Goal: Task Accomplishment & Management: Manage account settings

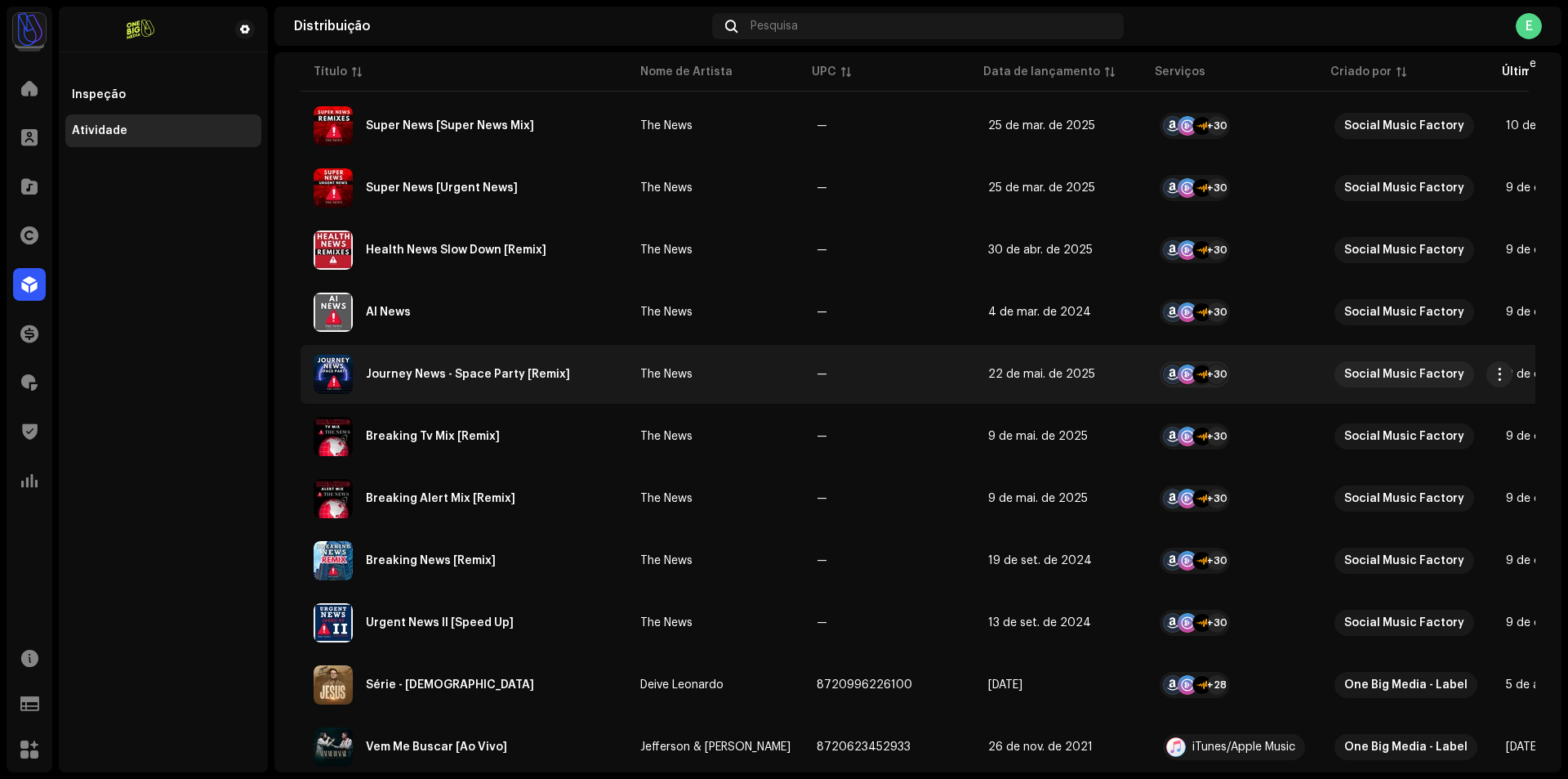
scroll to position [245, 0]
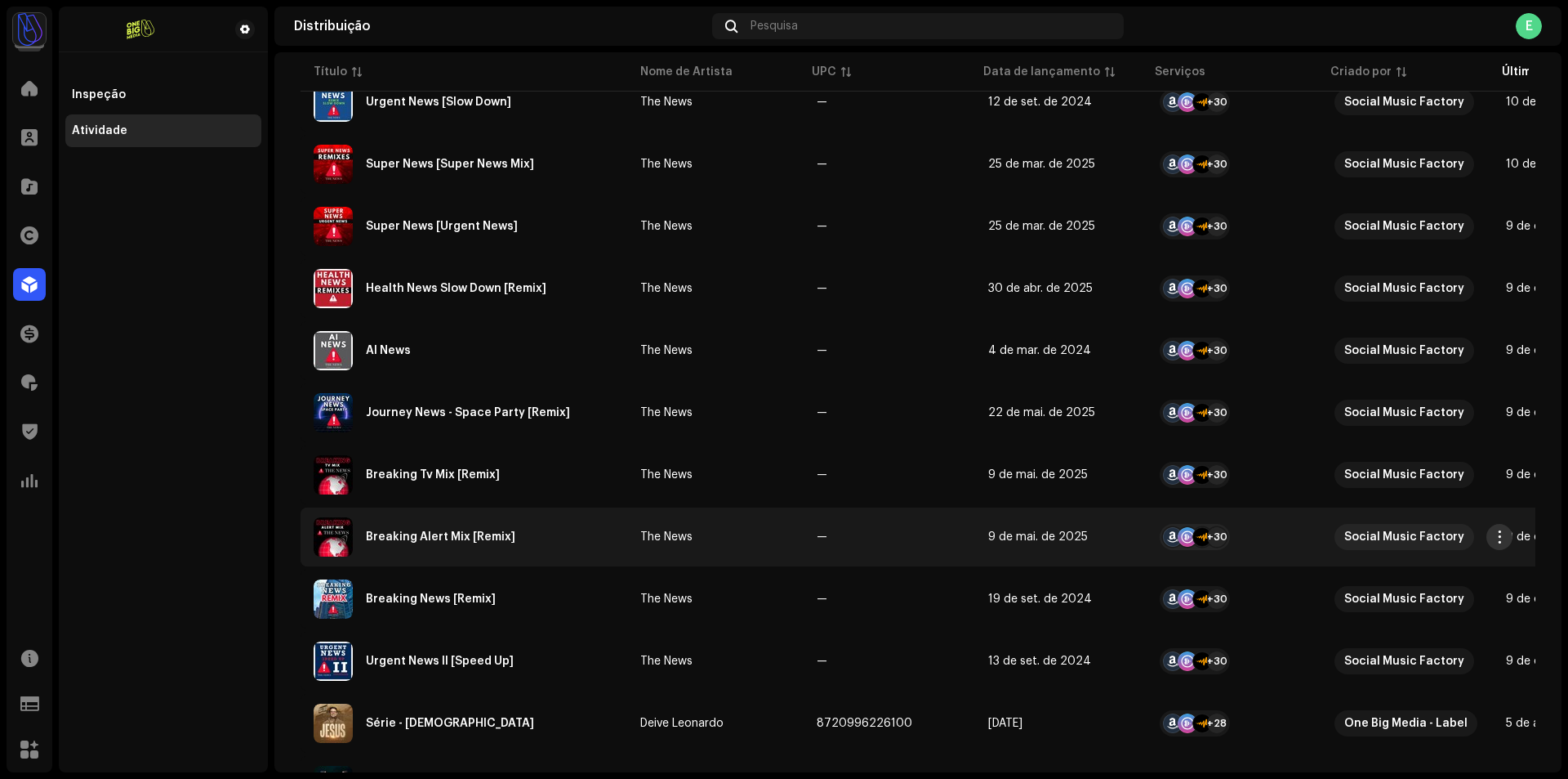
click at [1501, 536] on span "button" at bounding box center [1500, 536] width 13 height 13
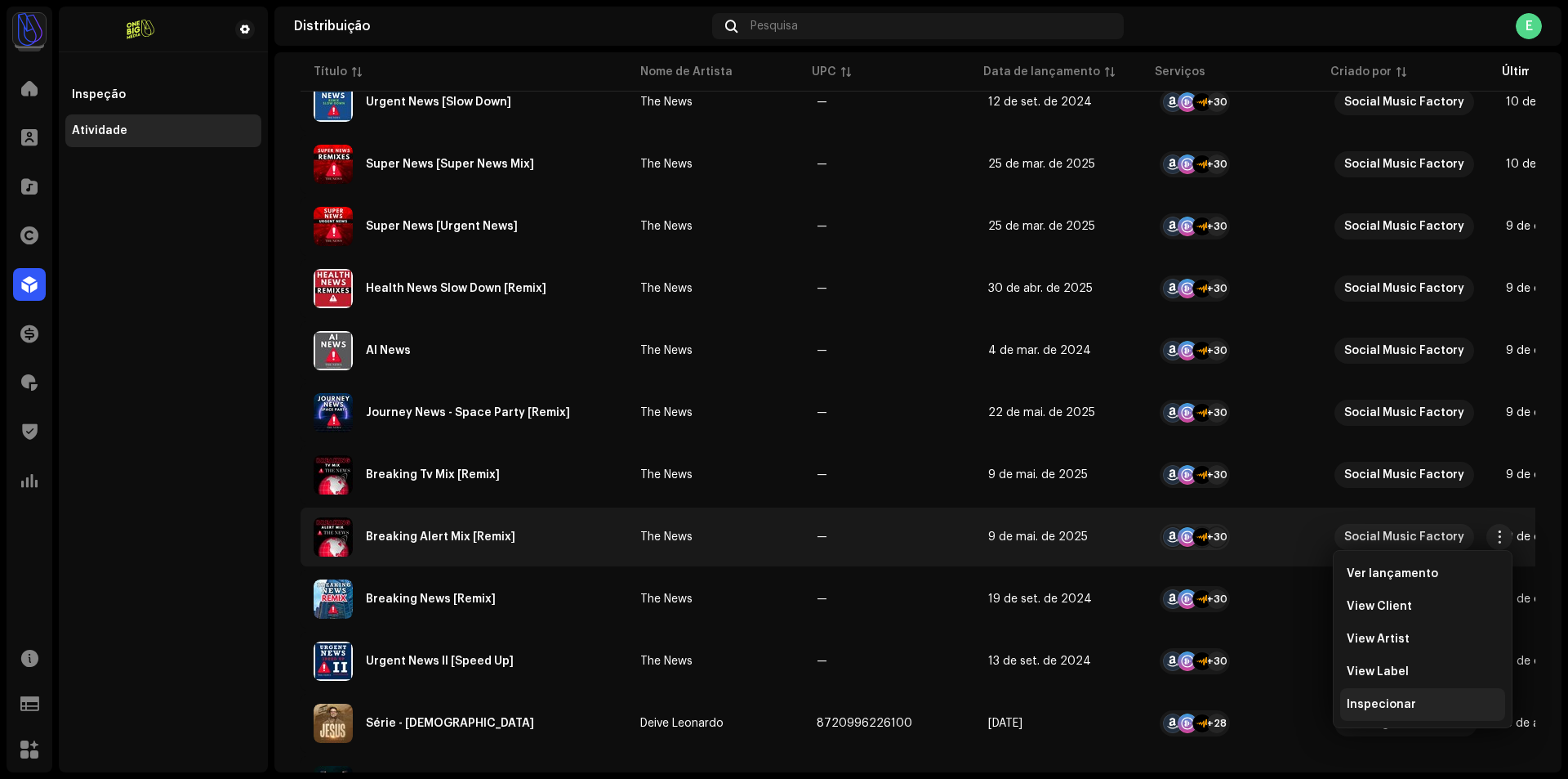
click at [1411, 711] on div "Inspecionar" at bounding box center [1421, 704] width 165 height 32
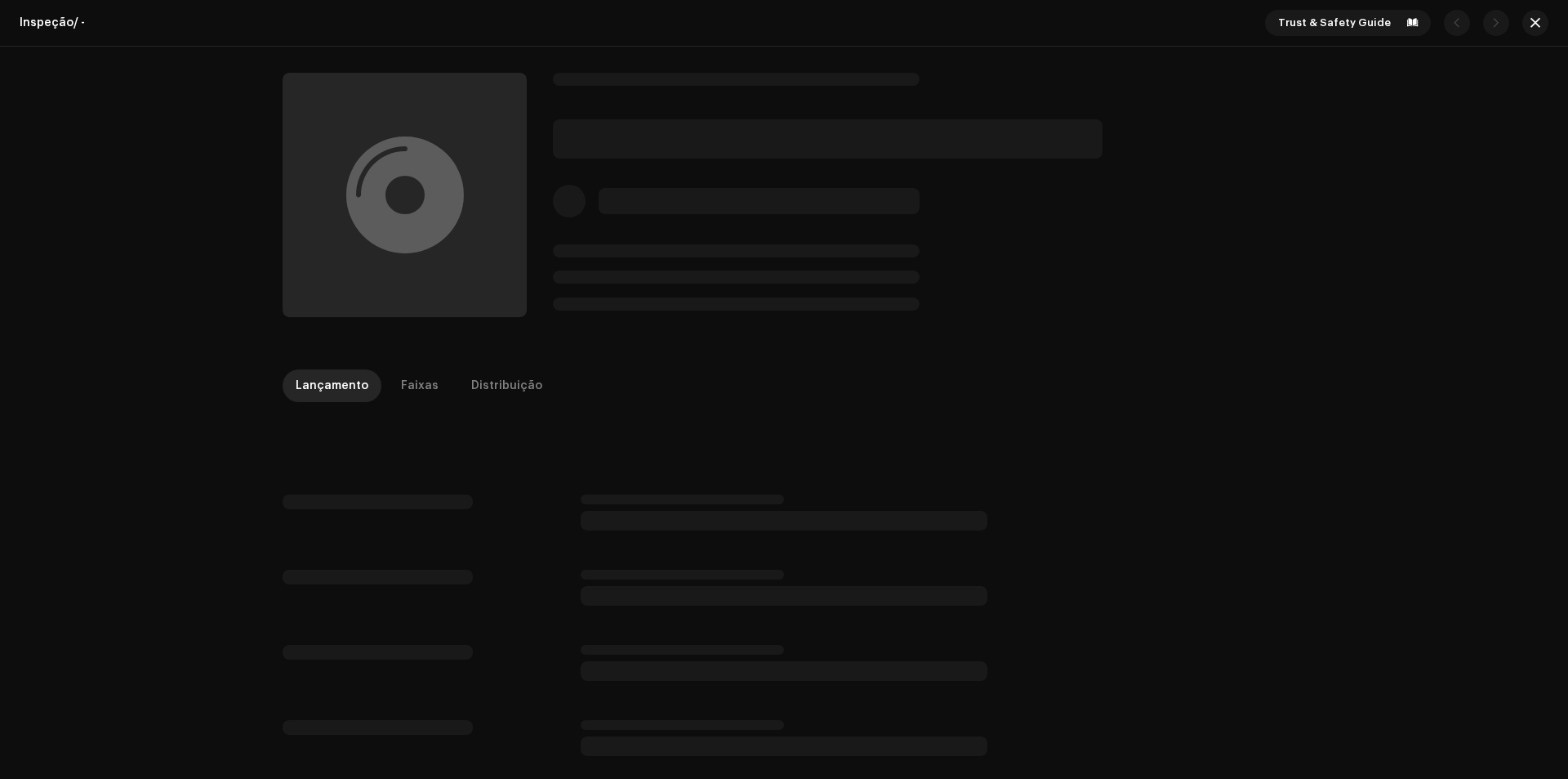
click at [441, 392] on div "Lançamento Faixas Distribuição" at bounding box center [783, 386] width 1002 height 32
click at [433, 390] on p-tab "Faixas" at bounding box center [419, 386] width 64 height 32
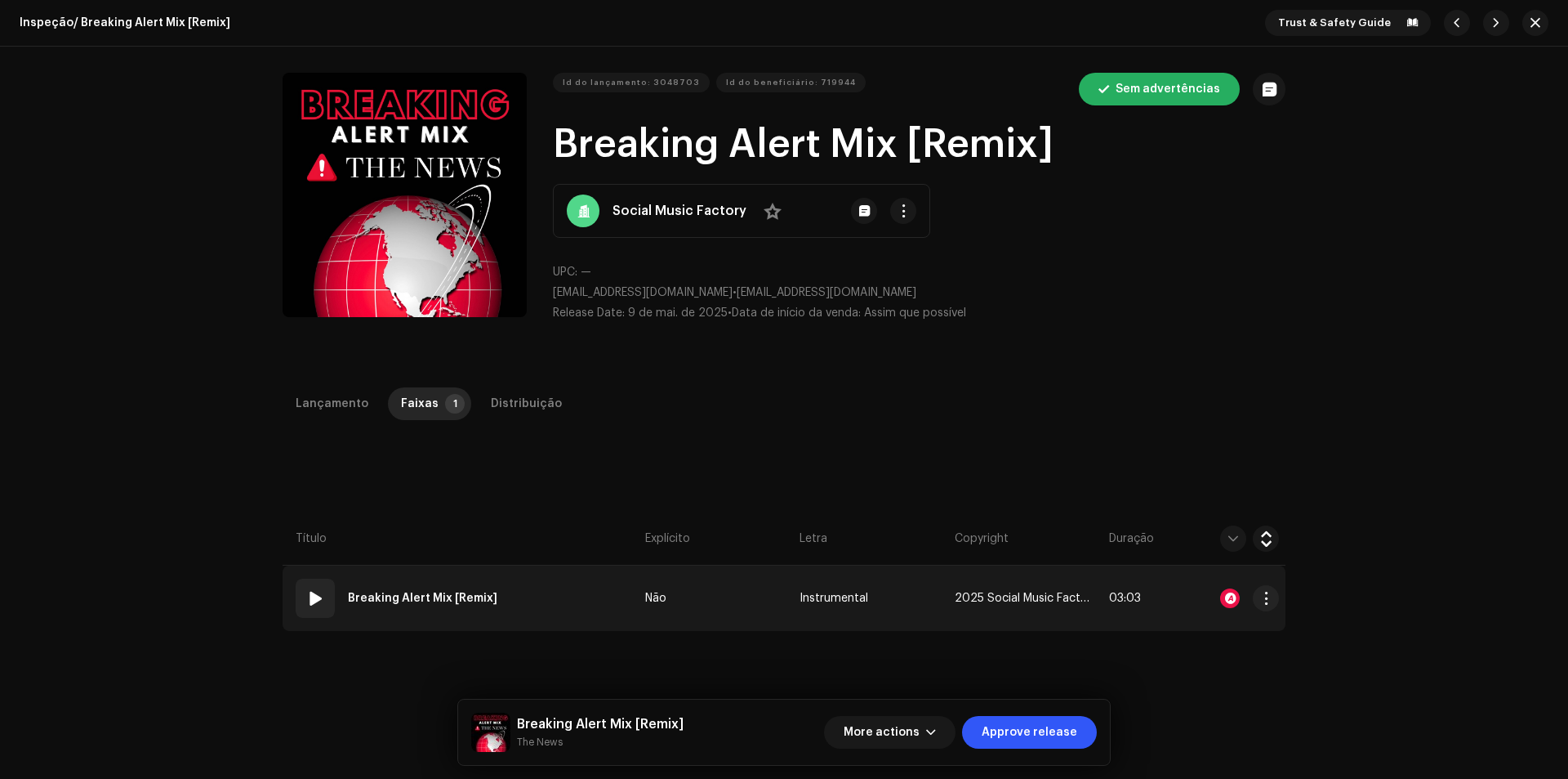
click at [457, 613] on strong "Breaking Alert Mix [Remix]" at bounding box center [423, 598] width 149 height 32
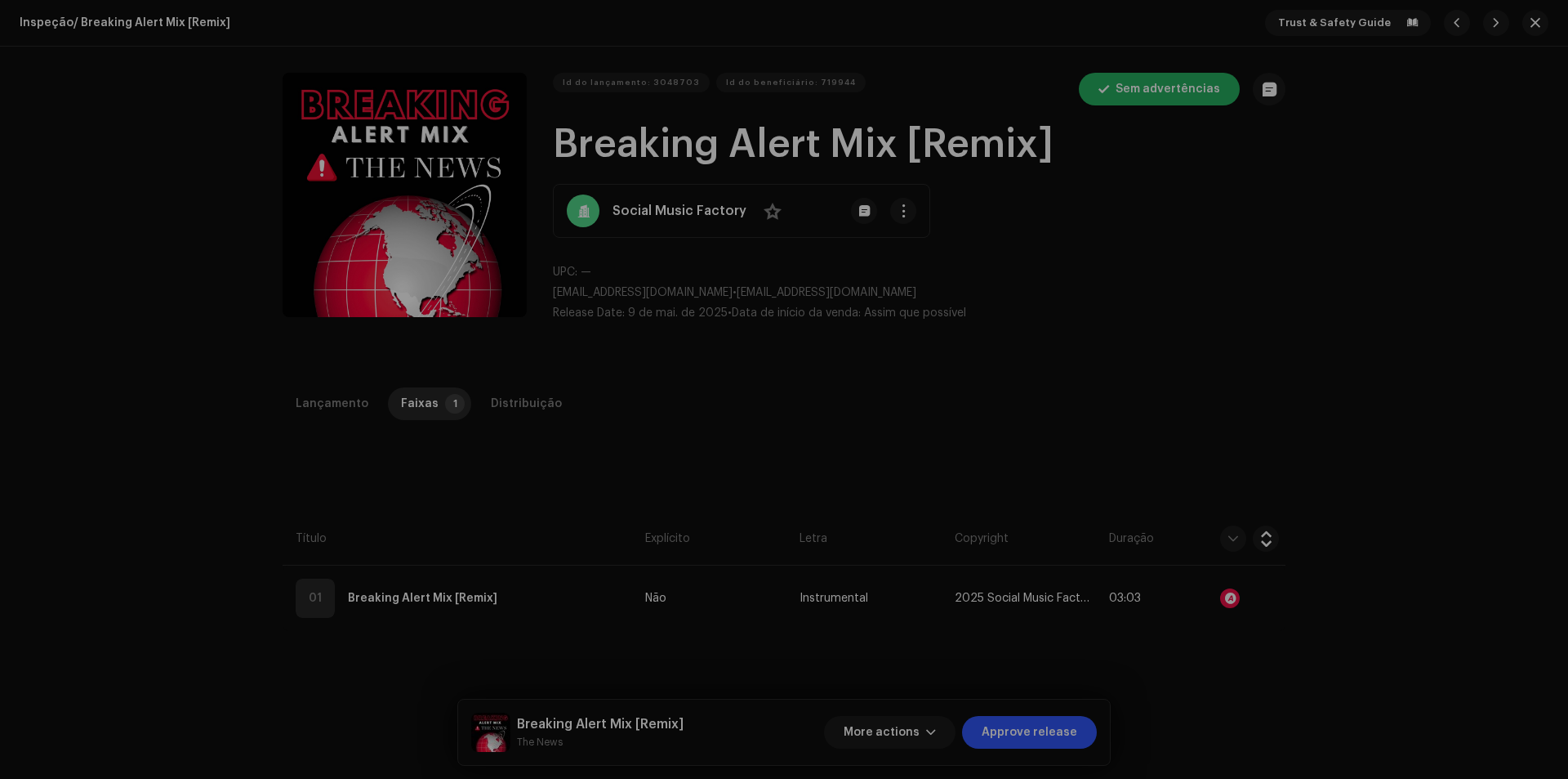
click at [503, 614] on div "Editar Metadados da Faixa Título da Faixa * Breaking Alert Mix Versão da faixa …" at bounding box center [784, 390] width 1568 height 779
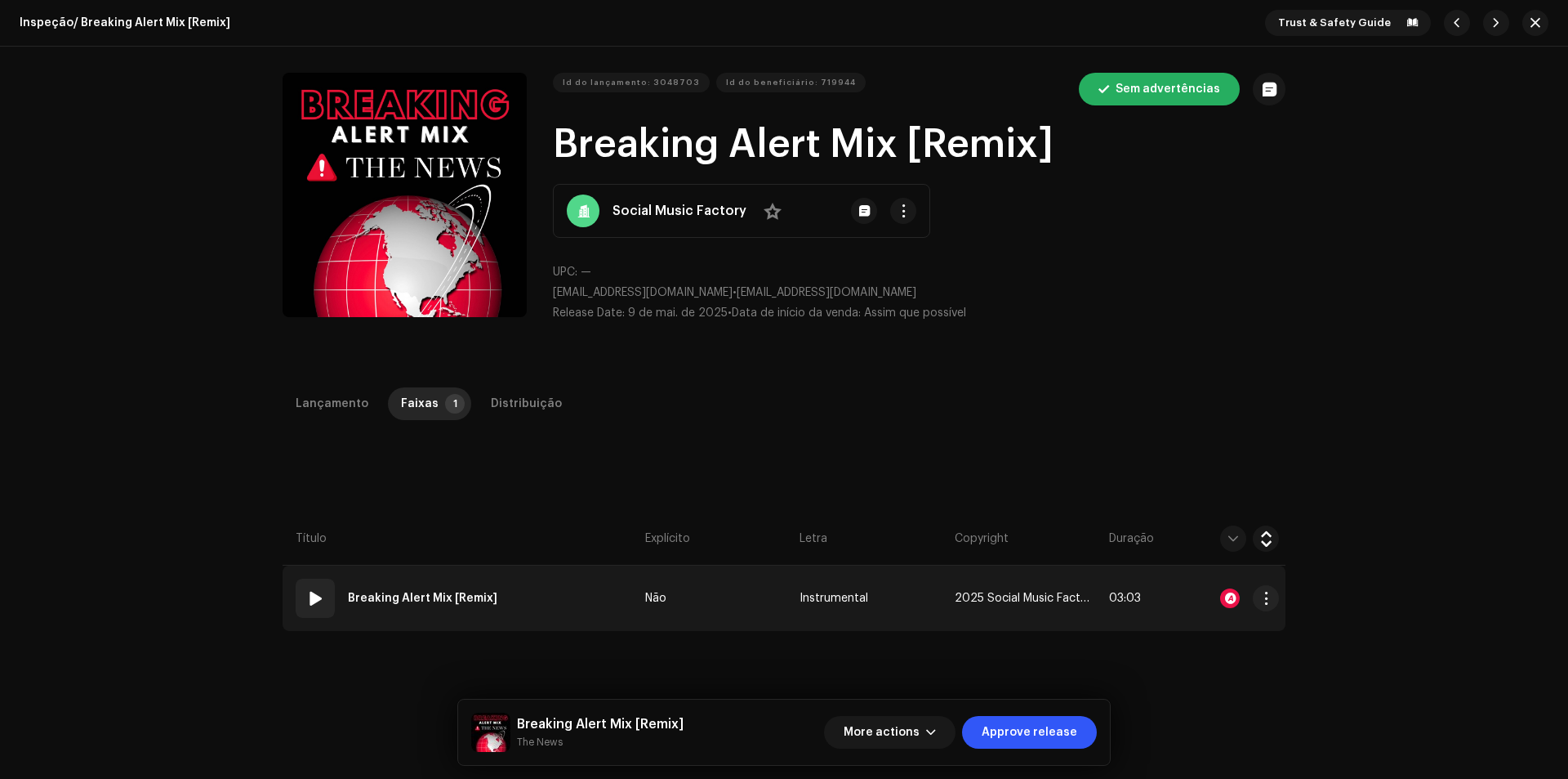
click at [521, 626] on td "01 Breaking Alert Mix [Remix]" at bounding box center [460, 597] width 356 height 66
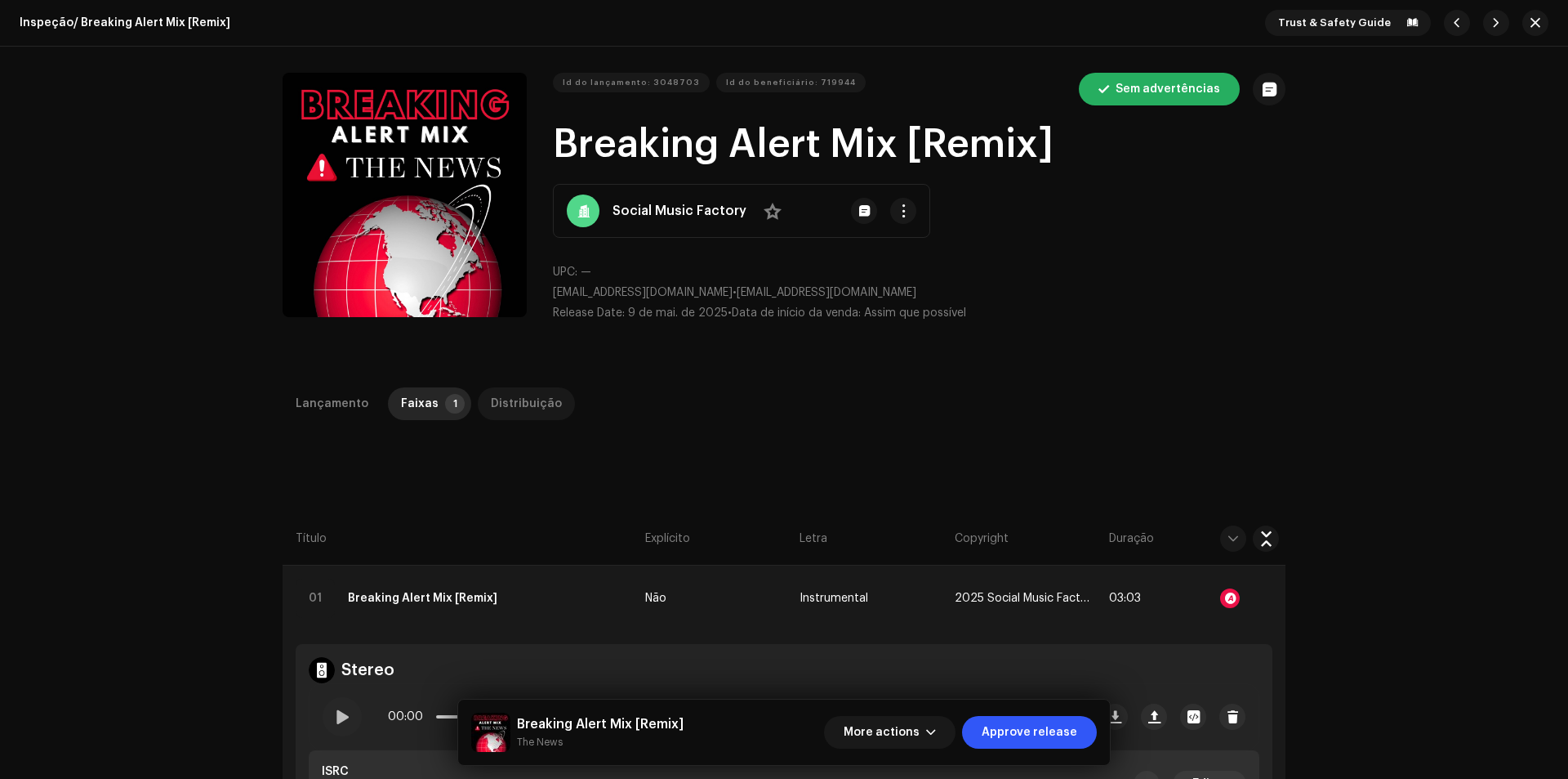
click at [505, 405] on div "Distribuição" at bounding box center [526, 403] width 71 height 32
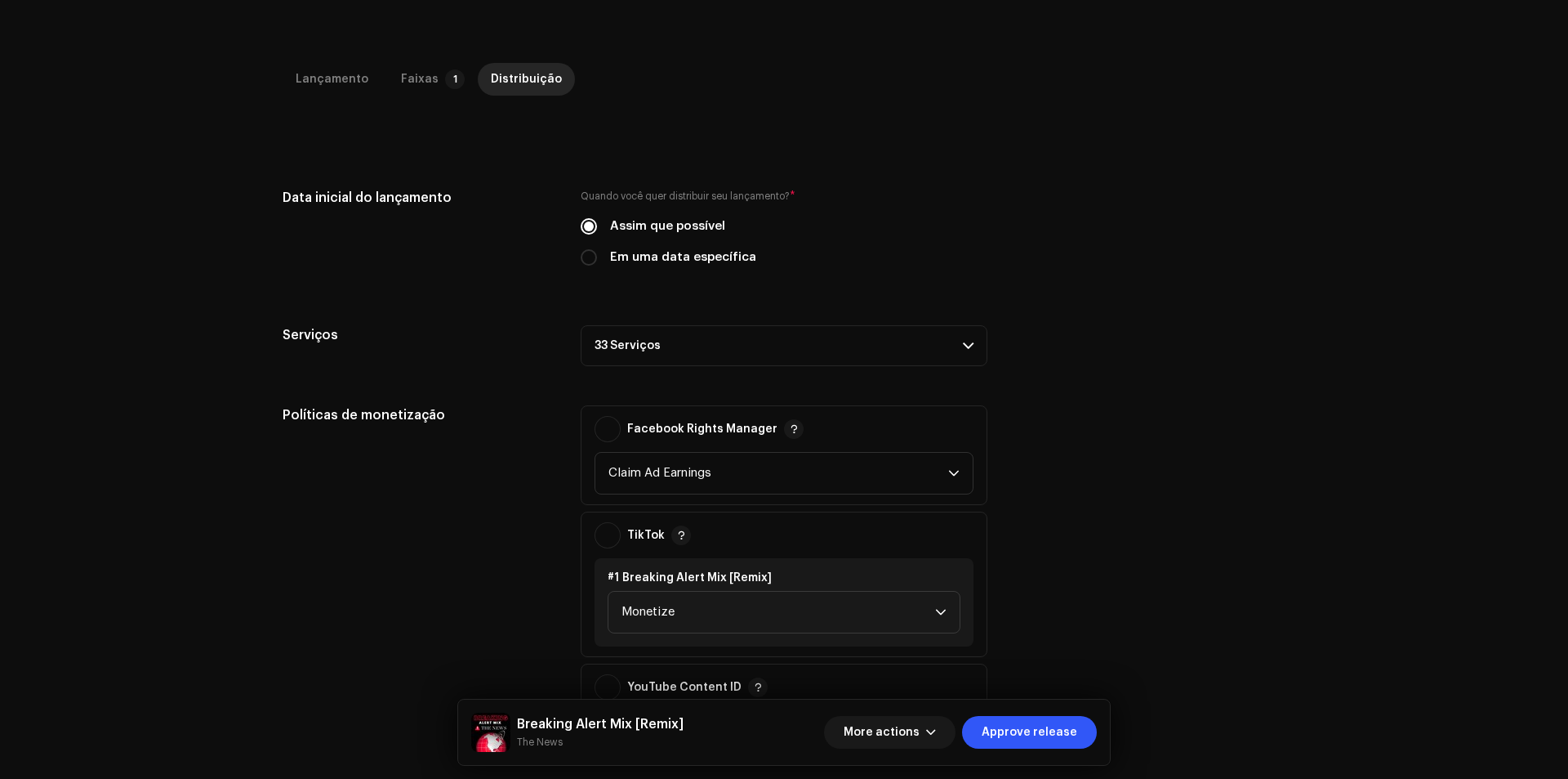
scroll to position [327, 0]
click at [701, 255] on label "Em uma data específica" at bounding box center [682, 255] width 147 height 18
click at [597, 255] on input "Em uma data específica" at bounding box center [589, 255] width 16 height 16
radio input "true"
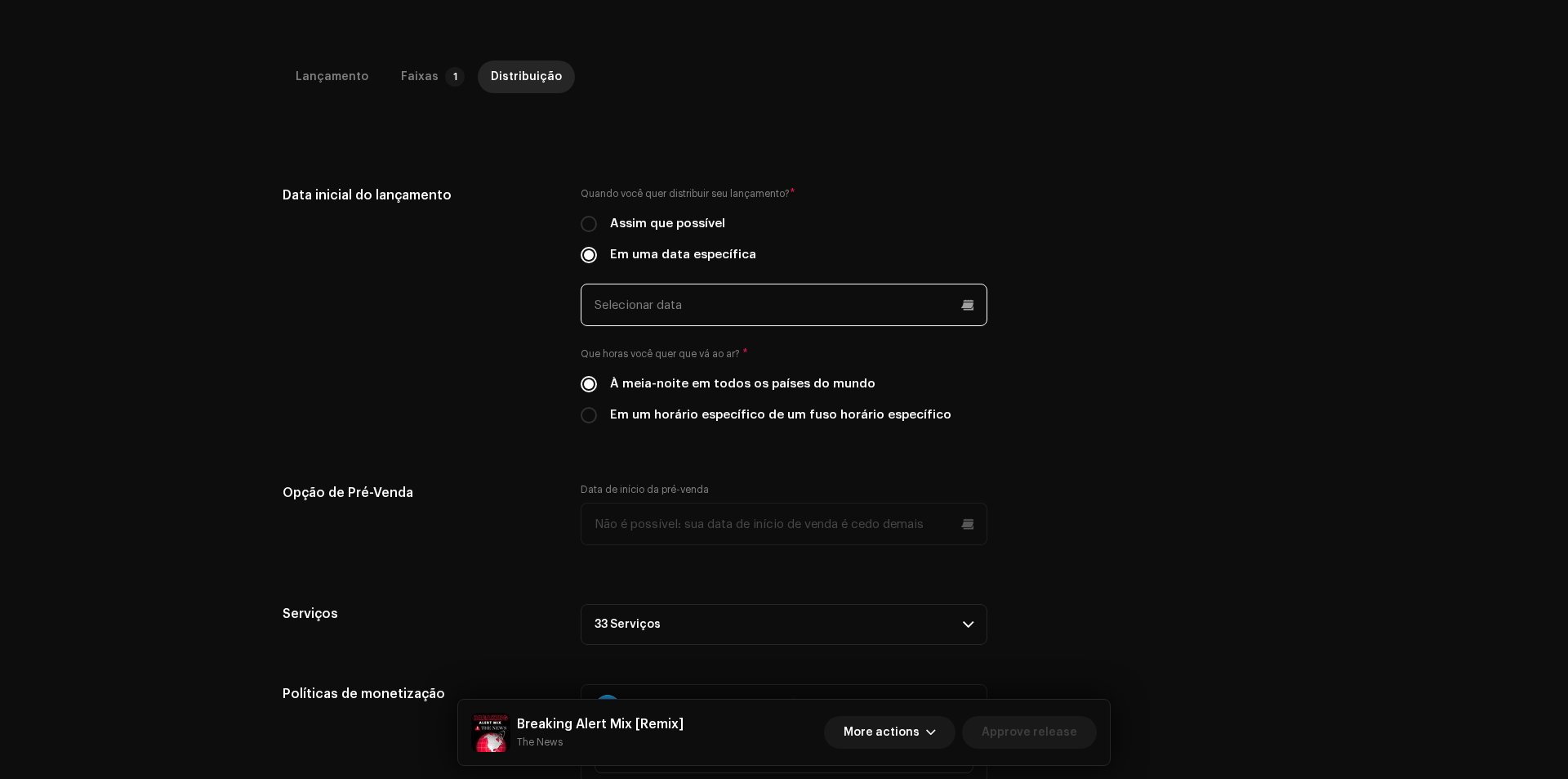
click at [717, 316] on input "text" at bounding box center [784, 304] width 406 height 42
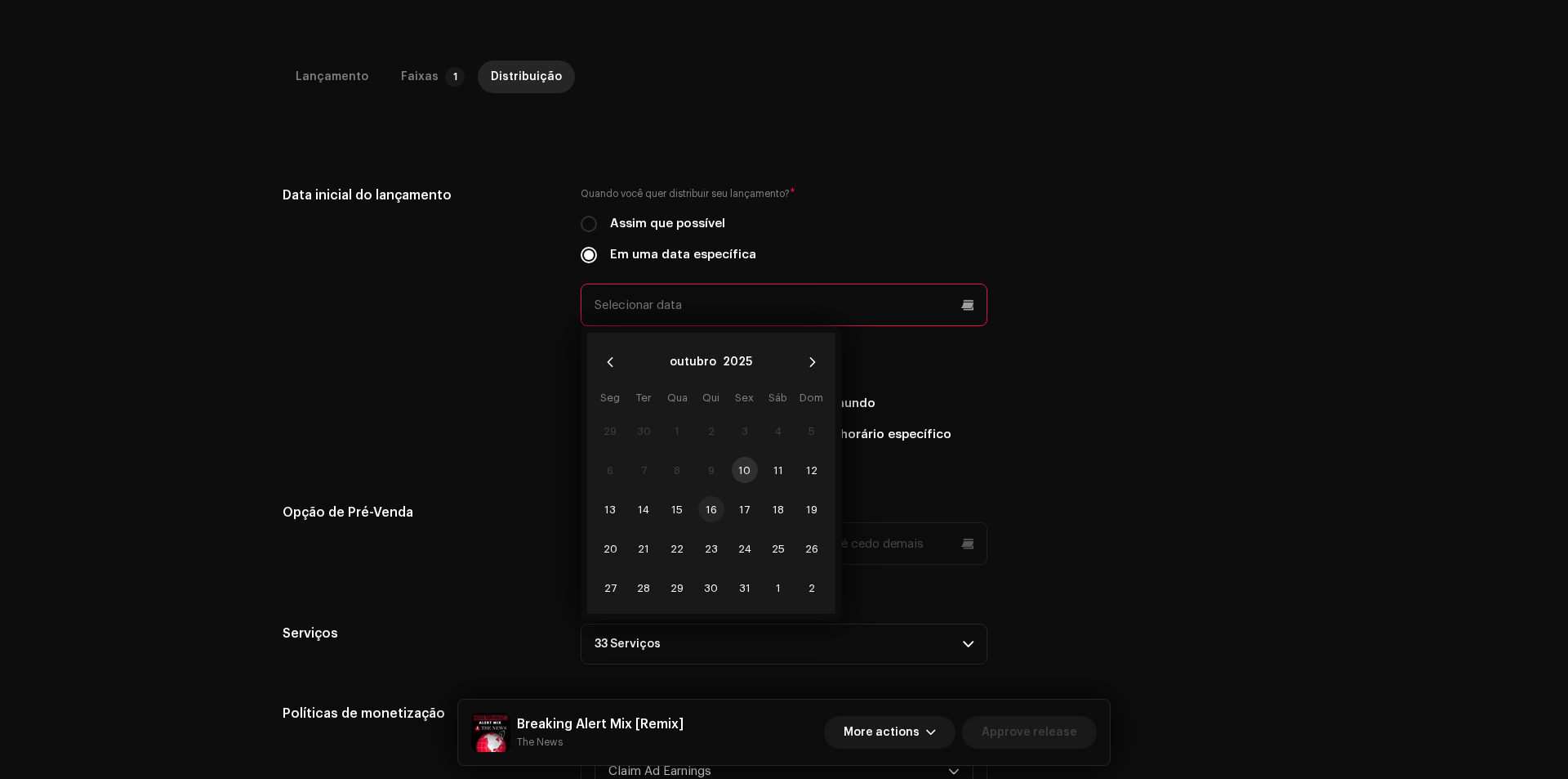
click at [712, 506] on span "16" at bounding box center [711, 508] width 26 height 26
type input "[DATE]"
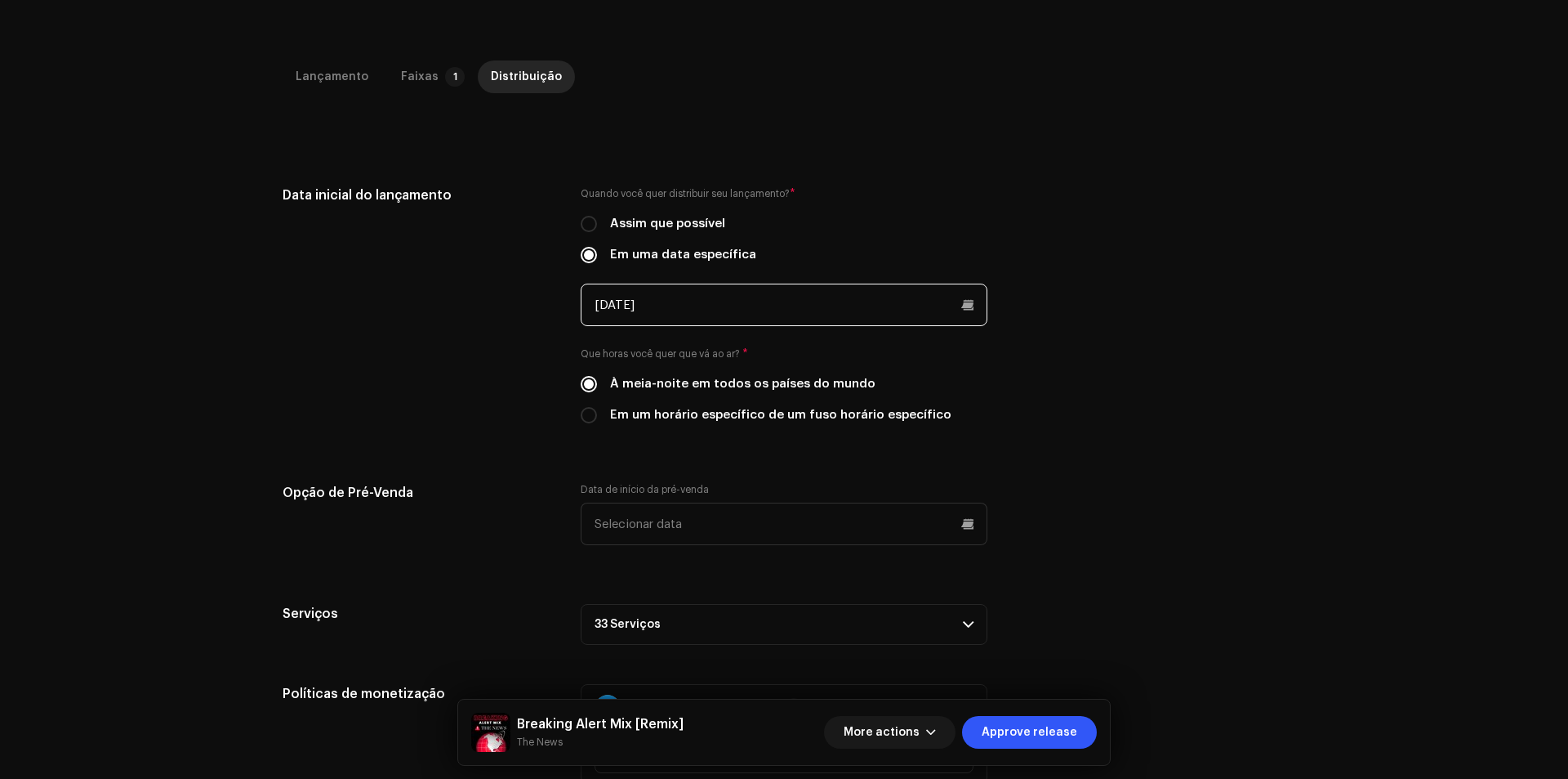
scroll to position [490, 0]
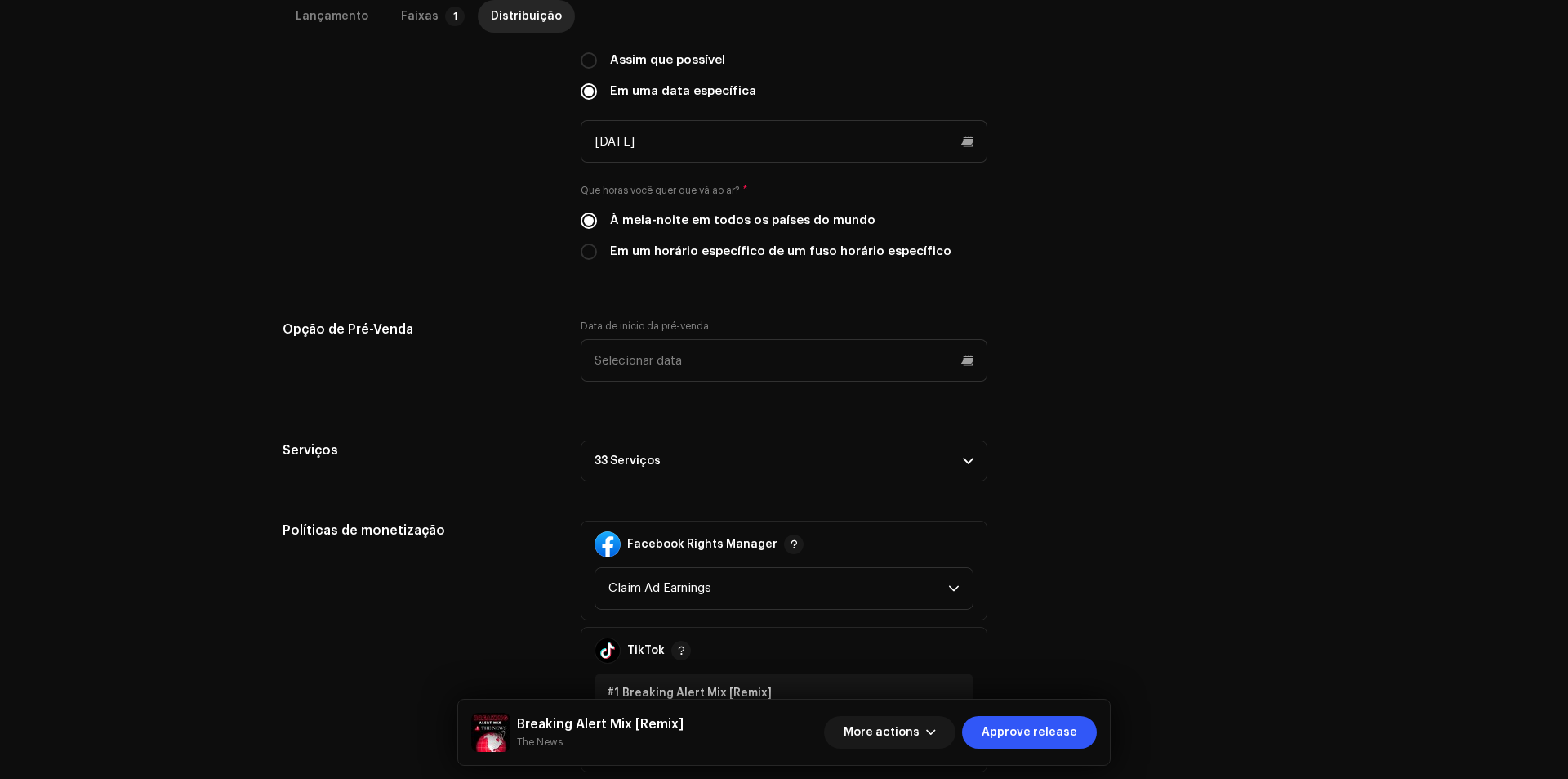
click at [725, 467] on p-accordion-header "33 Serviços" at bounding box center [784, 461] width 406 height 40
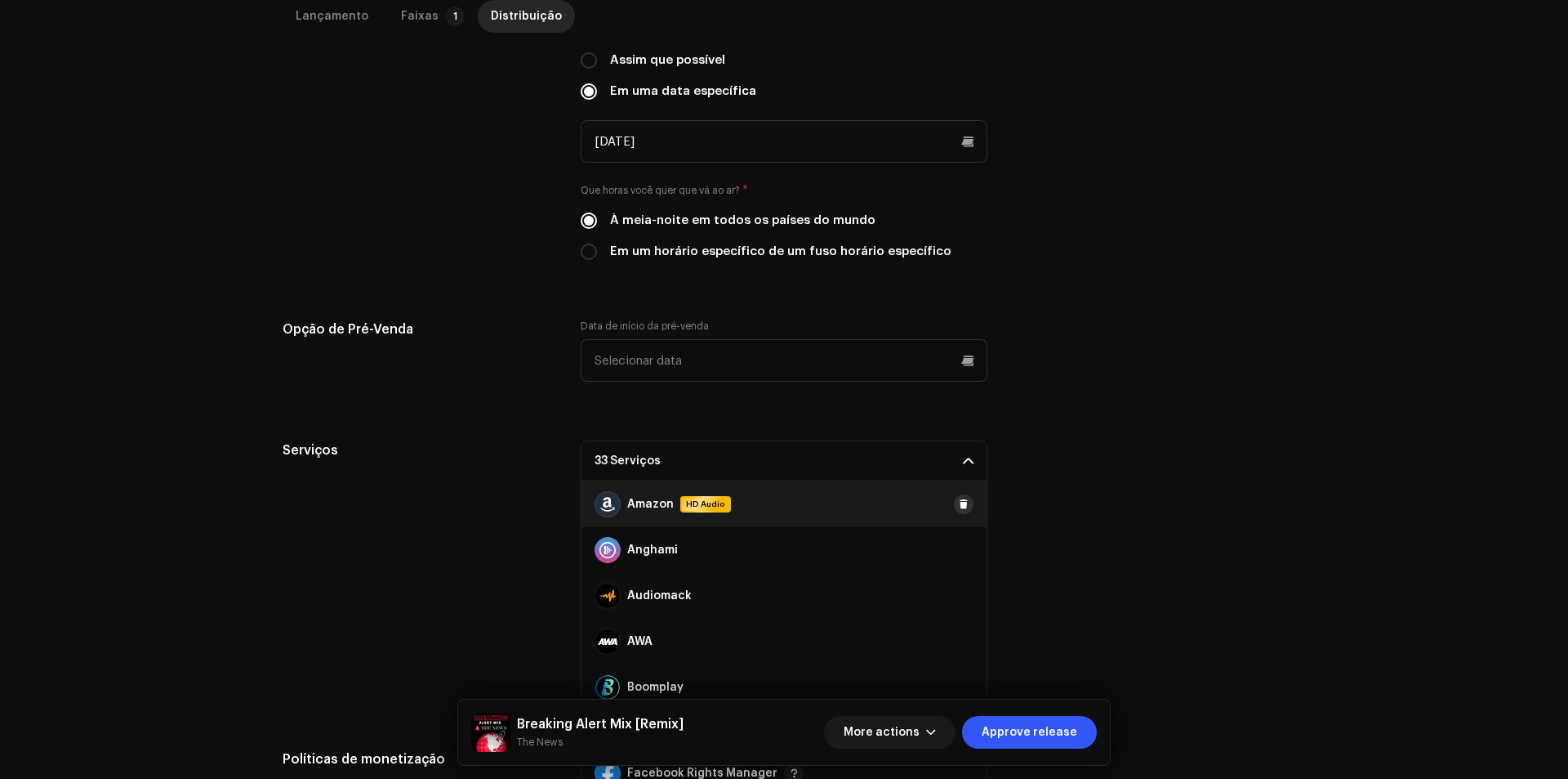
click at [958, 502] on span at bounding box center [963, 504] width 10 height 13
click at [956, 502] on button "Adicionar" at bounding box center [925, 504] width 94 height 26
click at [958, 502] on span at bounding box center [963, 504] width 10 height 13
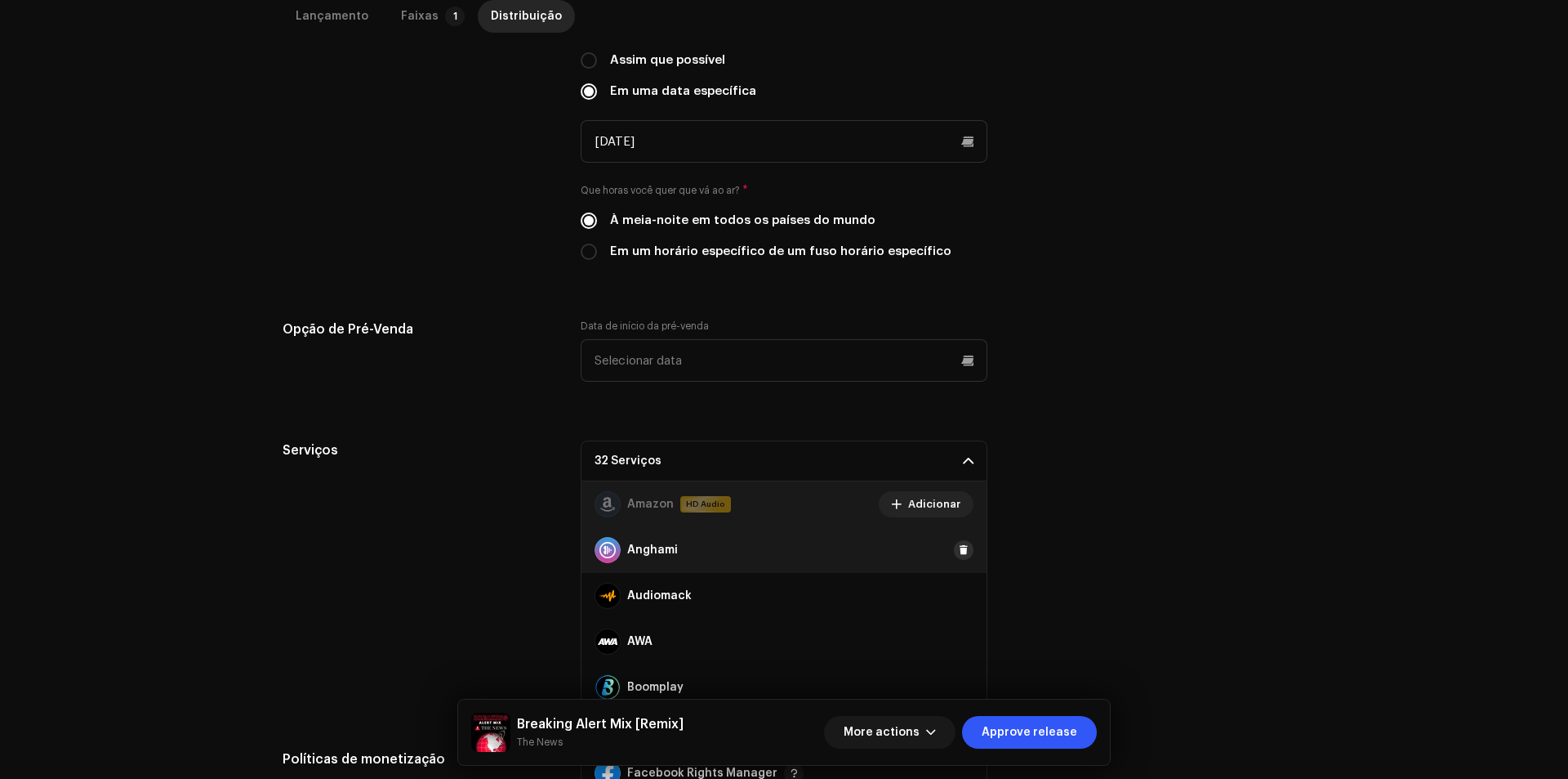
click at [958, 545] on span at bounding box center [963, 550] width 10 height 13
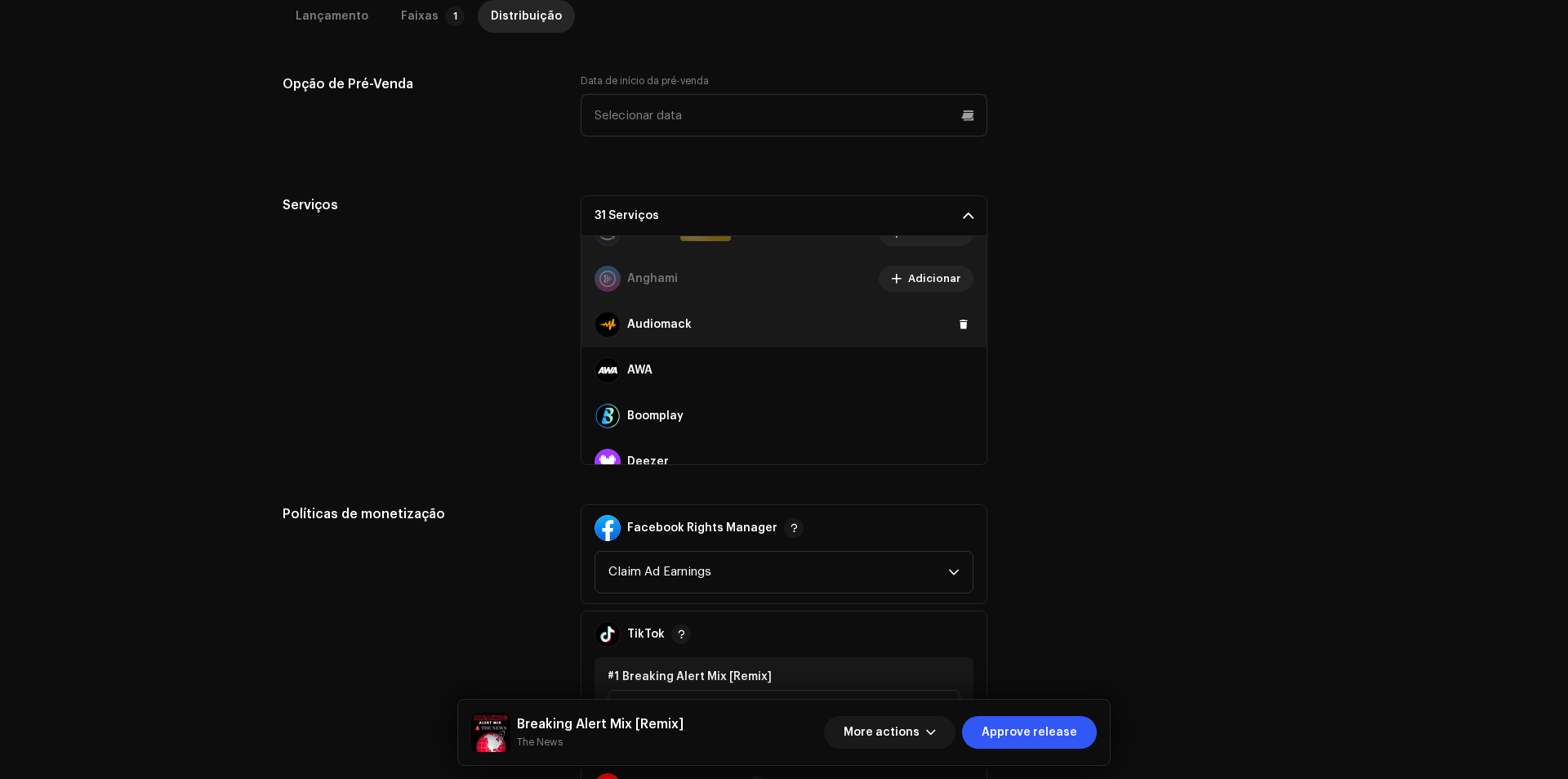
scroll to position [0, 0]
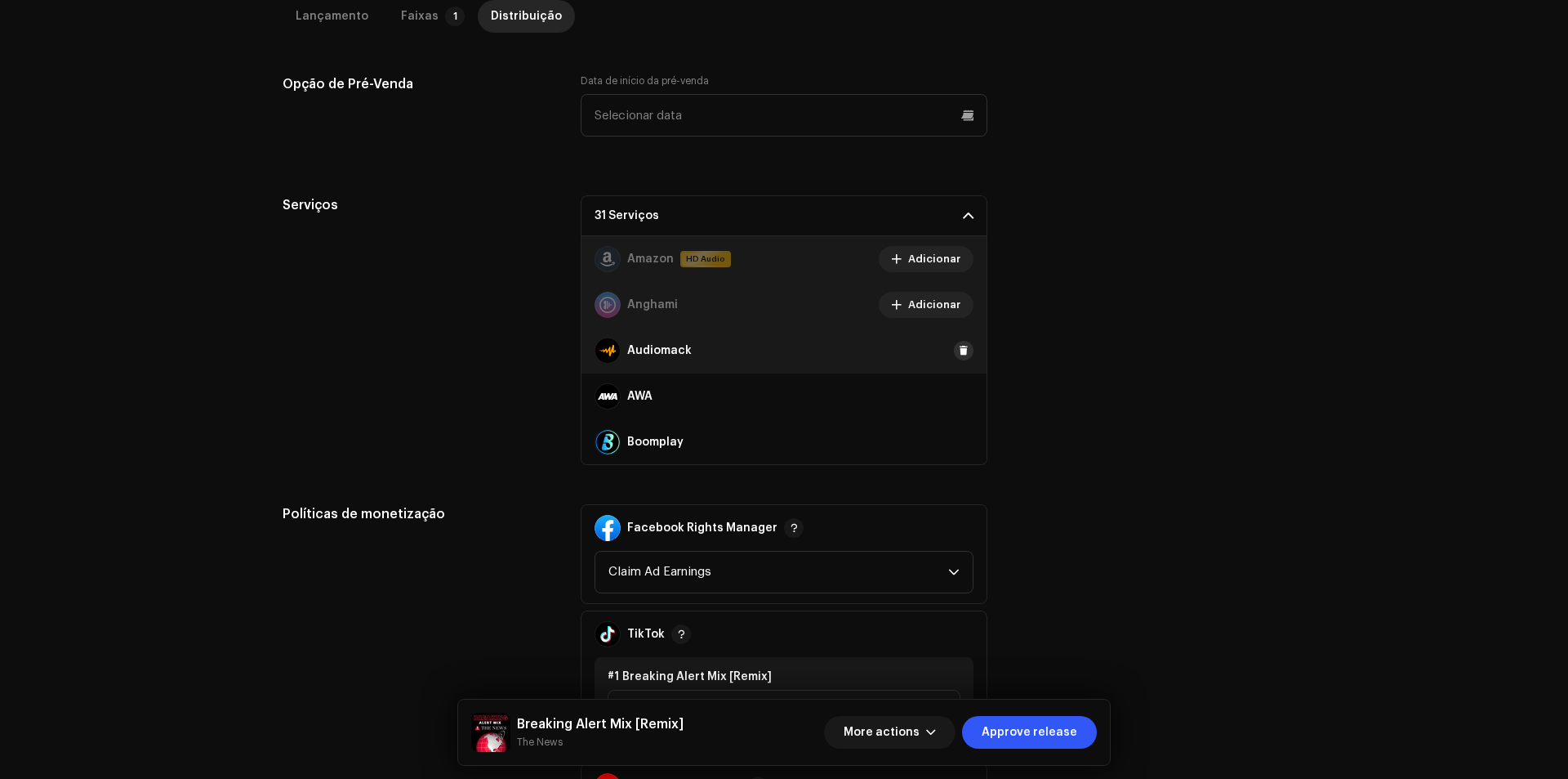
click at [958, 351] on span at bounding box center [963, 350] width 10 height 13
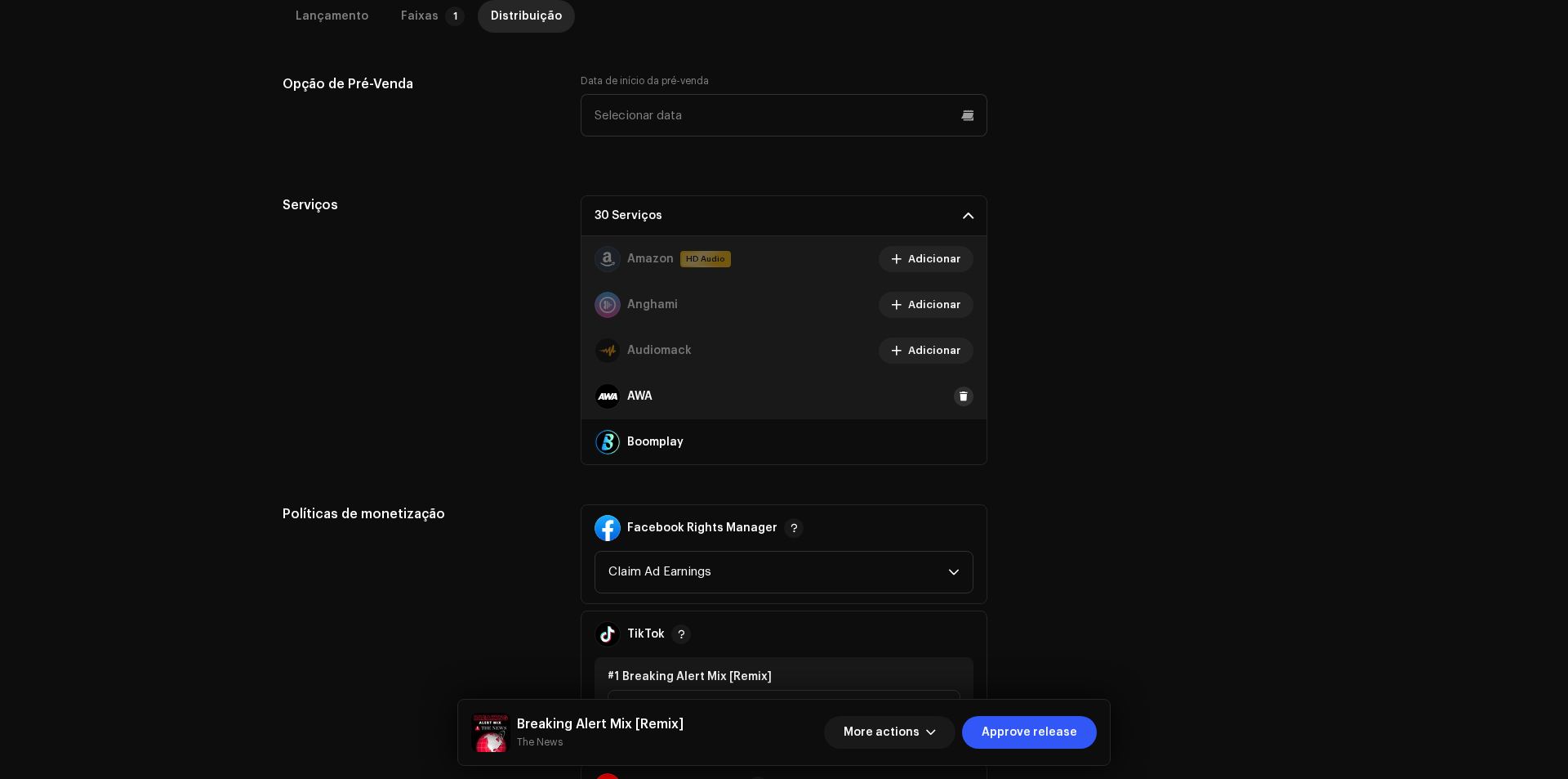
click at [958, 393] on span at bounding box center [963, 396] width 10 height 13
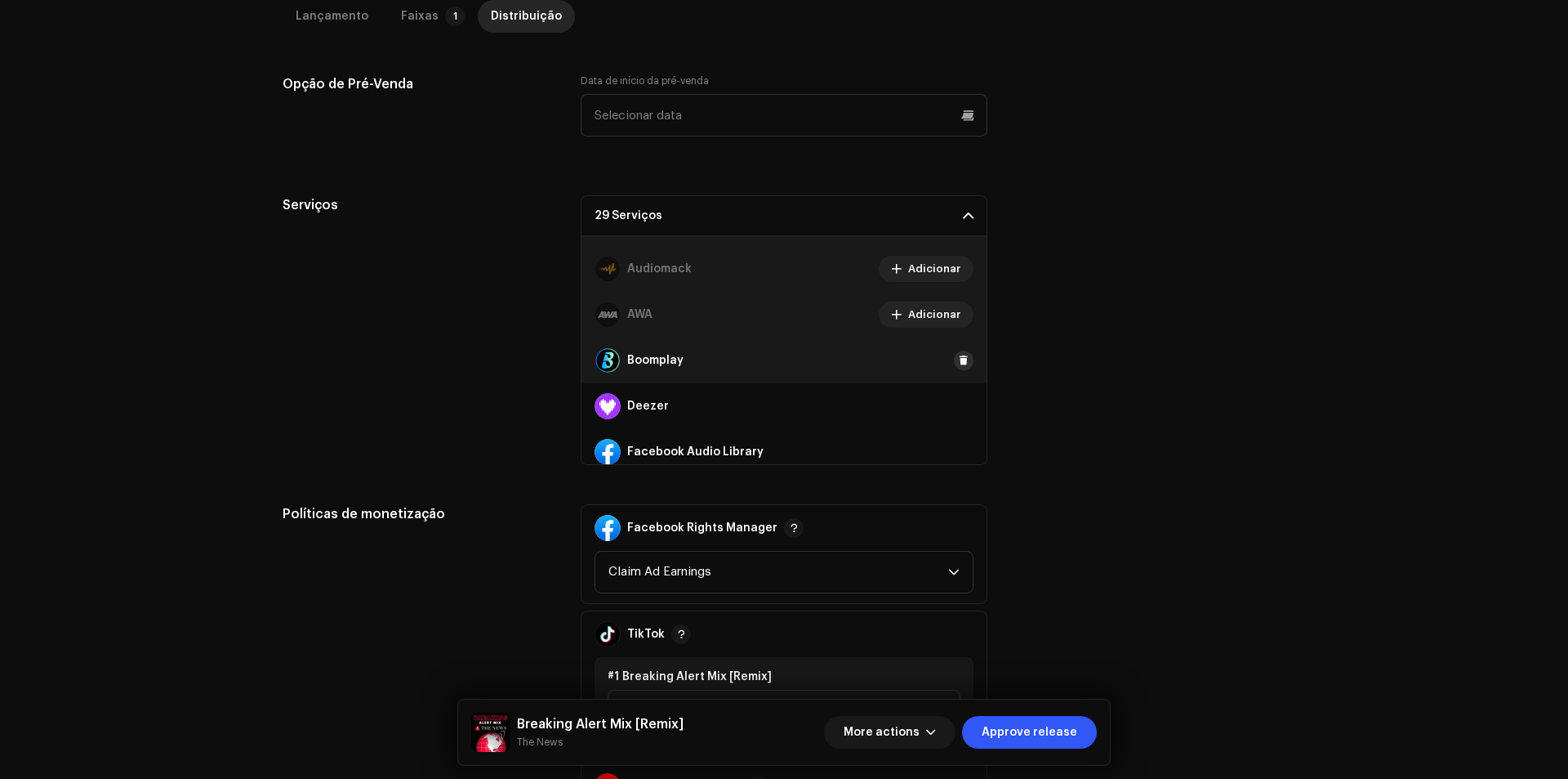
click at [958, 355] on span at bounding box center [963, 360] width 10 height 13
click at [958, 399] on span at bounding box center [963, 406] width 10 height 13
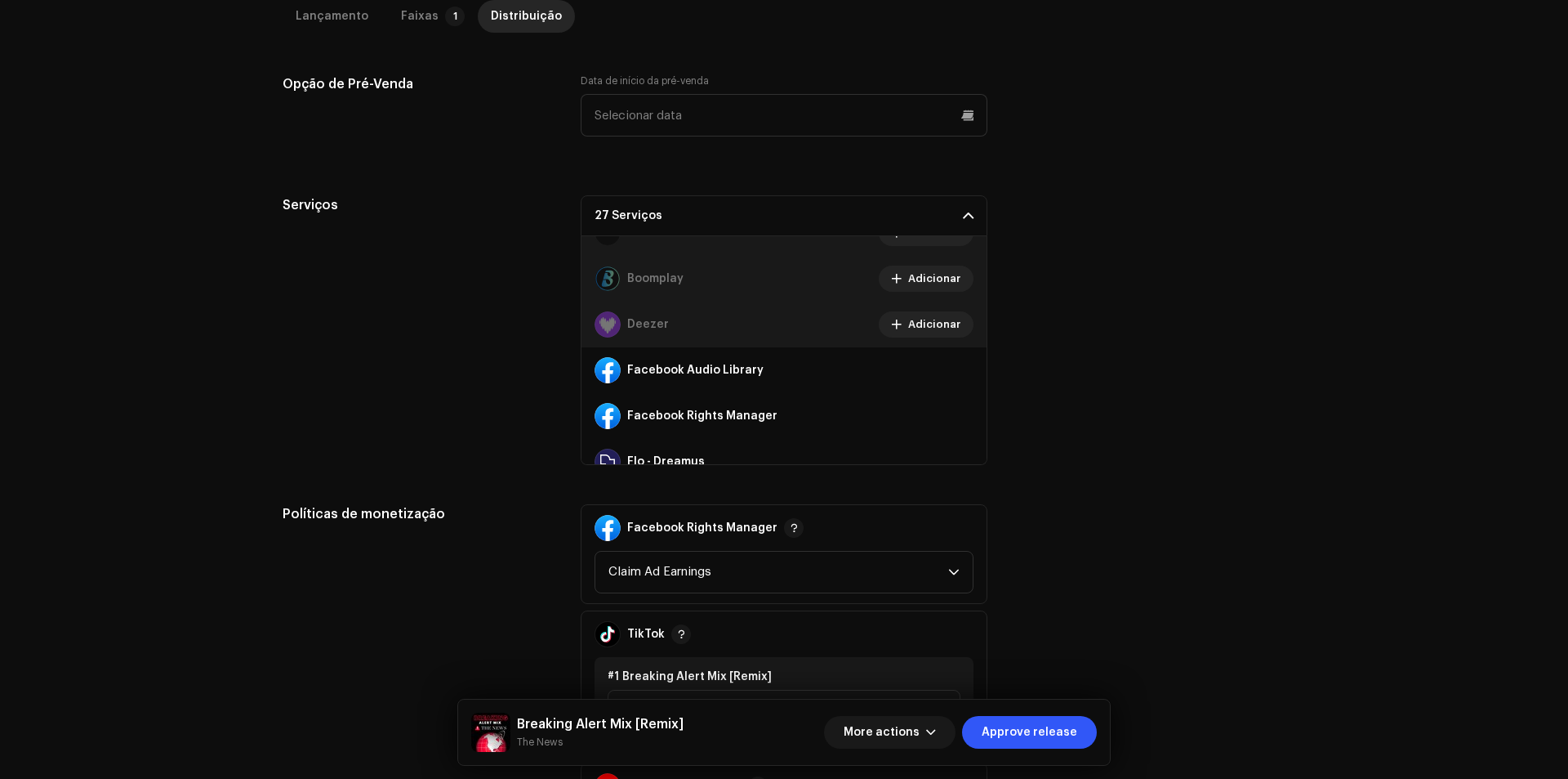
scroll to position [245, 0]
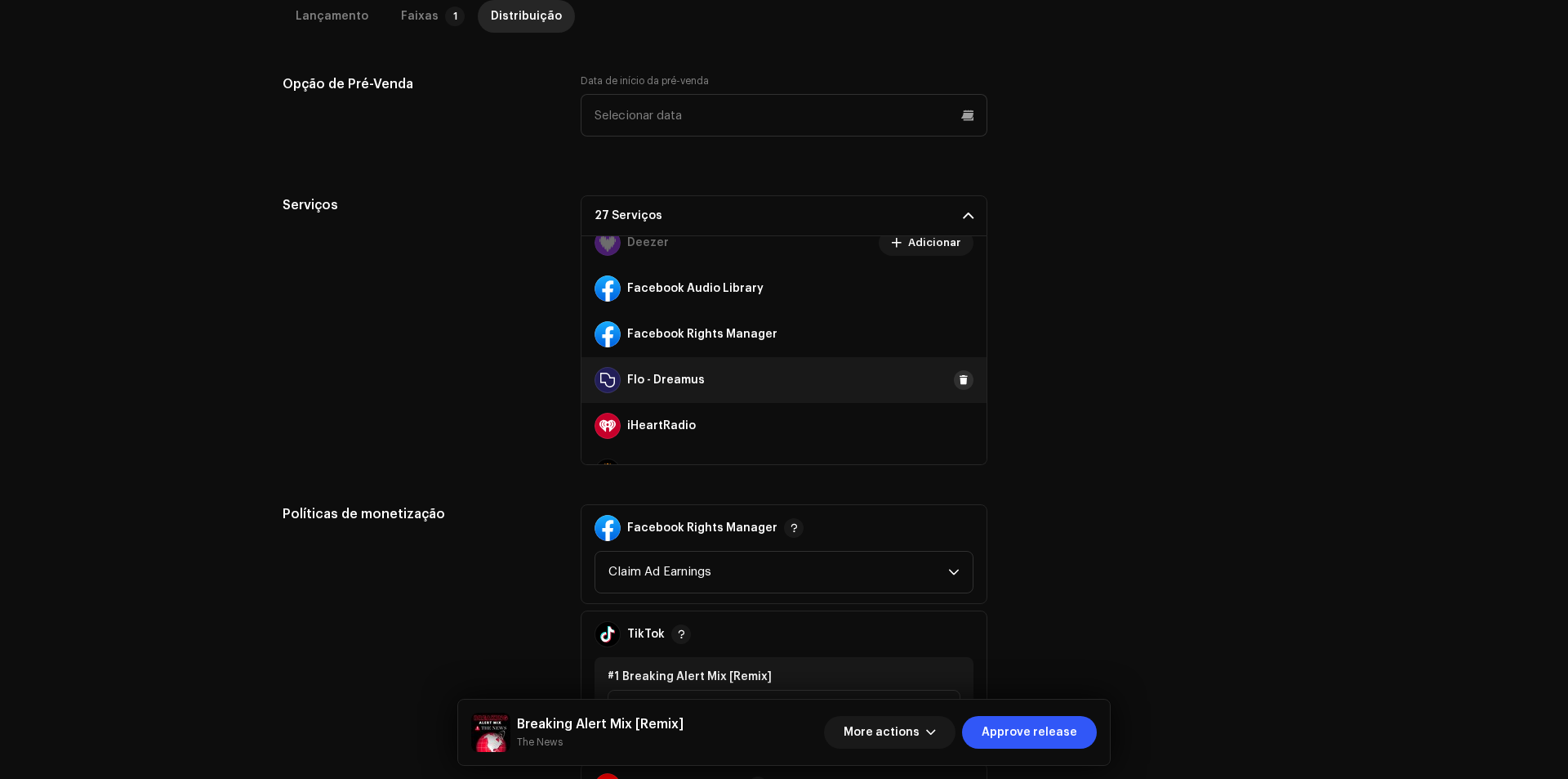
click at [958, 377] on span at bounding box center [963, 380] width 10 height 13
click at [958, 427] on span at bounding box center [963, 425] width 10 height 13
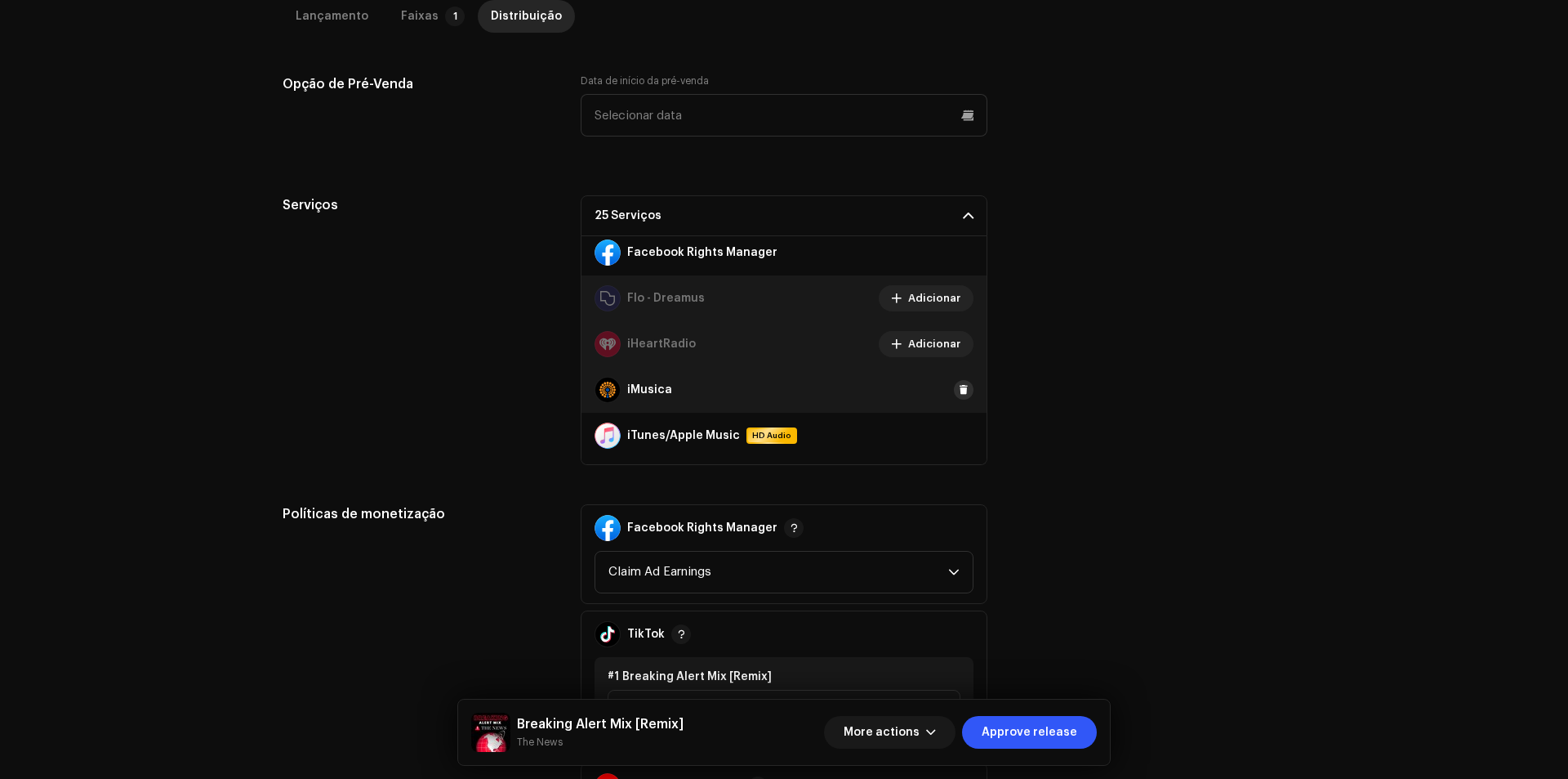
click at [958, 392] on span at bounding box center [963, 390] width 10 height 13
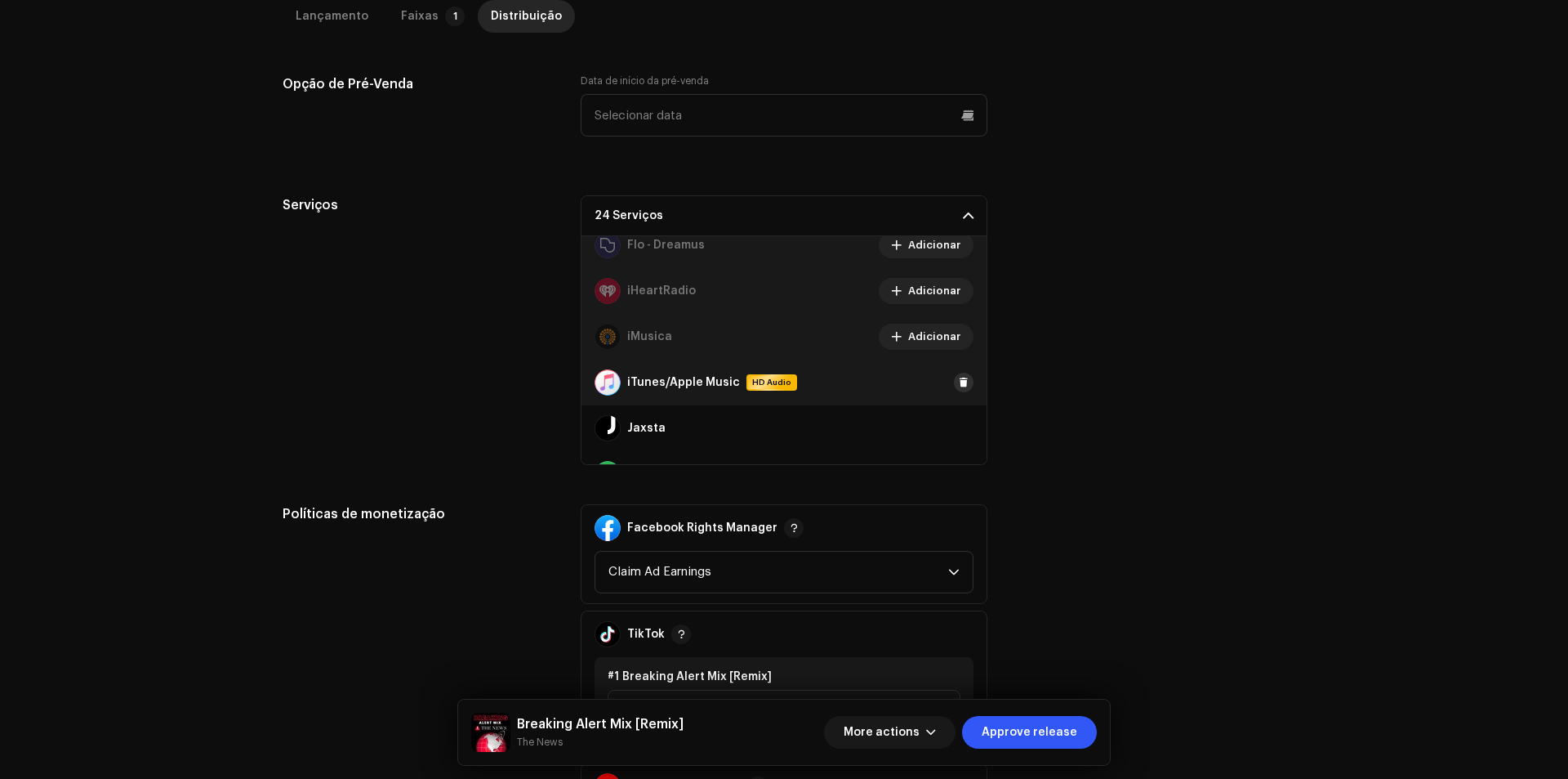
scroll to position [408, 0]
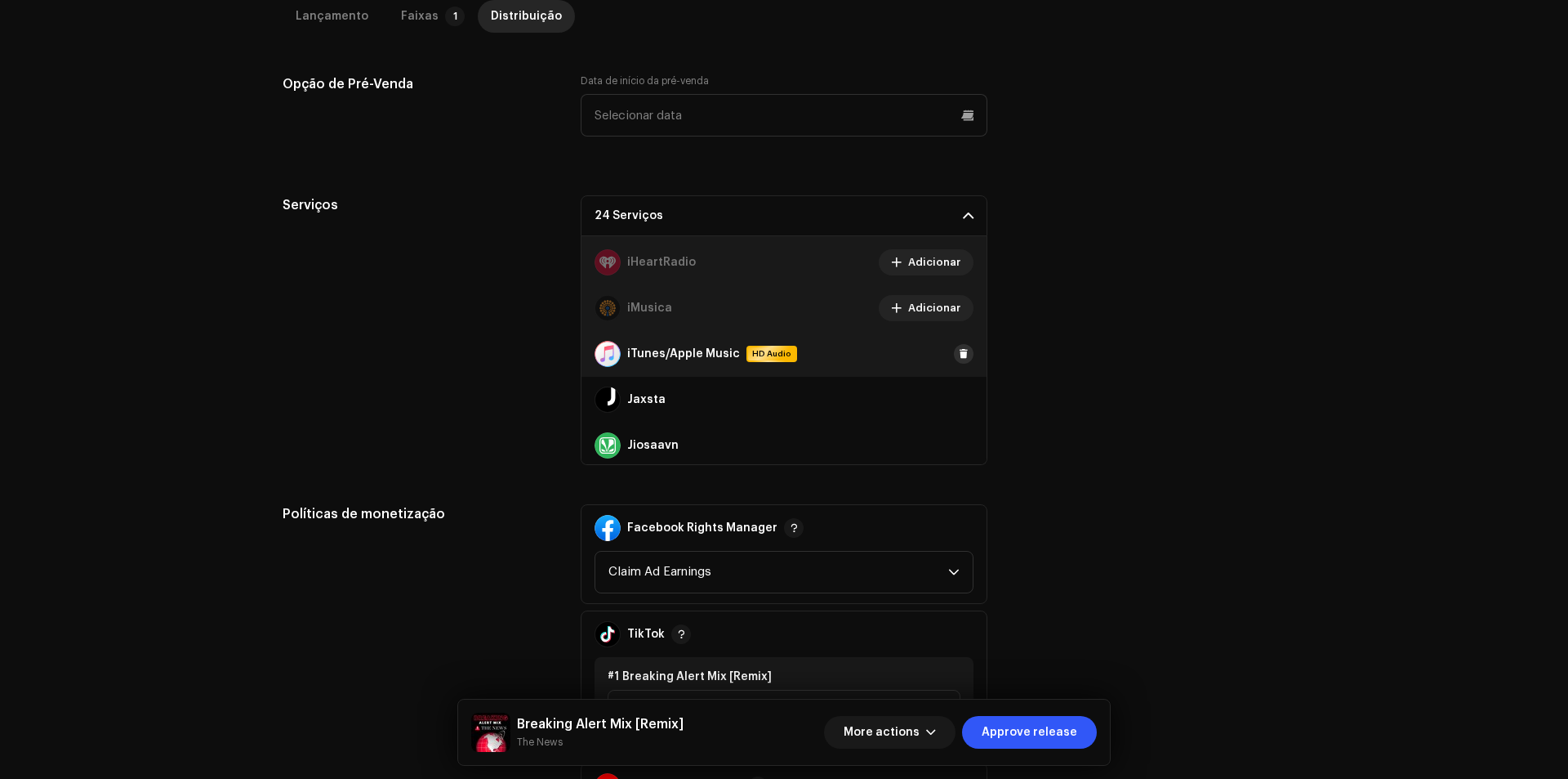
click at [958, 356] on span at bounding box center [963, 354] width 10 height 13
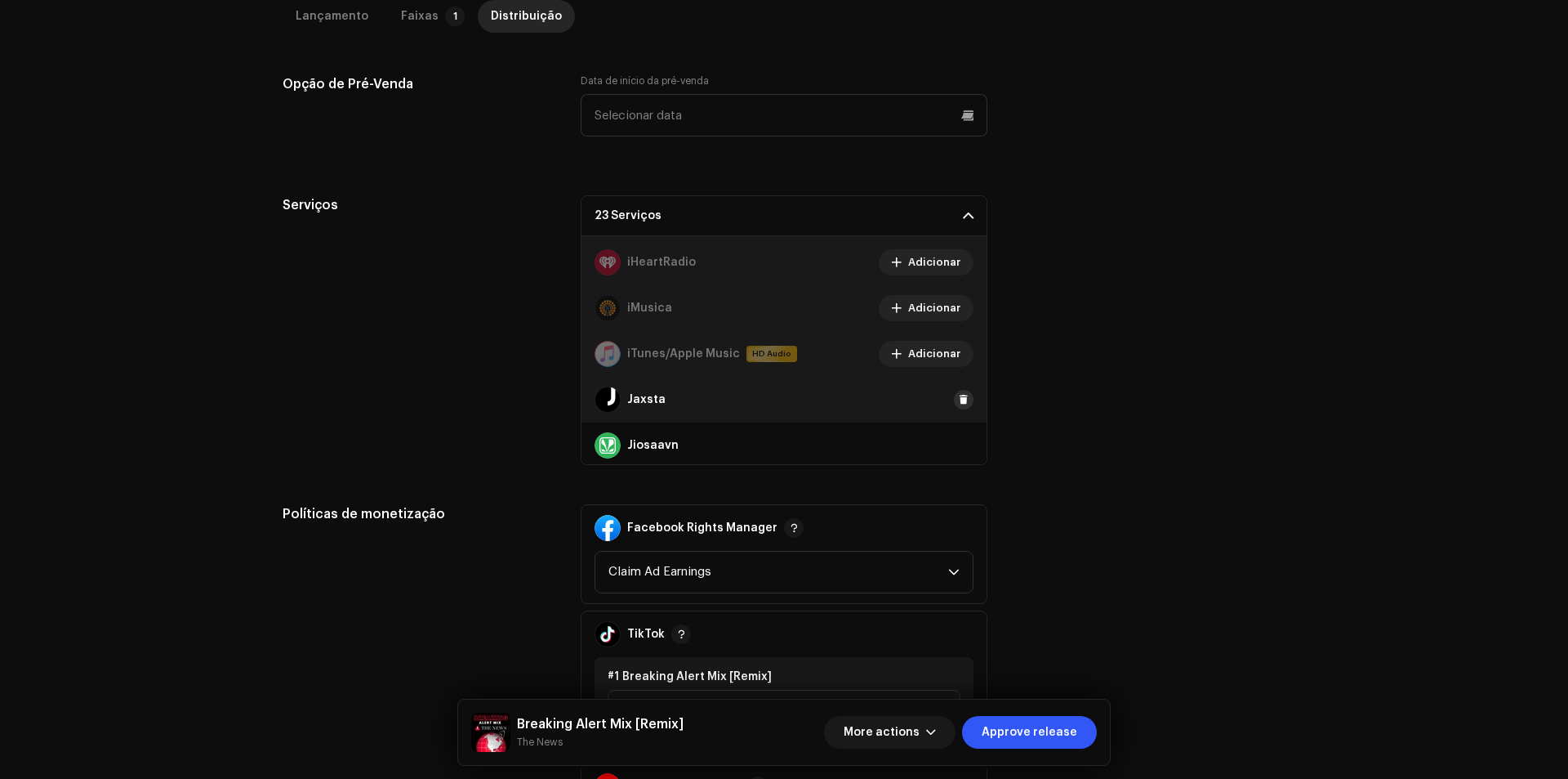
click at [958, 402] on span at bounding box center [963, 399] width 10 height 13
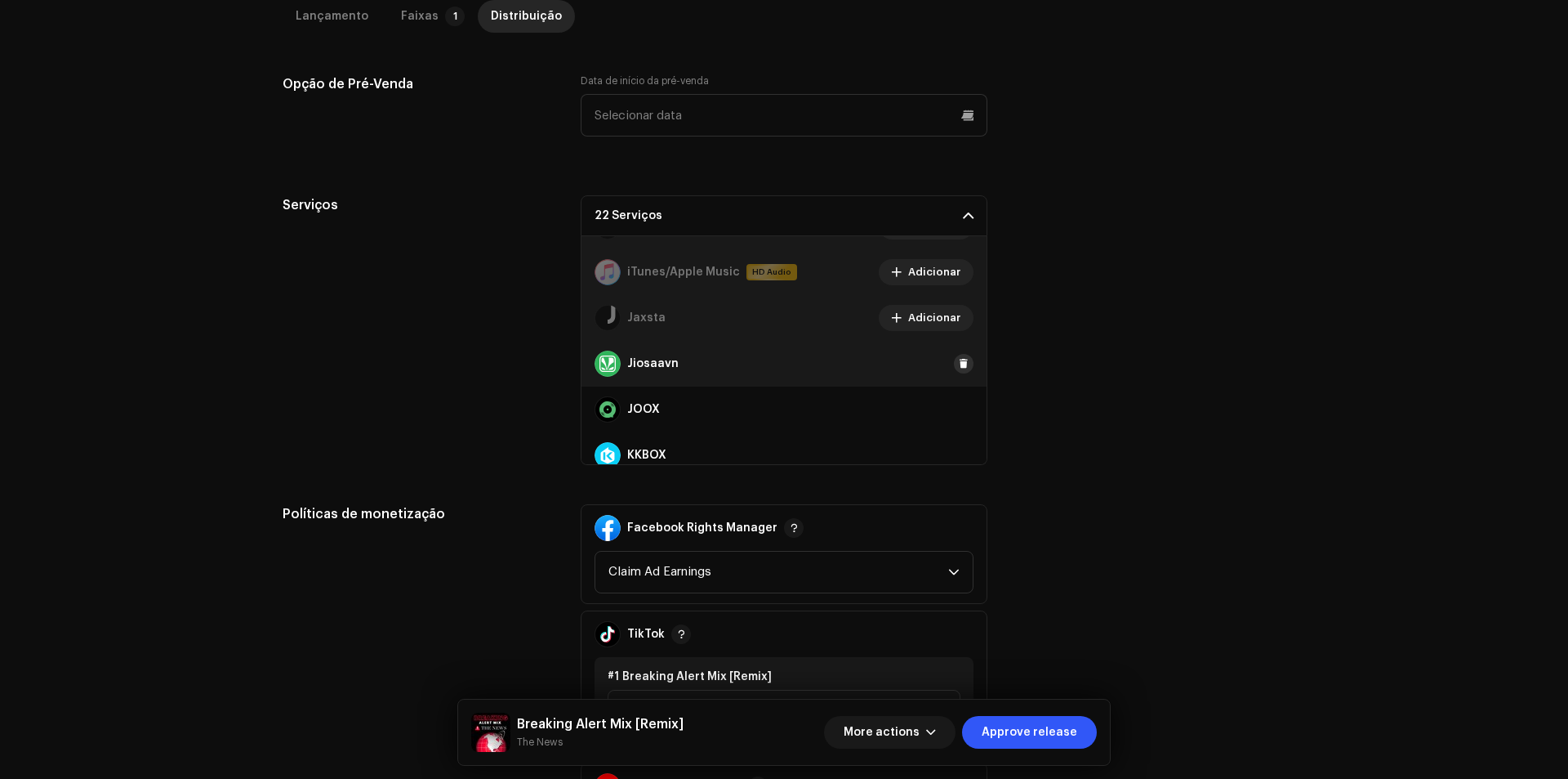
click at [959, 360] on span at bounding box center [963, 363] width 10 height 13
click at [958, 412] on span at bounding box center [963, 409] width 10 height 13
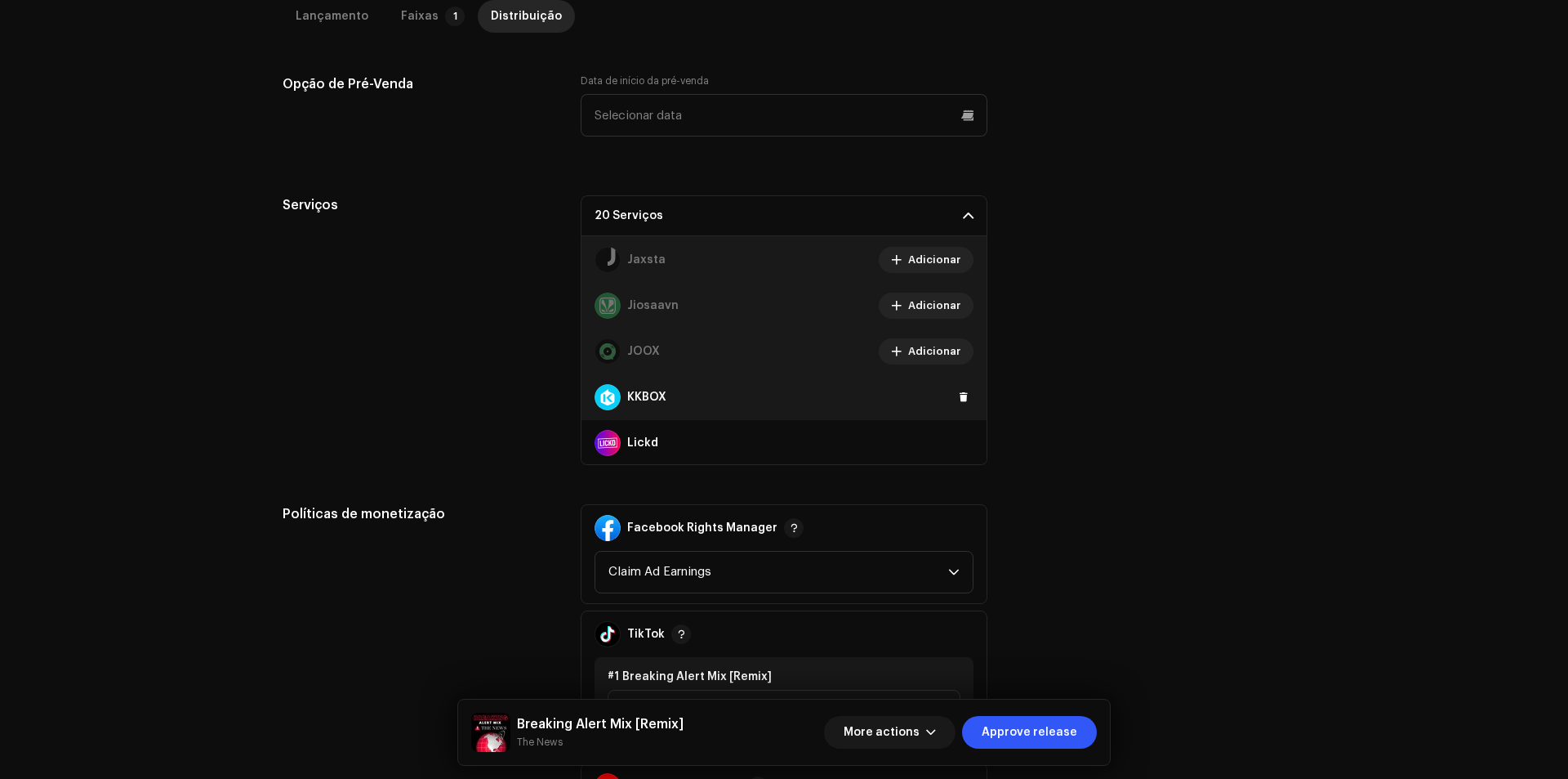
scroll to position [572, 0]
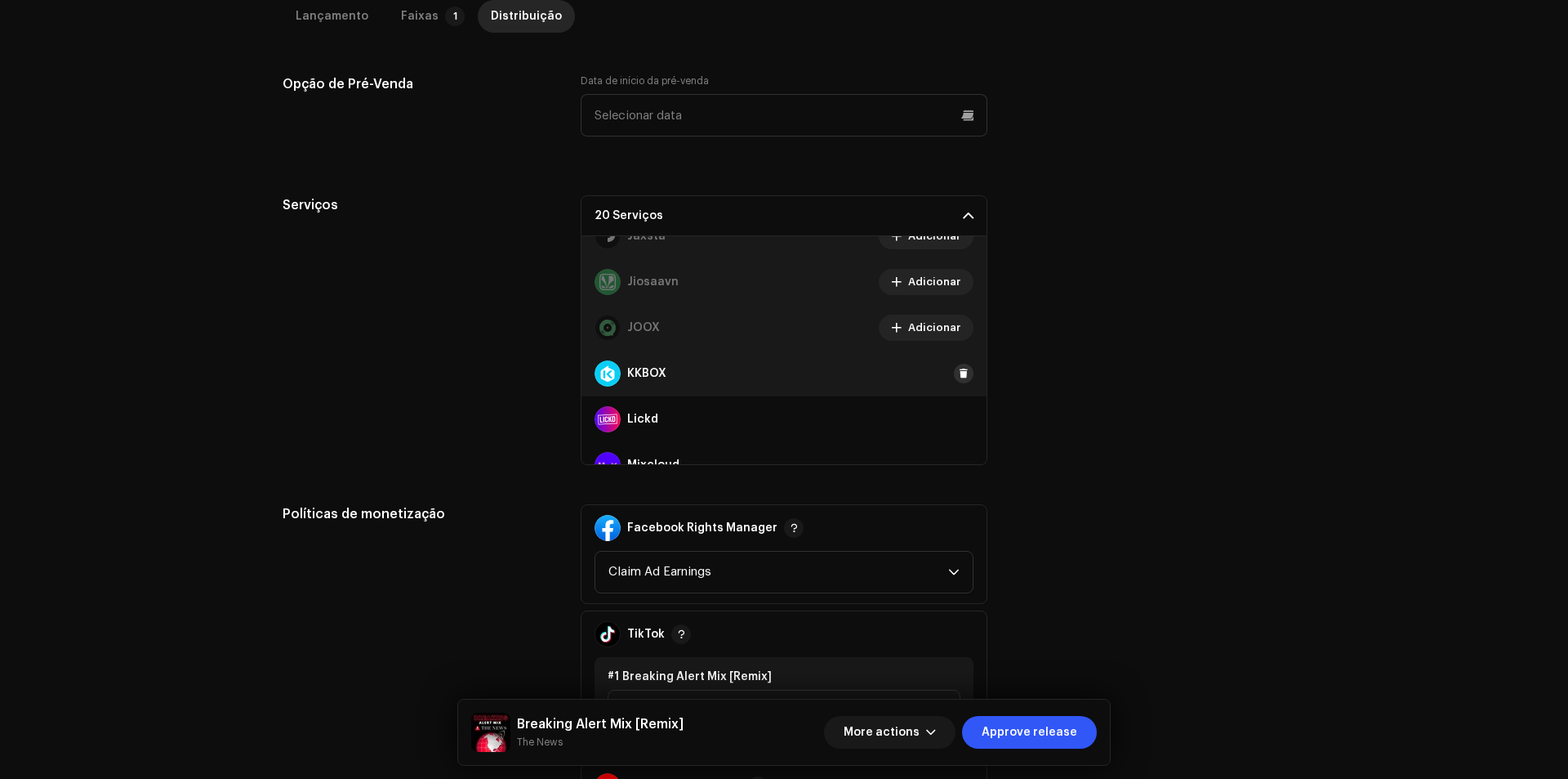
click at [957, 382] on button at bounding box center [964, 373] width 20 height 20
click at [958, 417] on span at bounding box center [963, 419] width 10 height 13
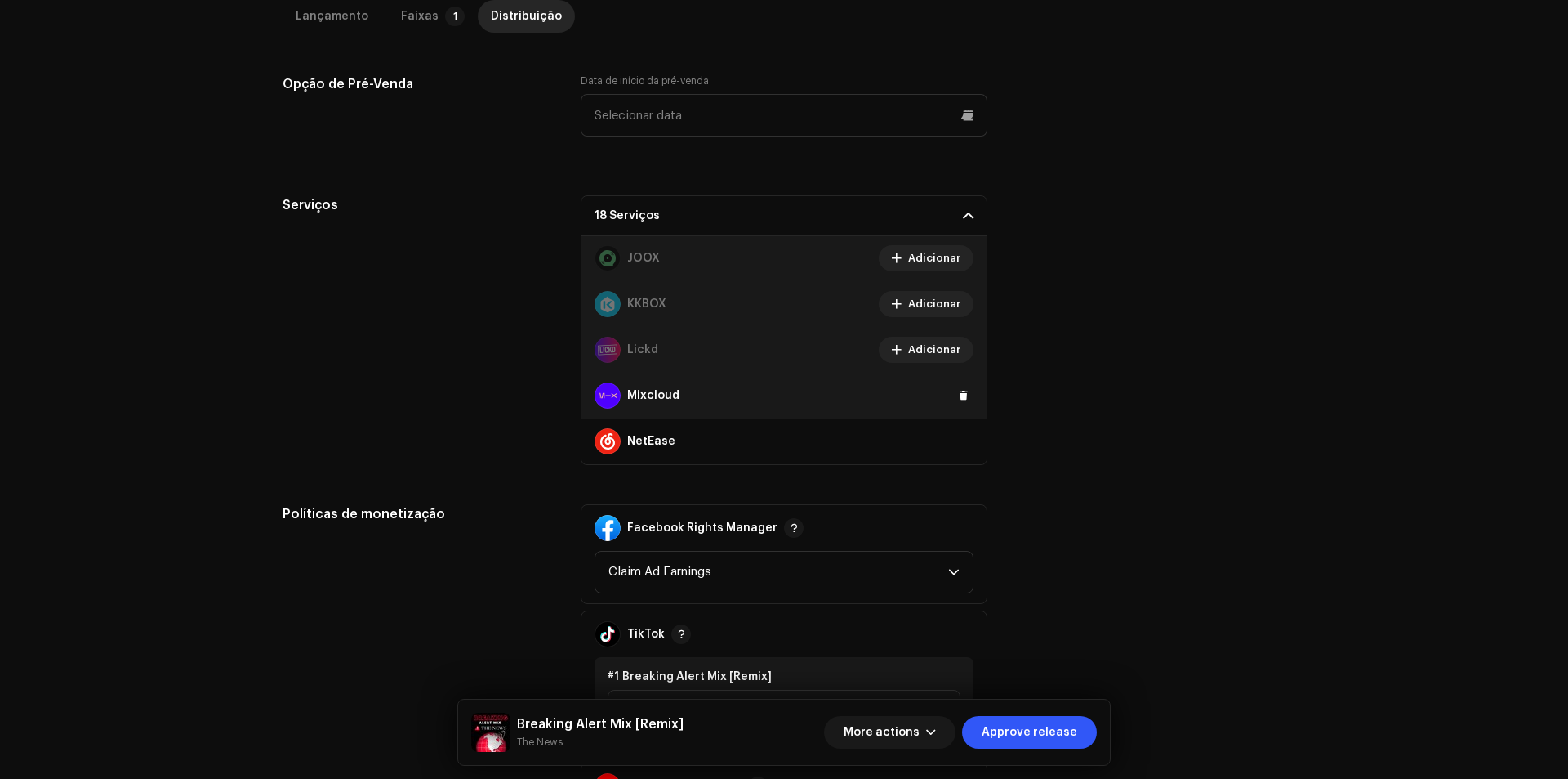
scroll to position [735, 0]
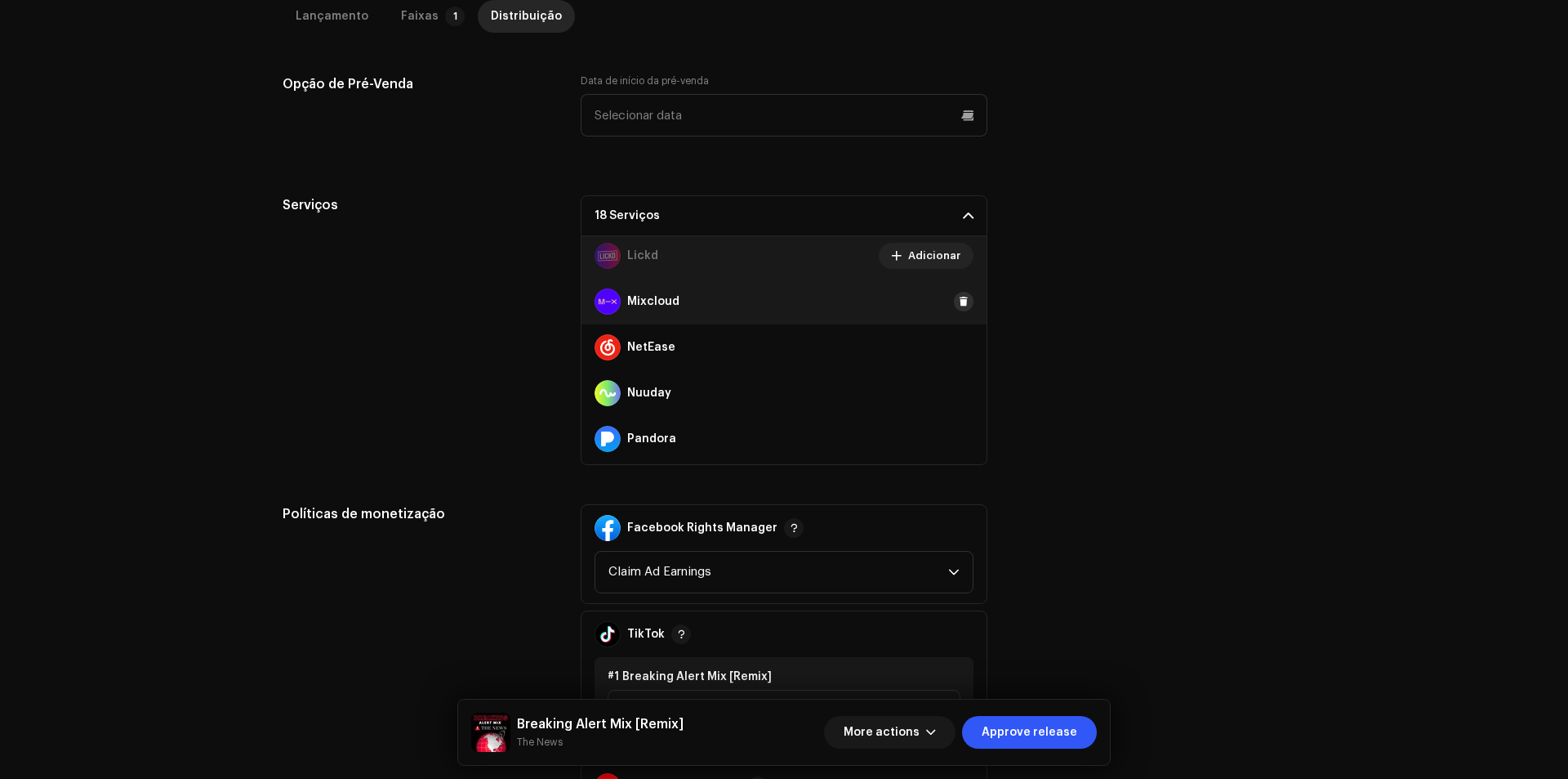
click at [954, 294] on button at bounding box center [964, 301] width 20 height 20
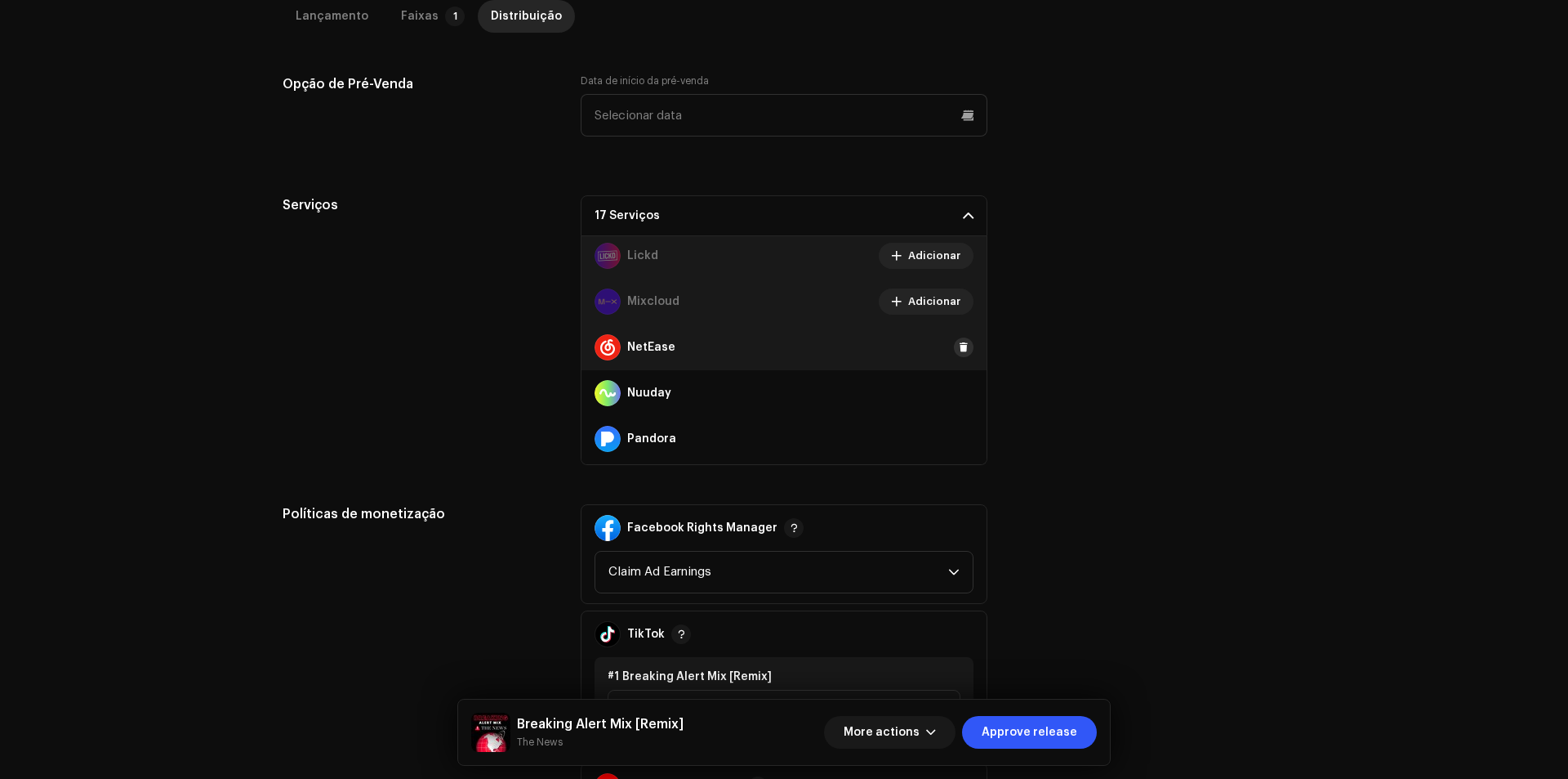
click at [958, 341] on span at bounding box center [963, 347] width 10 height 13
click at [954, 384] on button at bounding box center [964, 393] width 20 height 20
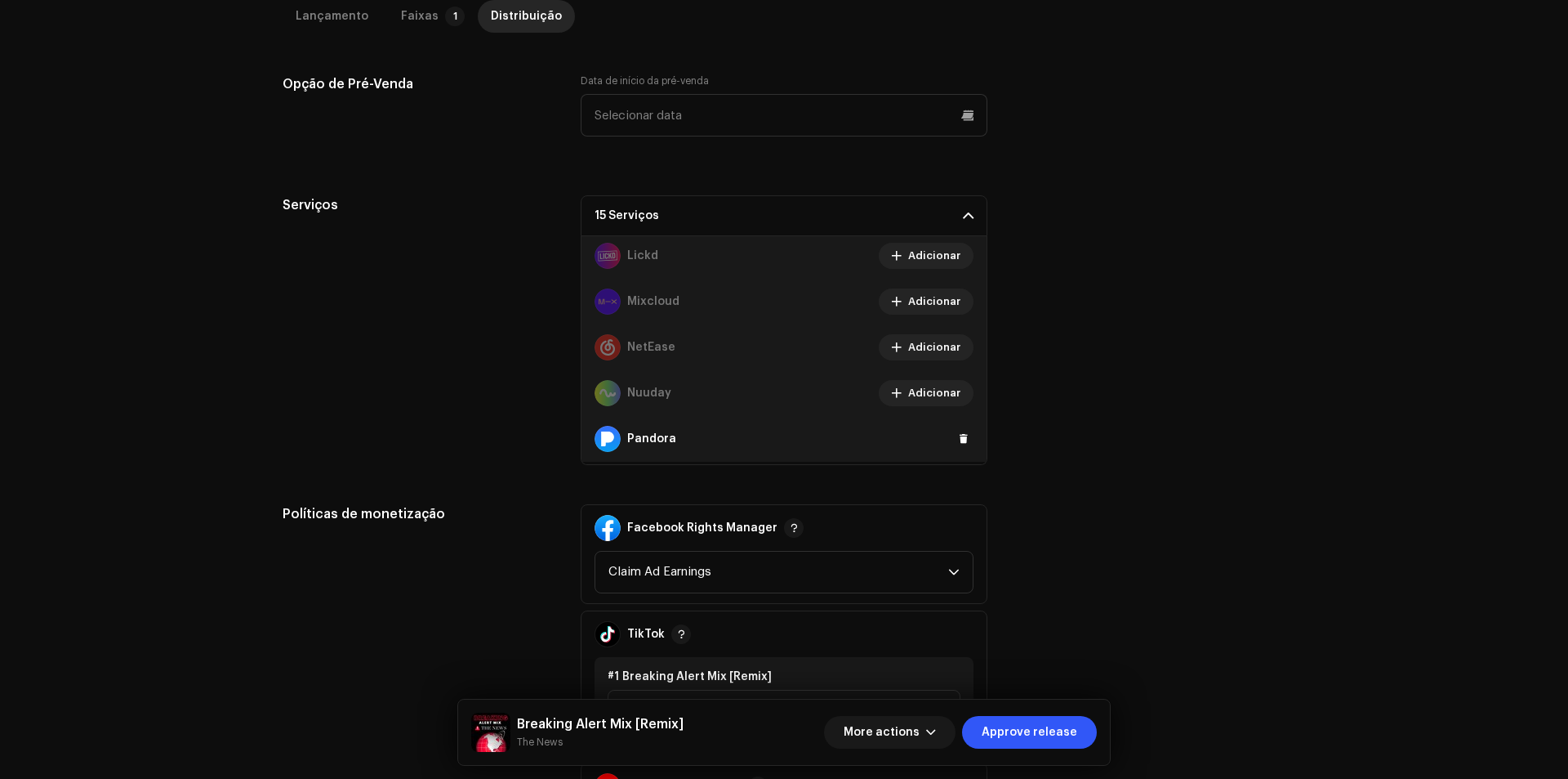
click at [954, 425] on div "Pandora" at bounding box center [784, 438] width 405 height 46
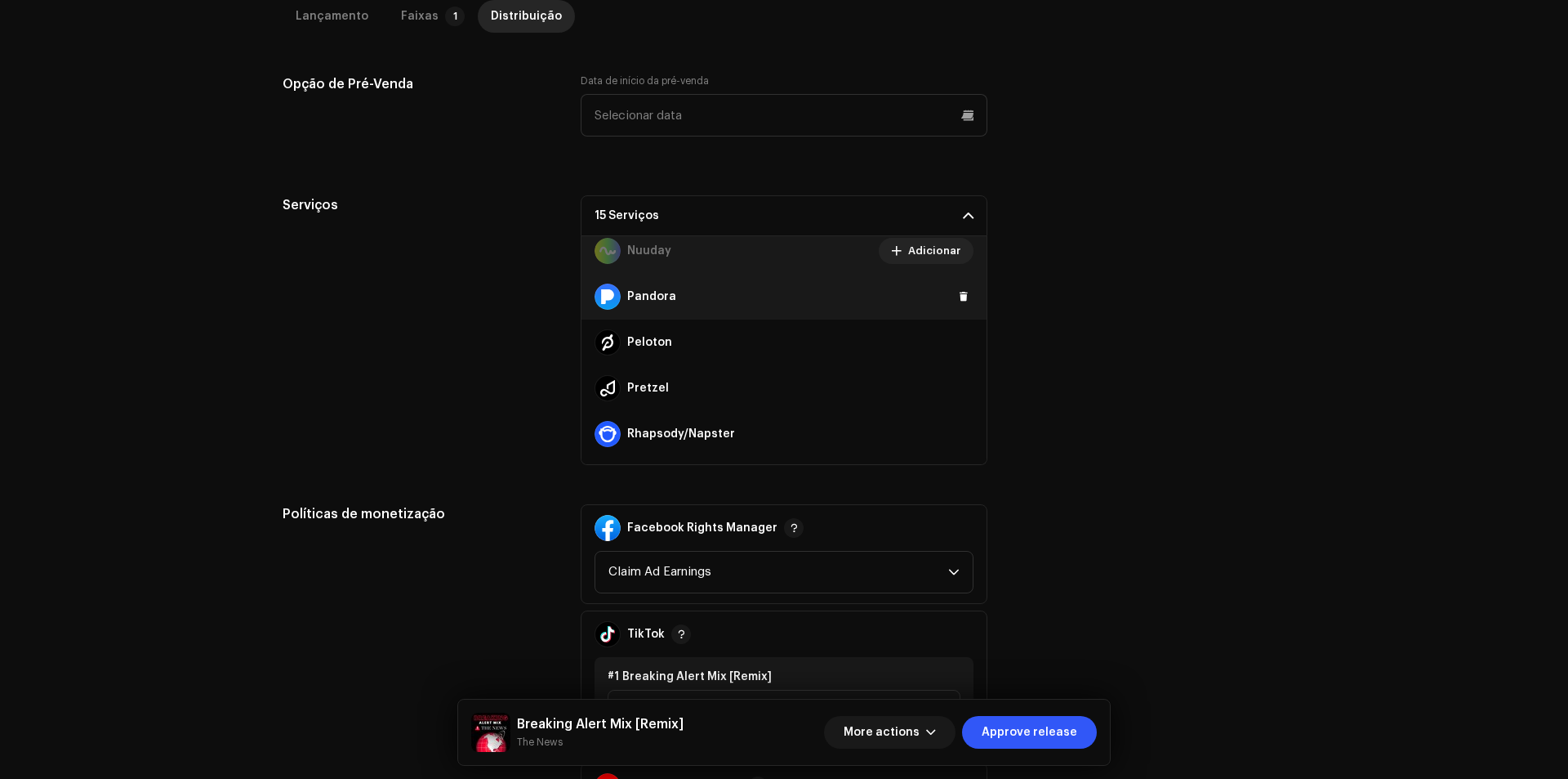
scroll to position [817, 0]
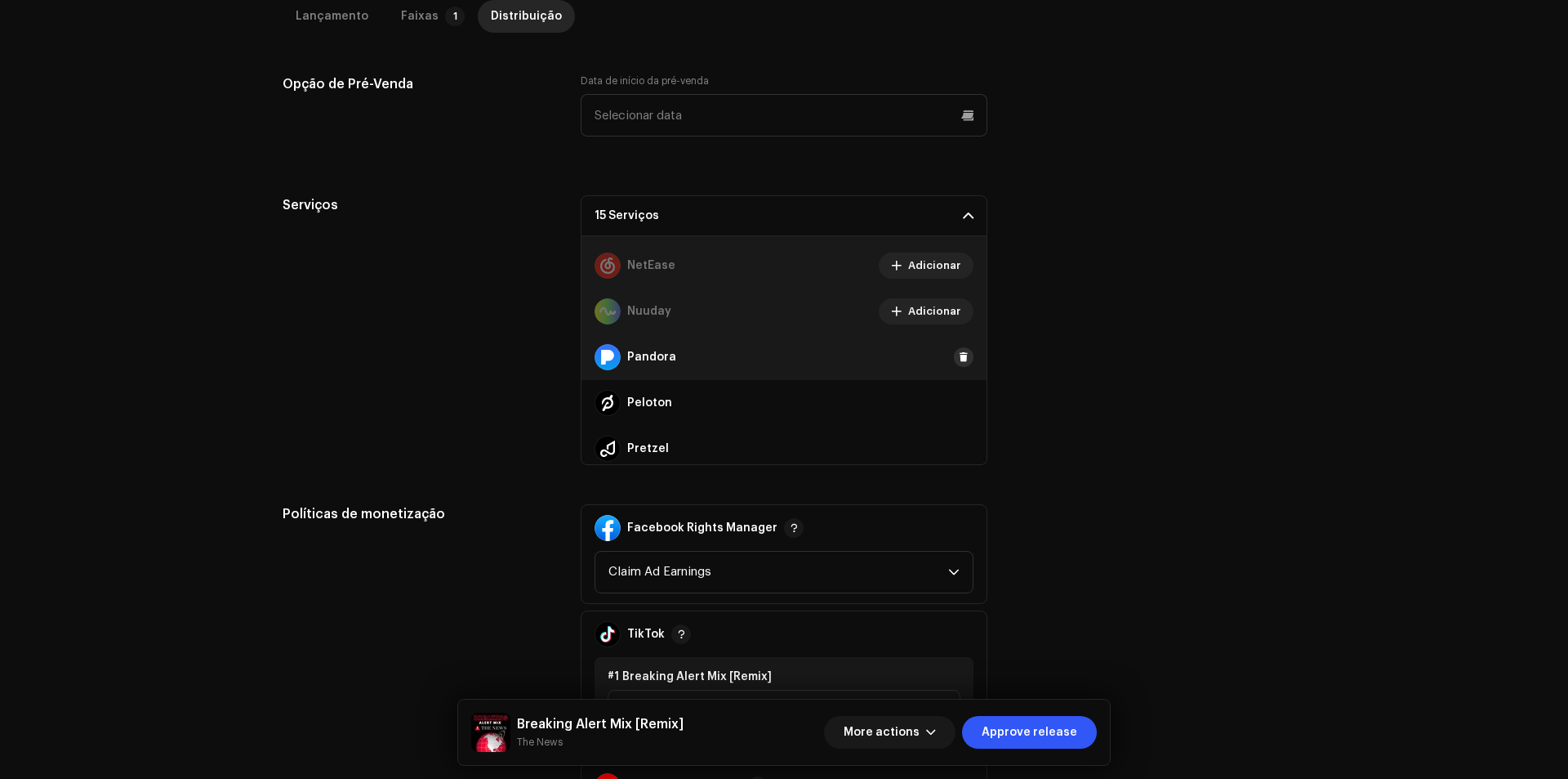
click at [958, 351] on span at bounding box center [963, 357] width 10 height 13
click at [958, 396] on span at bounding box center [963, 402] width 10 height 13
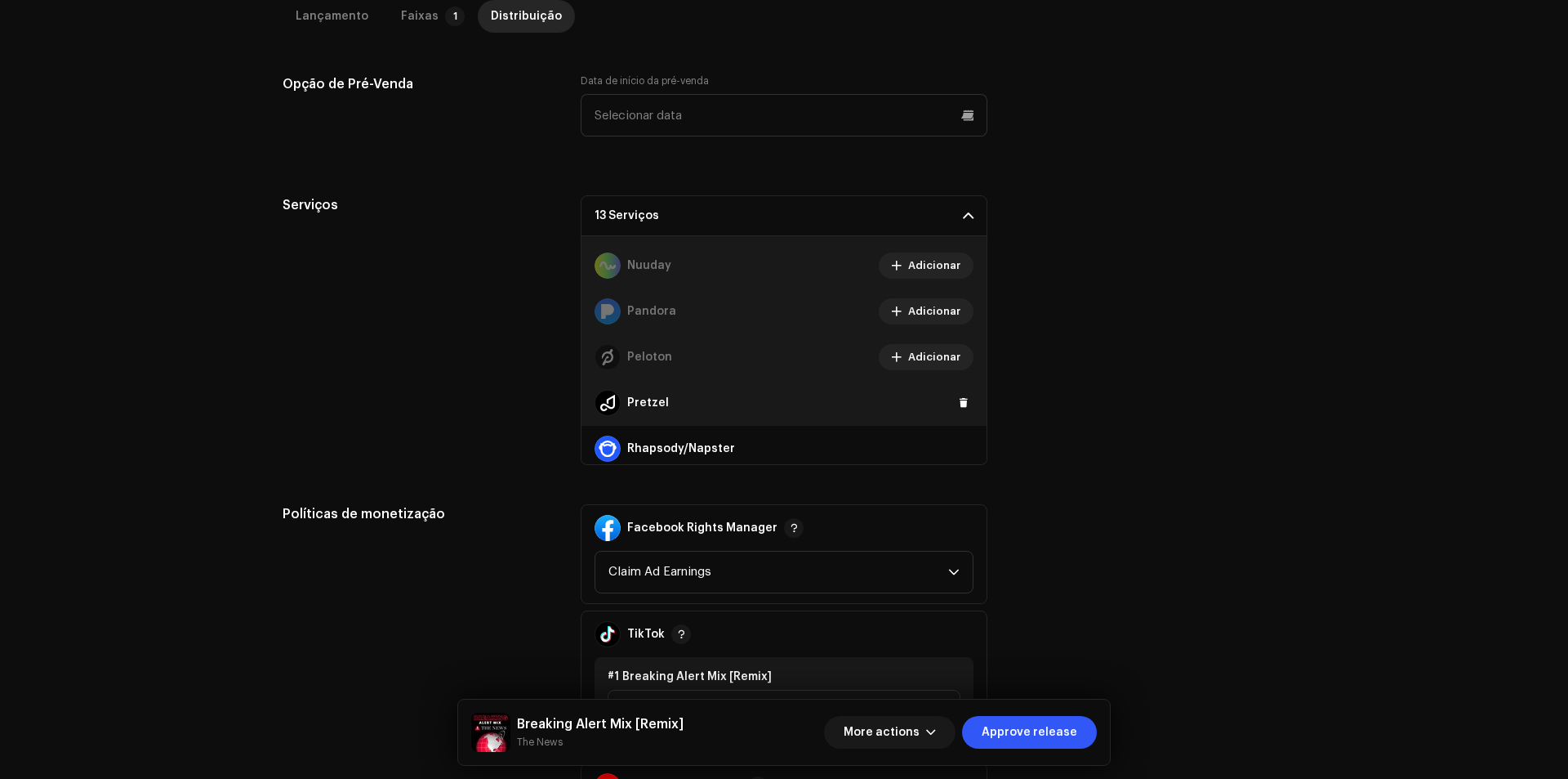
scroll to position [899, 0]
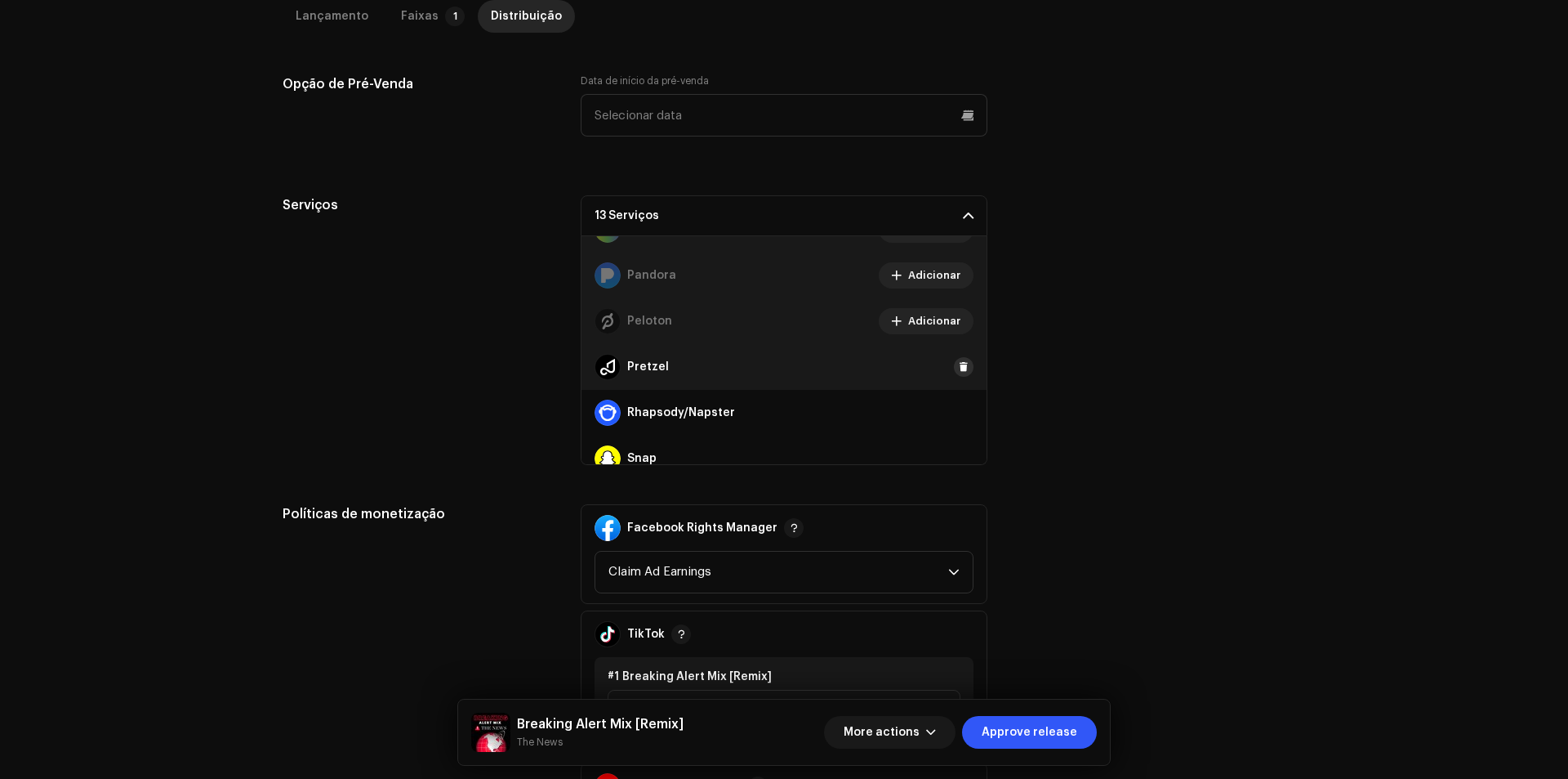
click at [958, 370] on span at bounding box center [963, 367] width 10 height 13
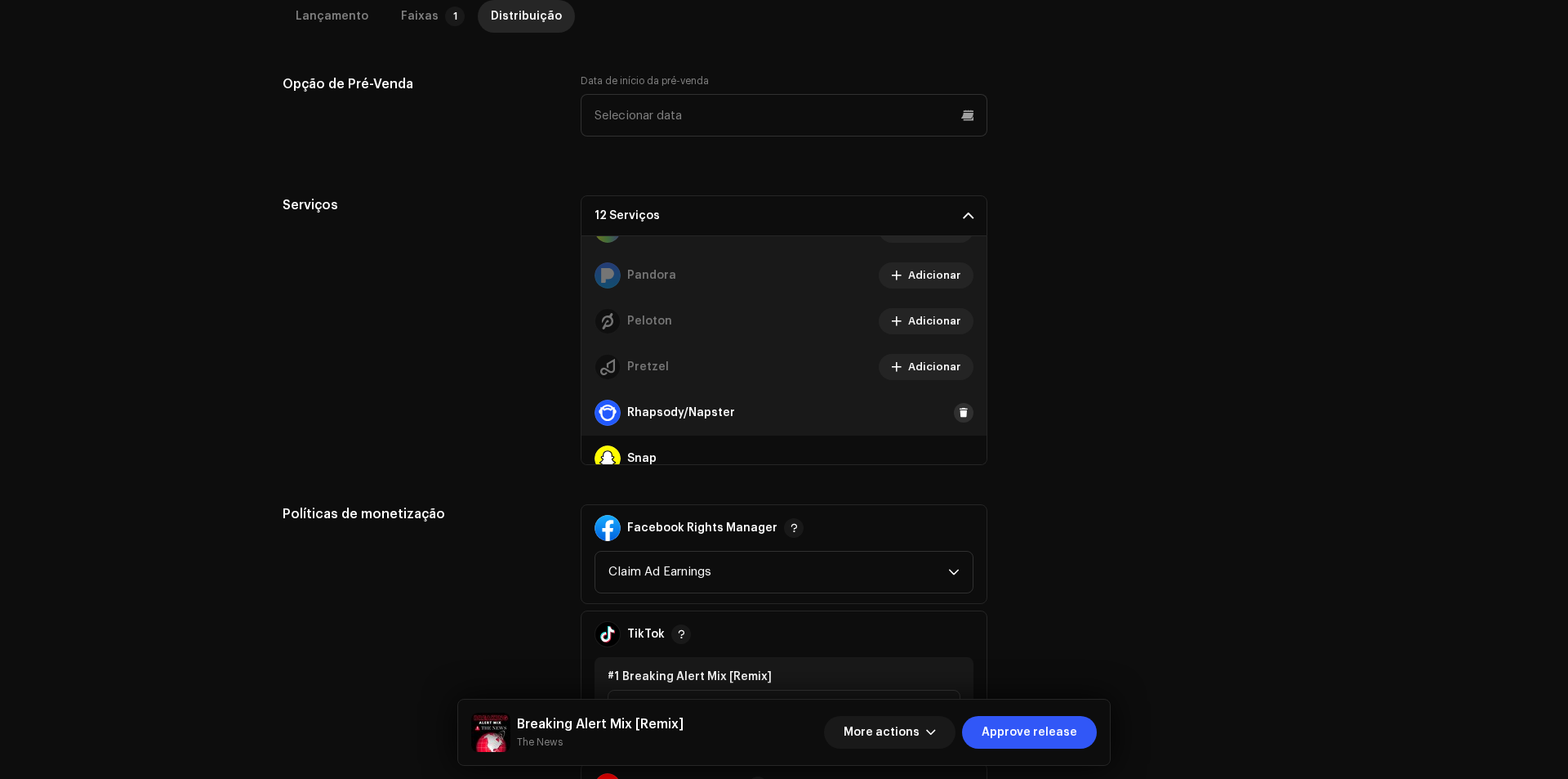
click at [958, 414] on span at bounding box center [963, 412] width 10 height 13
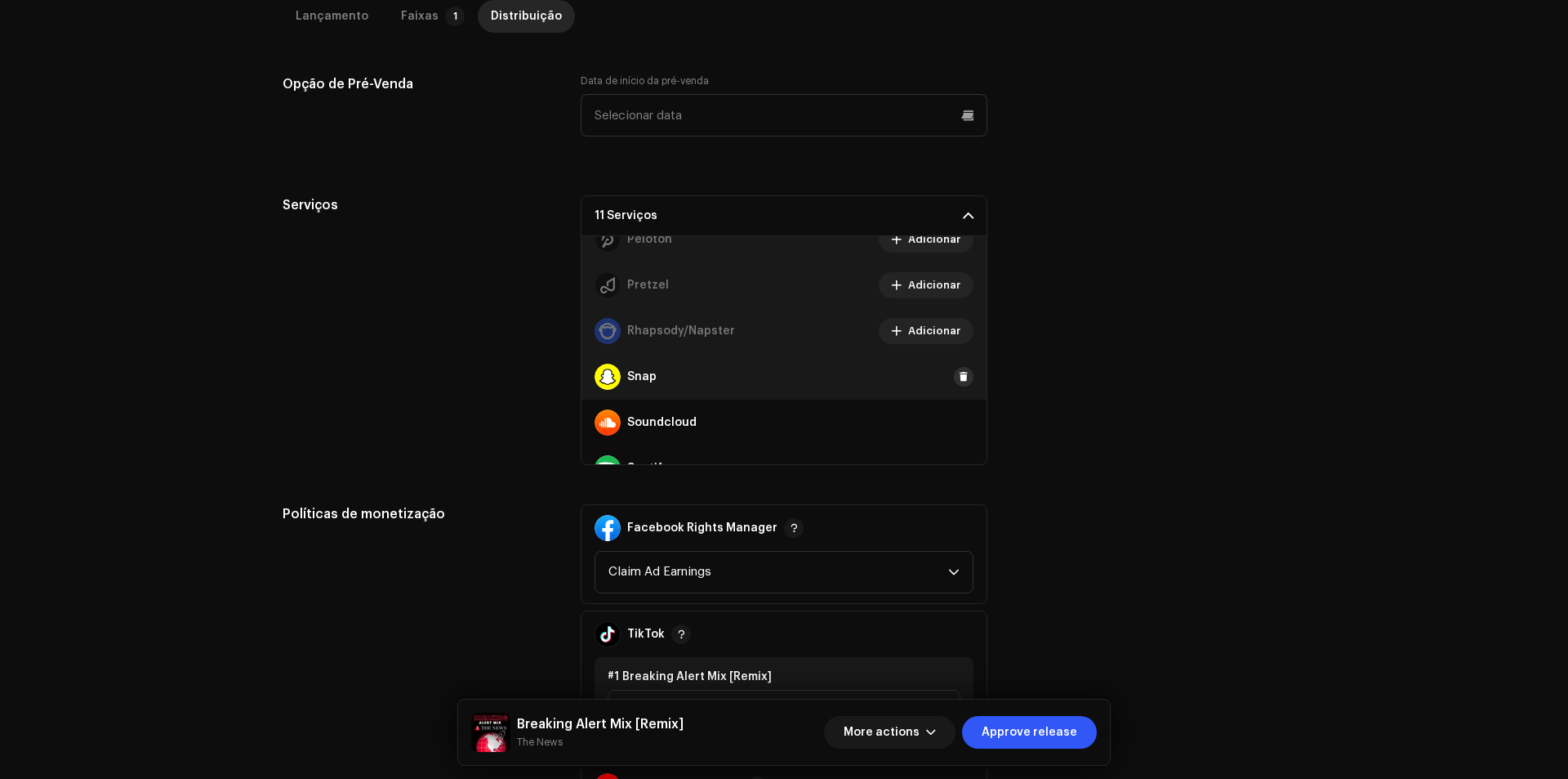
click at [958, 379] on span at bounding box center [963, 376] width 10 height 13
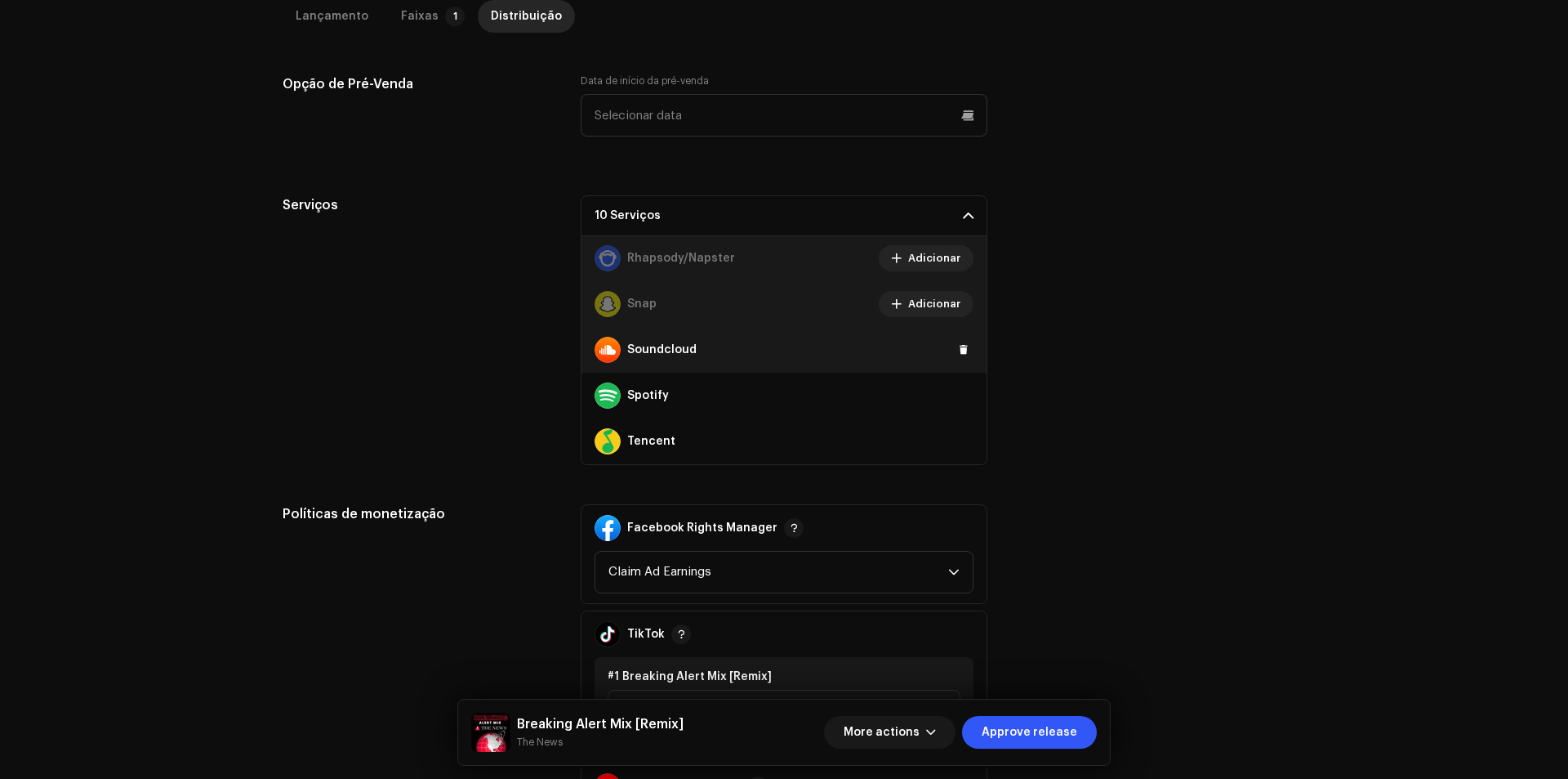
scroll to position [1062, 0]
click at [958, 337] on span at bounding box center [963, 340] width 10 height 13
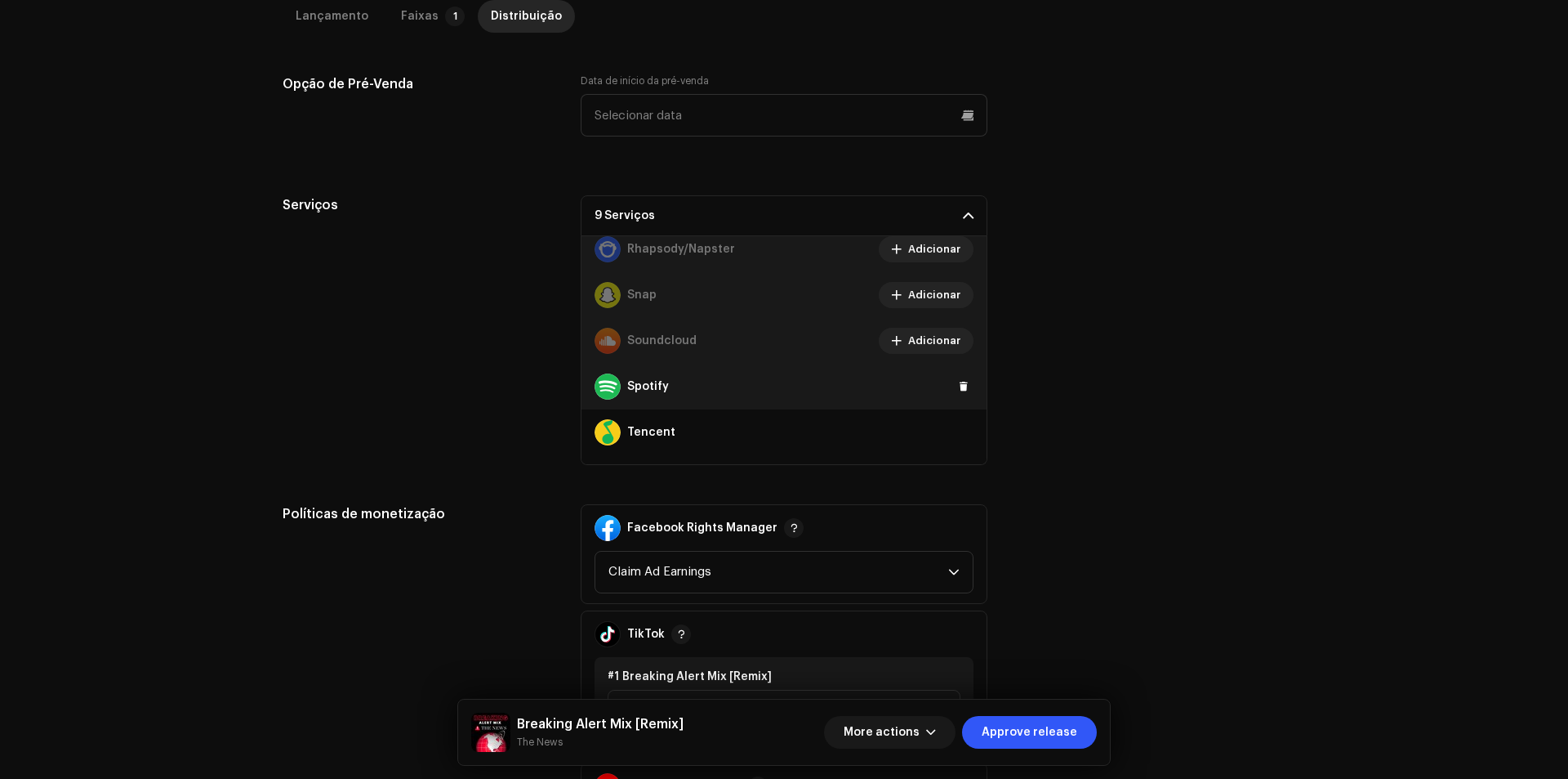
click at [948, 403] on div "Spotify" at bounding box center [784, 386] width 405 height 46
click at [958, 388] on span at bounding box center [963, 386] width 10 height 13
click at [954, 430] on button at bounding box center [964, 433] width 20 height 20
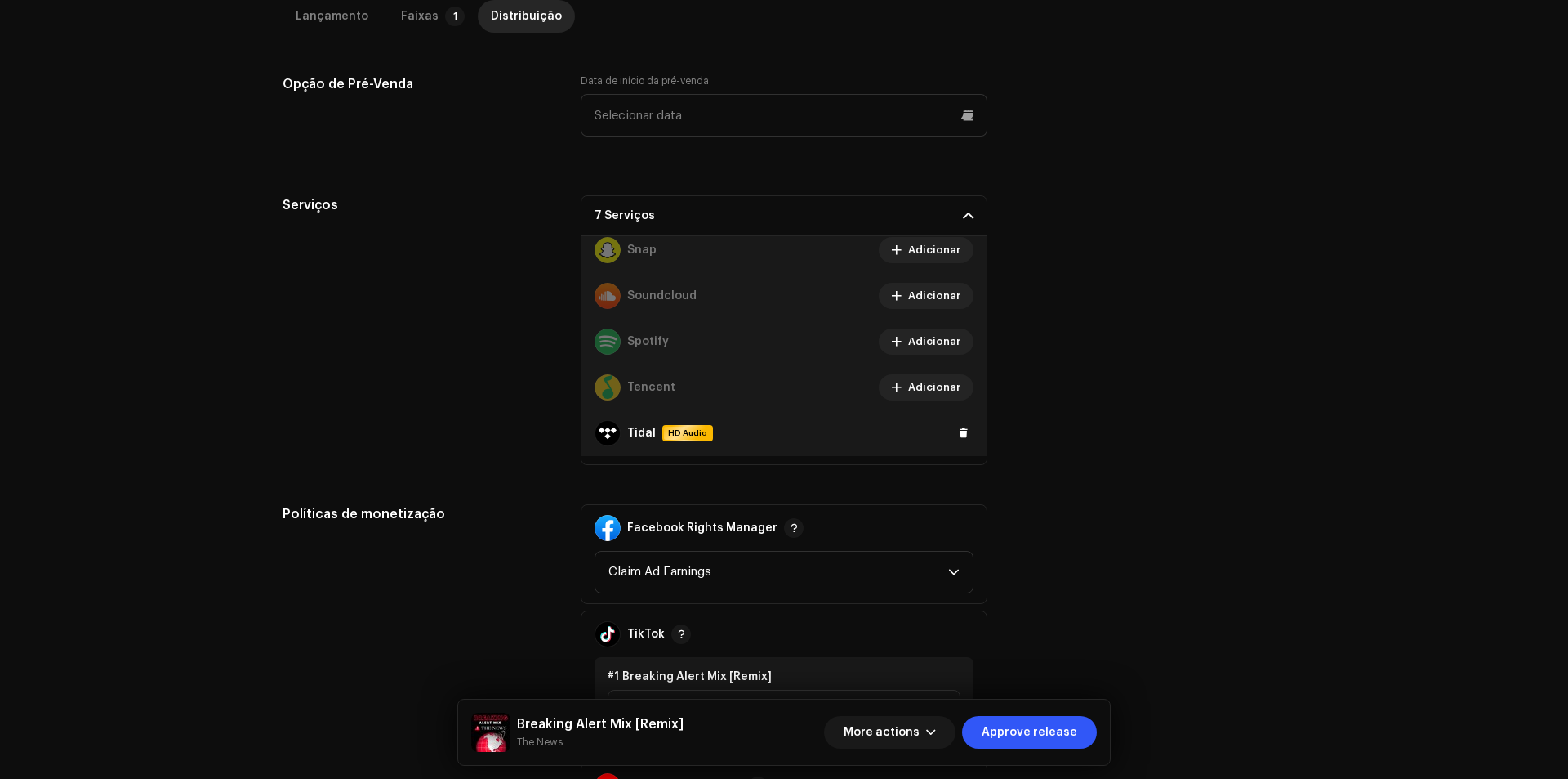
scroll to position [1143, 0]
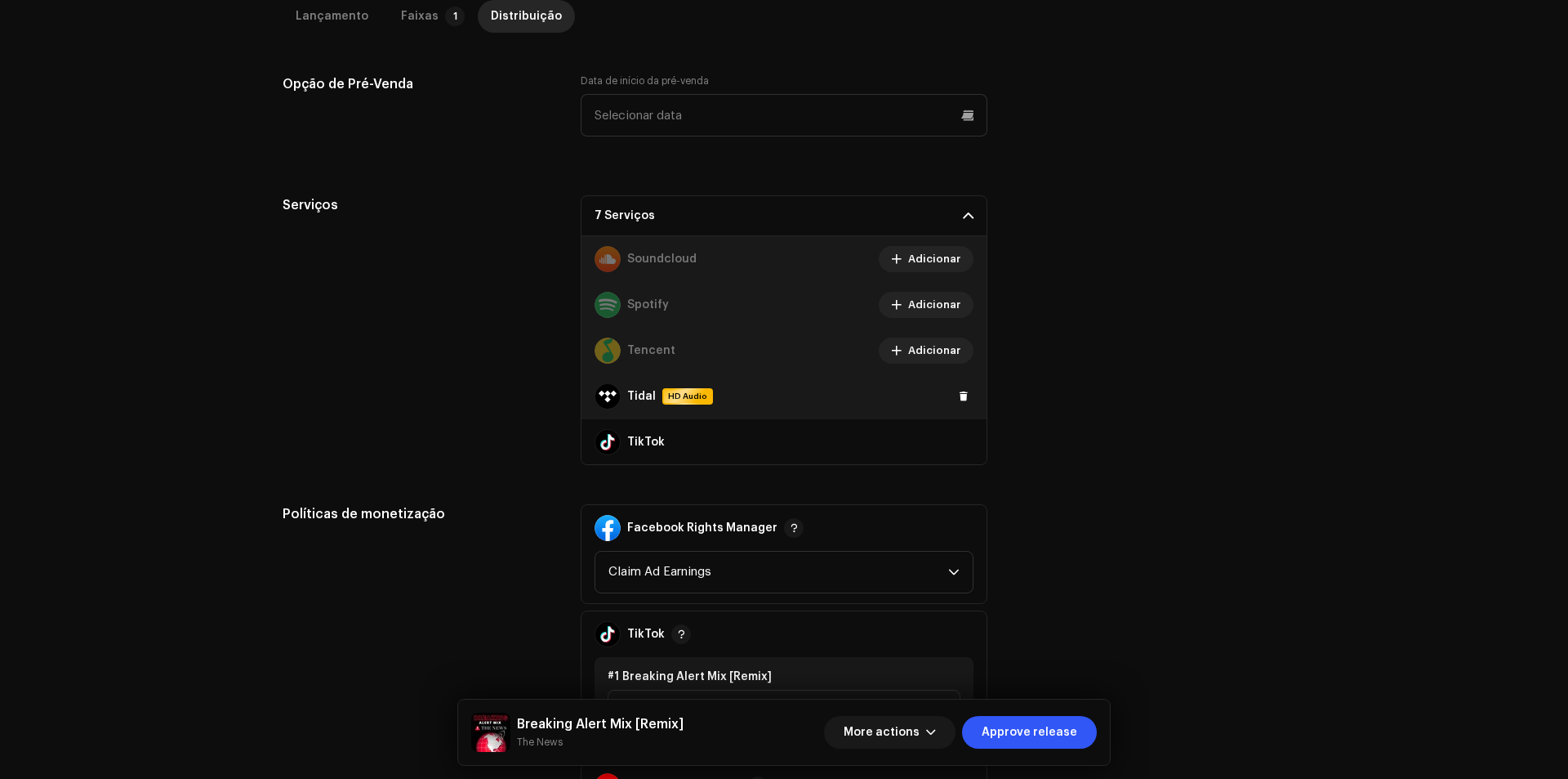
click at [951, 407] on div "Tidal HD Audio" at bounding box center [784, 396] width 405 height 46
click at [956, 387] on button at bounding box center [964, 397] width 20 height 20
click at [958, 437] on span at bounding box center [963, 442] width 10 height 13
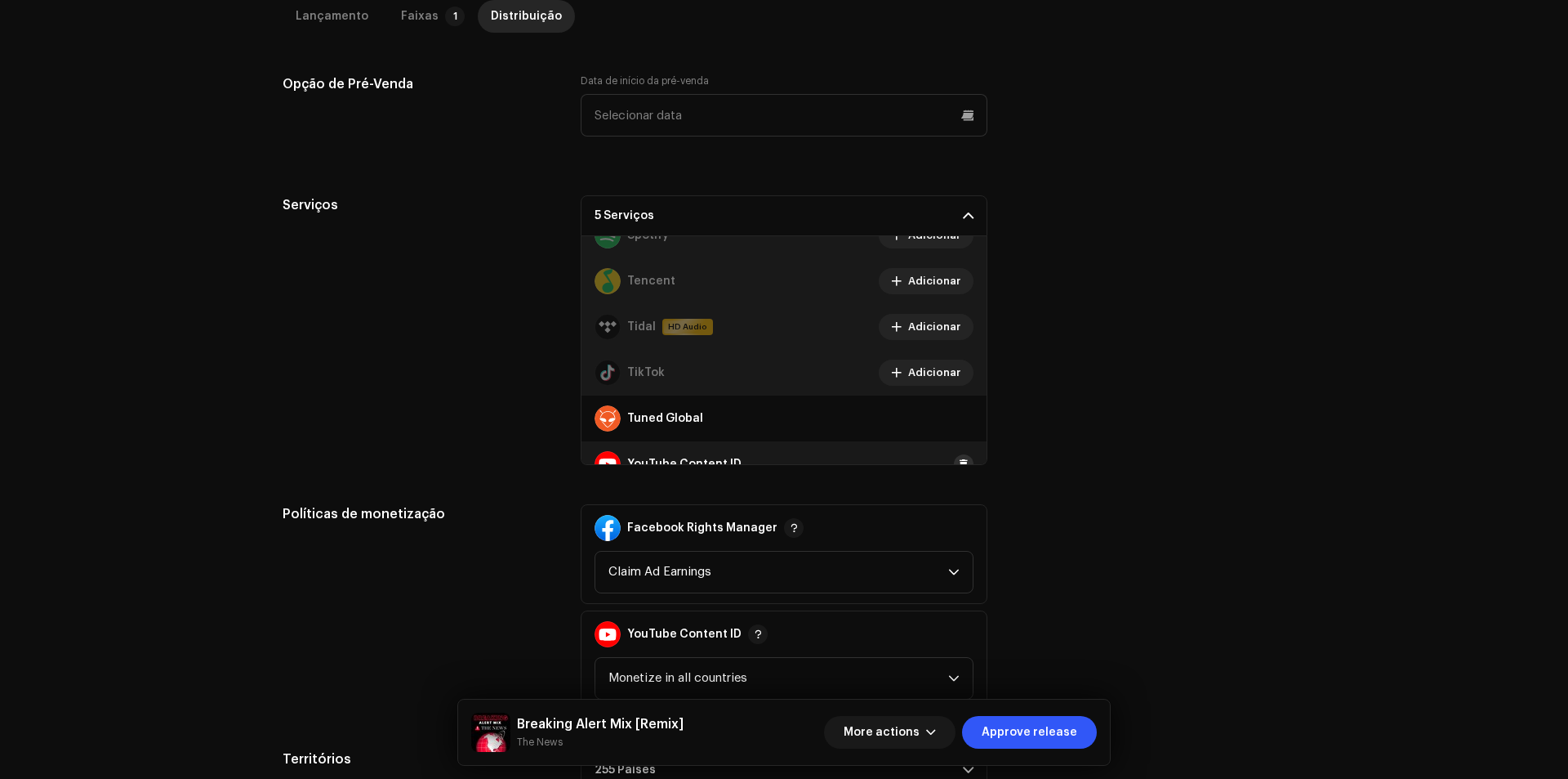
scroll to position [1282, 0]
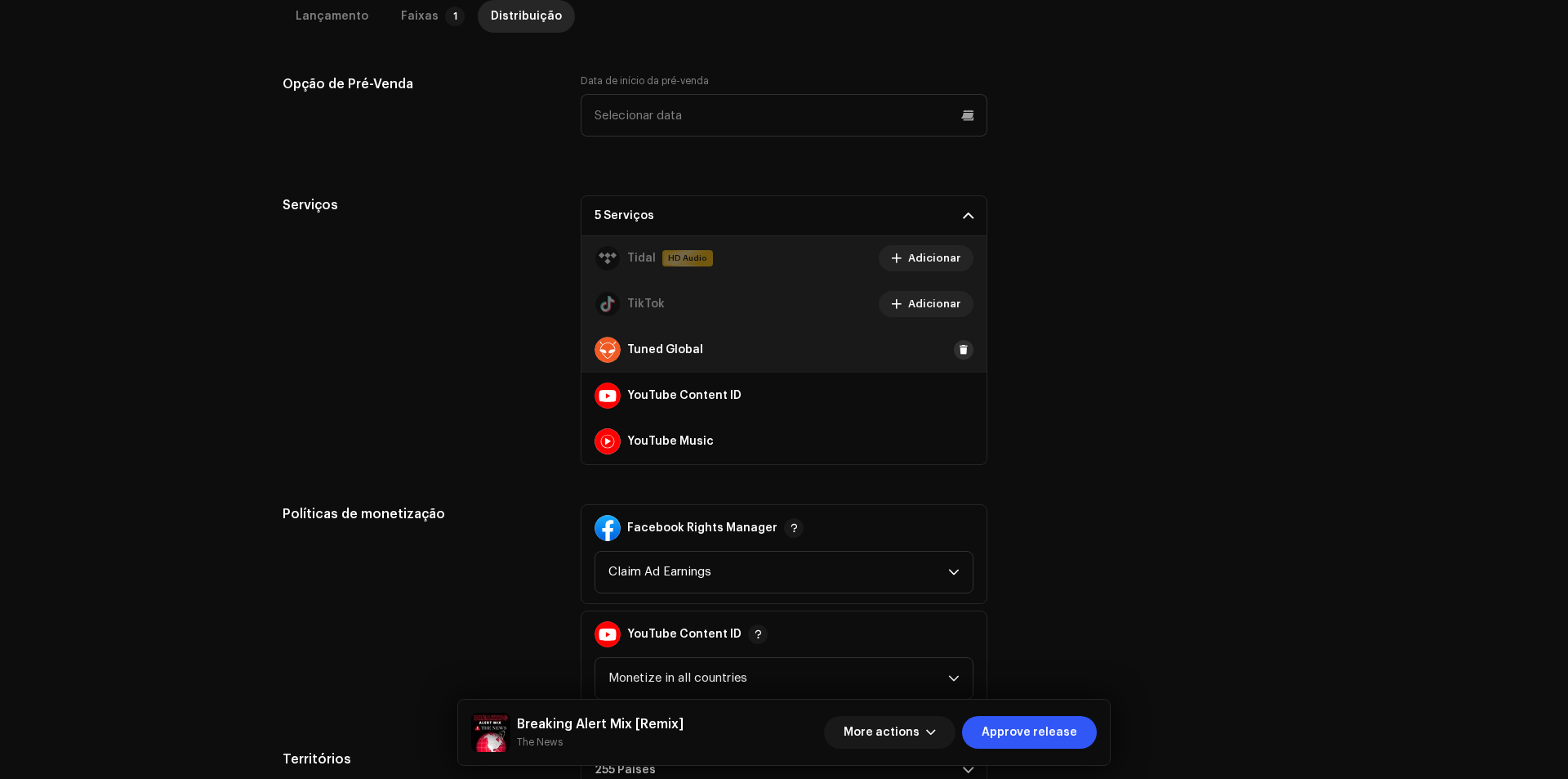
click at [958, 353] on span at bounding box center [963, 349] width 10 height 13
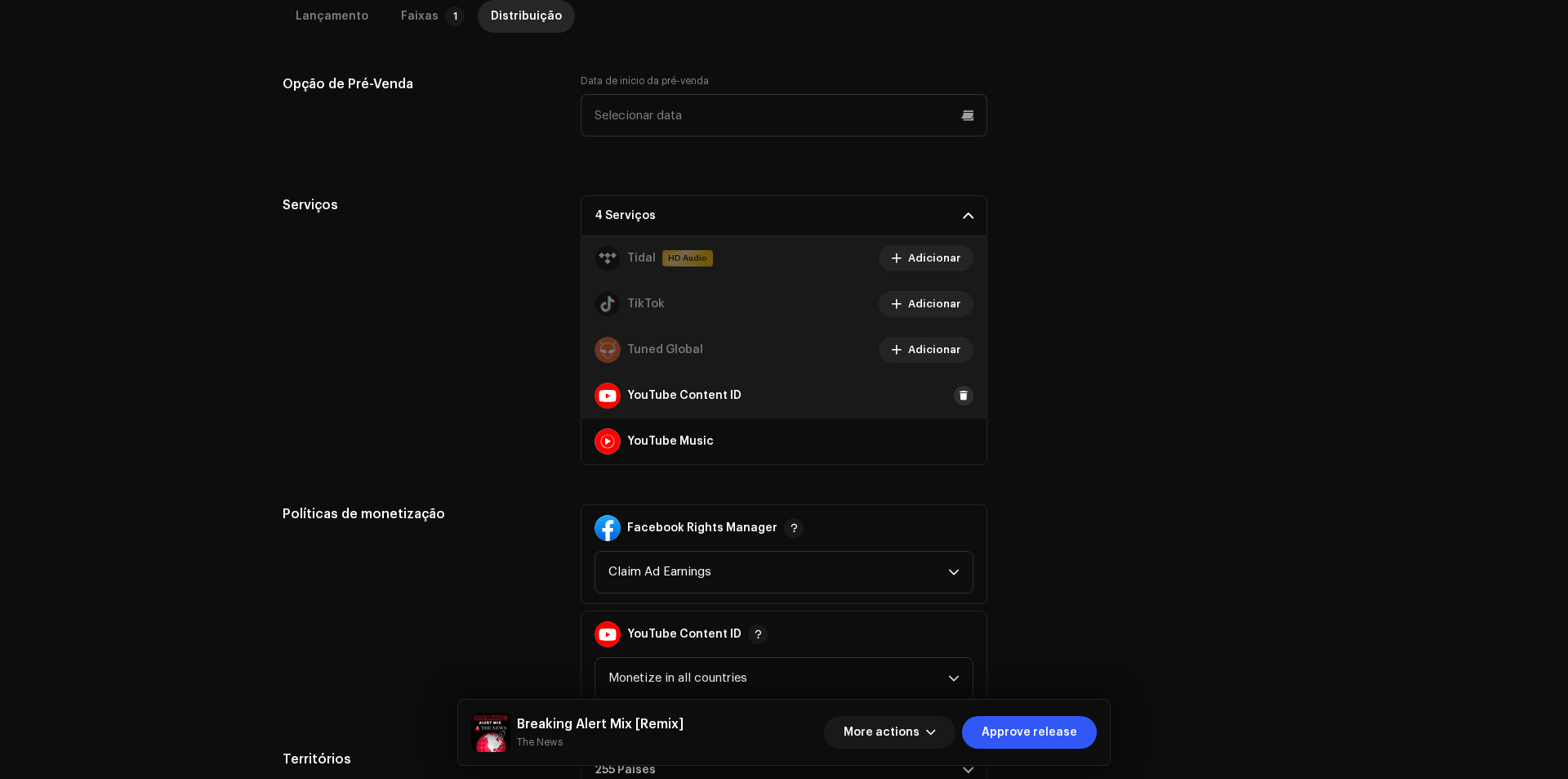
click at [958, 390] on span at bounding box center [963, 395] width 10 height 13
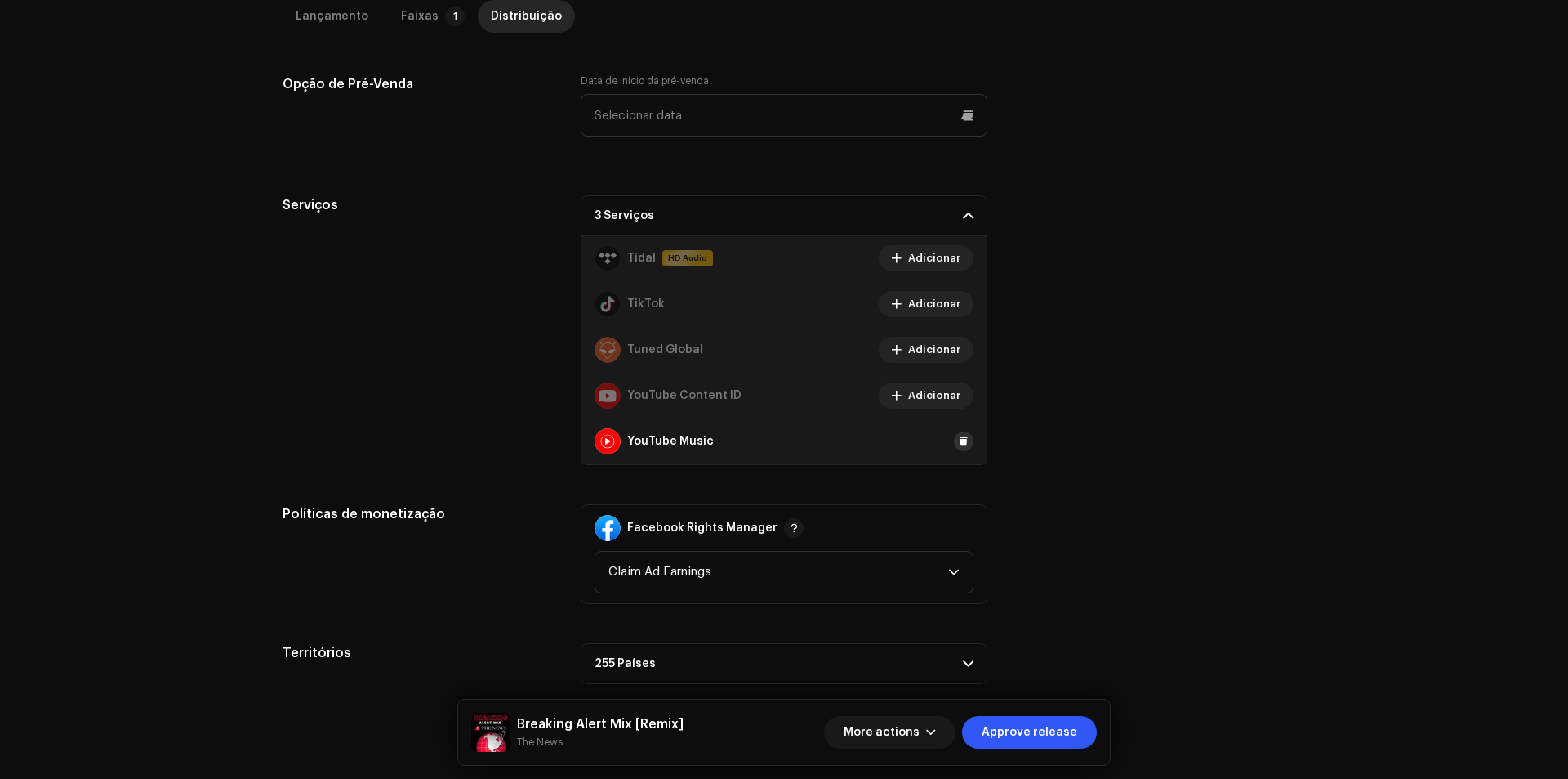
click at [958, 439] on span at bounding box center [963, 441] width 10 height 13
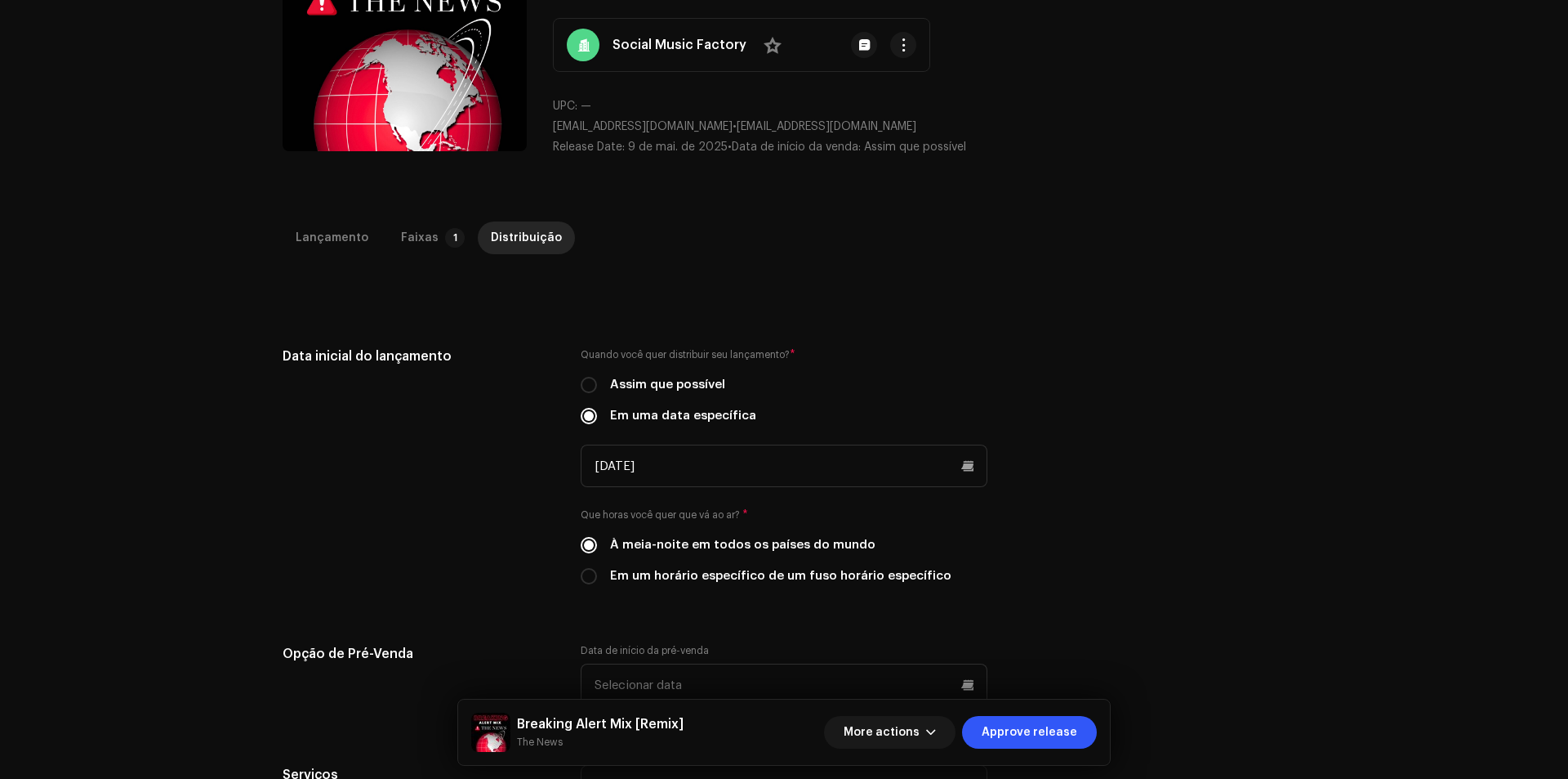
scroll to position [164, 0]
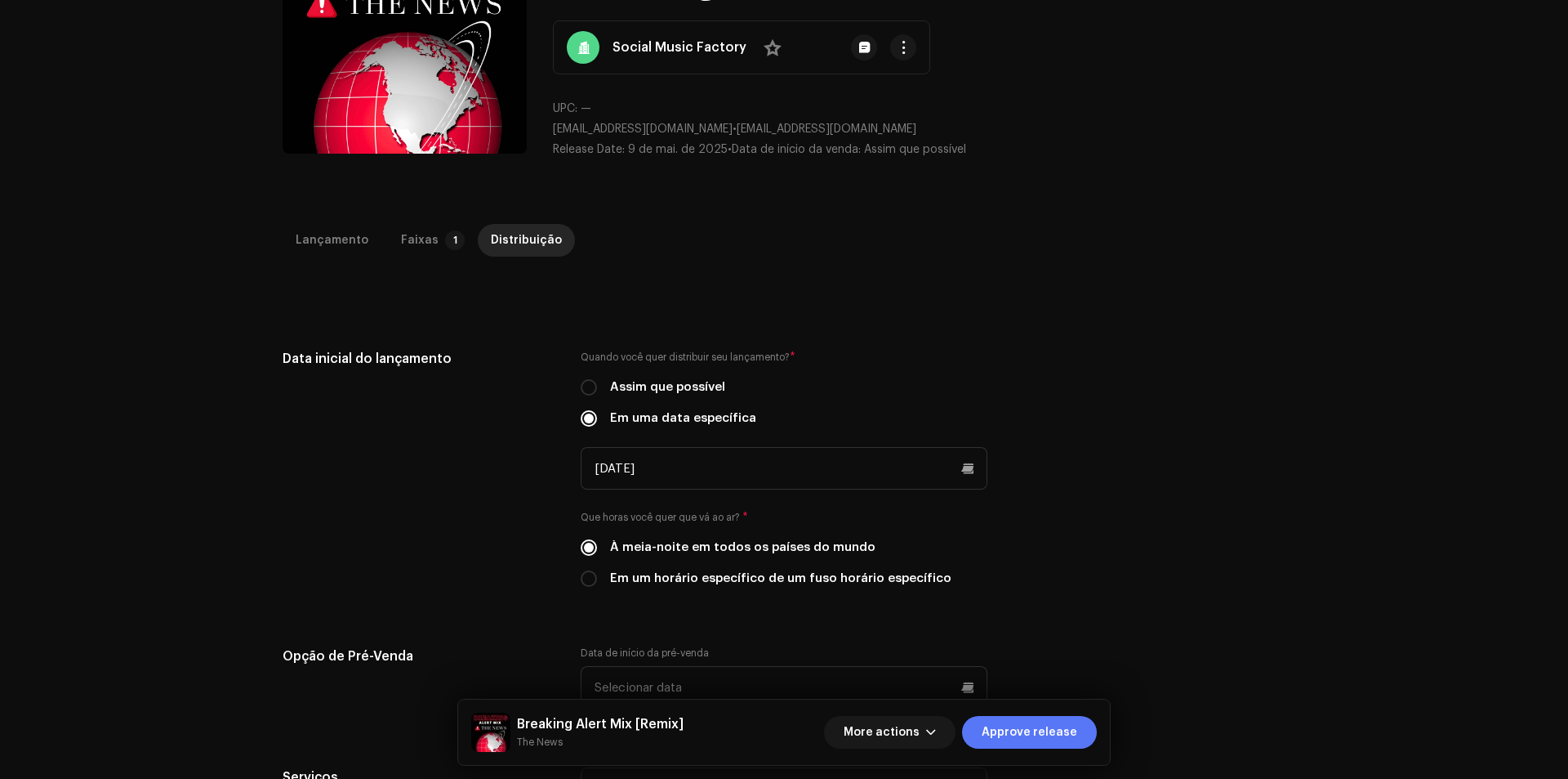
click at [1062, 734] on span "Approve release" at bounding box center [1029, 732] width 95 height 32
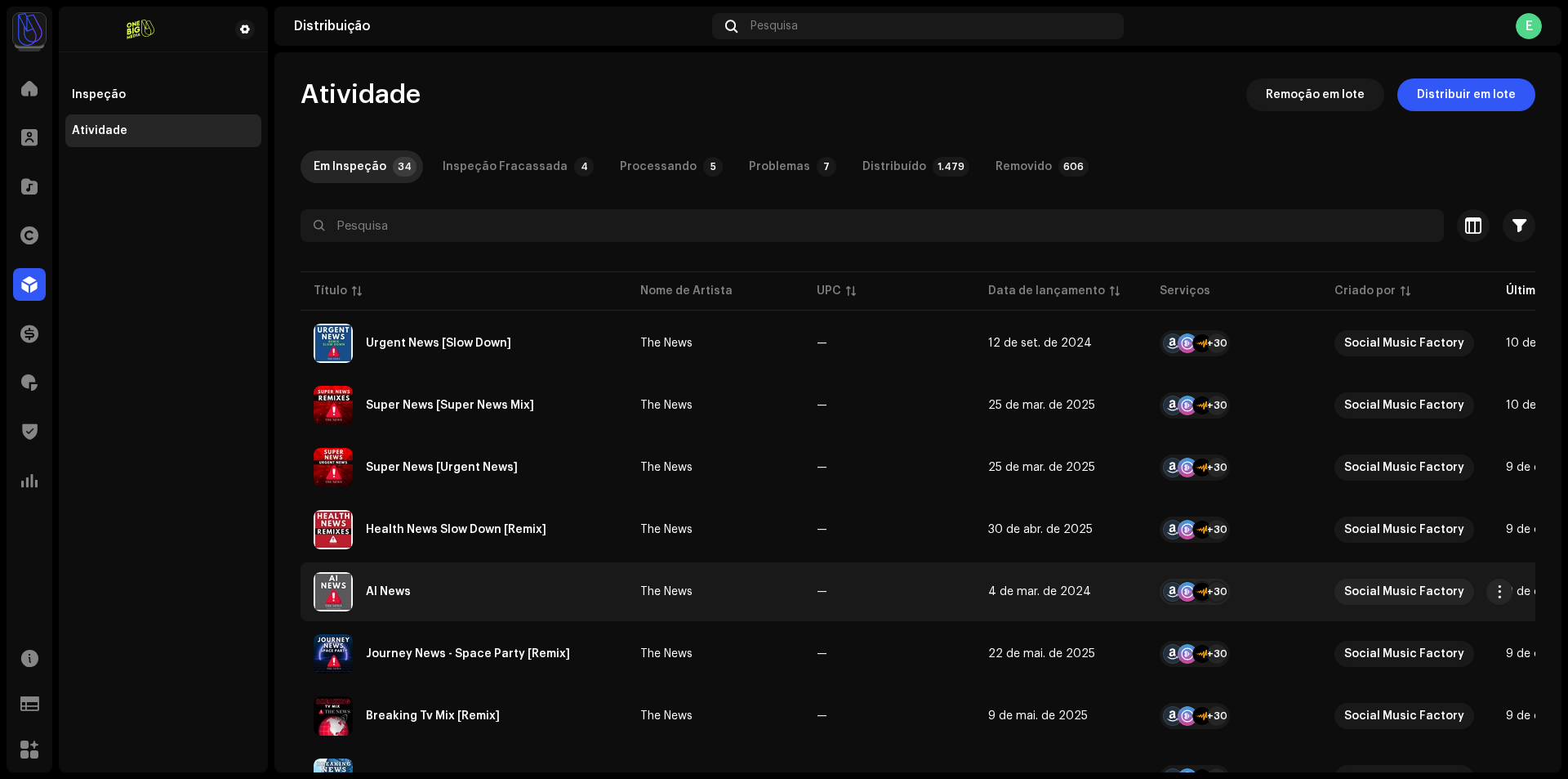
scroll to position [82, 0]
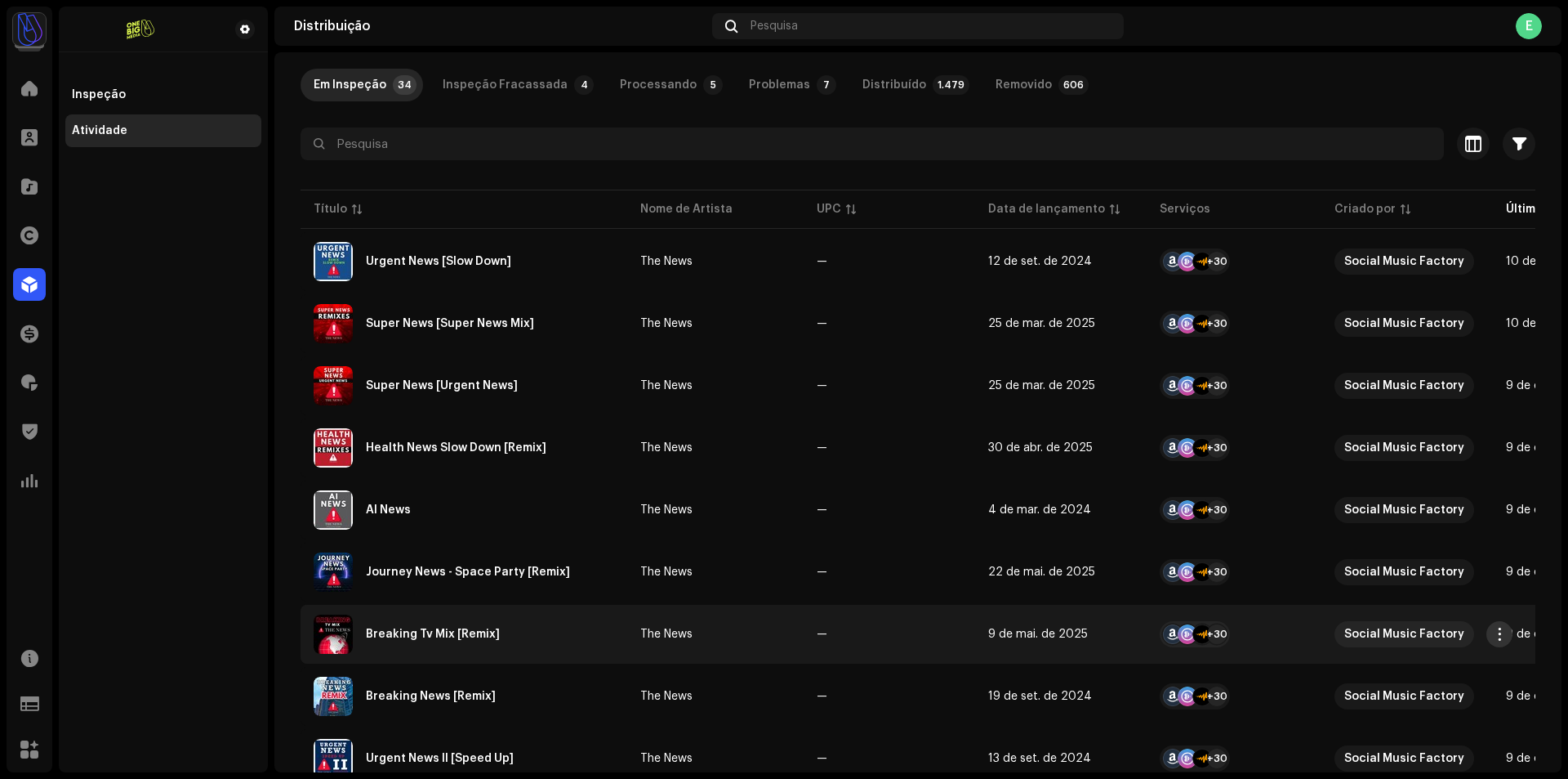
click at [1497, 636] on span "button" at bounding box center [1500, 634] width 13 height 13
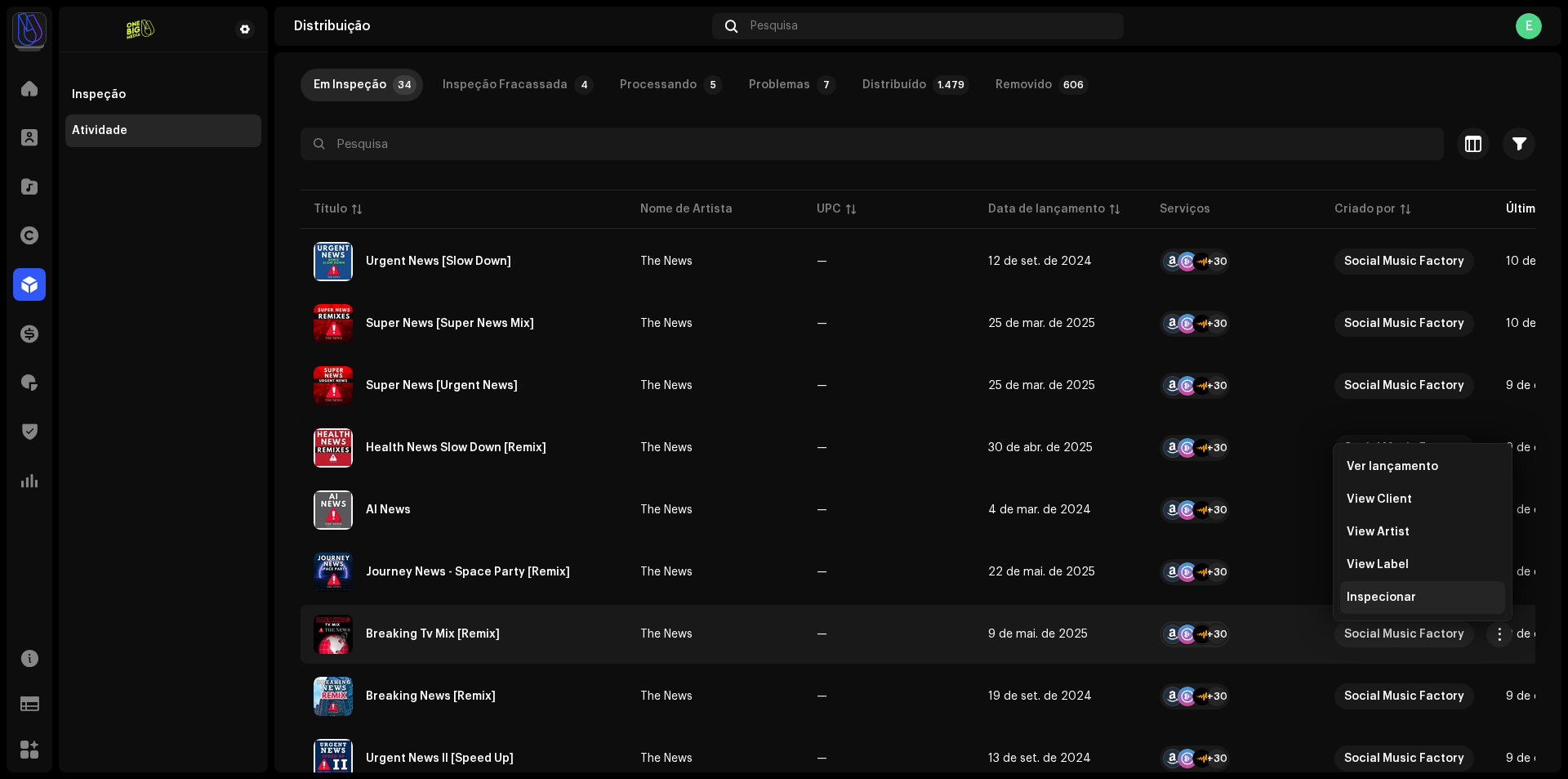
click at [1373, 599] on span "Inspecionar" at bounding box center [1381, 597] width 69 height 13
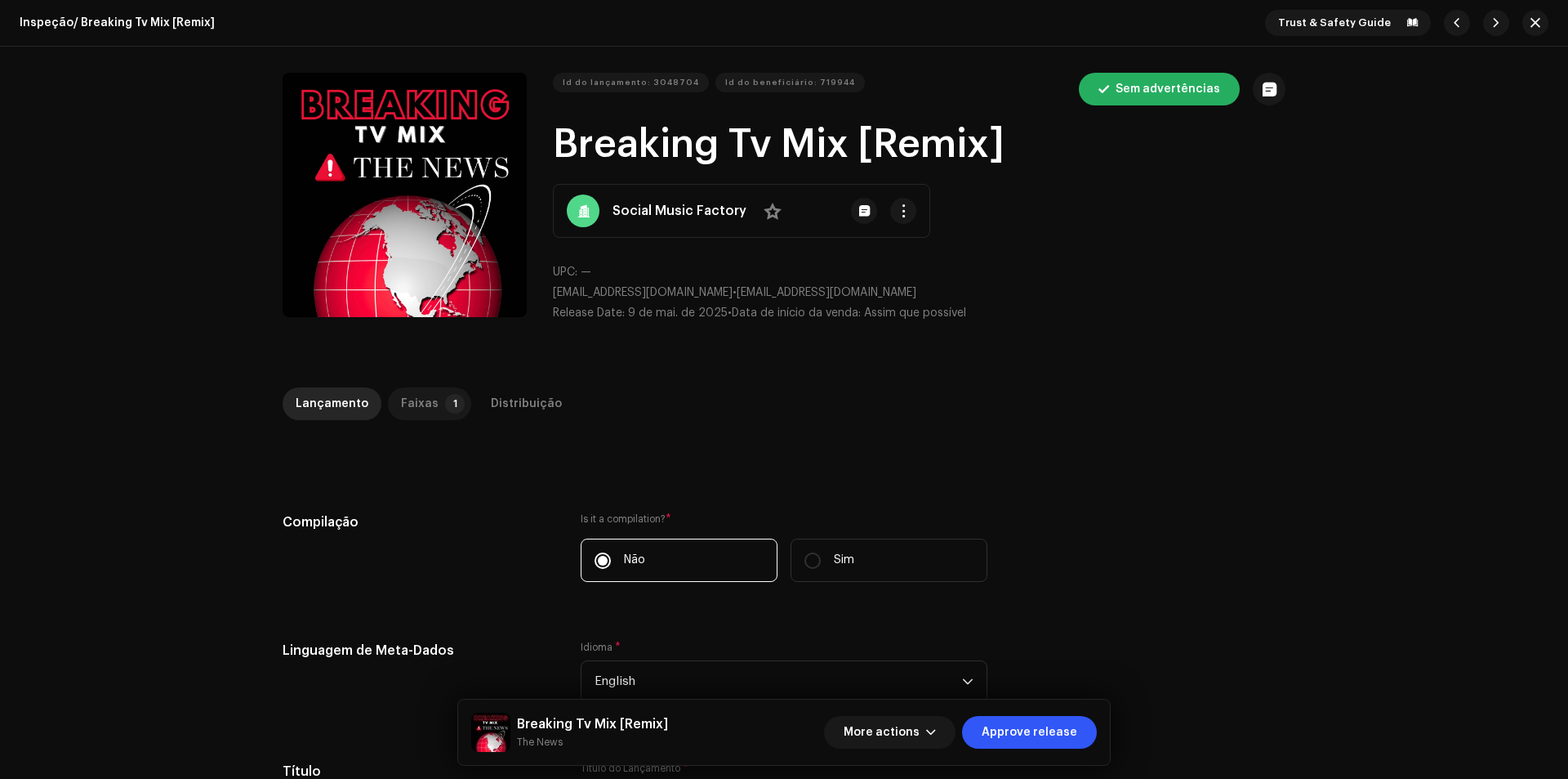
click at [445, 407] on p-badge "1" at bounding box center [455, 404] width 20 height 20
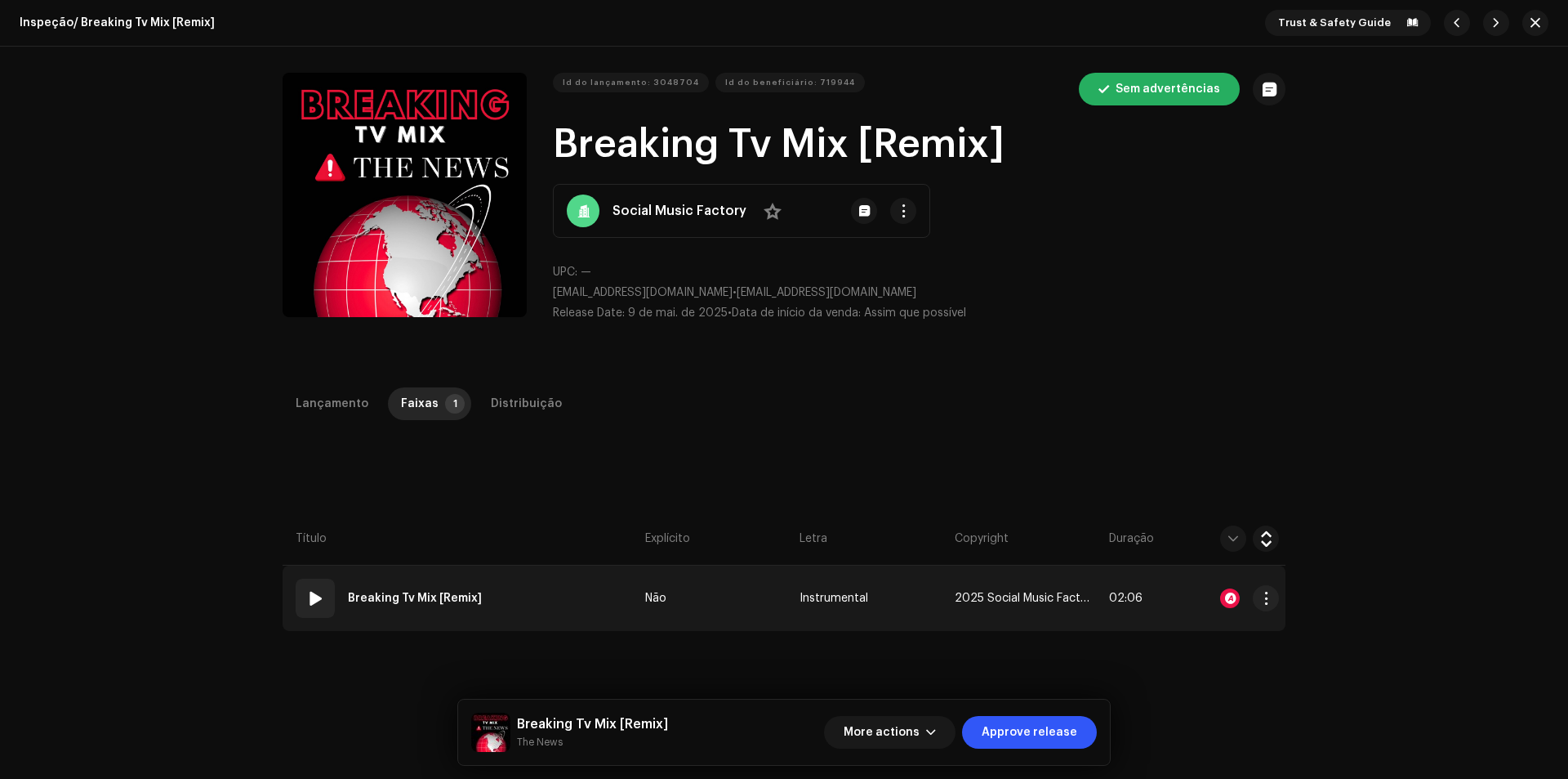
click at [548, 584] on td "01 Breaking Tv Mix [Remix]" at bounding box center [460, 597] width 356 height 66
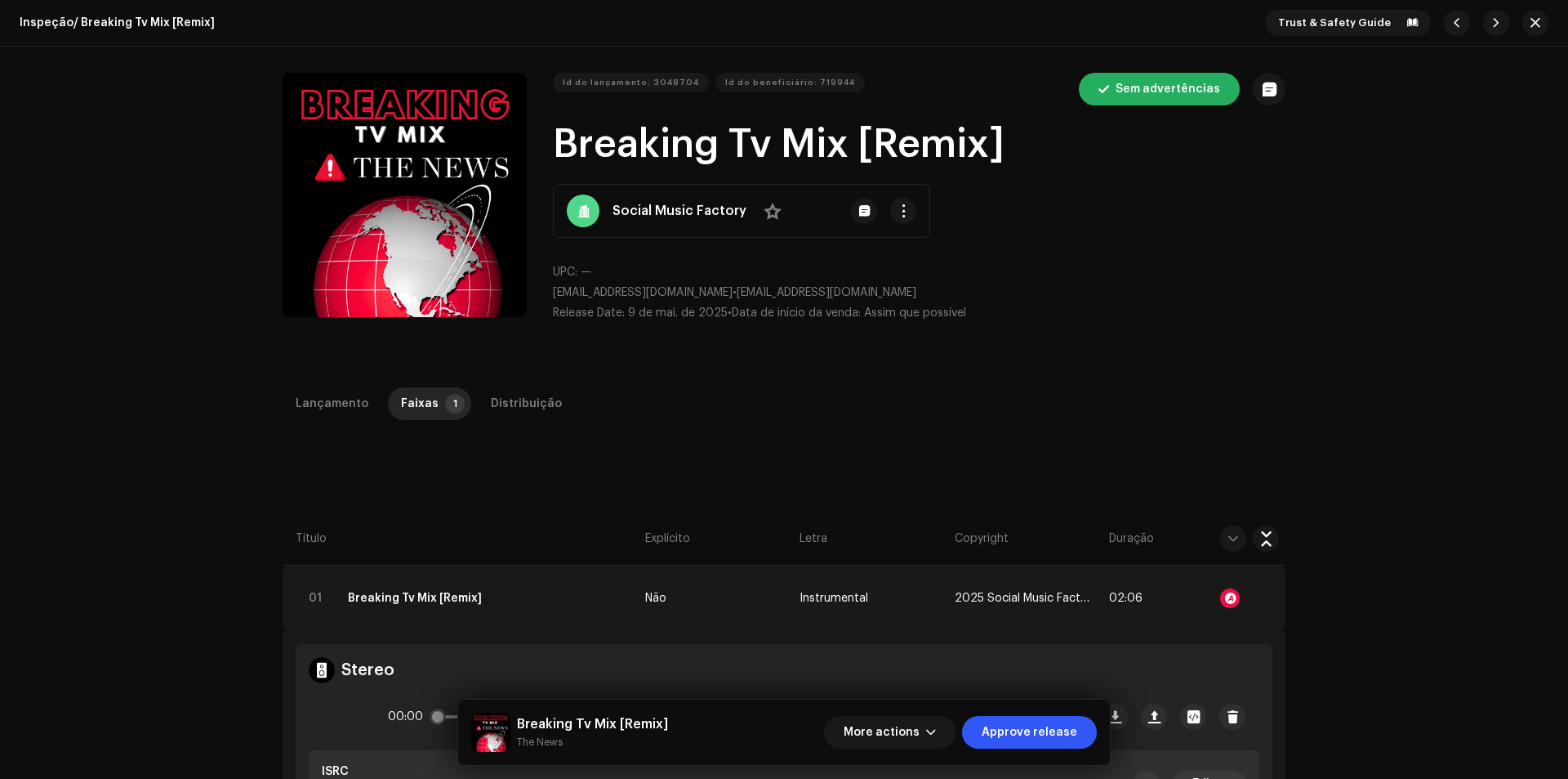
scroll to position [245, 0]
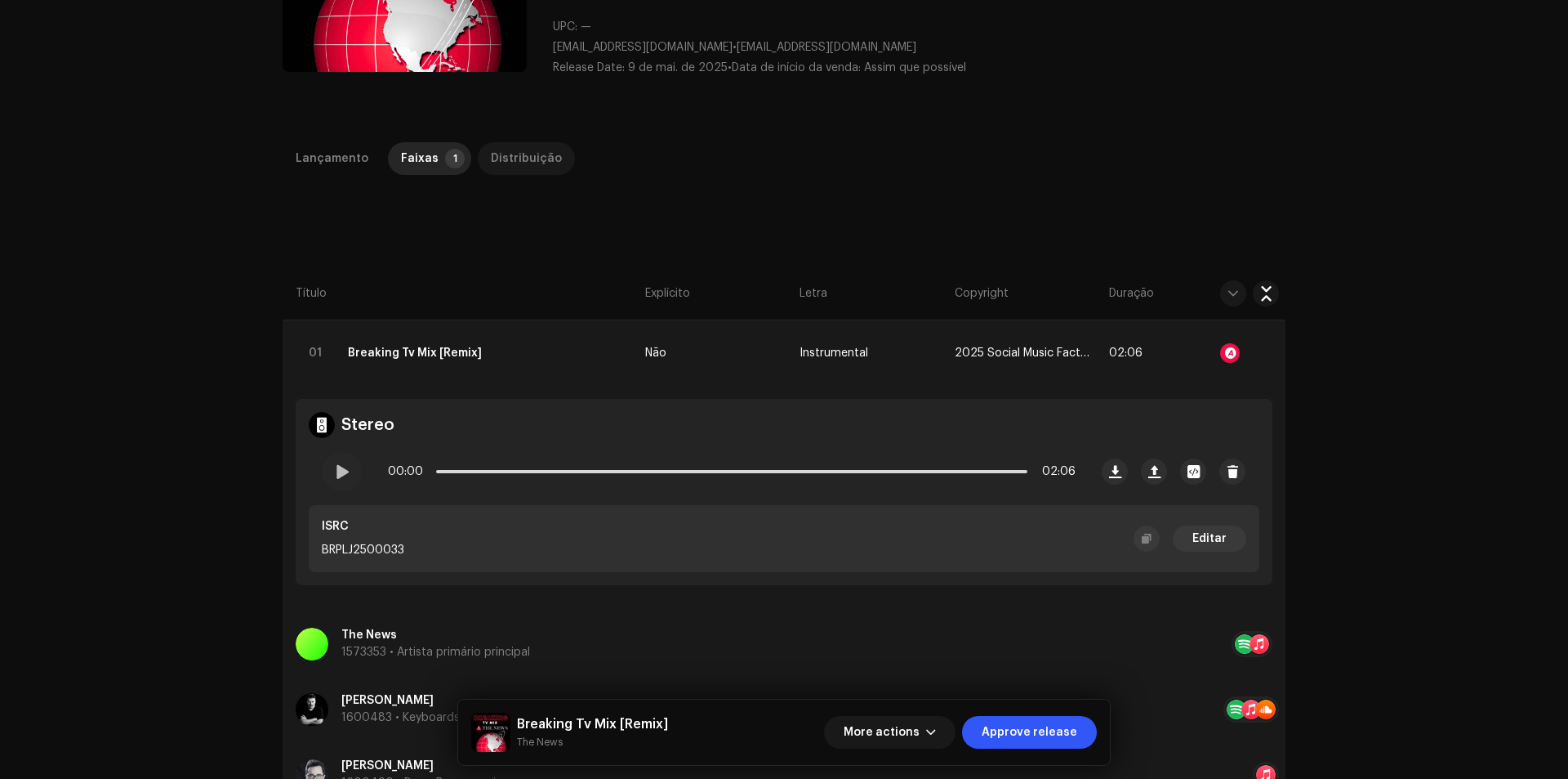
click at [530, 164] on div "Distribuição" at bounding box center [526, 158] width 71 height 32
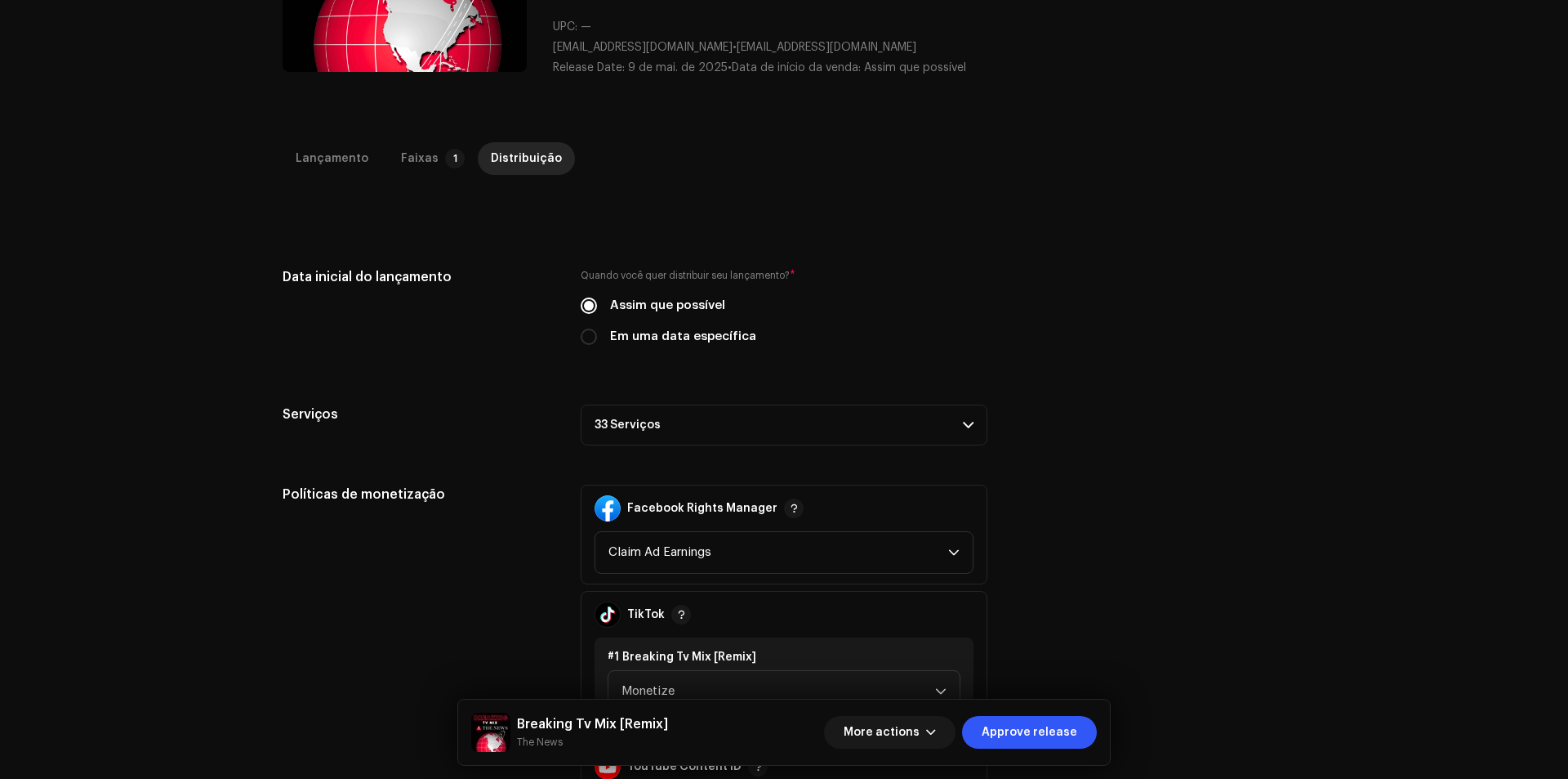
click at [673, 337] on label "Em uma data específica" at bounding box center [682, 336] width 147 height 18
click at [597, 337] on input "Em uma data específica" at bounding box center [589, 336] width 16 height 16
radio input "true"
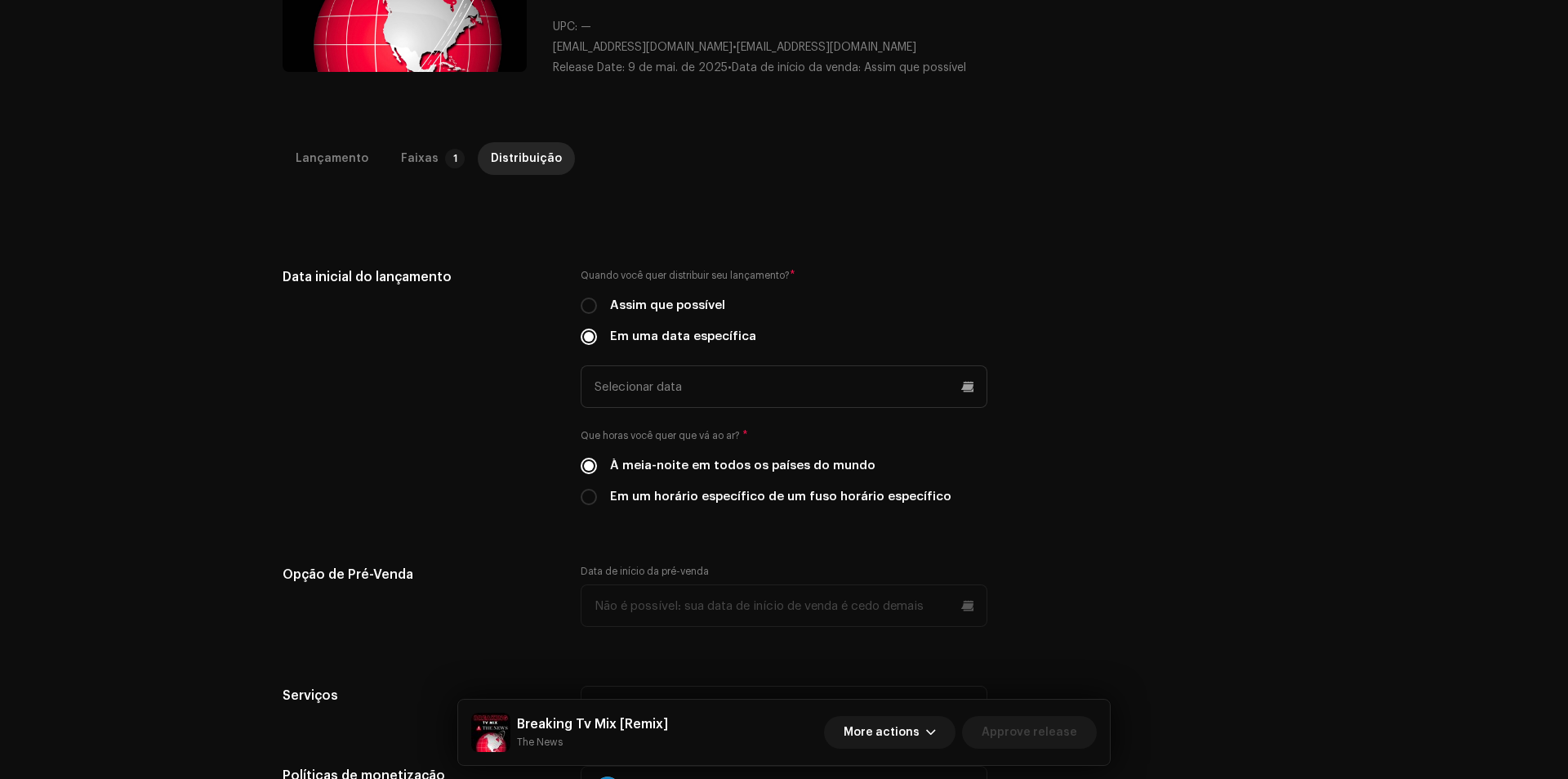
click at [686, 422] on div "Quando você quer distribuir seu lançamento? * Assim que possível Em uma data es…" at bounding box center [784, 396] width 406 height 258
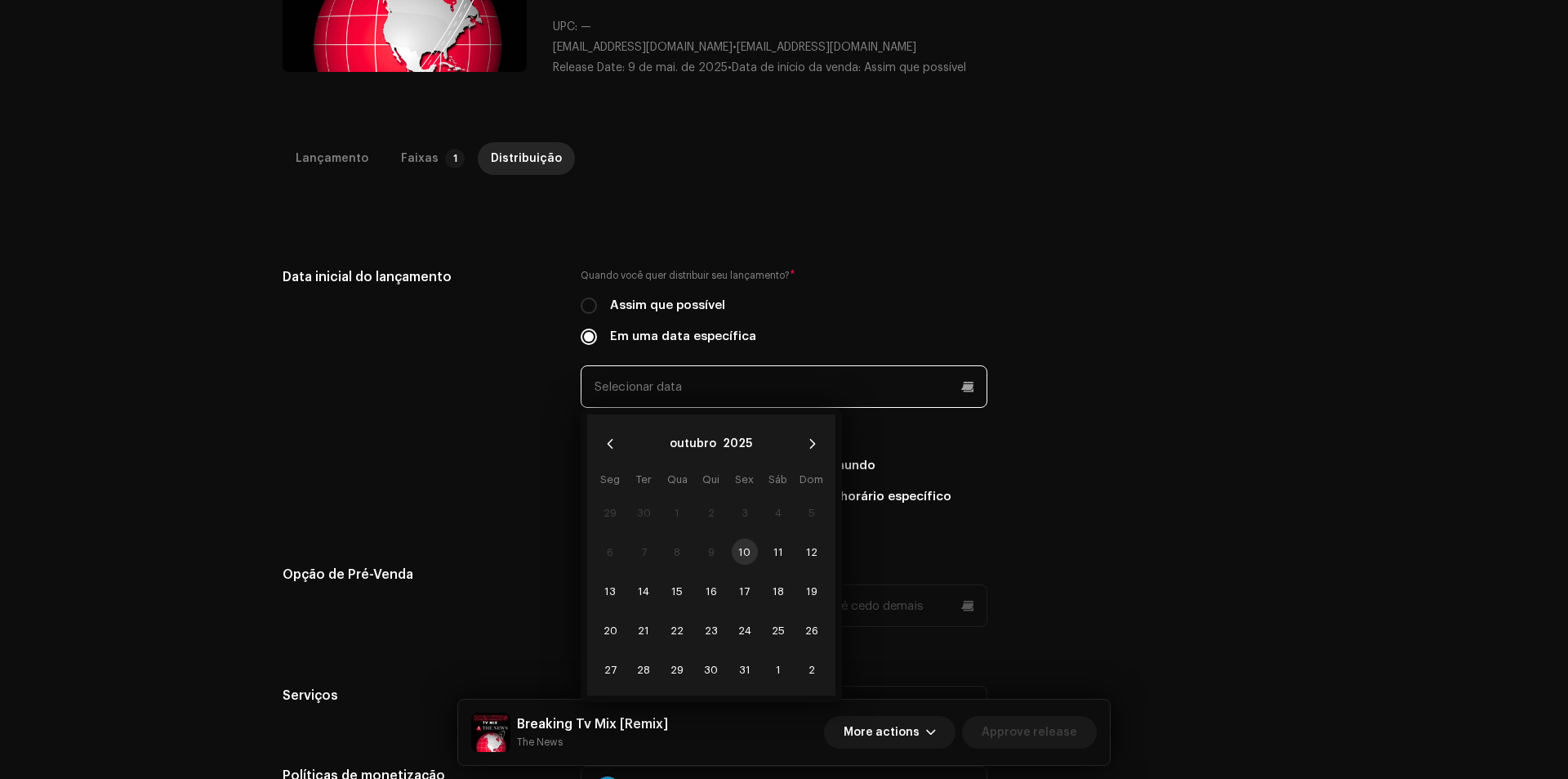
click at [679, 399] on input "text" at bounding box center [784, 386] width 406 height 42
click at [712, 593] on span "16" at bounding box center [711, 590] width 26 height 26
type input "[DATE]"
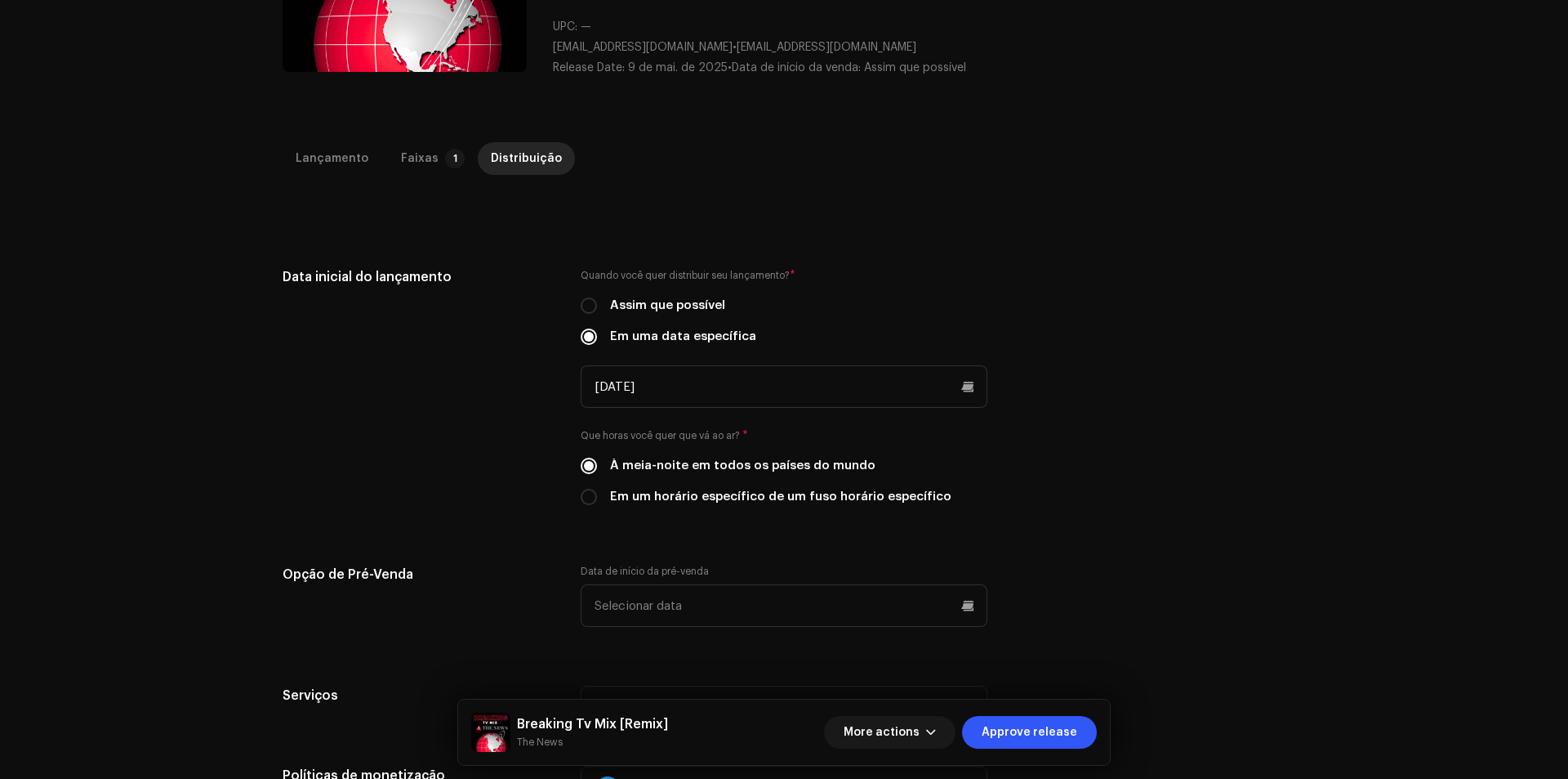
click at [1194, 405] on div "Data inicial do lançamento Quando você quer distribuir seu lançamento? * Assim …" at bounding box center [783, 396] width 1002 height 258
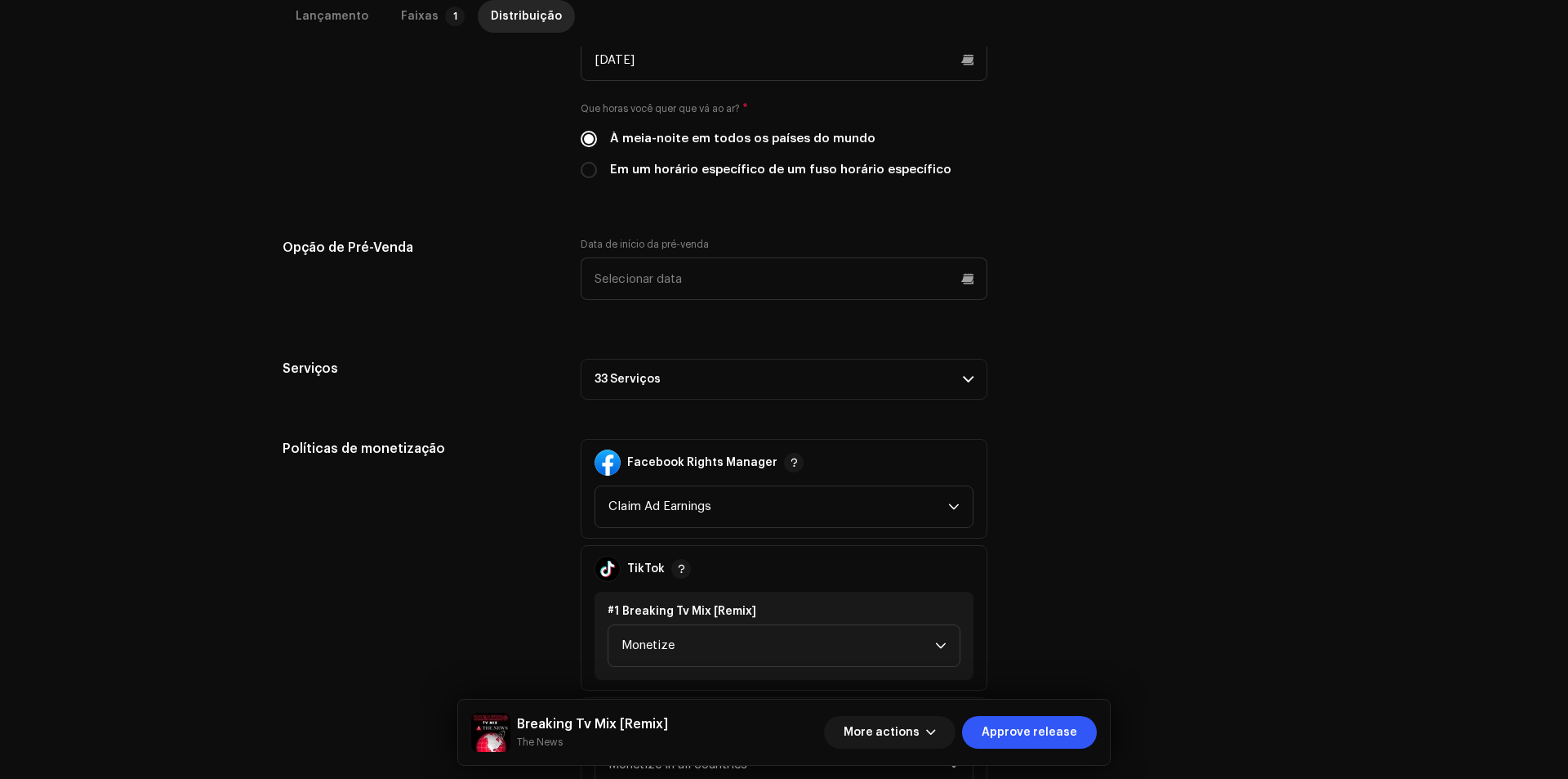
click at [851, 394] on p-accordion-header "33 Serviços" at bounding box center [784, 379] width 406 height 40
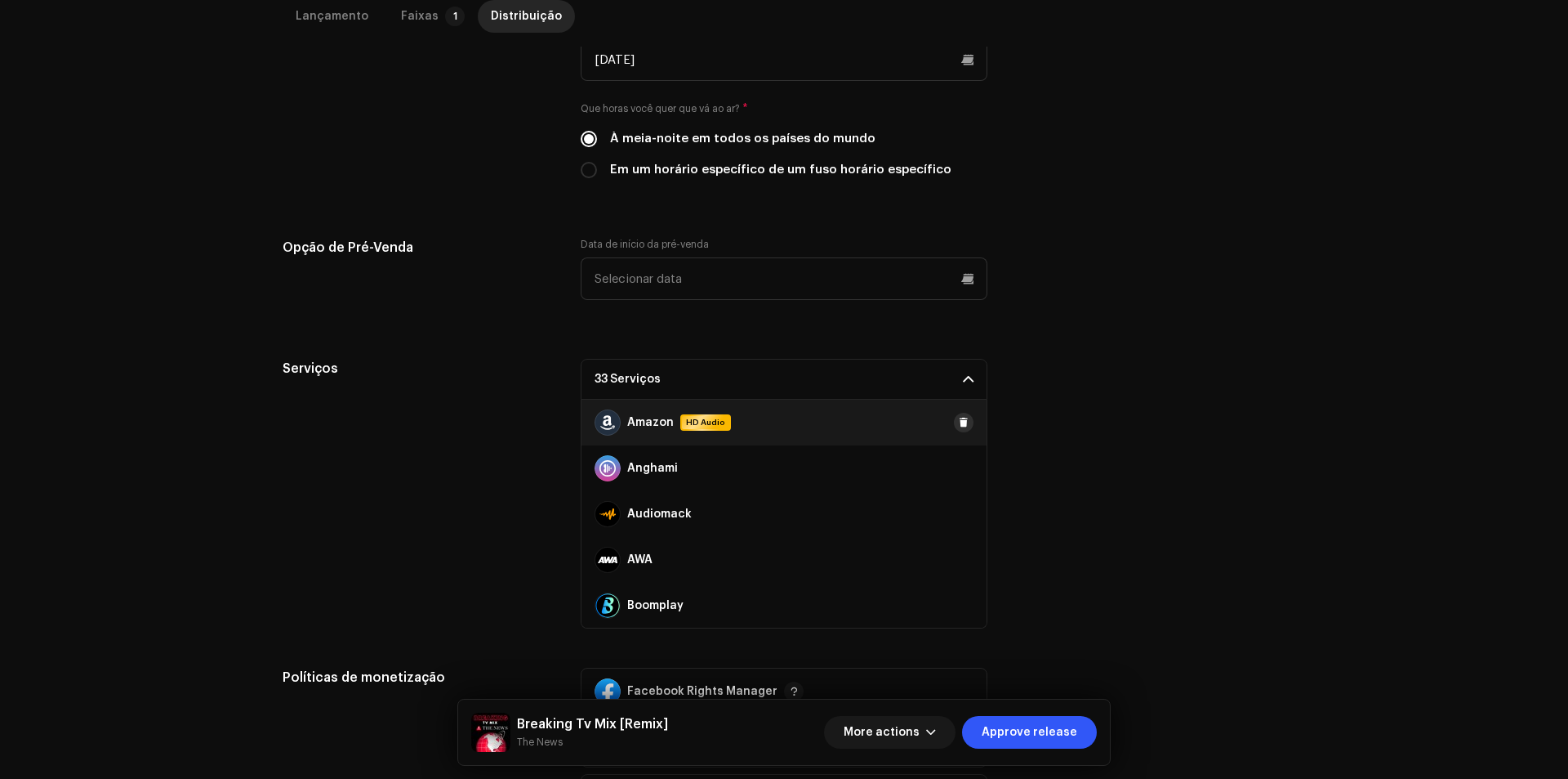
click at [958, 426] on span at bounding box center [963, 422] width 10 height 13
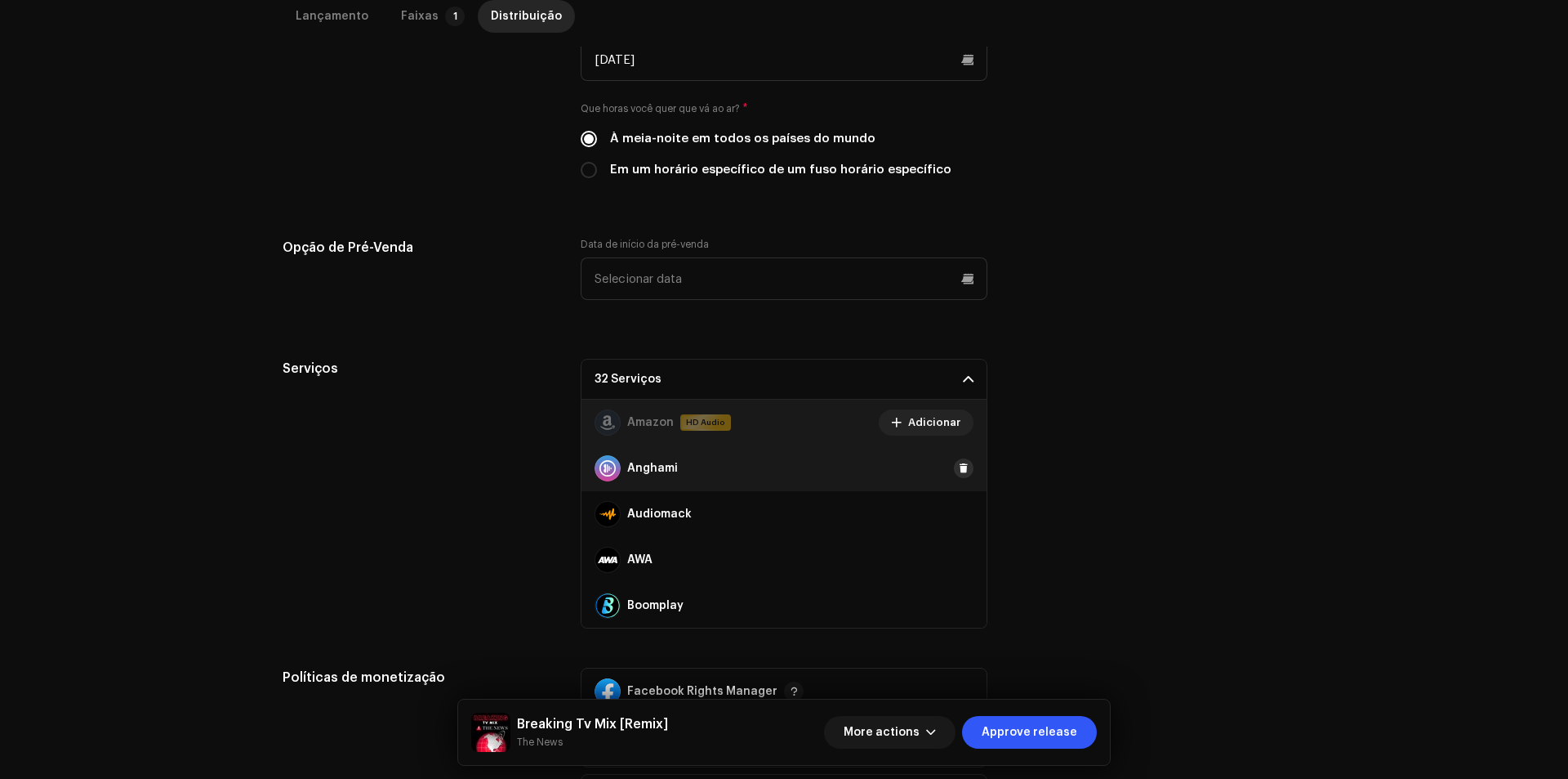
click at [958, 468] on span at bounding box center [963, 468] width 10 height 13
click at [958, 518] on span at bounding box center [963, 514] width 10 height 13
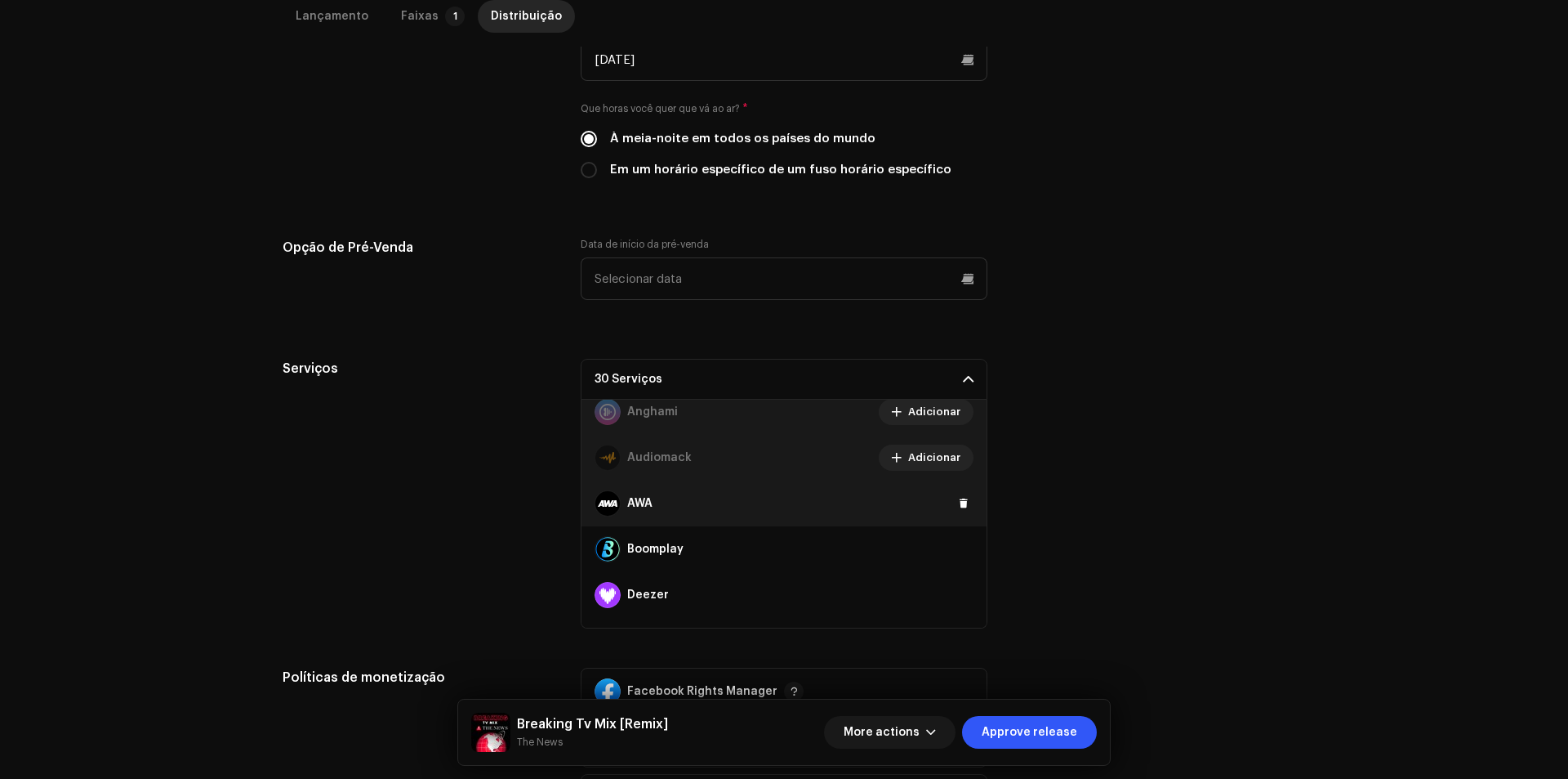
scroll to position [82, 0]
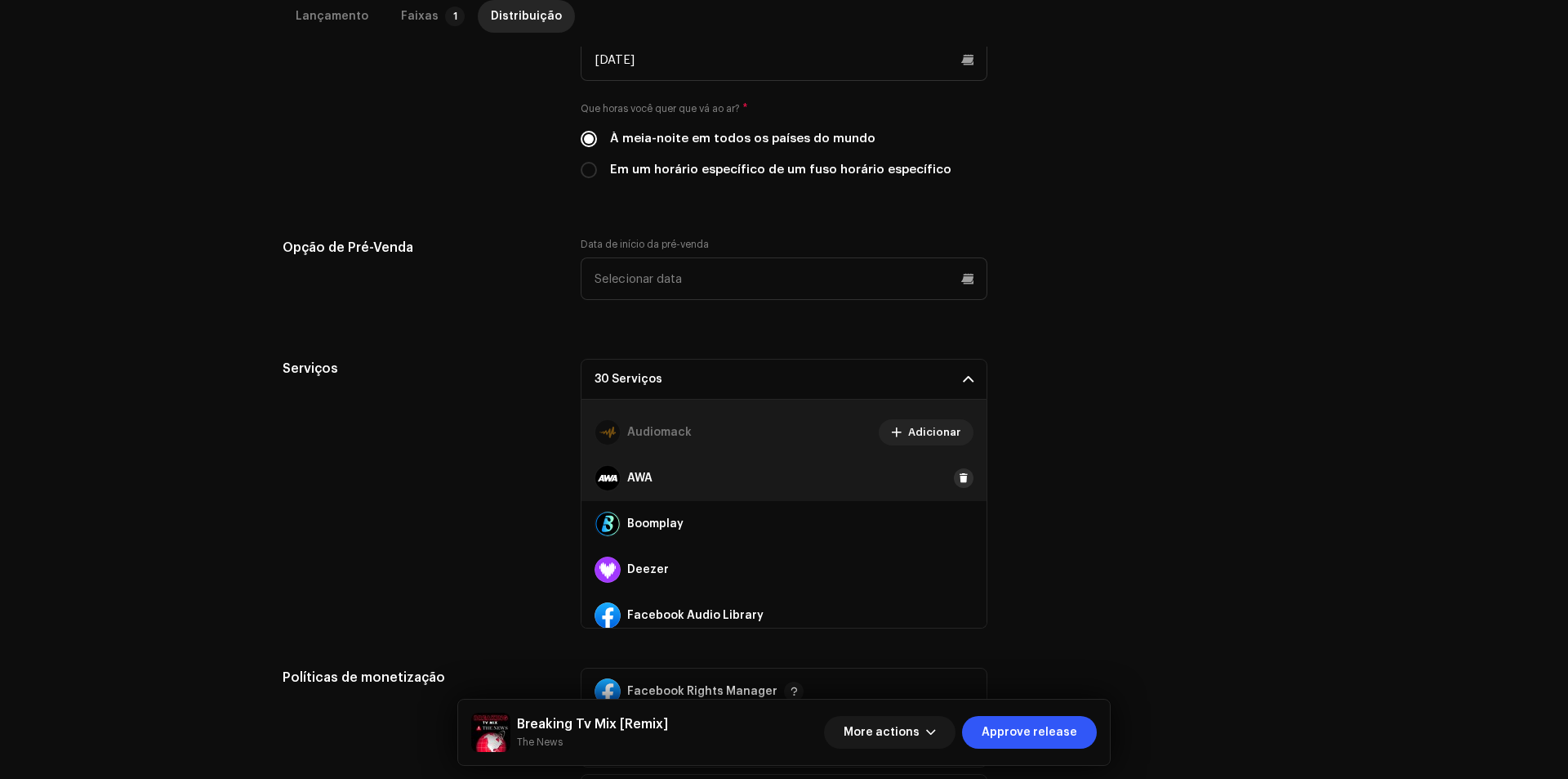
click at [954, 479] on button at bounding box center [964, 478] width 20 height 20
click at [958, 521] on span at bounding box center [963, 524] width 10 height 13
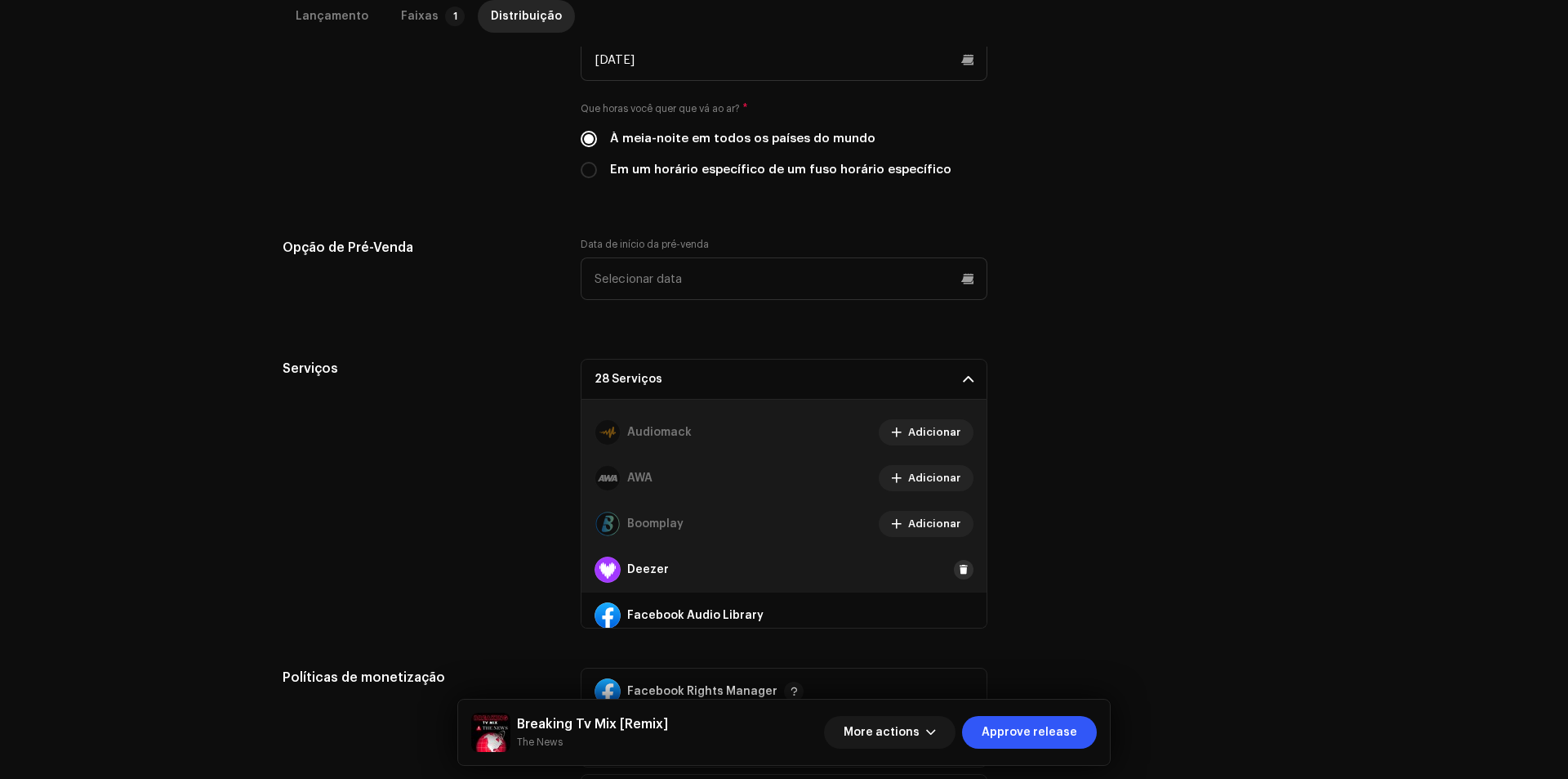
scroll to position [164, 0]
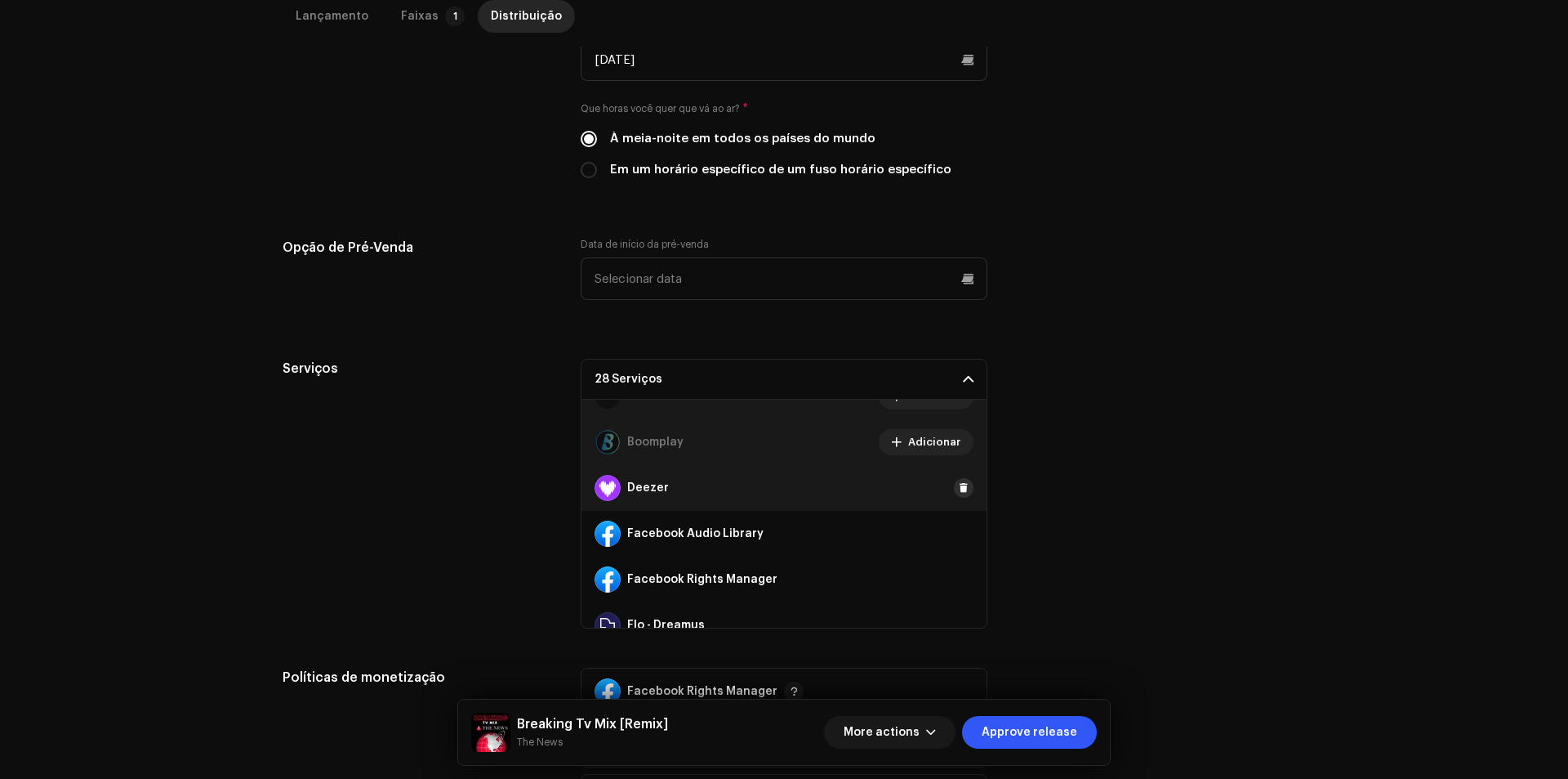
click at [958, 482] on span at bounding box center [963, 488] width 10 height 13
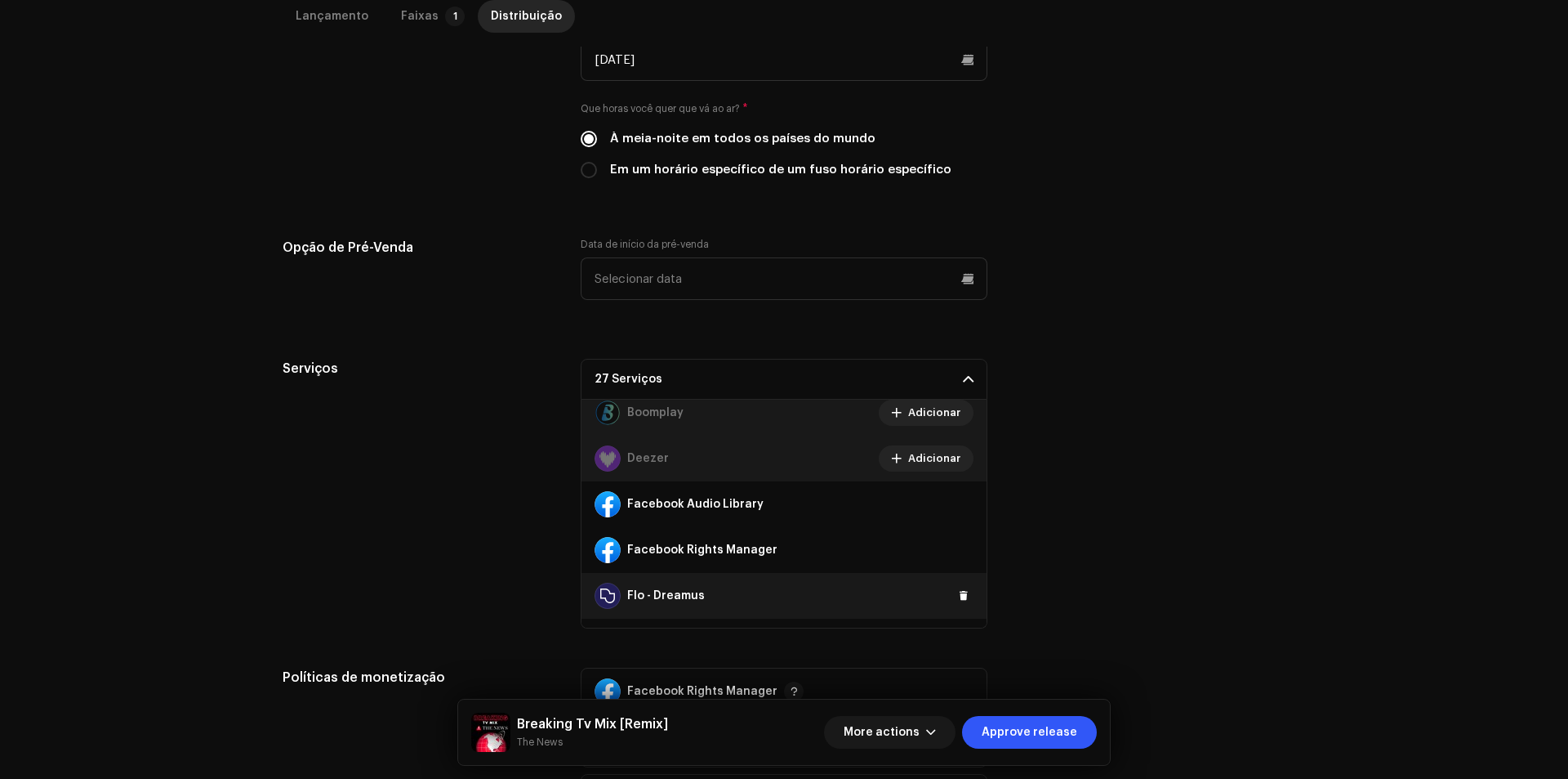
scroll to position [245, 0]
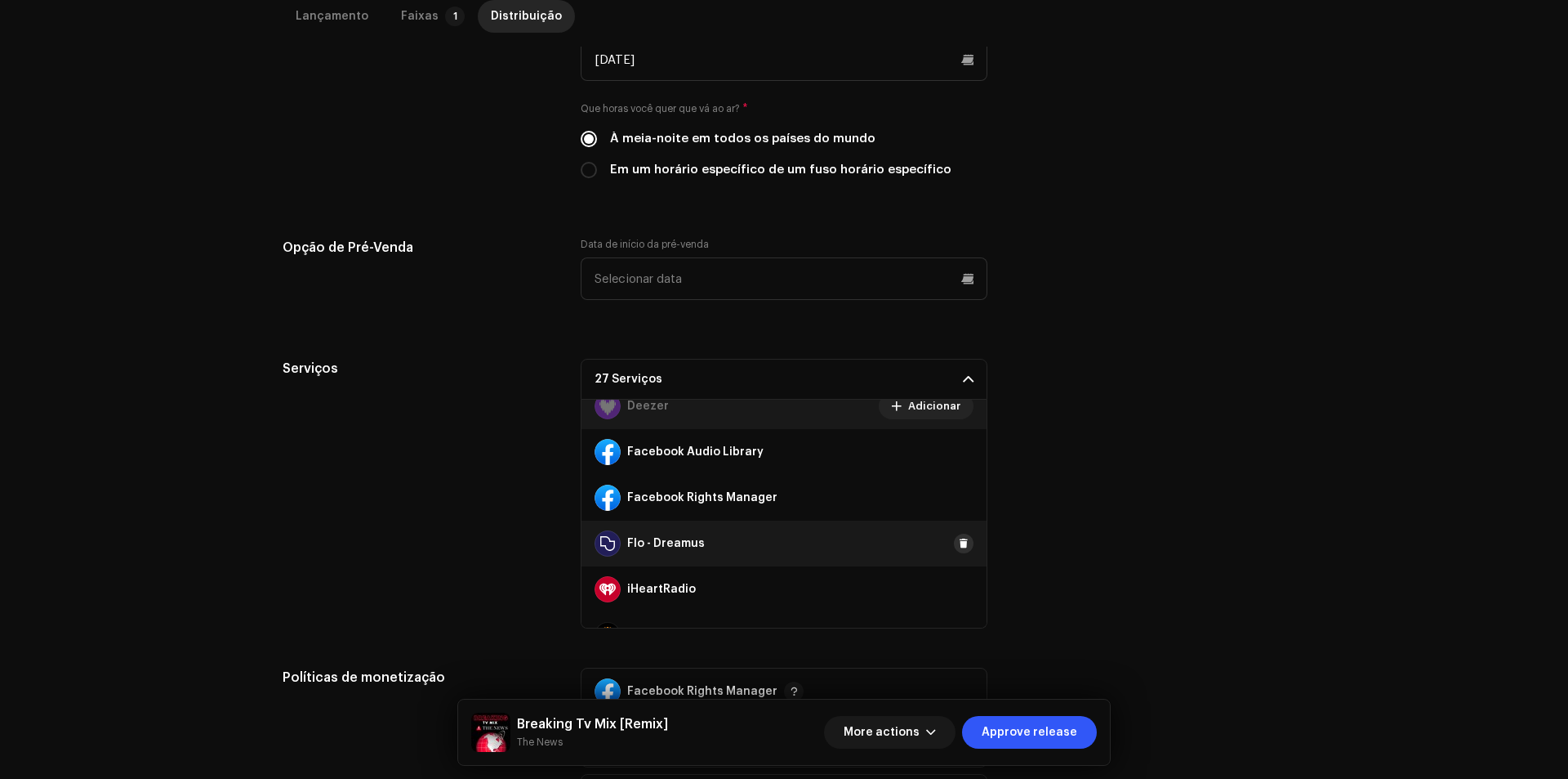
click at [958, 539] on span at bounding box center [963, 543] width 10 height 13
click at [958, 585] on span at bounding box center [963, 589] width 10 height 13
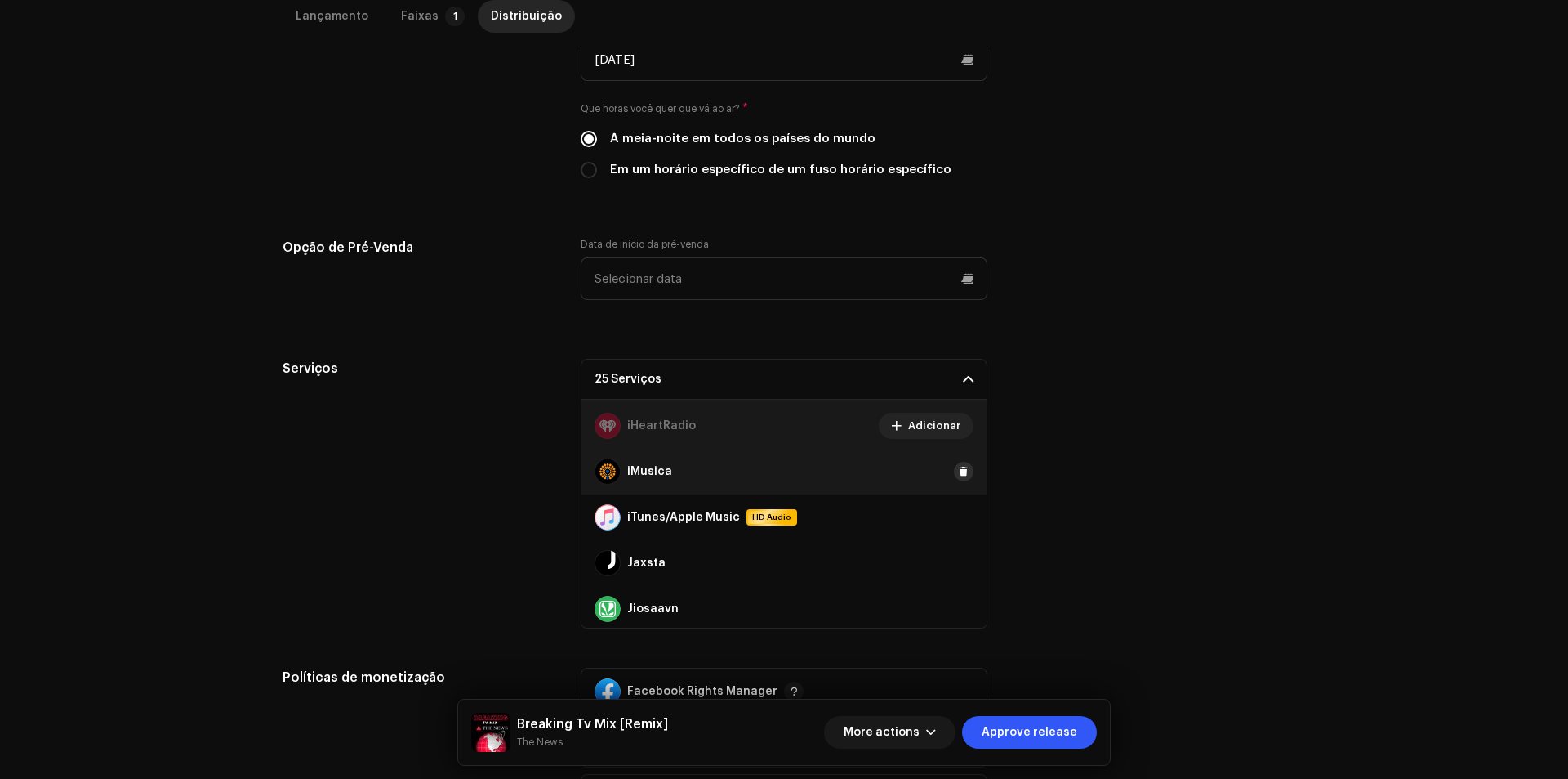
click at [958, 471] on span at bounding box center [963, 471] width 10 height 13
click at [954, 524] on button at bounding box center [964, 517] width 20 height 20
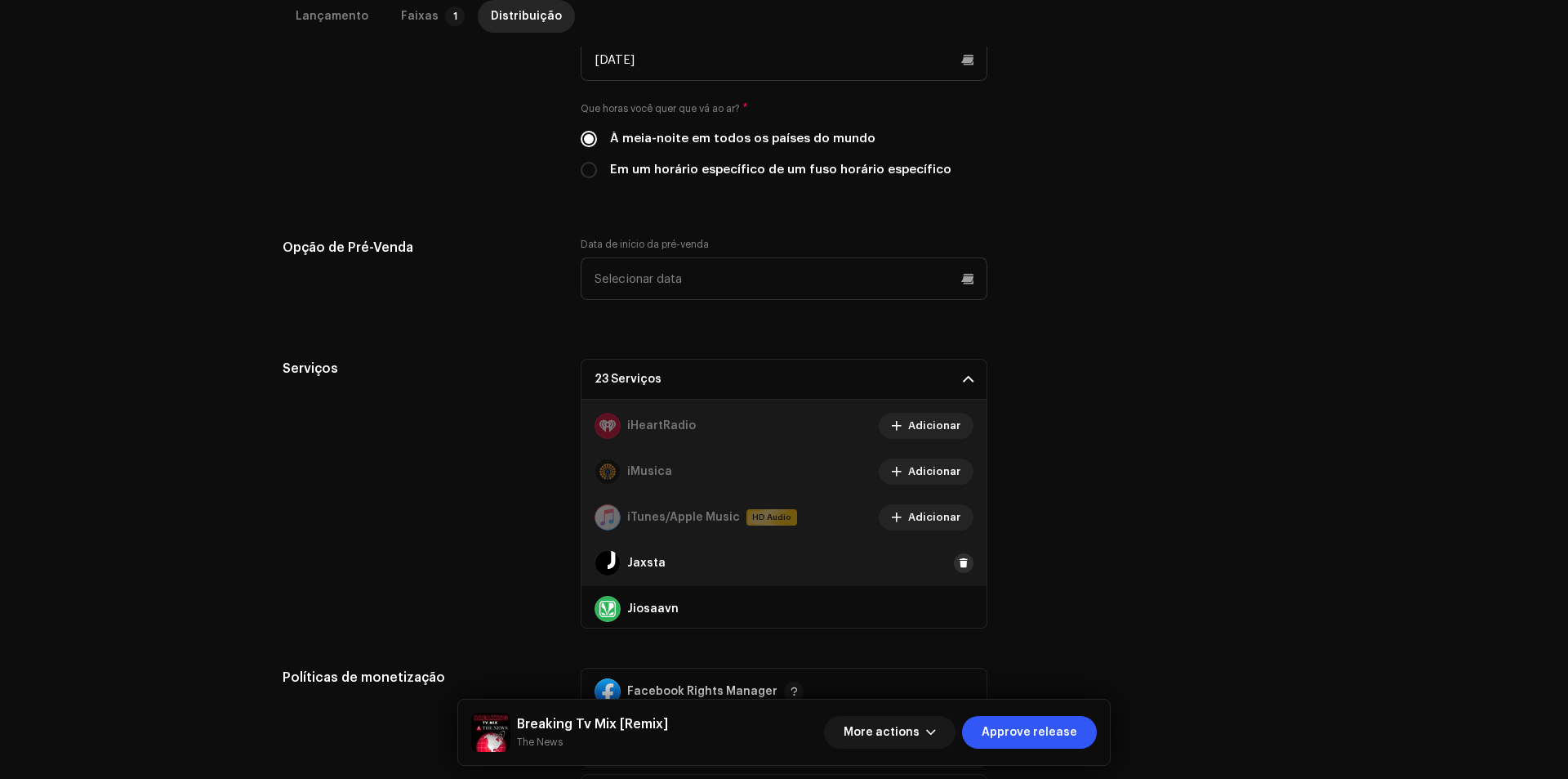
click at [958, 567] on span at bounding box center [963, 562] width 10 height 13
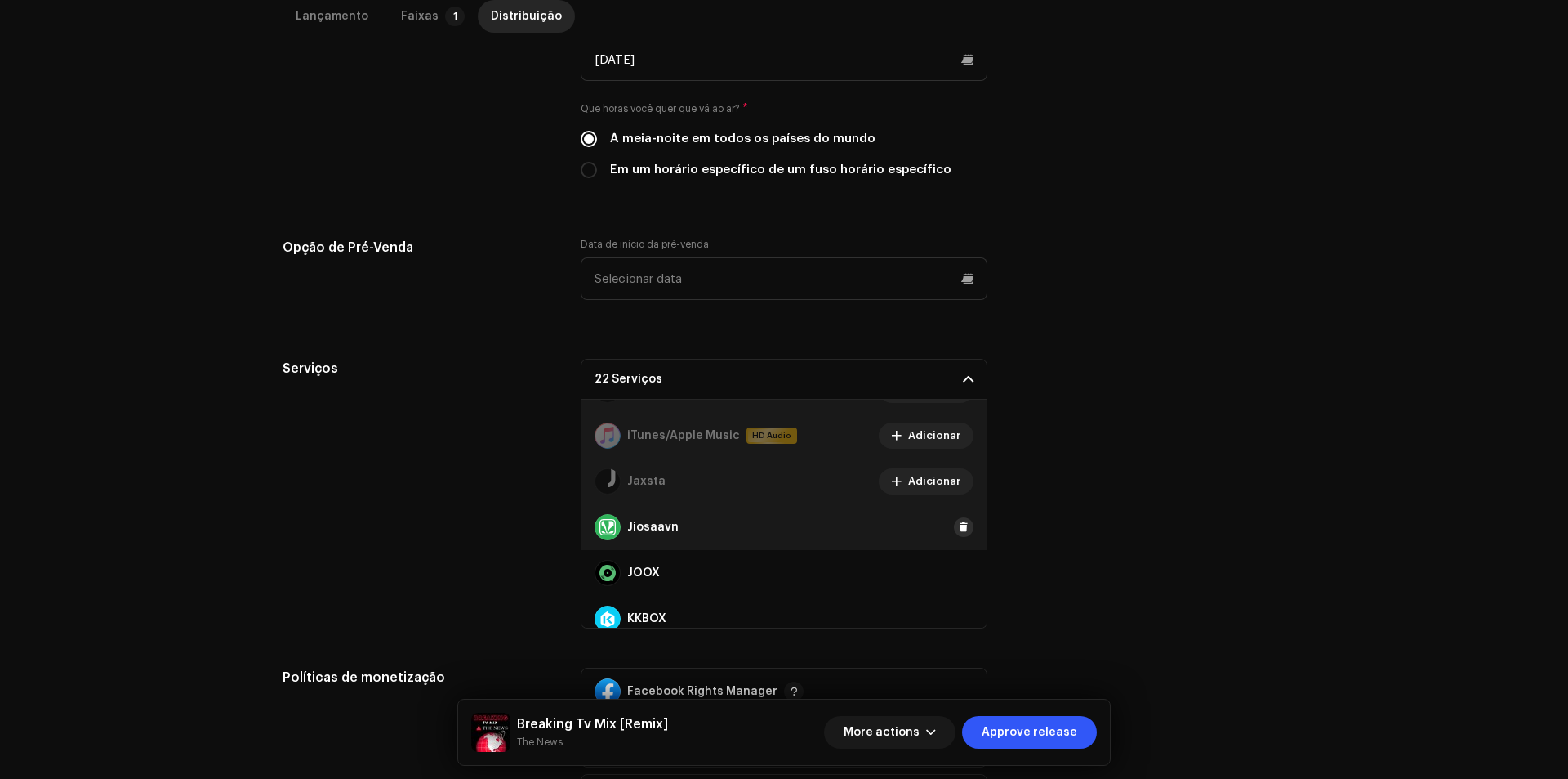
click at [958, 527] on span at bounding box center [963, 527] width 10 height 13
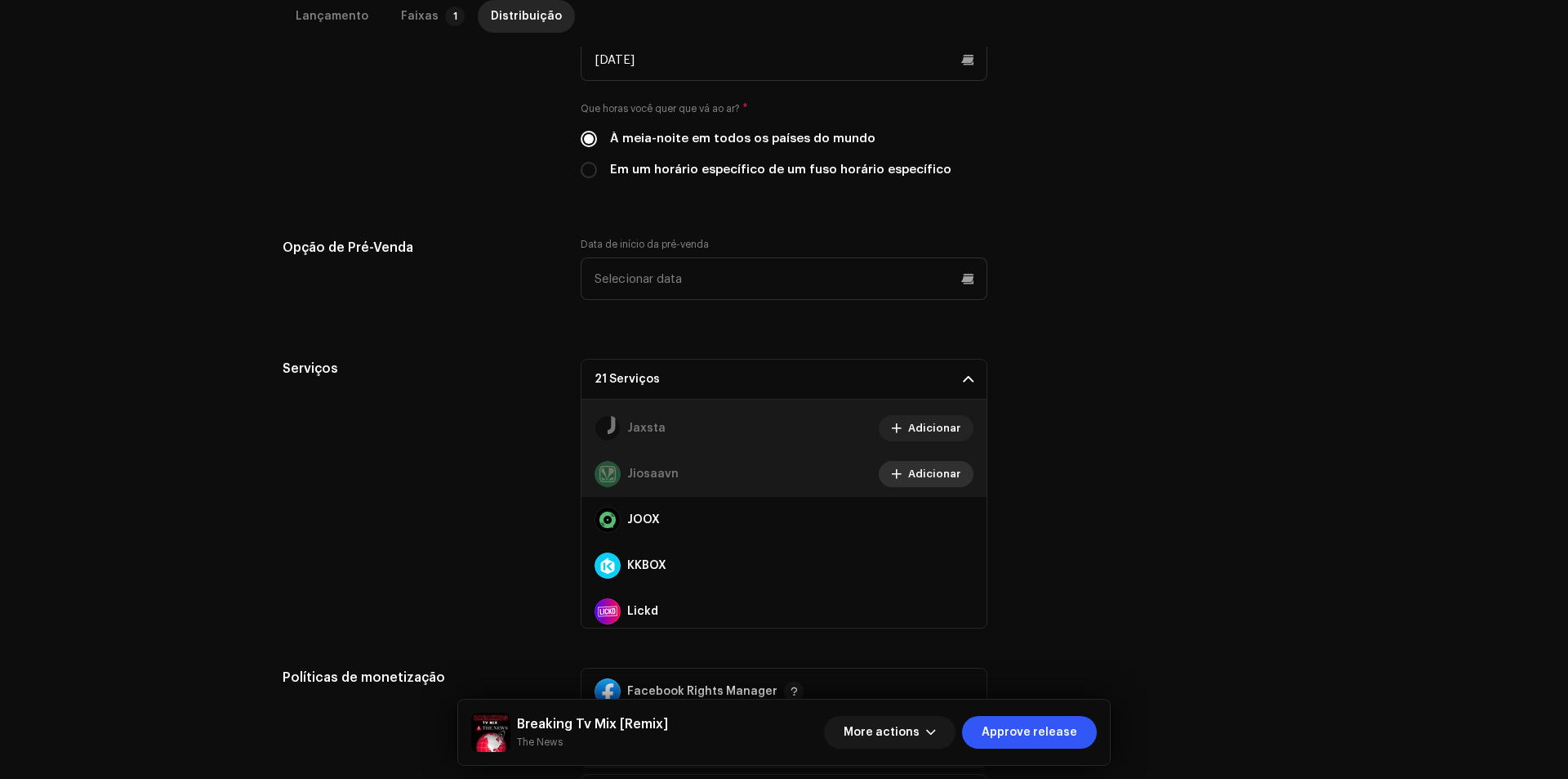
scroll to position [572, 0]
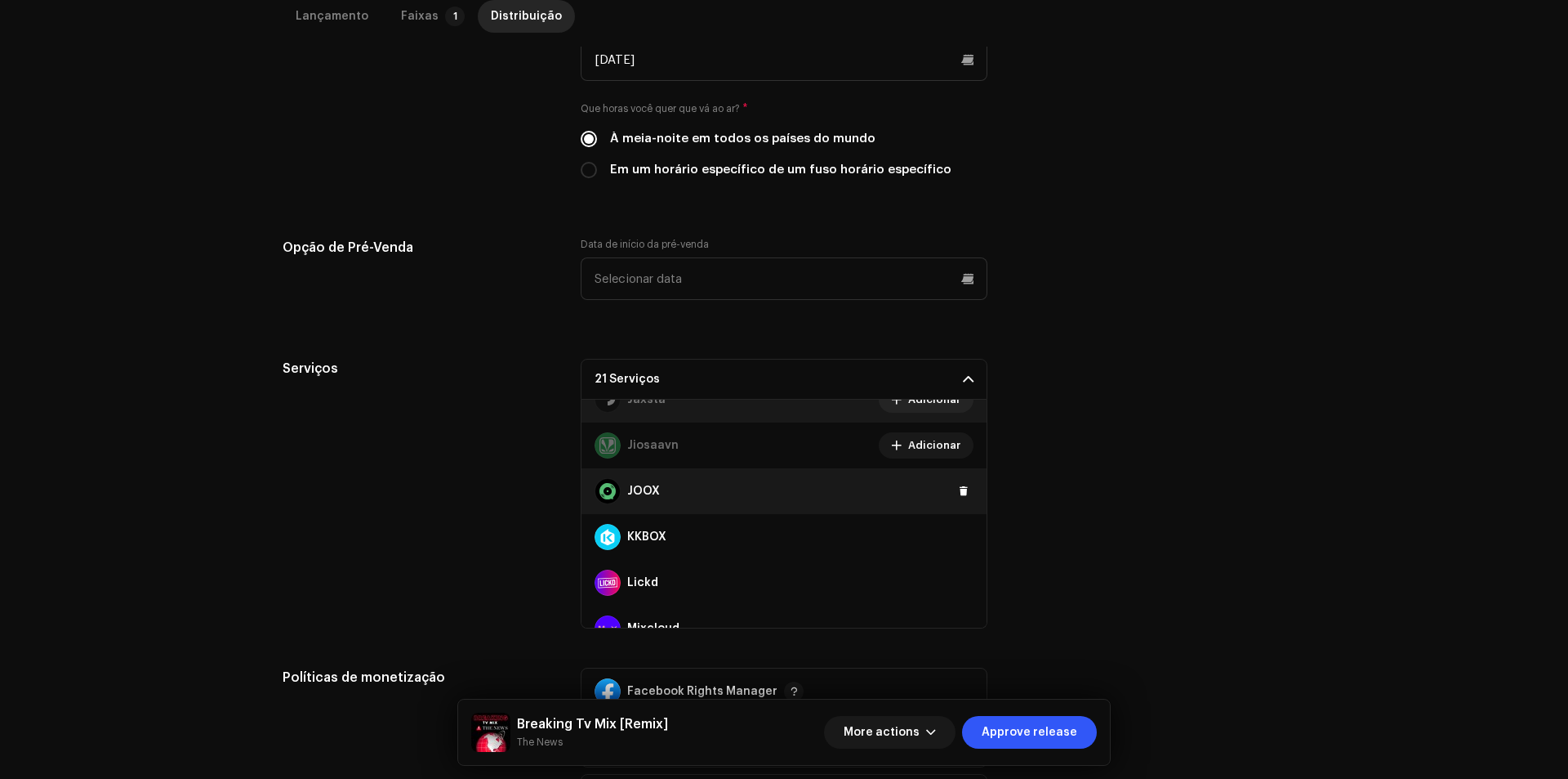
click at [954, 479] on div "JOOX" at bounding box center [784, 490] width 405 height 46
click at [958, 489] on span at bounding box center [963, 491] width 10 height 13
click at [959, 539] on span at bounding box center [963, 536] width 10 height 13
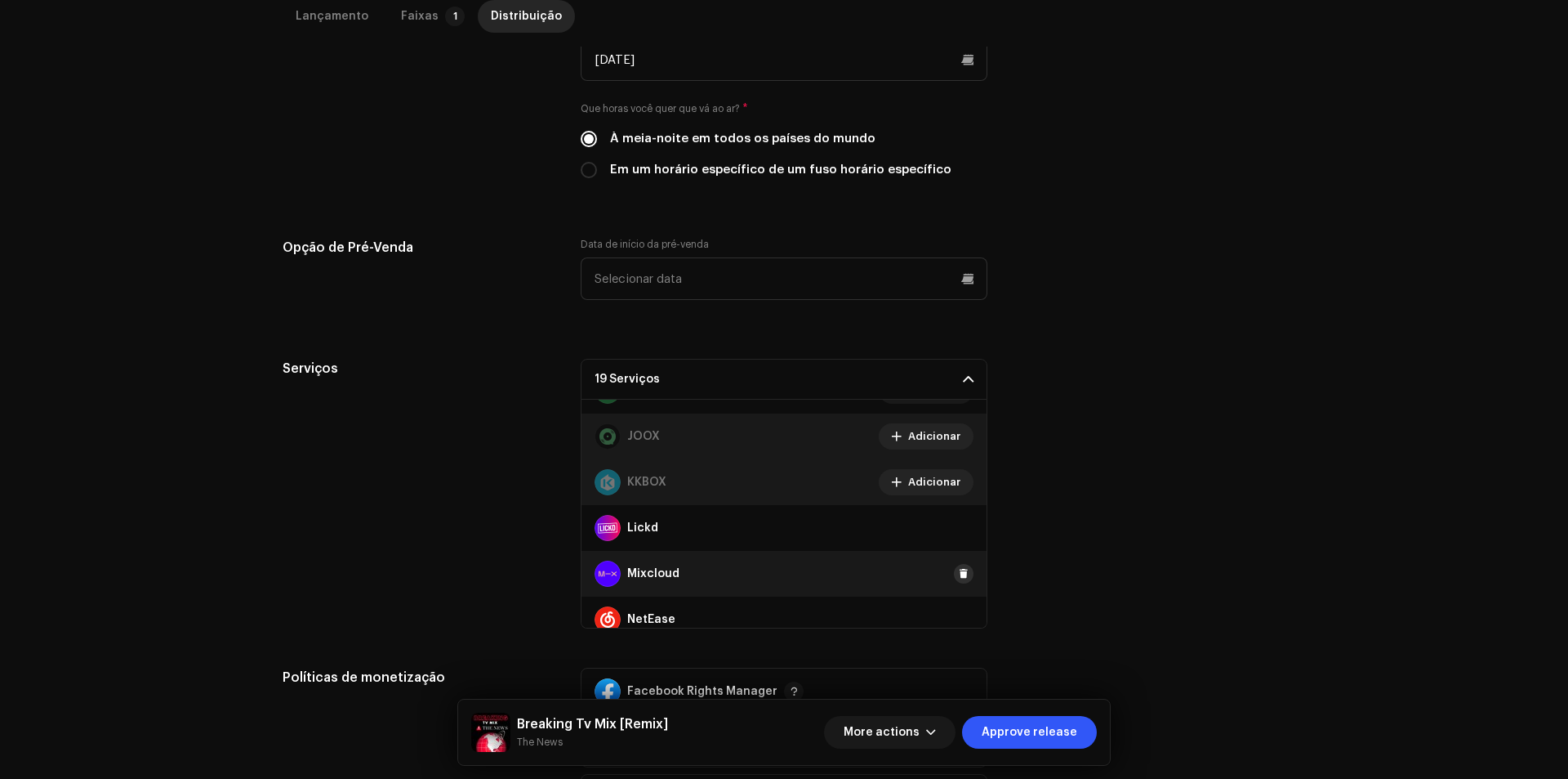
scroll to position [654, 0]
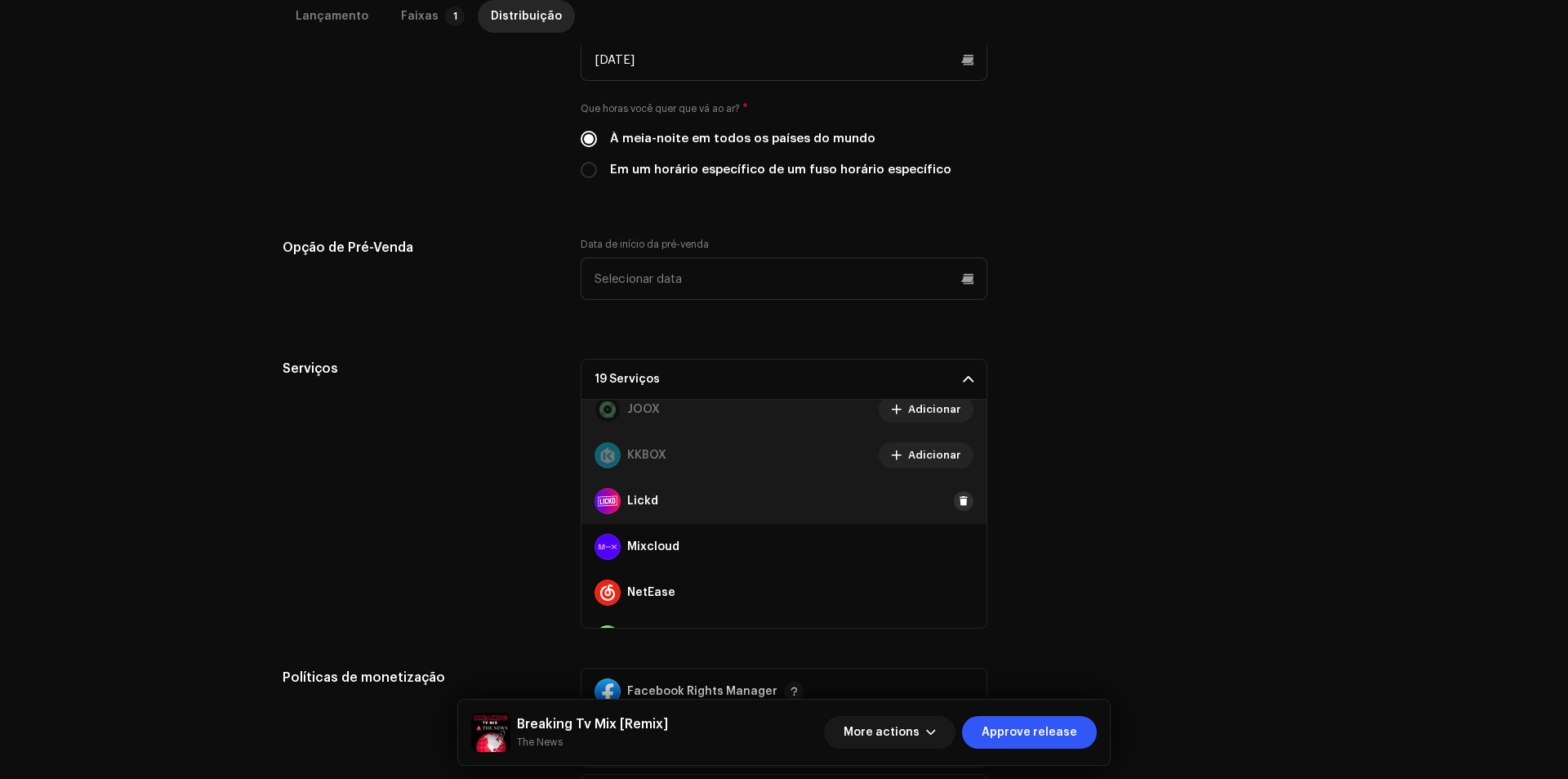
click at [955, 509] on button at bounding box center [964, 501] width 20 height 20
drag, startPoint x: 955, startPoint y: 535, endPoint x: 944, endPoint y: 543, distance: 13.6
click at [952, 539] on div "Mixcloud" at bounding box center [784, 546] width 405 height 46
click at [954, 544] on button at bounding box center [964, 547] width 20 height 20
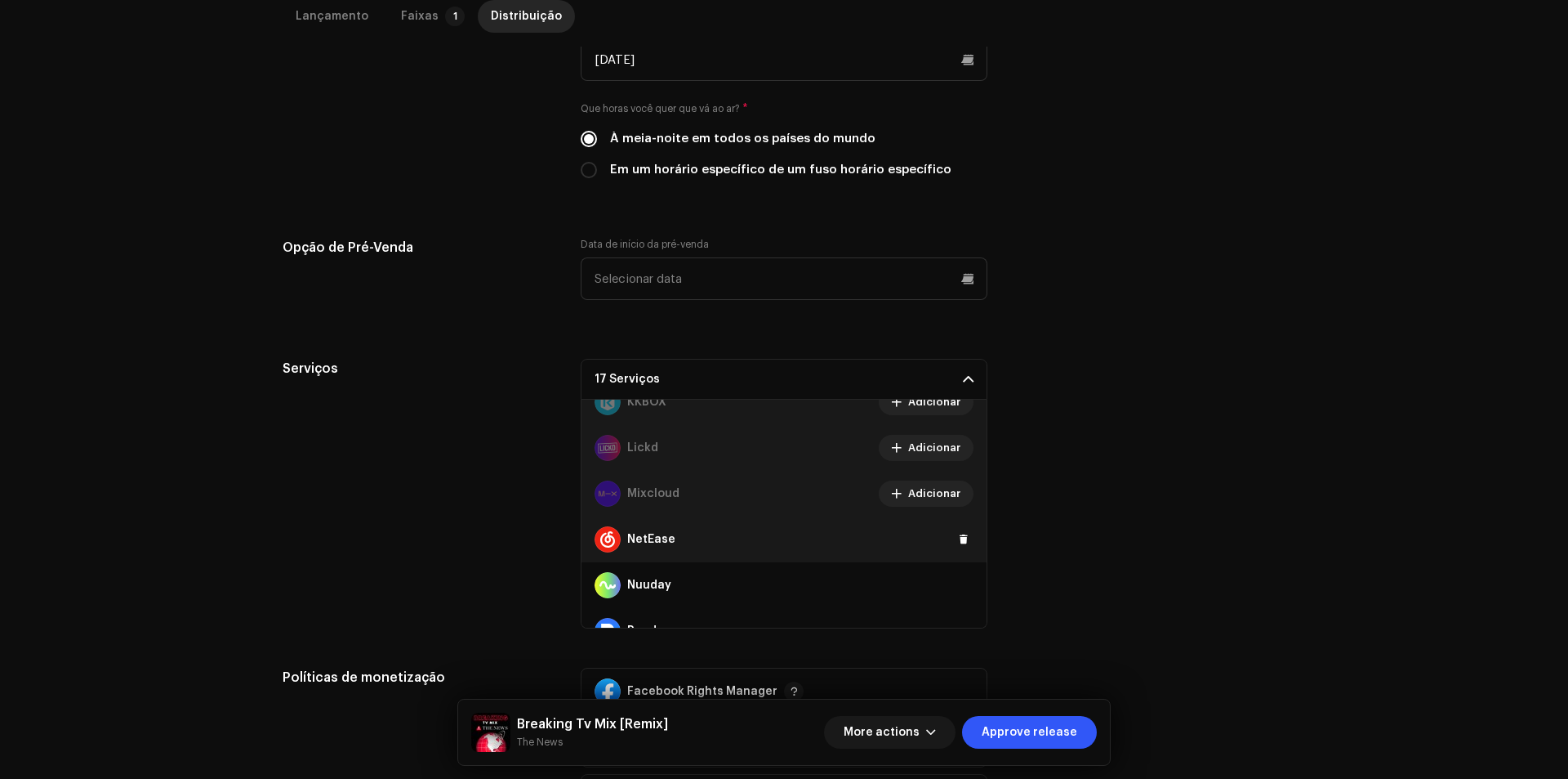
scroll to position [735, 0]
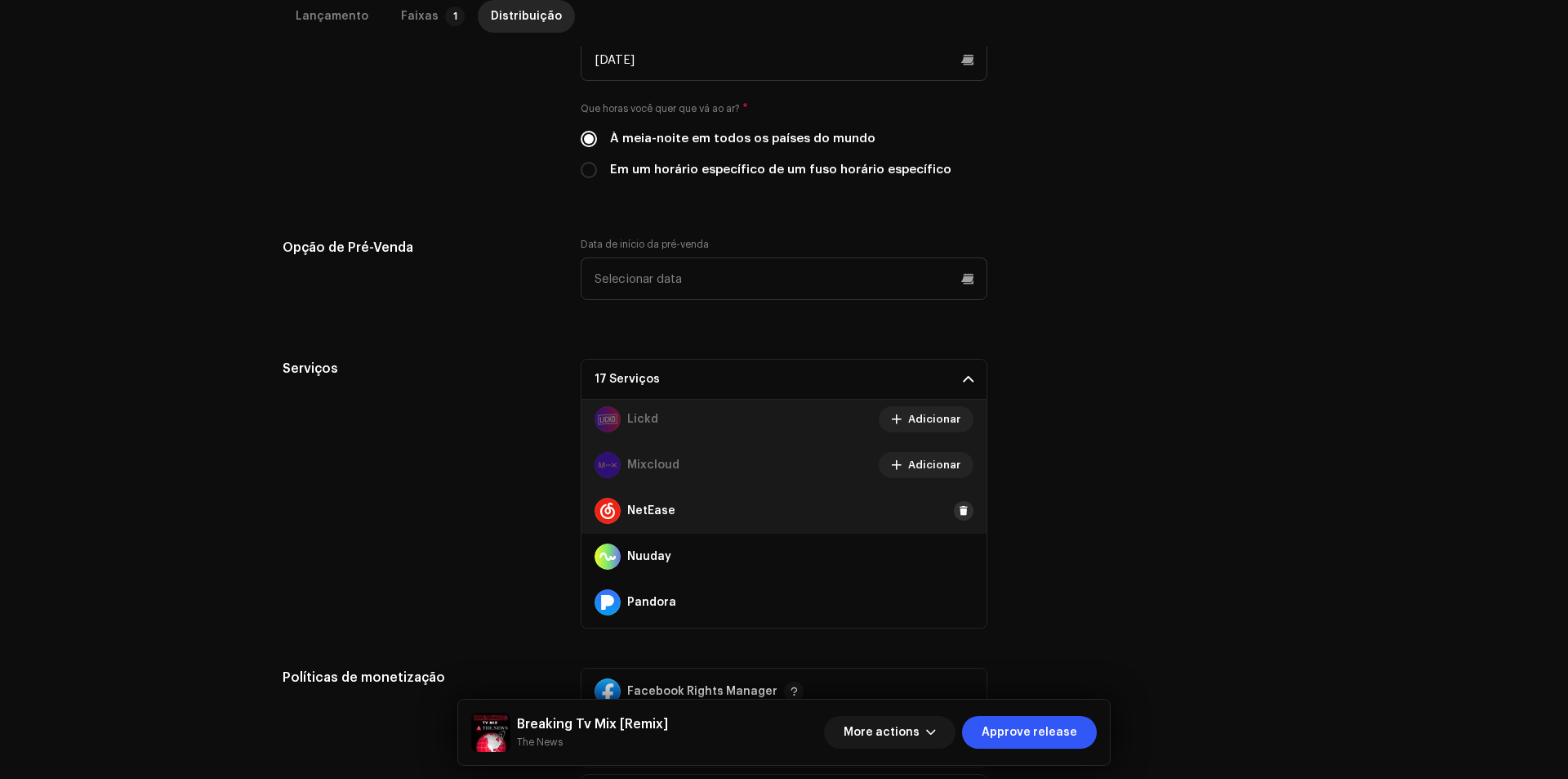
click at [954, 505] on button at bounding box center [964, 511] width 20 height 20
click at [950, 546] on div "Nuuday" at bounding box center [784, 556] width 405 height 46
click at [958, 555] on span at bounding box center [963, 556] width 10 height 13
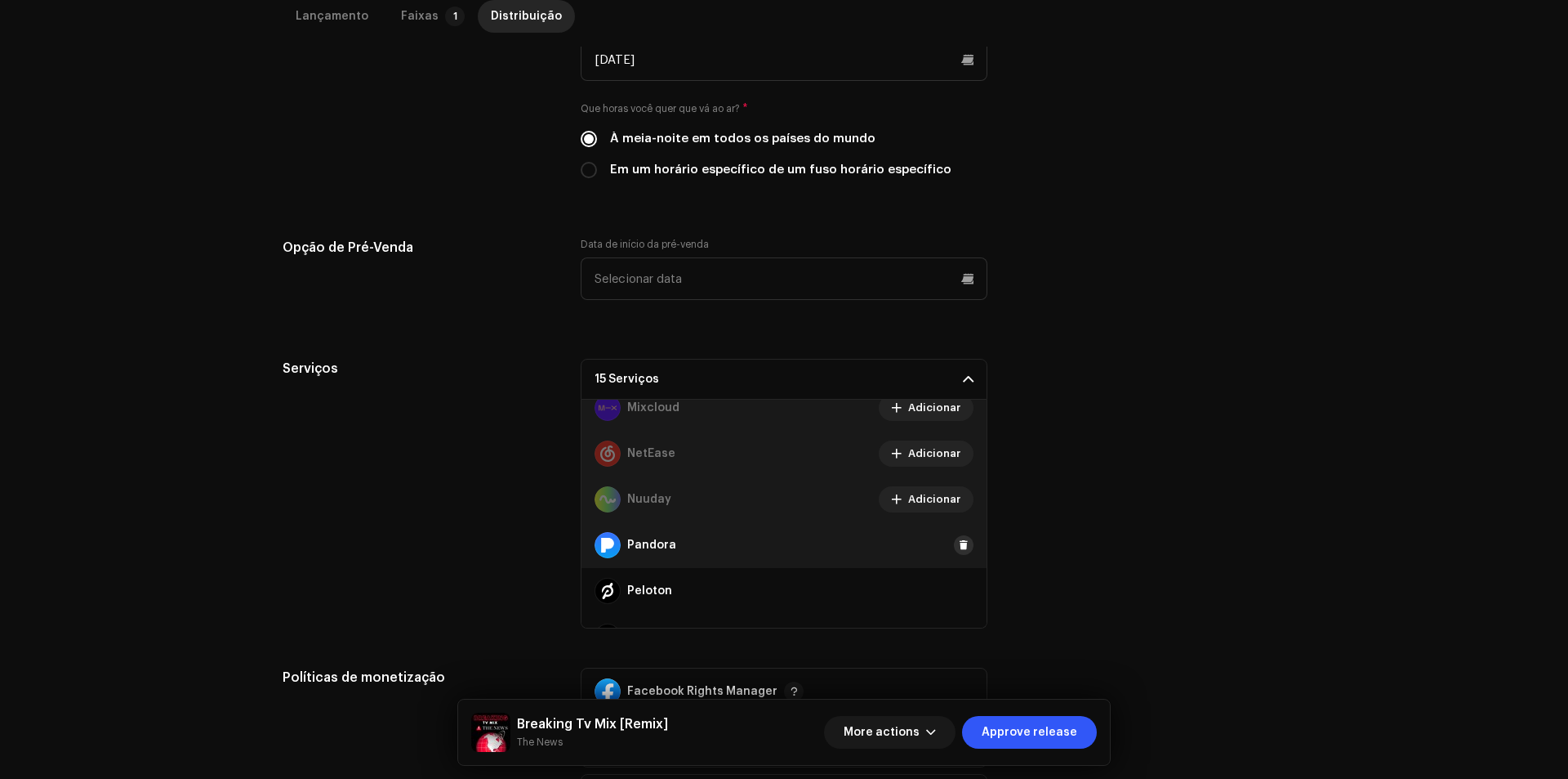
scroll to position [817, 0]
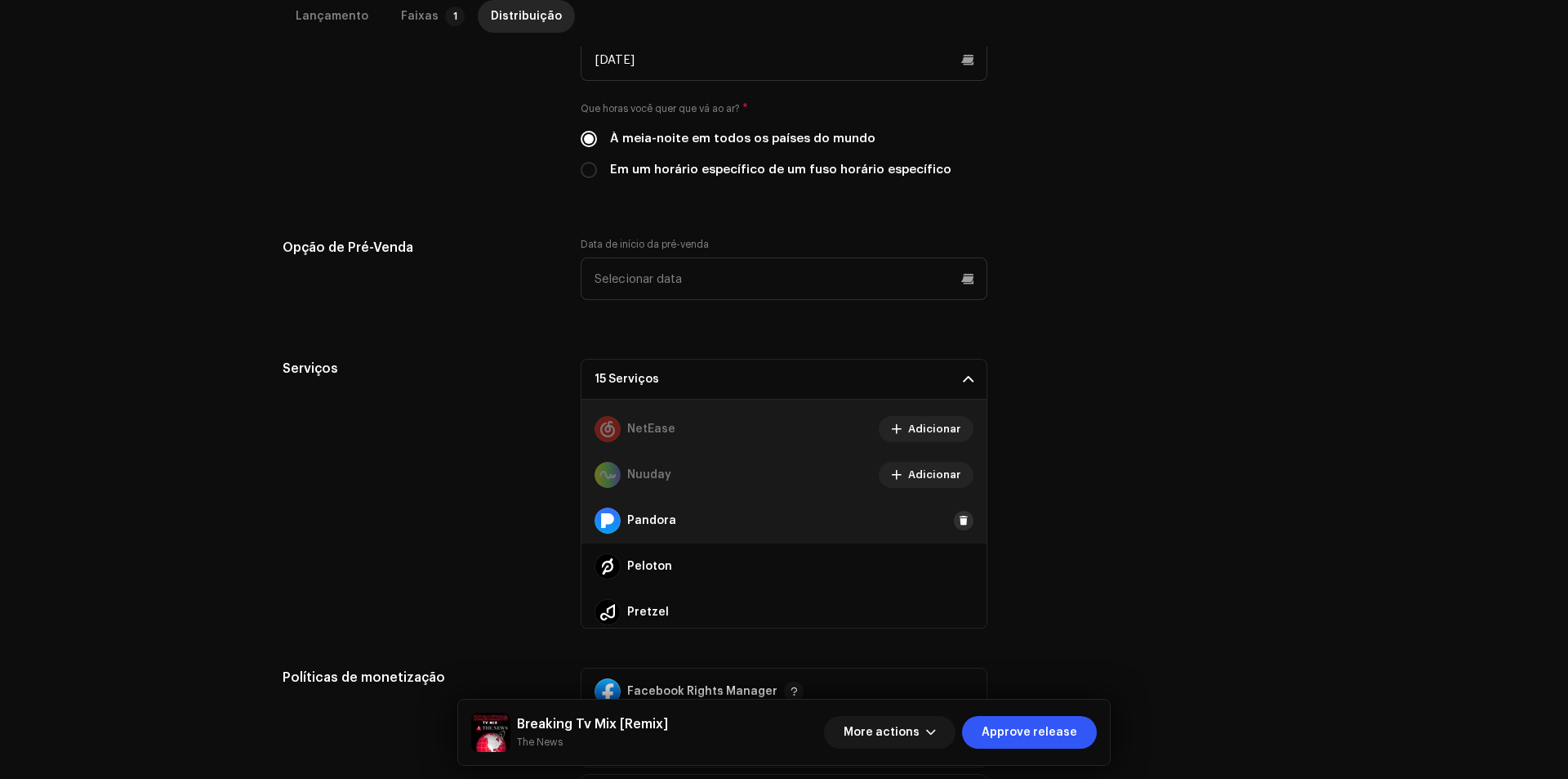
click at [958, 519] on span at bounding box center [963, 520] width 10 height 13
click at [958, 560] on span at bounding box center [963, 566] width 10 height 13
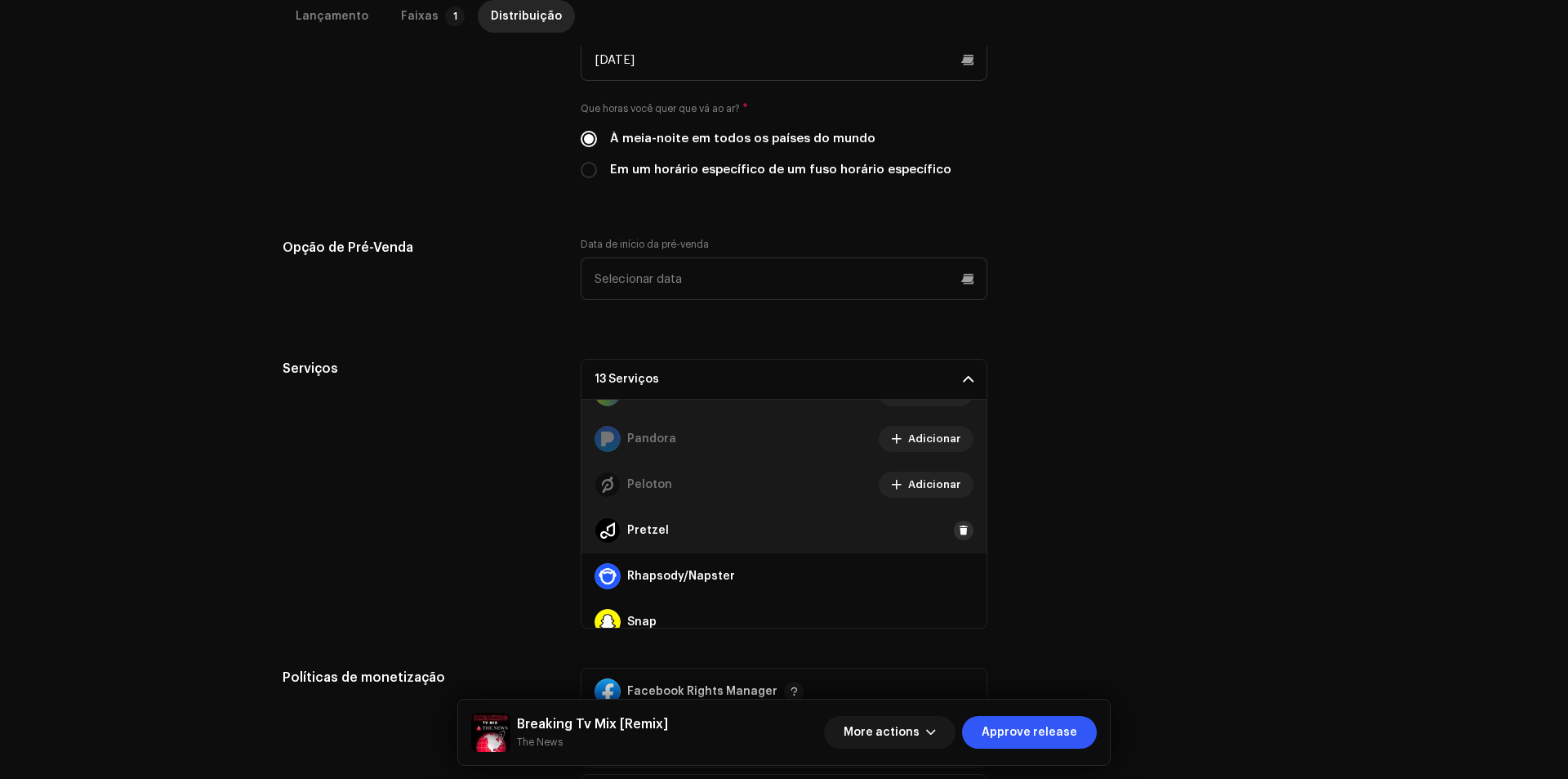
click at [958, 527] on span at bounding box center [963, 530] width 10 height 13
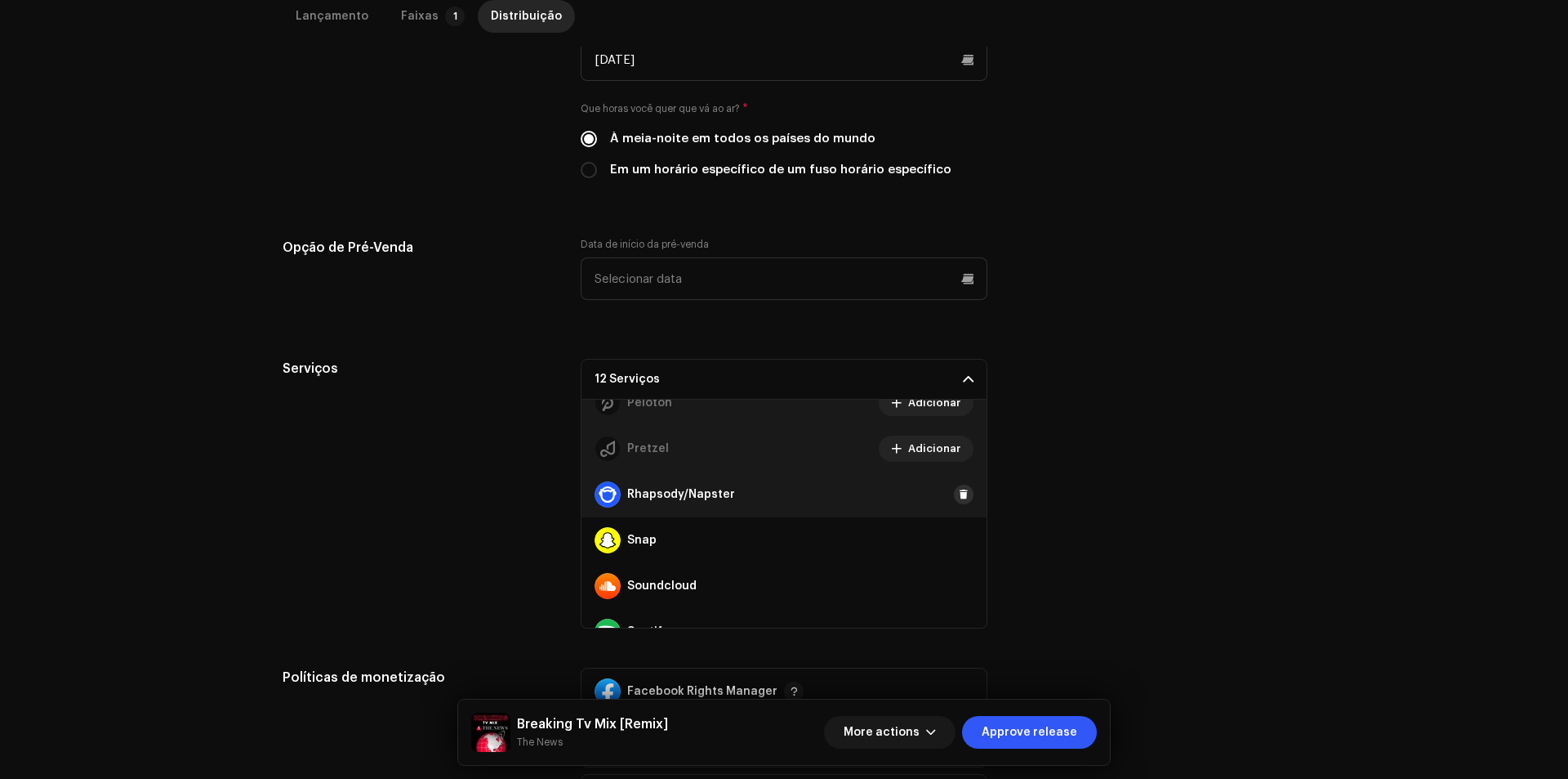
click at [958, 494] on span at bounding box center [963, 494] width 10 height 13
click at [958, 544] on span at bounding box center [963, 540] width 10 height 13
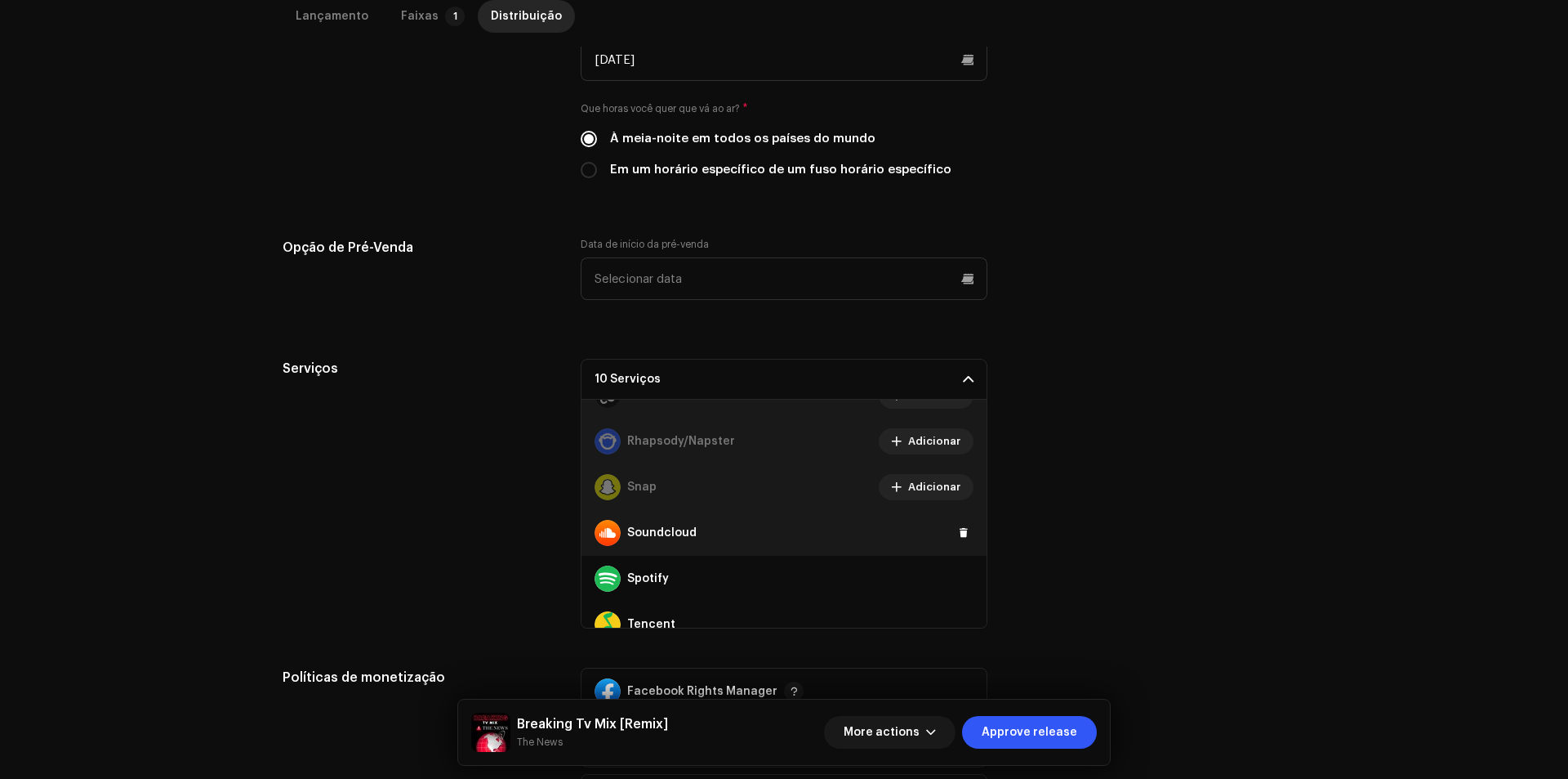
scroll to position [1062, 0]
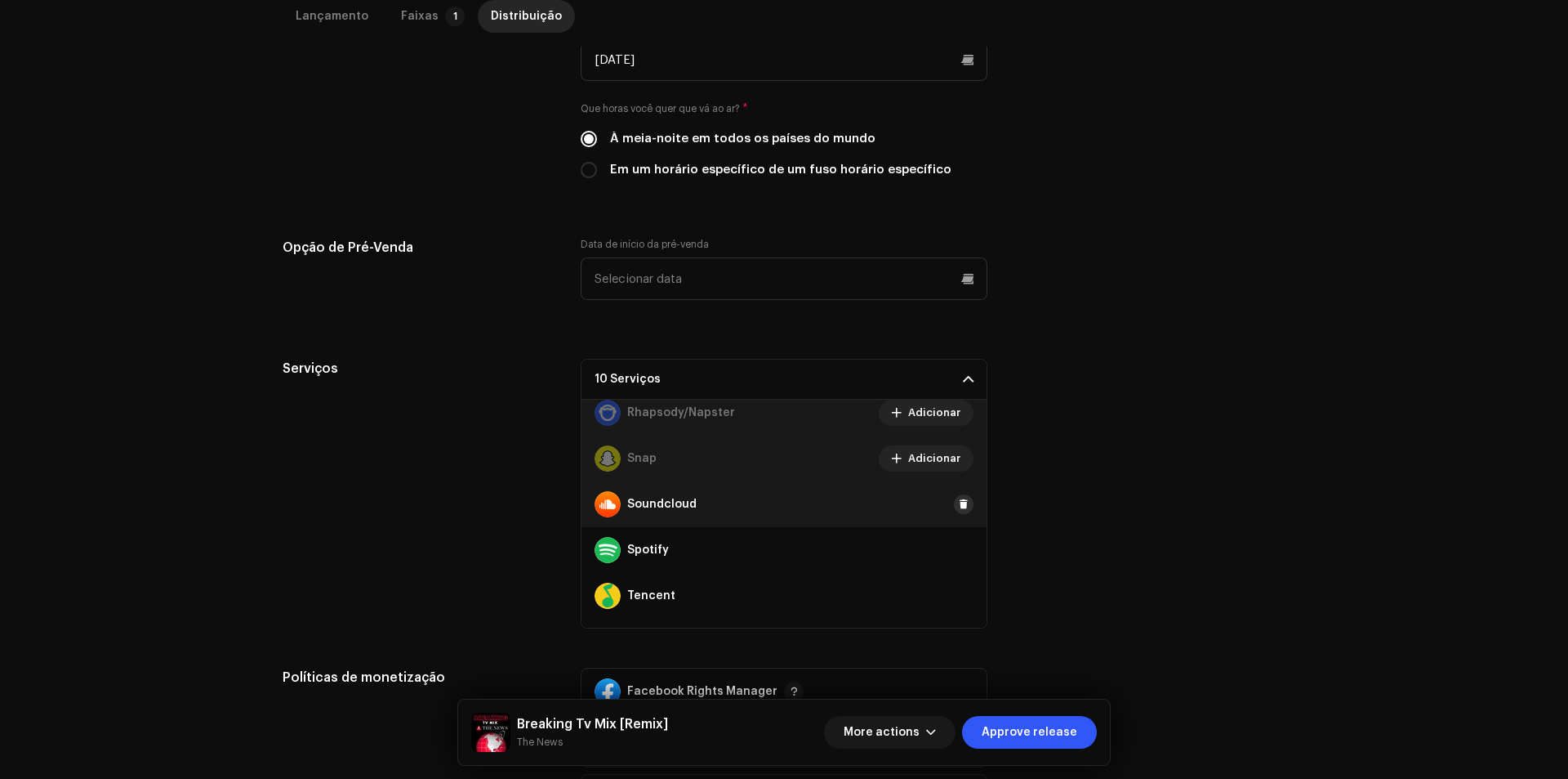
click at [958, 506] on span at bounding box center [963, 504] width 10 height 13
click at [958, 548] on span at bounding box center [963, 550] width 10 height 13
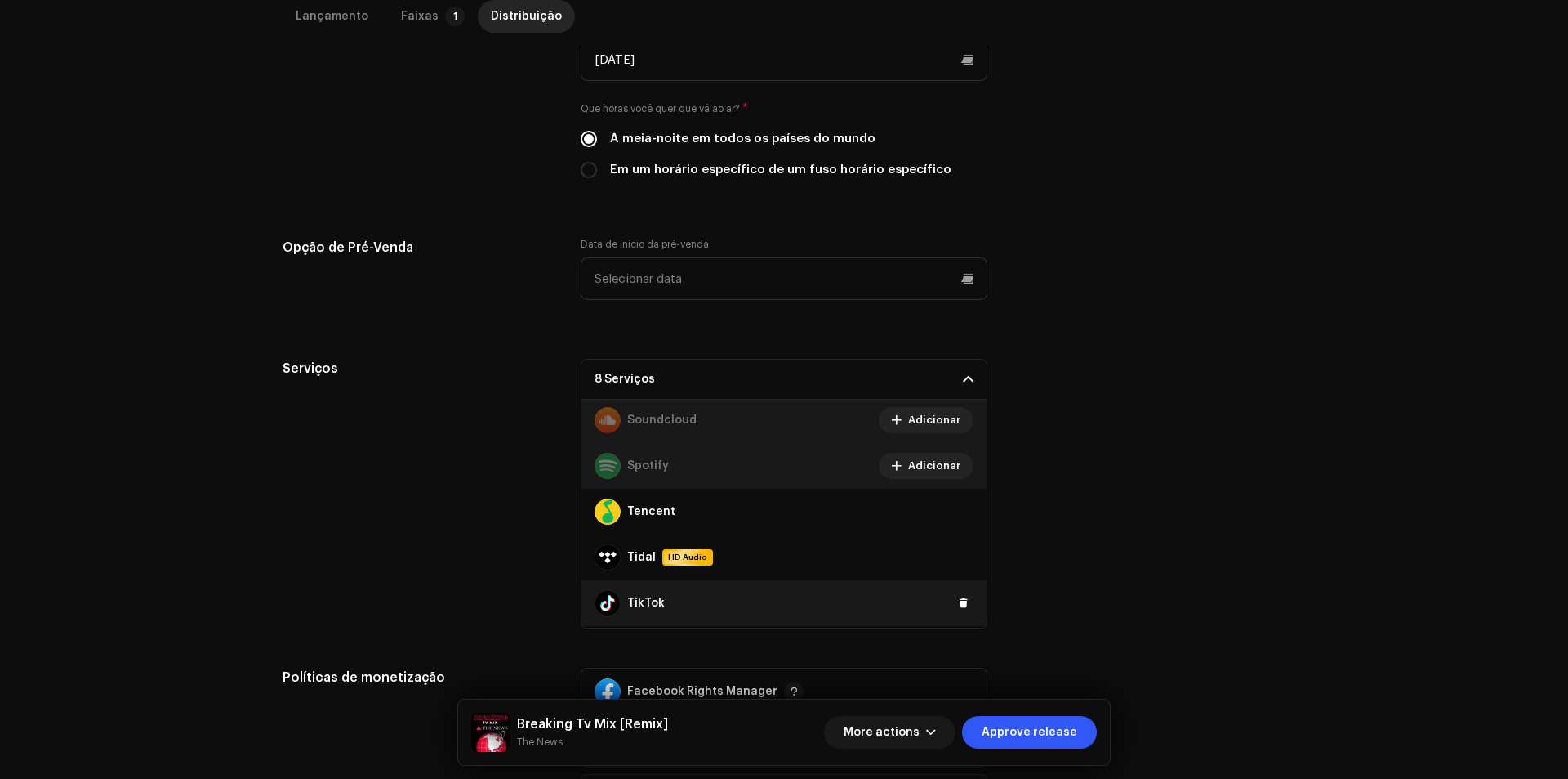
scroll to position [1225, 0]
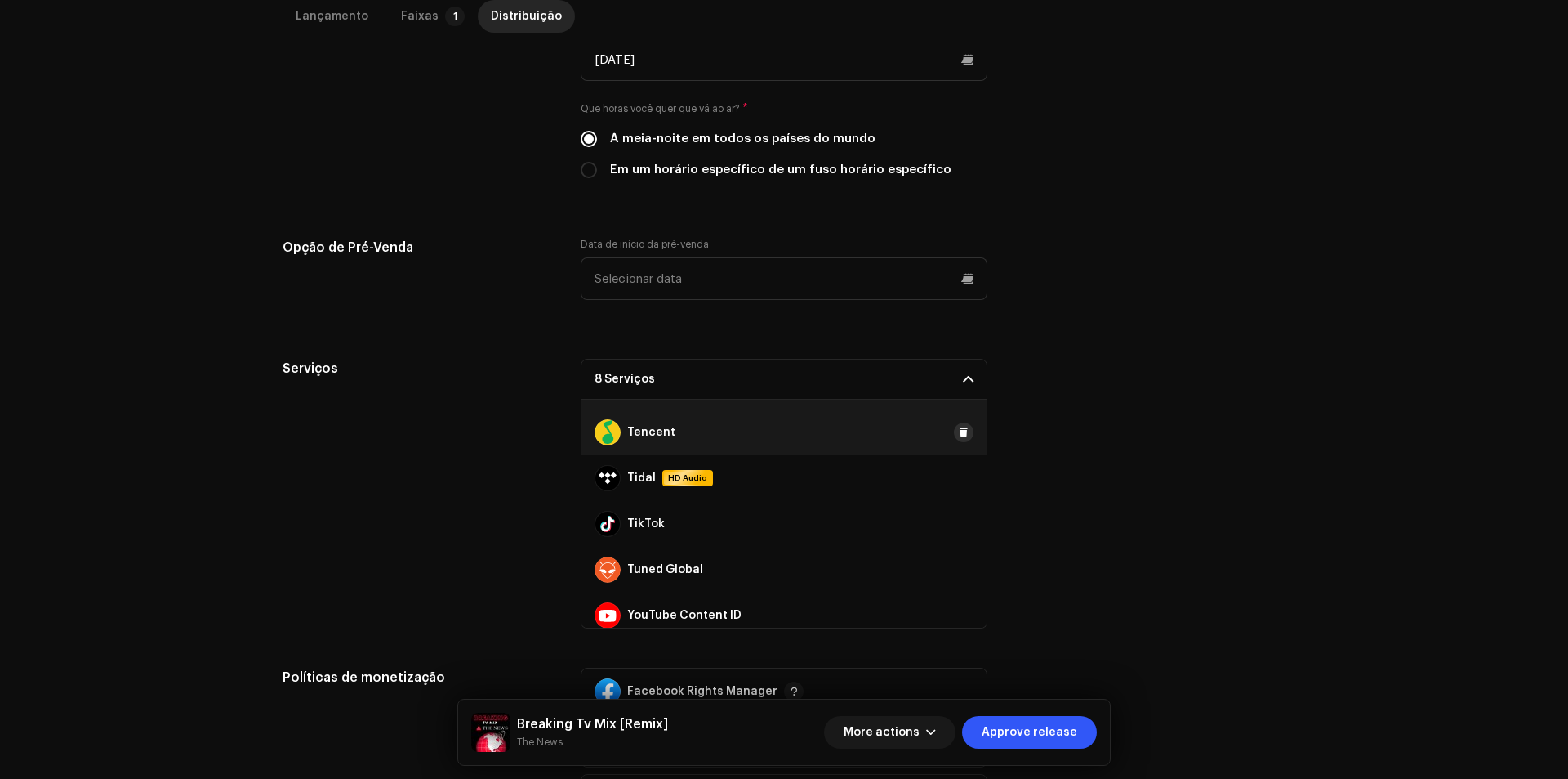
click at [958, 437] on span at bounding box center [963, 432] width 10 height 13
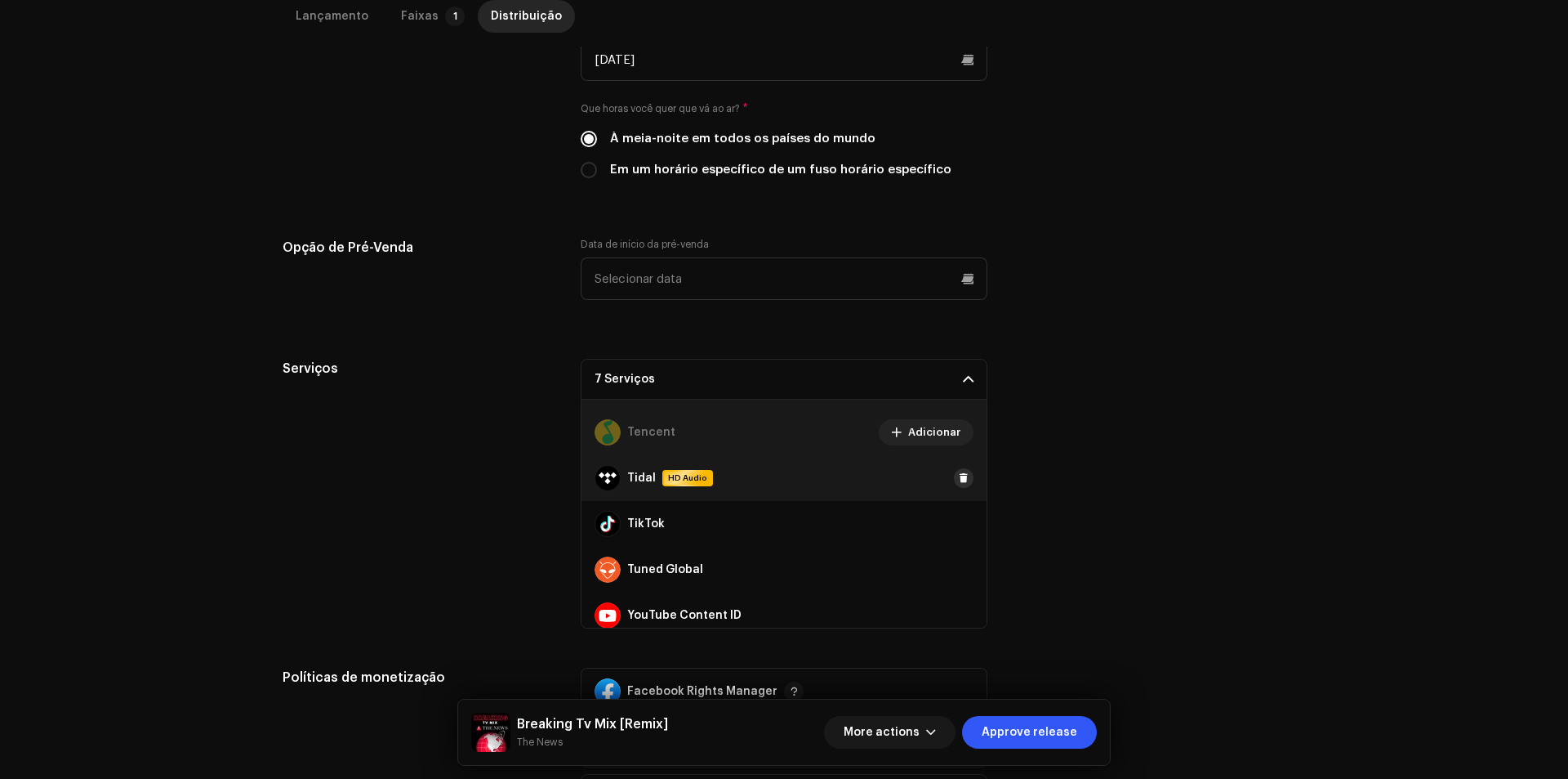
click at [958, 472] on span at bounding box center [963, 478] width 10 height 13
click at [959, 521] on span at bounding box center [963, 524] width 10 height 13
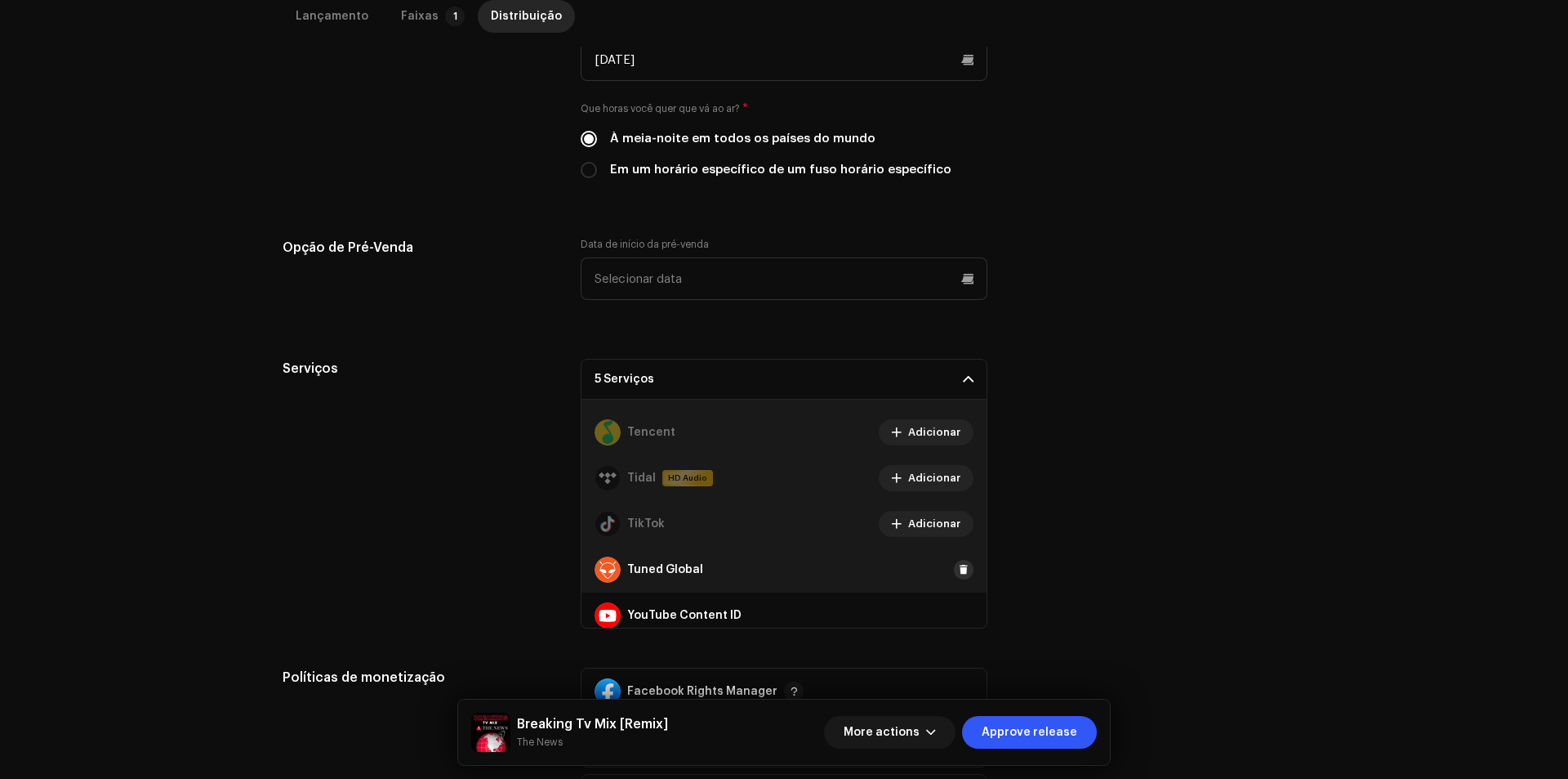
click at [960, 565] on button at bounding box center [964, 569] width 20 height 20
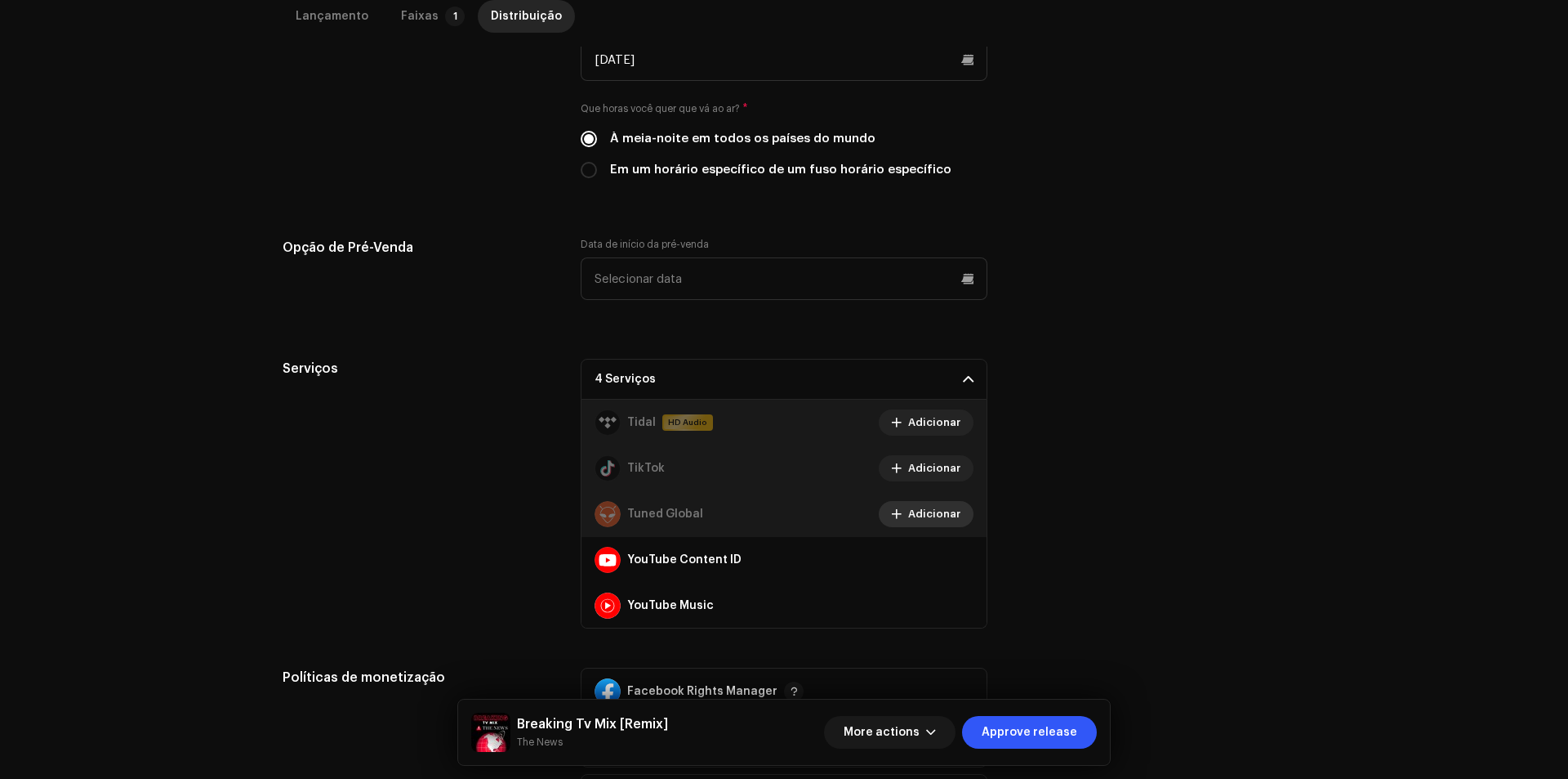
scroll to position [1282, 0]
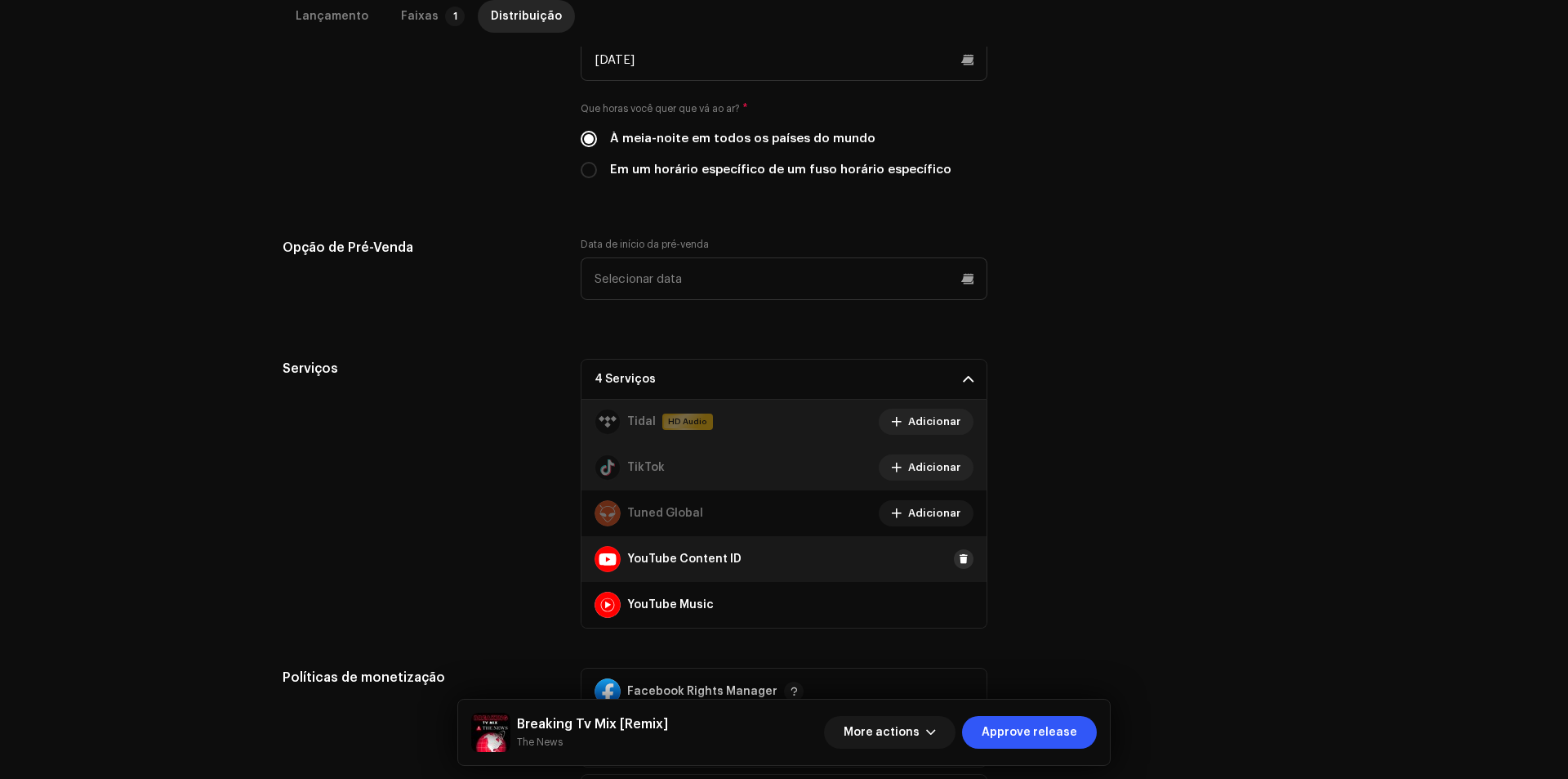
click at [958, 560] on span at bounding box center [963, 559] width 10 height 13
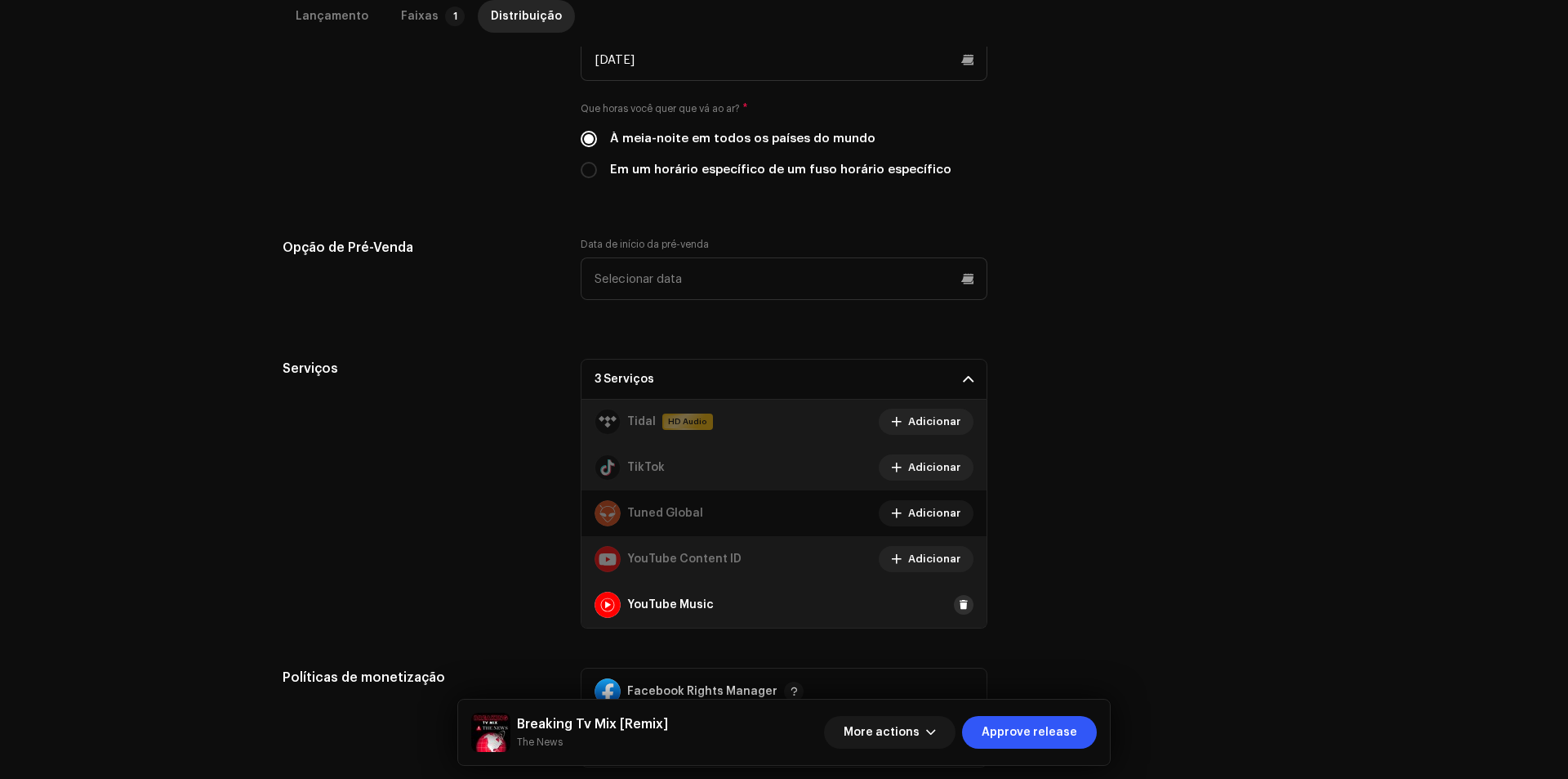
click at [958, 601] on span at bounding box center [963, 604] width 10 height 13
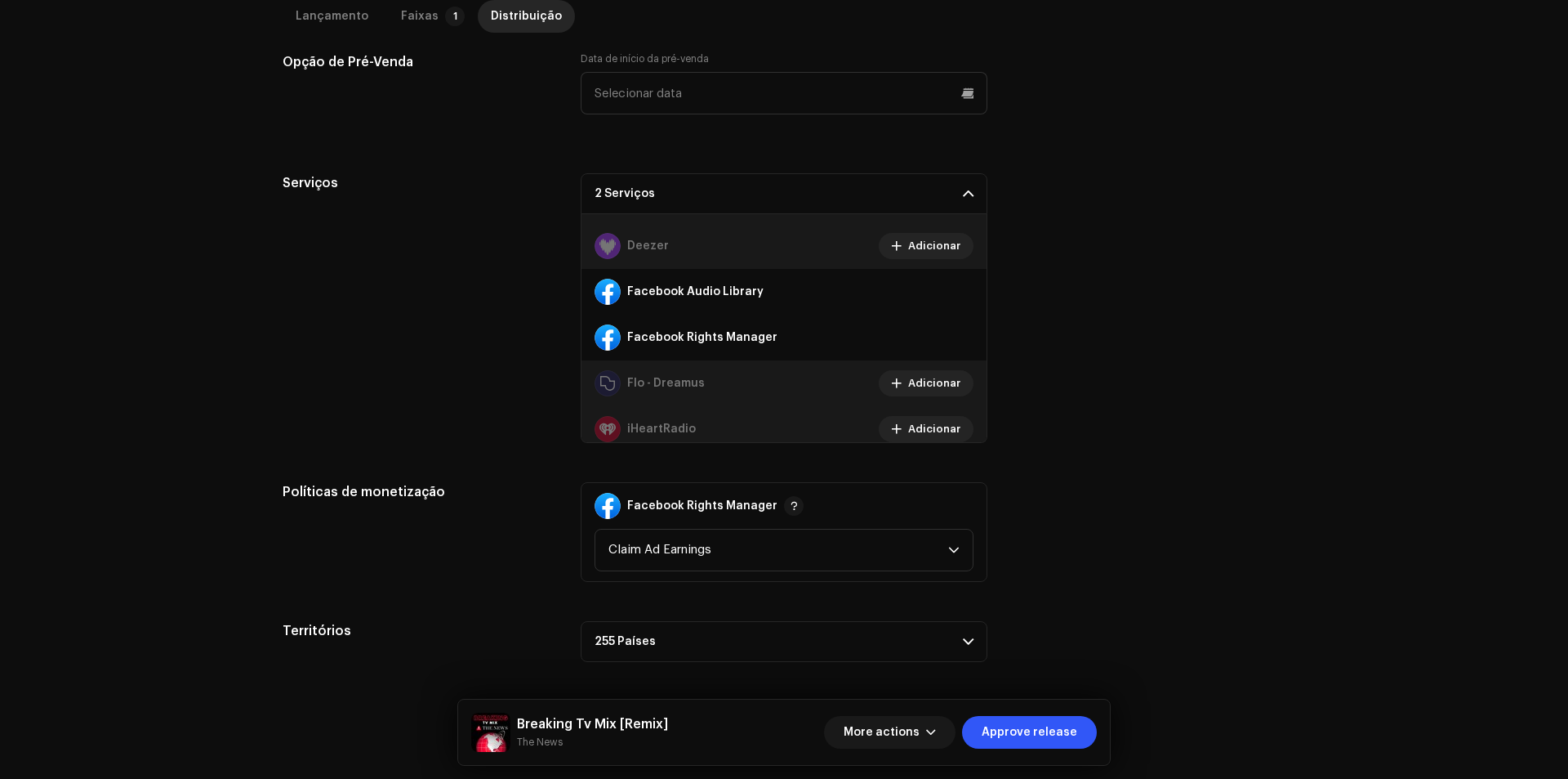
scroll to position [758, 0]
click at [1059, 716] on span "Approve release" at bounding box center [1029, 732] width 95 height 32
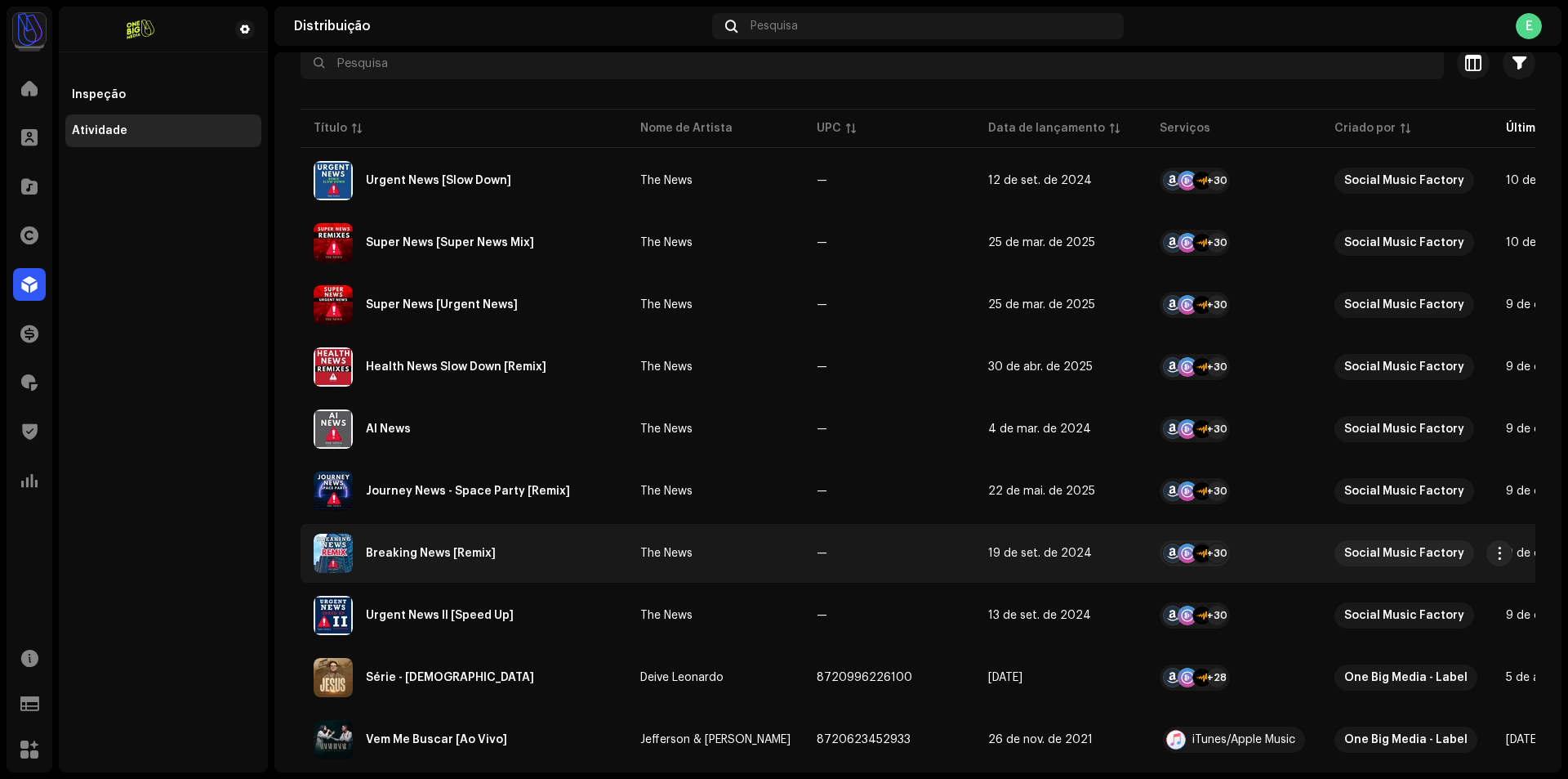
scroll to position [164, 0]
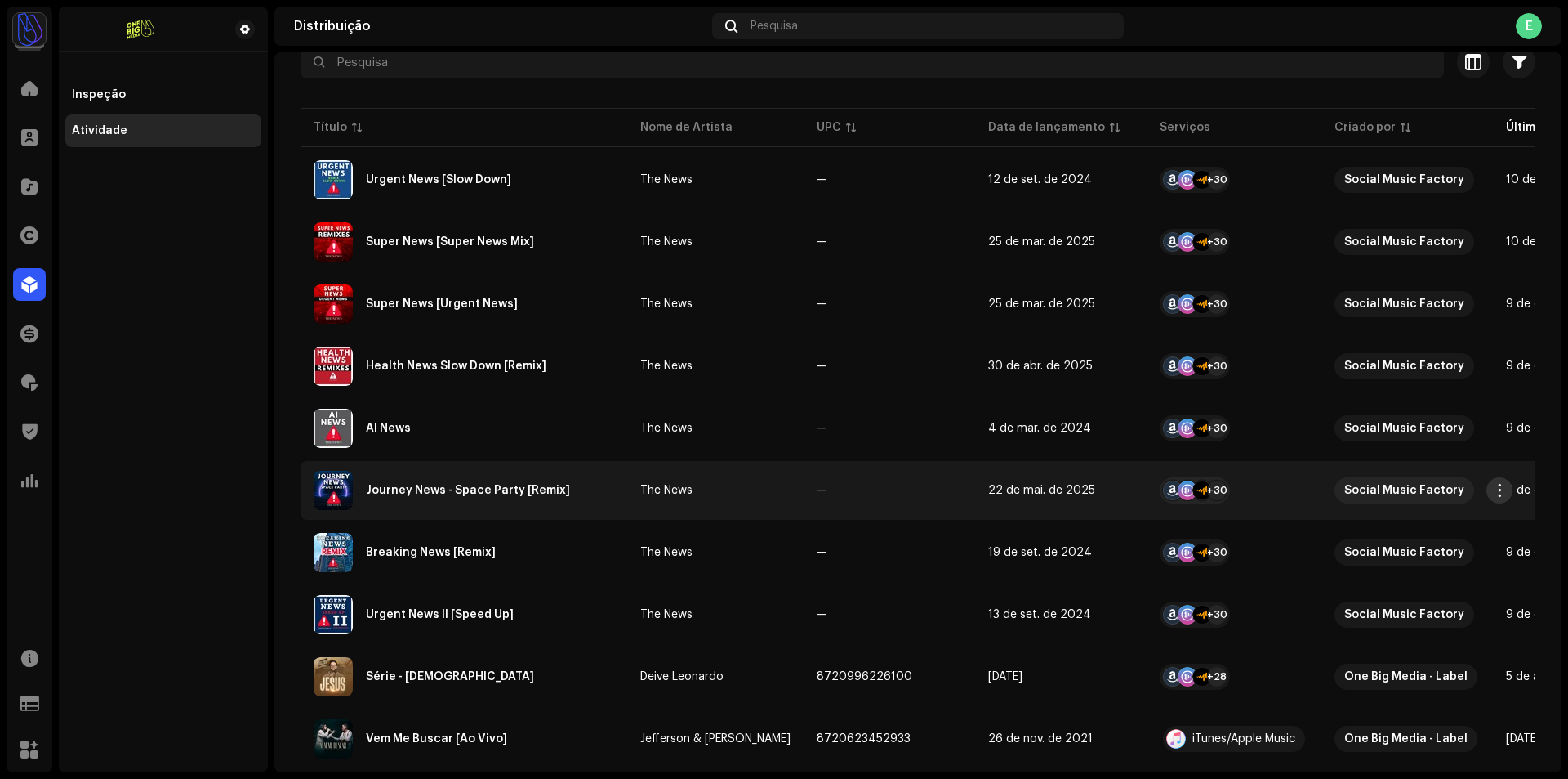
click at [1500, 489] on span "button" at bounding box center [1500, 490] width 13 height 13
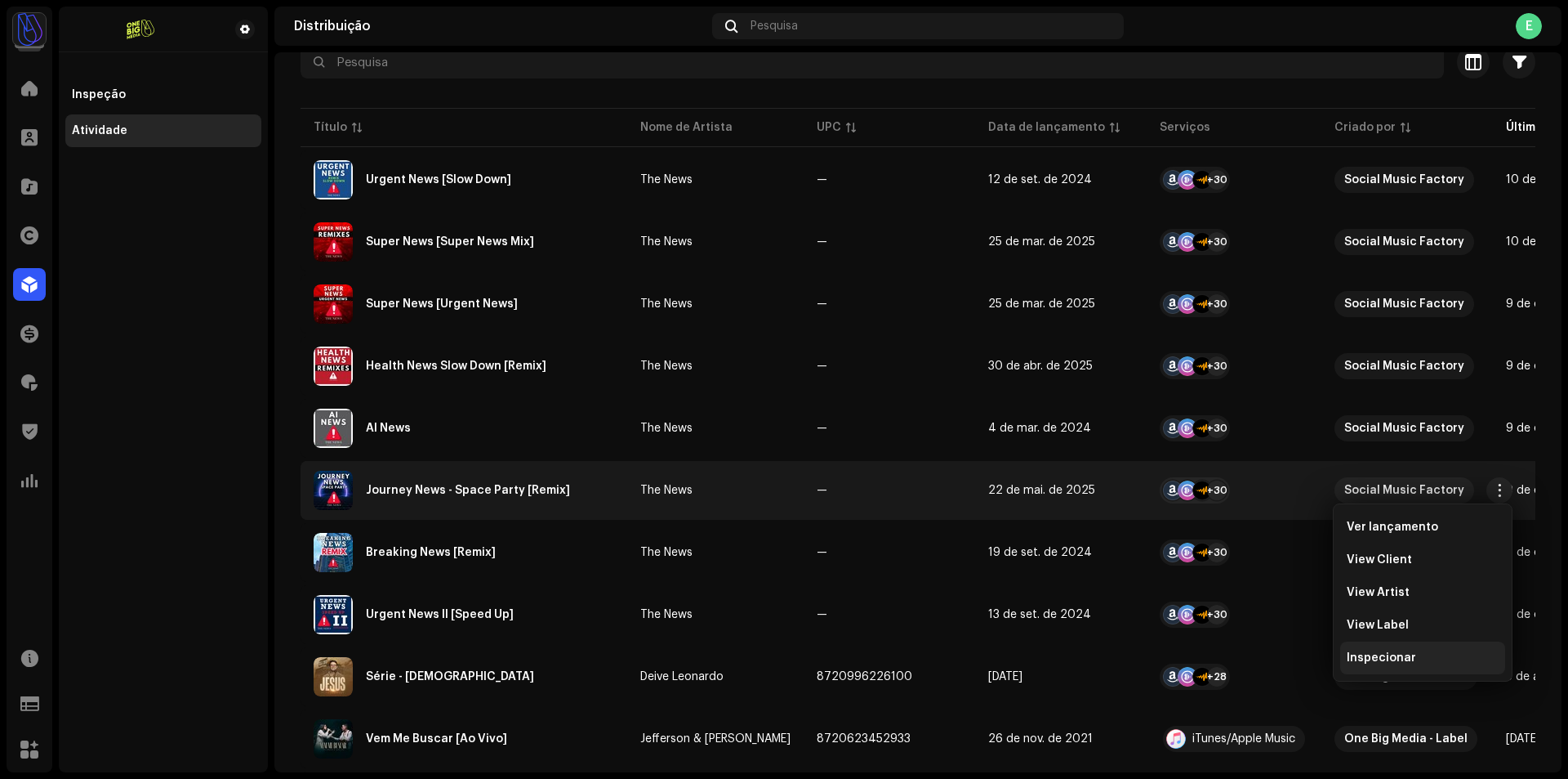
click at [1391, 649] on div "Inspecionar" at bounding box center [1421, 658] width 165 height 32
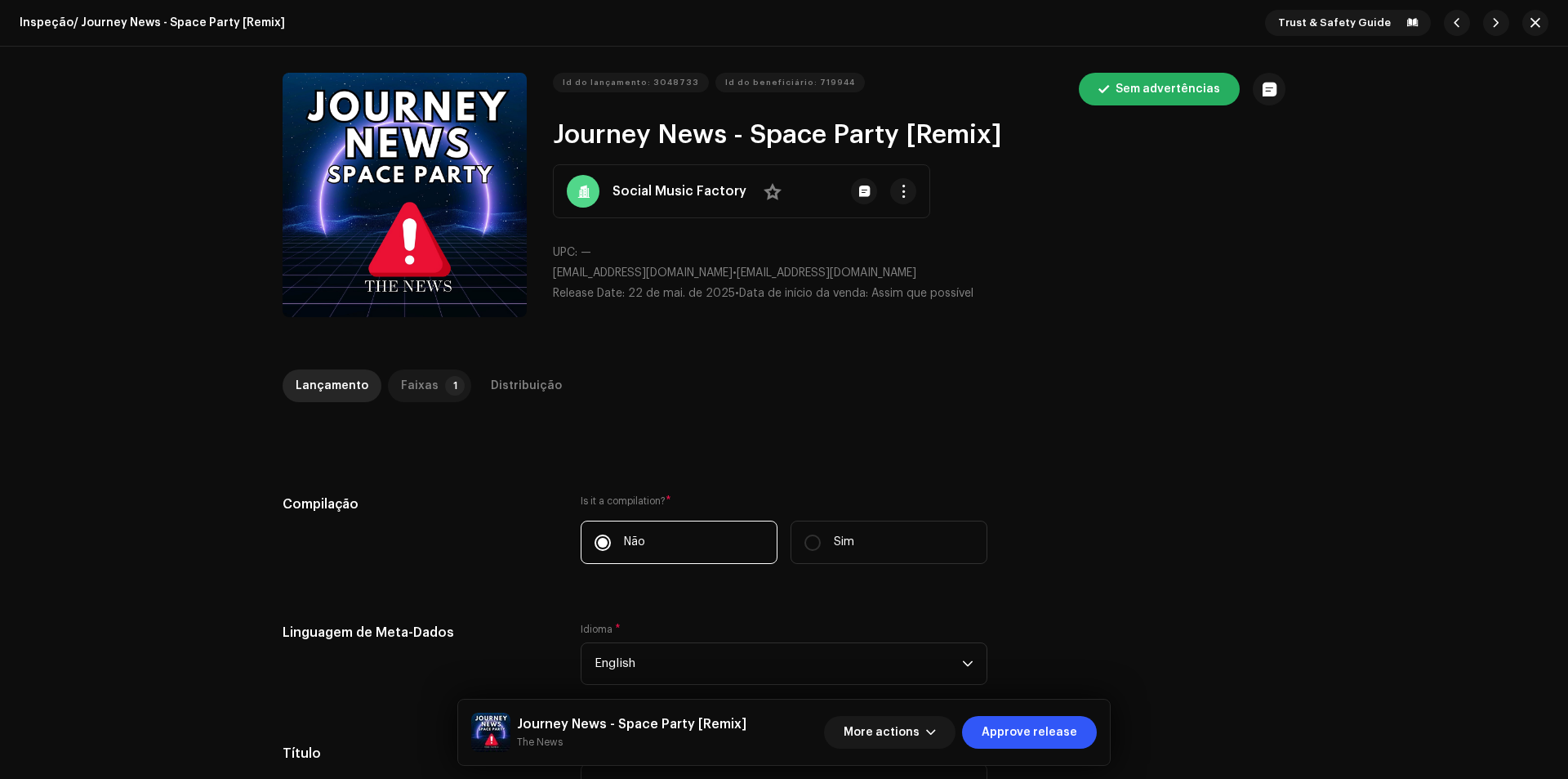
click at [445, 381] on p-badge "1" at bounding box center [455, 386] width 20 height 20
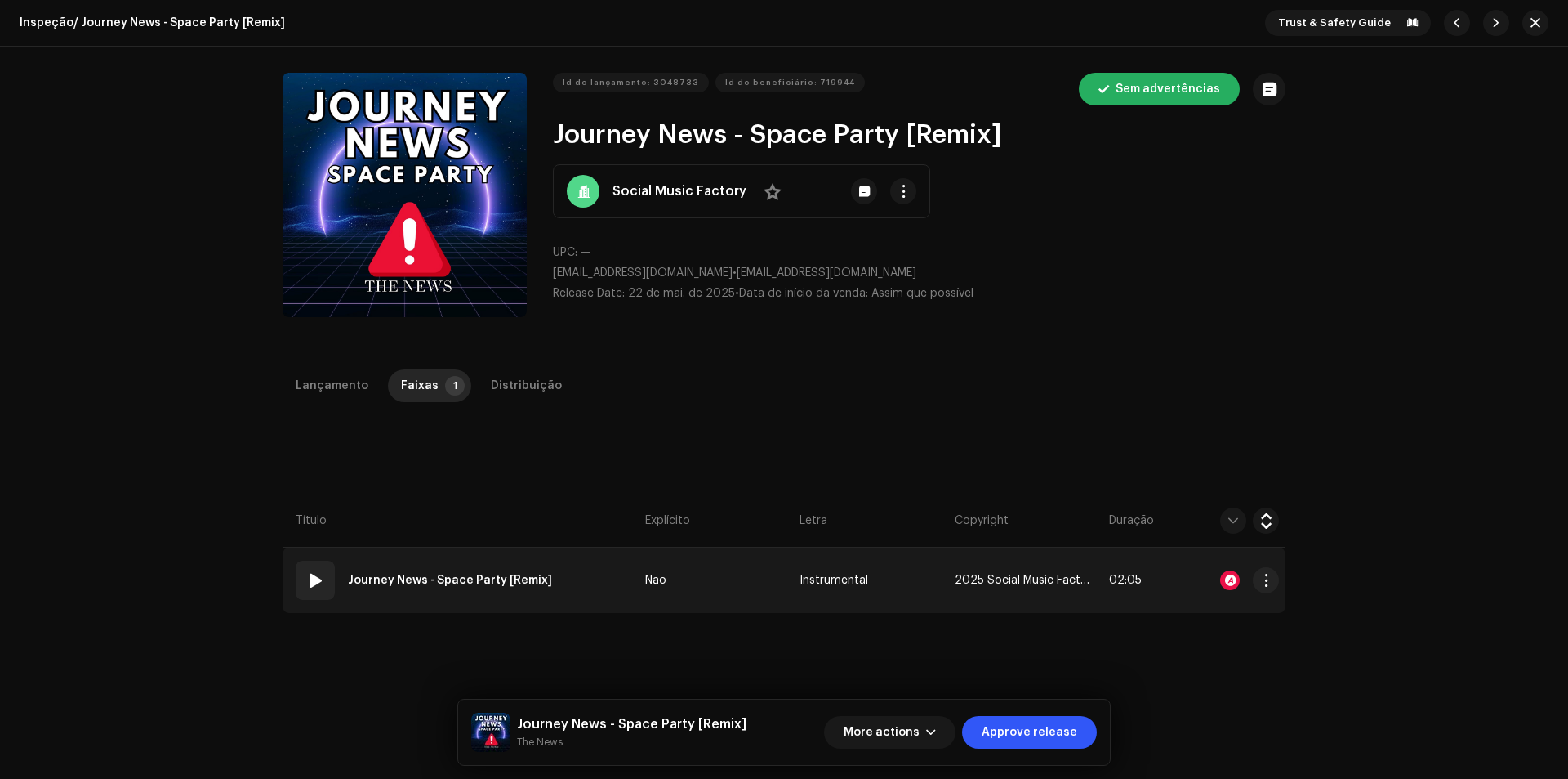
click at [483, 593] on strong "Journey News - Space Party [Remix]" at bounding box center [450, 580] width 204 height 32
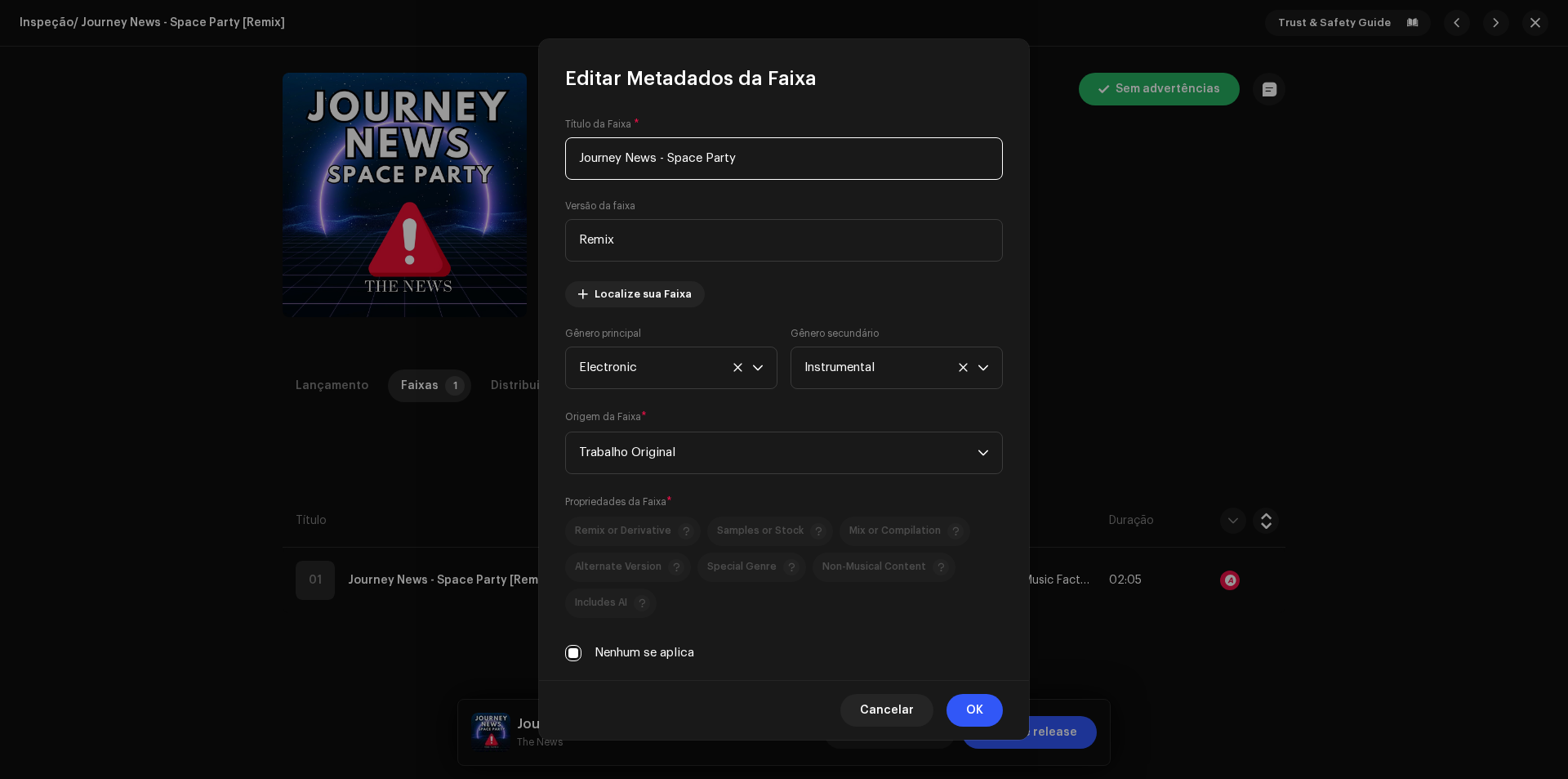
click at [428, 481] on div "Editar Metadados da Faixa Título da Faixa * Journey News - Space Party Versão d…" at bounding box center [784, 390] width 1568 height 779
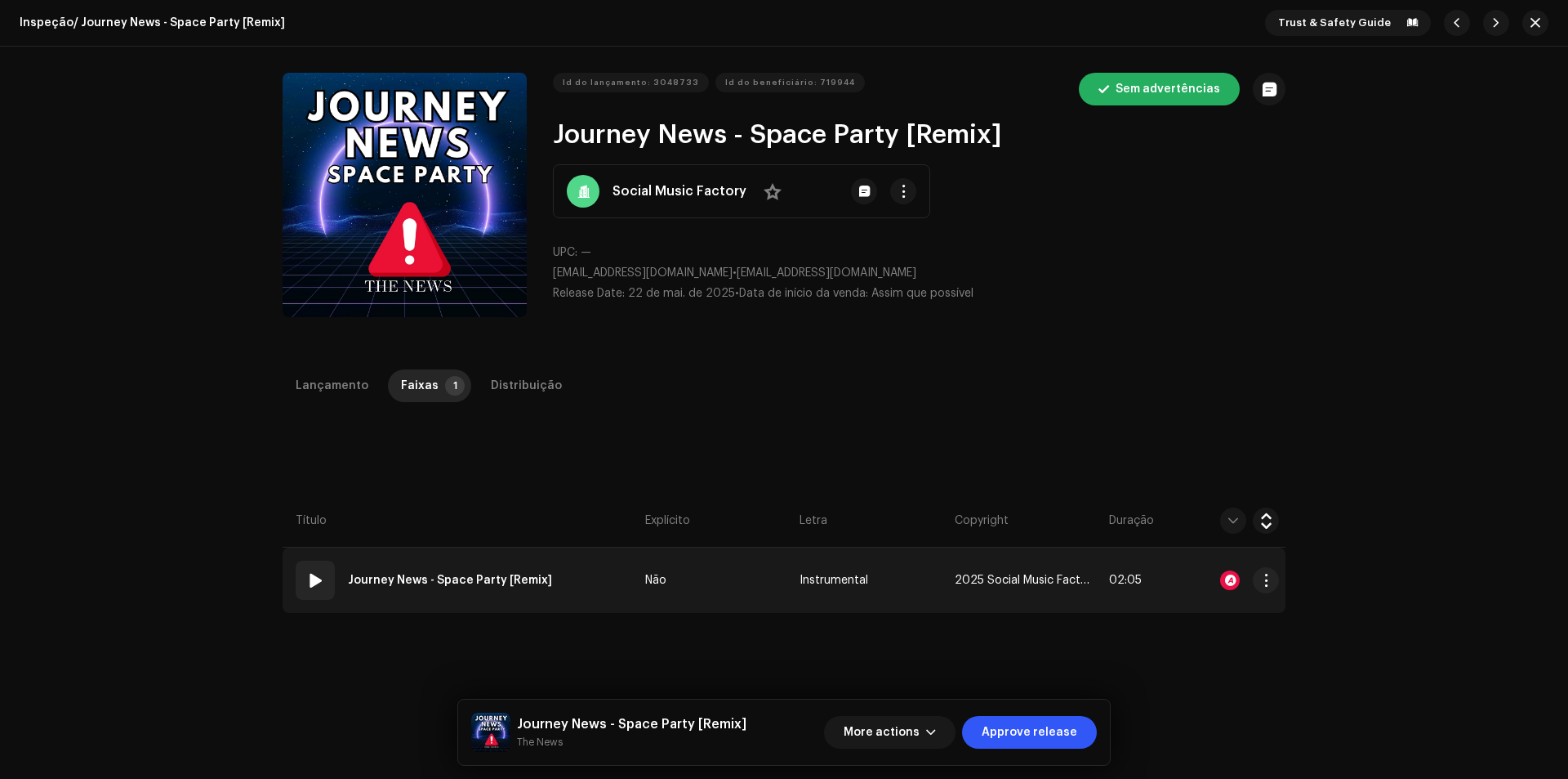
click at [447, 603] on td "01 Journey News - Space Party [Remix]" at bounding box center [460, 580] width 356 height 66
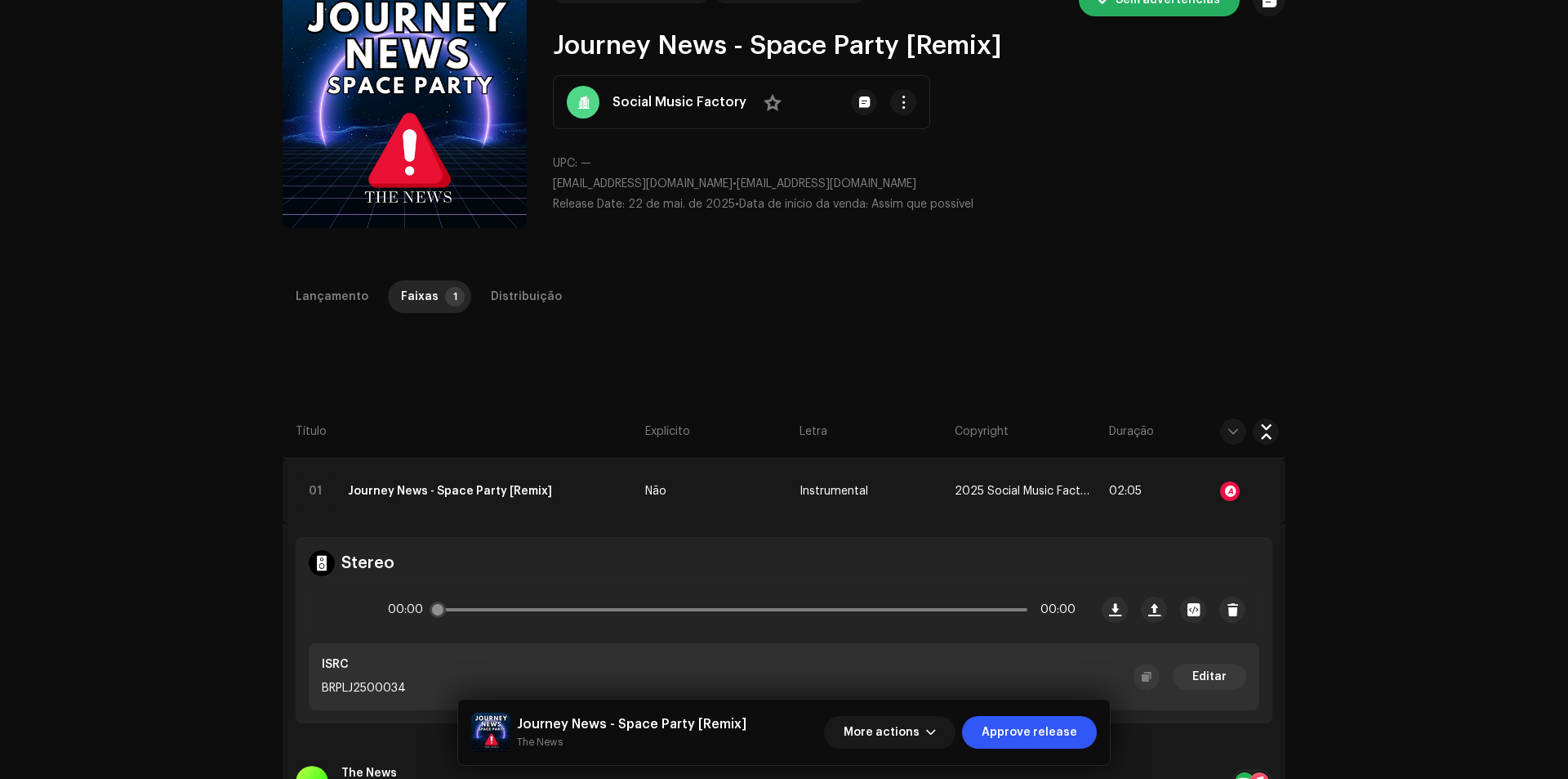
scroll to position [245, 0]
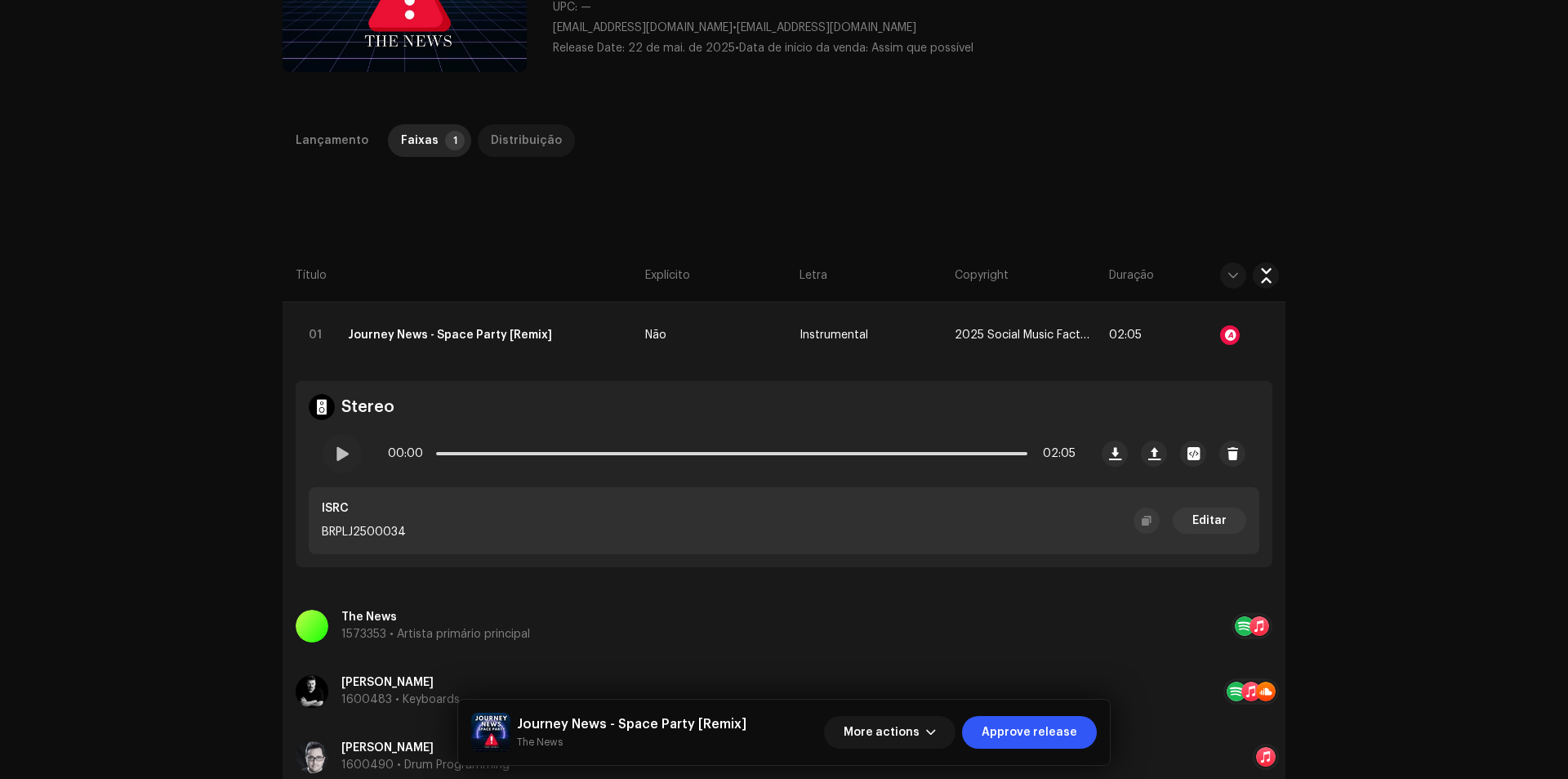
click at [529, 147] on div "Distribuição" at bounding box center [526, 140] width 71 height 32
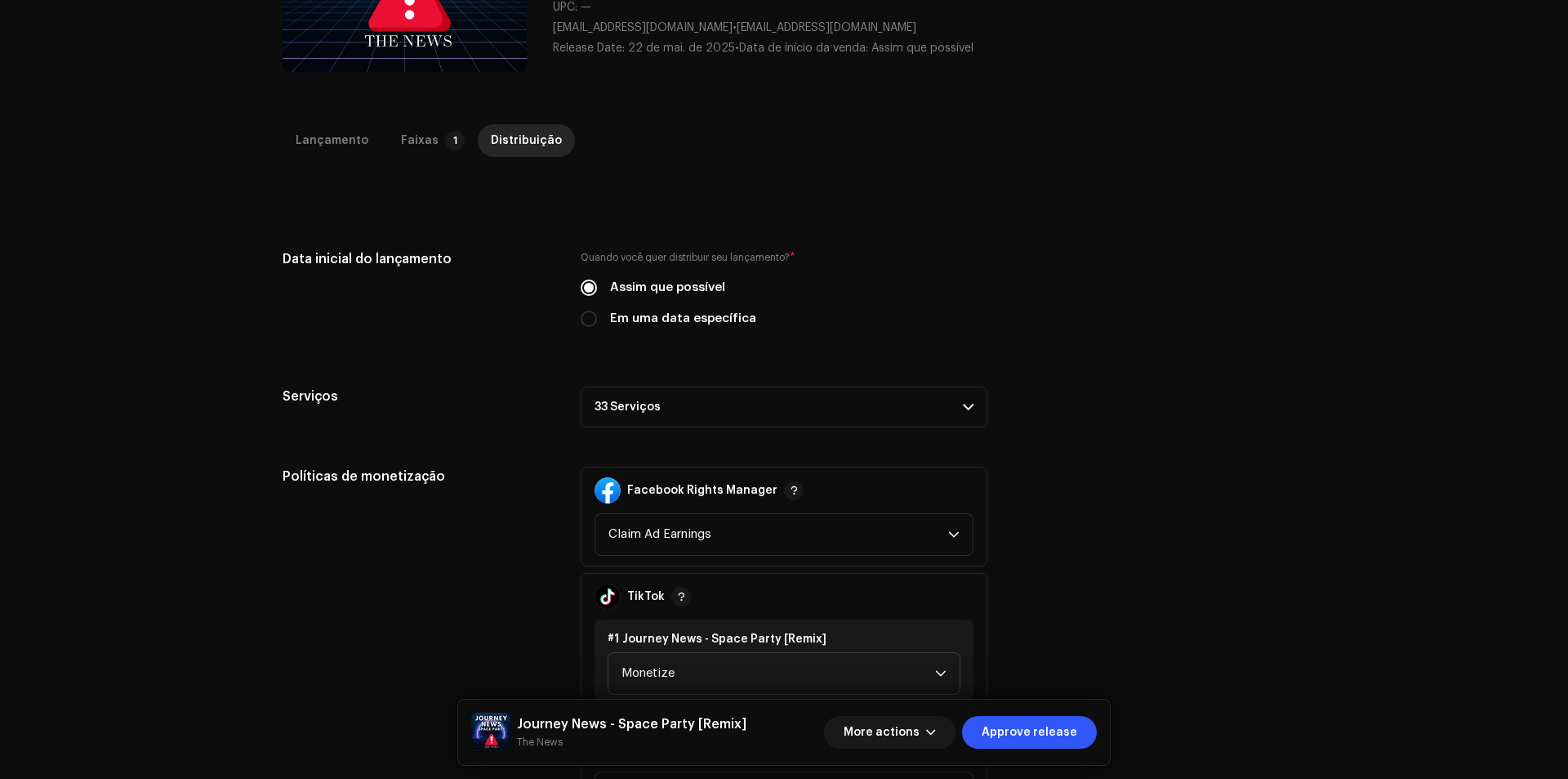
click at [702, 303] on div "Quando você quer distribuir seu lançamento? * Assim que possível Em uma data es…" at bounding box center [784, 288] width 406 height 78
click at [703, 316] on label "Em uma data específica" at bounding box center [682, 318] width 147 height 18
click at [597, 316] on input "Em uma data específica" at bounding box center [589, 318] width 16 height 16
radio input "true"
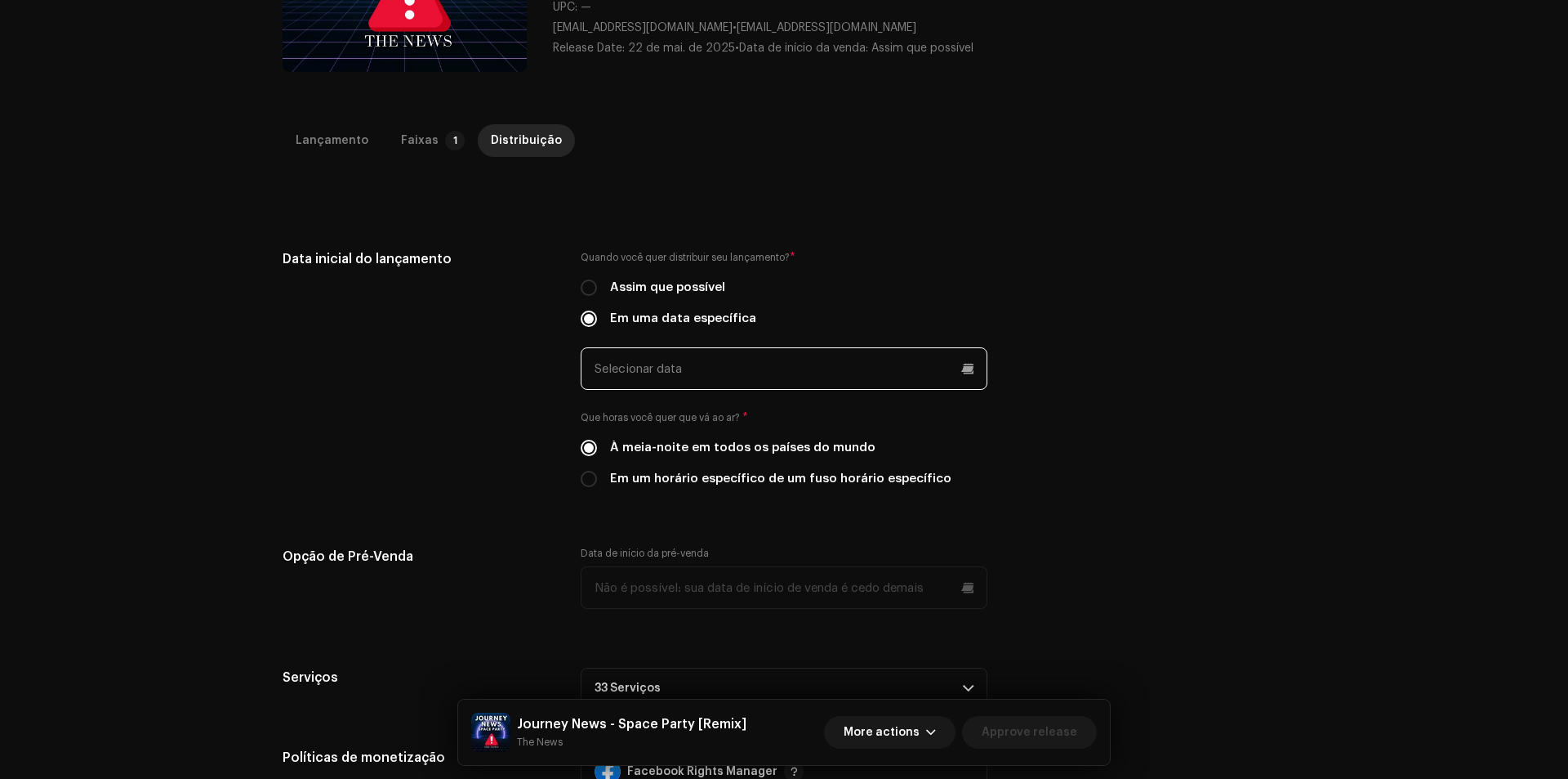
click at [730, 376] on input "text" at bounding box center [784, 368] width 406 height 42
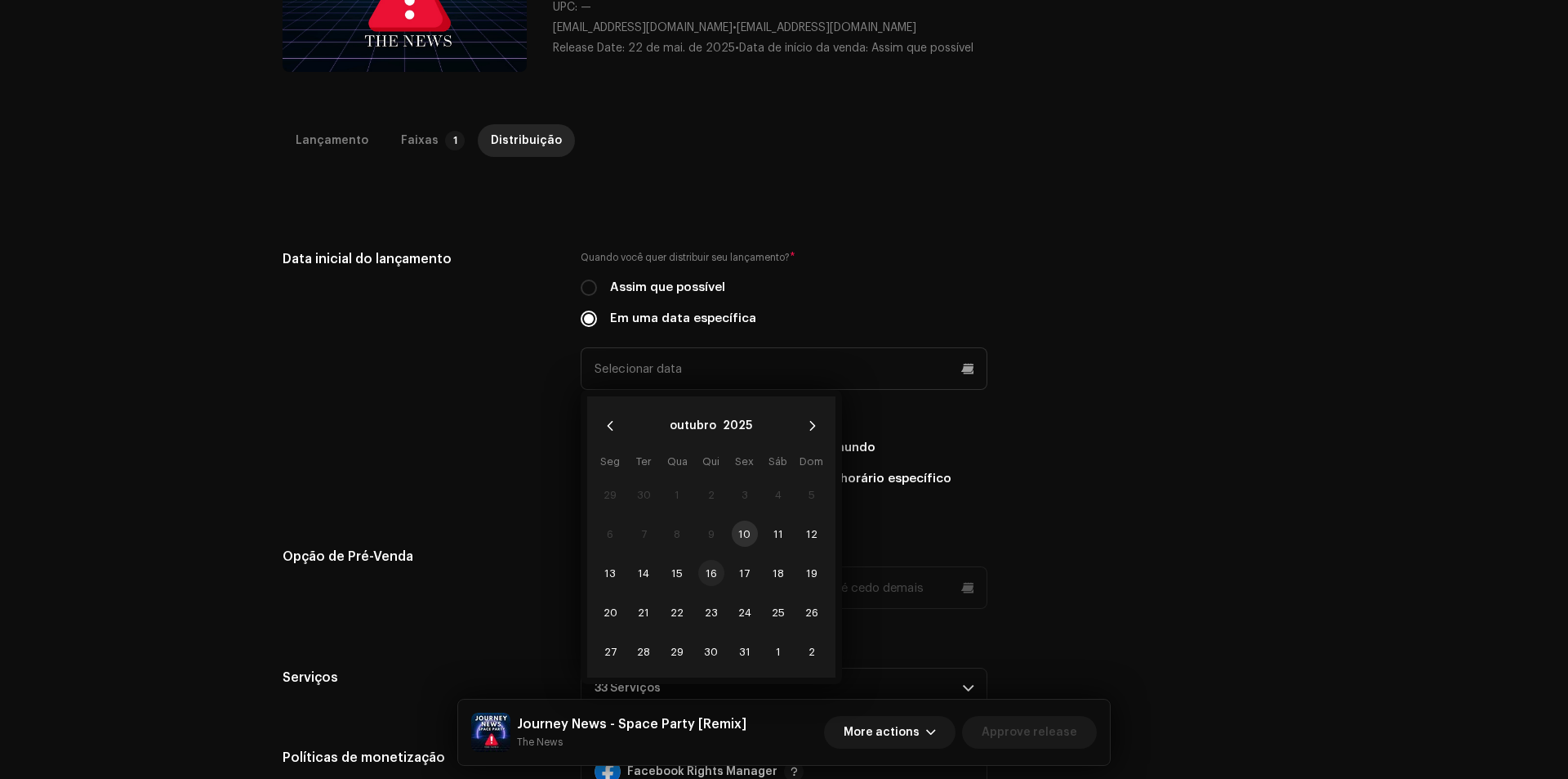
click at [708, 573] on span "16" at bounding box center [711, 572] width 26 height 26
type input "[DATE]"
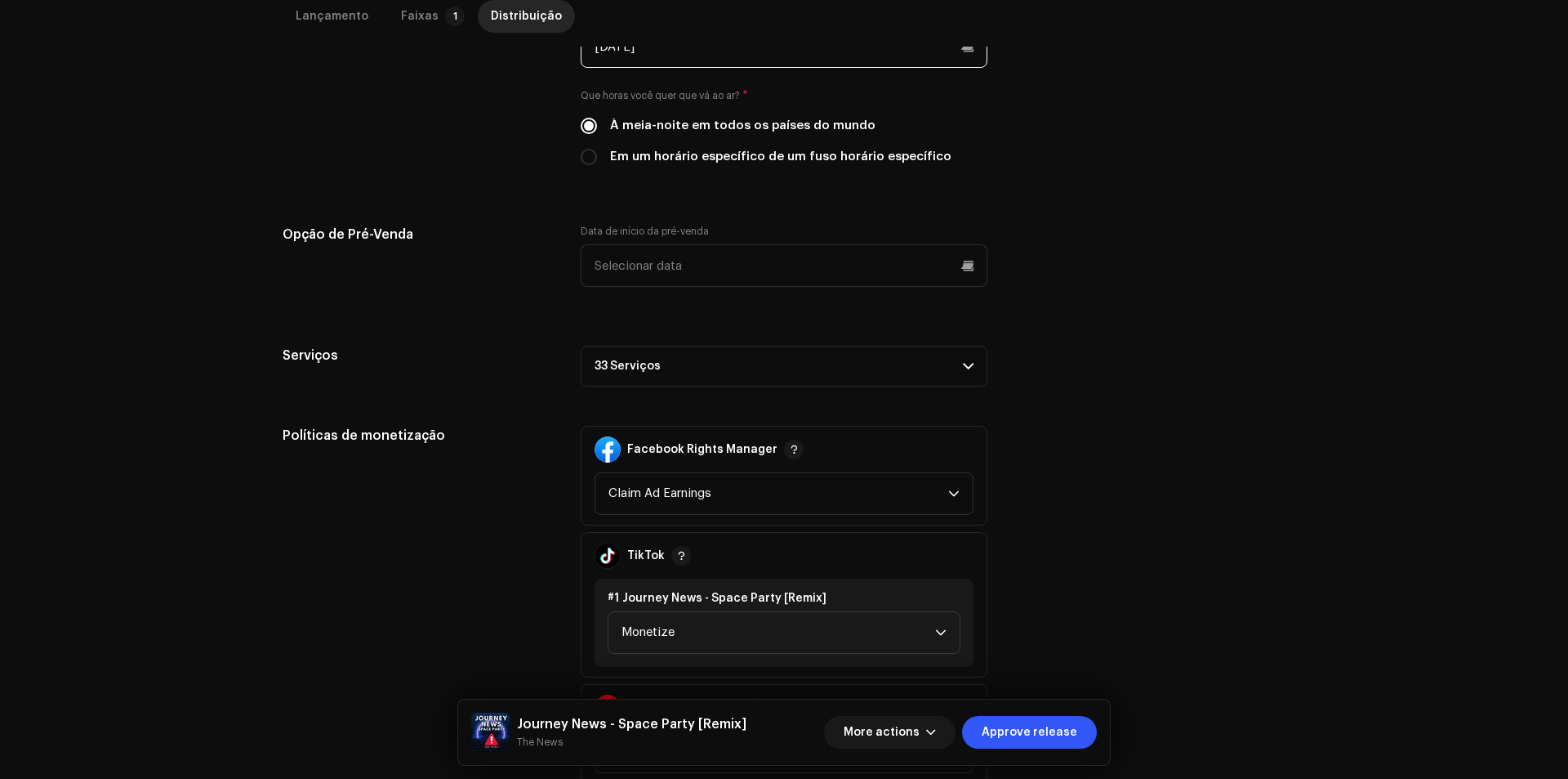
scroll to position [654, 0]
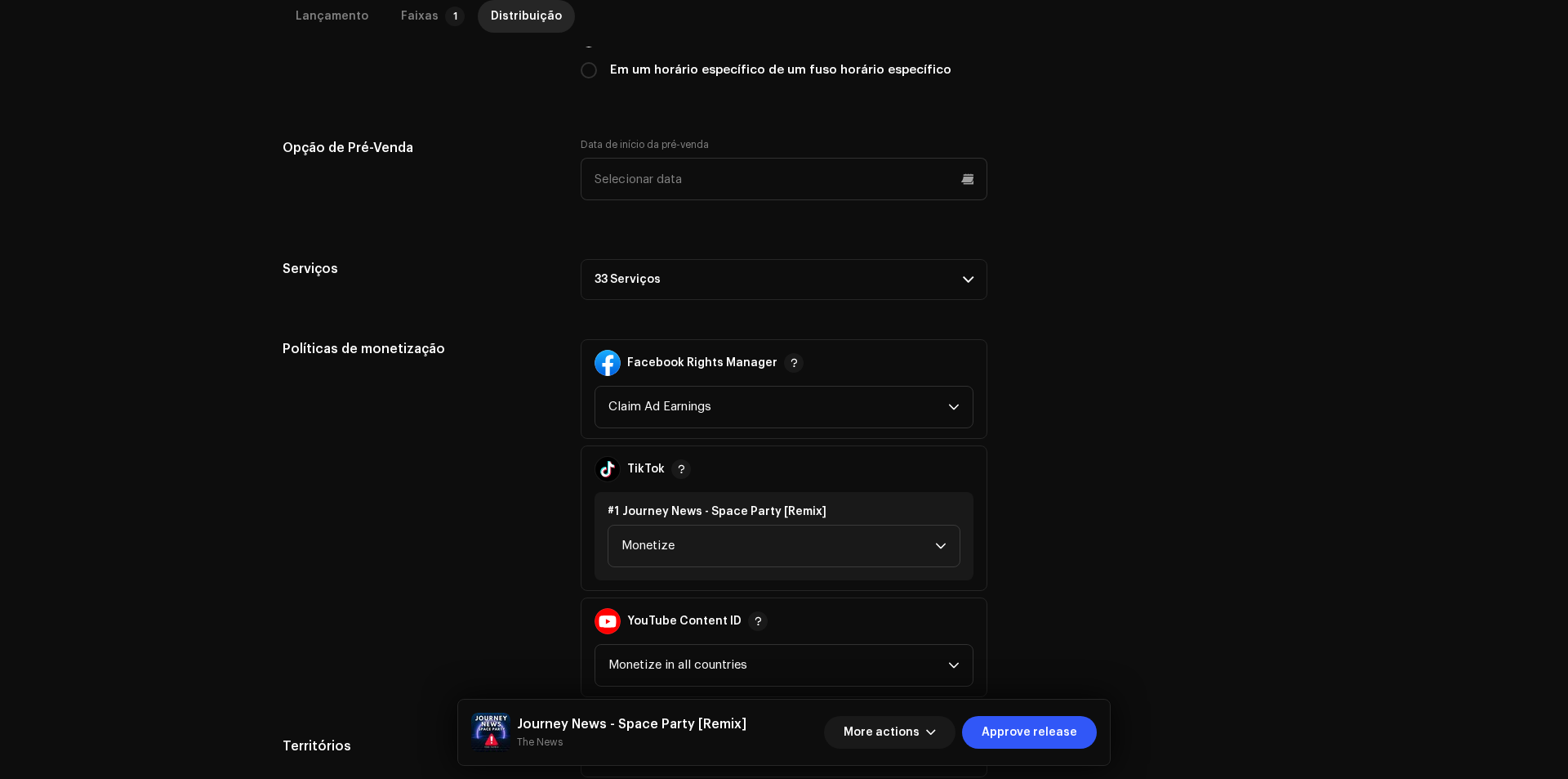
click at [793, 284] on p-accordion-header "33 Serviços" at bounding box center [784, 279] width 406 height 40
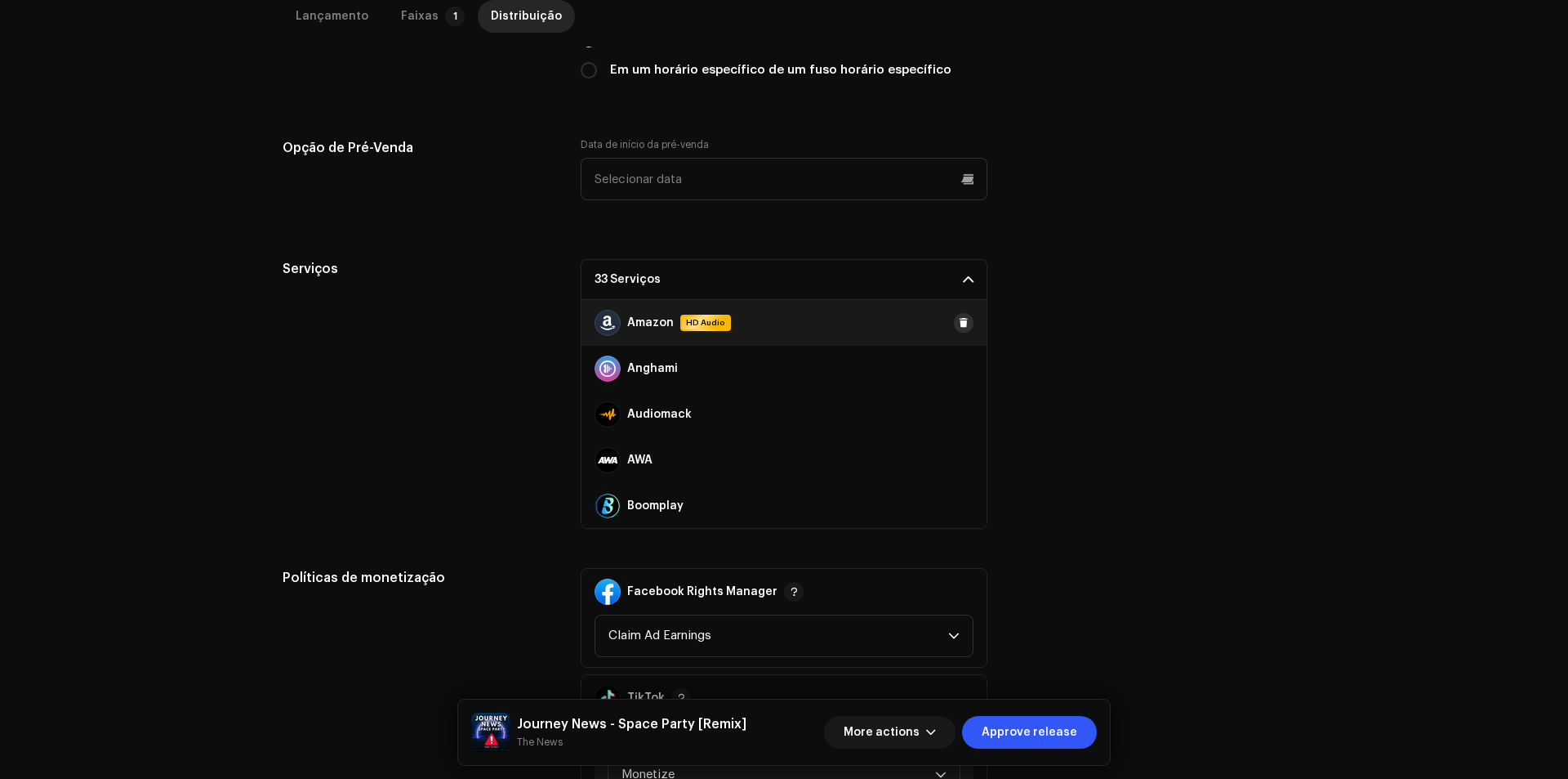
click at [955, 328] on button at bounding box center [964, 323] width 20 height 20
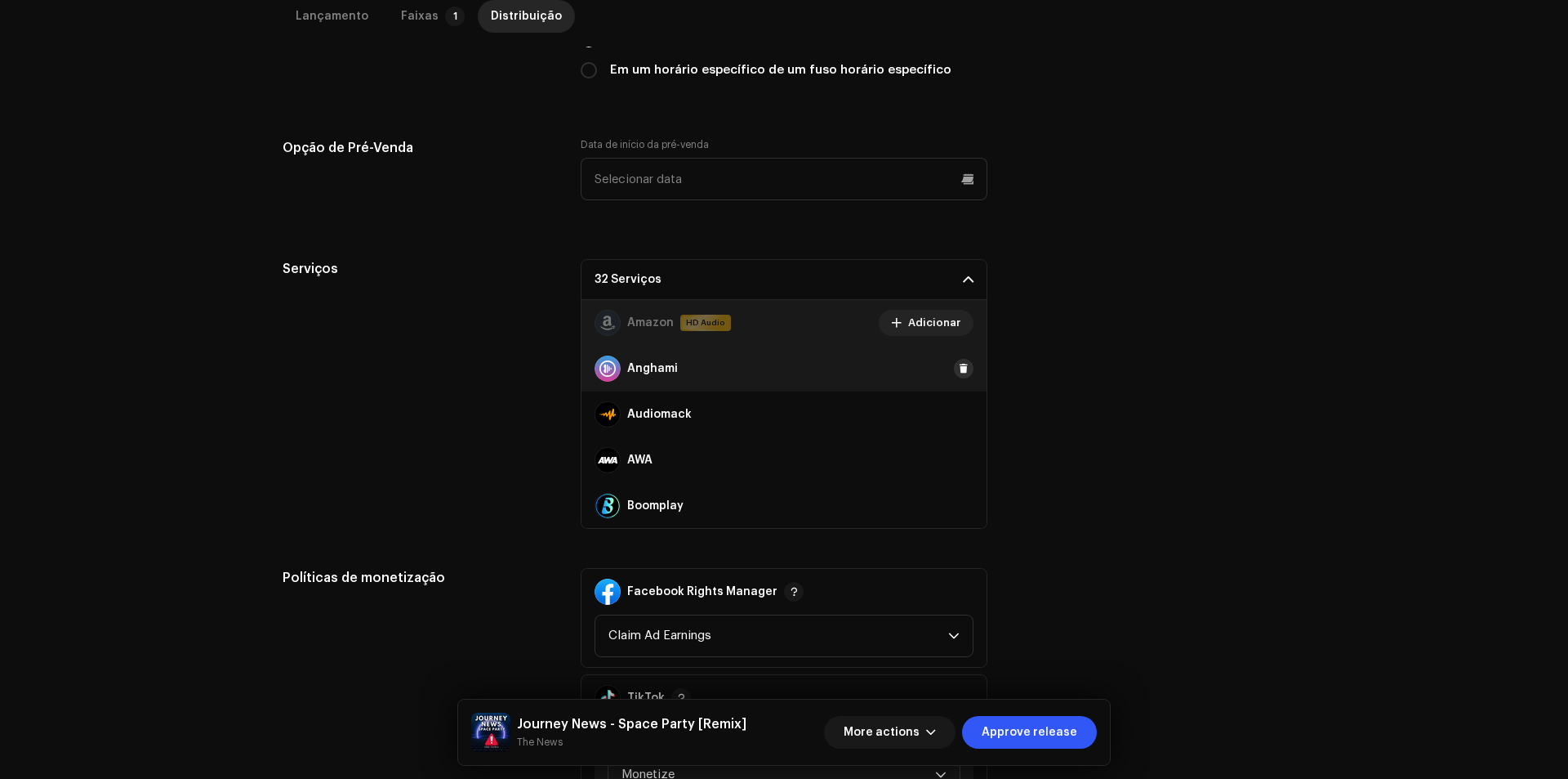
click at [957, 361] on button at bounding box center [964, 369] width 20 height 20
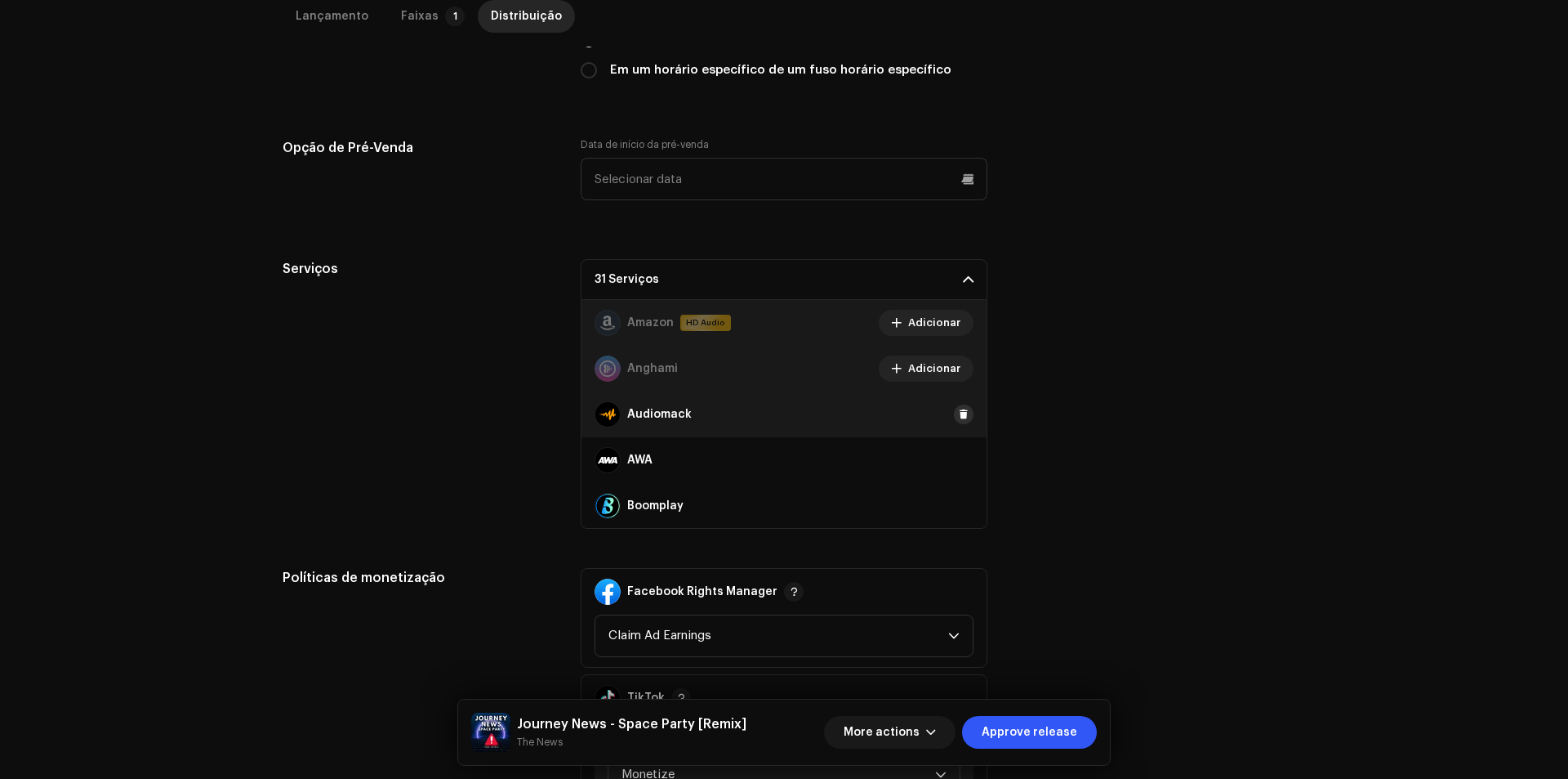
click at [958, 417] on span at bounding box center [963, 414] width 10 height 13
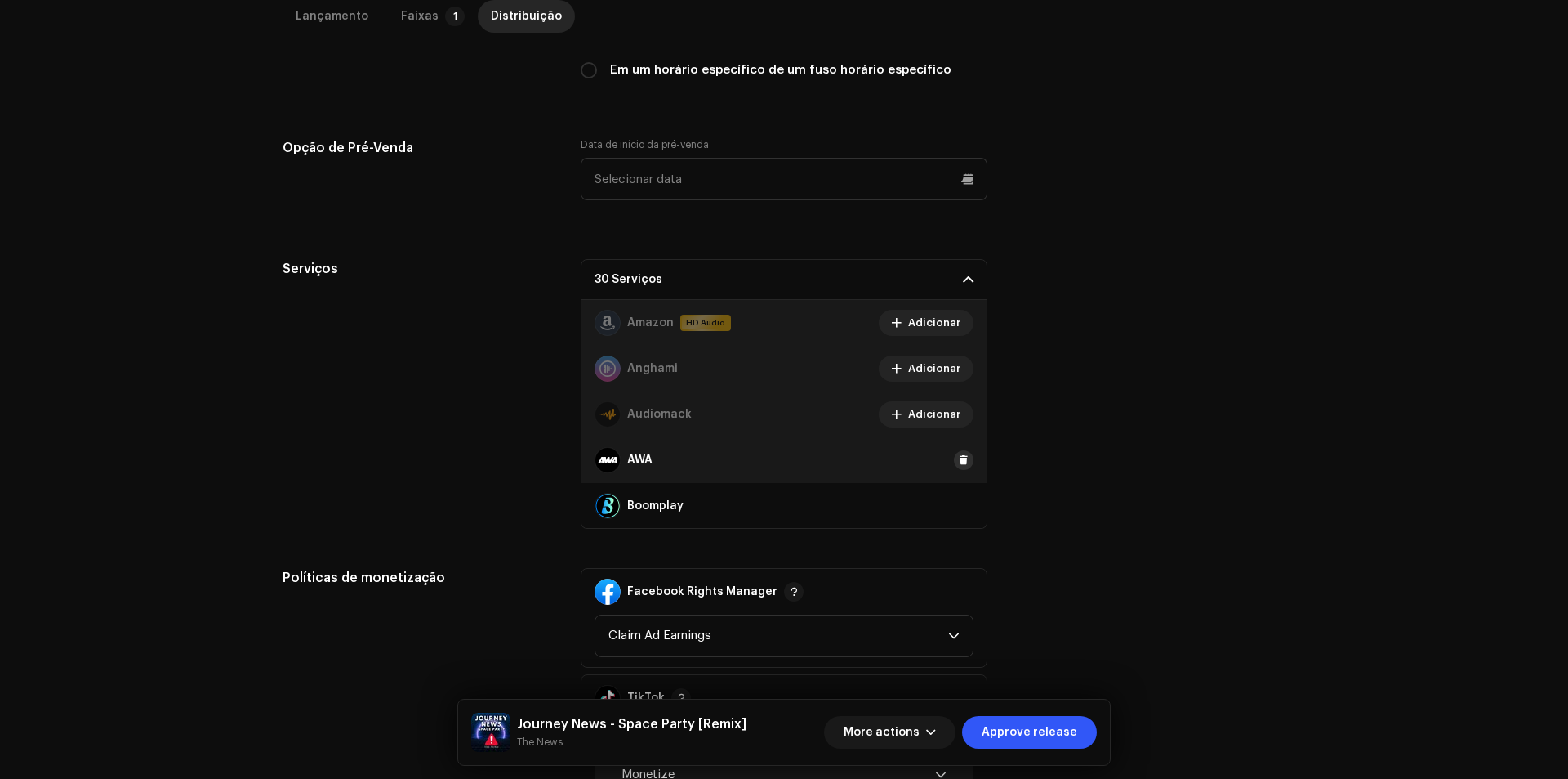
click at [958, 455] on span at bounding box center [963, 460] width 10 height 13
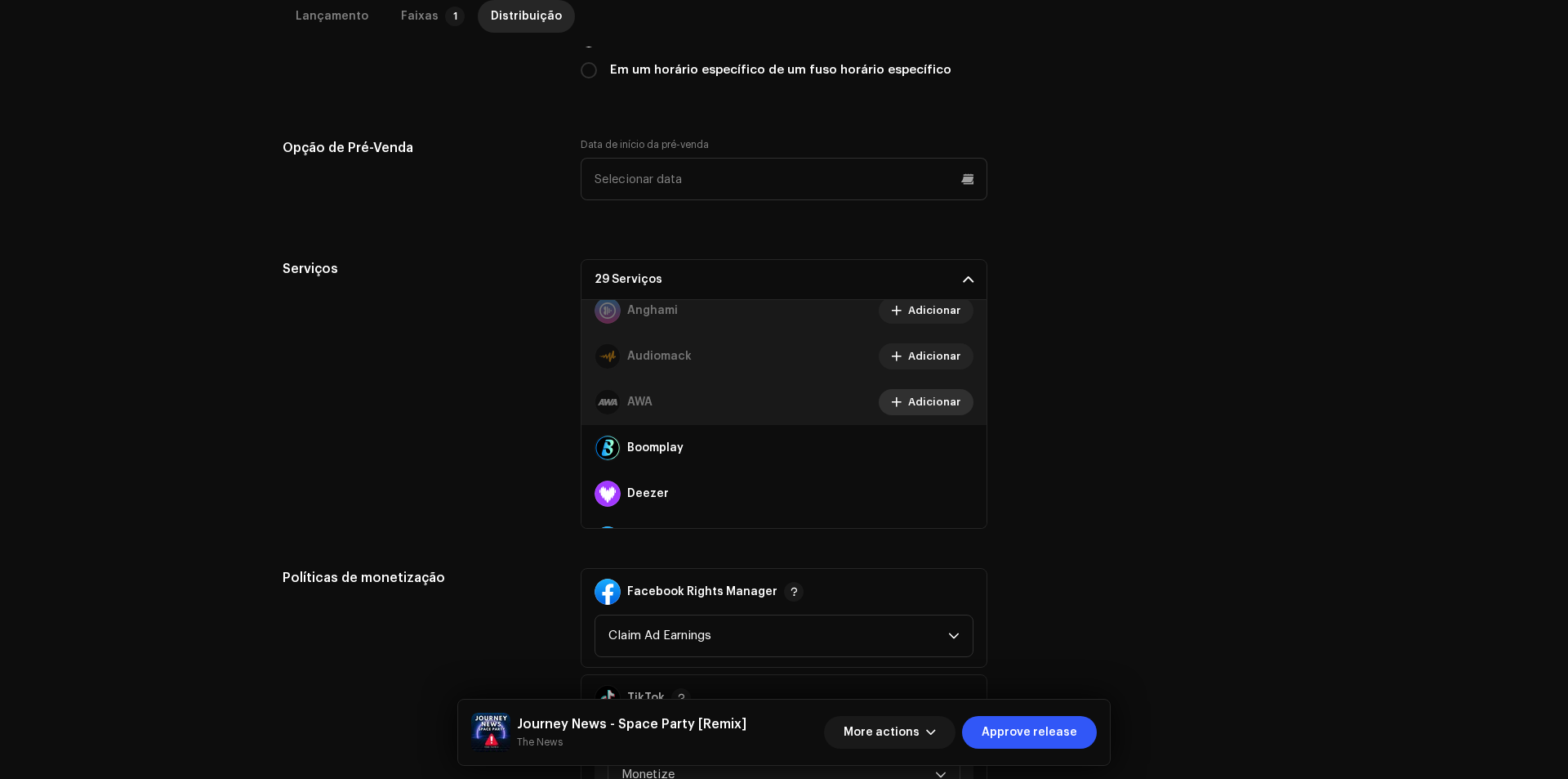
scroll to position [82, 0]
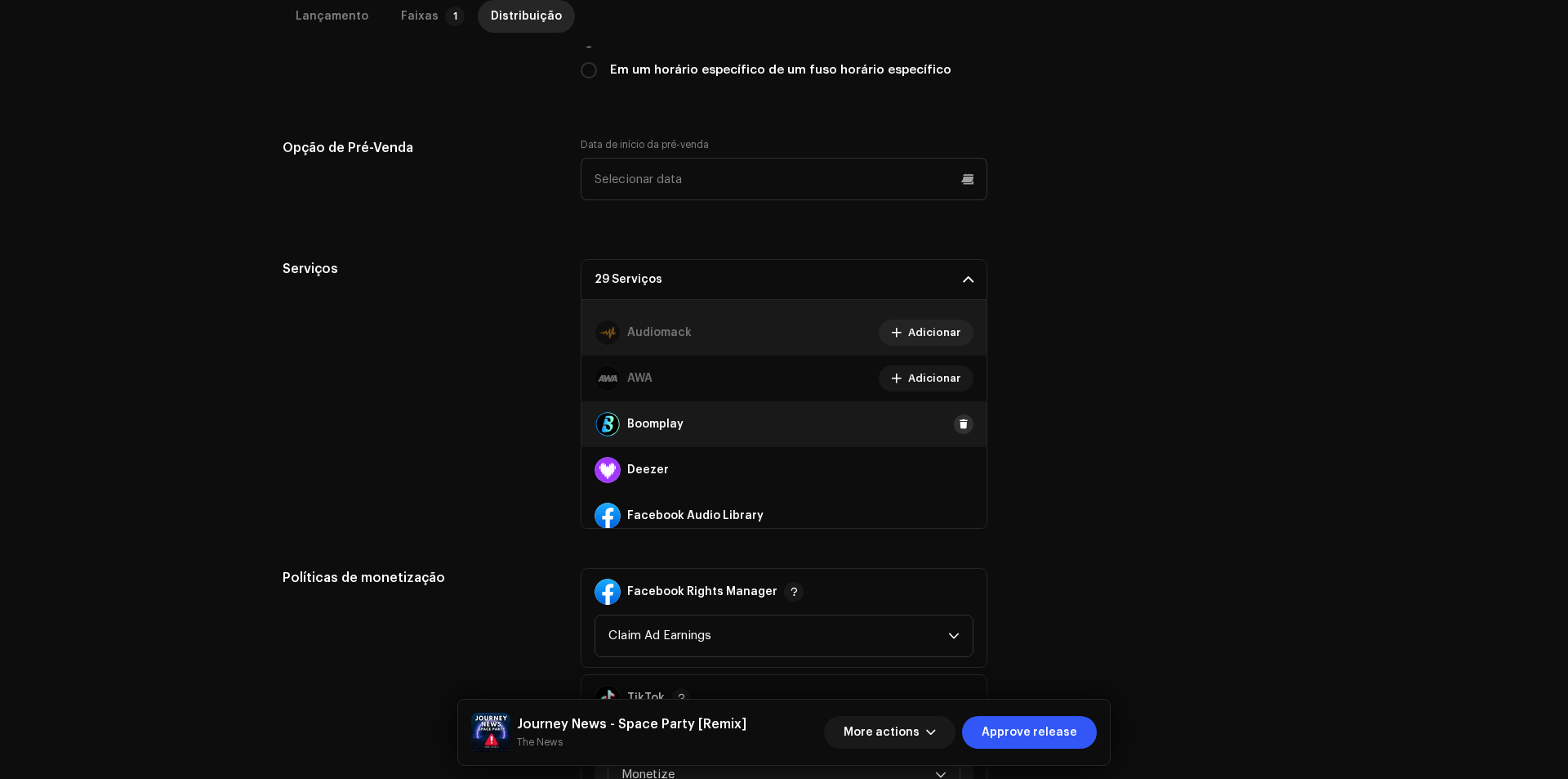
click at [958, 423] on span at bounding box center [963, 424] width 10 height 13
click at [954, 470] on button at bounding box center [964, 470] width 20 height 20
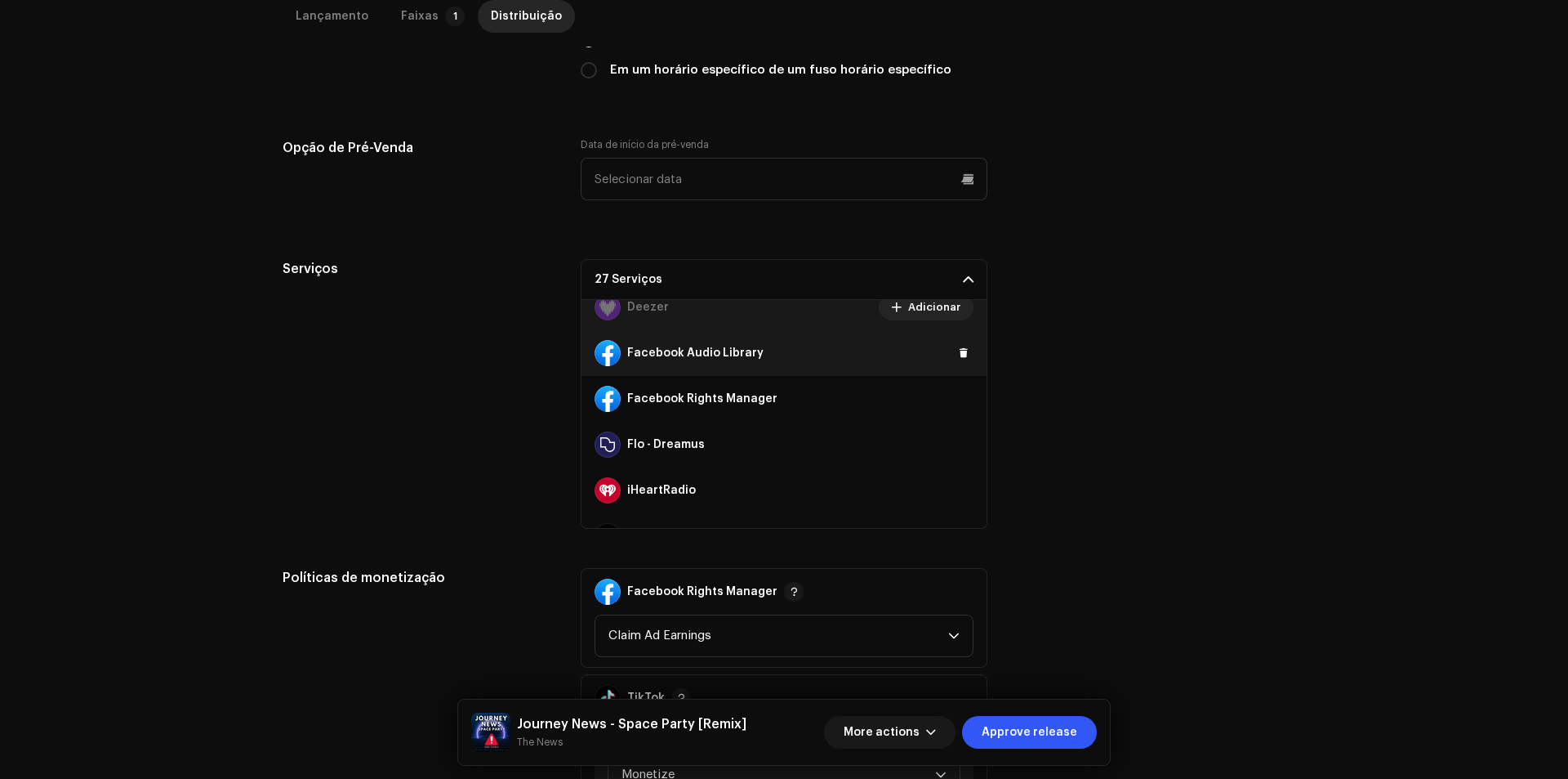
scroll to position [245, 0]
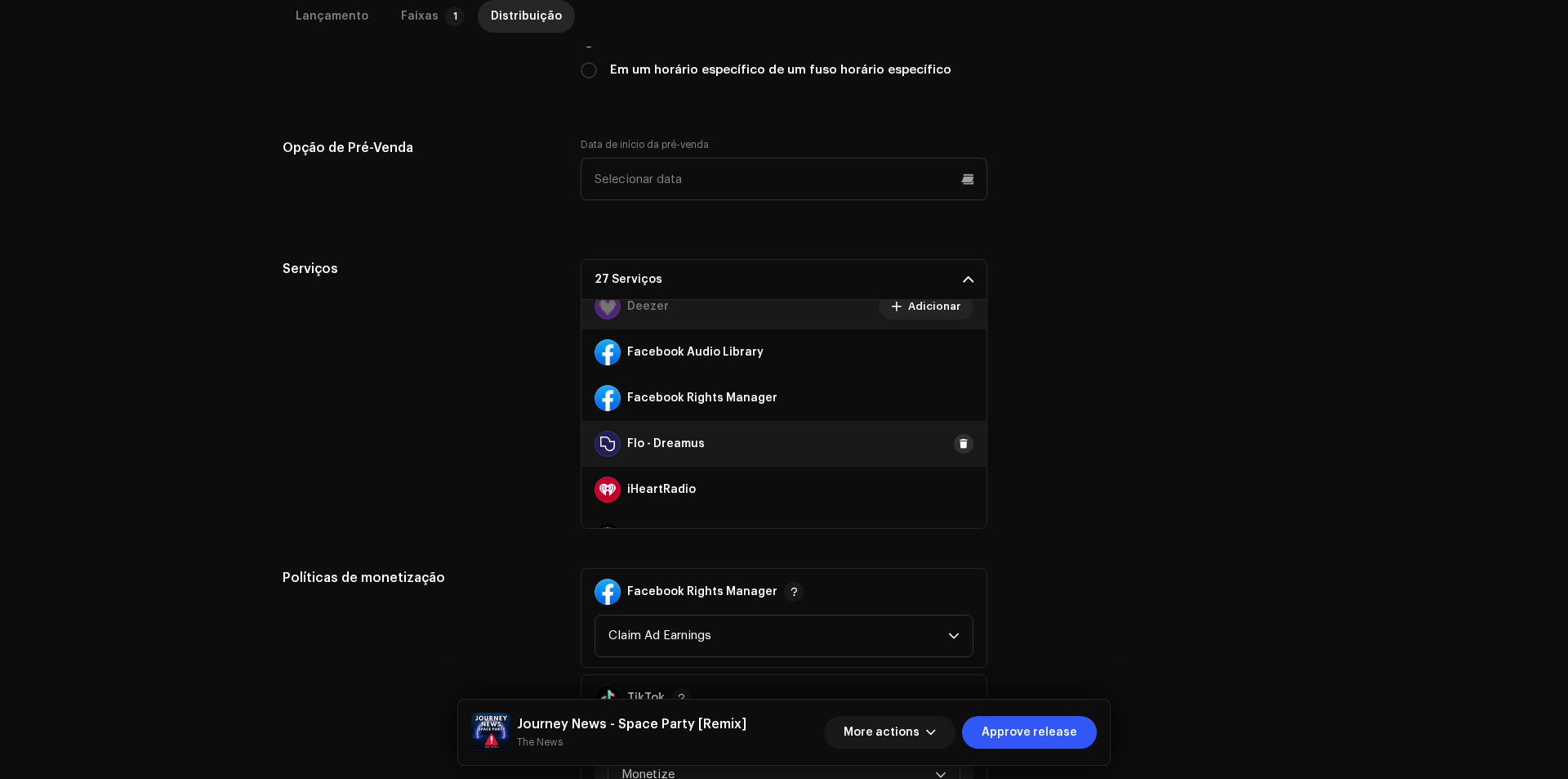
click at [960, 445] on button at bounding box center [964, 443] width 20 height 20
click at [960, 486] on button at bounding box center [964, 489] width 20 height 20
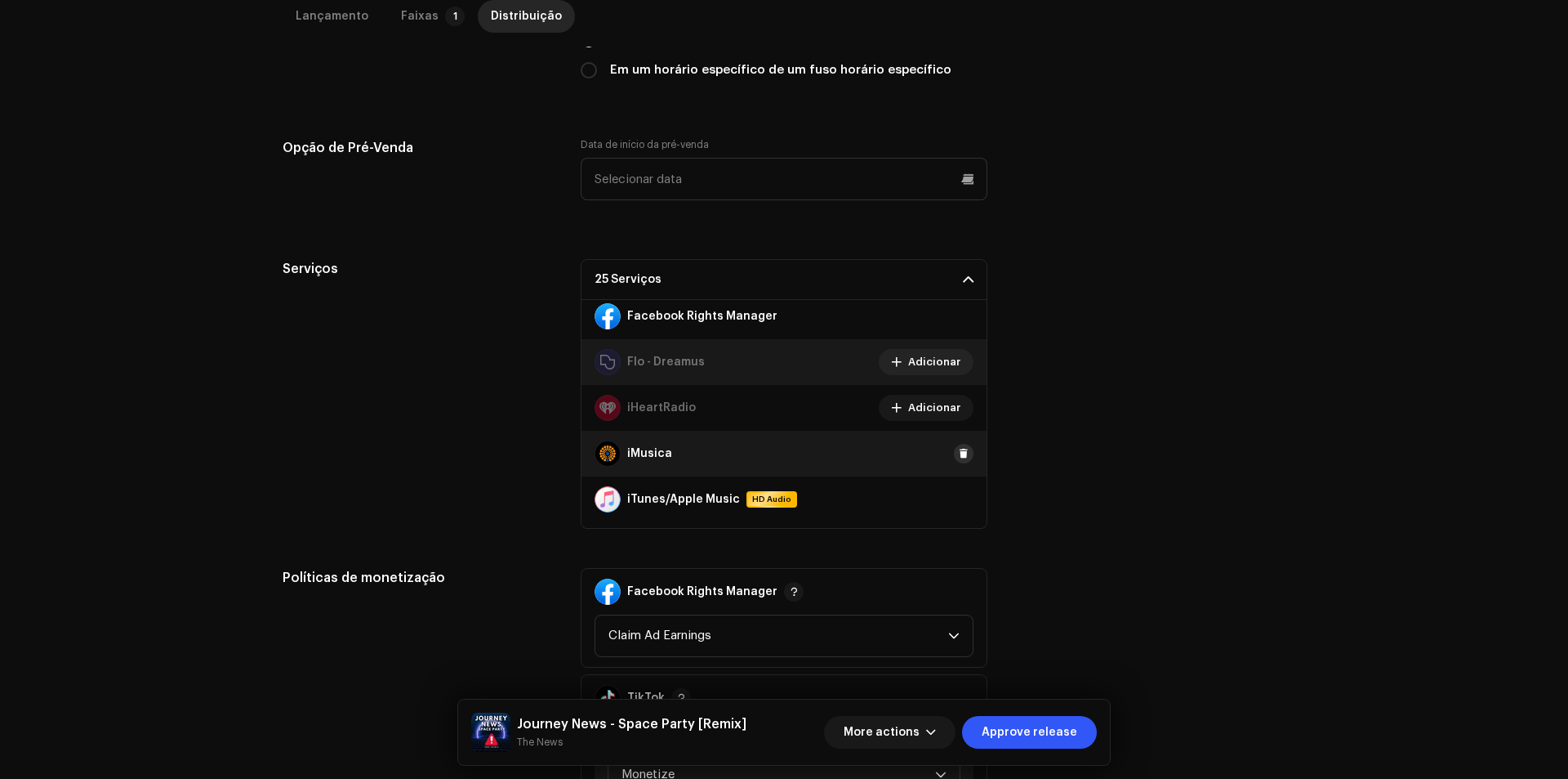
click at [958, 450] on span at bounding box center [963, 453] width 10 height 13
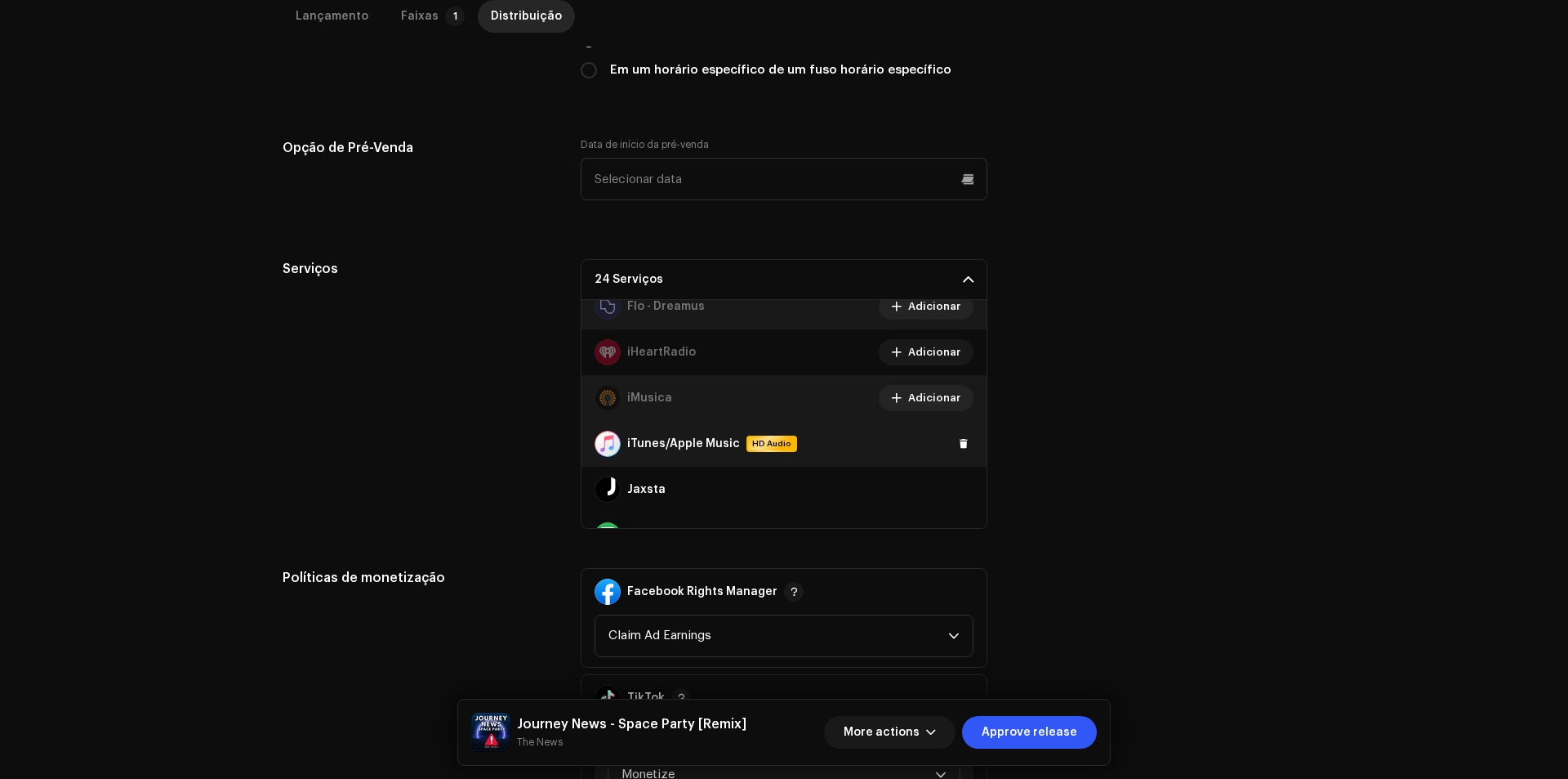
scroll to position [408, 0]
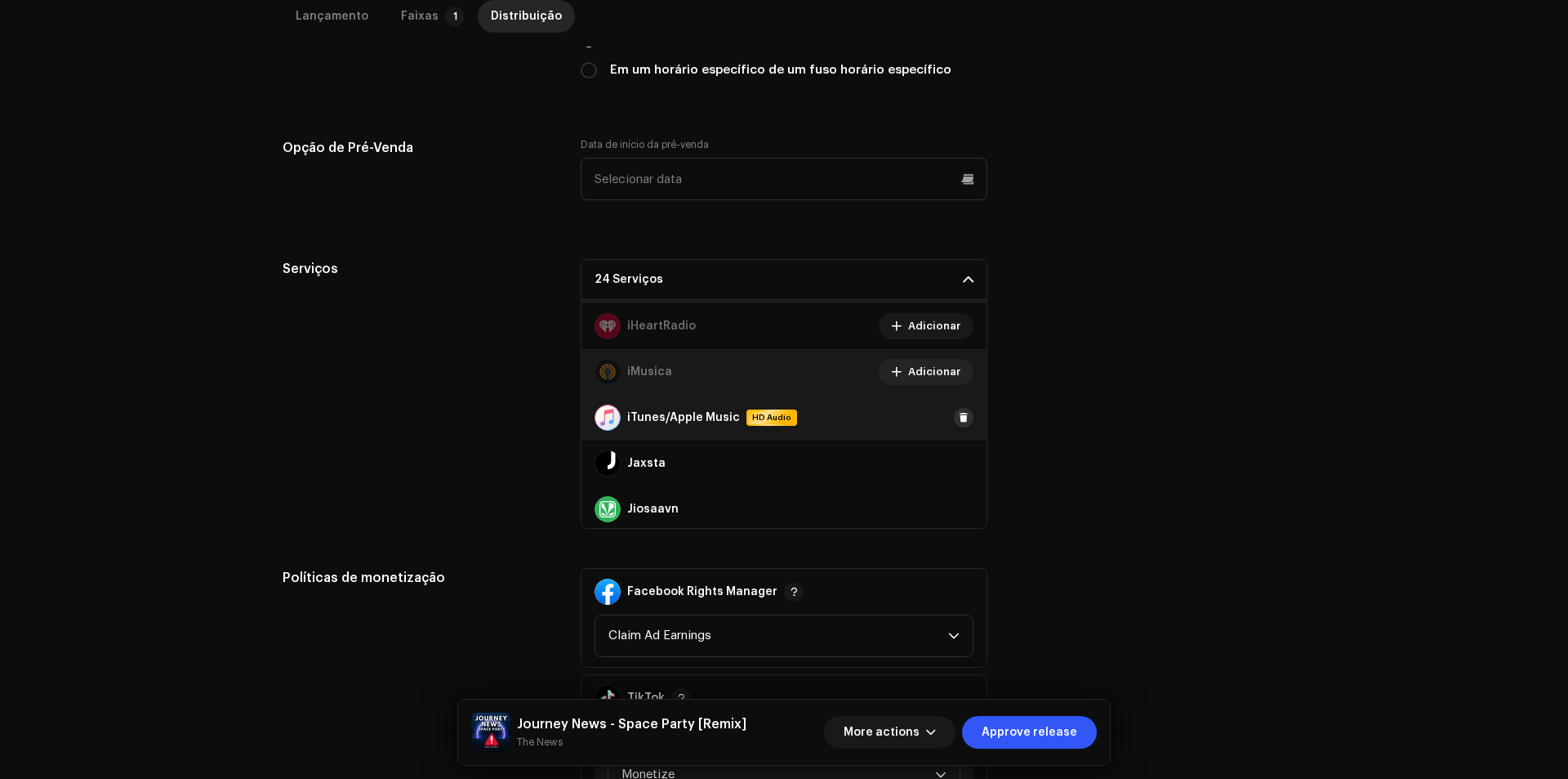
click at [958, 423] on span at bounding box center [963, 417] width 10 height 13
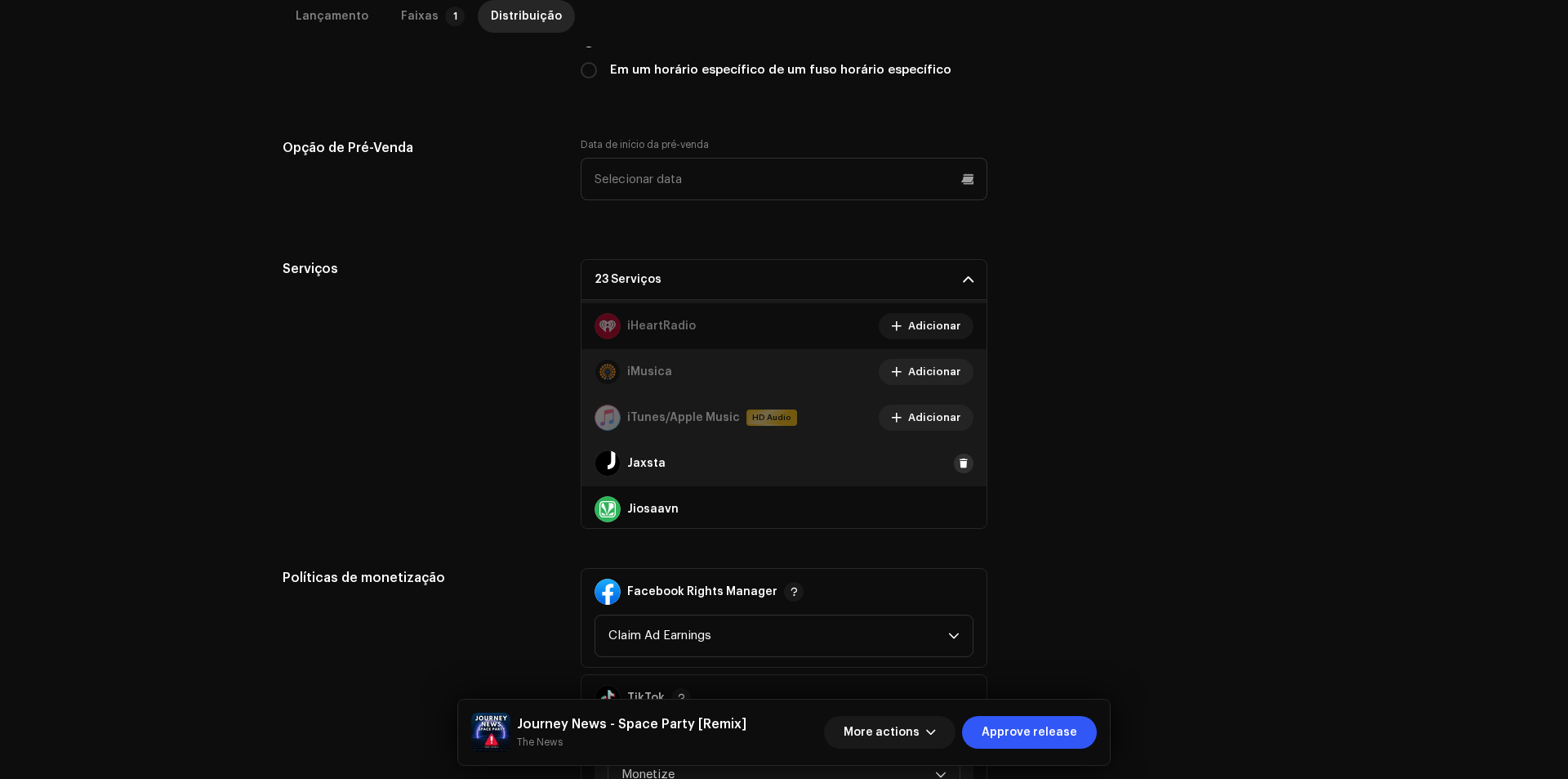
click at [954, 471] on button at bounding box center [964, 463] width 20 height 20
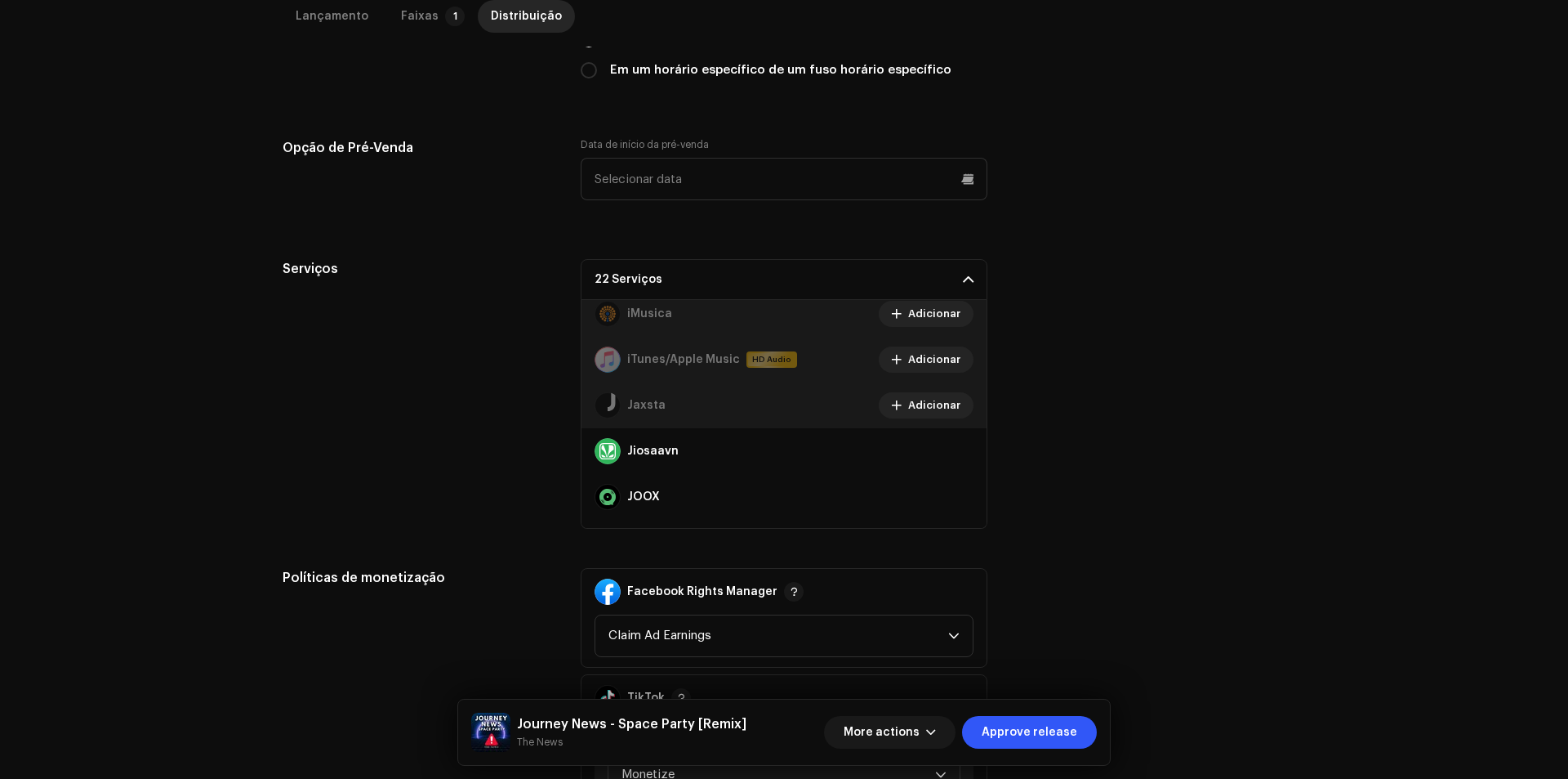
scroll to position [490, 0]
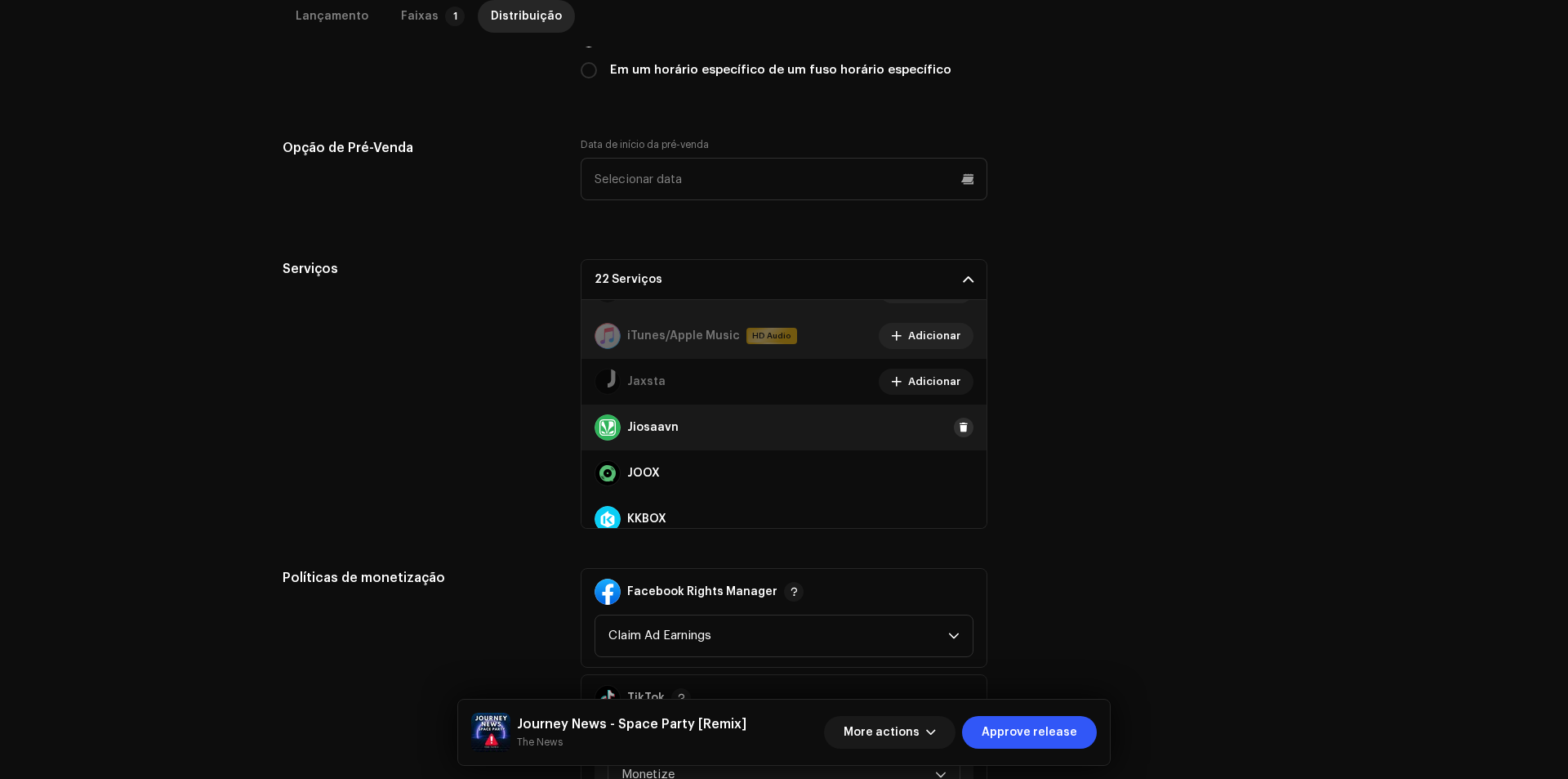
click at [958, 432] on span at bounding box center [963, 427] width 10 height 13
click at [958, 472] on span at bounding box center [963, 473] width 10 height 13
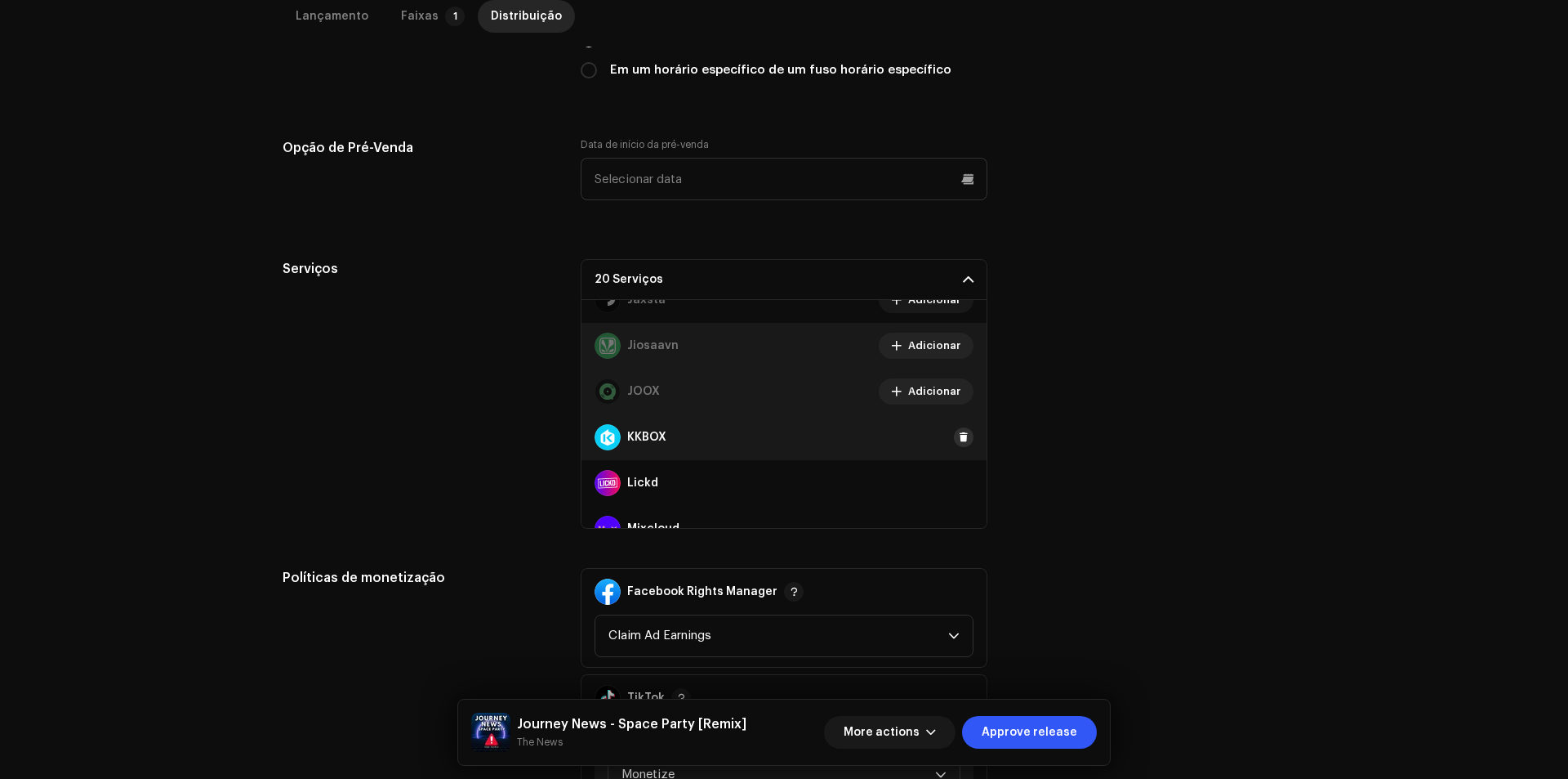
click at [958, 441] on span at bounding box center [963, 437] width 10 height 13
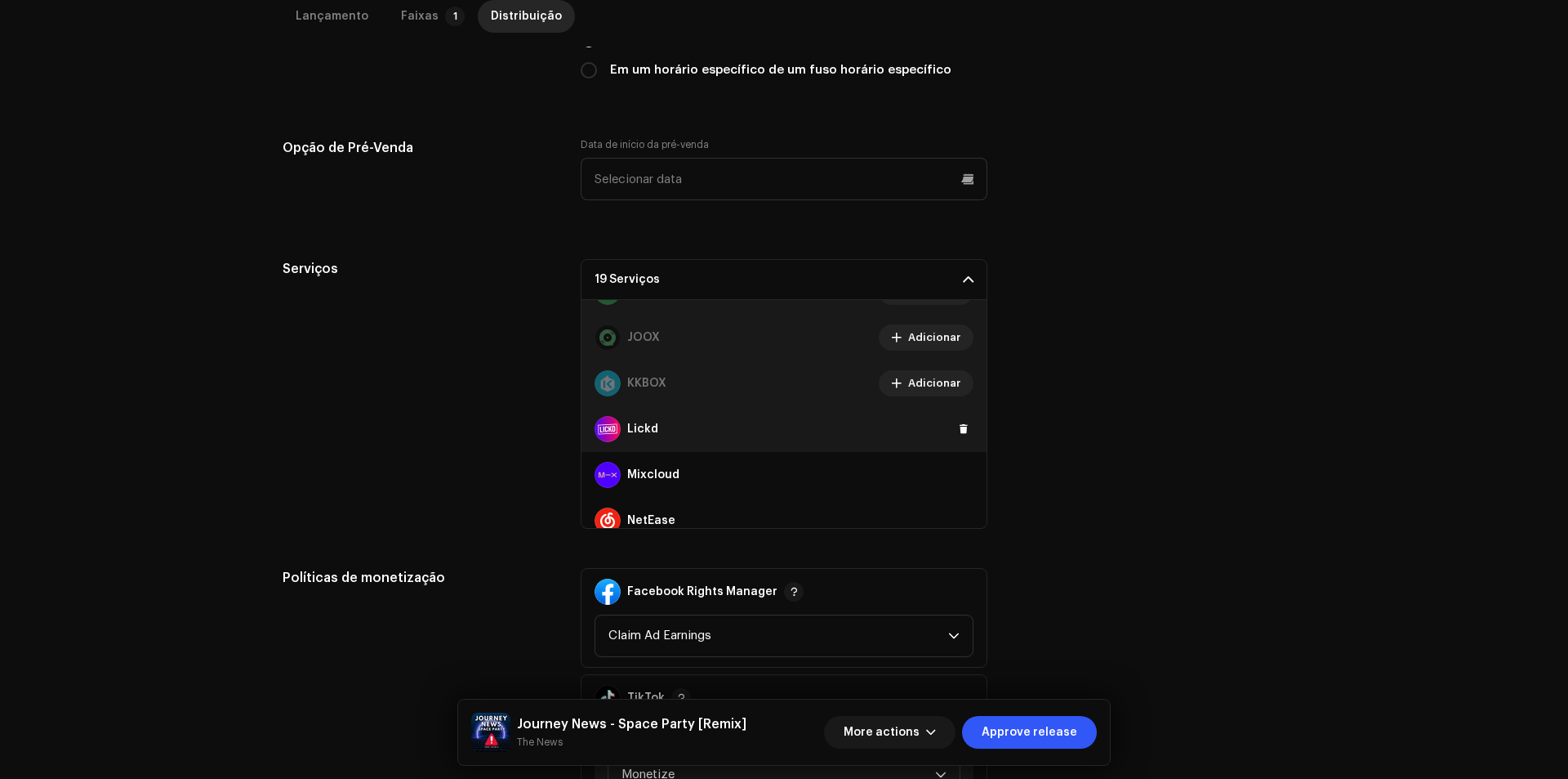
scroll to position [654, 0]
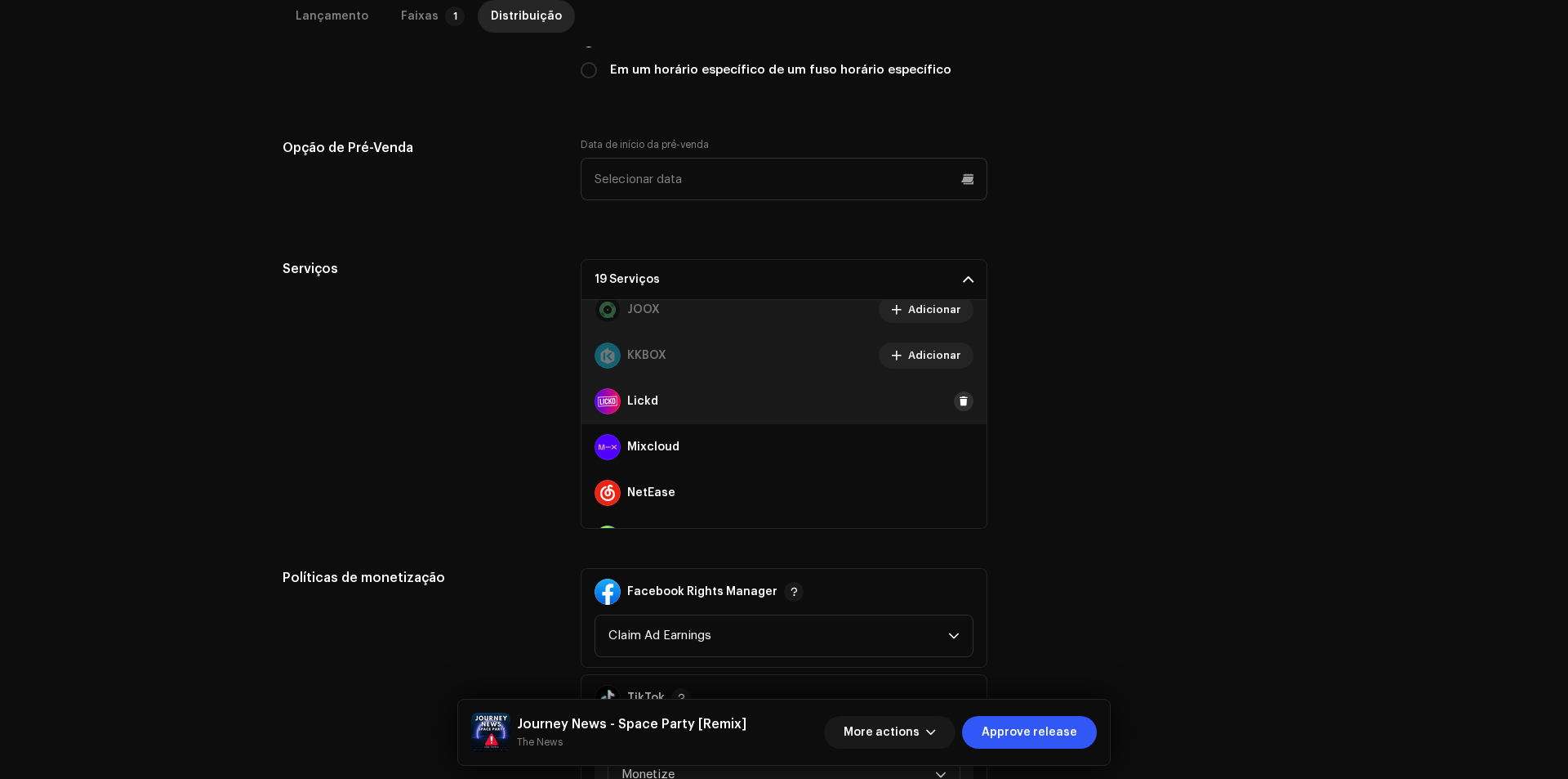
click at [958, 397] on span at bounding box center [963, 401] width 10 height 13
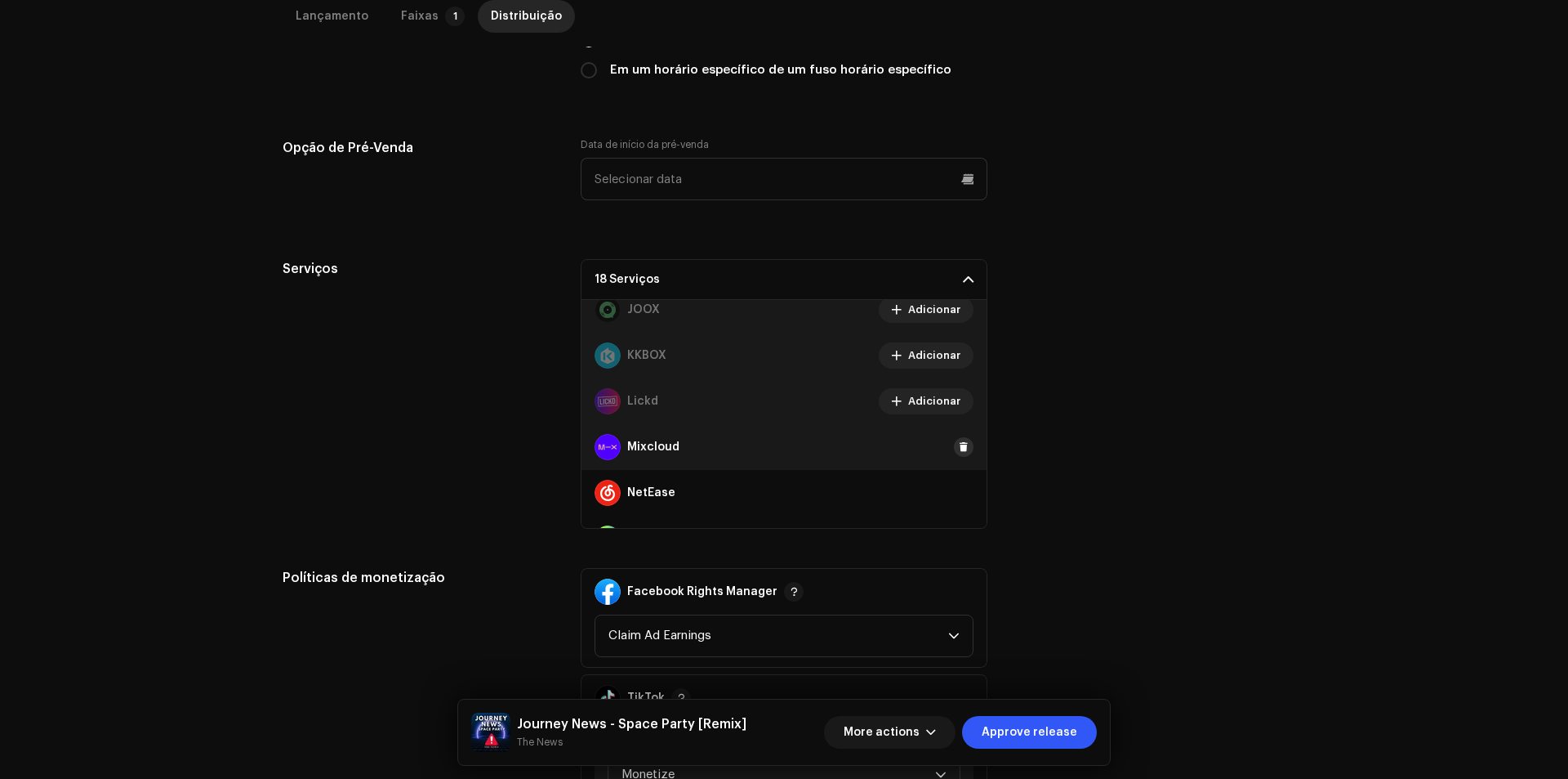
click at [958, 452] on span at bounding box center [963, 447] width 10 height 13
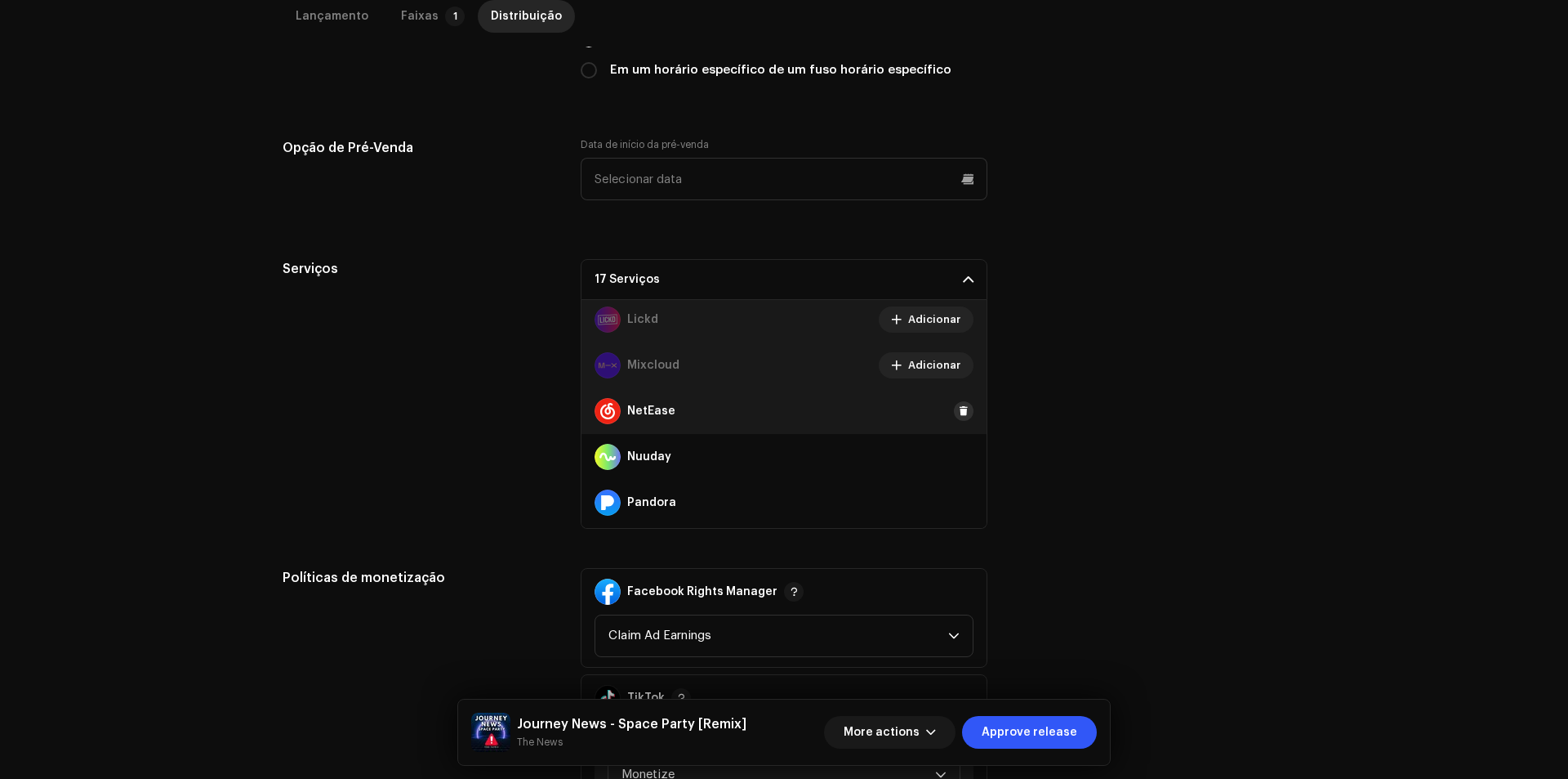
click at [958, 414] on span at bounding box center [963, 411] width 10 height 13
click at [954, 446] on div "Nuuday" at bounding box center [784, 456] width 405 height 46
click at [958, 461] on span at bounding box center [963, 456] width 10 height 13
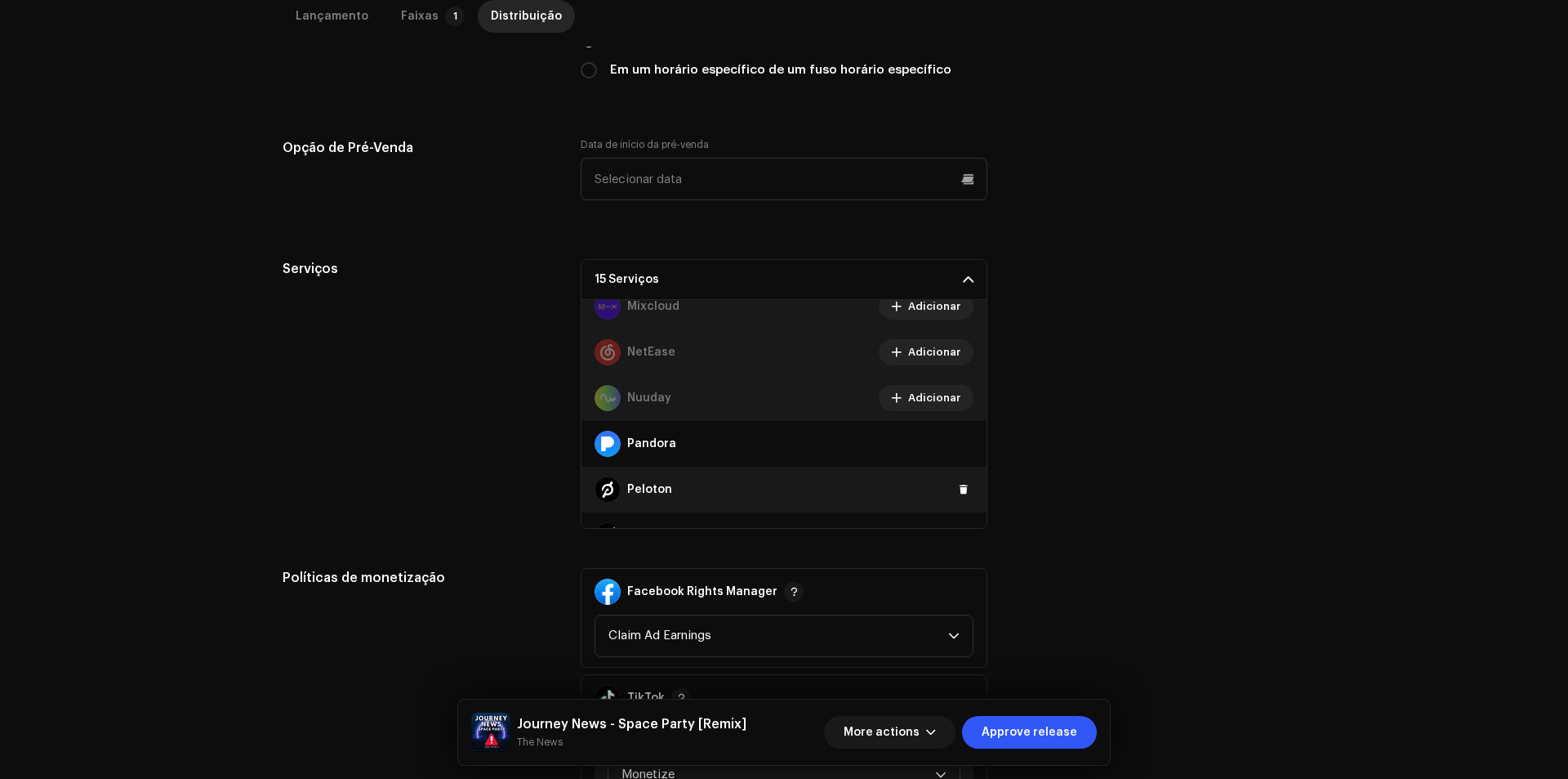
scroll to position [817, 0]
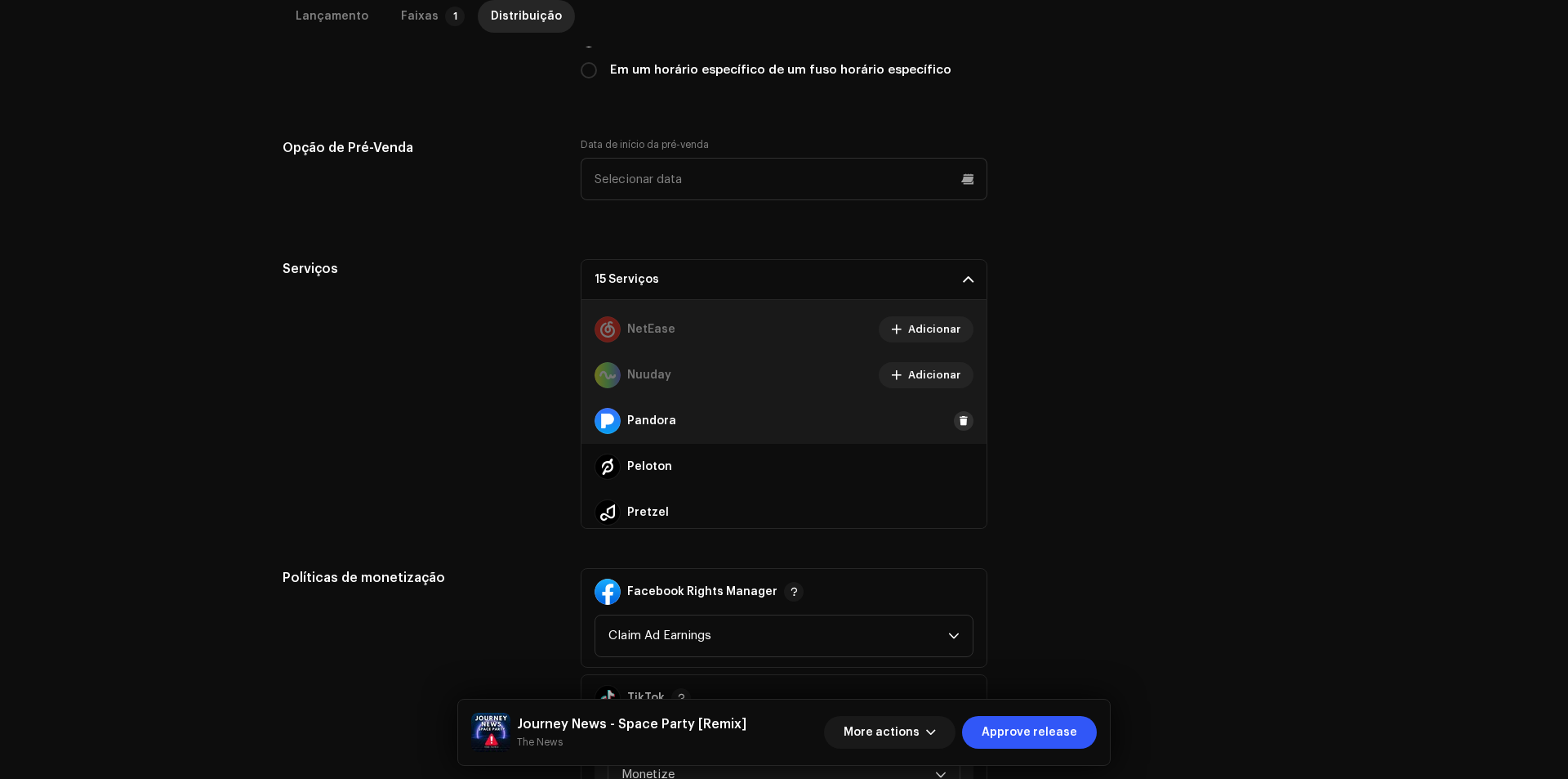
click at [958, 425] on span at bounding box center [963, 420] width 10 height 13
click at [958, 467] on span at bounding box center [963, 466] width 10 height 13
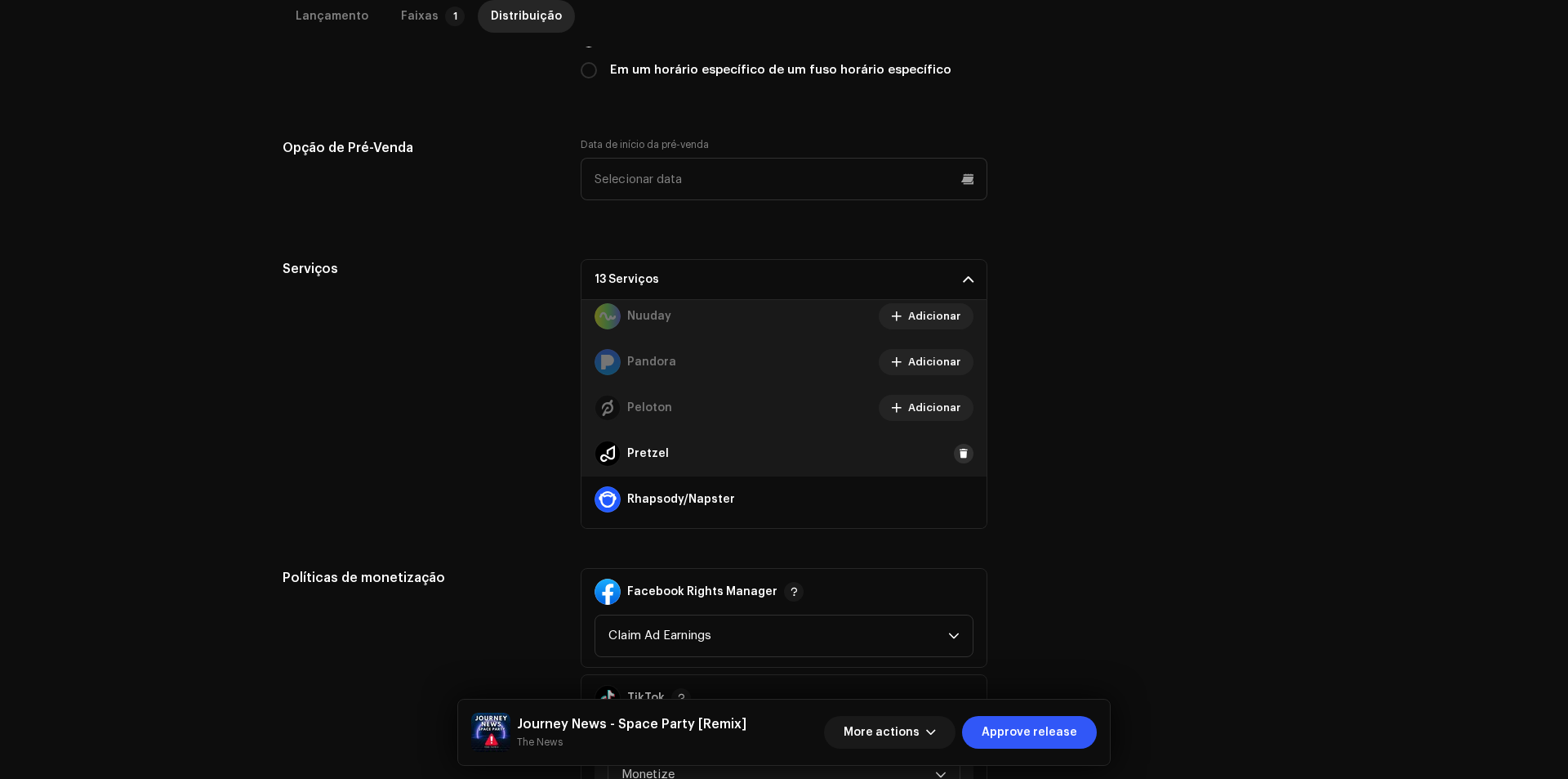
scroll to position [899, 0]
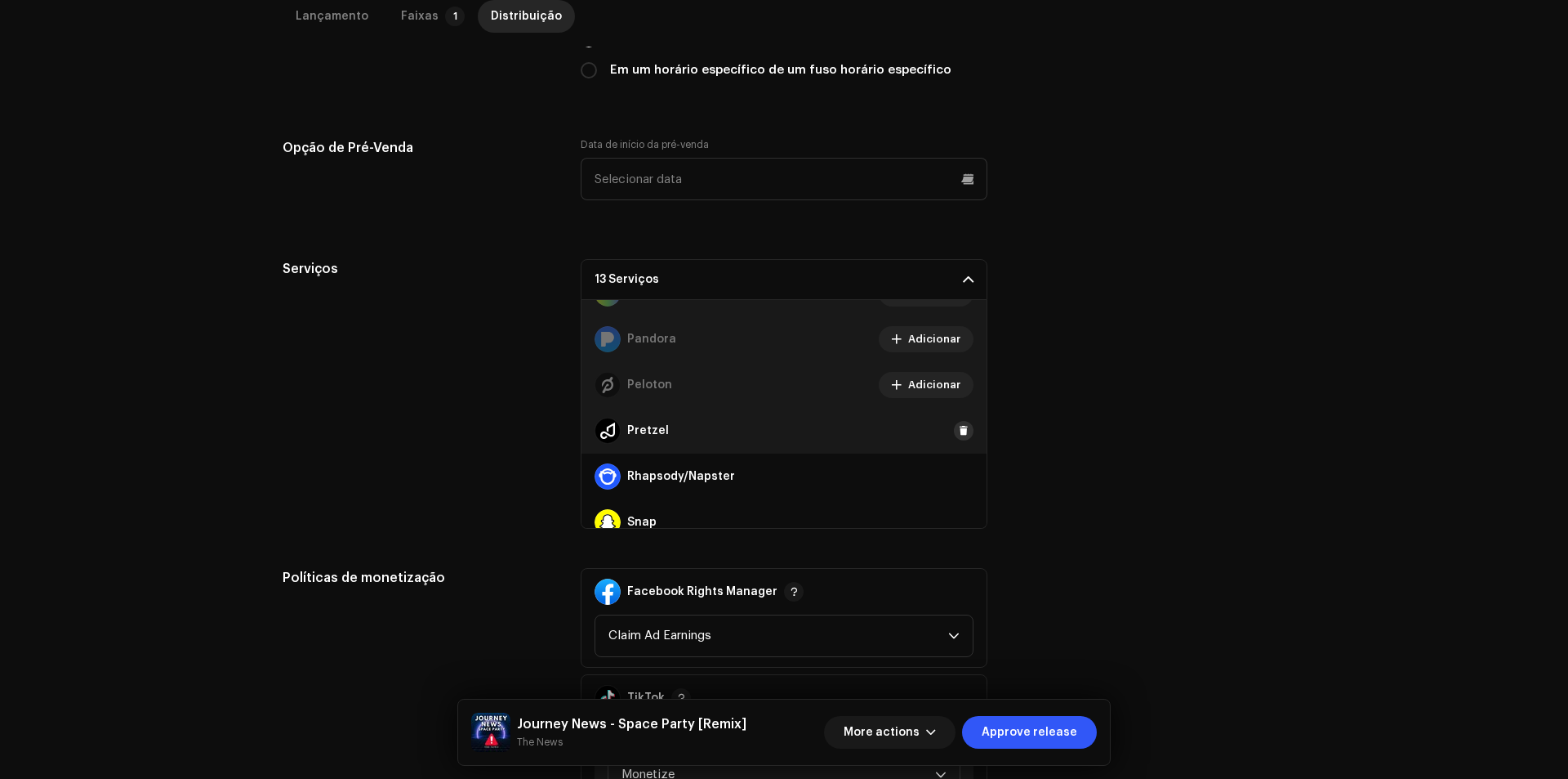
click at [953, 443] on div "Pretzel" at bounding box center [784, 430] width 405 height 46
click at [958, 436] on span at bounding box center [963, 430] width 10 height 13
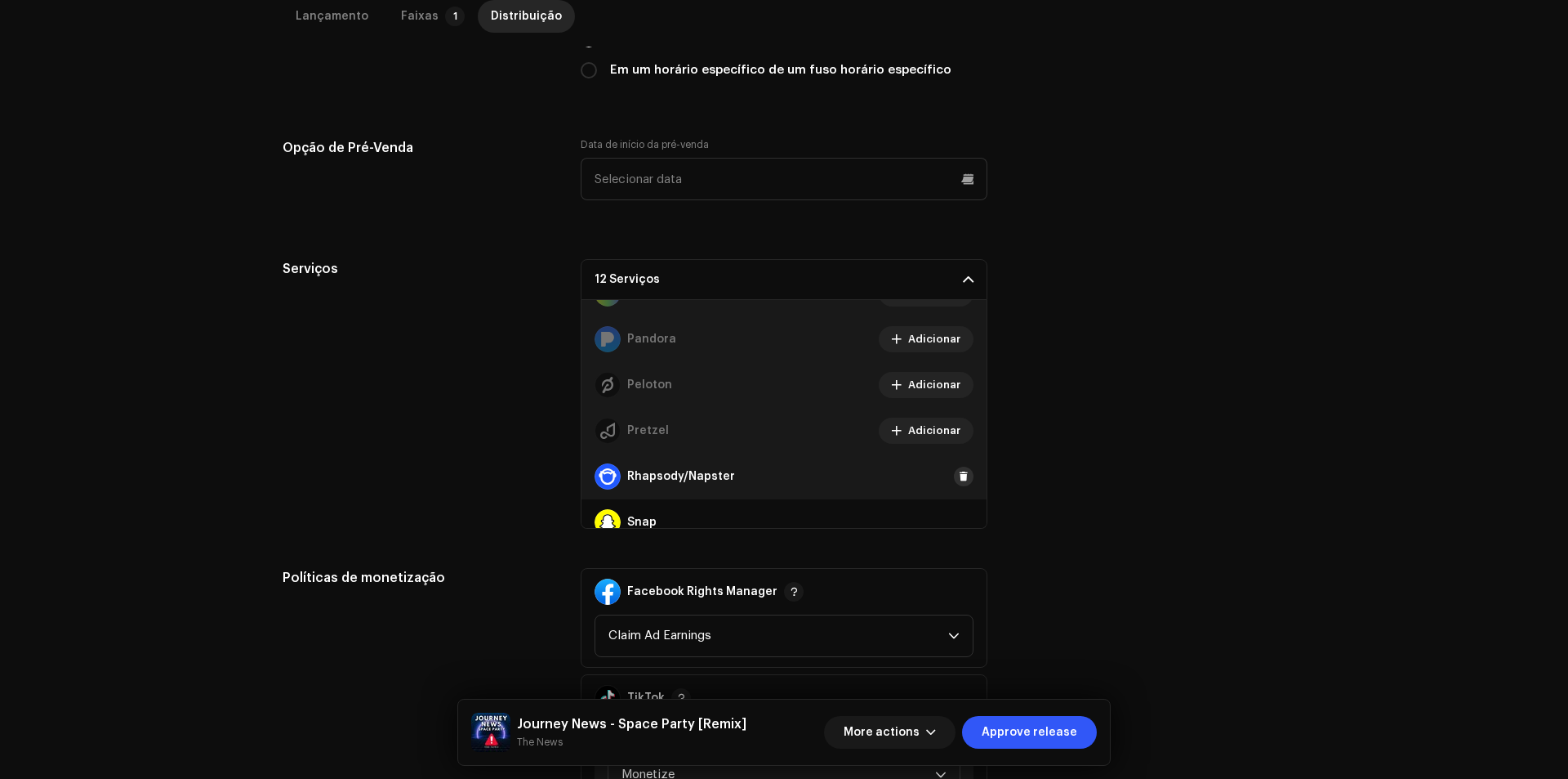
click at [958, 473] on span at bounding box center [963, 476] width 10 height 13
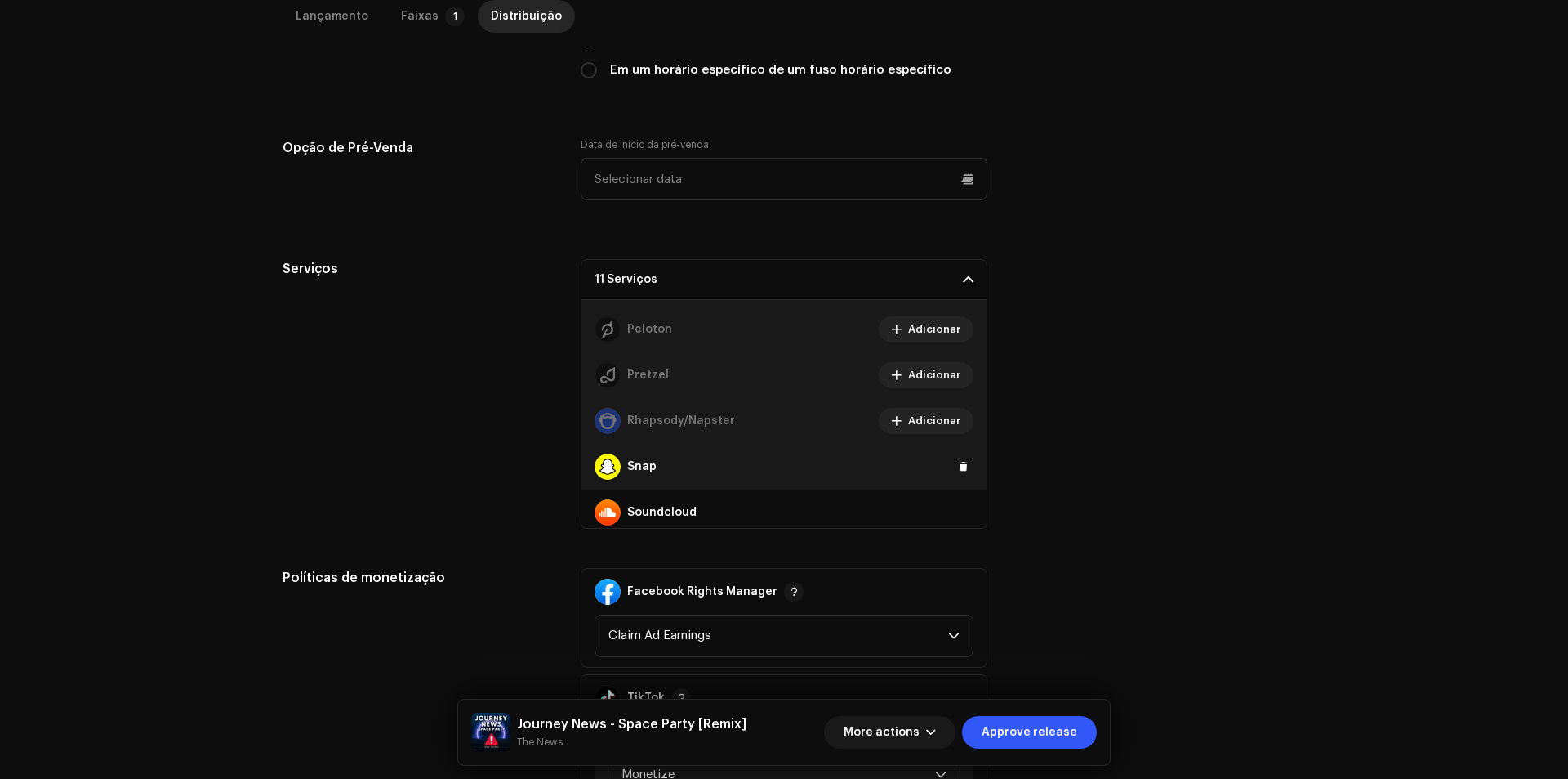
scroll to position [980, 0]
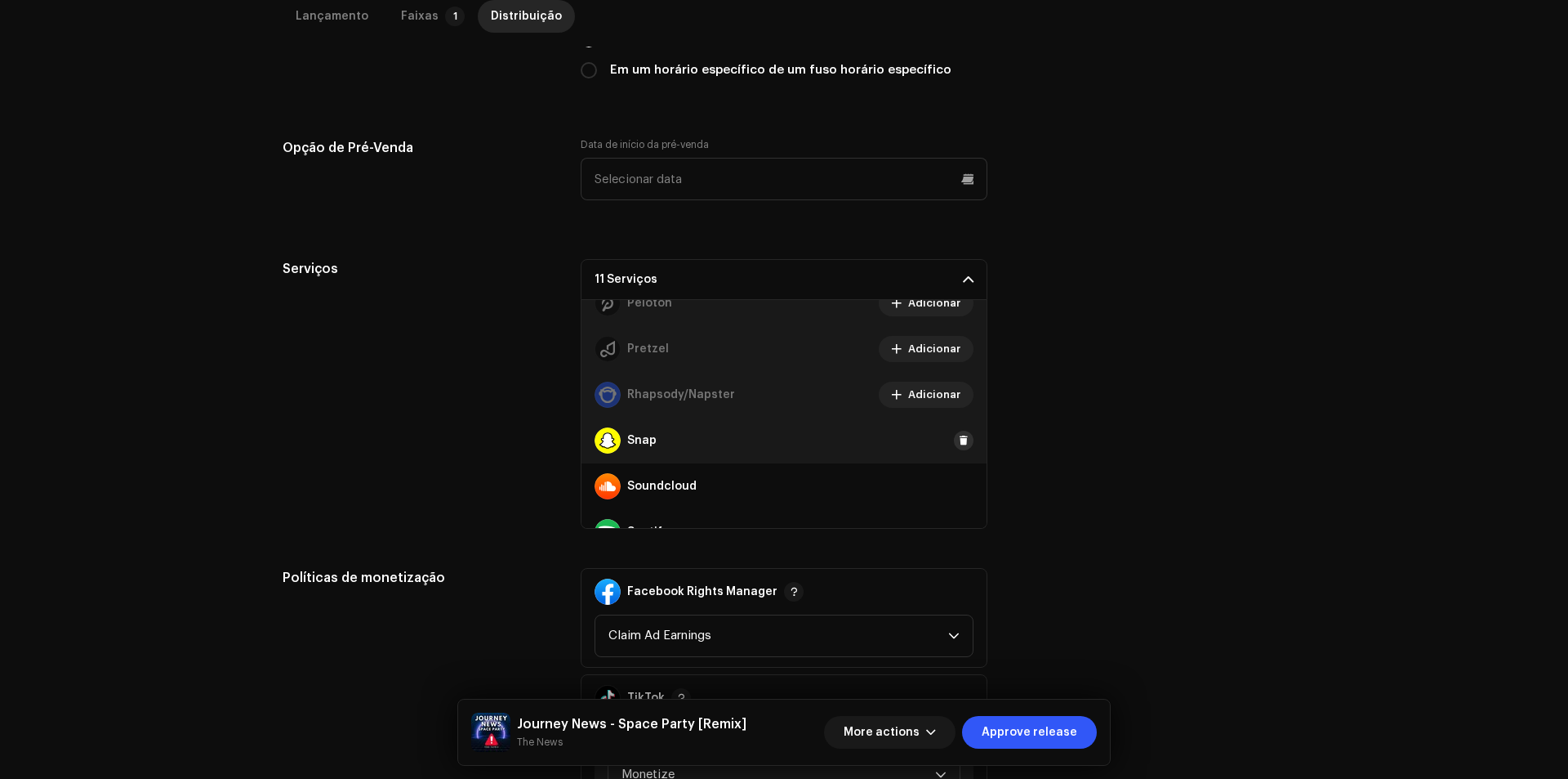
click at [954, 448] on button at bounding box center [964, 441] width 20 height 20
drag, startPoint x: 948, startPoint y: 494, endPoint x: 948, endPoint y: 474, distance: 20.0
click at [948, 491] on div "Soundcloud" at bounding box center [784, 486] width 405 height 46
click at [958, 484] on span at bounding box center [963, 486] width 10 height 13
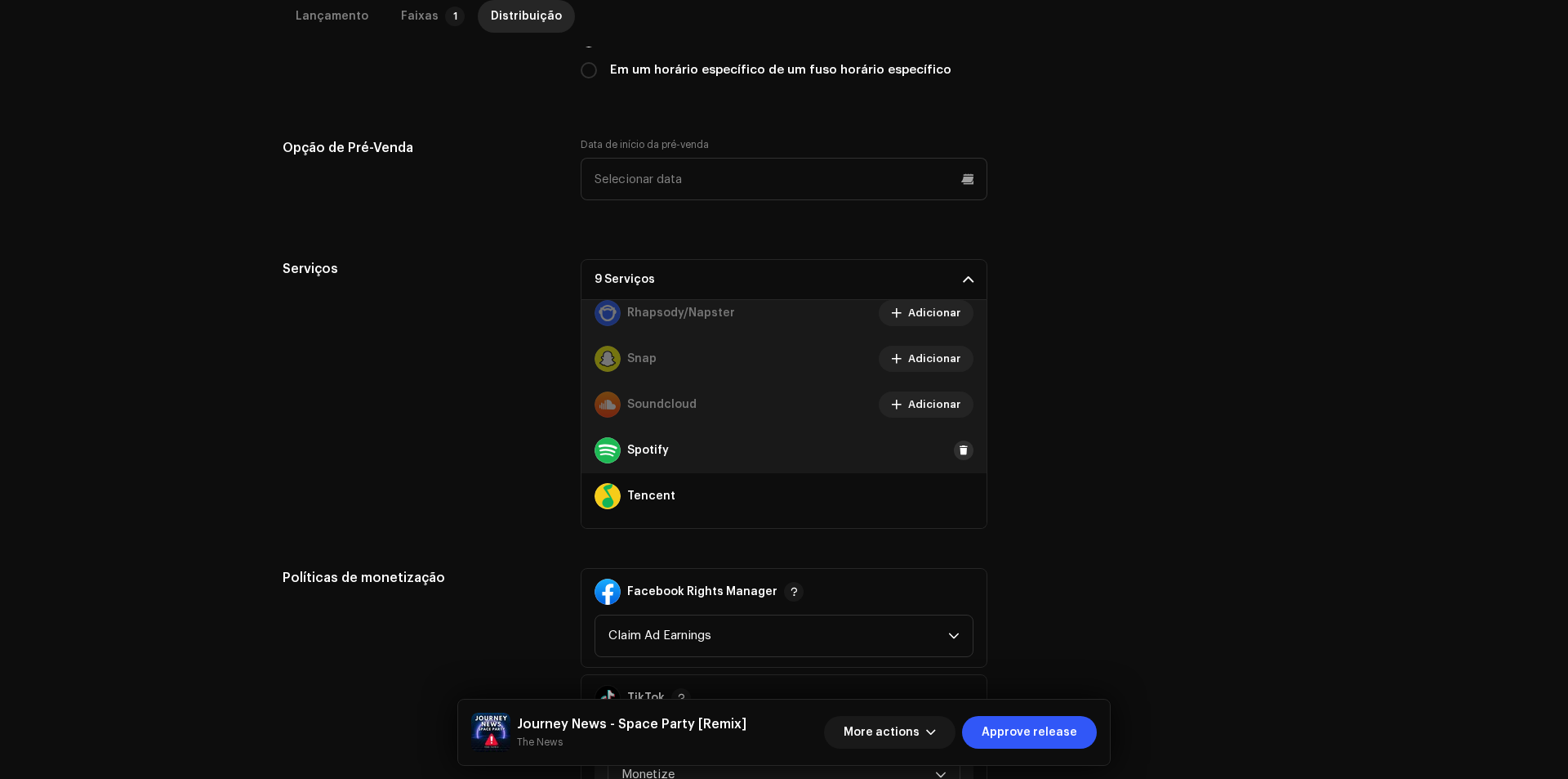
click at [958, 447] on span at bounding box center [963, 450] width 10 height 13
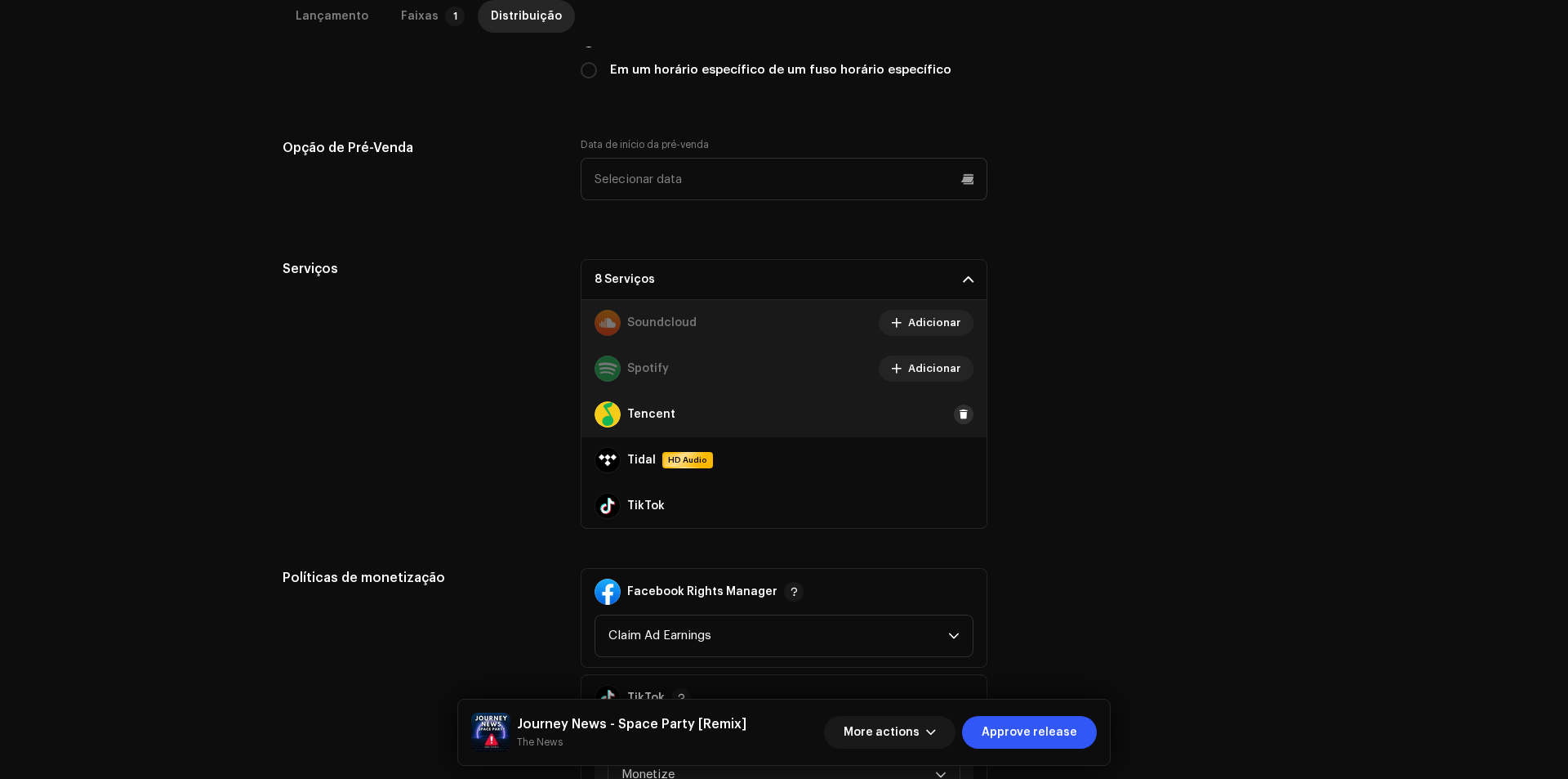
click at [958, 415] on span at bounding box center [963, 414] width 10 height 13
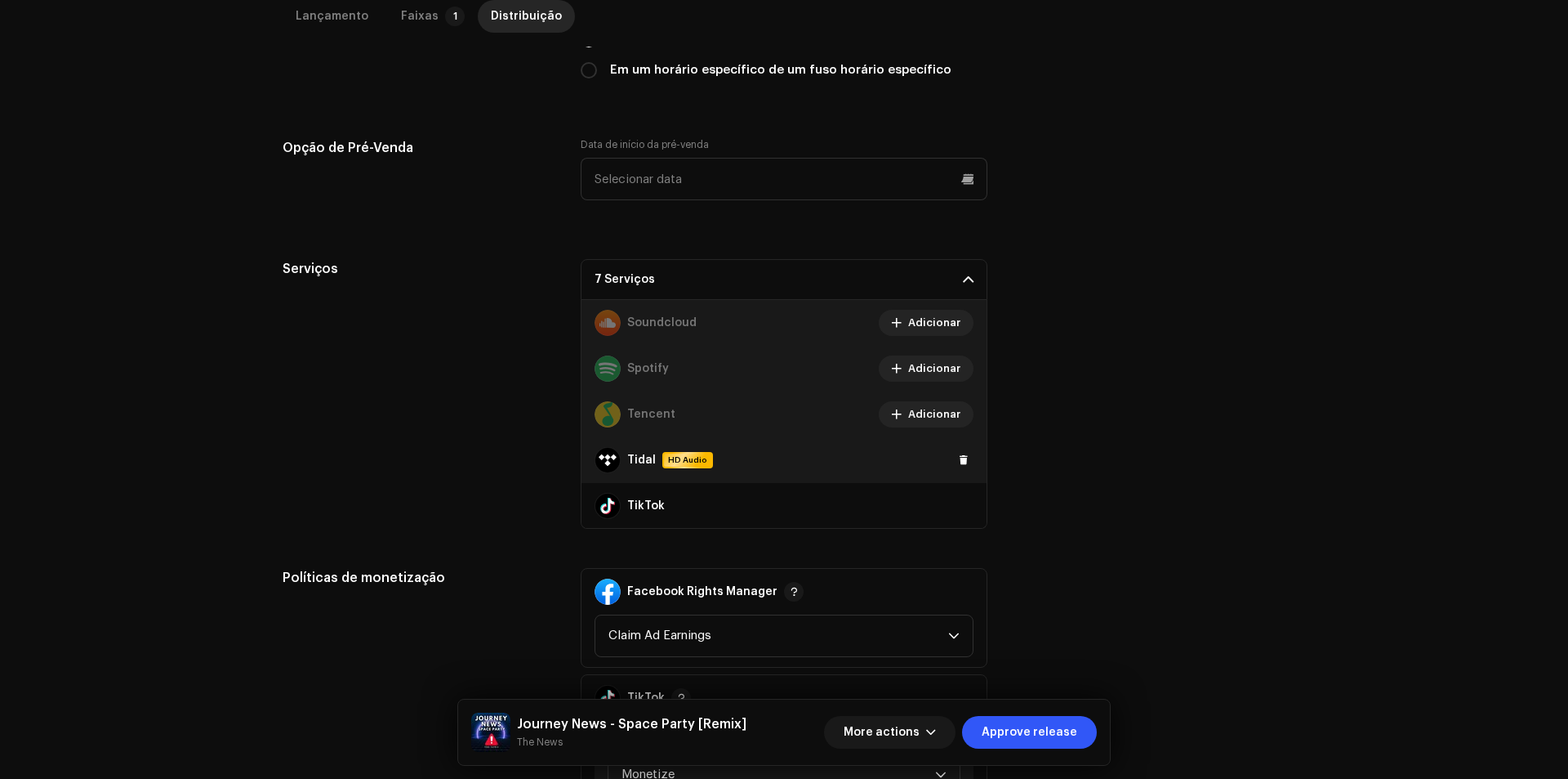
click at [953, 447] on div "Tidal HD Audio" at bounding box center [784, 460] width 405 height 46
click at [958, 459] on span at bounding box center [963, 460] width 10 height 13
click at [958, 503] on span at bounding box center [963, 506] width 10 height 13
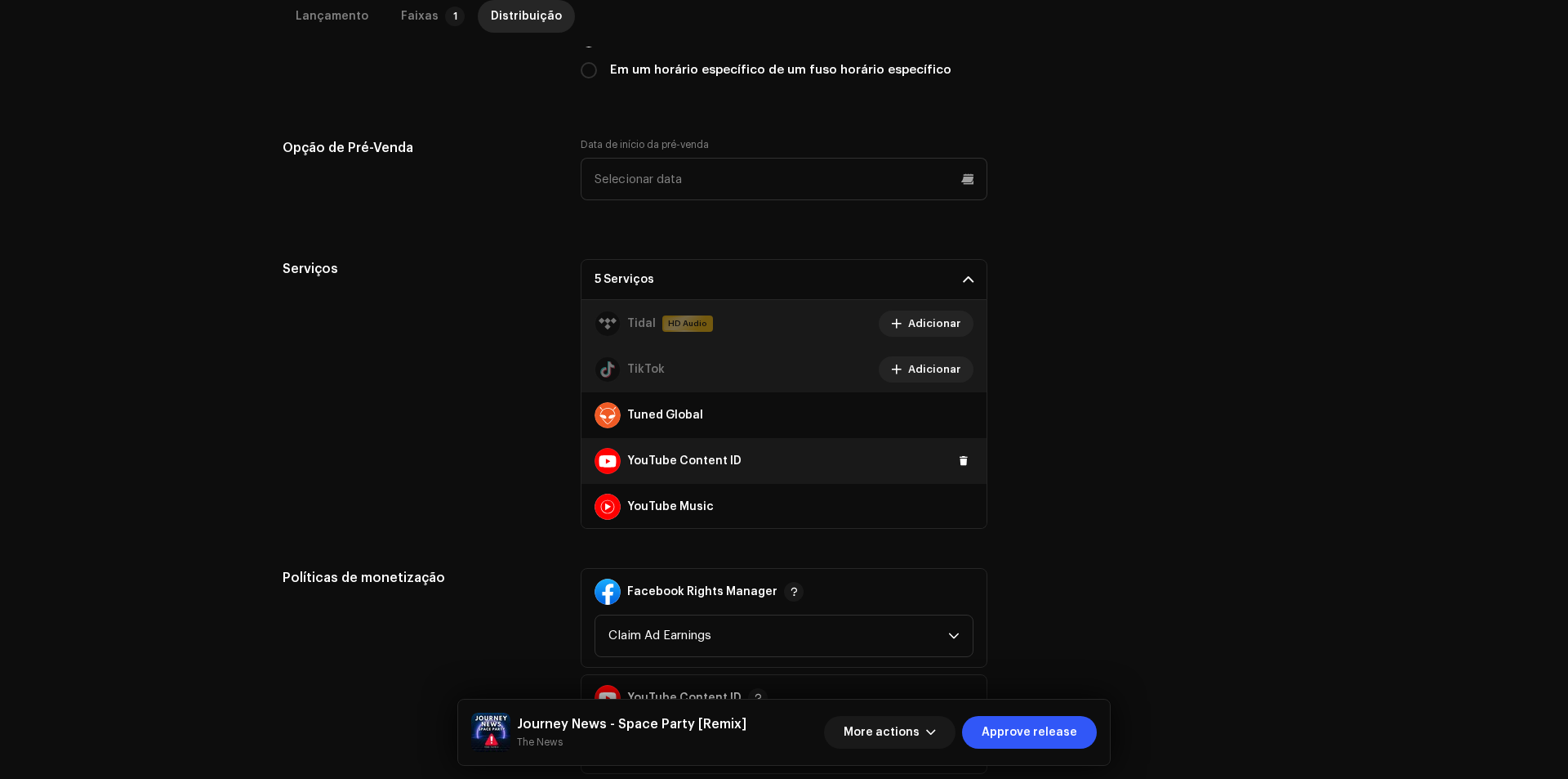
scroll to position [1282, 0]
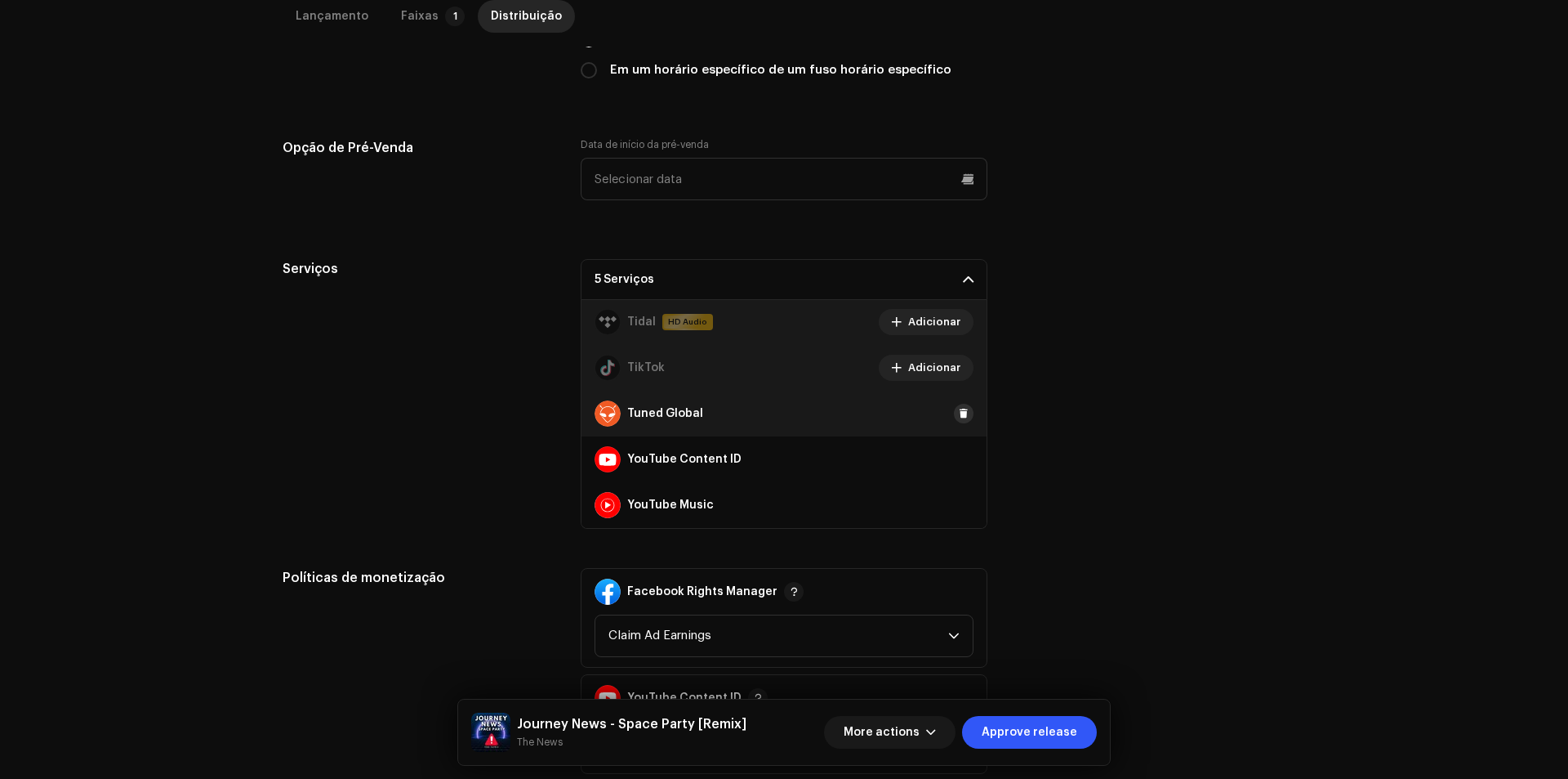
click at [958, 416] on span at bounding box center [963, 413] width 10 height 13
click at [954, 464] on button at bounding box center [964, 460] width 20 height 20
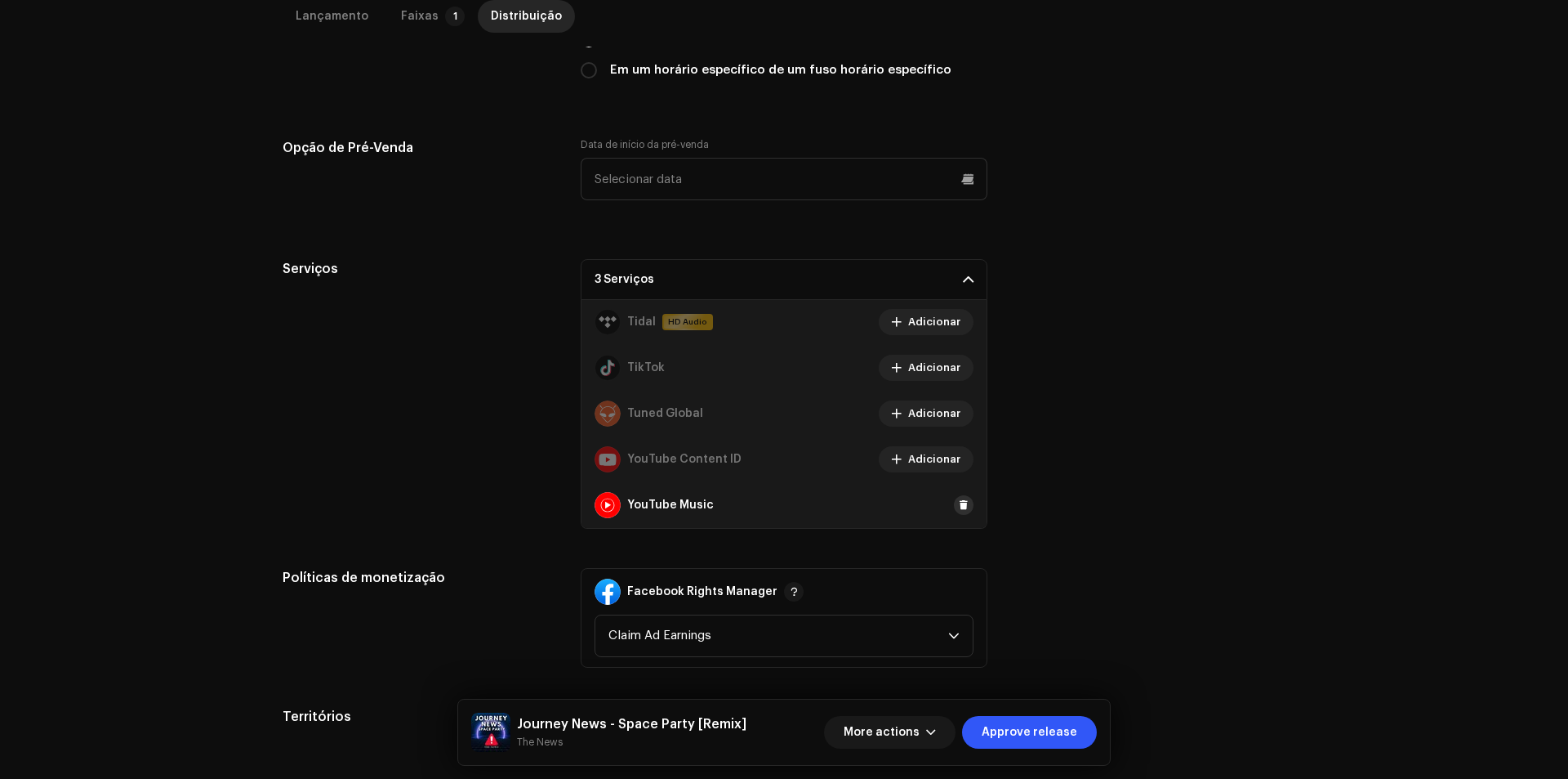
click at [954, 501] on button at bounding box center [964, 505] width 20 height 20
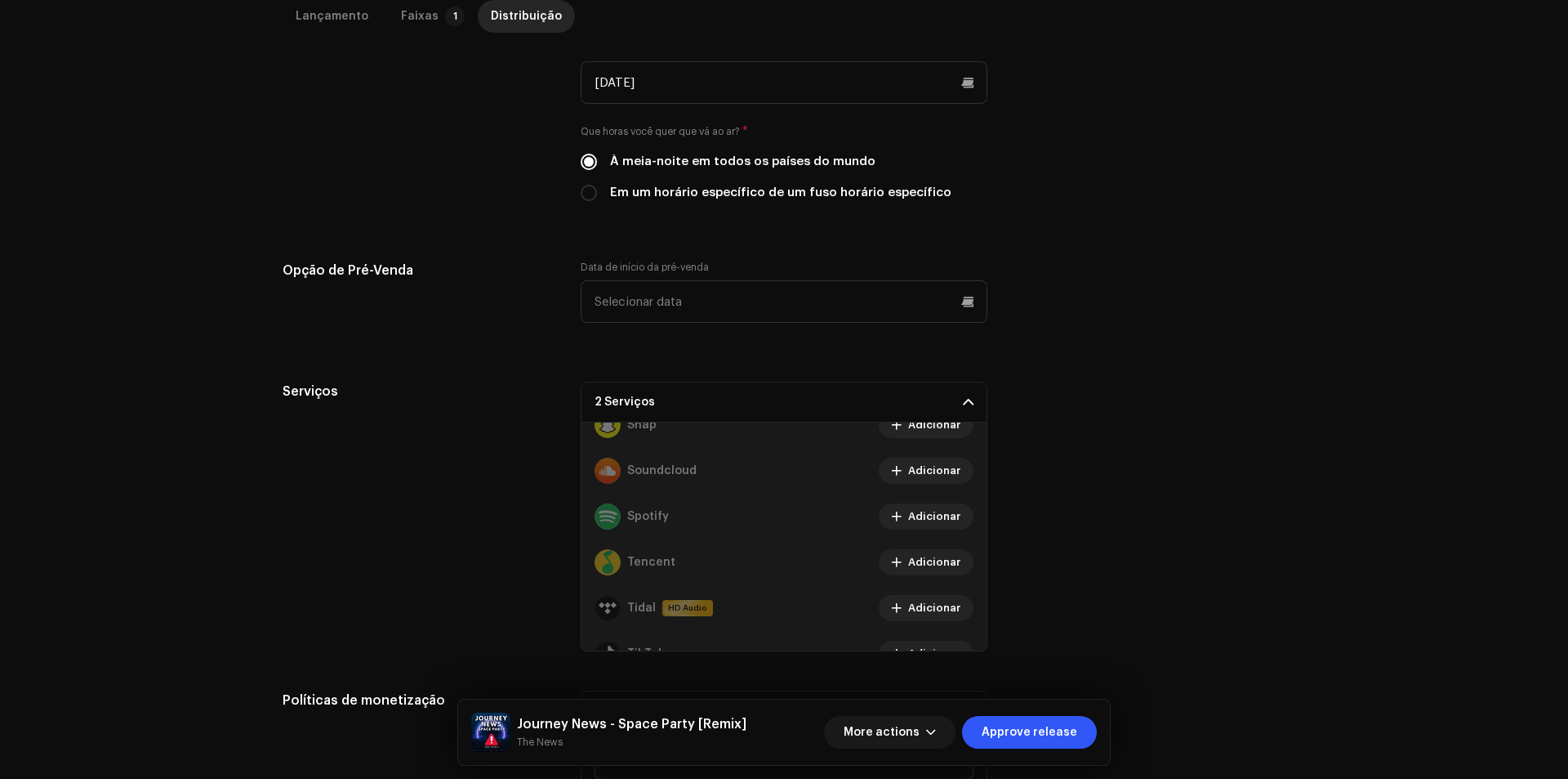
scroll to position [740, 0]
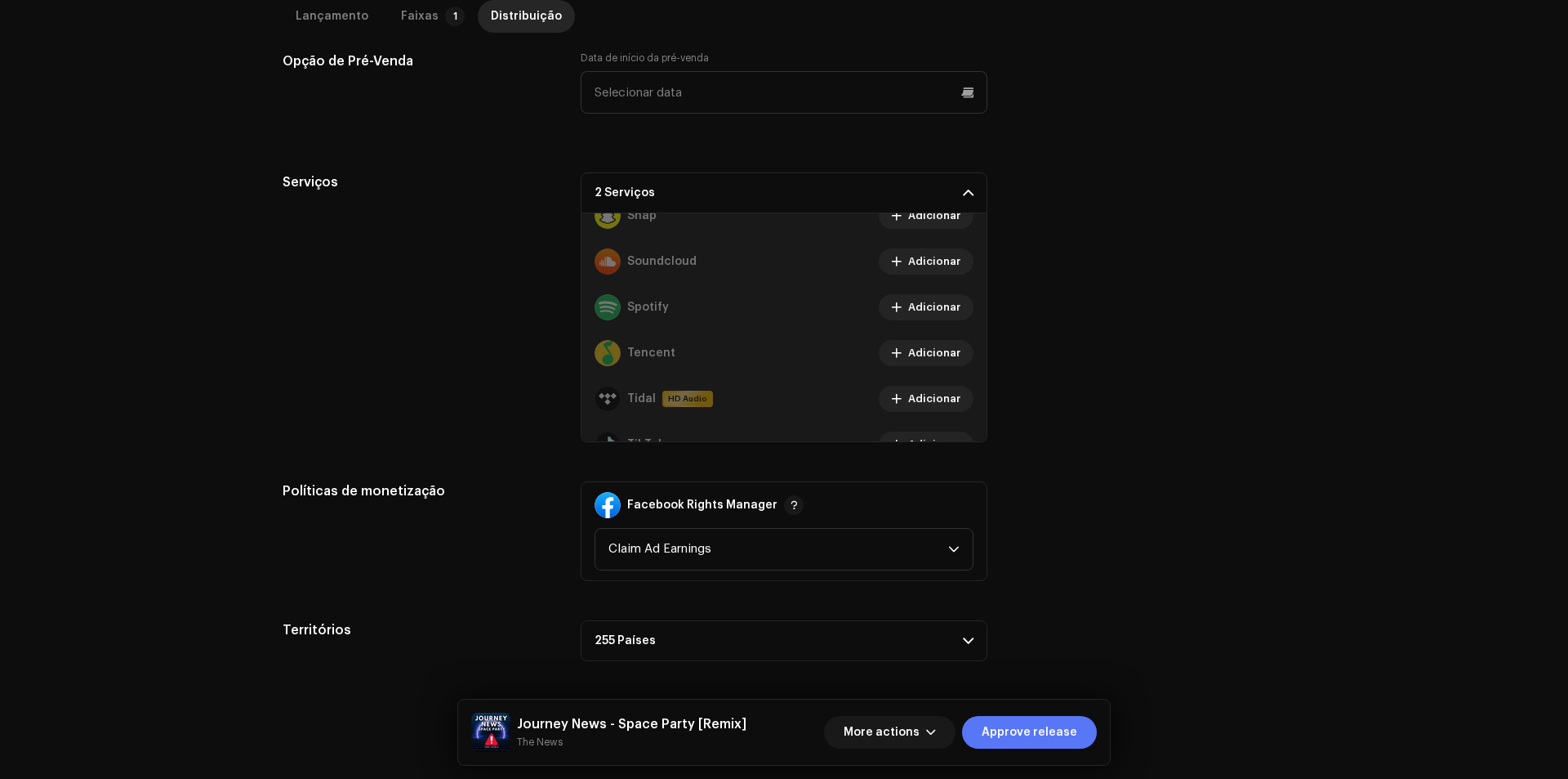
click at [1038, 729] on span "Approve release" at bounding box center [1029, 732] width 95 height 32
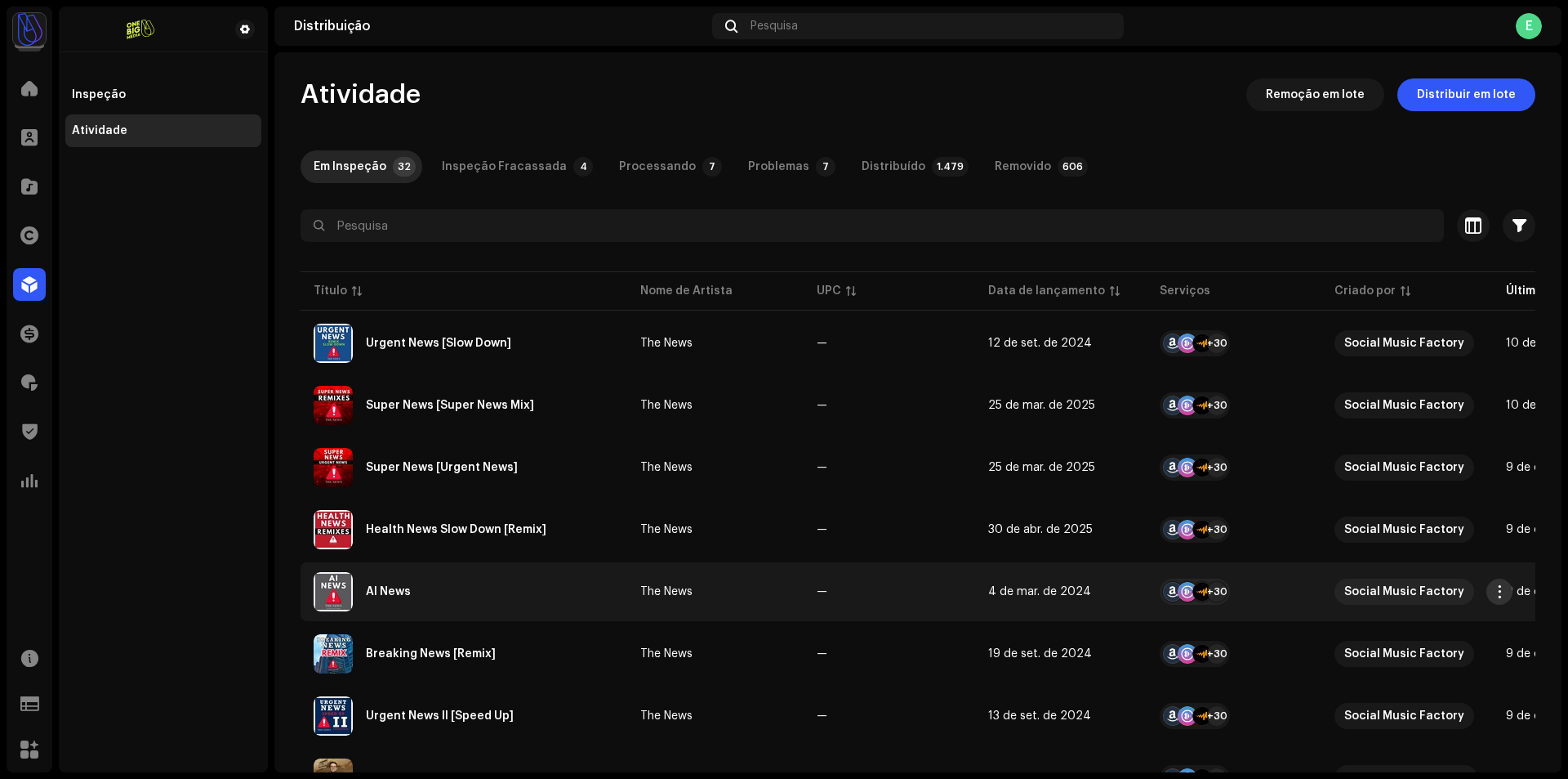
click at [1492, 592] on button "button" at bounding box center [1499, 591] width 26 height 26
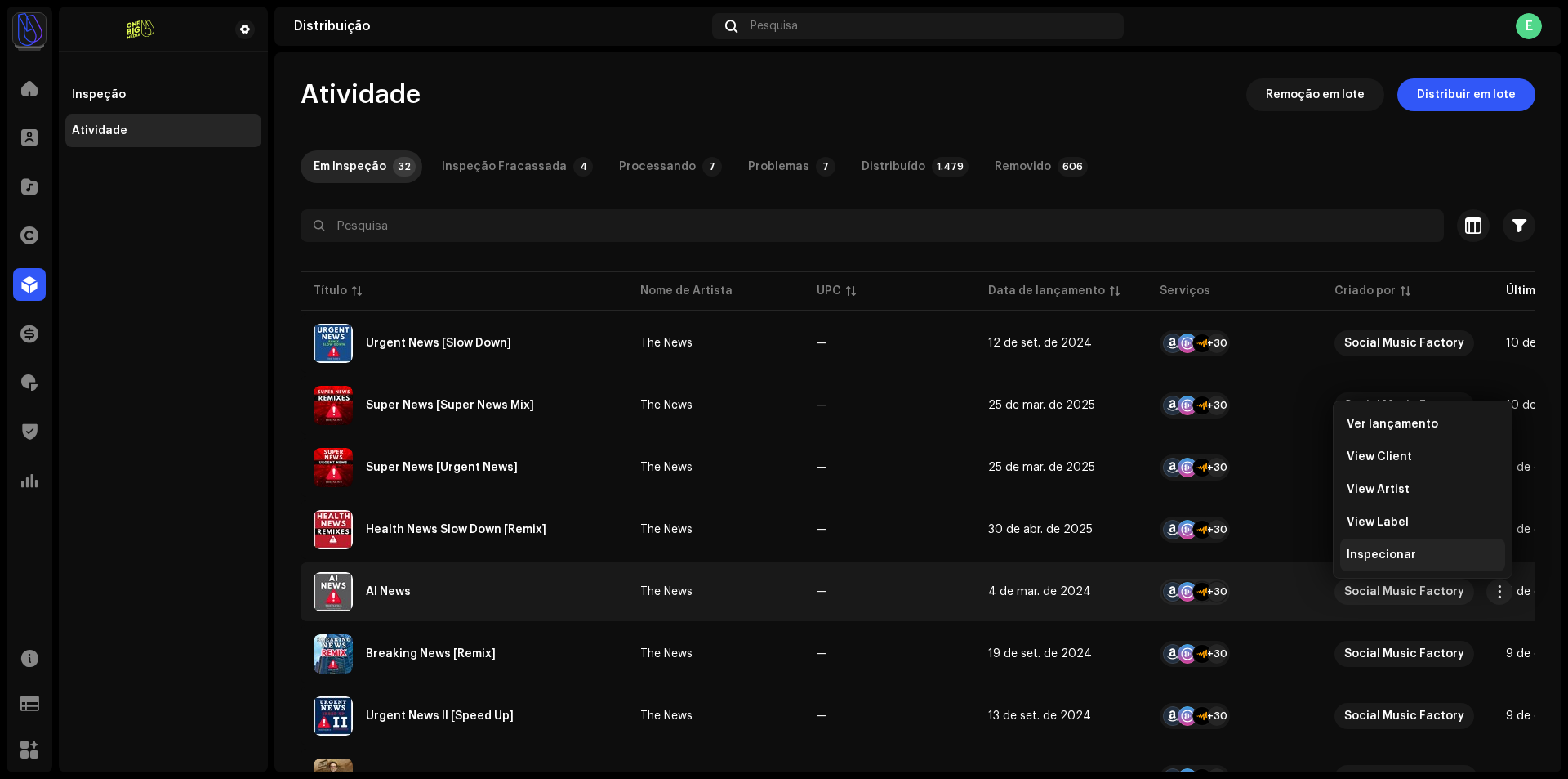
click at [1386, 543] on div "Inspecionar" at bounding box center [1421, 555] width 165 height 32
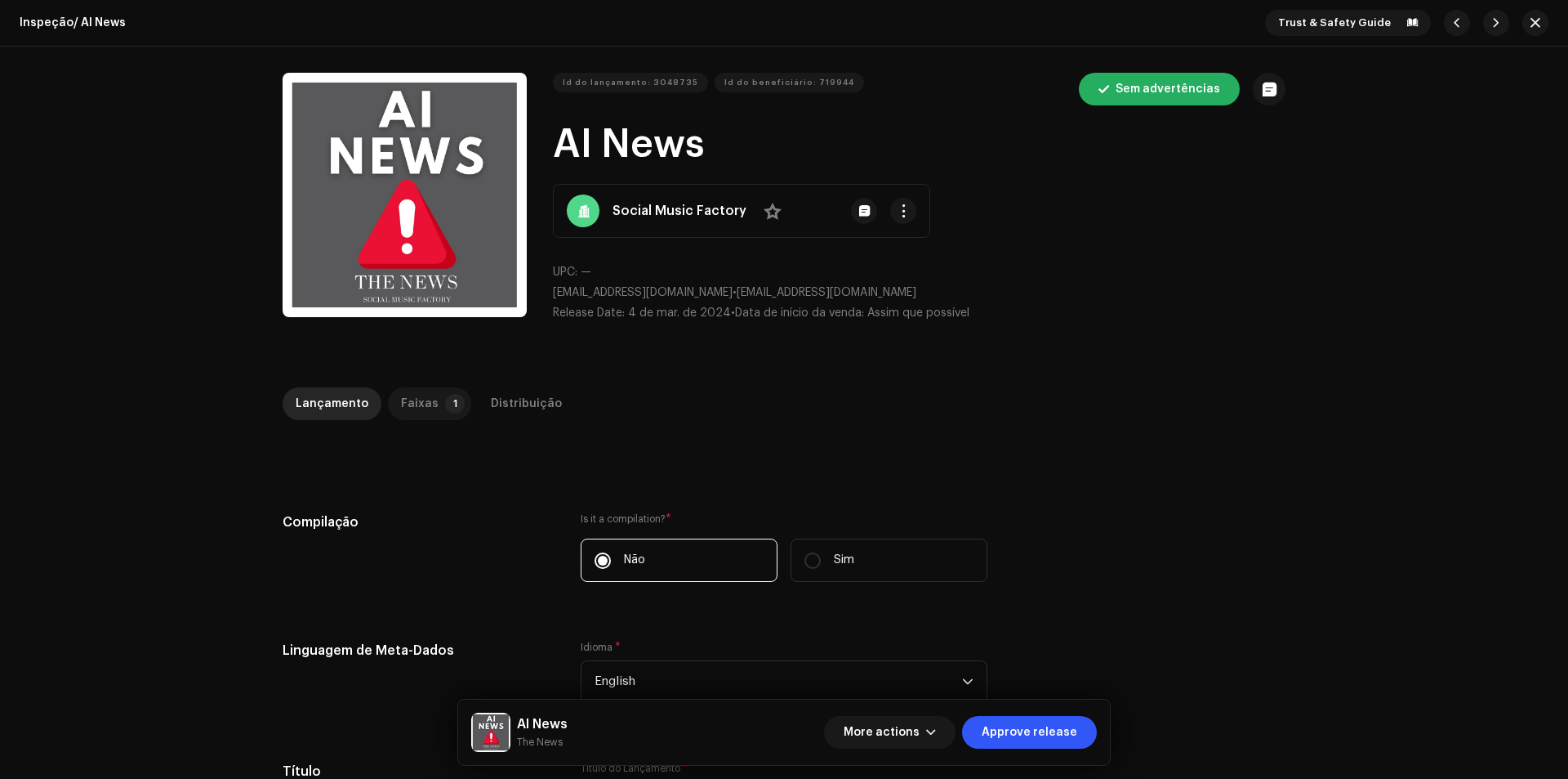
click at [445, 401] on p-badge "1" at bounding box center [455, 404] width 20 height 20
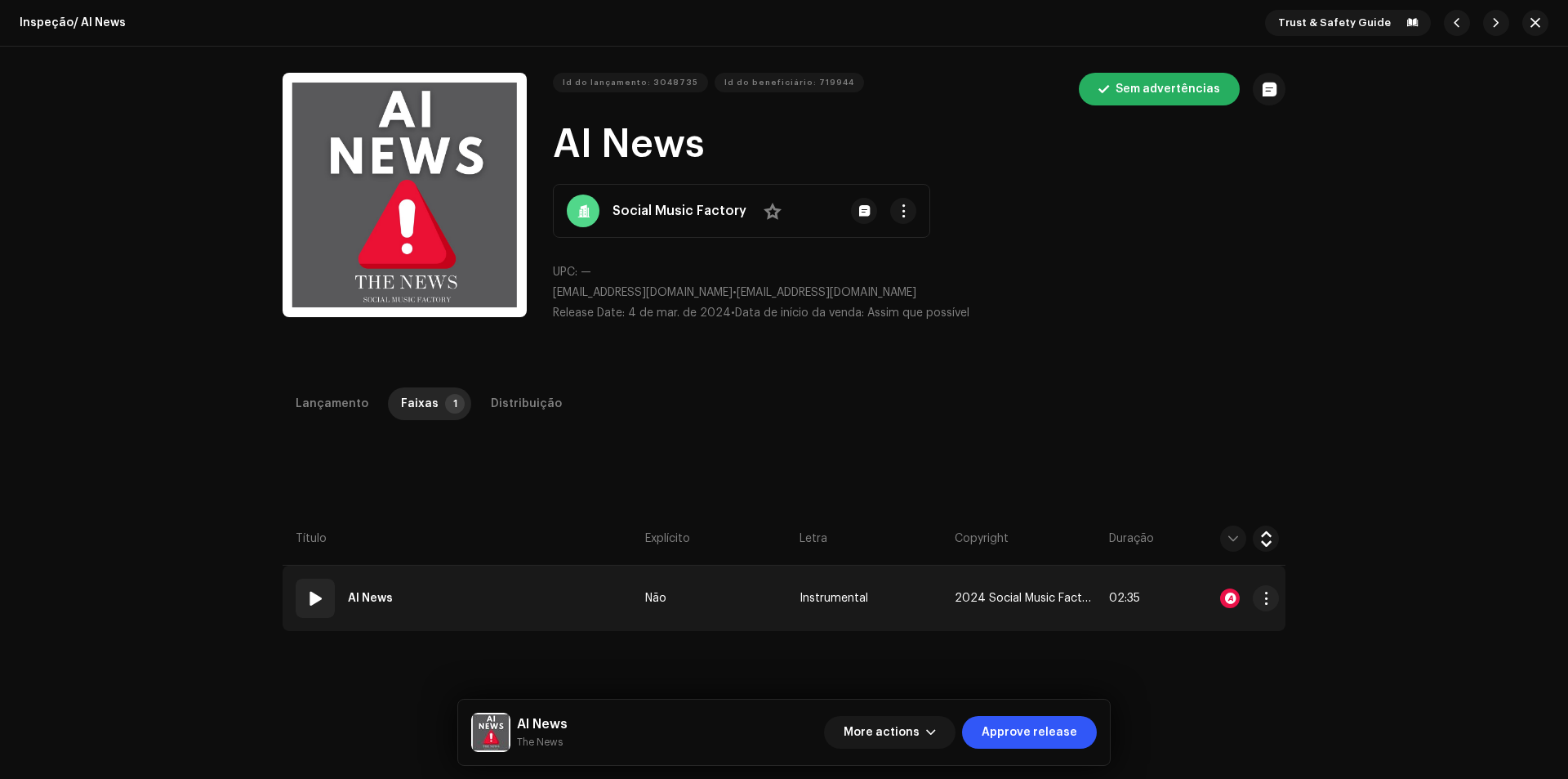
click at [429, 609] on td "01 AI News" at bounding box center [460, 597] width 356 height 66
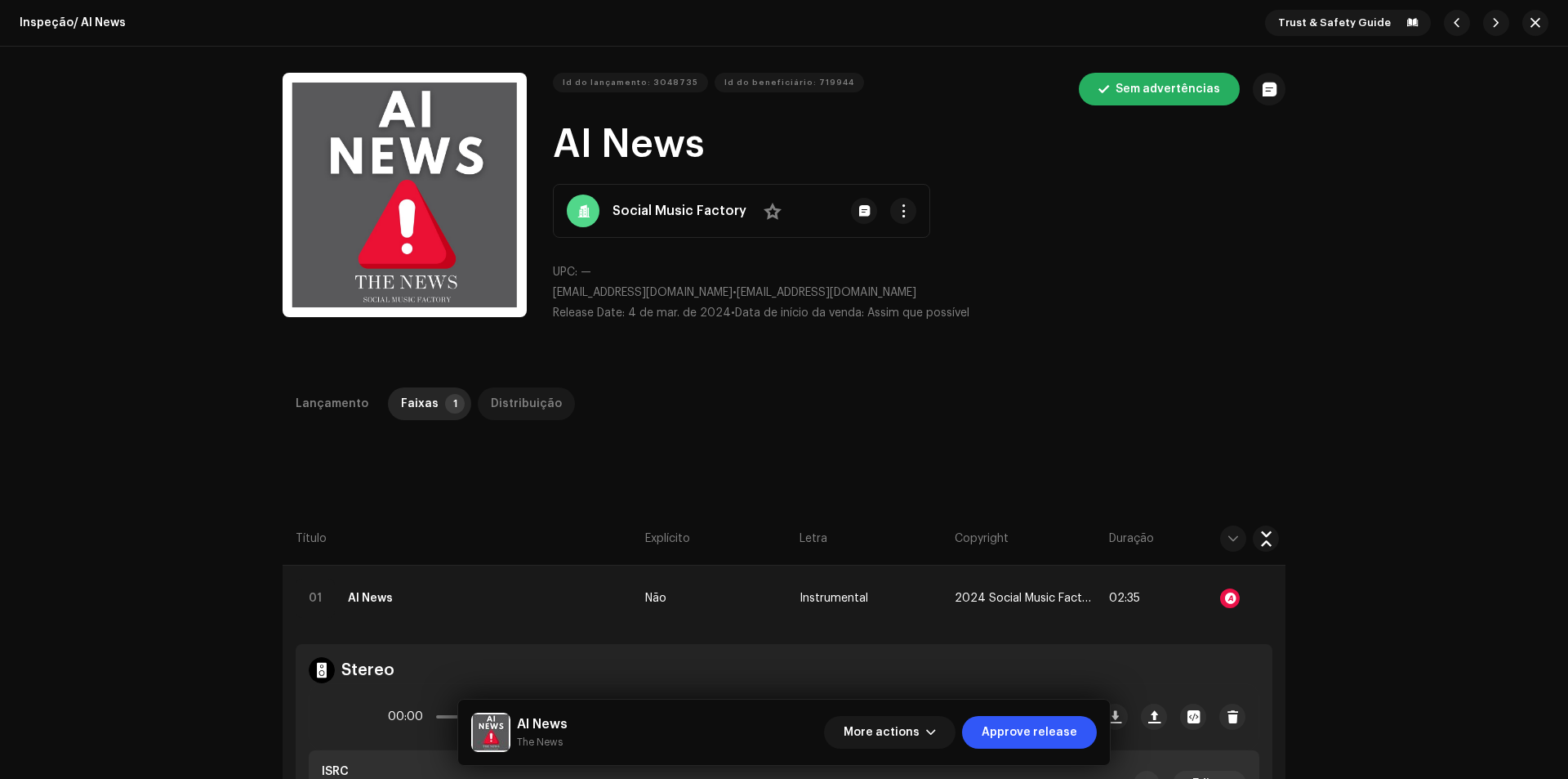
click at [532, 413] on div "Distribuição" at bounding box center [526, 403] width 71 height 32
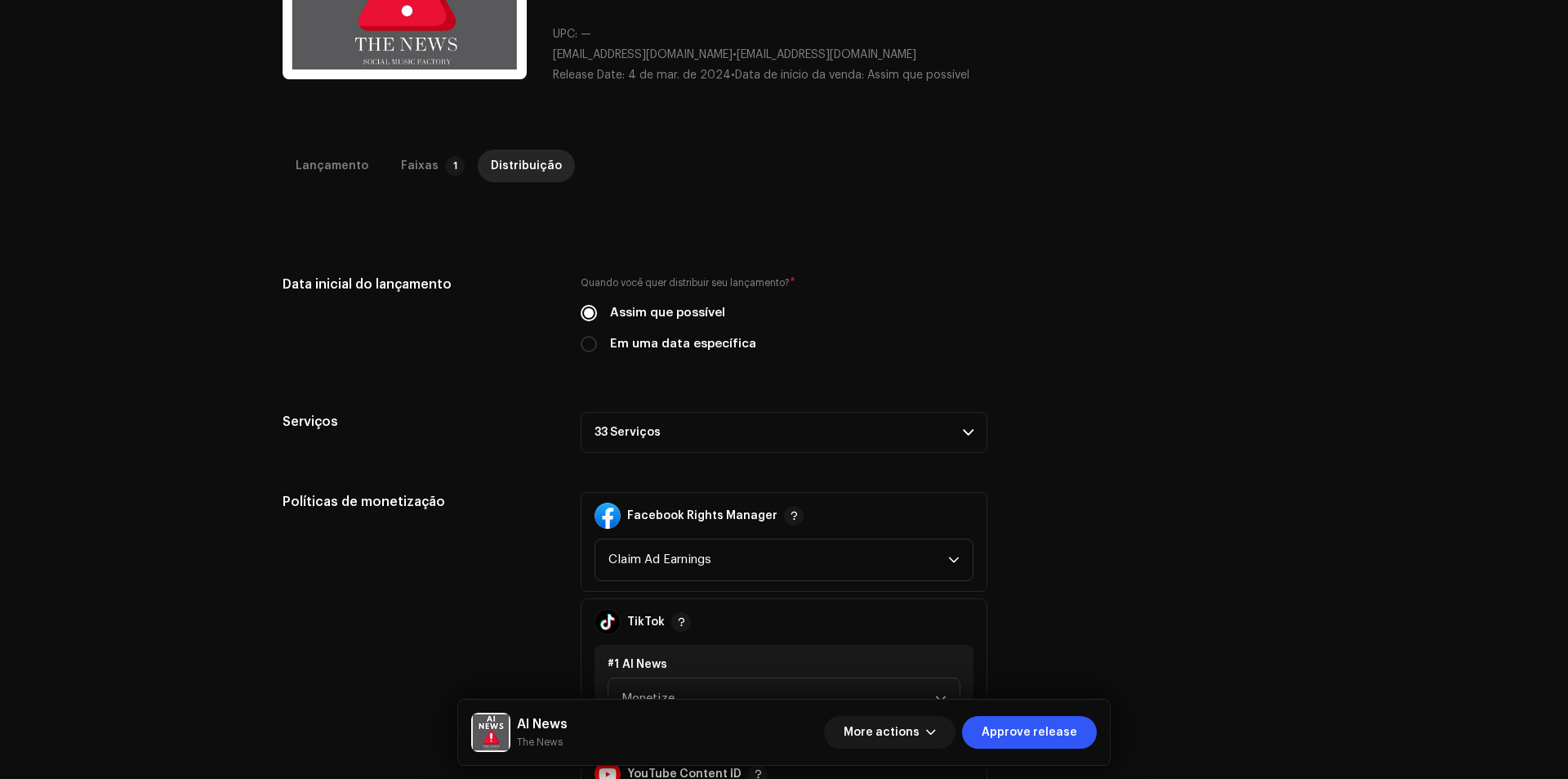
scroll to position [245, 0]
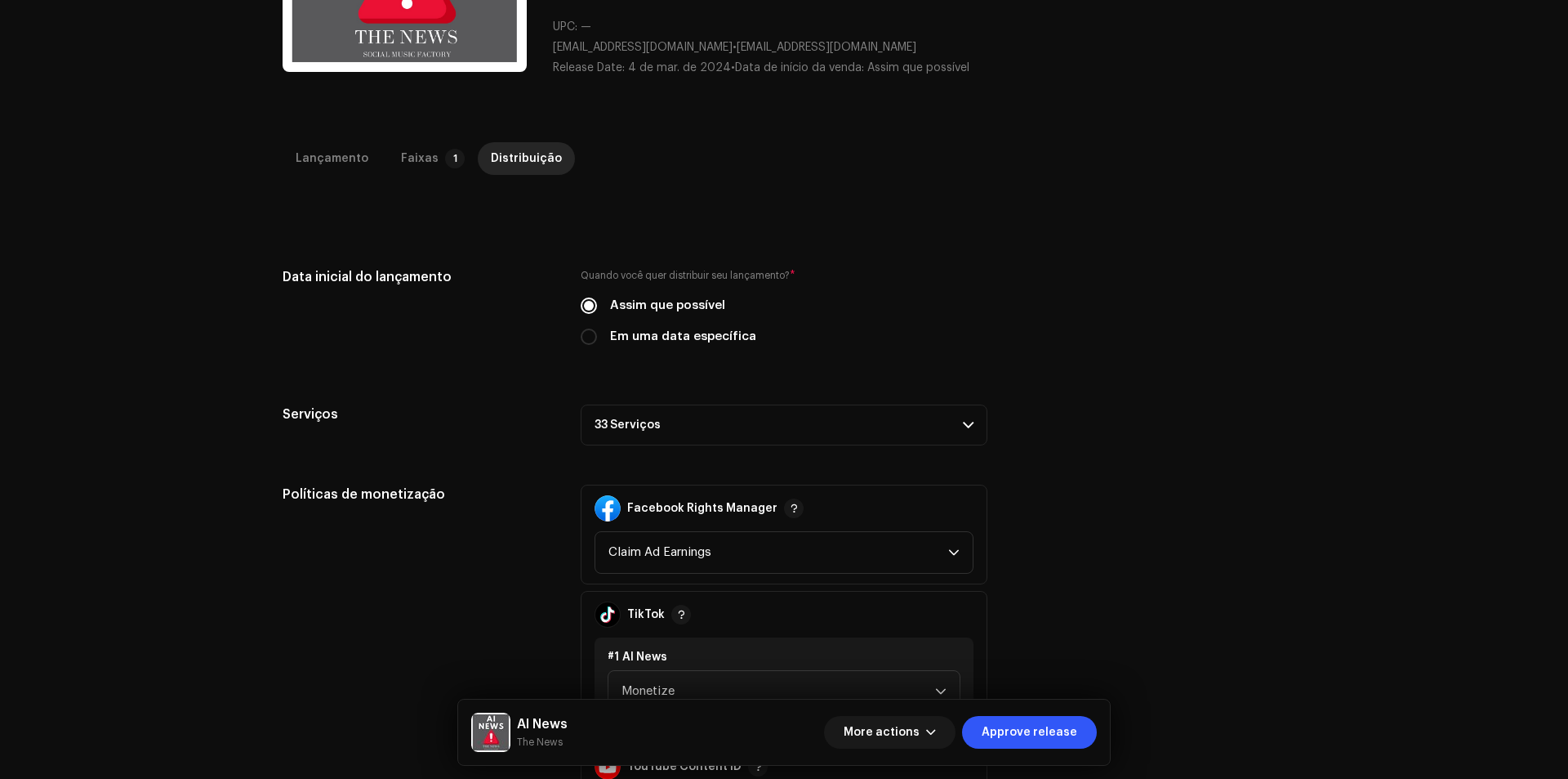
click at [690, 340] on label "Em uma data específica" at bounding box center [682, 336] width 147 height 18
click at [597, 340] on input "Em uma data específica" at bounding box center [589, 336] width 16 height 16
radio input "true"
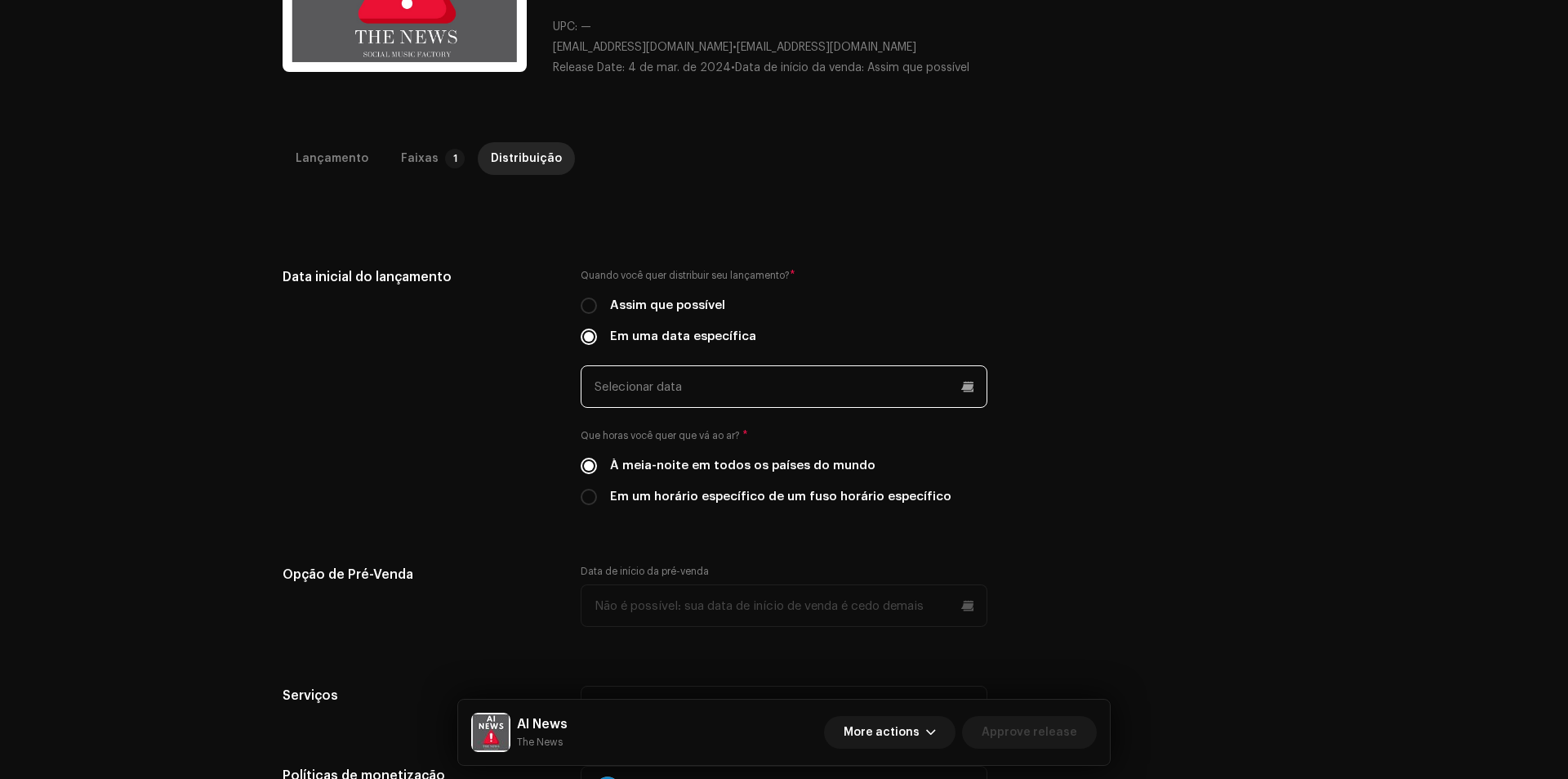
click at [668, 387] on input "text" at bounding box center [784, 386] width 406 height 42
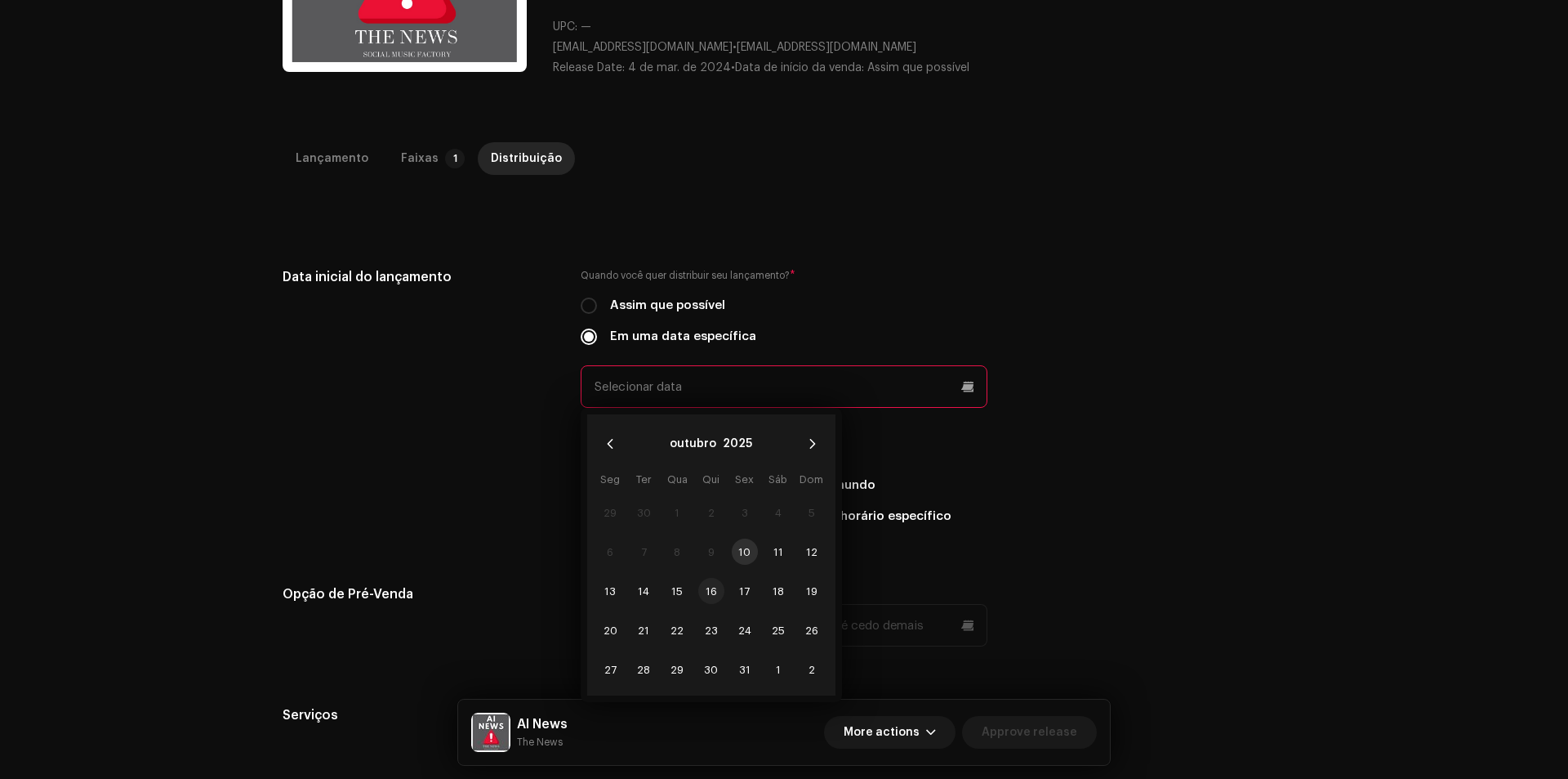
click at [707, 588] on span "16" at bounding box center [711, 590] width 26 height 26
type input "[DATE]"
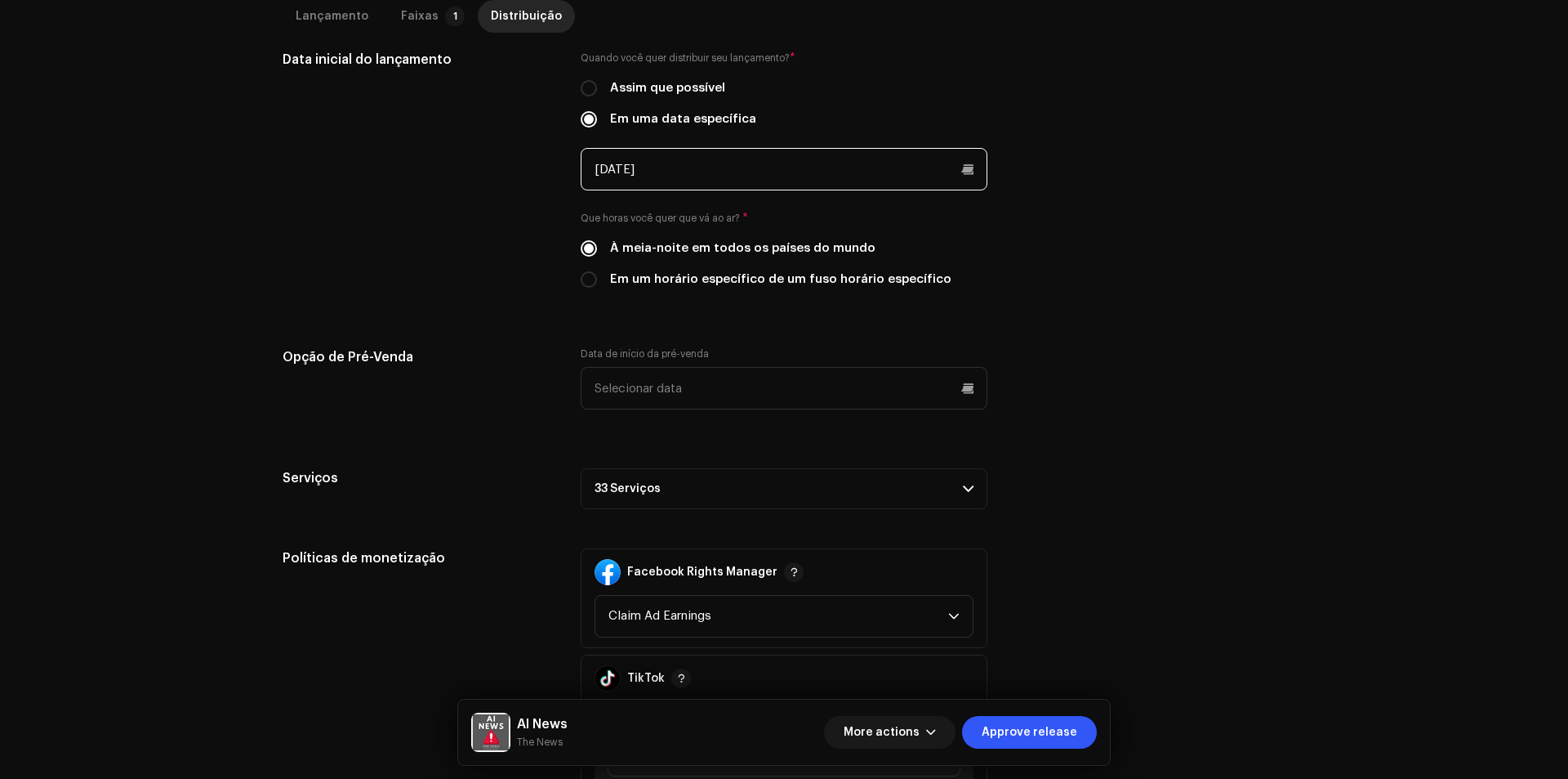
scroll to position [490, 0]
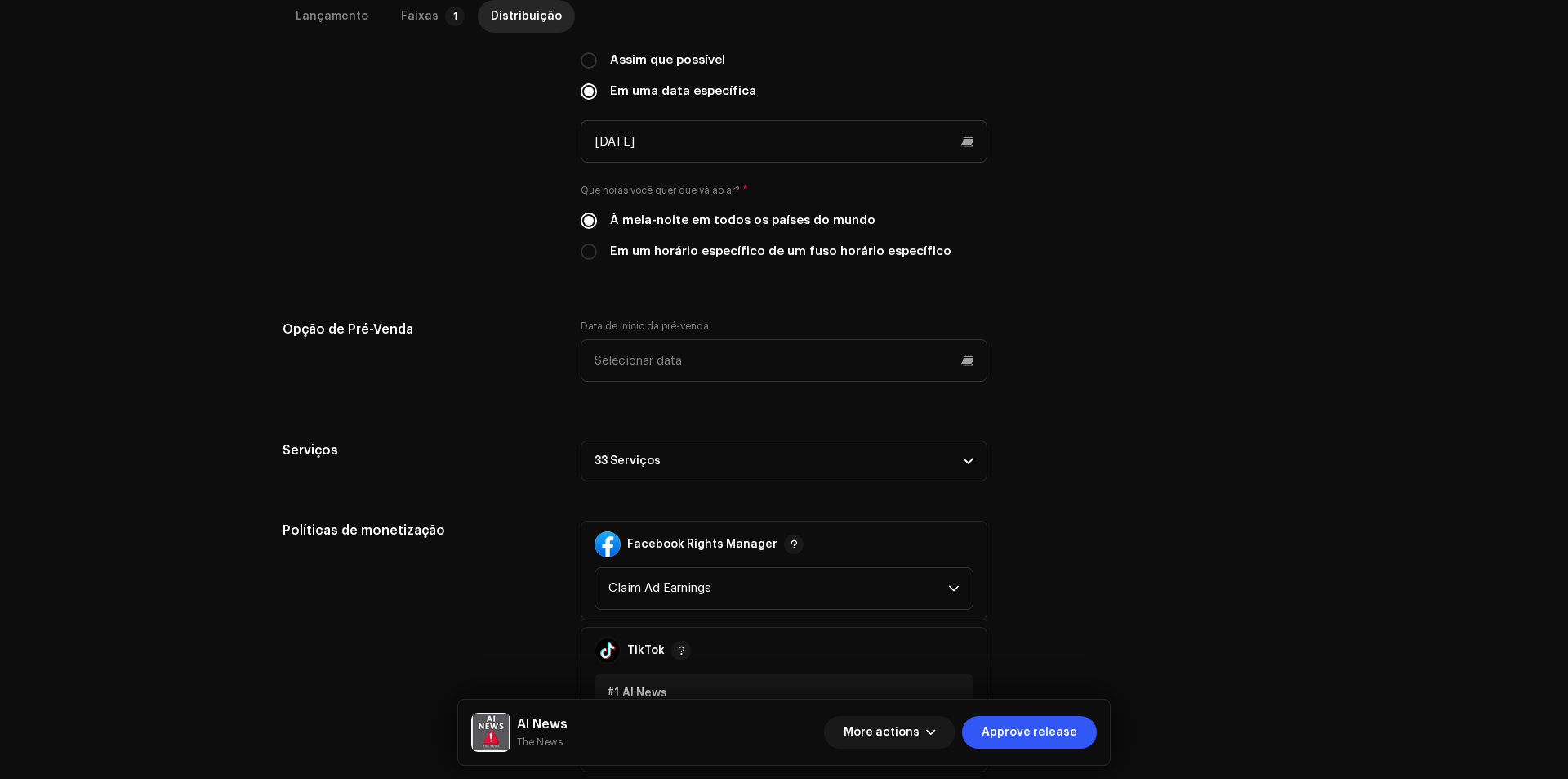
click at [791, 459] on p-accordion-header "33 Serviços" at bounding box center [784, 461] width 406 height 40
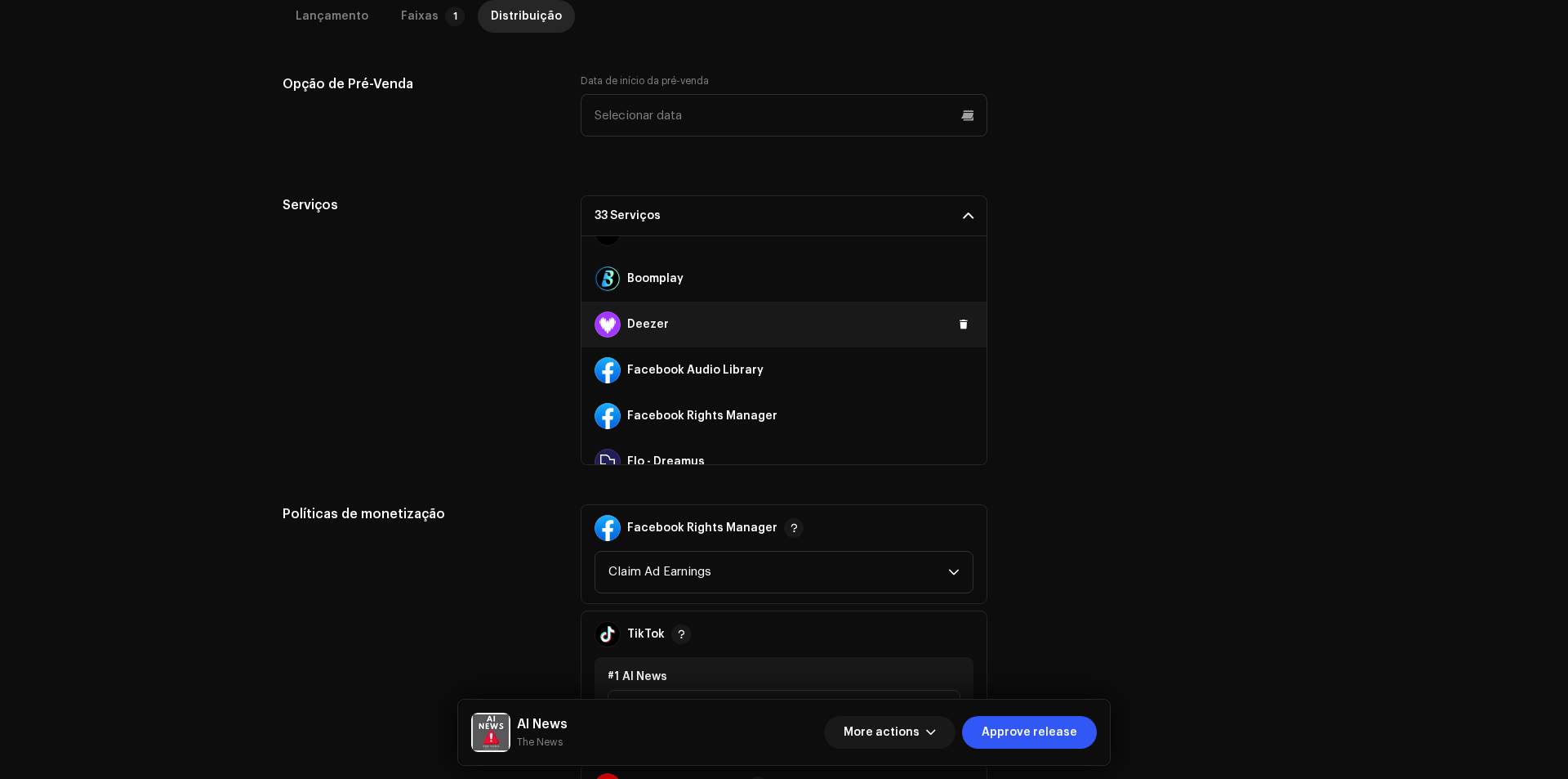
scroll to position [0, 0]
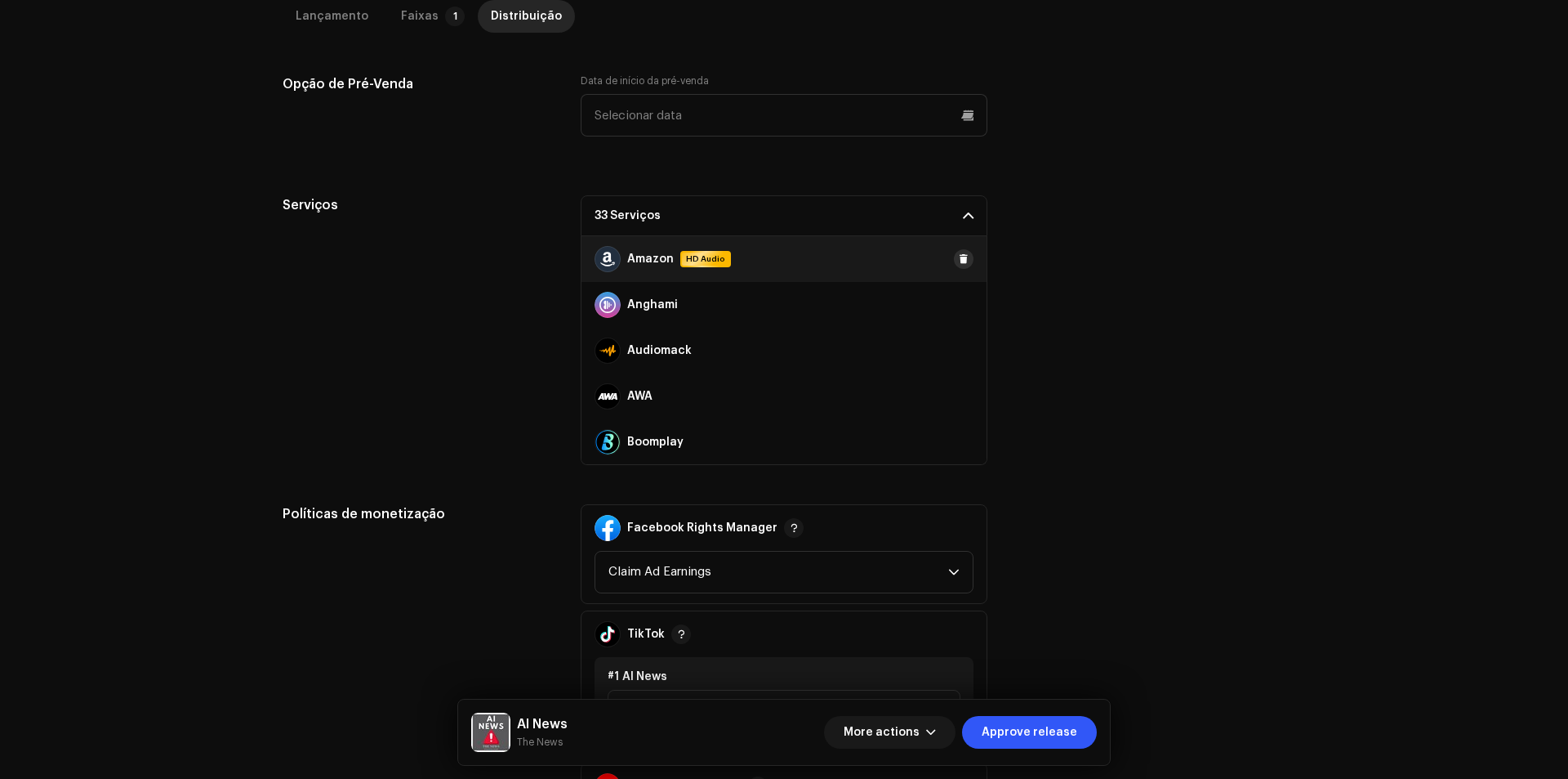
click at [955, 265] on button at bounding box center [964, 259] width 20 height 20
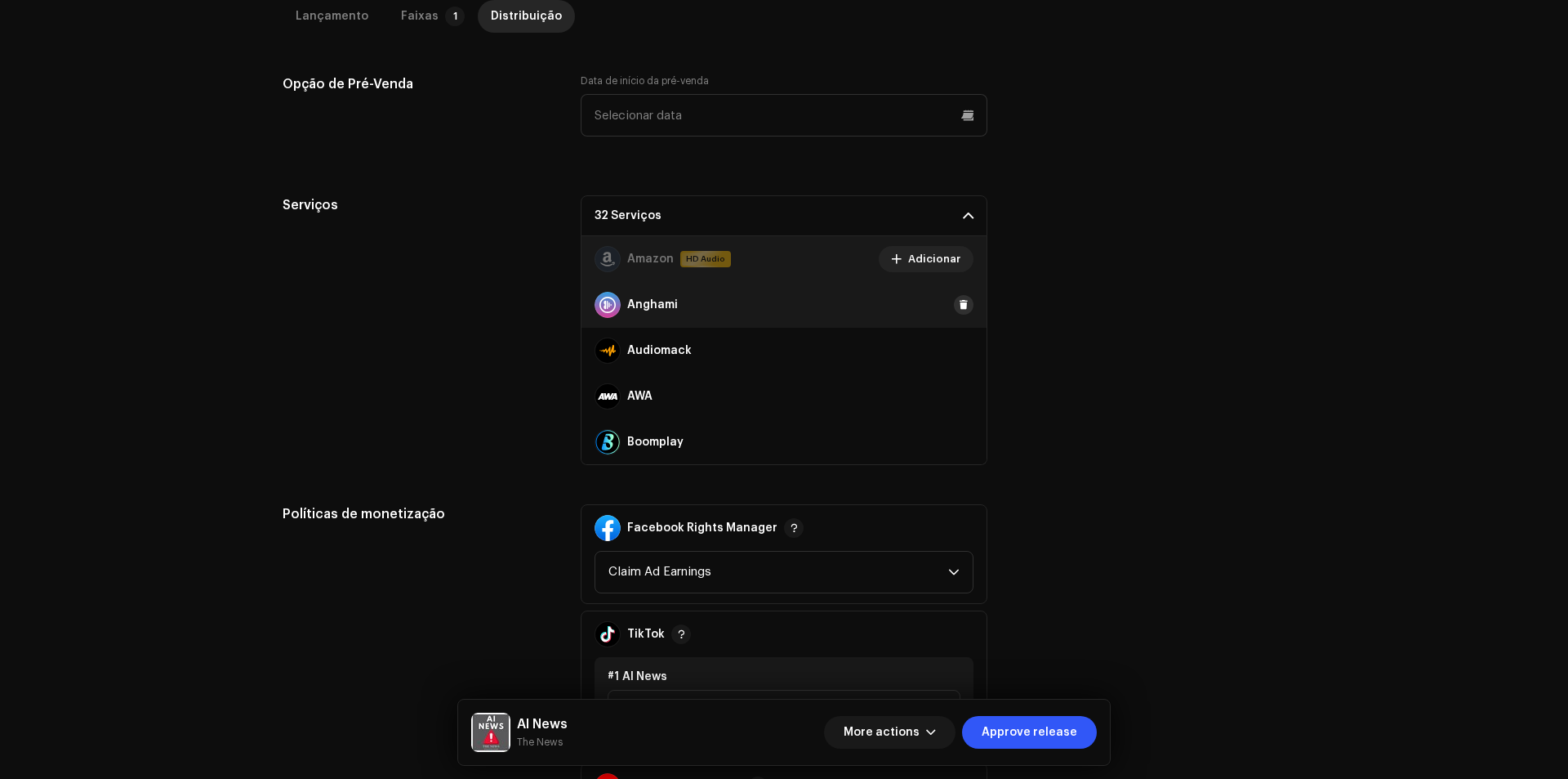
click at [957, 295] on button at bounding box center [964, 305] width 20 height 20
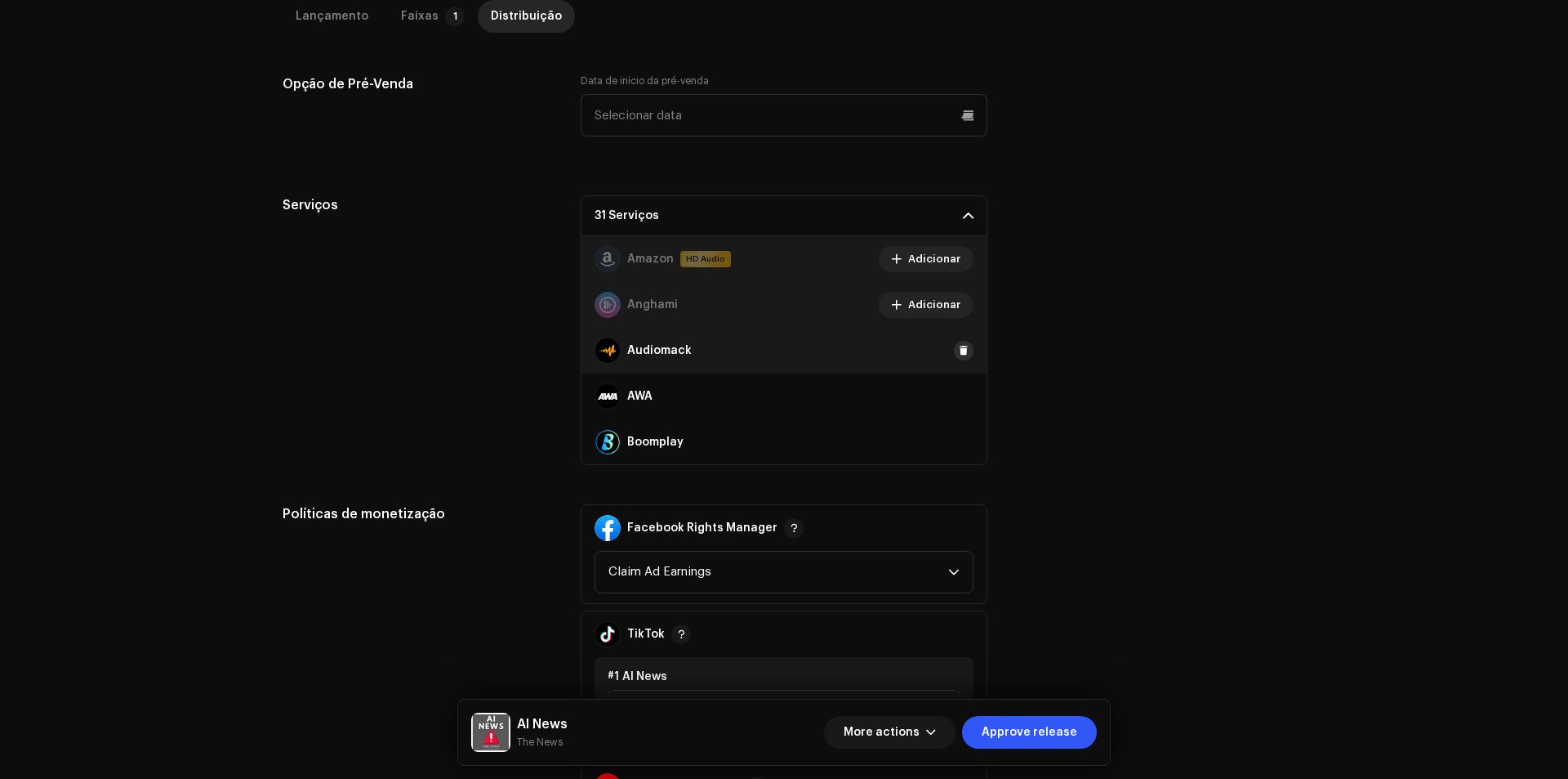
click at [962, 351] on button at bounding box center [964, 351] width 20 height 20
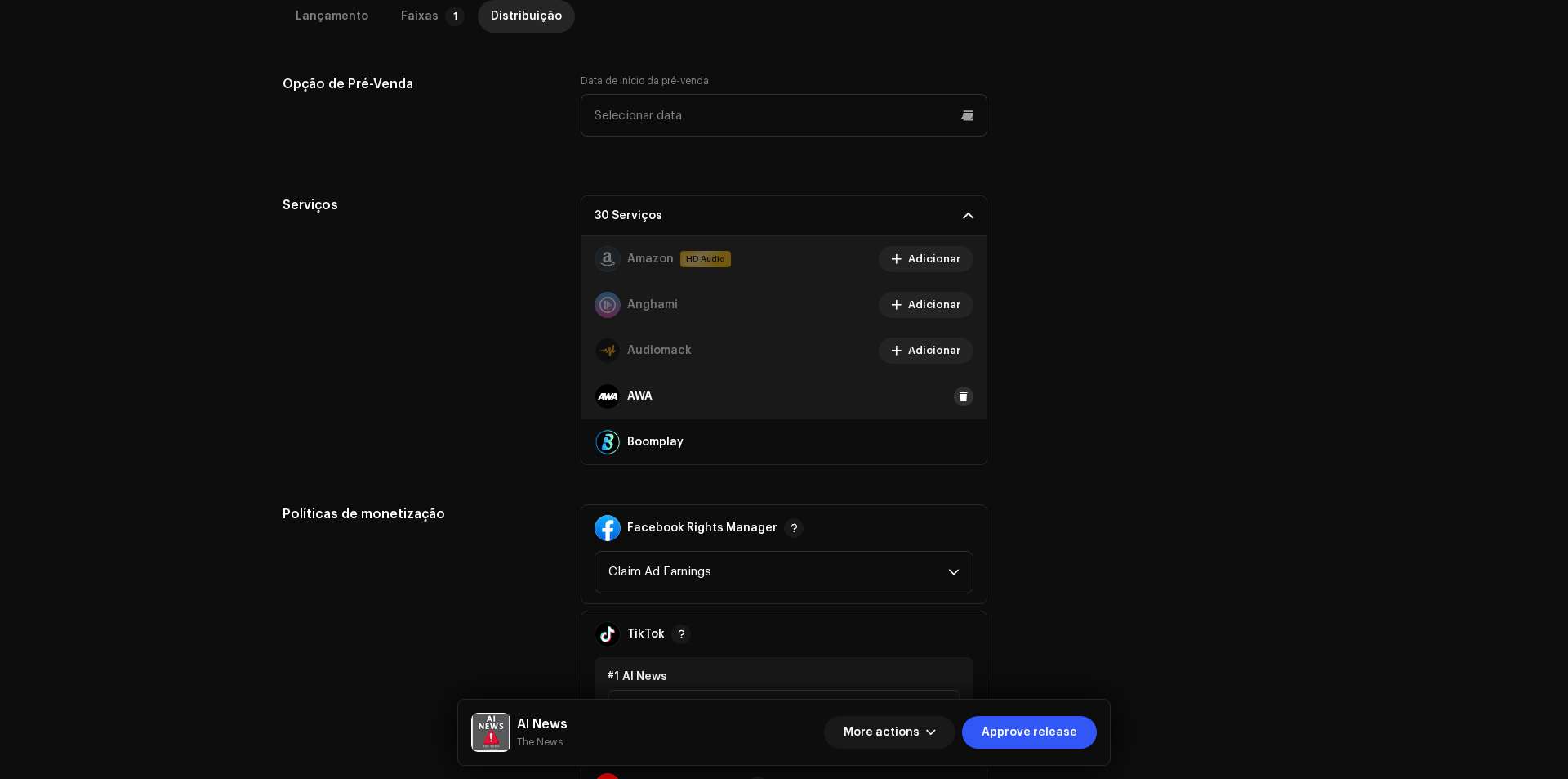
click at [958, 400] on span at bounding box center [963, 396] width 10 height 13
click at [958, 441] on span at bounding box center [963, 442] width 10 height 13
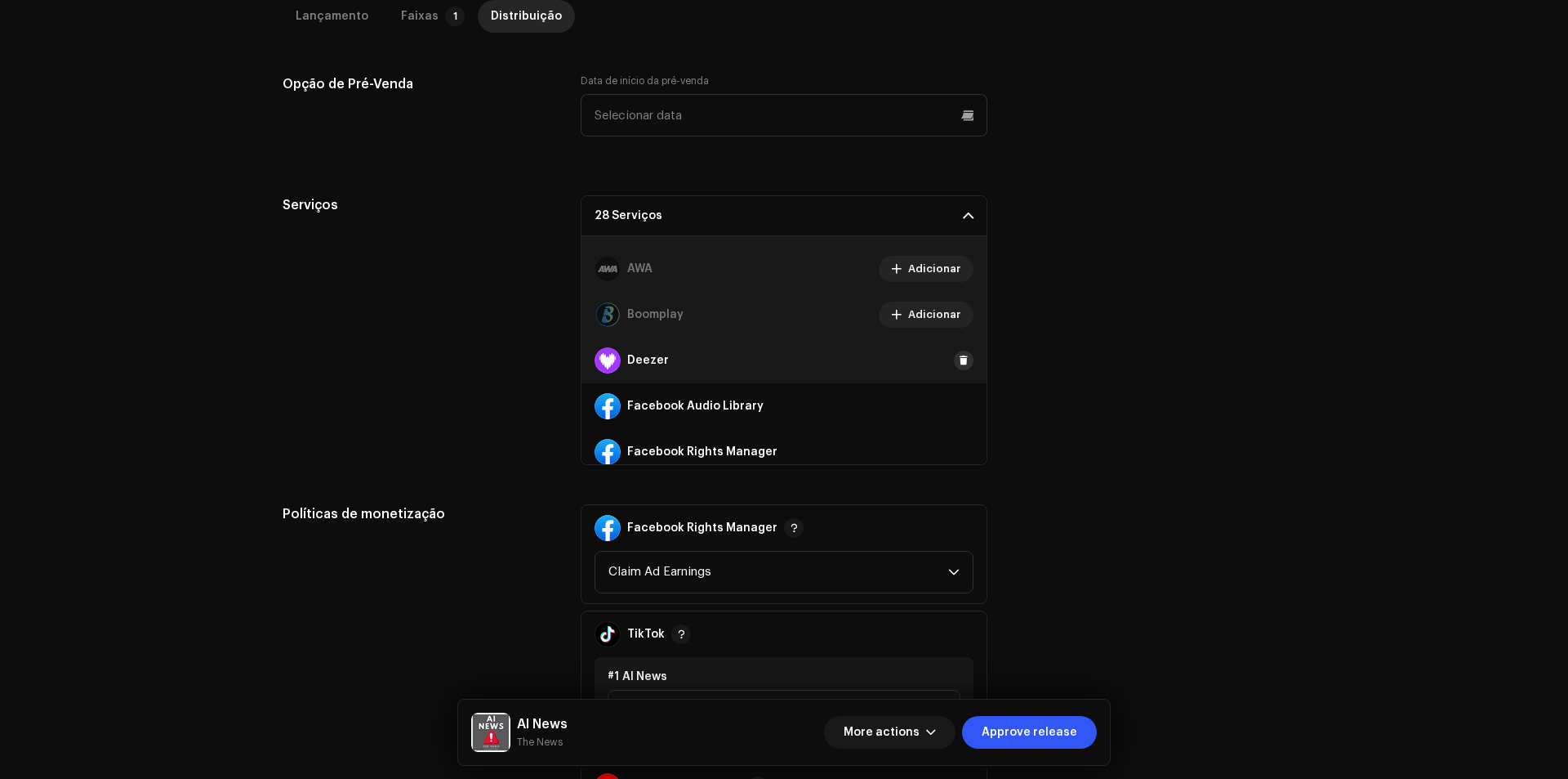
scroll to position [164, 0]
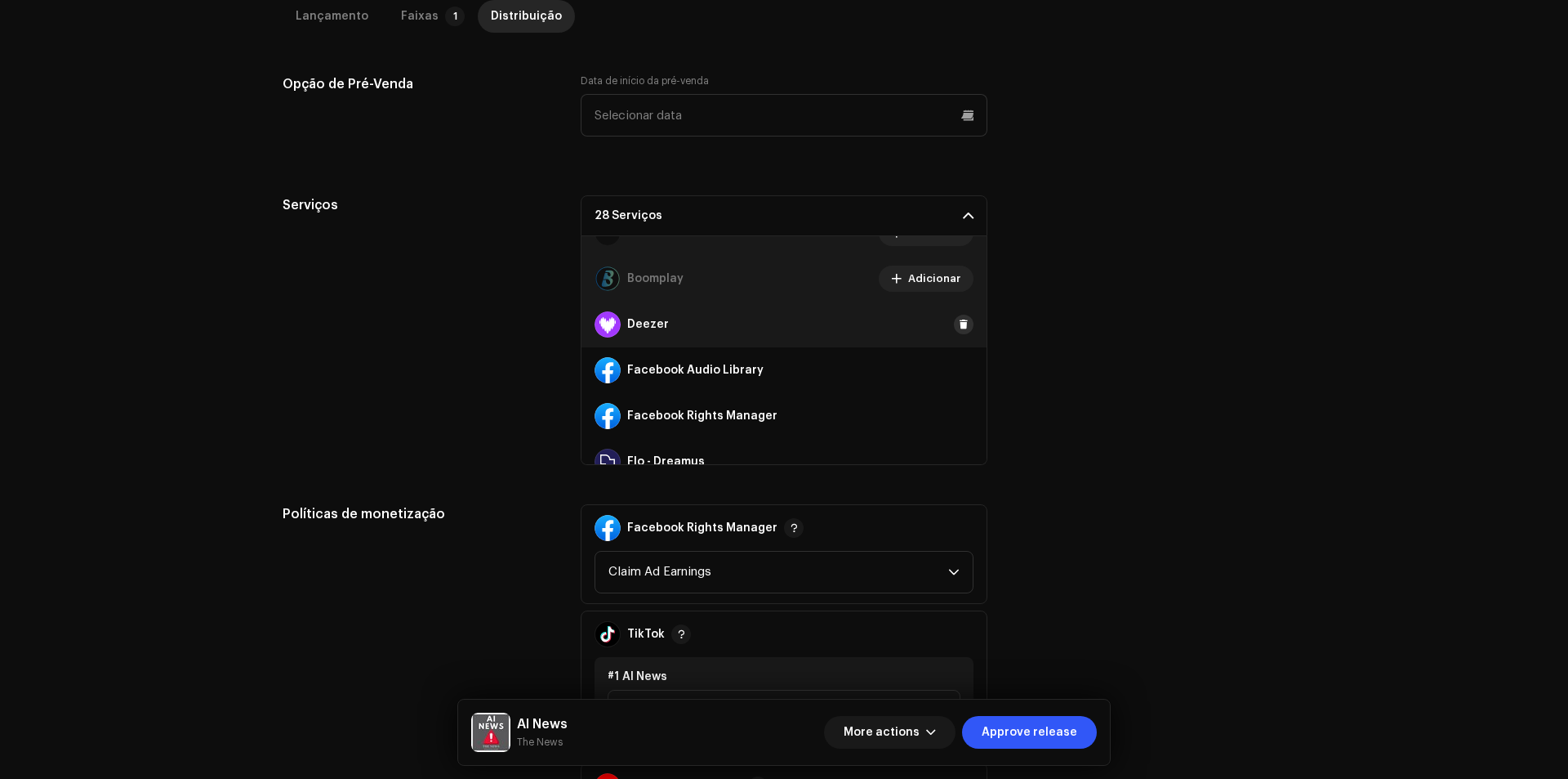
click at [954, 321] on button at bounding box center [964, 325] width 20 height 20
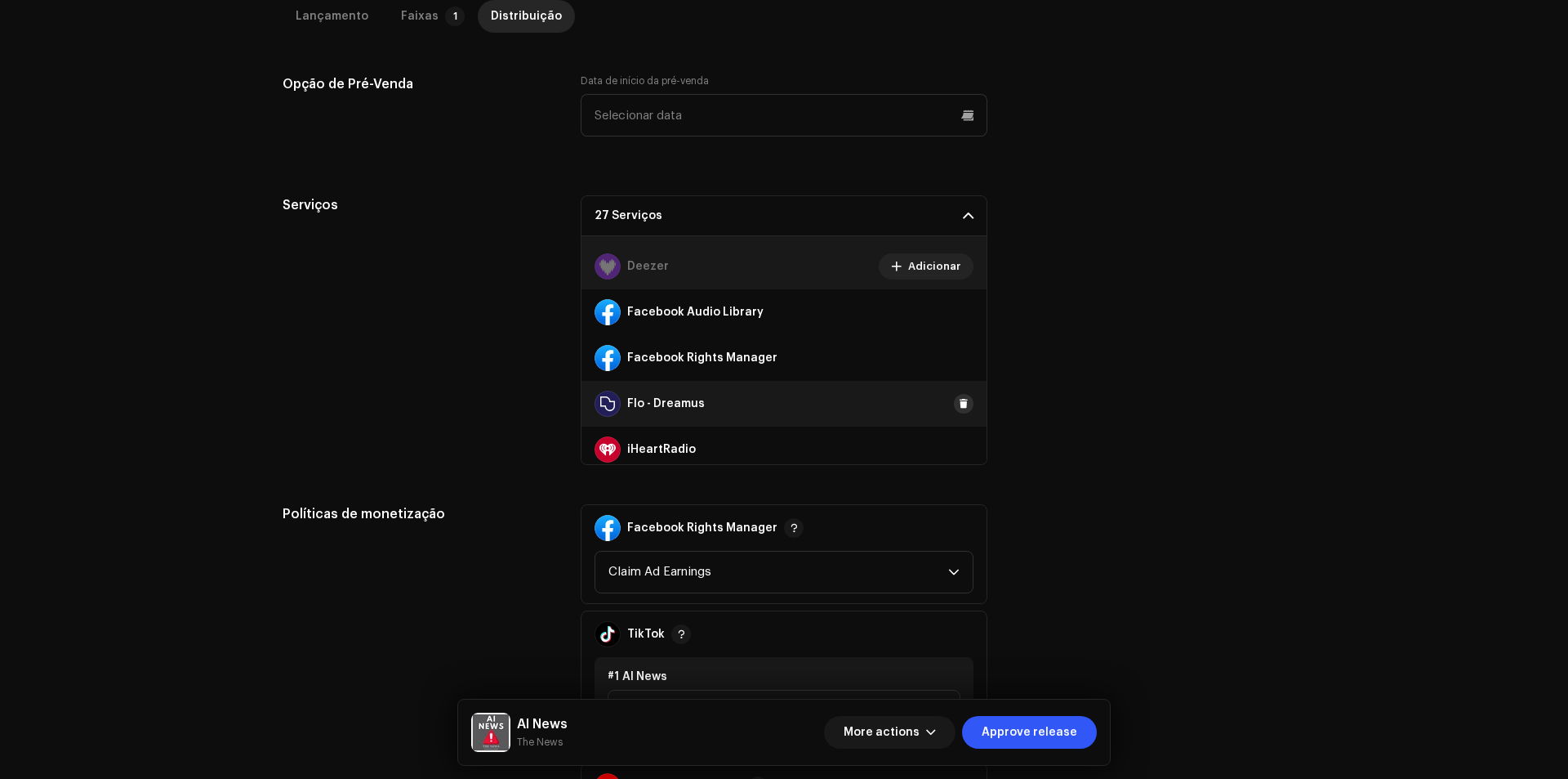
scroll to position [245, 0]
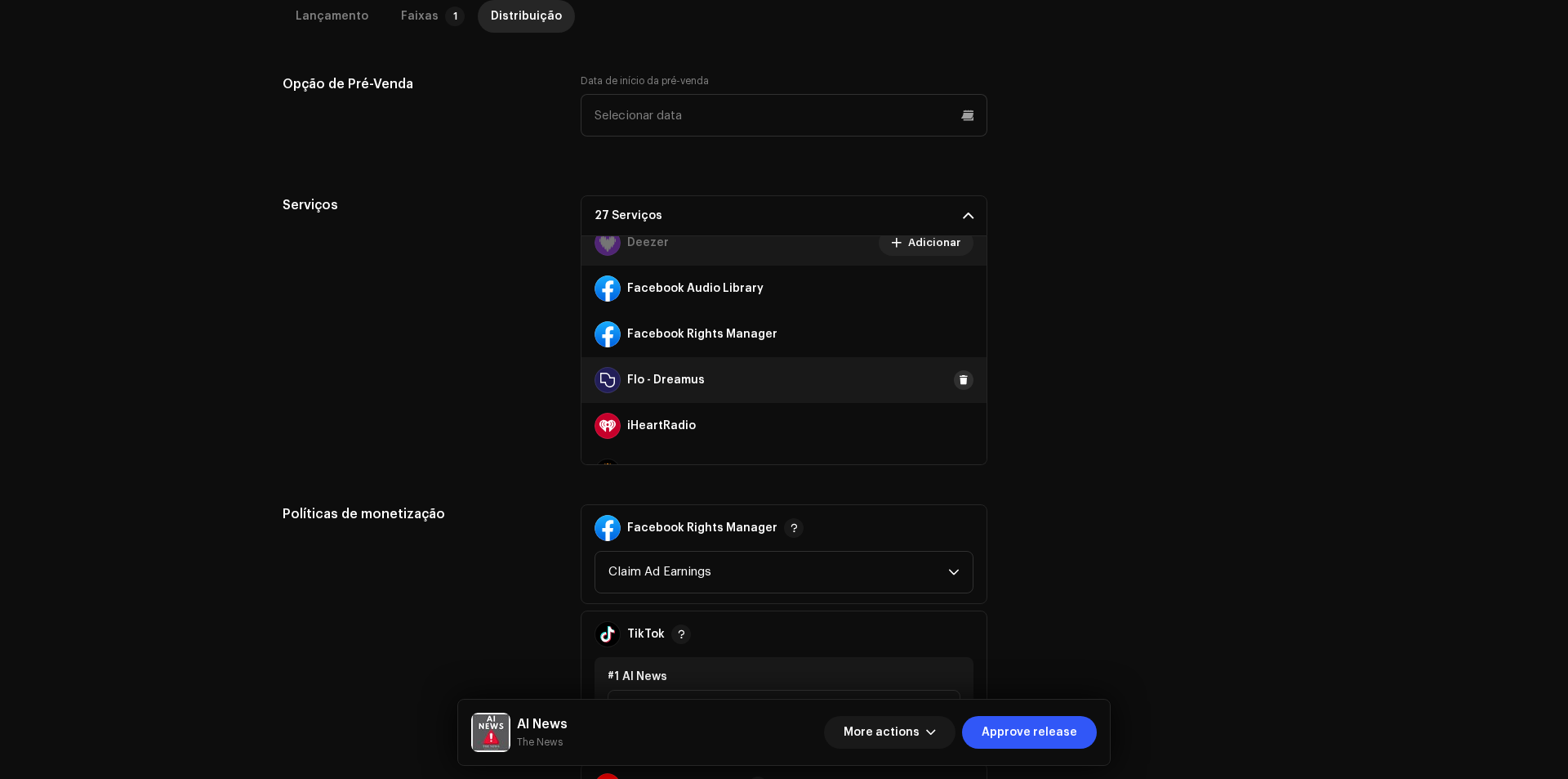
click at [960, 373] on button at bounding box center [964, 380] width 20 height 20
click at [954, 432] on button at bounding box center [964, 425] width 20 height 20
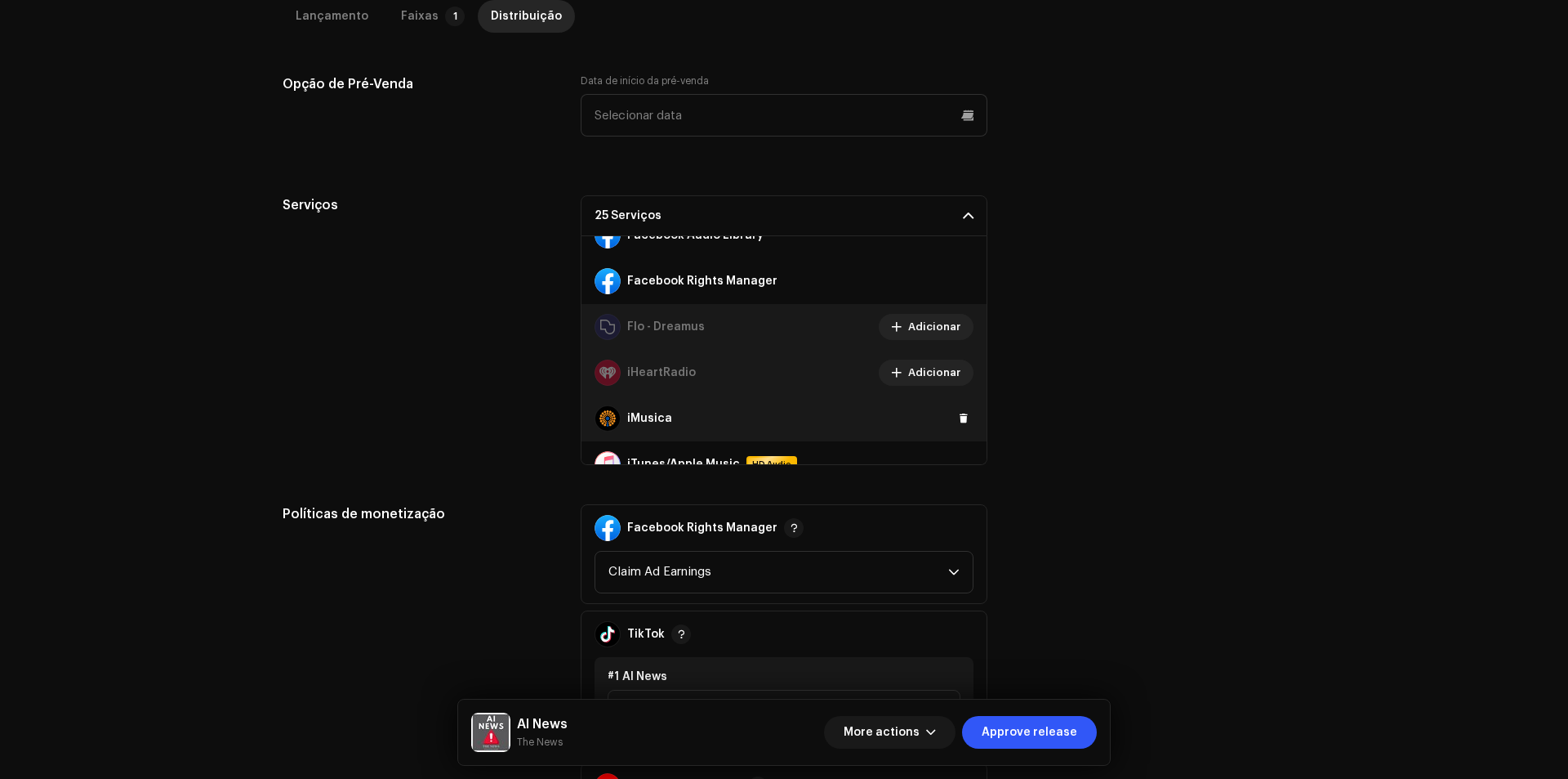
scroll to position [327, 0]
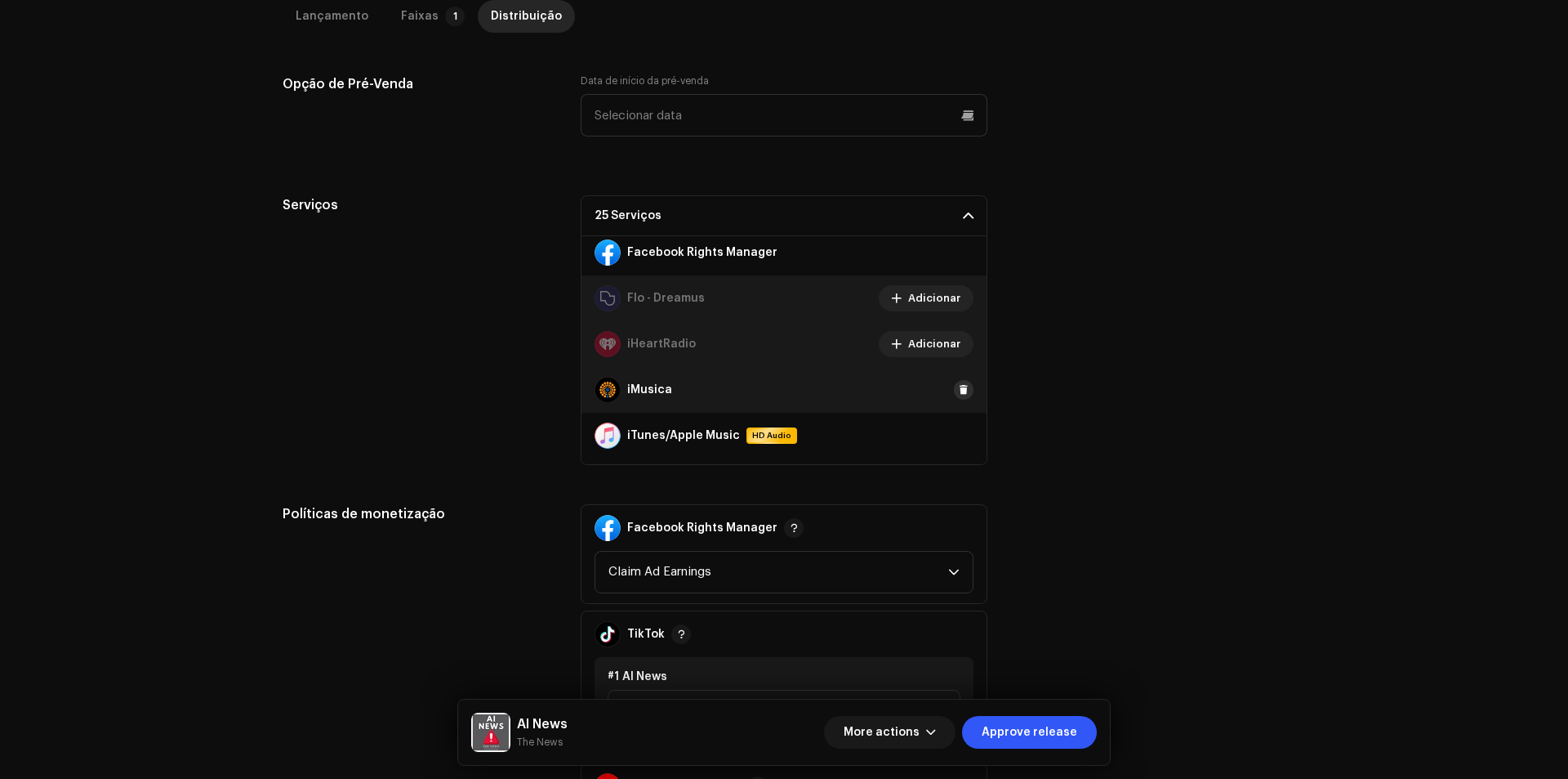
click at [958, 388] on span at bounding box center [963, 390] width 10 height 13
click at [958, 433] on span at bounding box center [963, 435] width 10 height 13
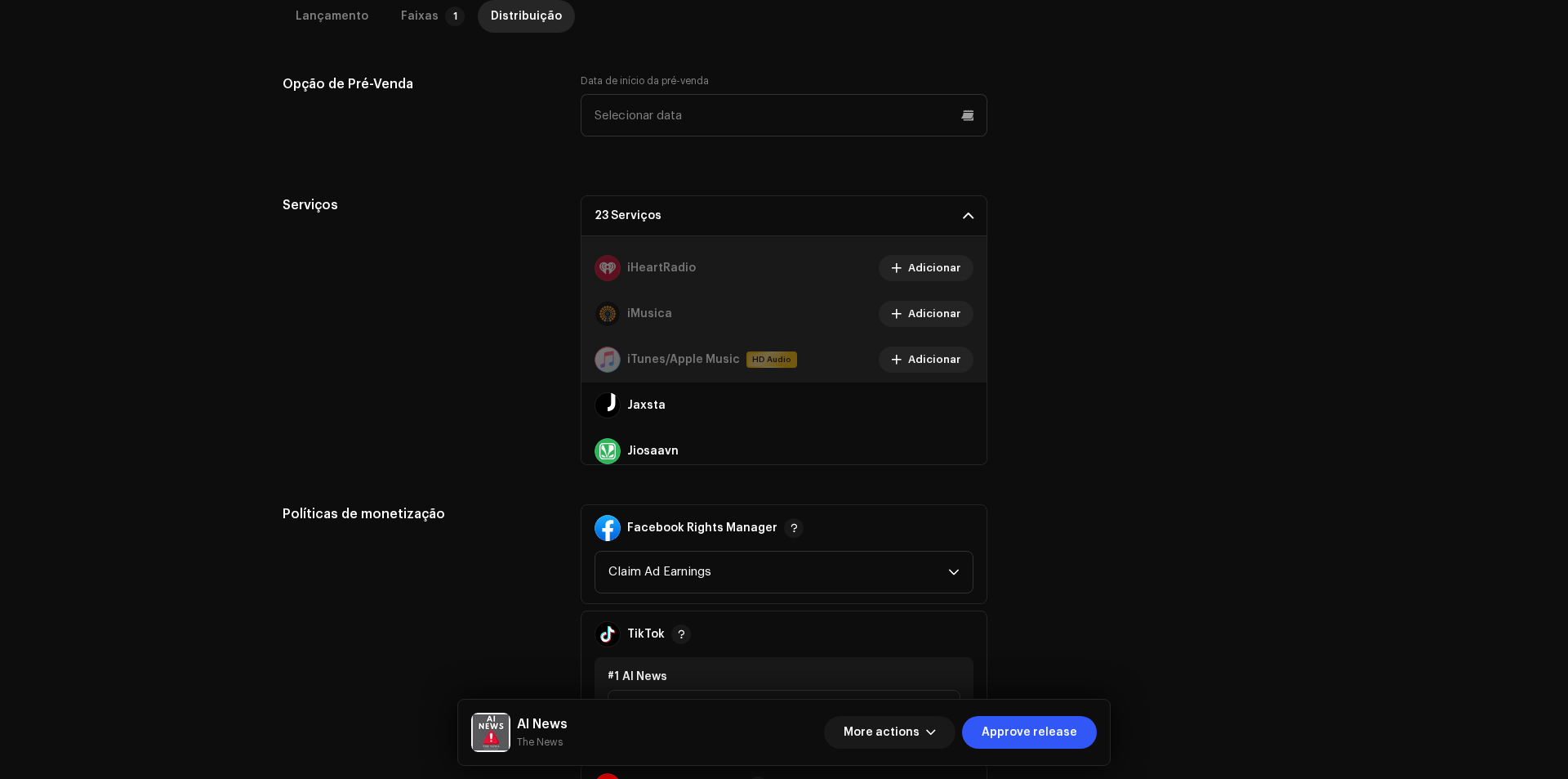
scroll to position [490, 0]
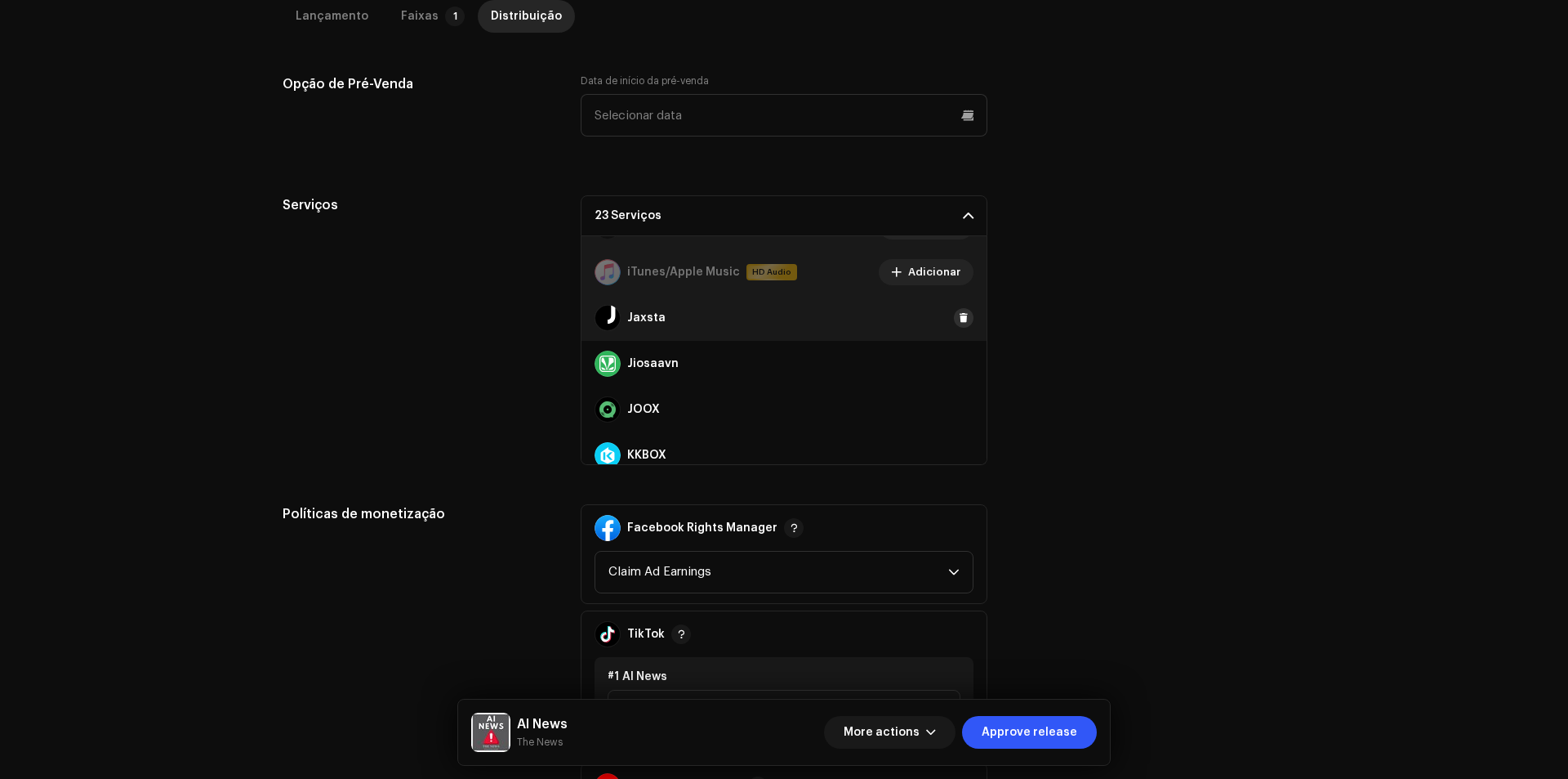
click at [958, 319] on span at bounding box center [963, 318] width 10 height 13
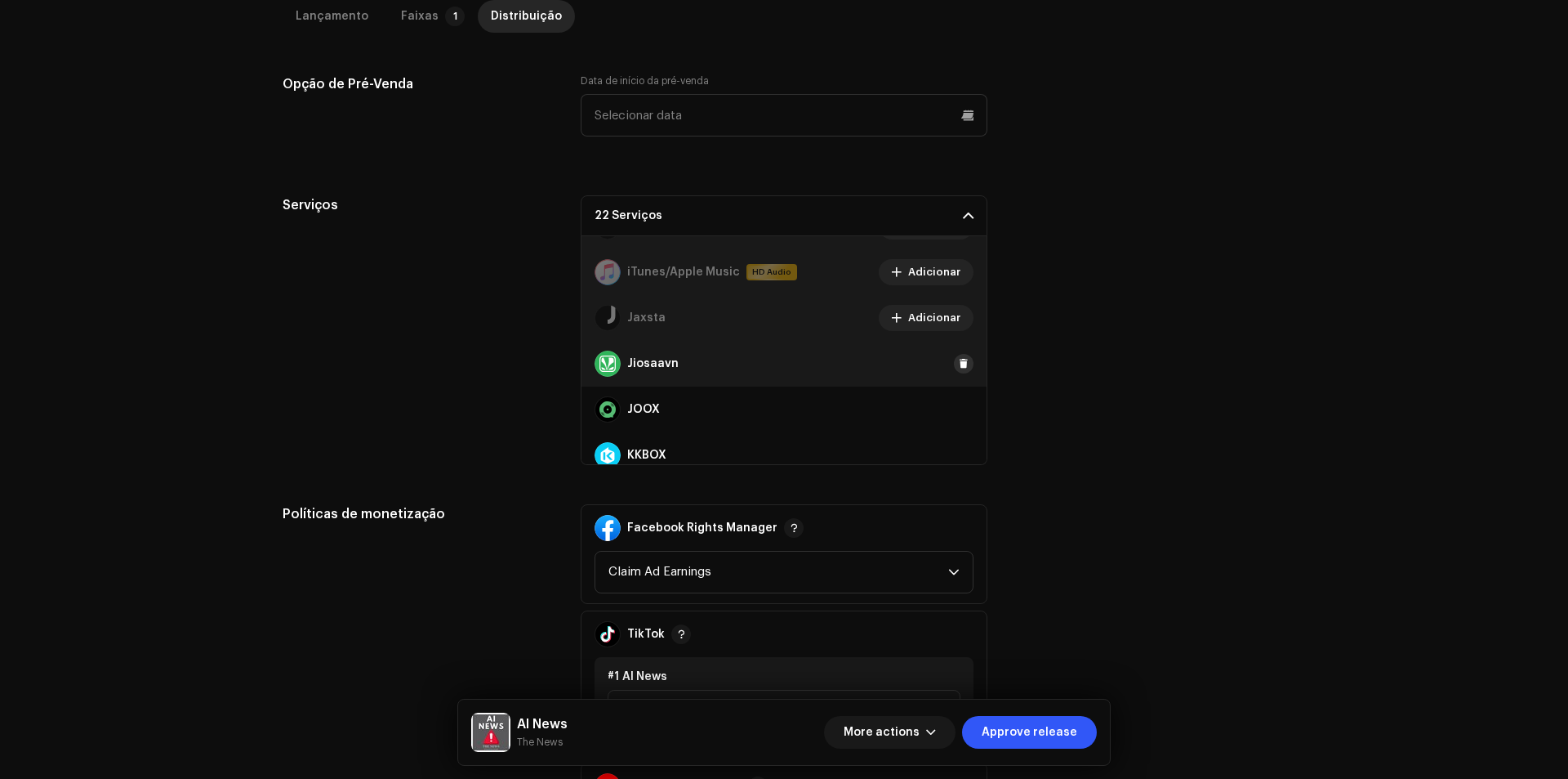
click at [958, 360] on span at bounding box center [963, 363] width 10 height 13
click at [958, 423] on div "JOOX" at bounding box center [784, 409] width 405 height 46
click at [958, 414] on span at bounding box center [963, 409] width 10 height 13
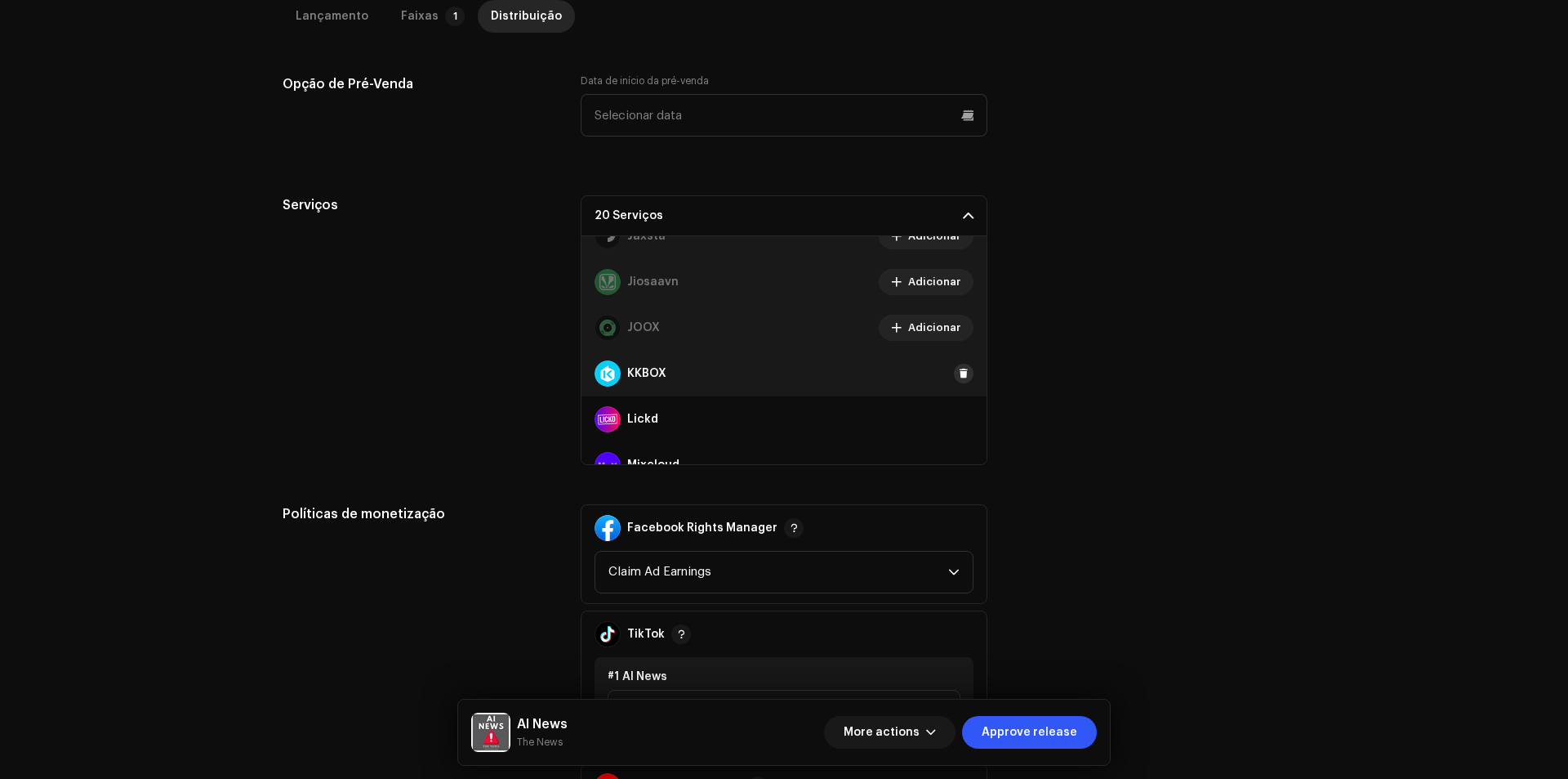
click at [955, 365] on button at bounding box center [964, 373] width 20 height 20
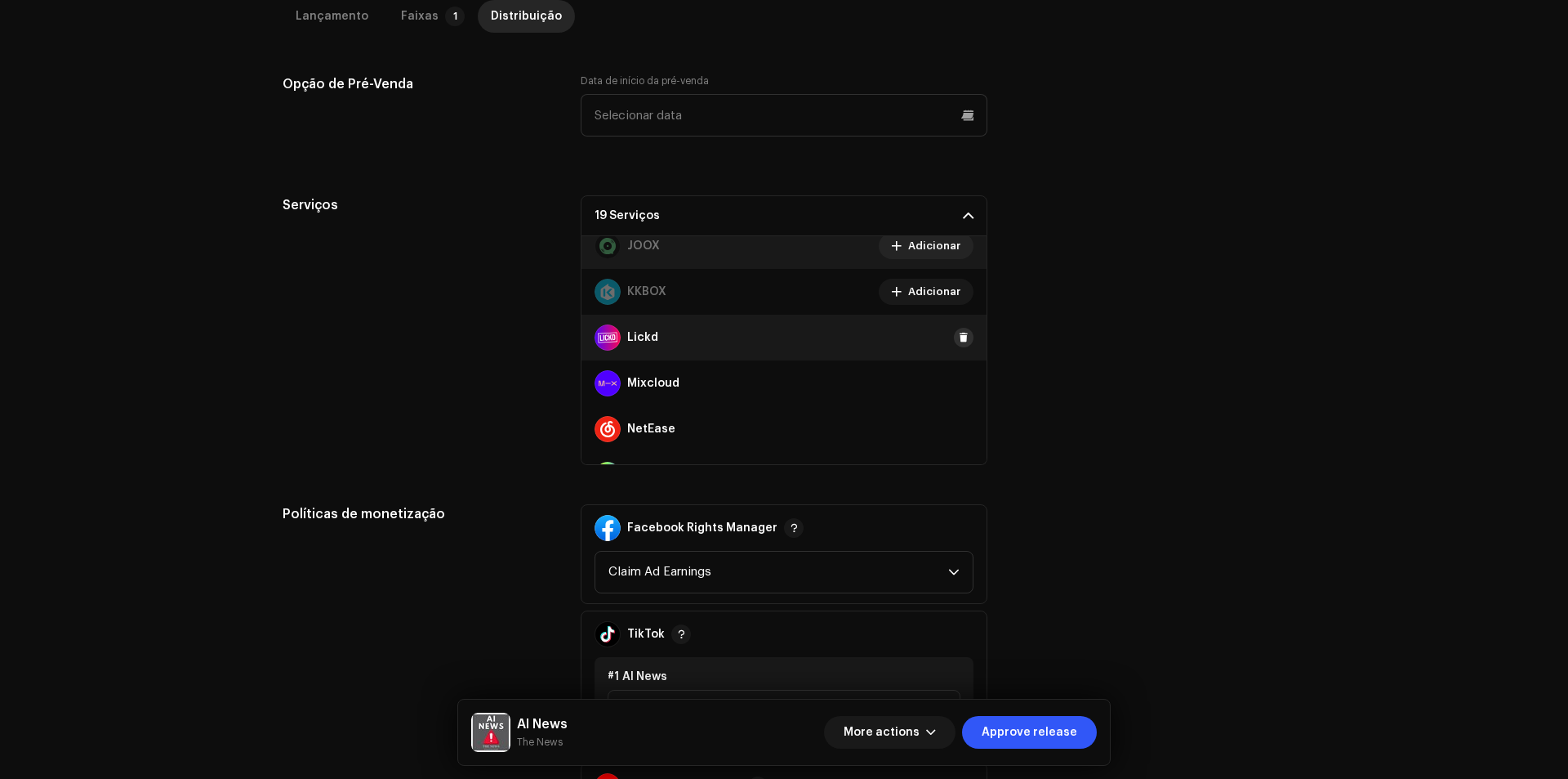
click at [958, 337] on span at bounding box center [963, 337] width 10 height 13
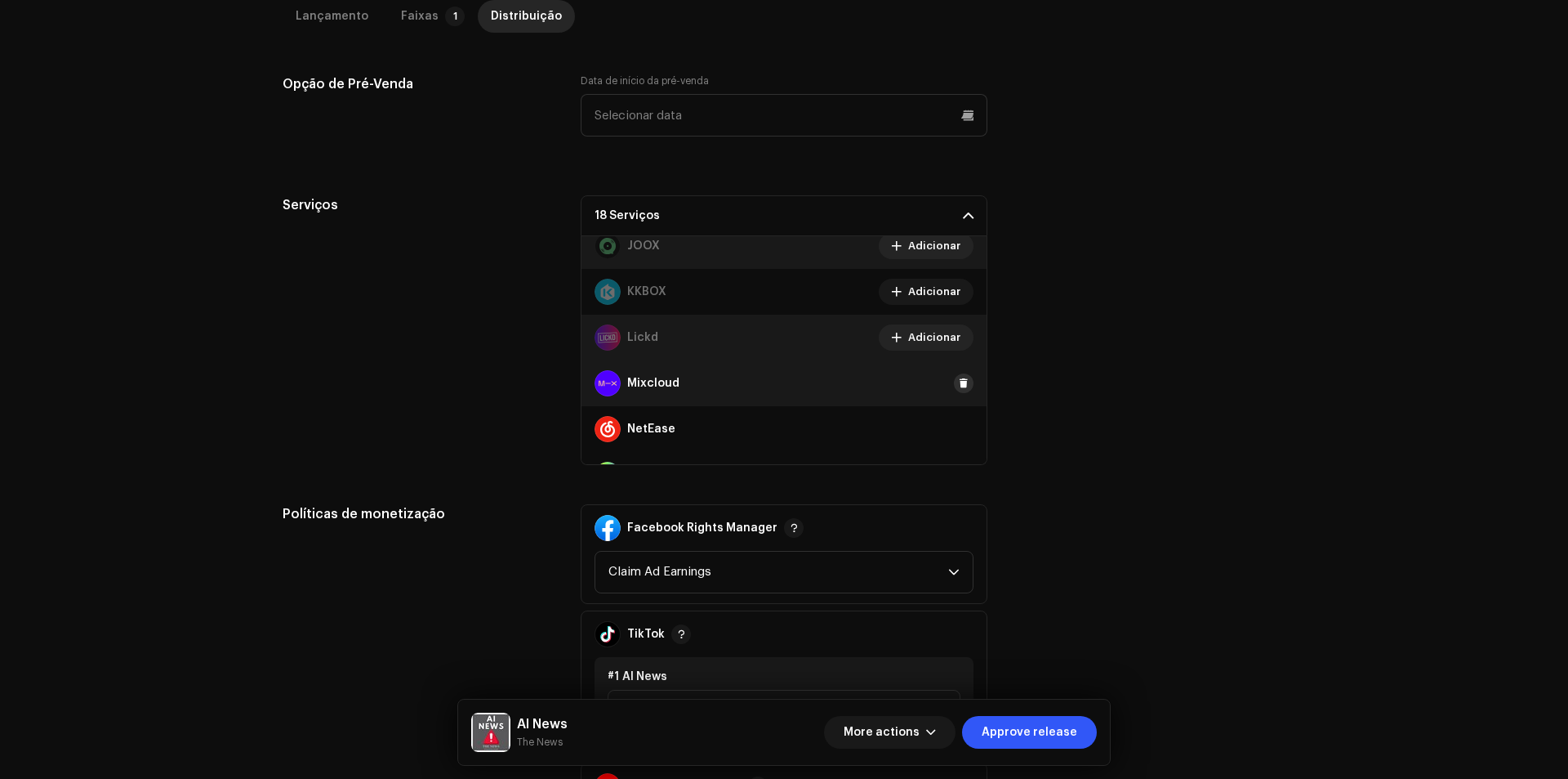
click at [958, 387] on span at bounding box center [963, 383] width 10 height 13
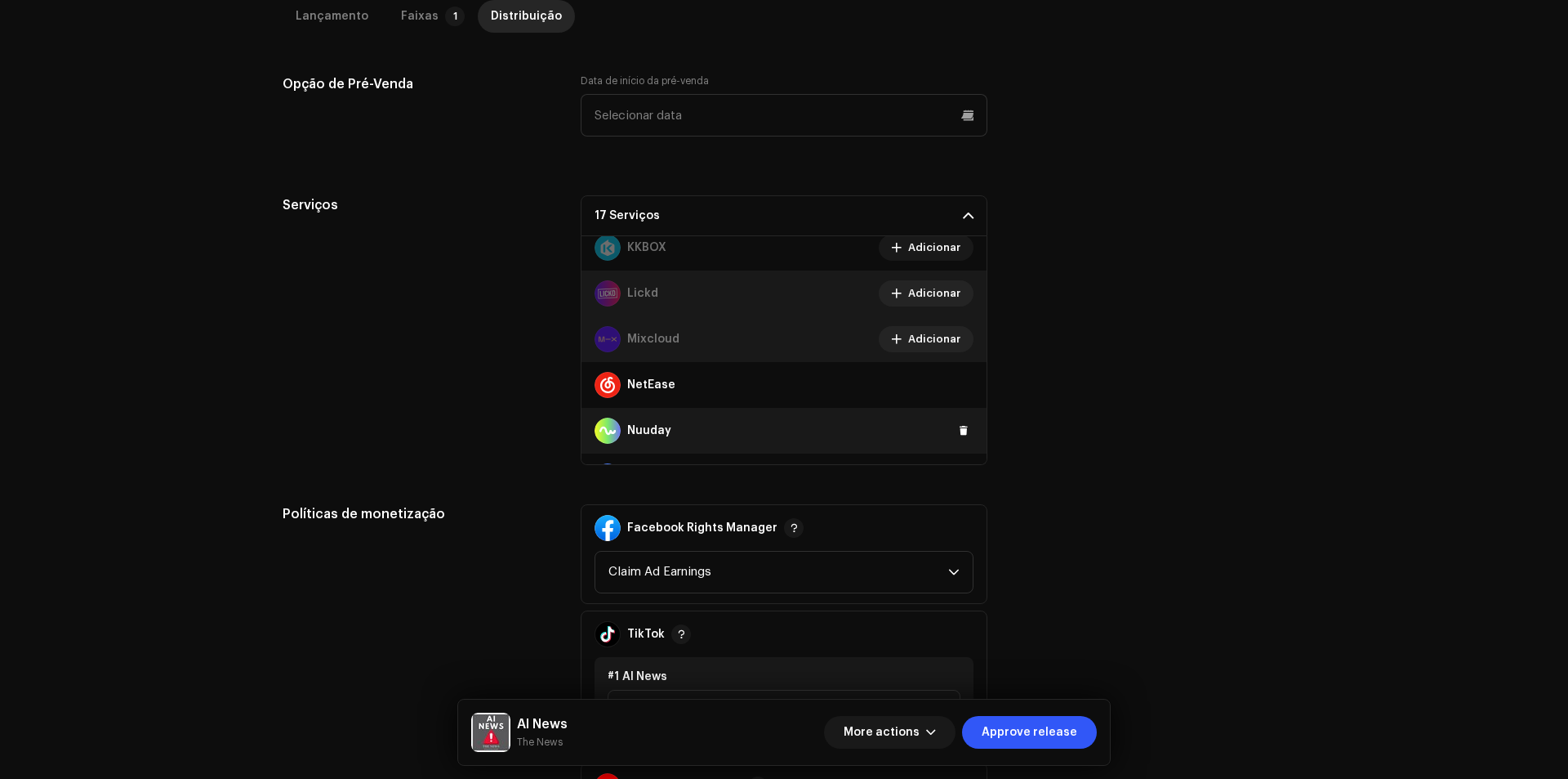
scroll to position [735, 0]
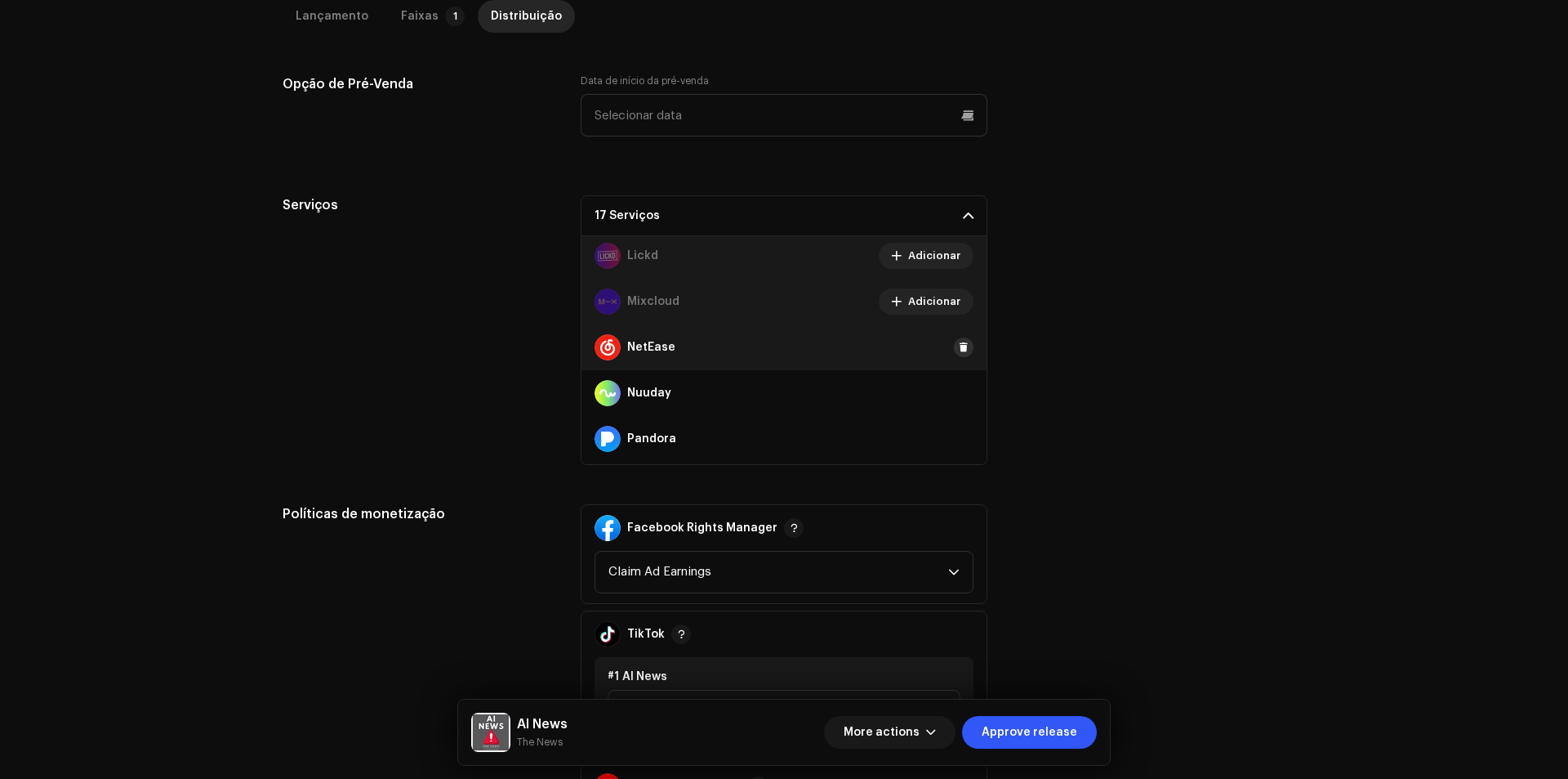
click at [954, 351] on button at bounding box center [964, 347] width 20 height 20
click at [954, 396] on button at bounding box center [964, 393] width 20 height 20
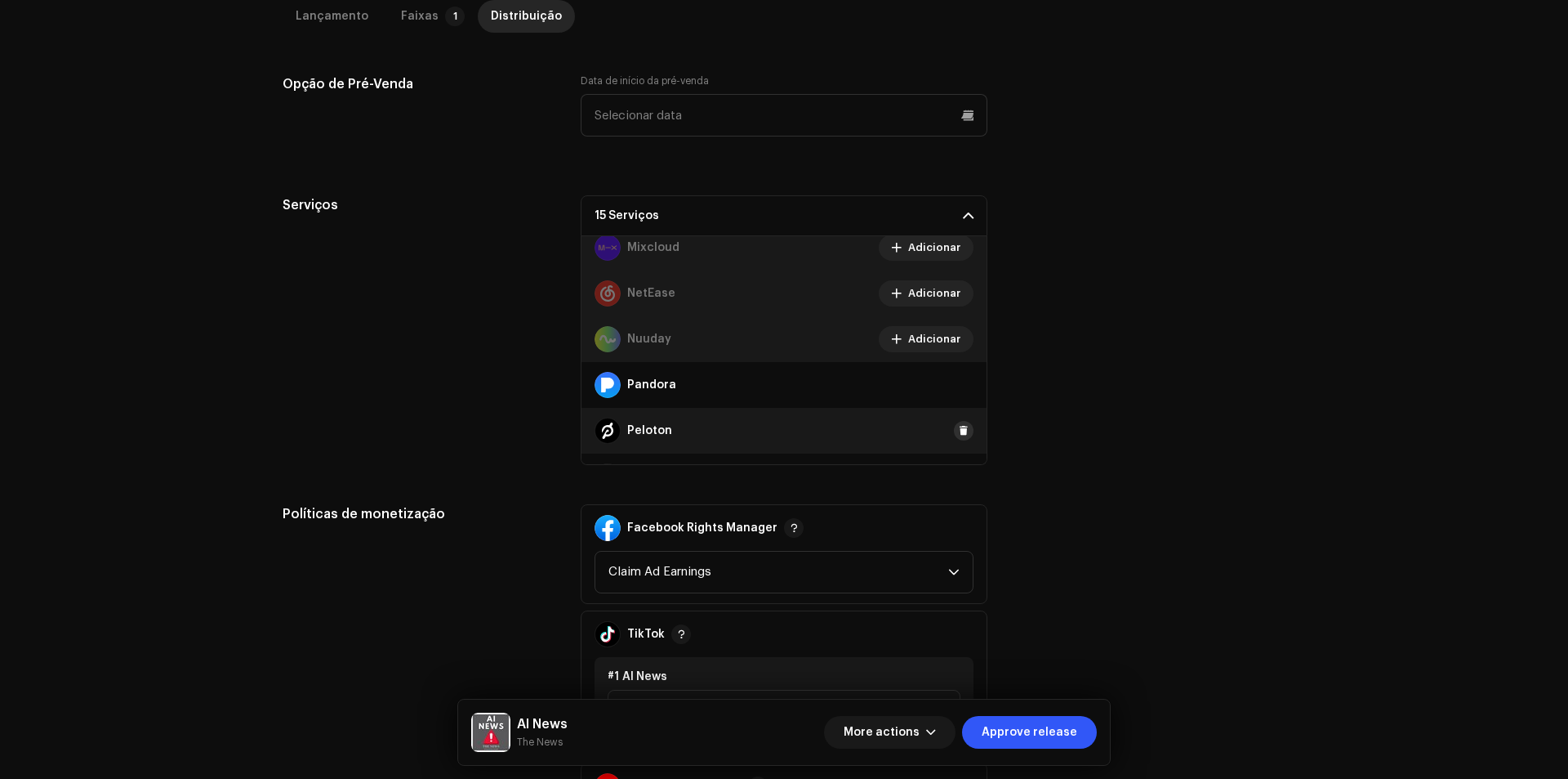
scroll to position [817, 0]
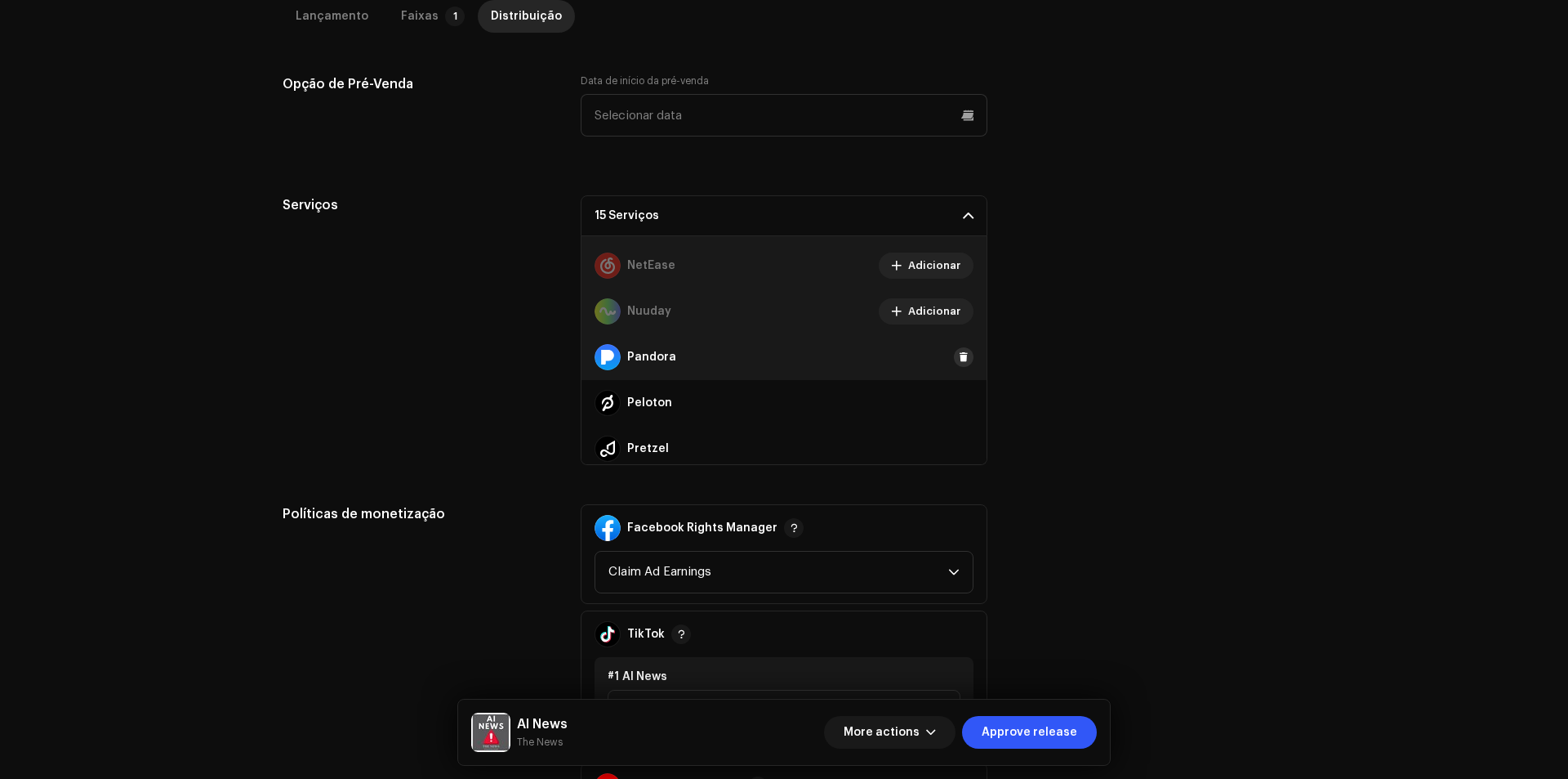
click at [958, 362] on span at bounding box center [963, 357] width 10 height 13
click at [958, 396] on span at bounding box center [963, 402] width 10 height 13
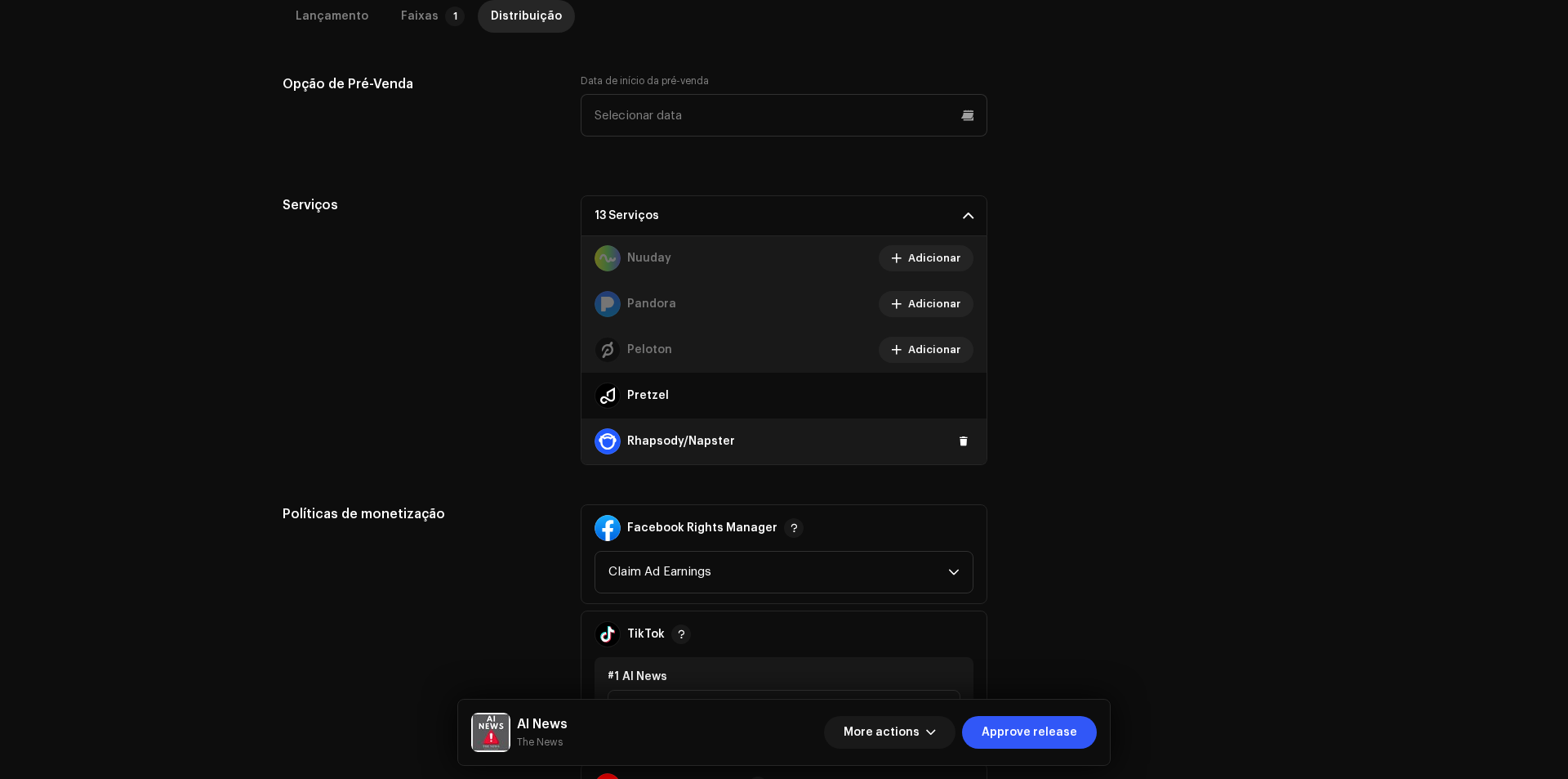
scroll to position [899, 0]
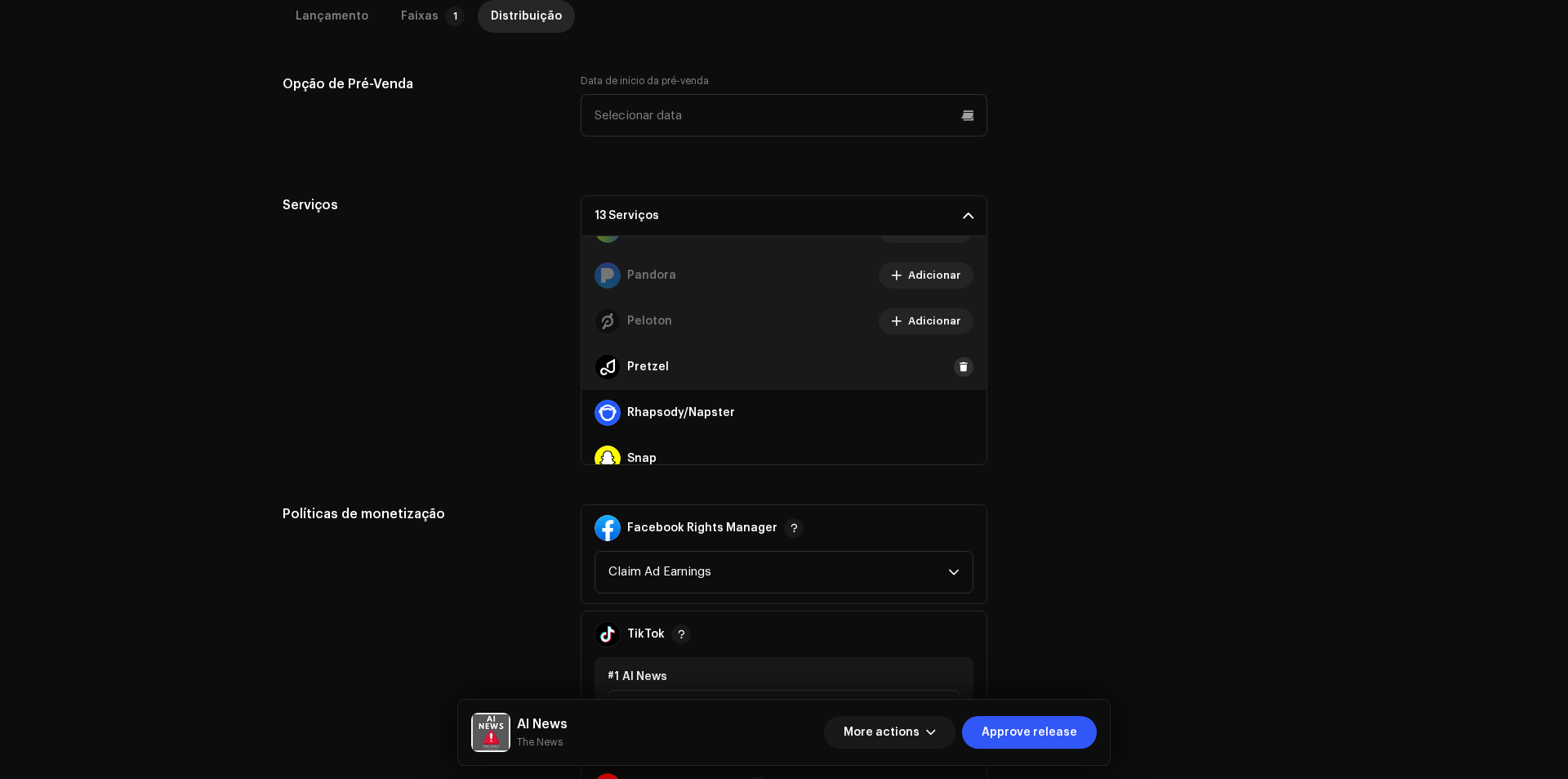
click at [954, 373] on button at bounding box center [964, 367] width 20 height 20
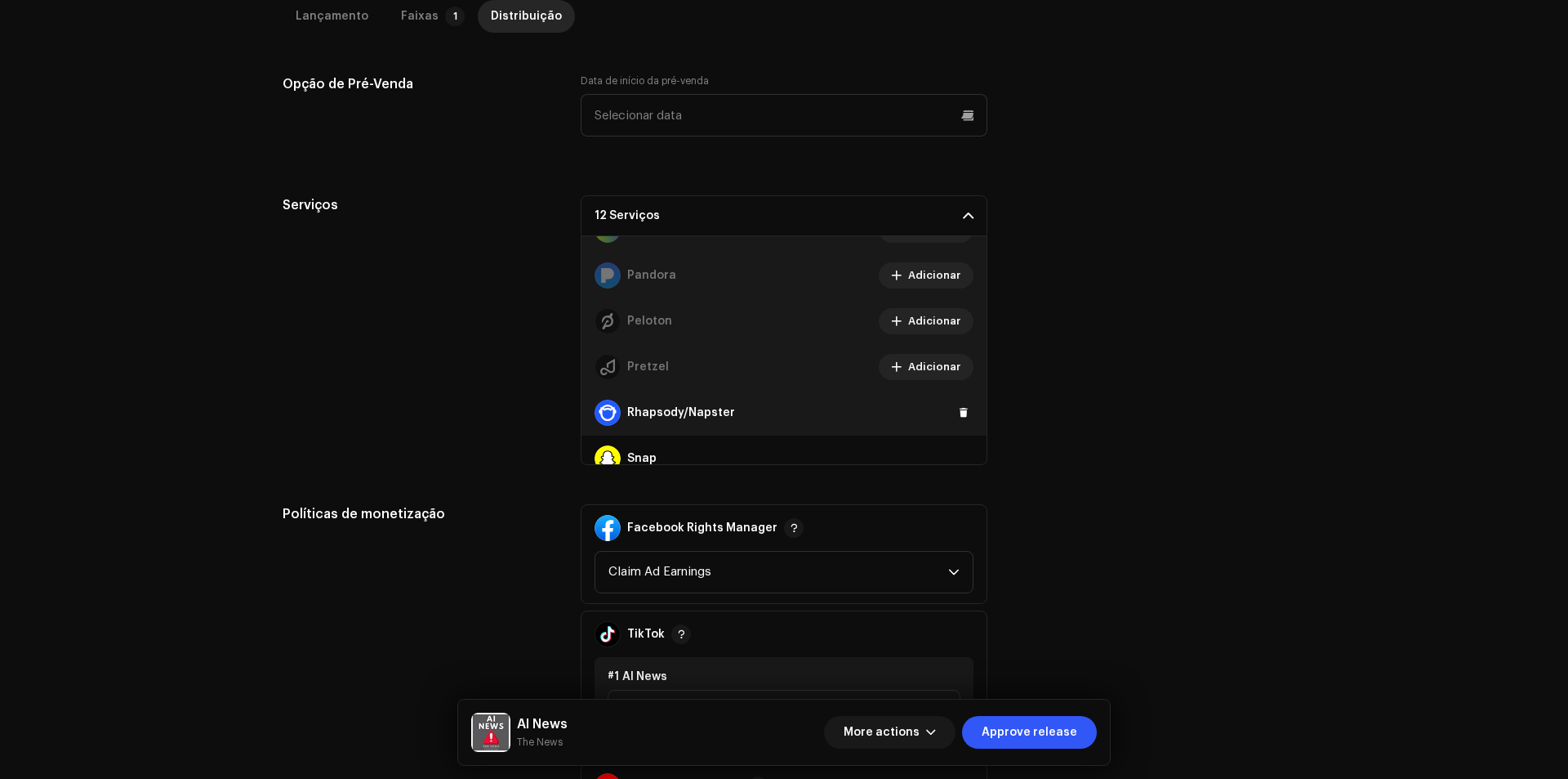
click at [951, 402] on div "Rhapsody/Napster" at bounding box center [784, 412] width 405 height 46
click at [958, 408] on span at bounding box center [963, 412] width 10 height 13
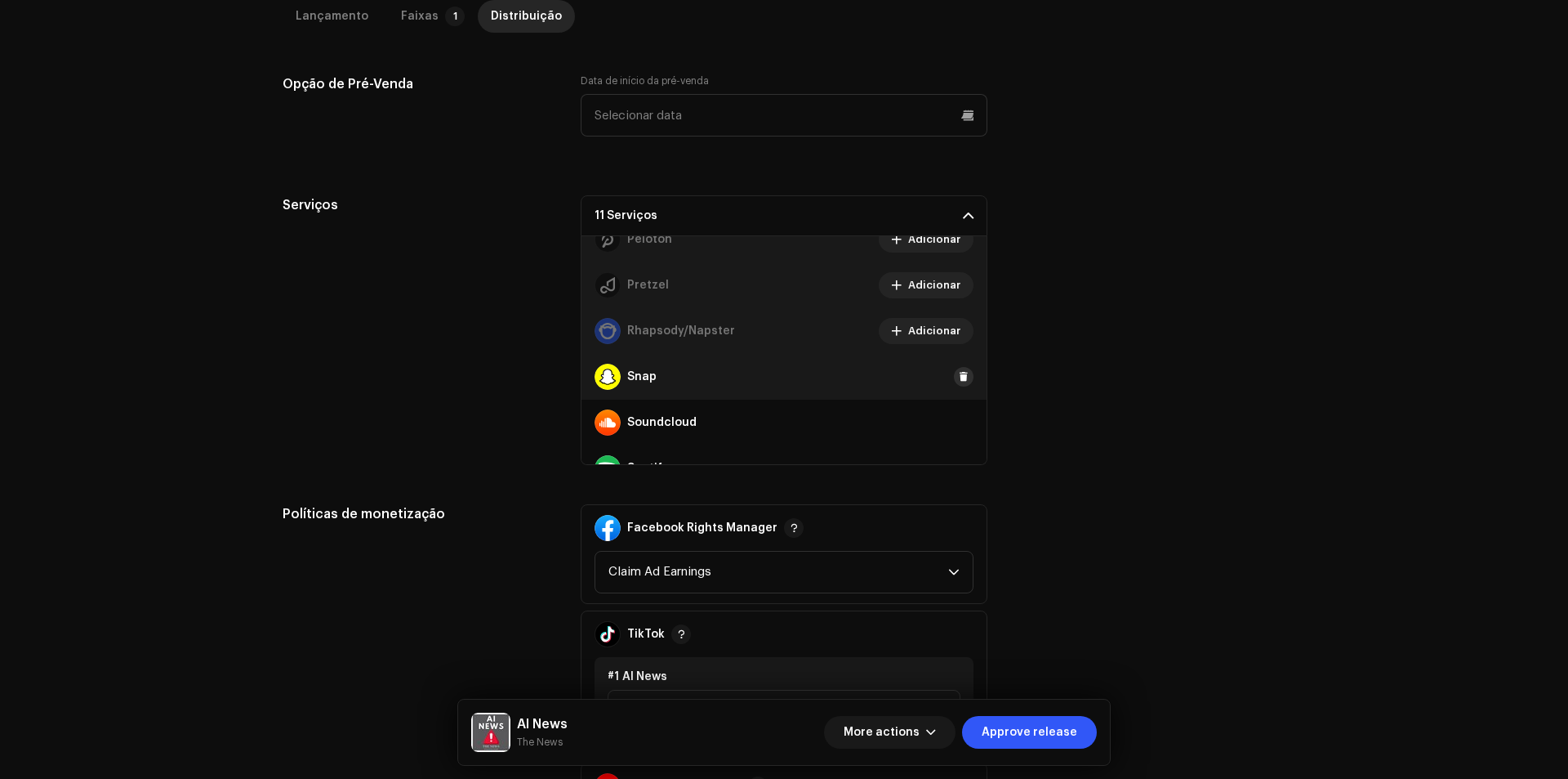
click at [958, 381] on span at bounding box center [963, 376] width 10 height 13
click at [958, 423] on span at bounding box center [963, 422] width 10 height 13
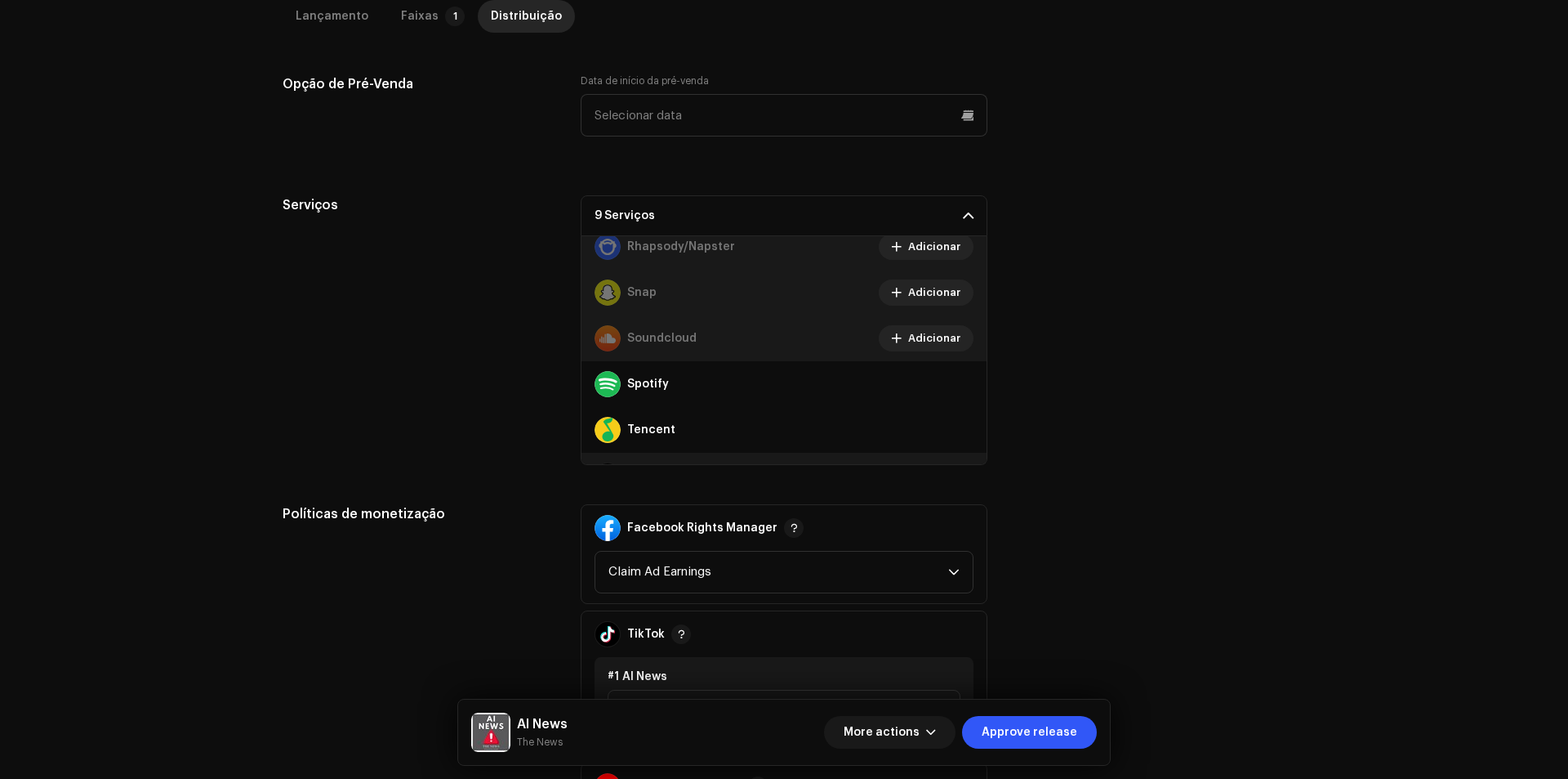
scroll to position [1143, 0]
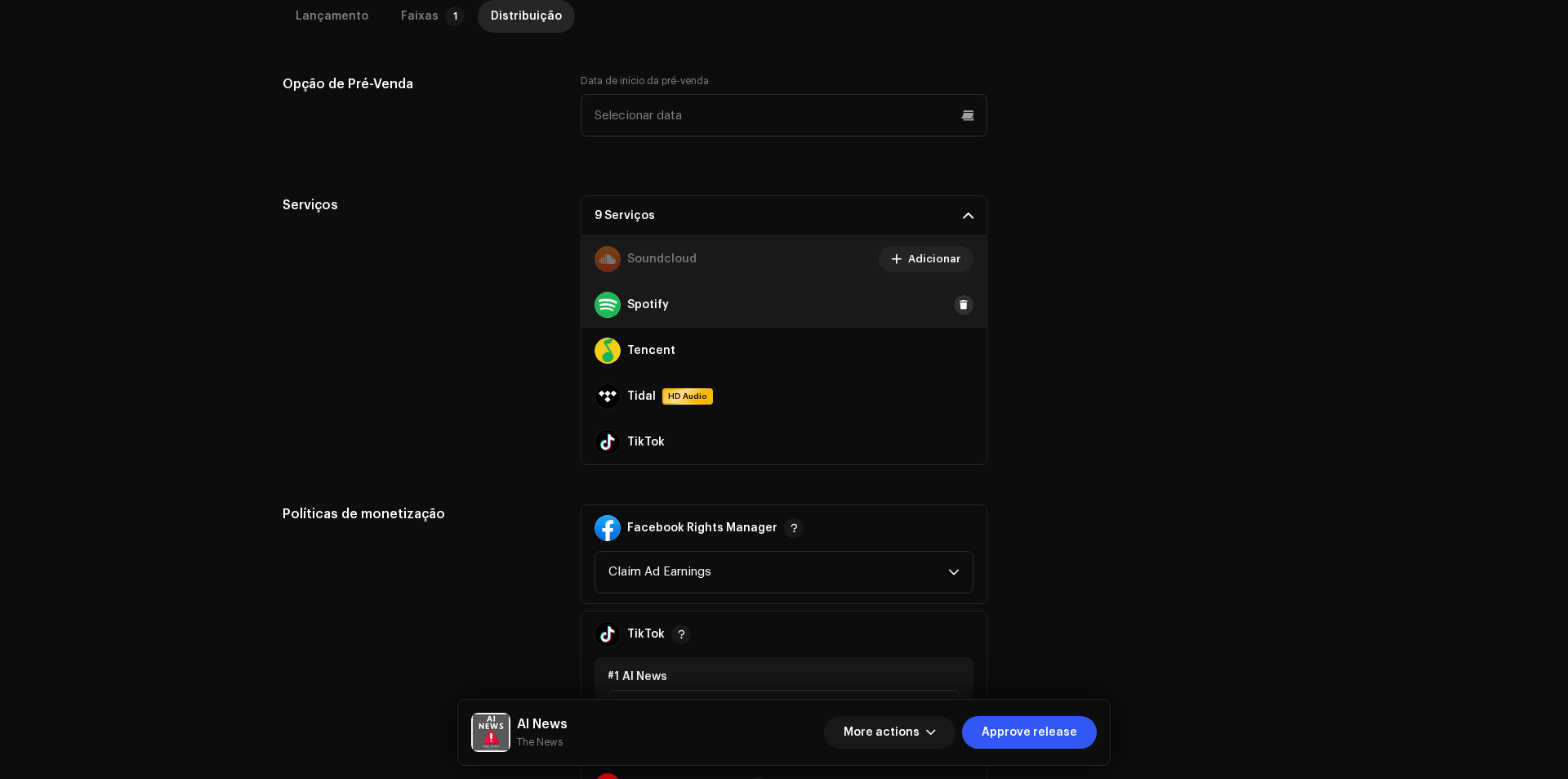
click at [958, 306] on span at bounding box center [963, 304] width 10 height 13
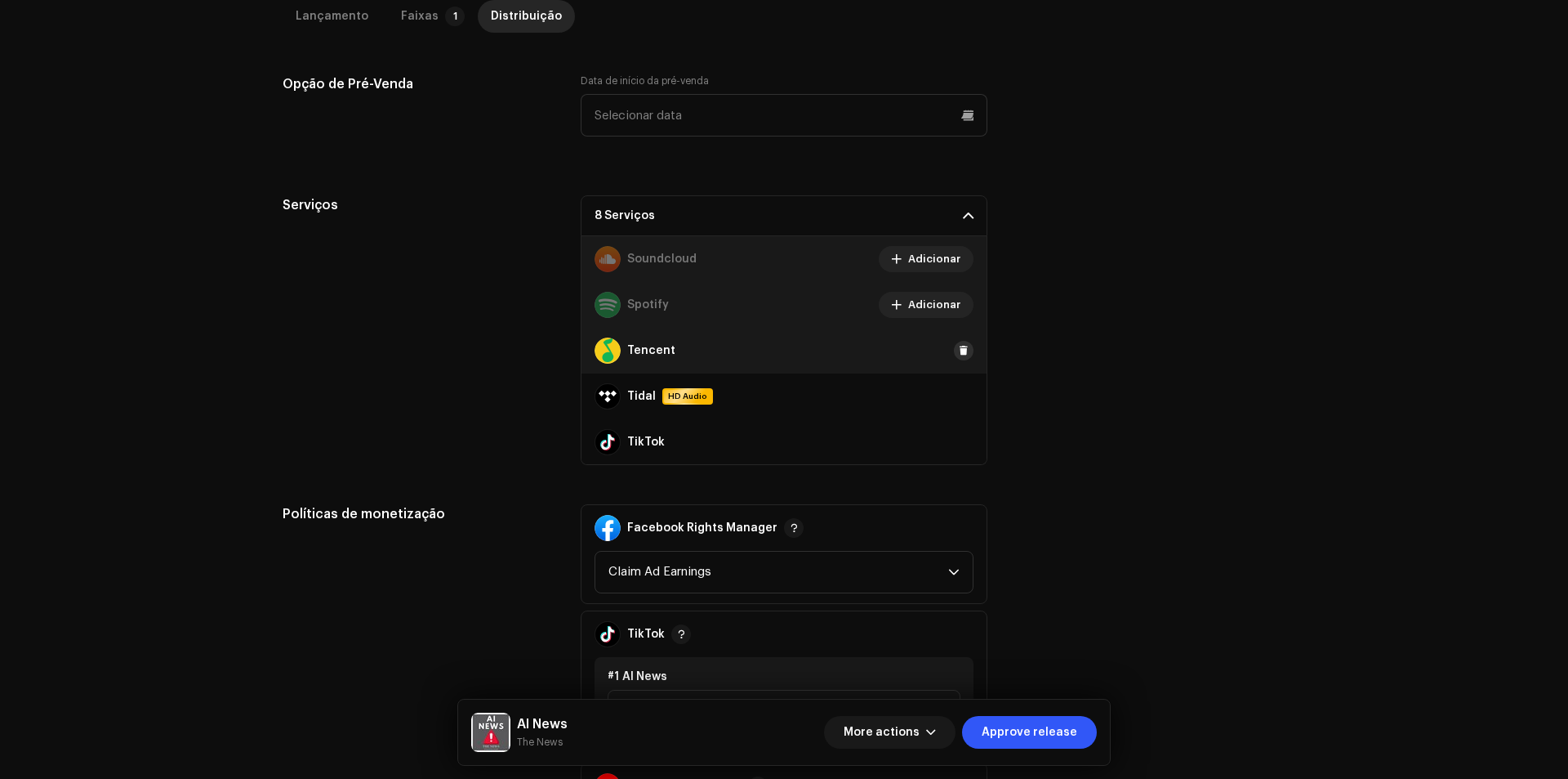
click at [958, 353] on span at bounding box center [963, 350] width 10 height 13
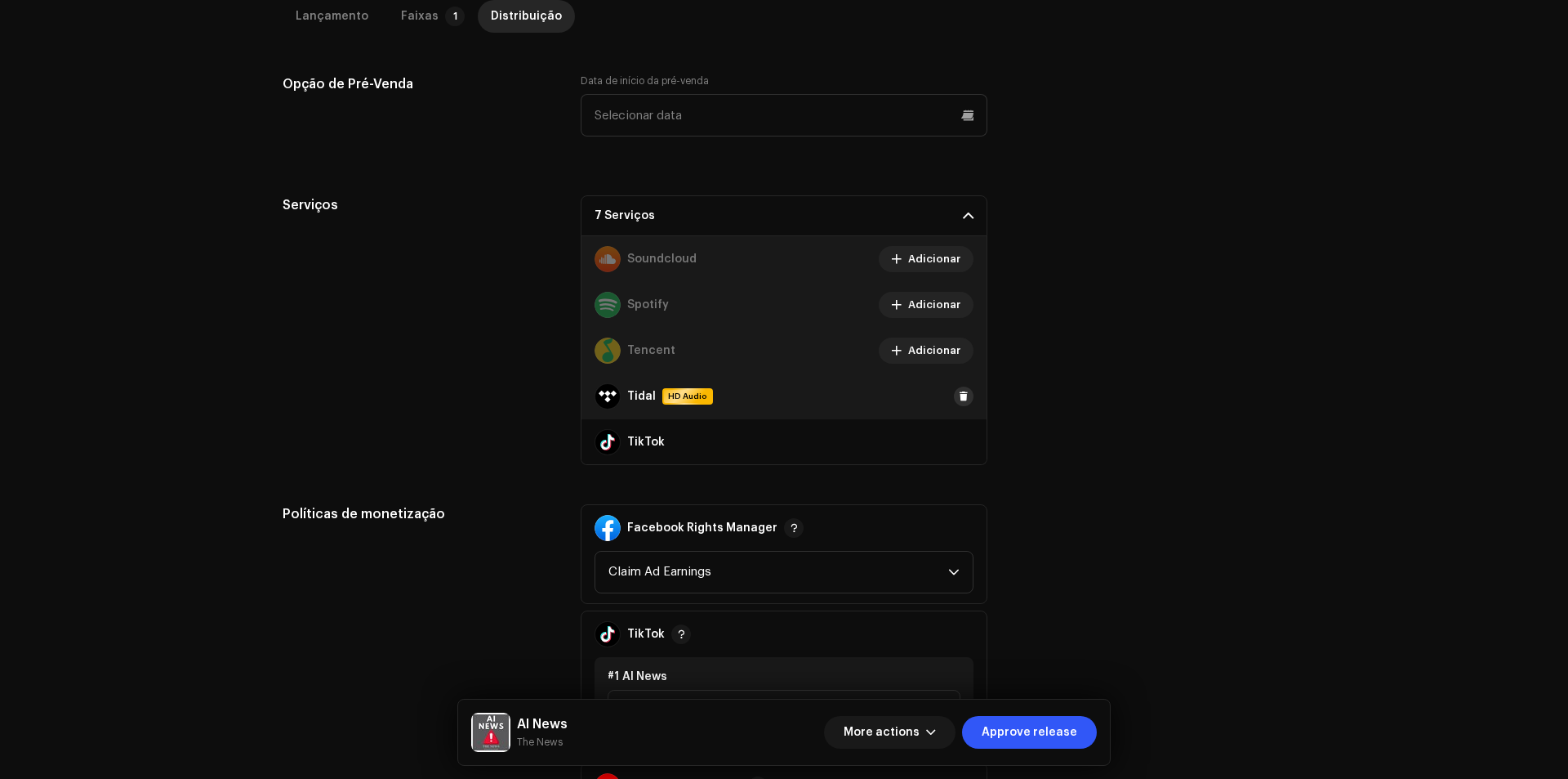
click at [954, 390] on button at bounding box center [964, 397] width 20 height 20
click at [961, 438] on button at bounding box center [964, 442] width 20 height 20
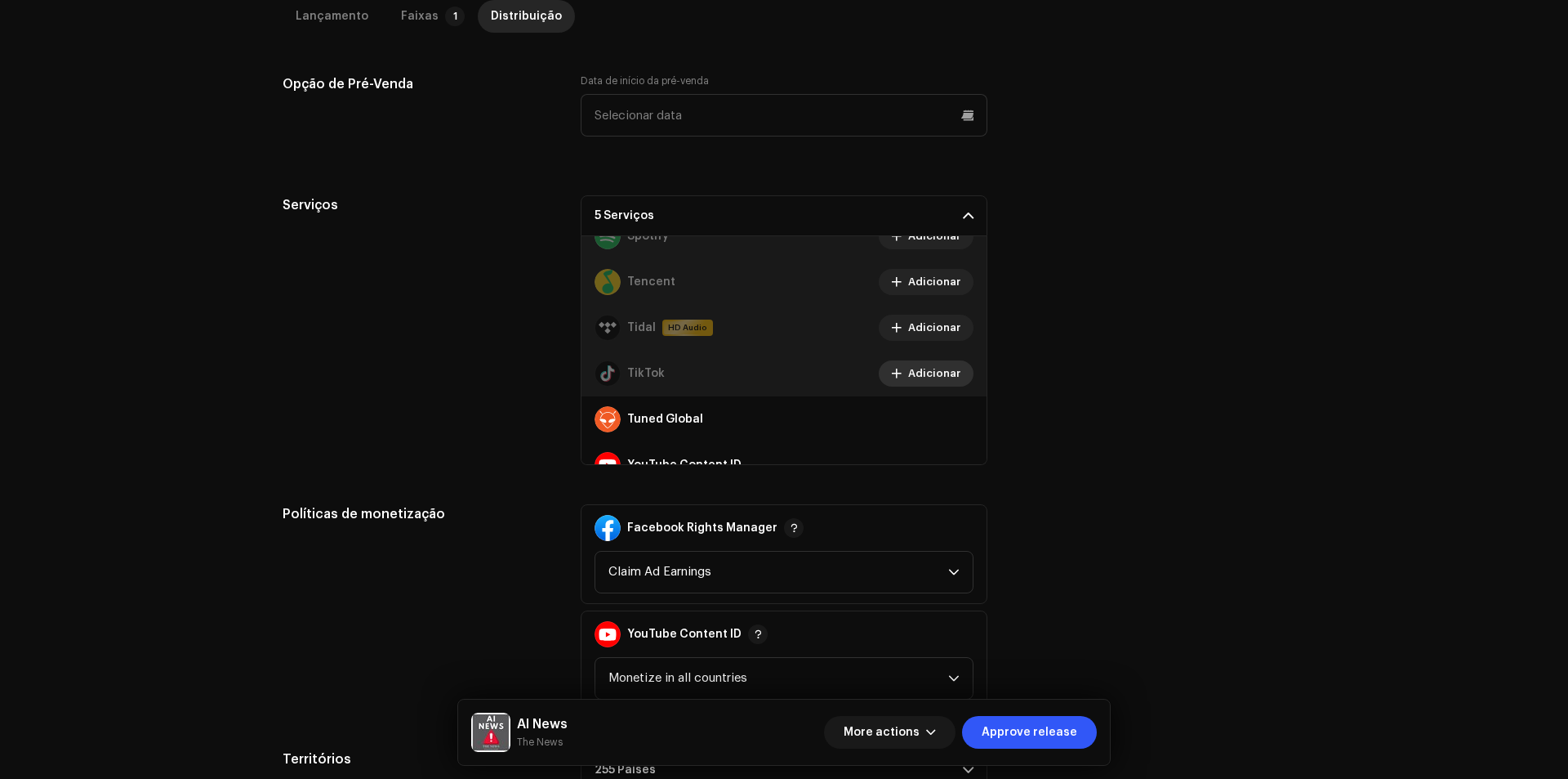
scroll to position [1282, 0]
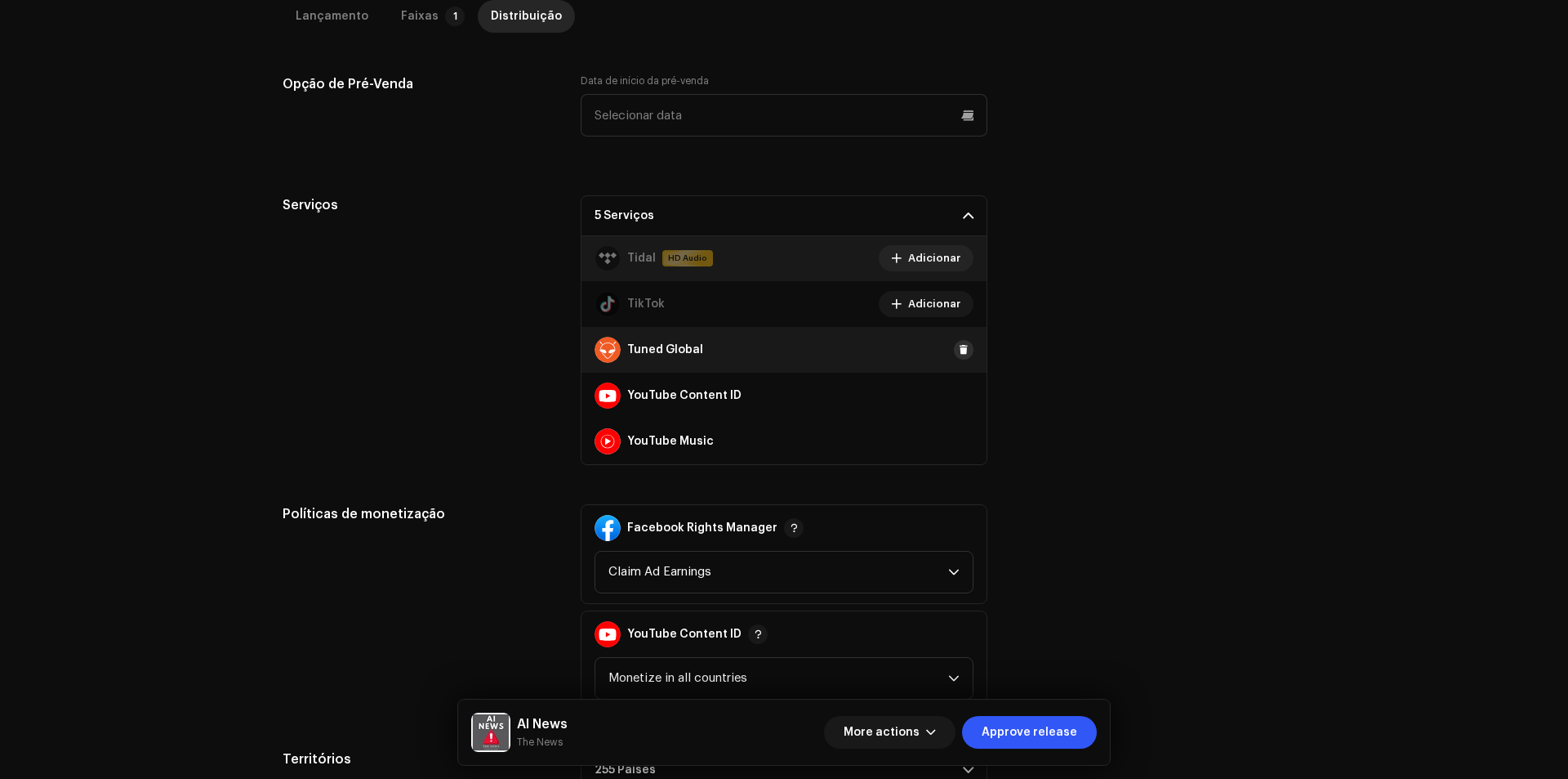
click at [958, 352] on span at bounding box center [963, 349] width 10 height 13
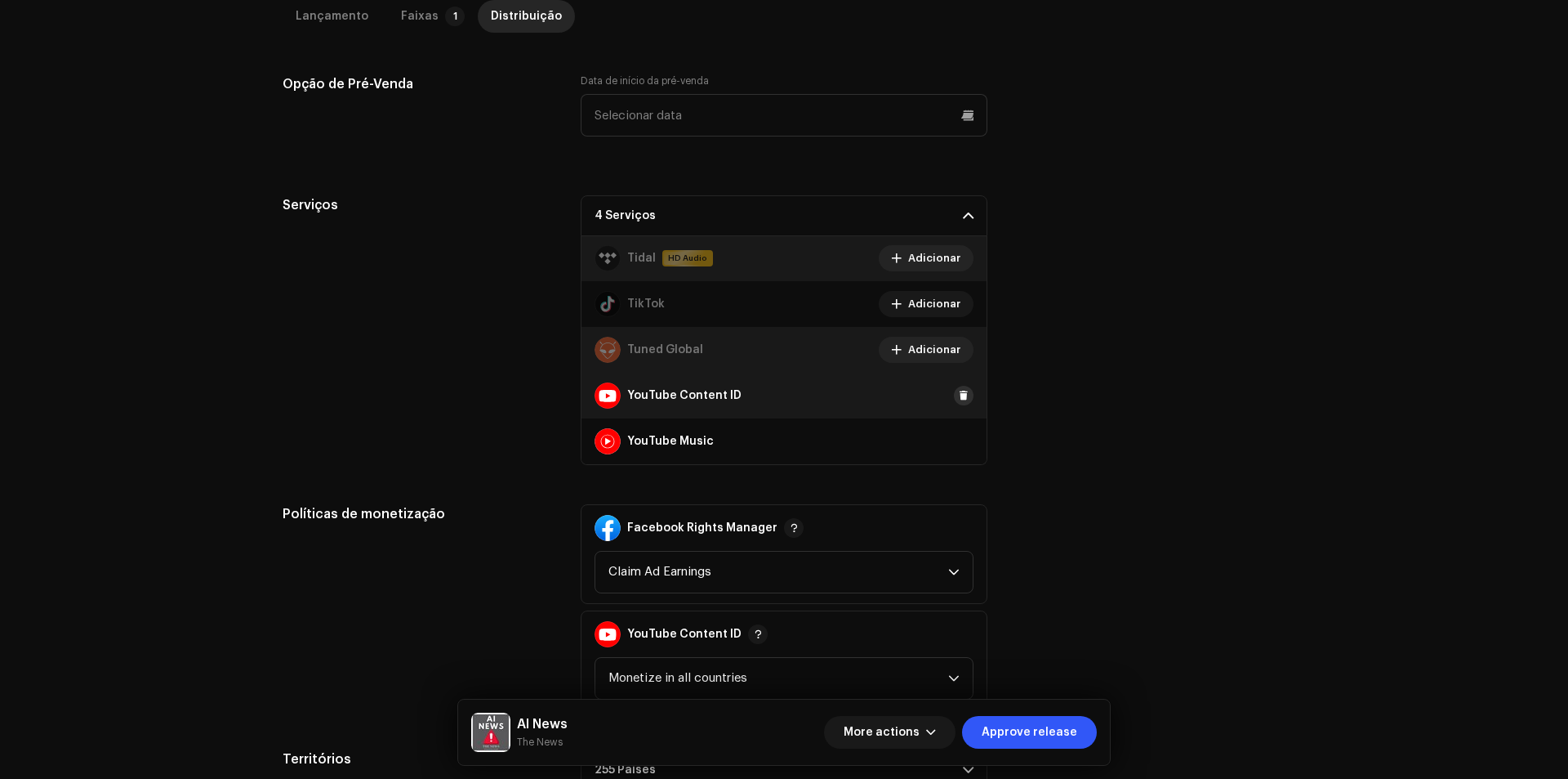
click at [958, 391] on span at bounding box center [963, 395] width 10 height 13
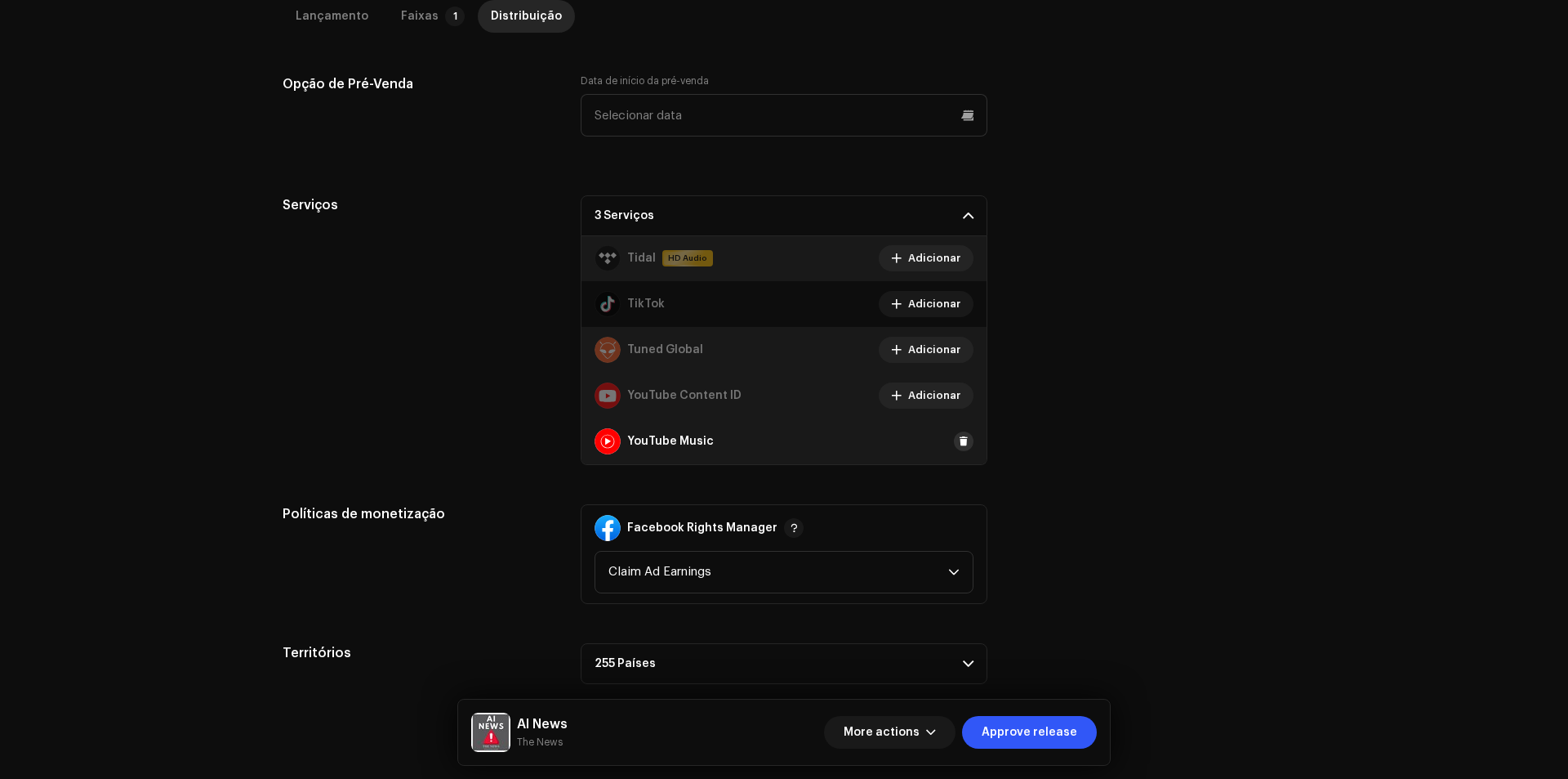
click at [960, 438] on button at bounding box center [964, 442] width 20 height 20
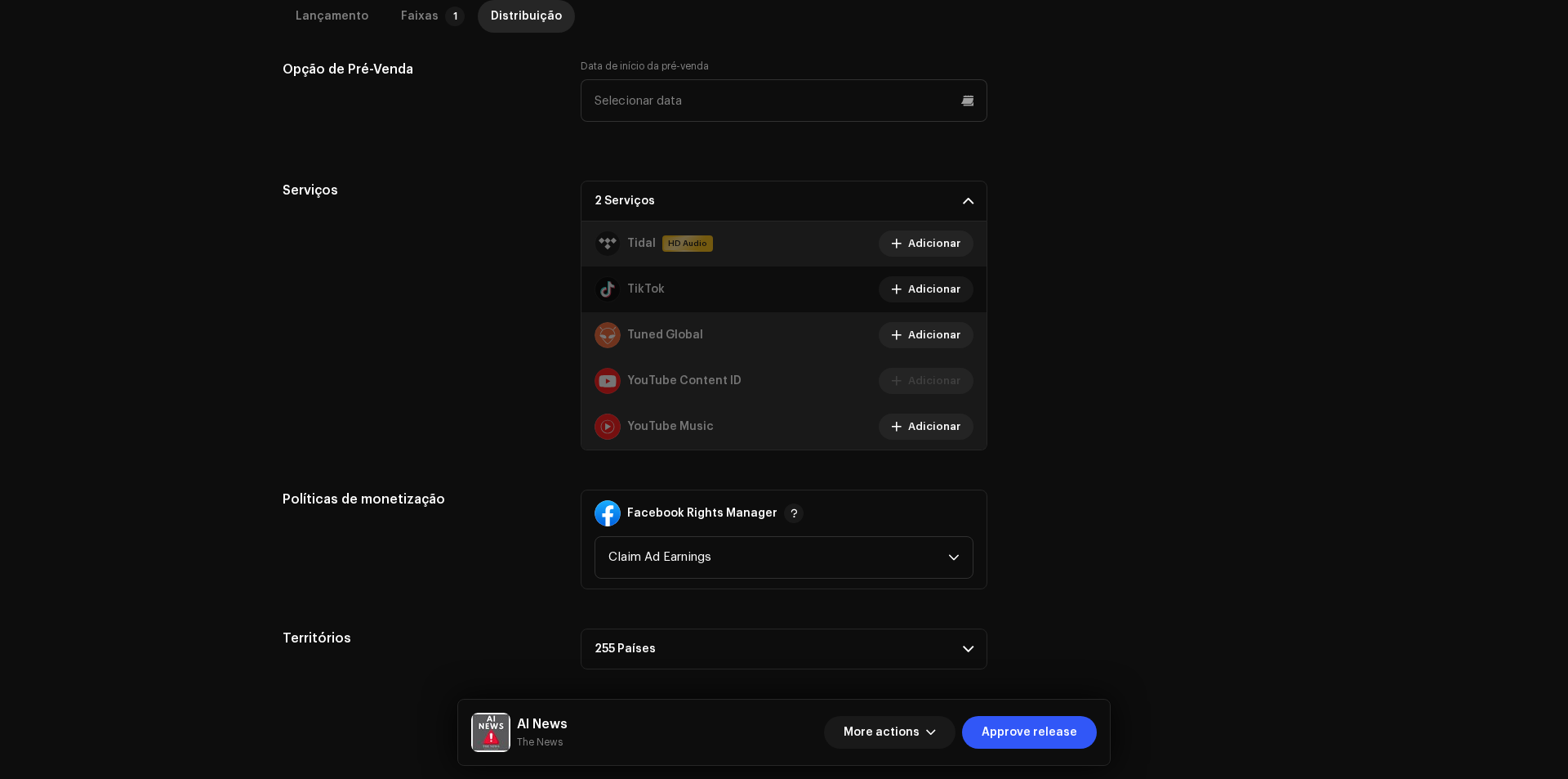
scroll to position [758, 0]
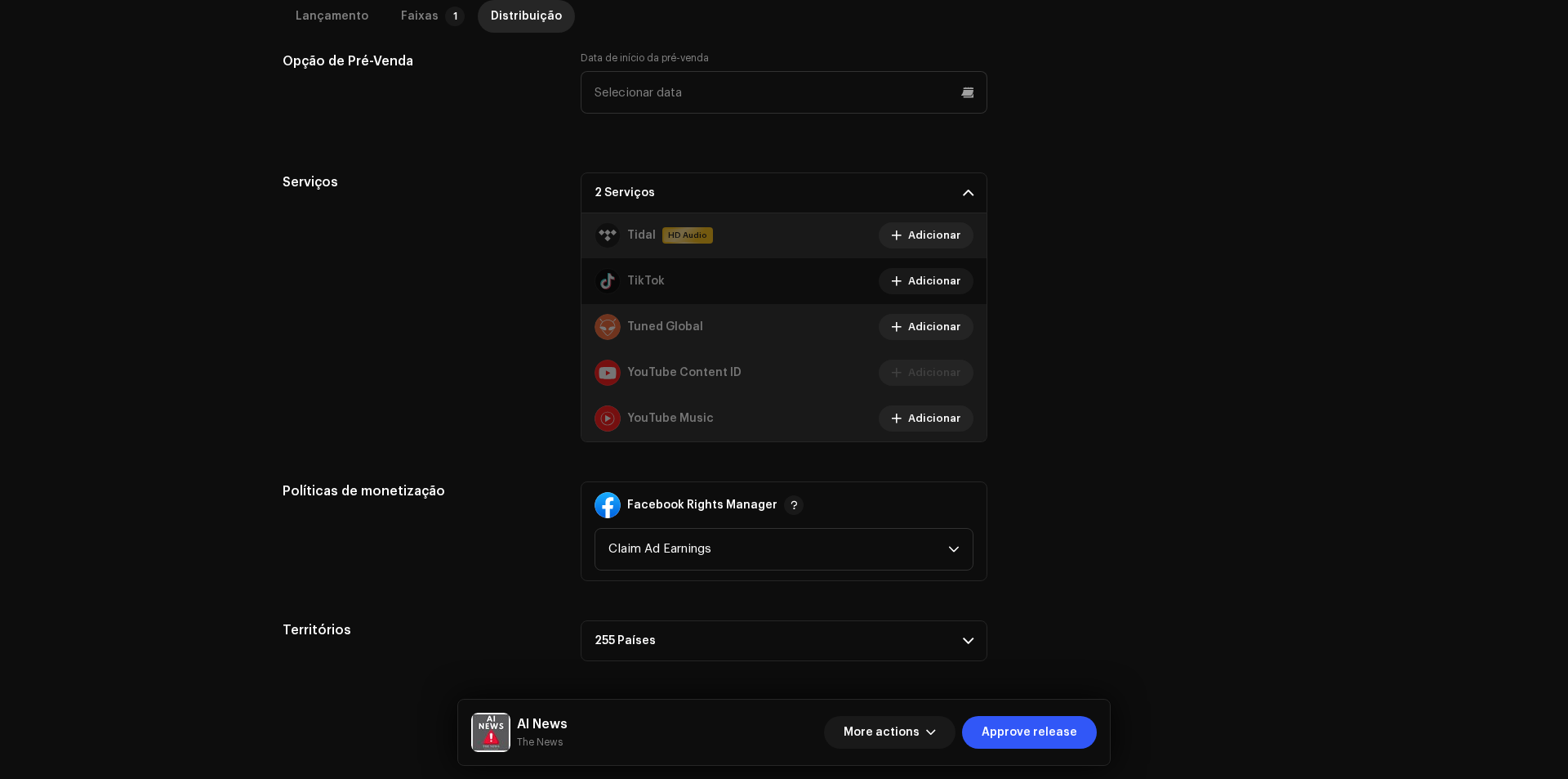
click at [1028, 714] on div "More actions Approve release" at bounding box center [959, 732] width 272 height 40
drag, startPoint x: 1029, startPoint y: 718, endPoint x: 1039, endPoint y: 718, distance: 10.0
click at [1029, 718] on span "Approve release" at bounding box center [1029, 732] width 95 height 32
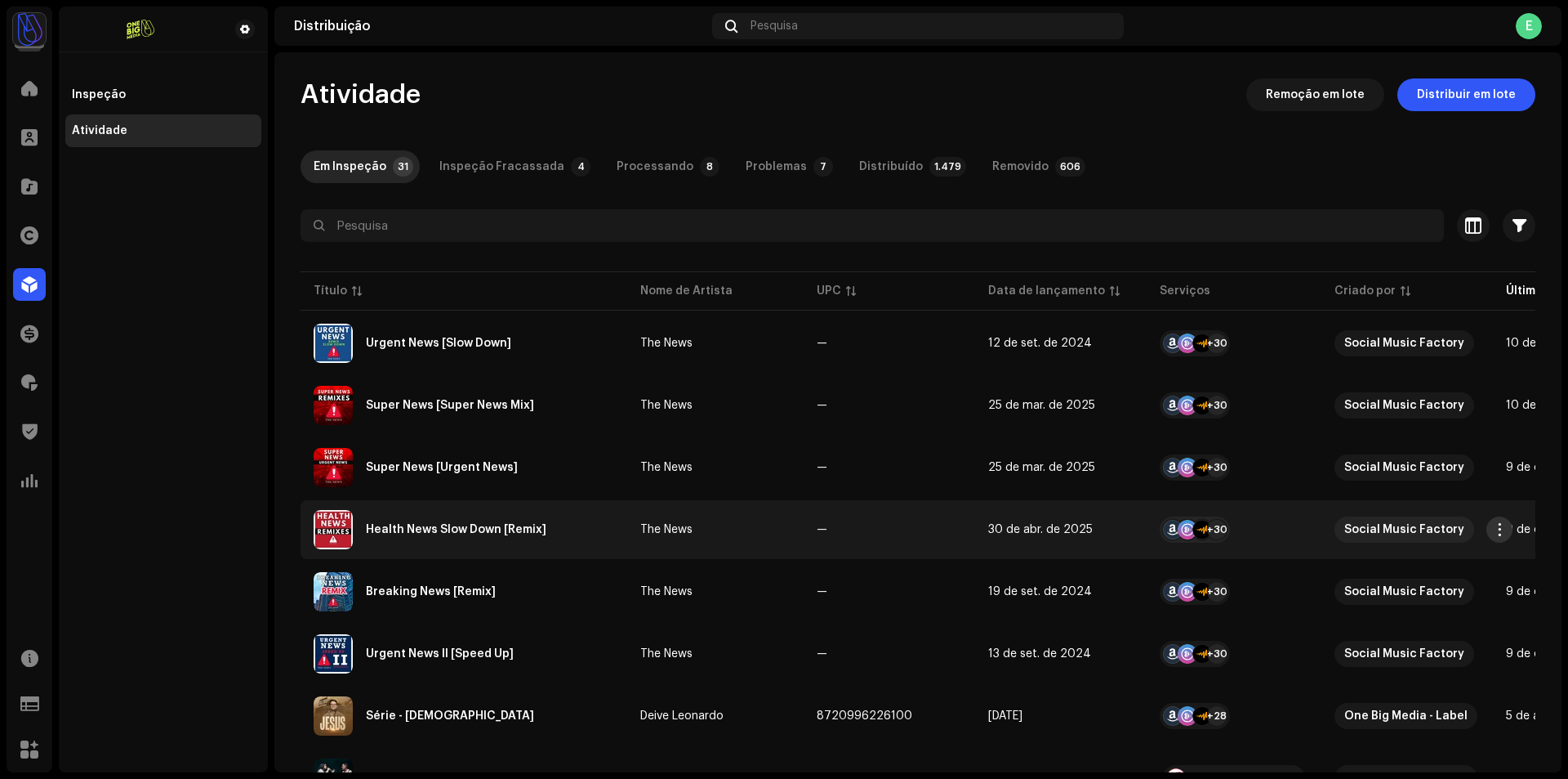
click at [1504, 532] on span "button" at bounding box center [1500, 529] width 13 height 13
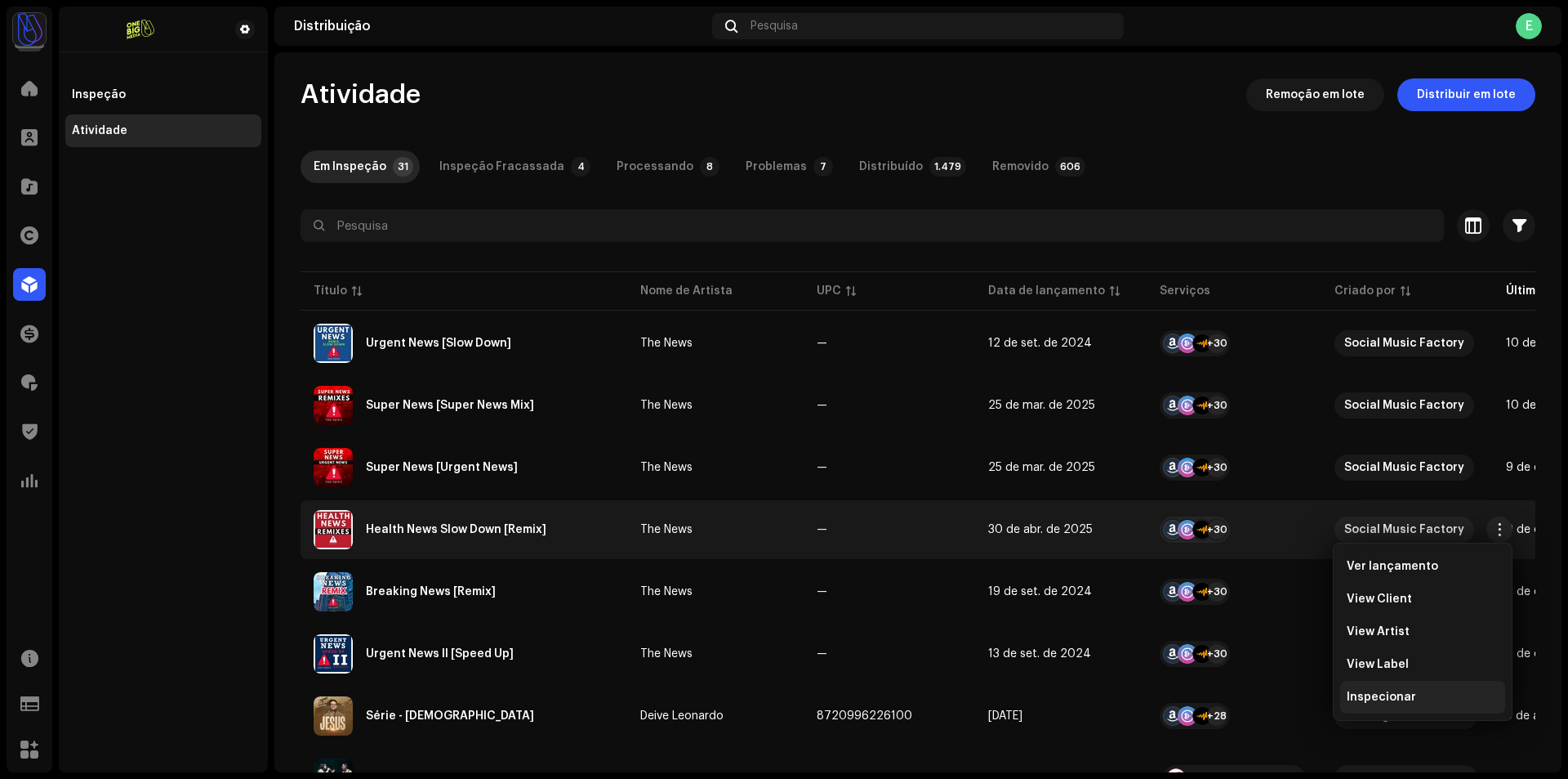
click at [1370, 701] on span "Inspecionar" at bounding box center [1381, 696] width 69 height 13
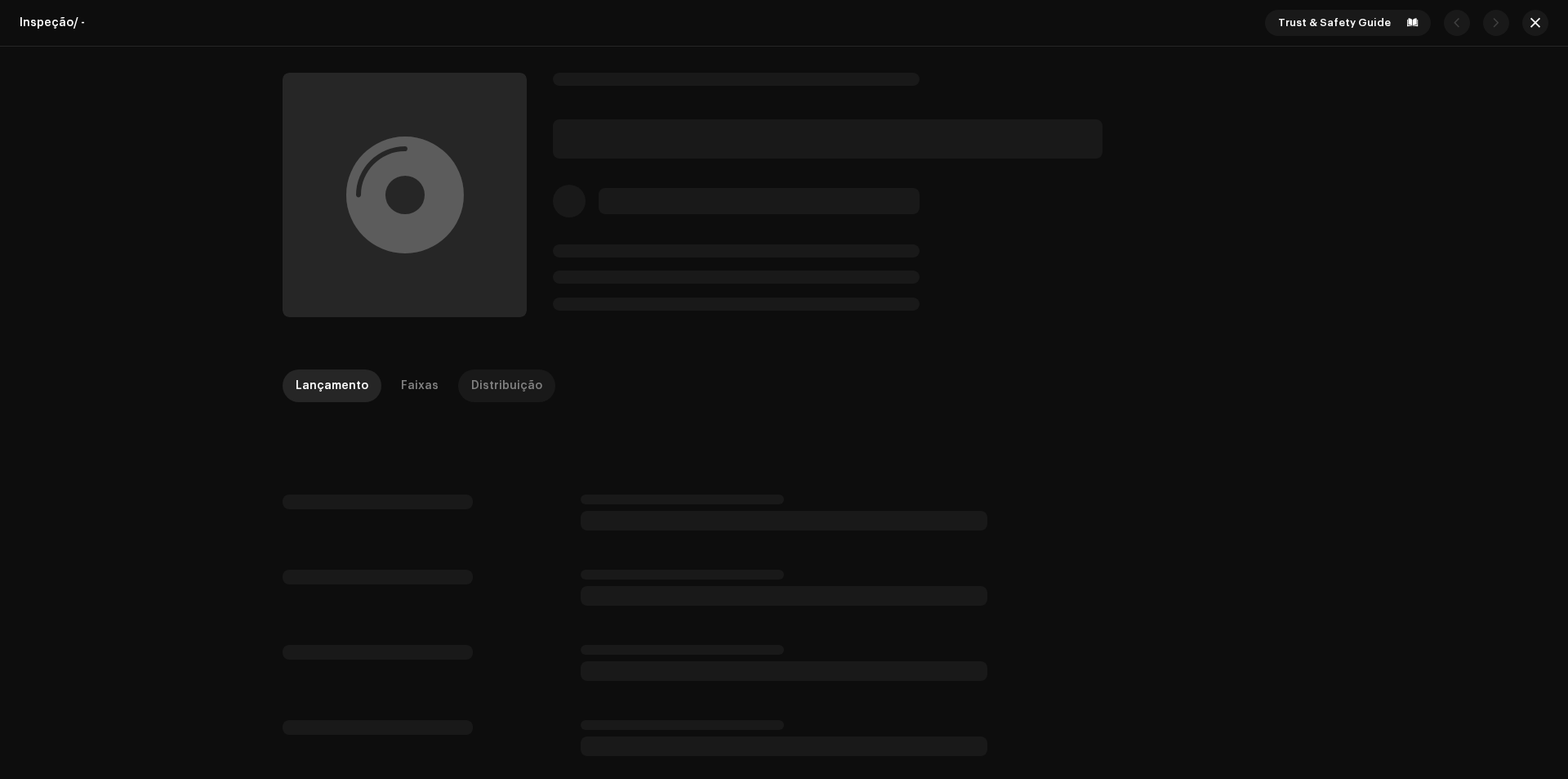
click at [519, 392] on div "Distribuição" at bounding box center [506, 386] width 71 height 32
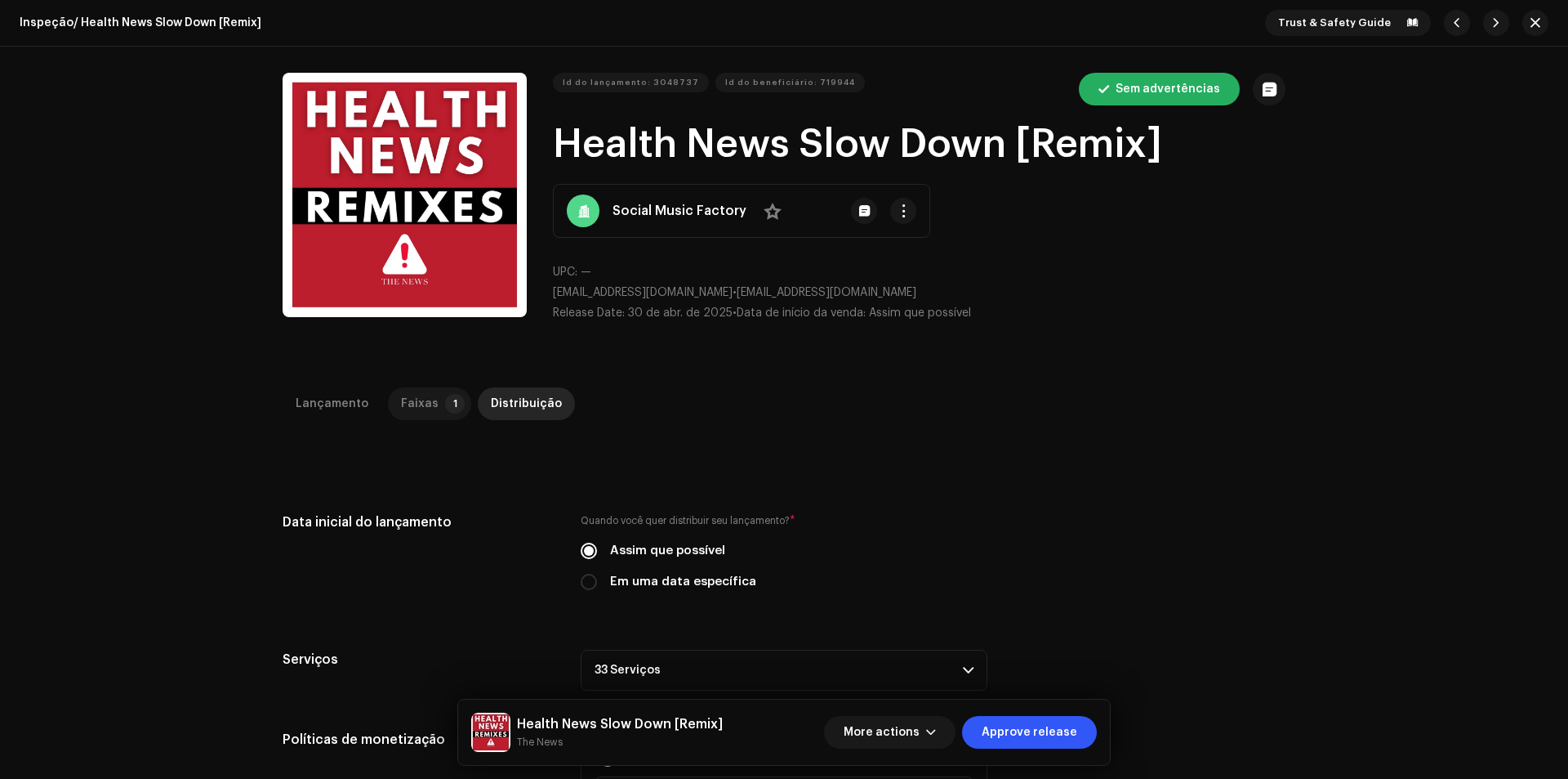
click at [424, 405] on div "Faixas" at bounding box center [420, 403] width 38 height 32
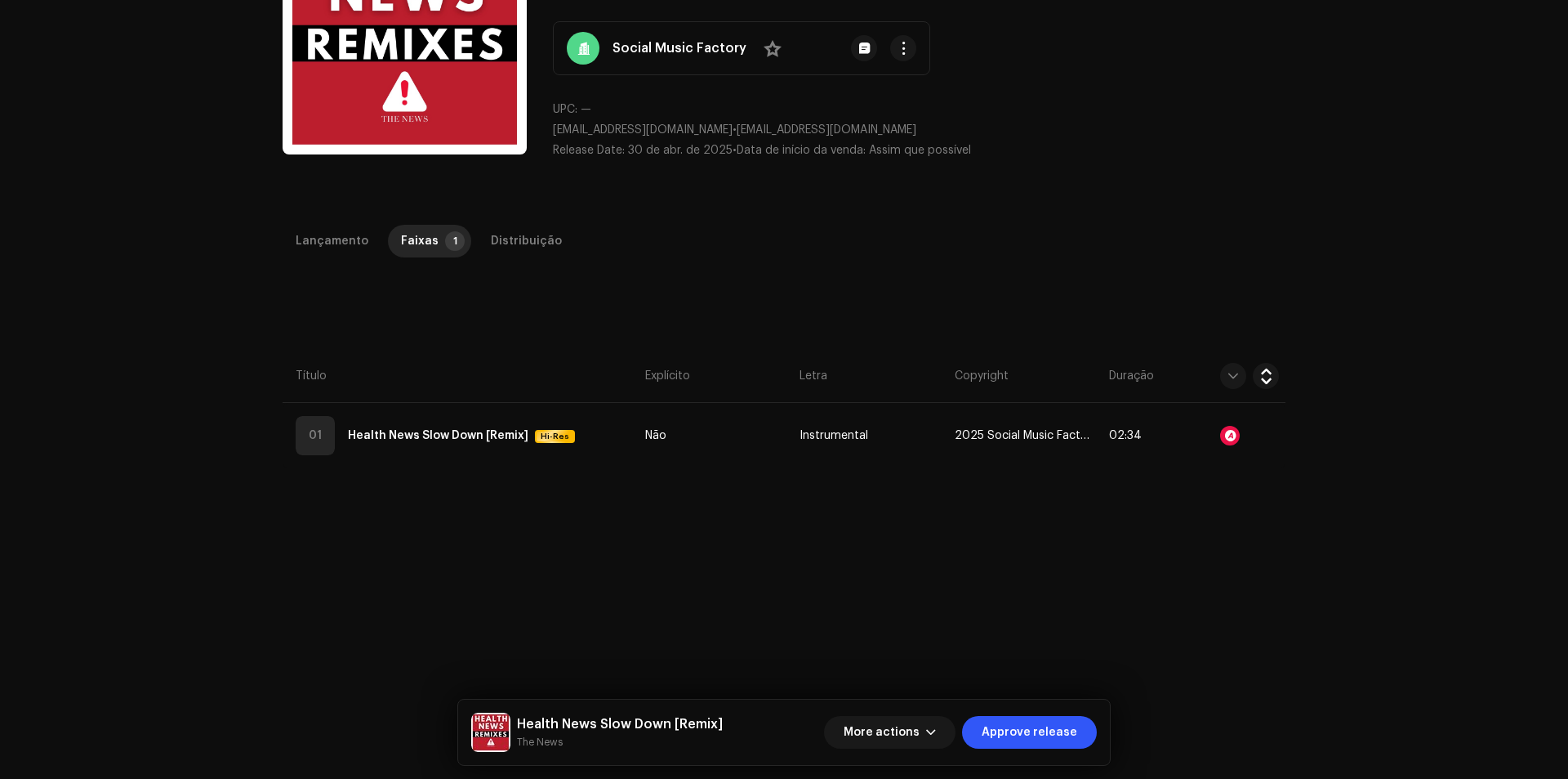
scroll to position [164, 0]
click at [515, 475] on div "Lançamento Faixas 1 Distribuição Compilação Is it a compilation? * Não Sim Ling…" at bounding box center [783, 574] width 1055 height 700
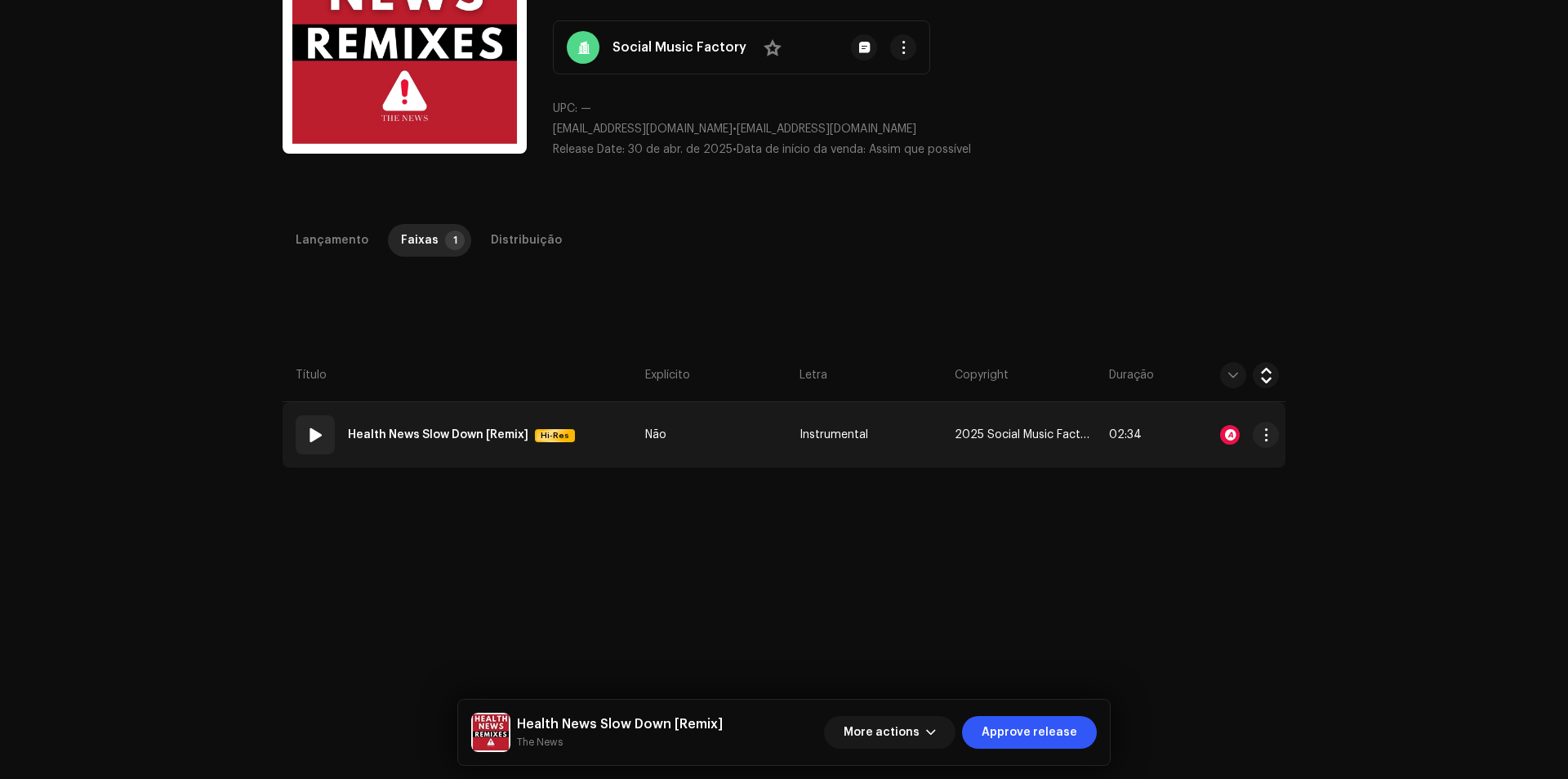
click at [511, 458] on td "01 Health News Slow Down [Remix] Hi-Res" at bounding box center [460, 434] width 356 height 66
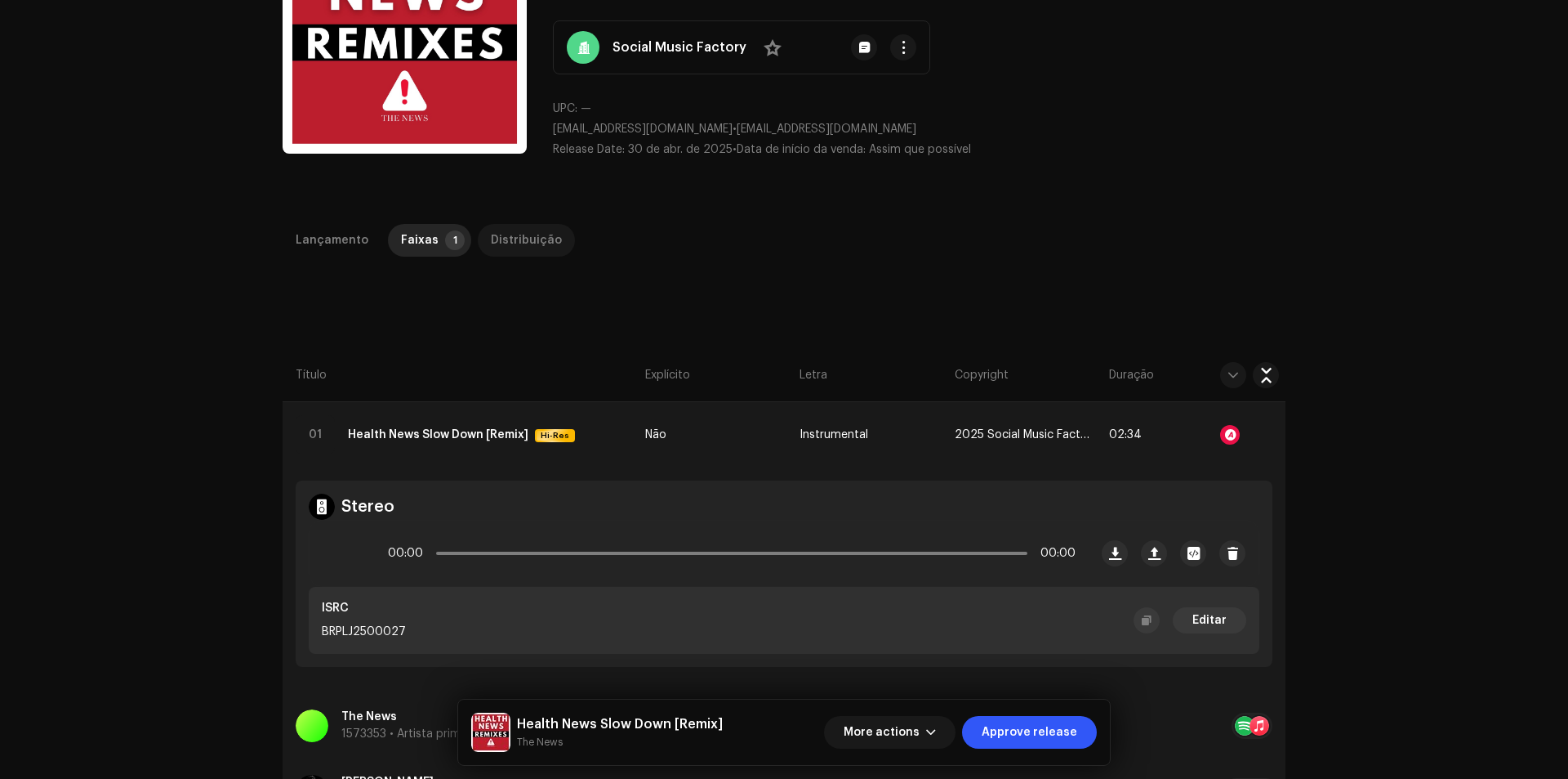
click at [525, 230] on div "Distribuição" at bounding box center [526, 240] width 71 height 32
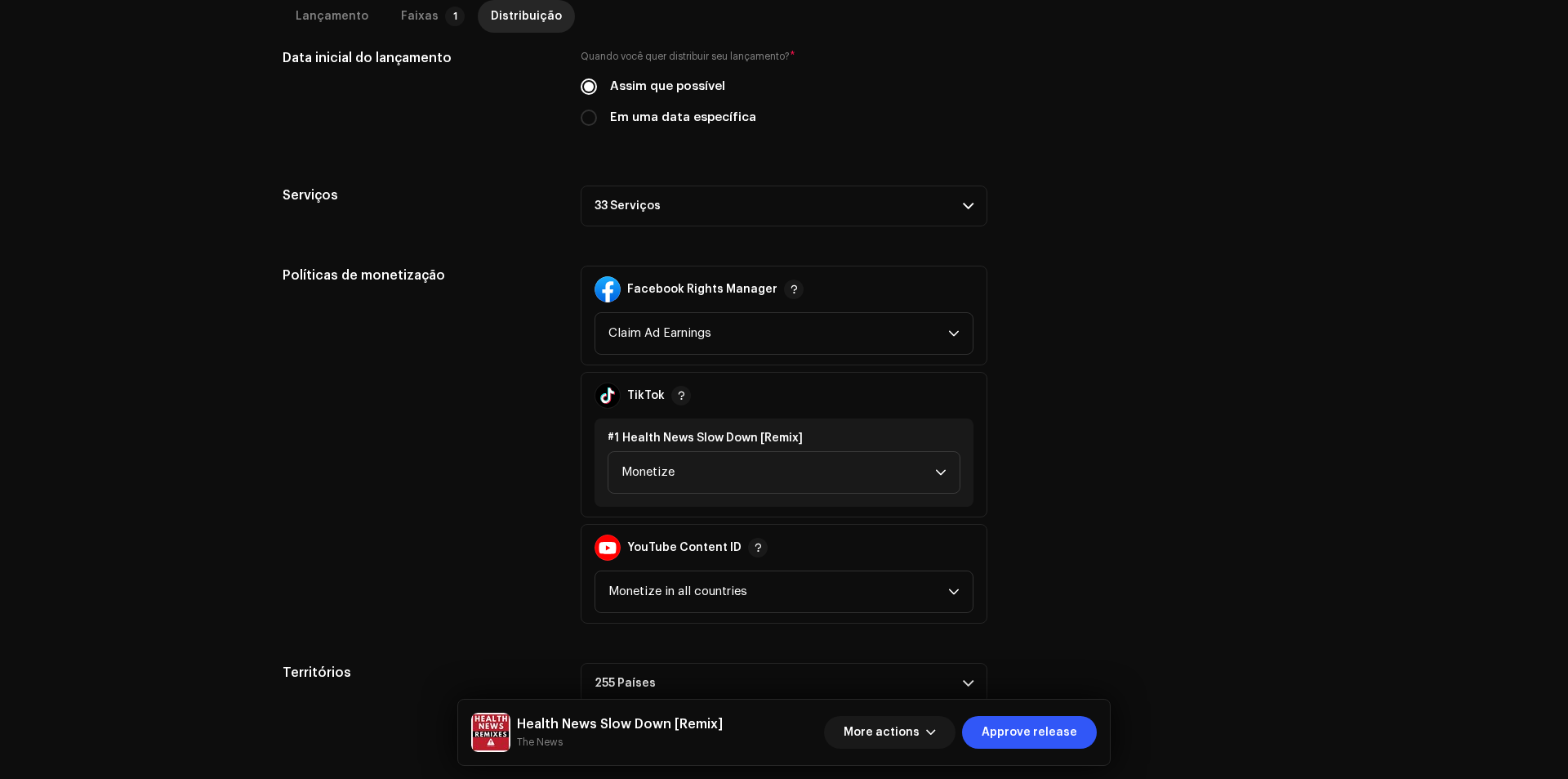
scroll to position [506, 0]
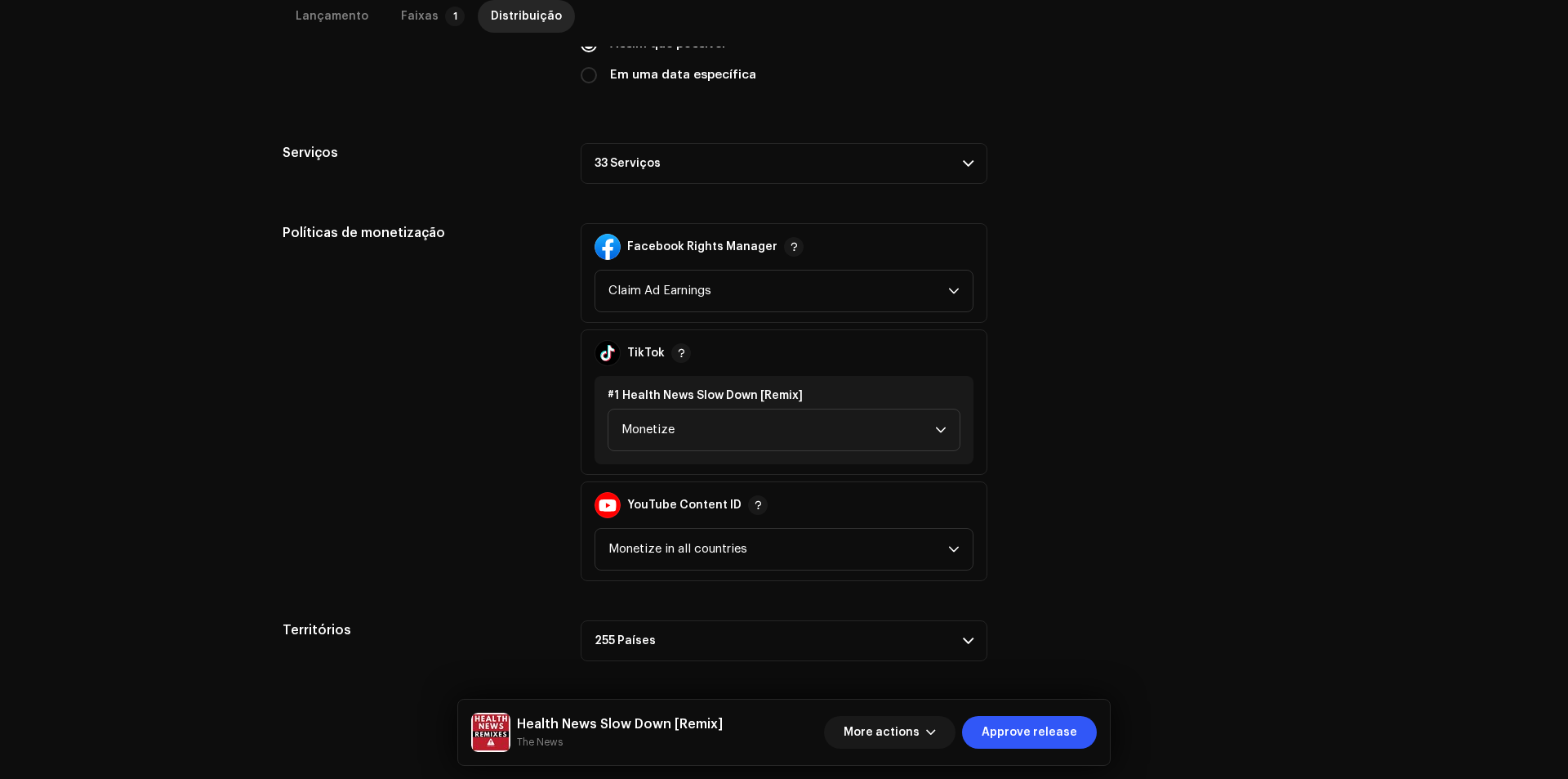
click at [703, 164] on p-accordion-header "33 Serviços" at bounding box center [784, 163] width 406 height 40
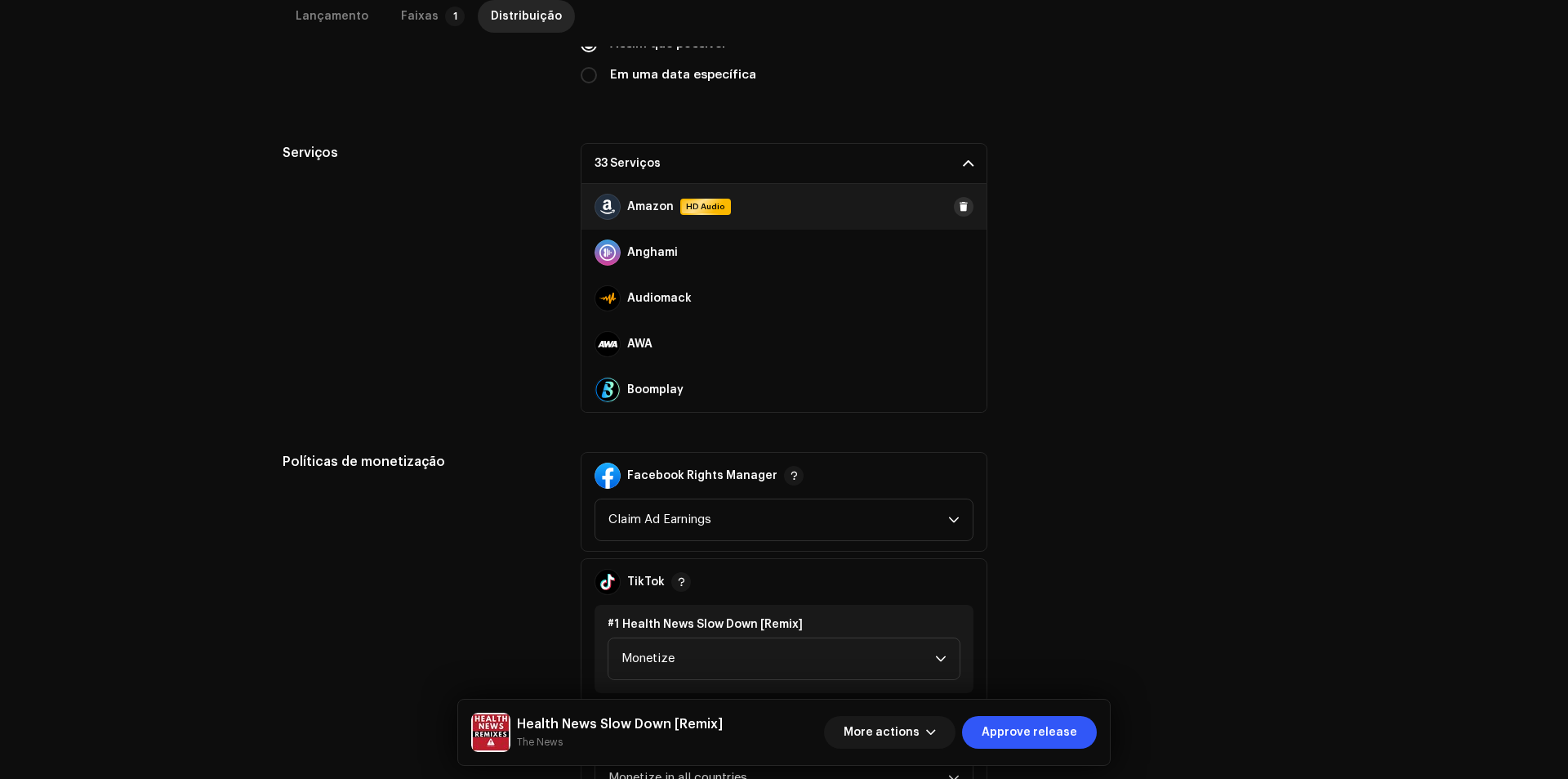
click at [958, 210] on span at bounding box center [963, 207] width 10 height 13
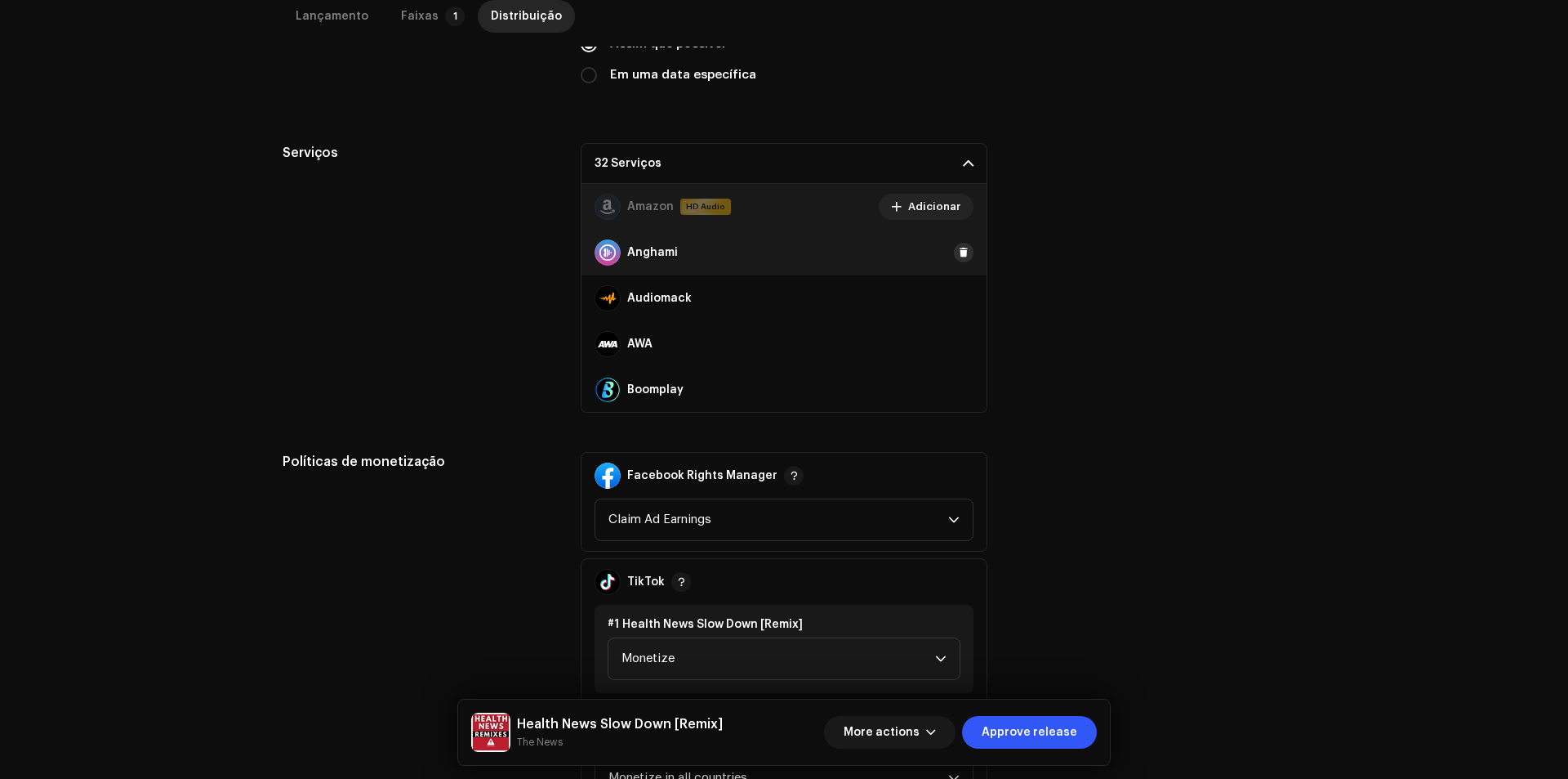
click at [954, 246] on button at bounding box center [964, 253] width 20 height 20
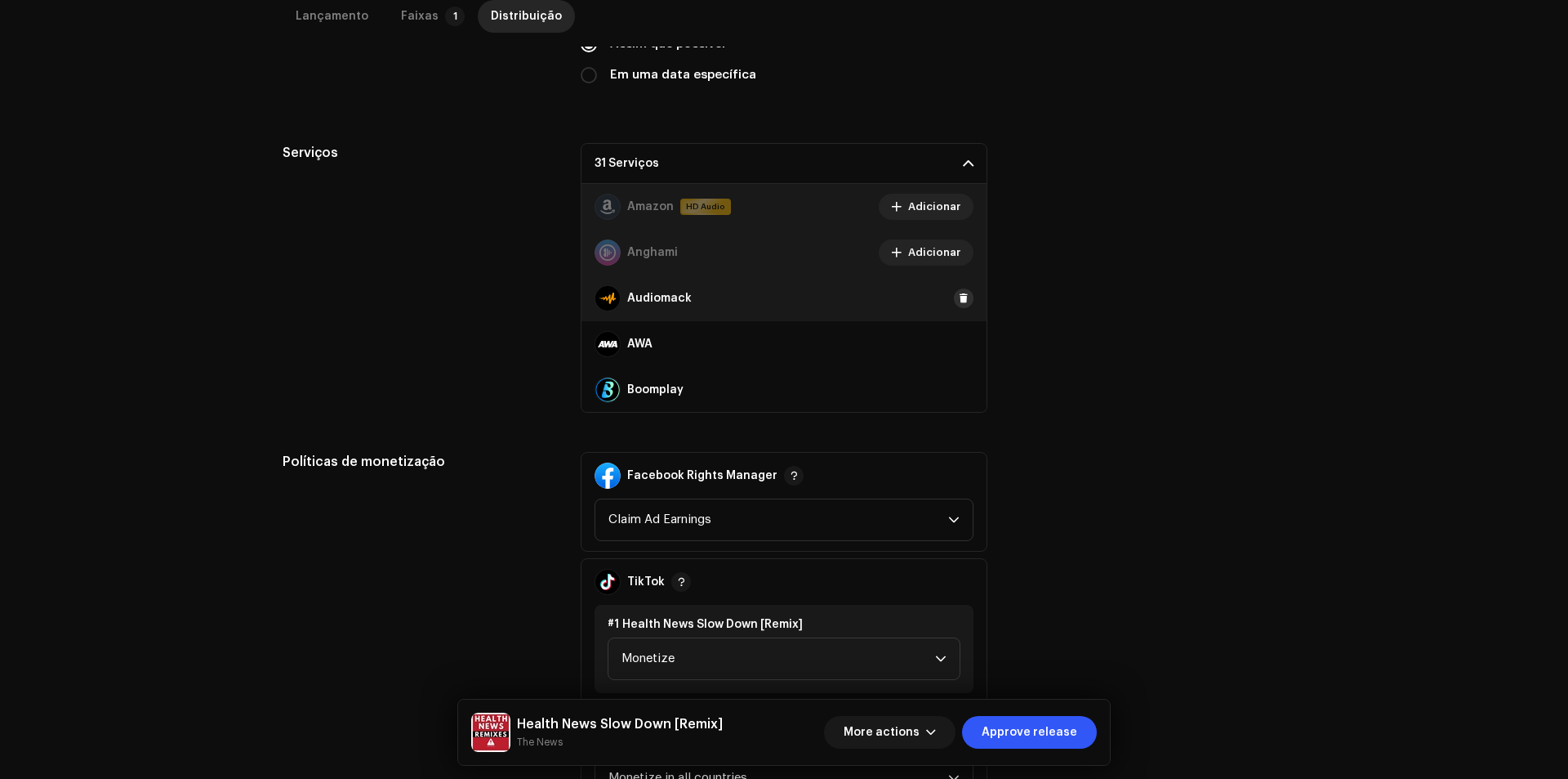
click at [958, 305] on button at bounding box center [964, 299] width 20 height 20
click at [958, 350] on span at bounding box center [963, 344] width 10 height 13
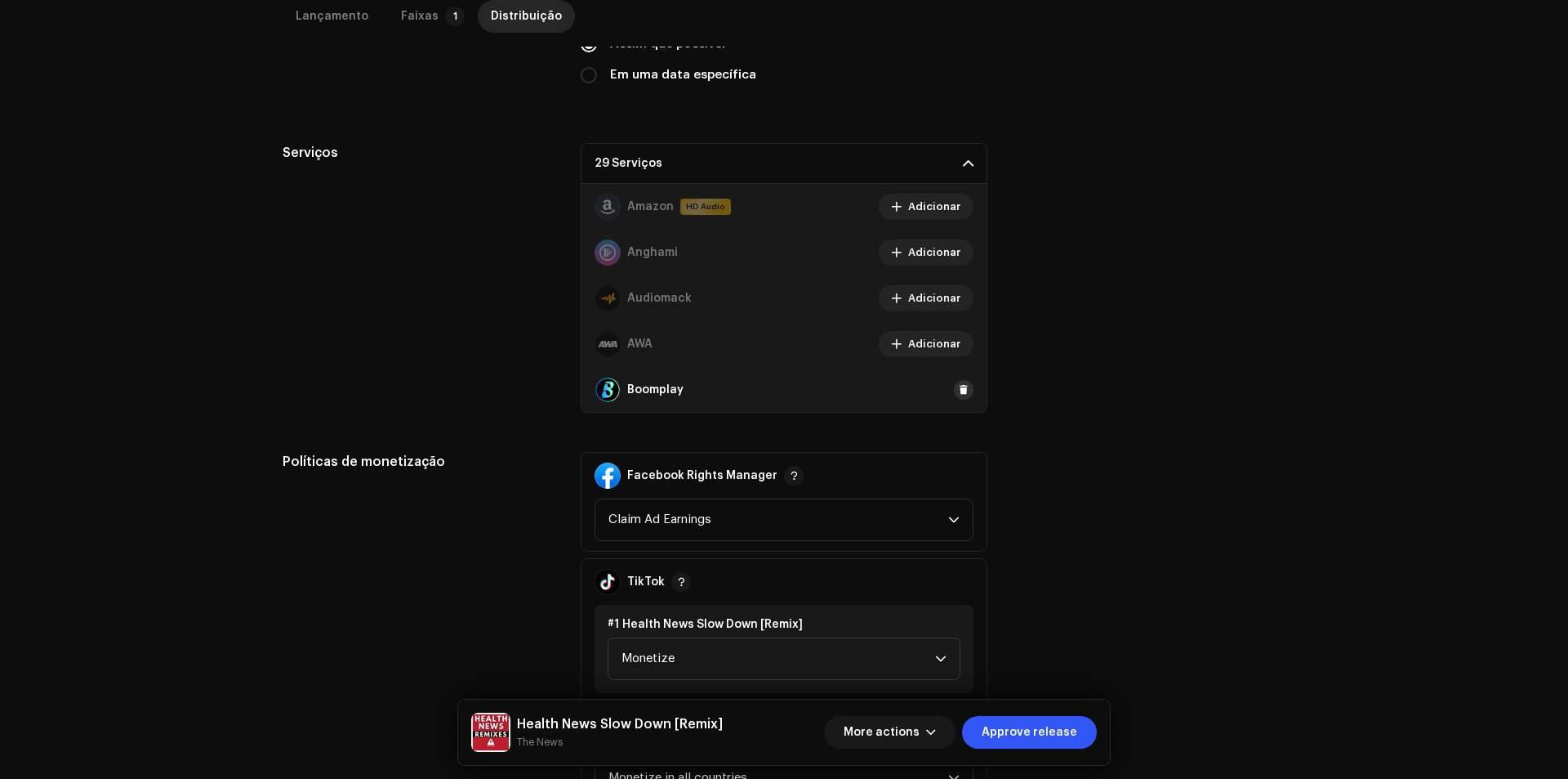
click at [956, 381] on button at bounding box center [964, 390] width 20 height 20
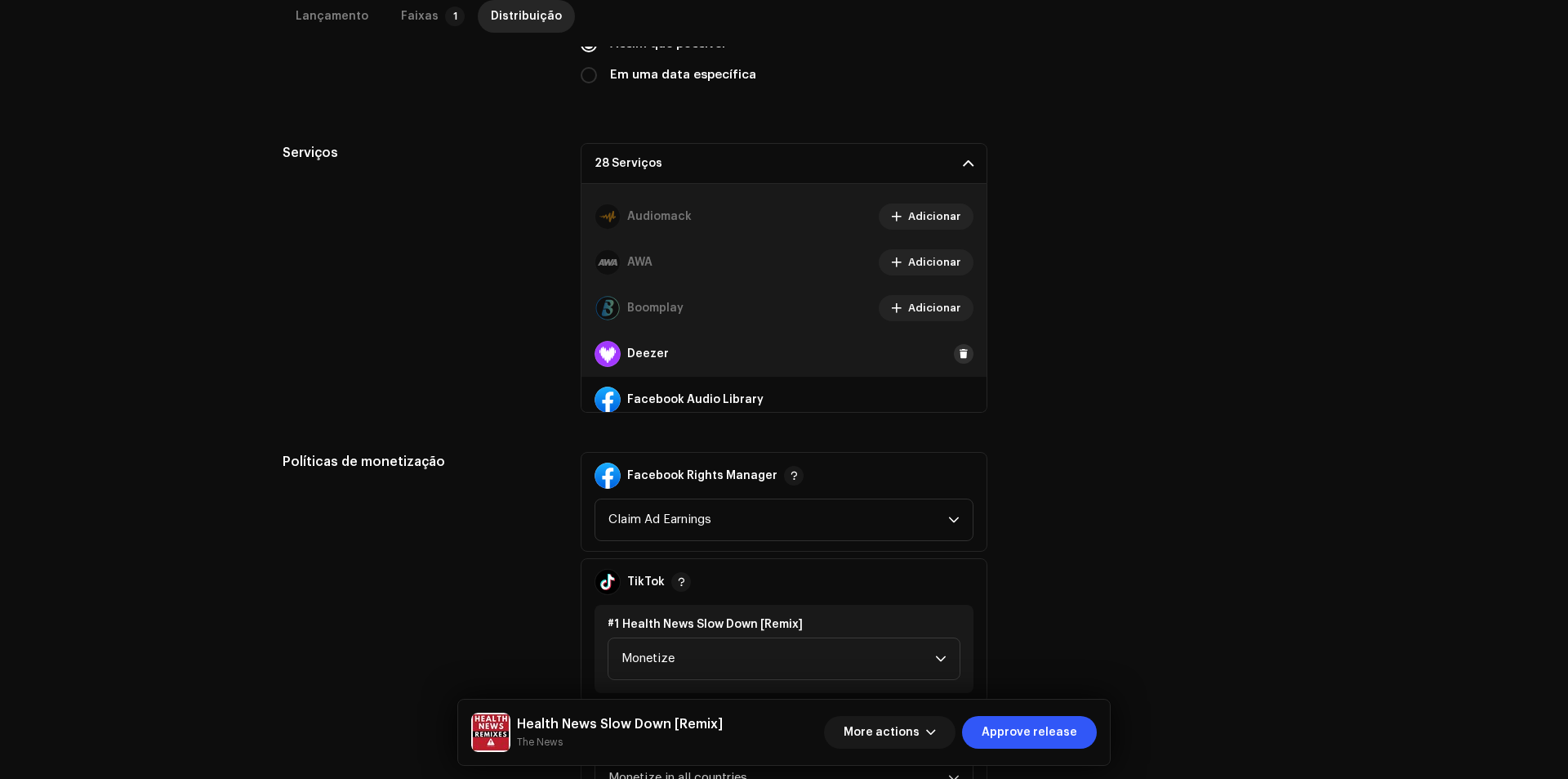
click at [956, 344] on button at bounding box center [964, 354] width 20 height 20
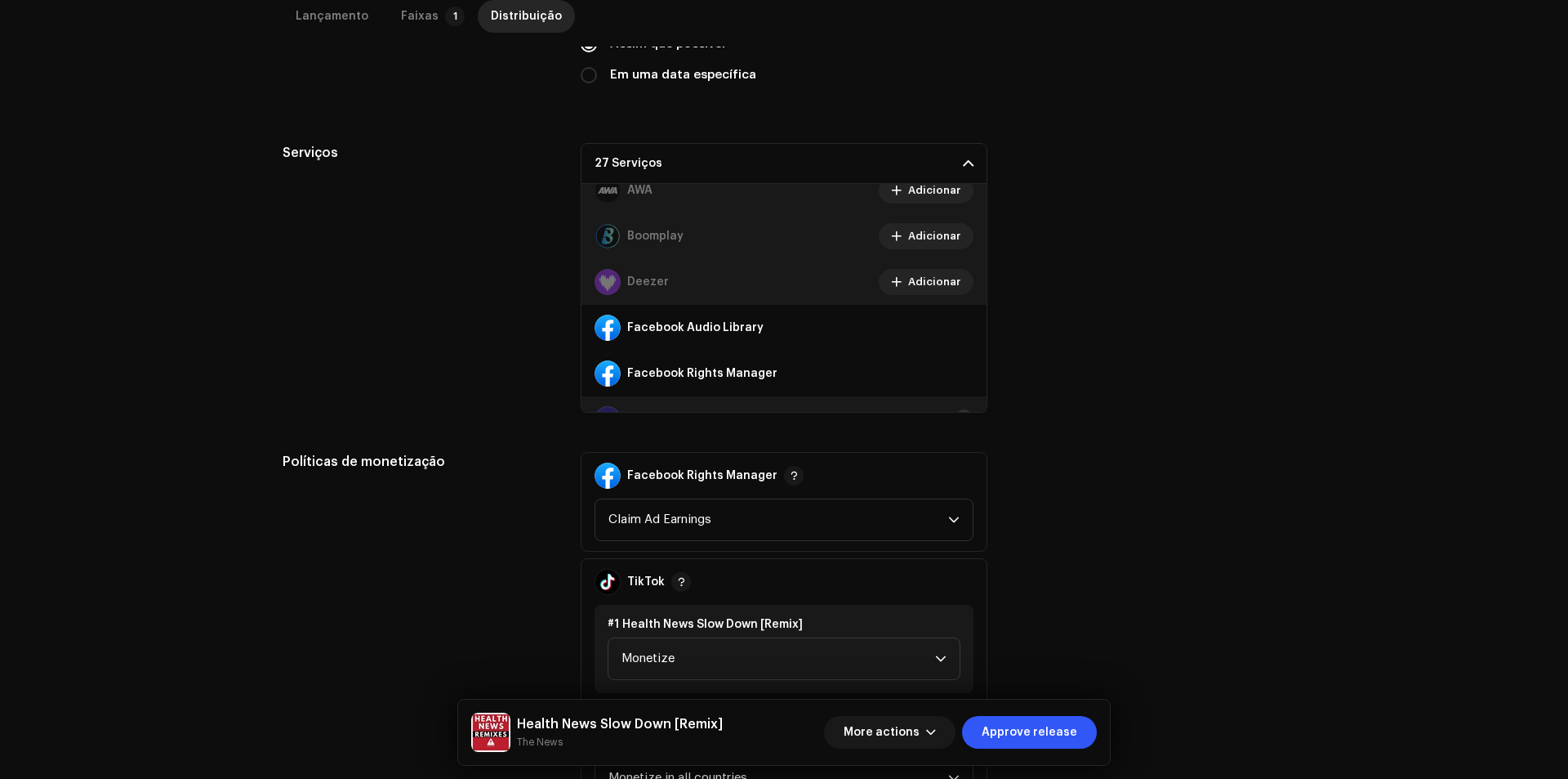
scroll to position [245, 0]
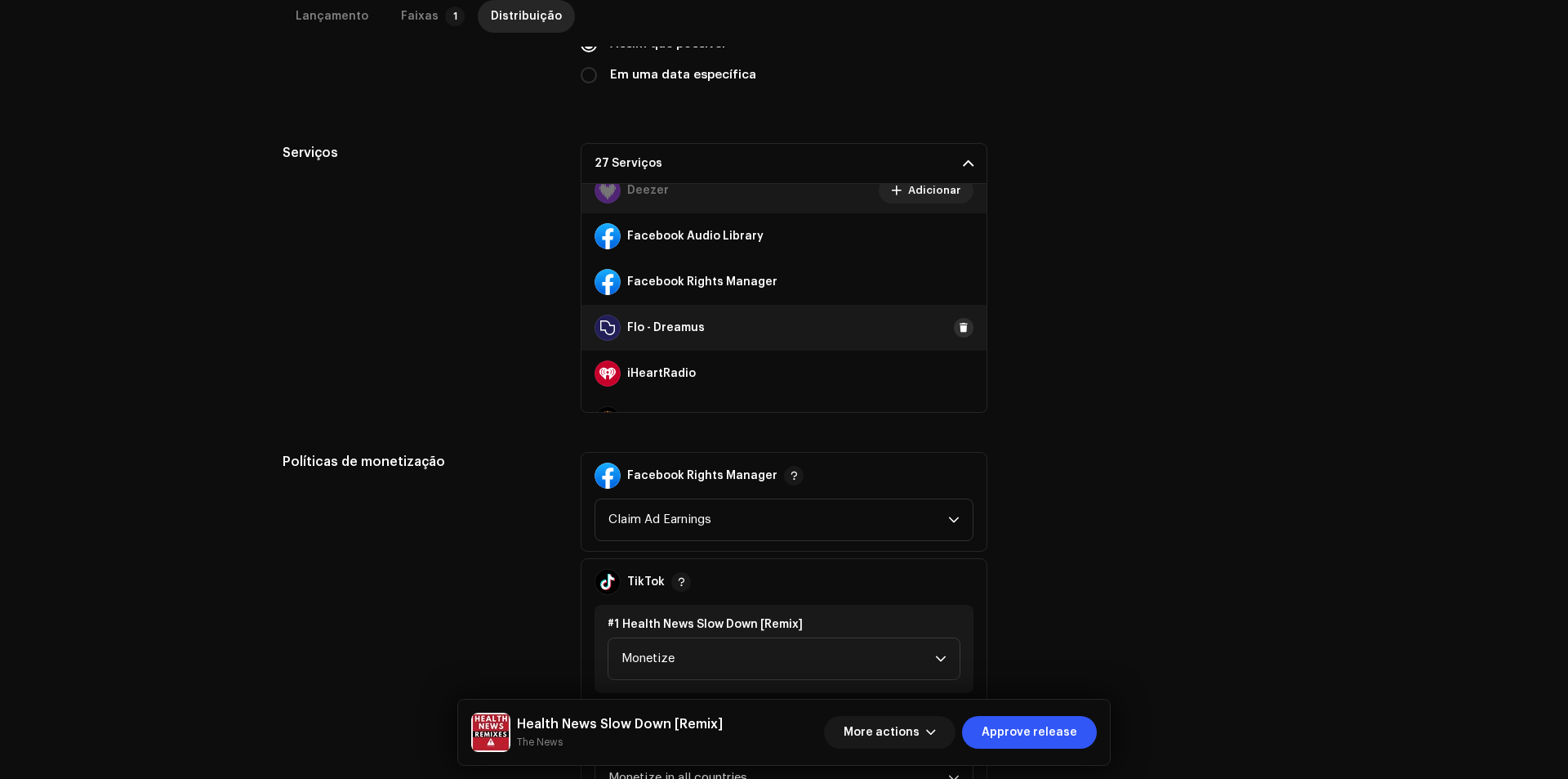
click at [958, 334] on span at bounding box center [963, 327] width 10 height 13
click at [958, 368] on span at bounding box center [963, 373] width 10 height 13
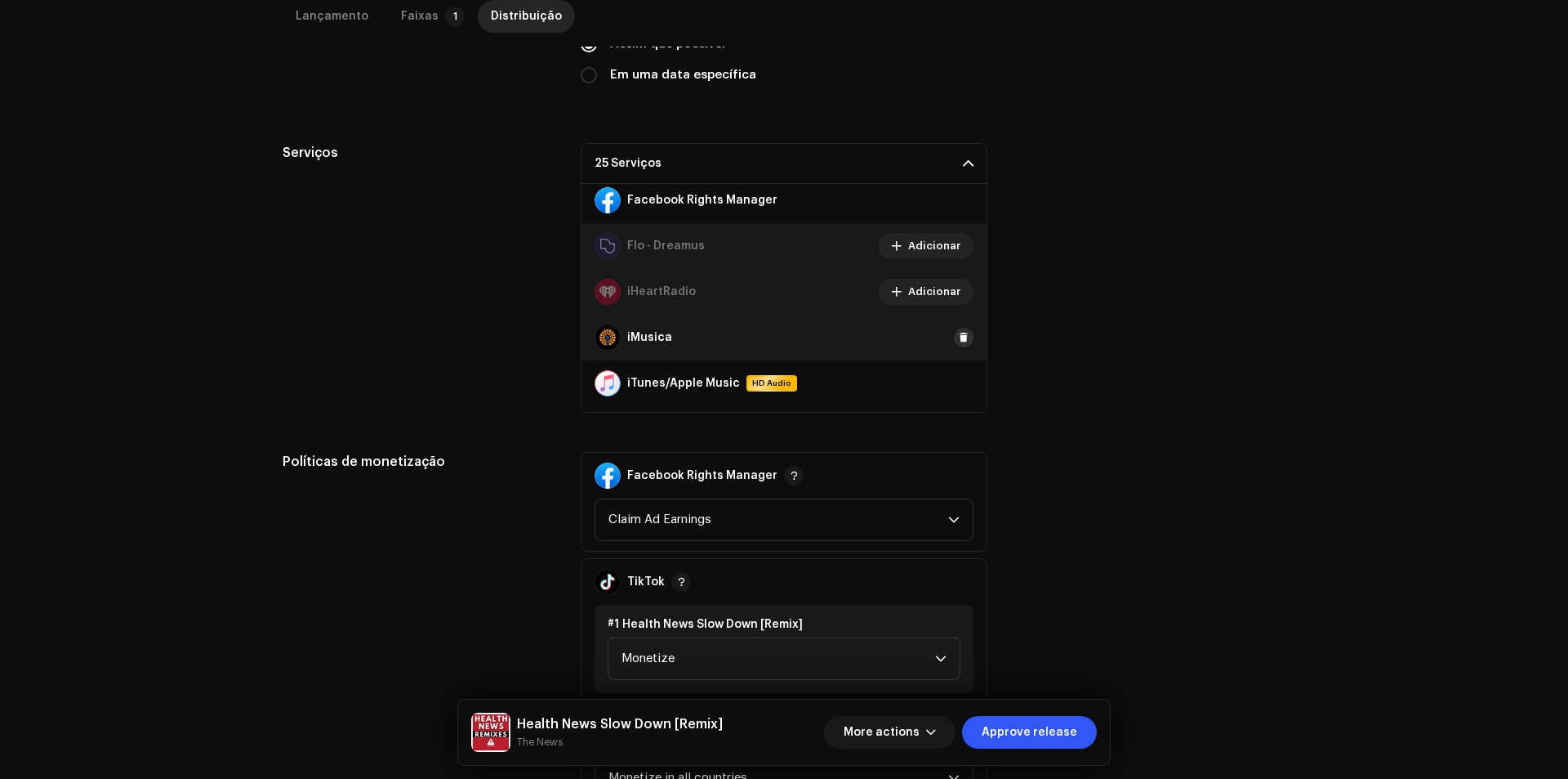
click at [958, 343] on span at bounding box center [963, 337] width 10 height 13
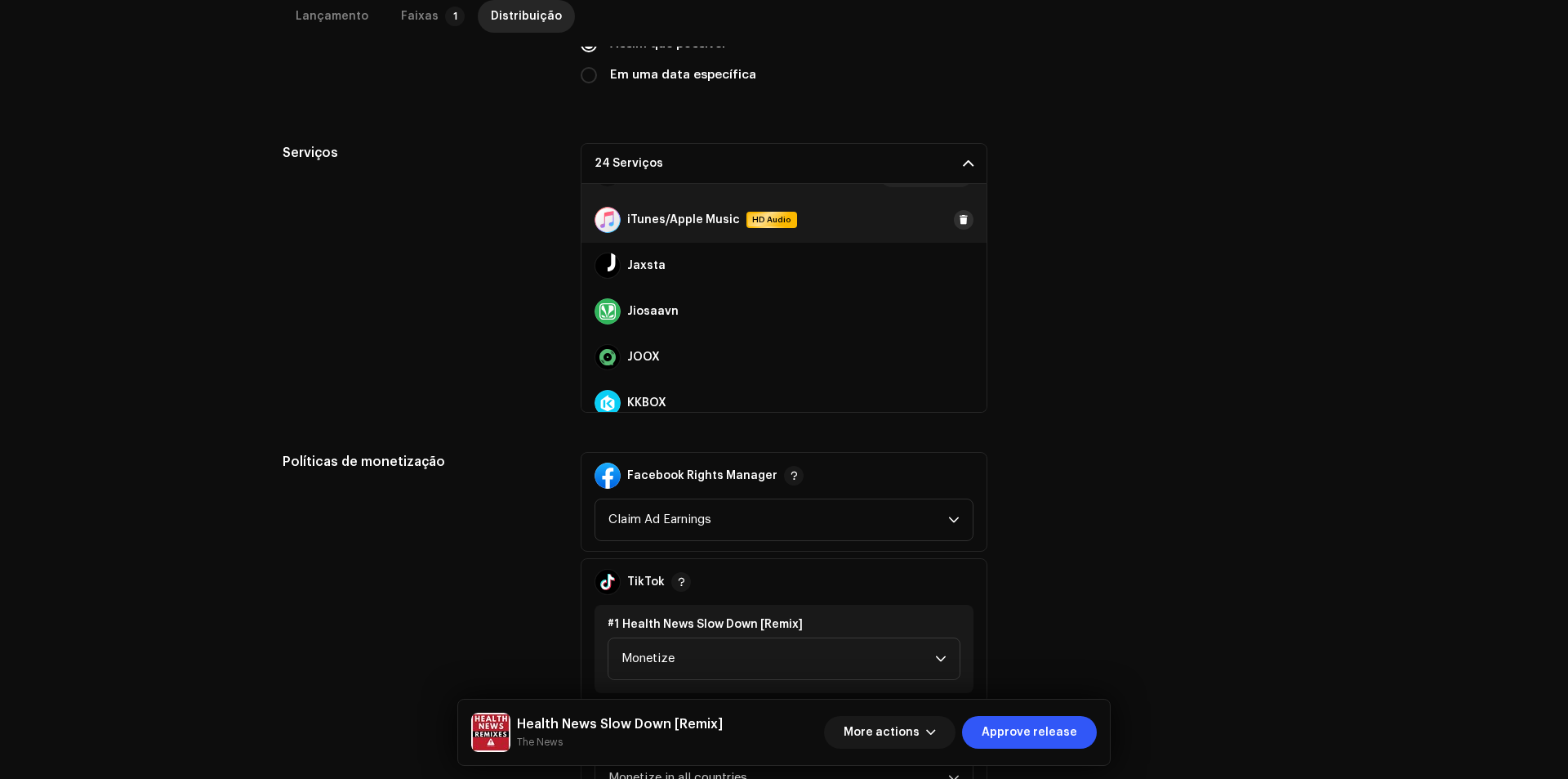
click at [958, 222] on span at bounding box center [963, 219] width 10 height 13
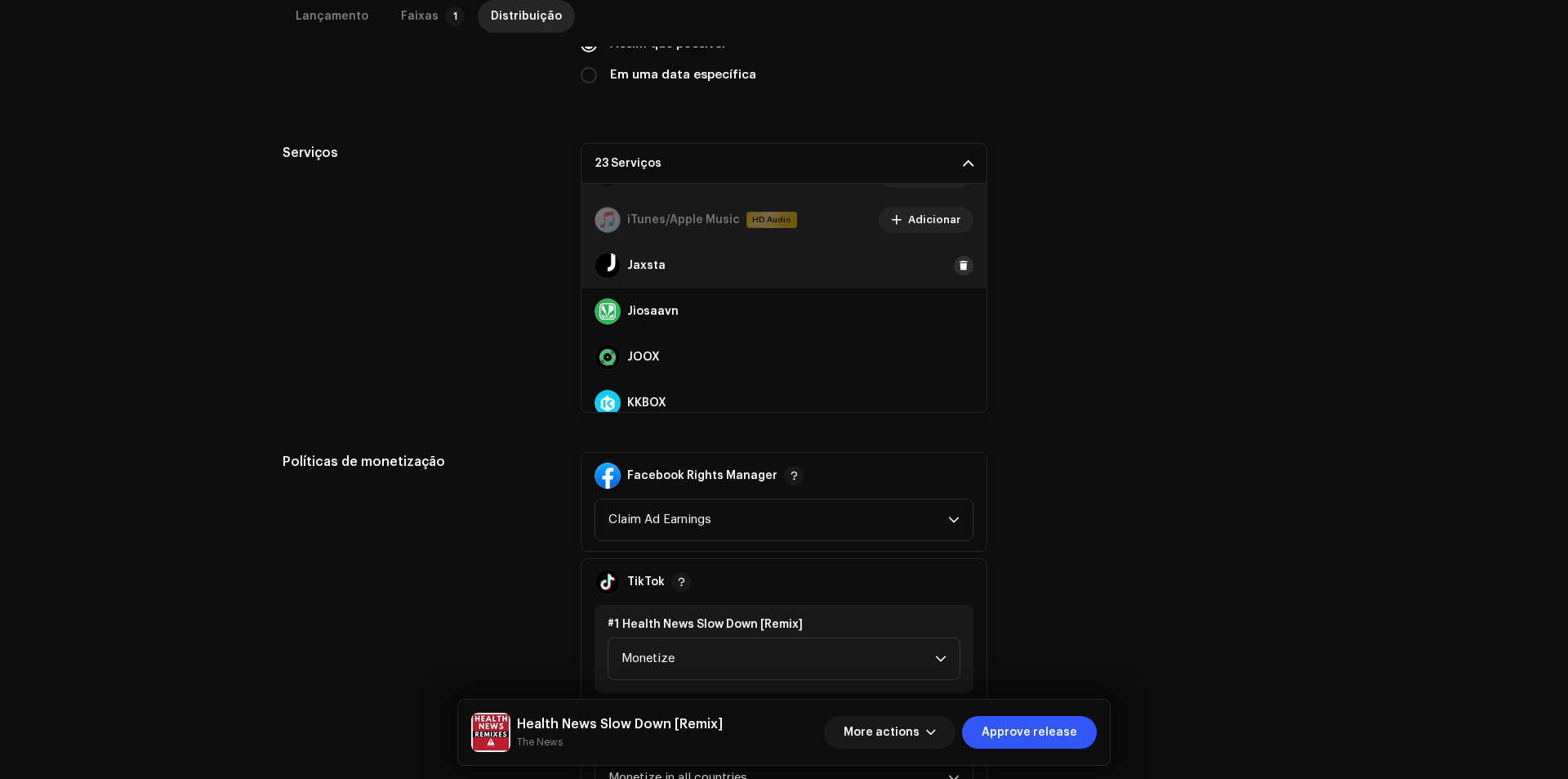
click at [958, 268] on span at bounding box center [963, 265] width 10 height 13
click at [958, 309] on span at bounding box center [963, 311] width 10 height 13
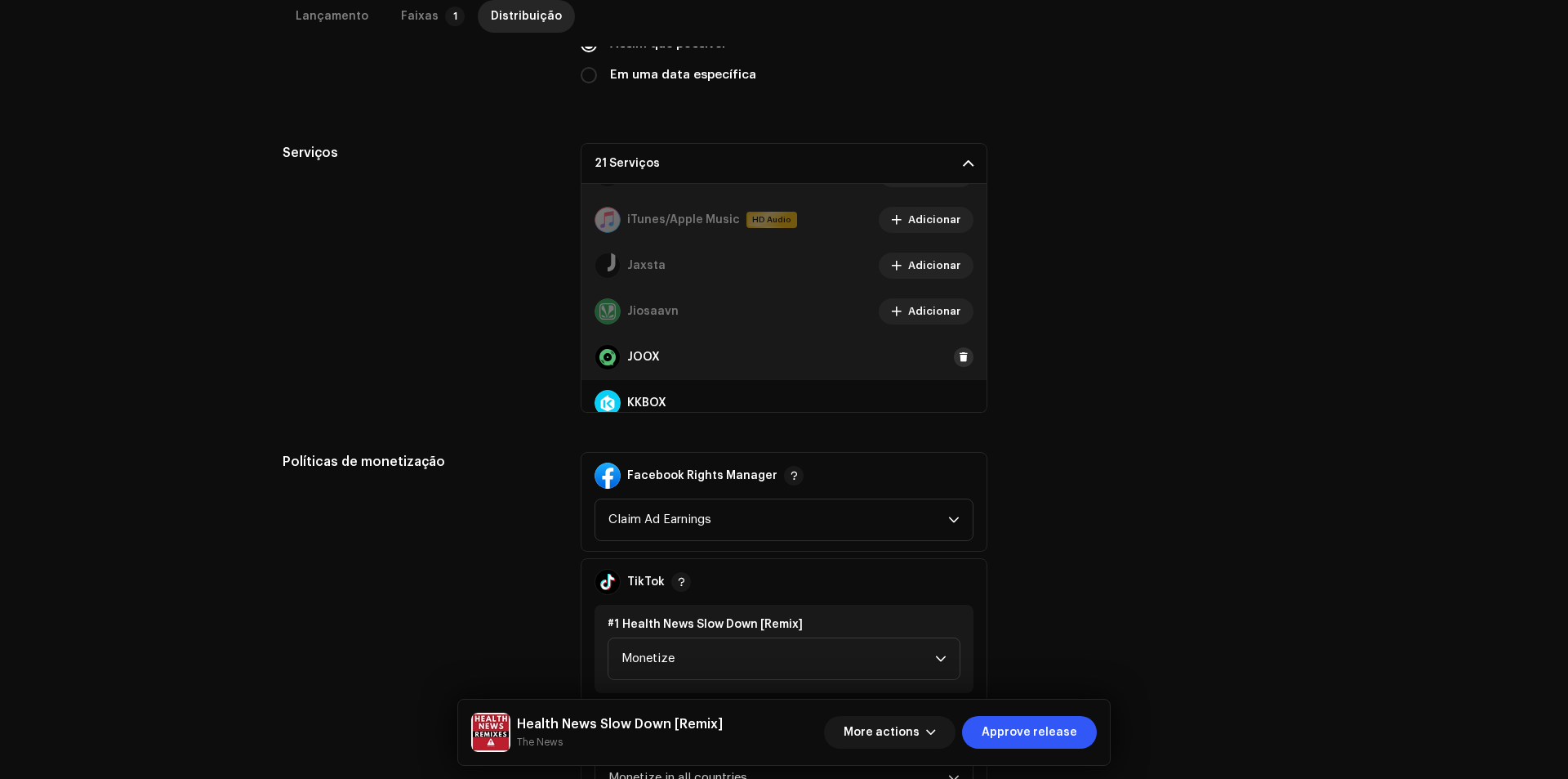
click at [959, 354] on span at bounding box center [963, 357] width 10 height 13
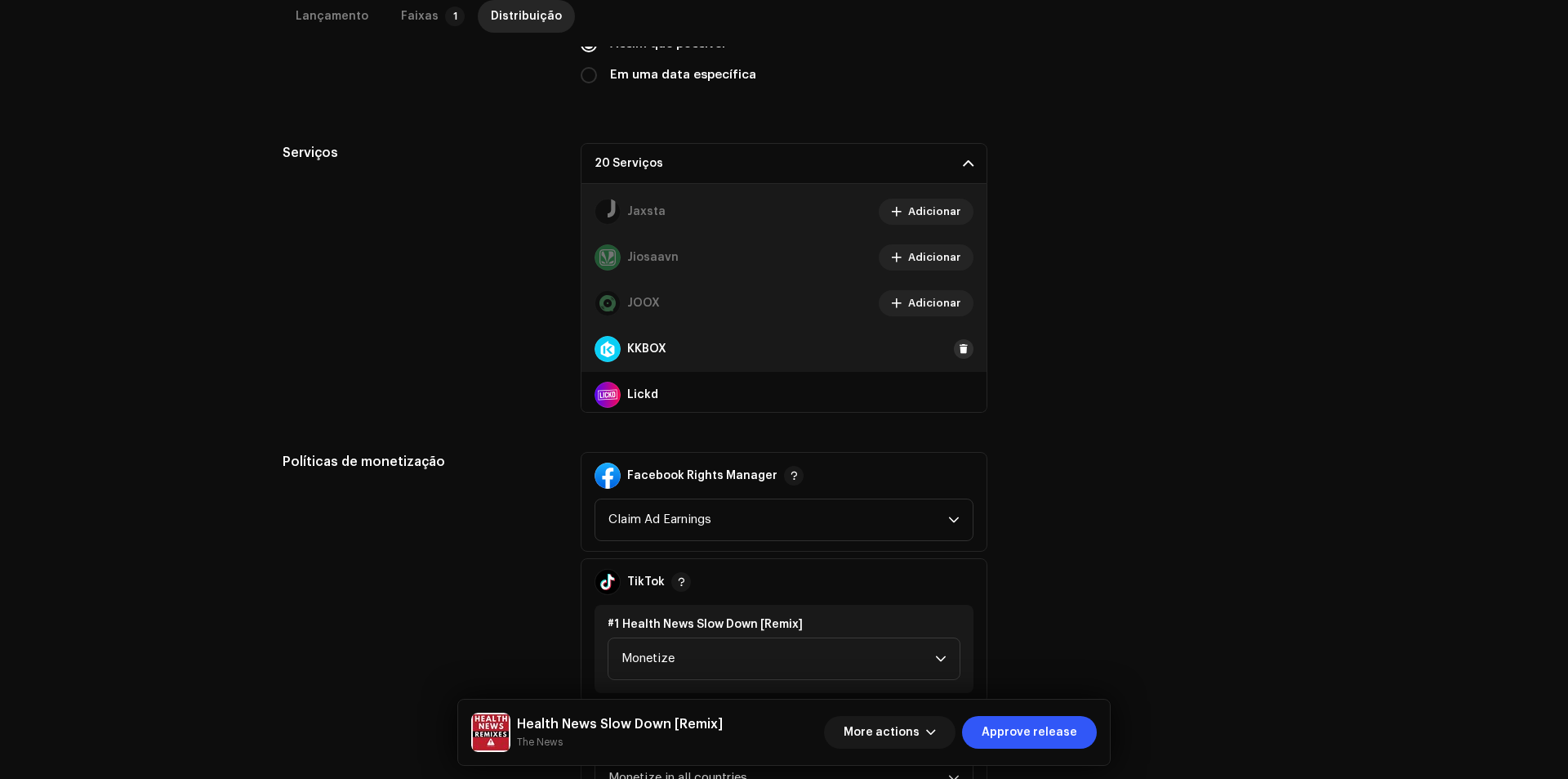
scroll to position [572, 0]
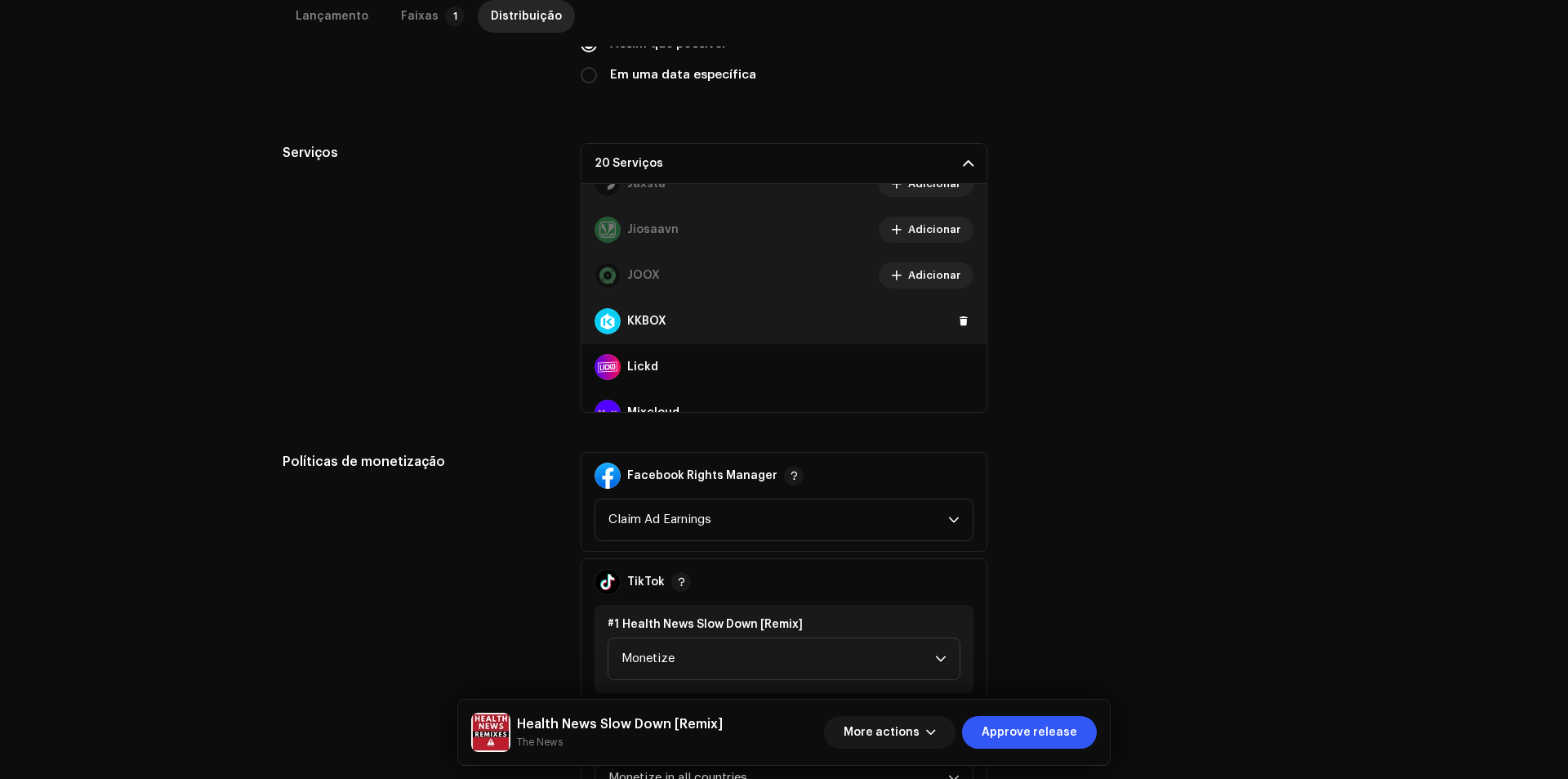
drag, startPoint x: 953, startPoint y: 325, endPoint x: 952, endPoint y: 341, distance: 16.0
click at [958, 326] on span at bounding box center [963, 321] width 10 height 13
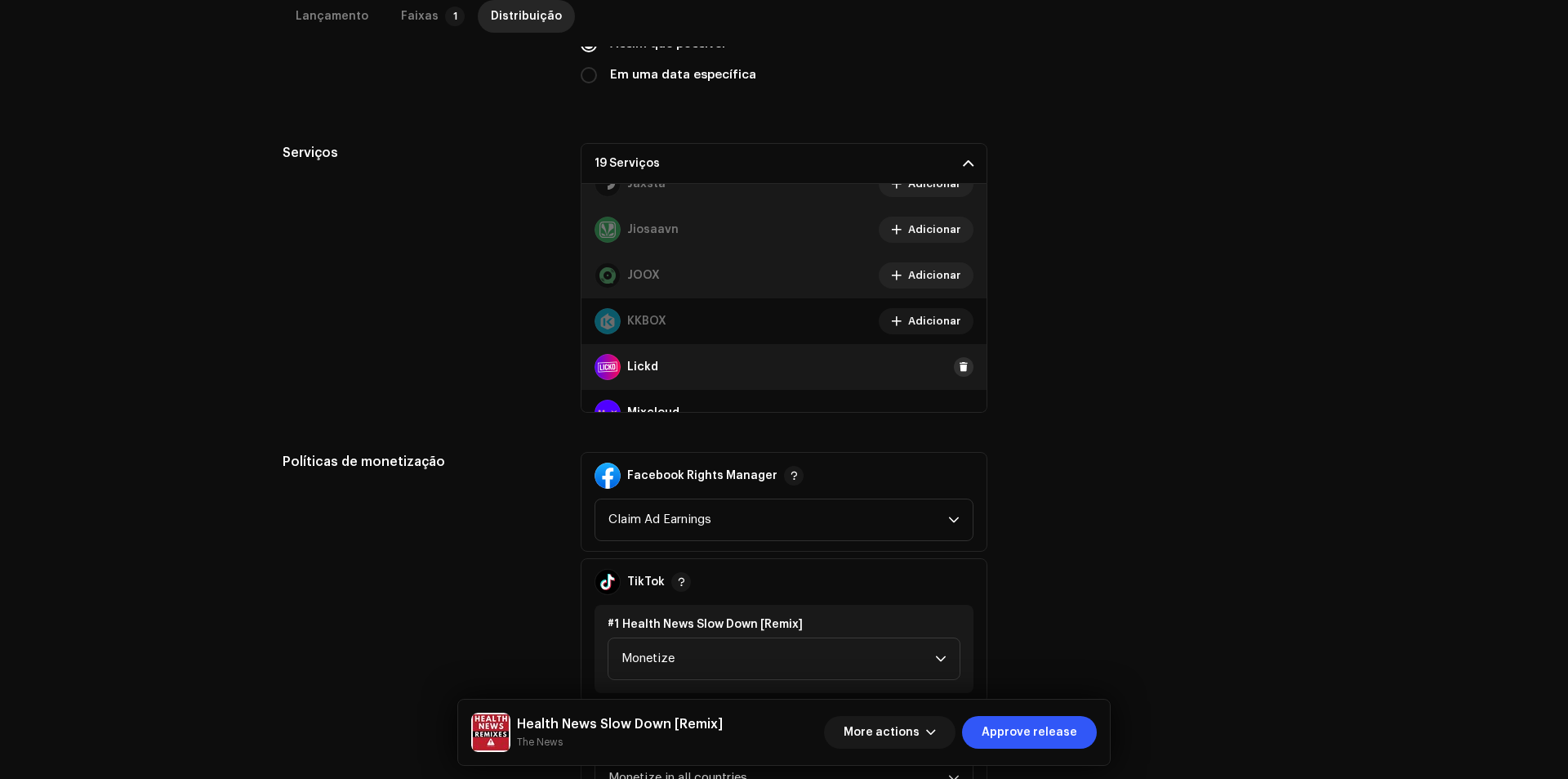
click at [958, 365] on span at bounding box center [963, 367] width 10 height 13
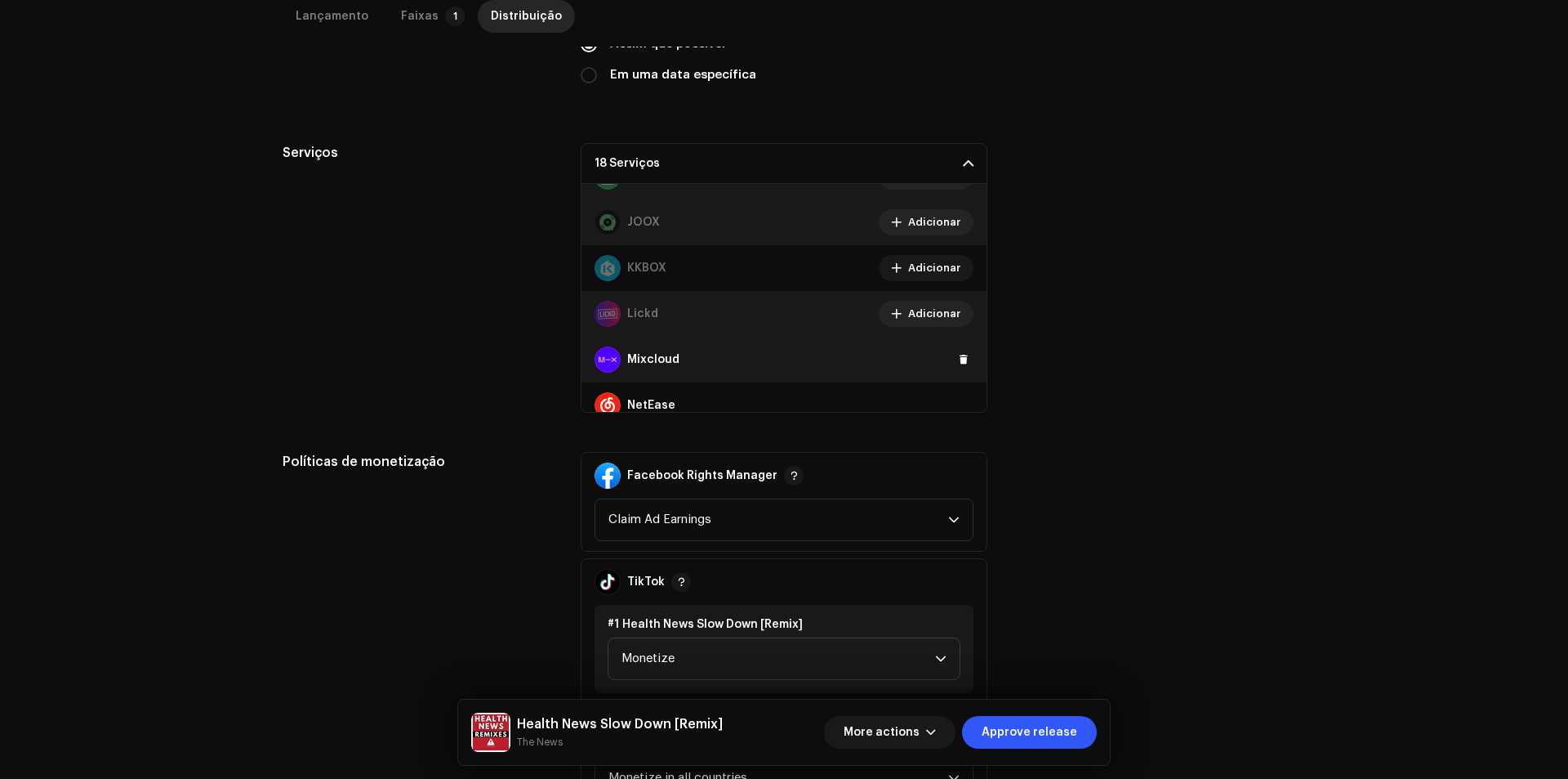
scroll to position [654, 0]
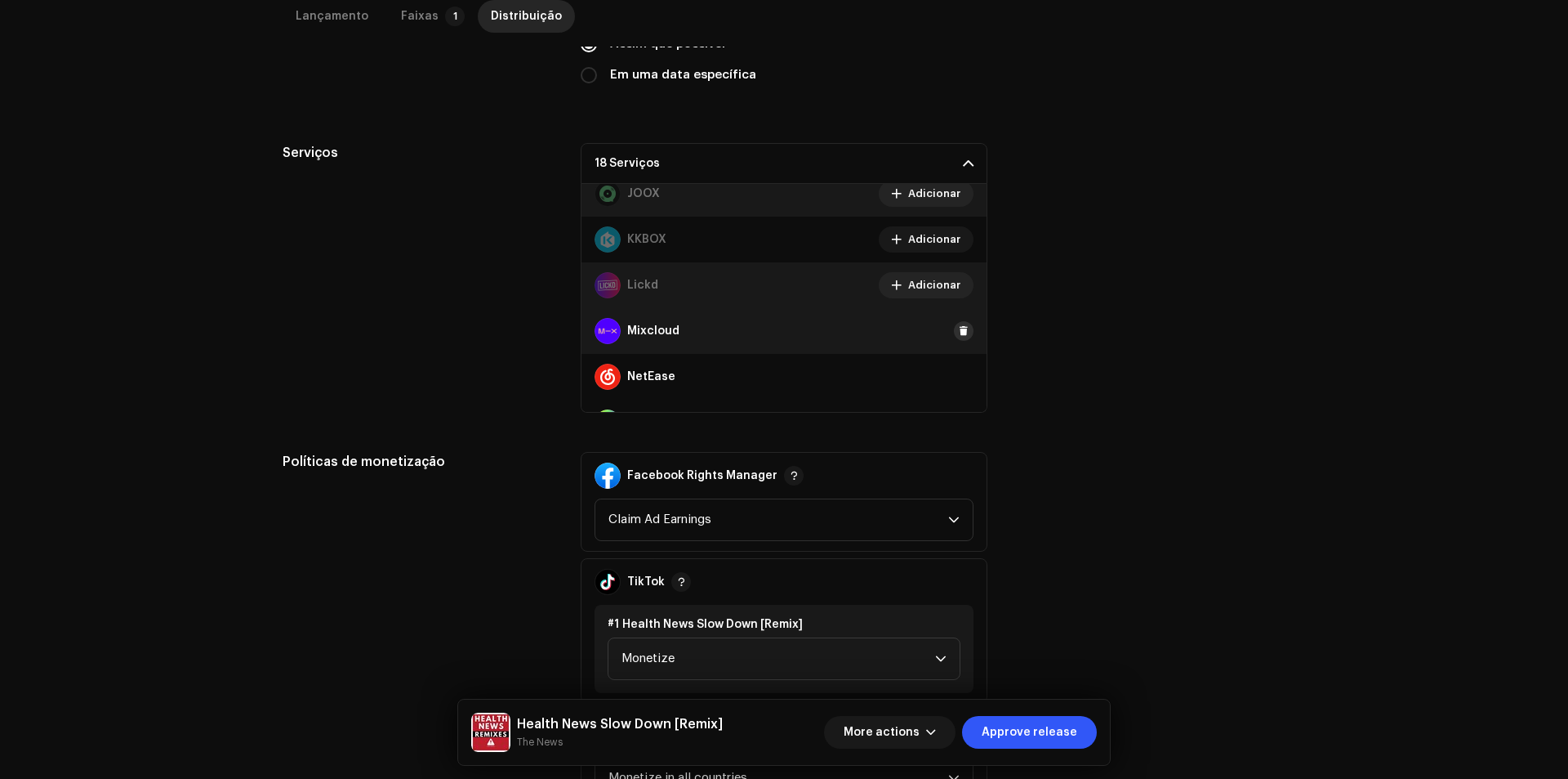
click at [954, 337] on button at bounding box center [964, 331] width 20 height 20
click at [954, 370] on button at bounding box center [964, 377] width 20 height 20
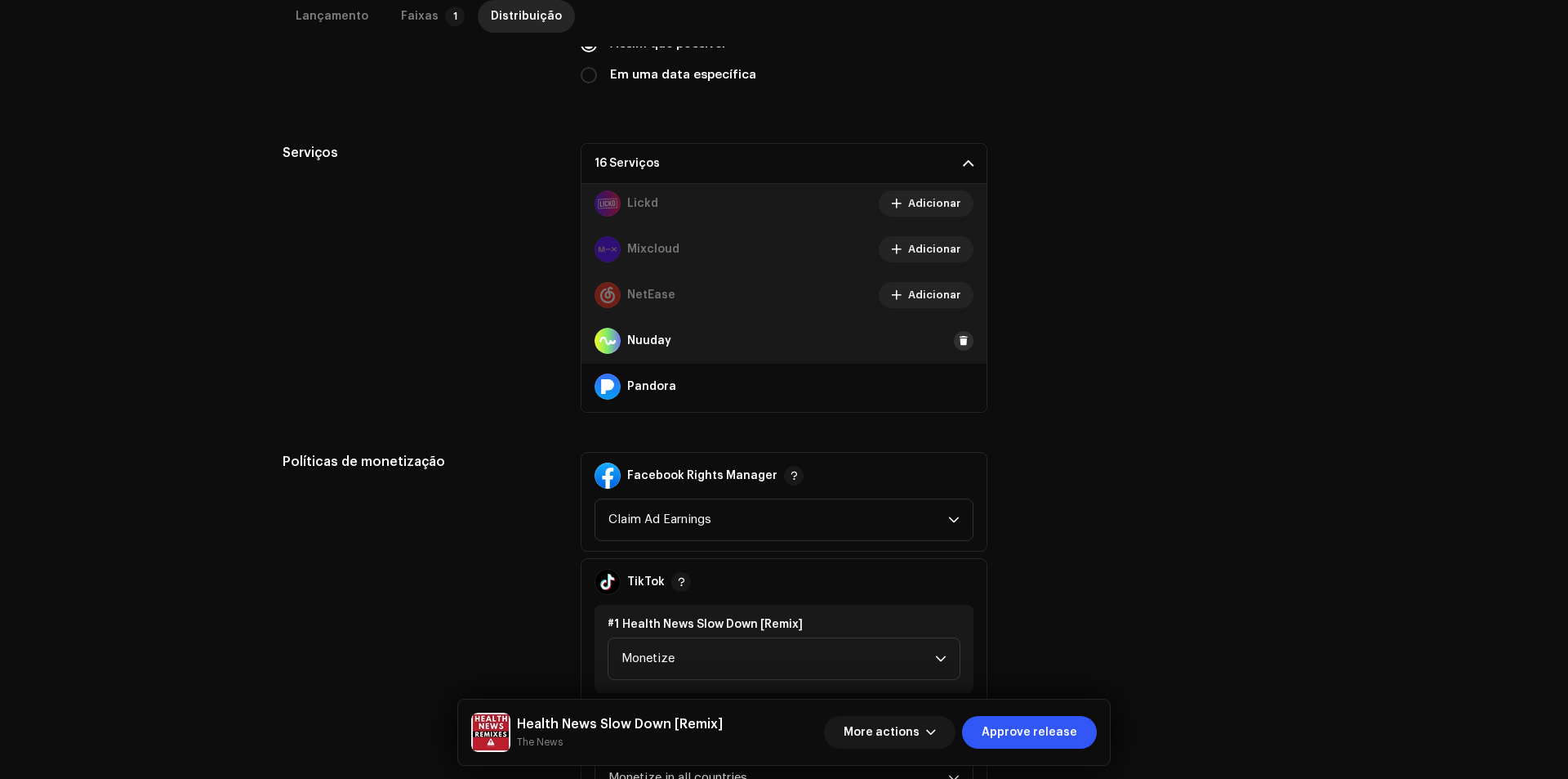
click at [954, 338] on button at bounding box center [964, 341] width 20 height 20
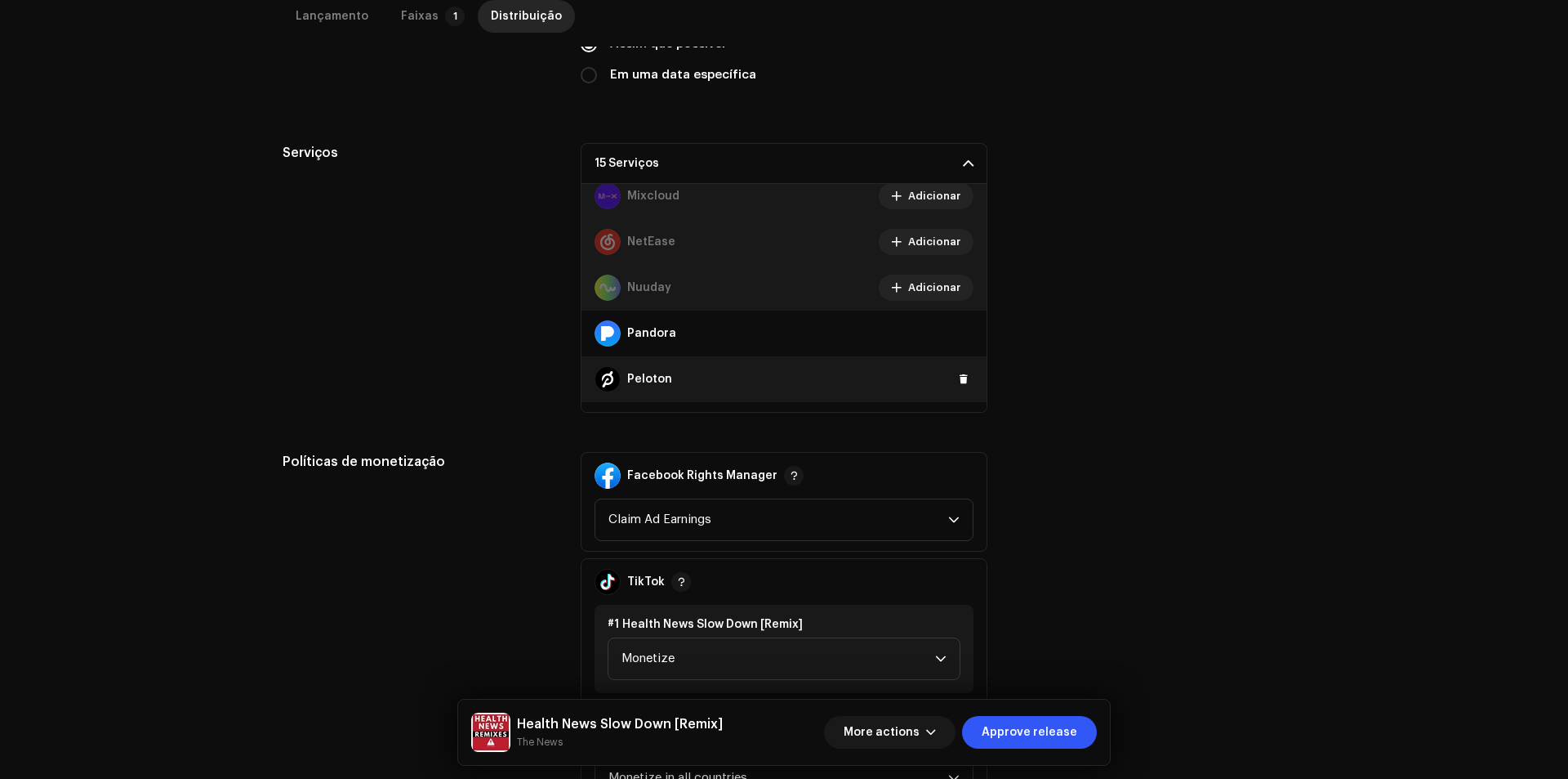
scroll to position [817, 0]
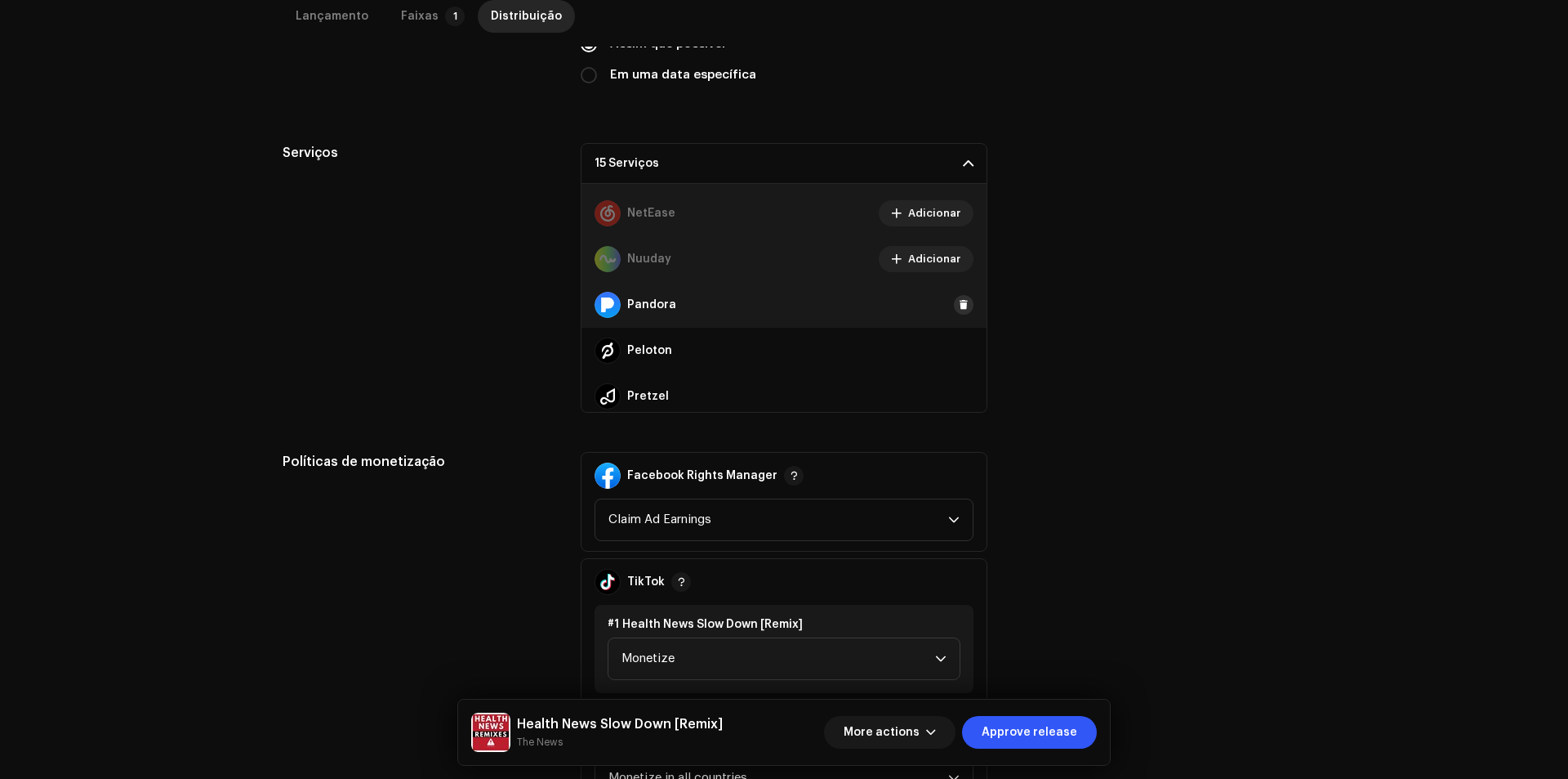
click at [958, 307] on span at bounding box center [963, 304] width 10 height 13
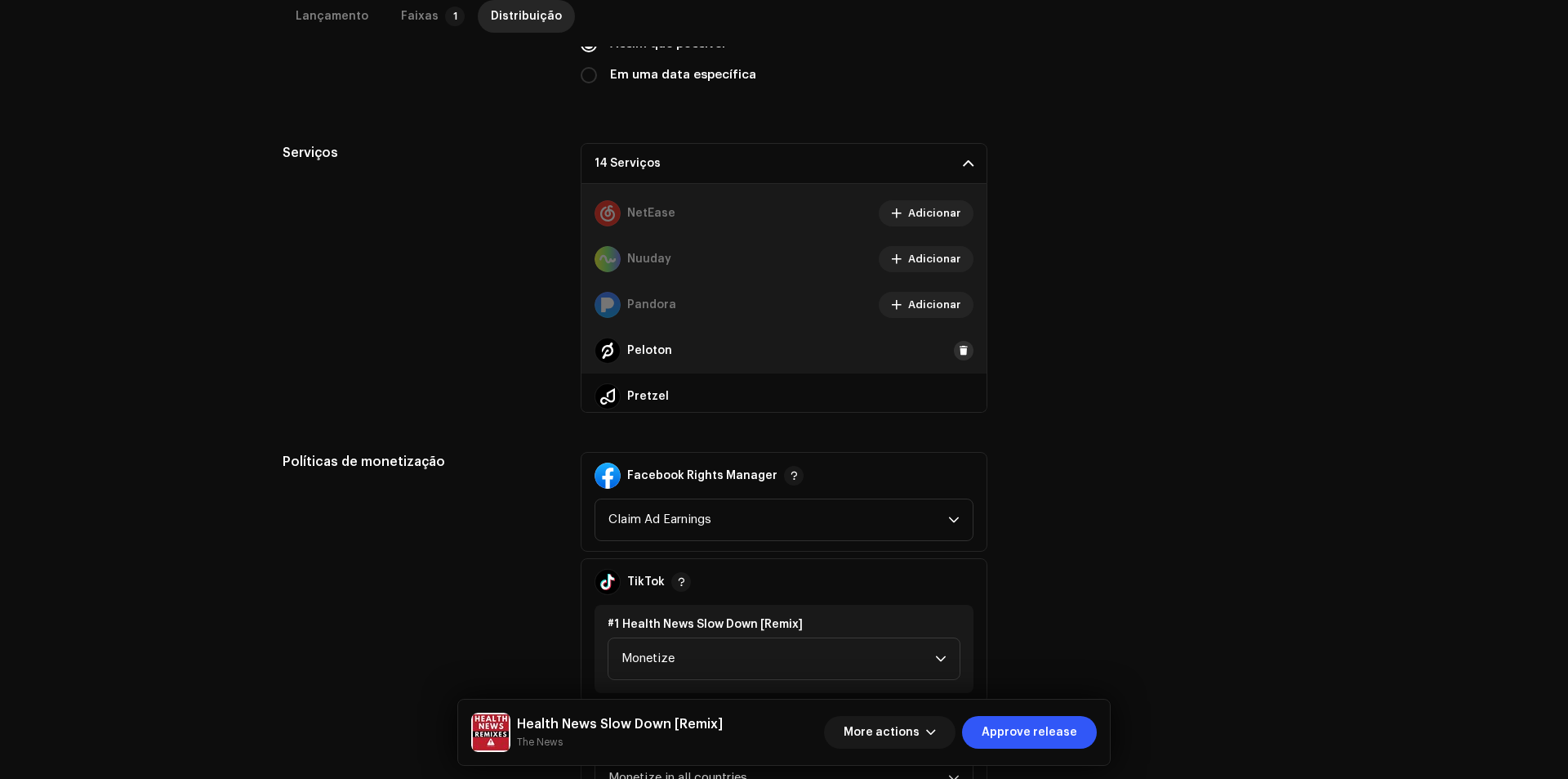
click at [958, 354] on span at bounding box center [963, 350] width 10 height 13
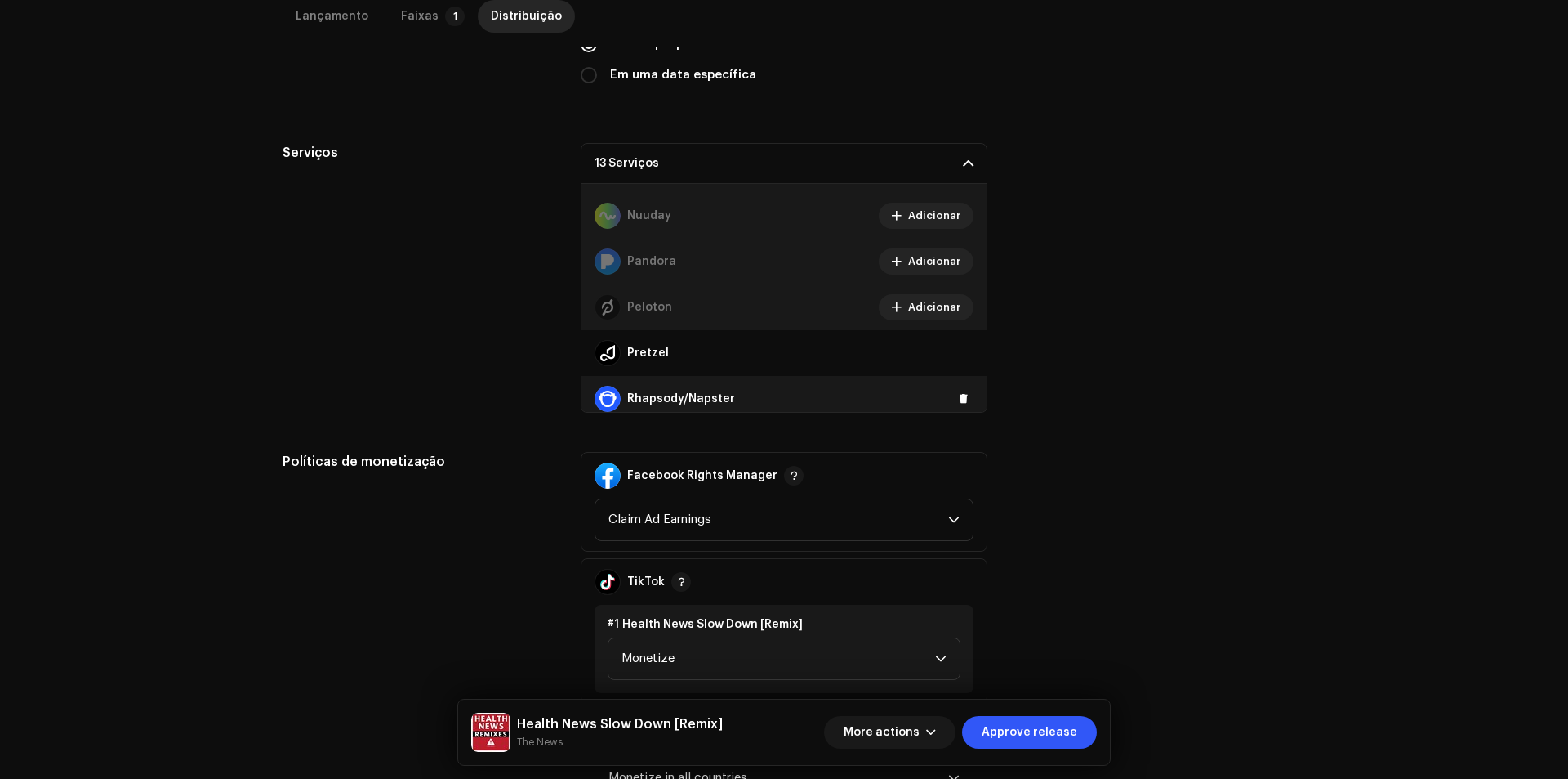
scroll to position [899, 0]
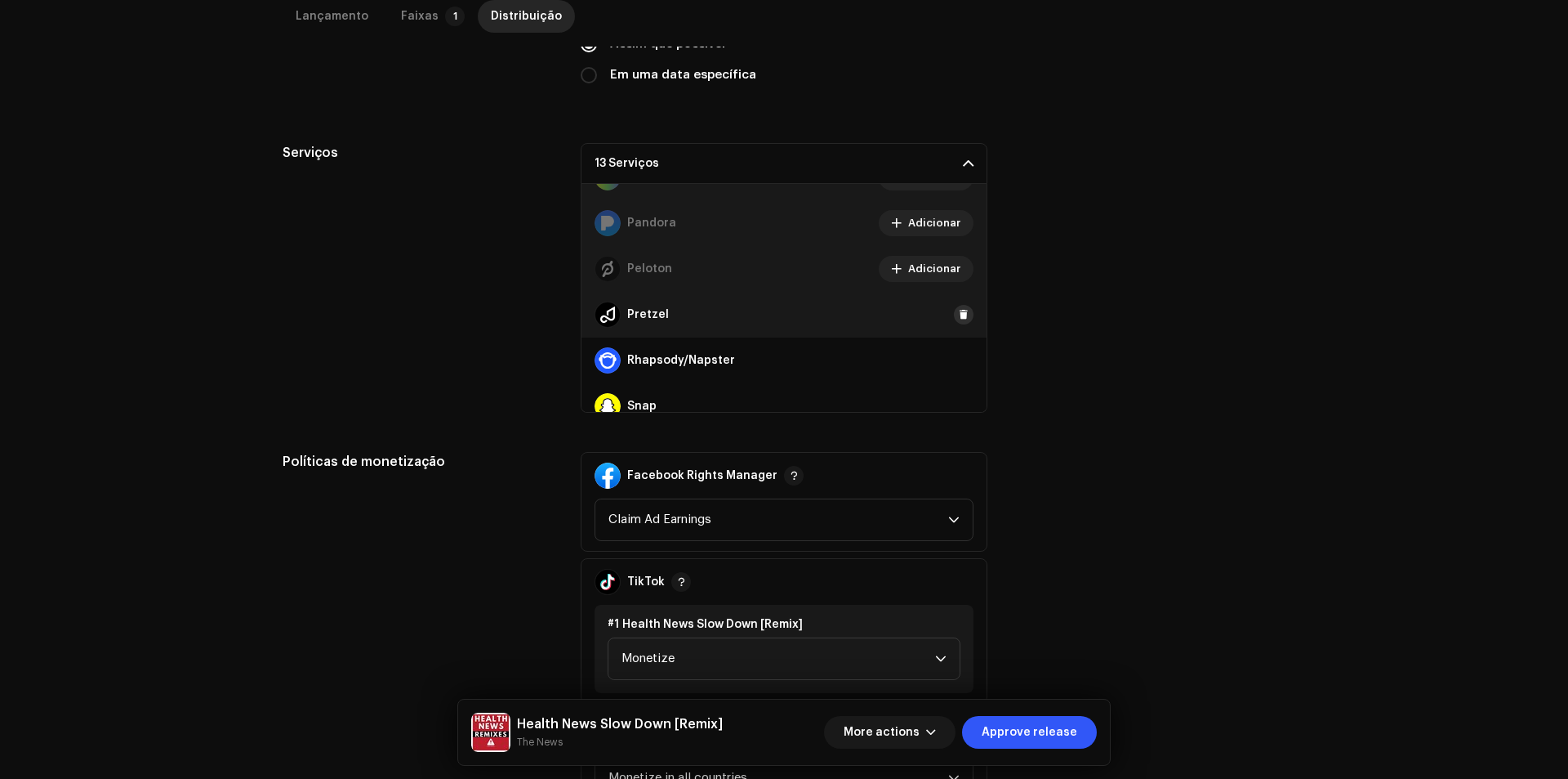
click at [958, 316] on span at bounding box center [963, 314] width 10 height 13
click at [958, 354] on span at bounding box center [963, 360] width 10 height 13
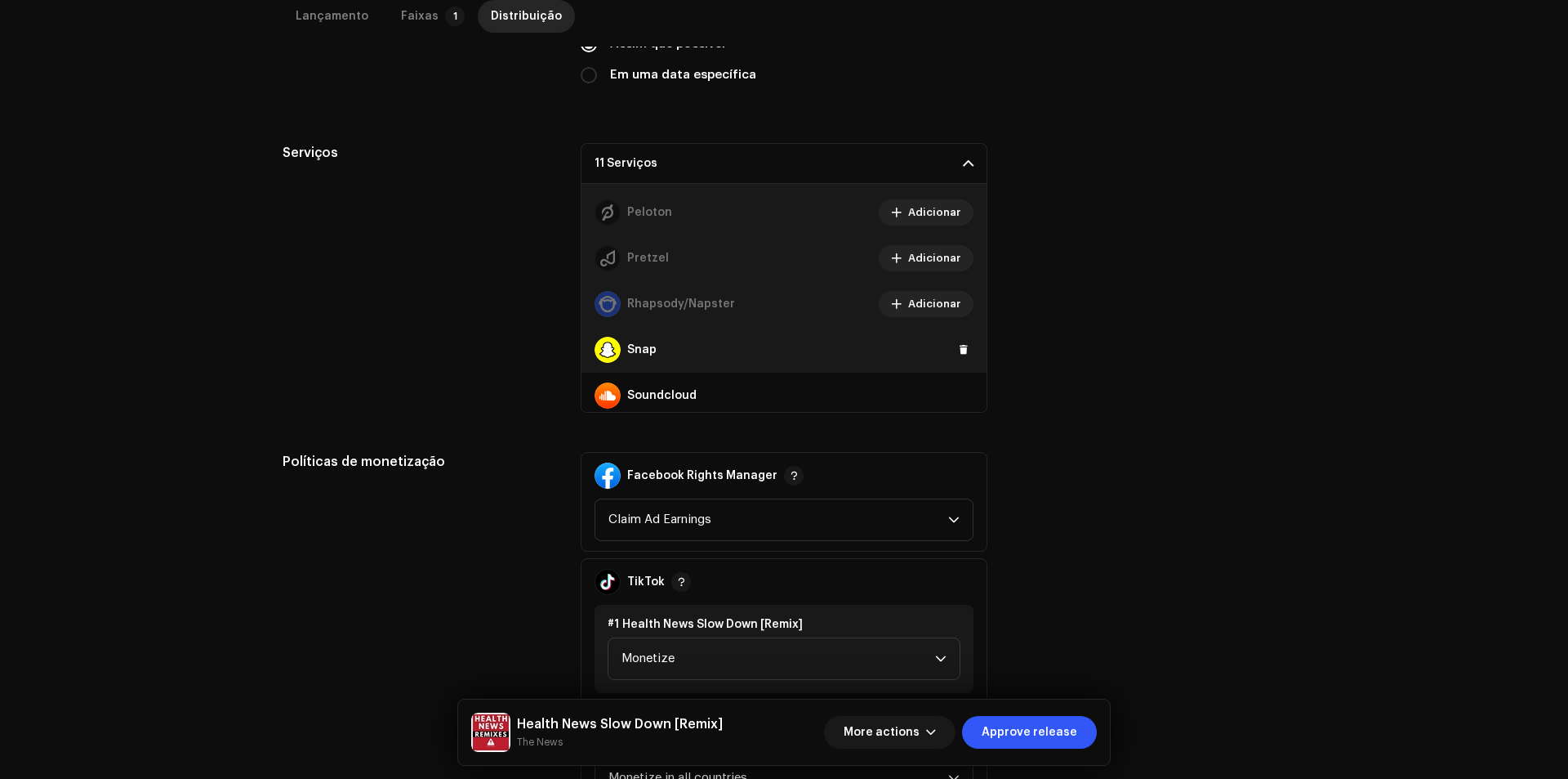
scroll to position [980, 0]
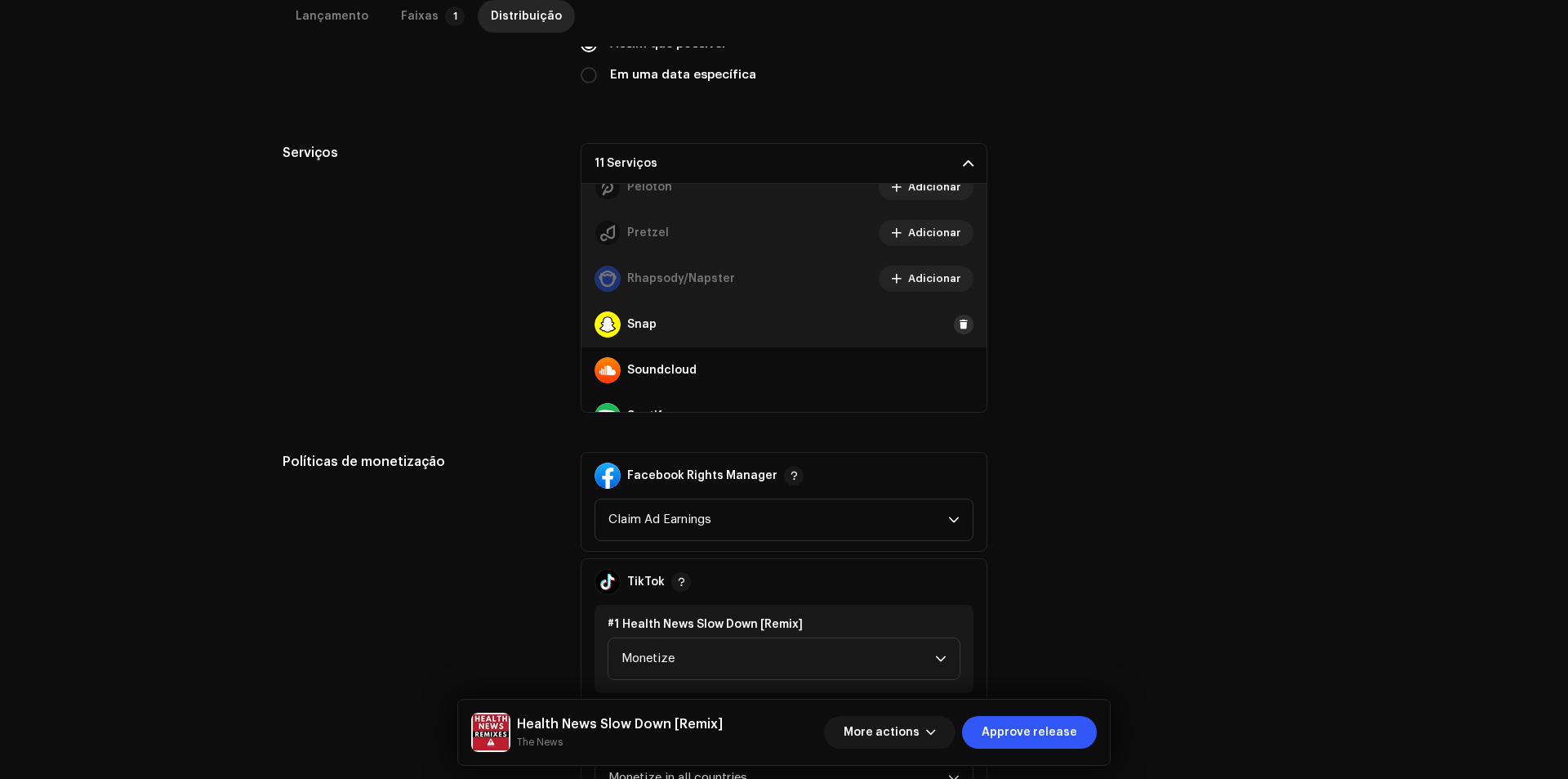
click at [958, 318] on span at bounding box center [963, 324] width 10 height 13
click at [954, 363] on button at bounding box center [964, 371] width 20 height 20
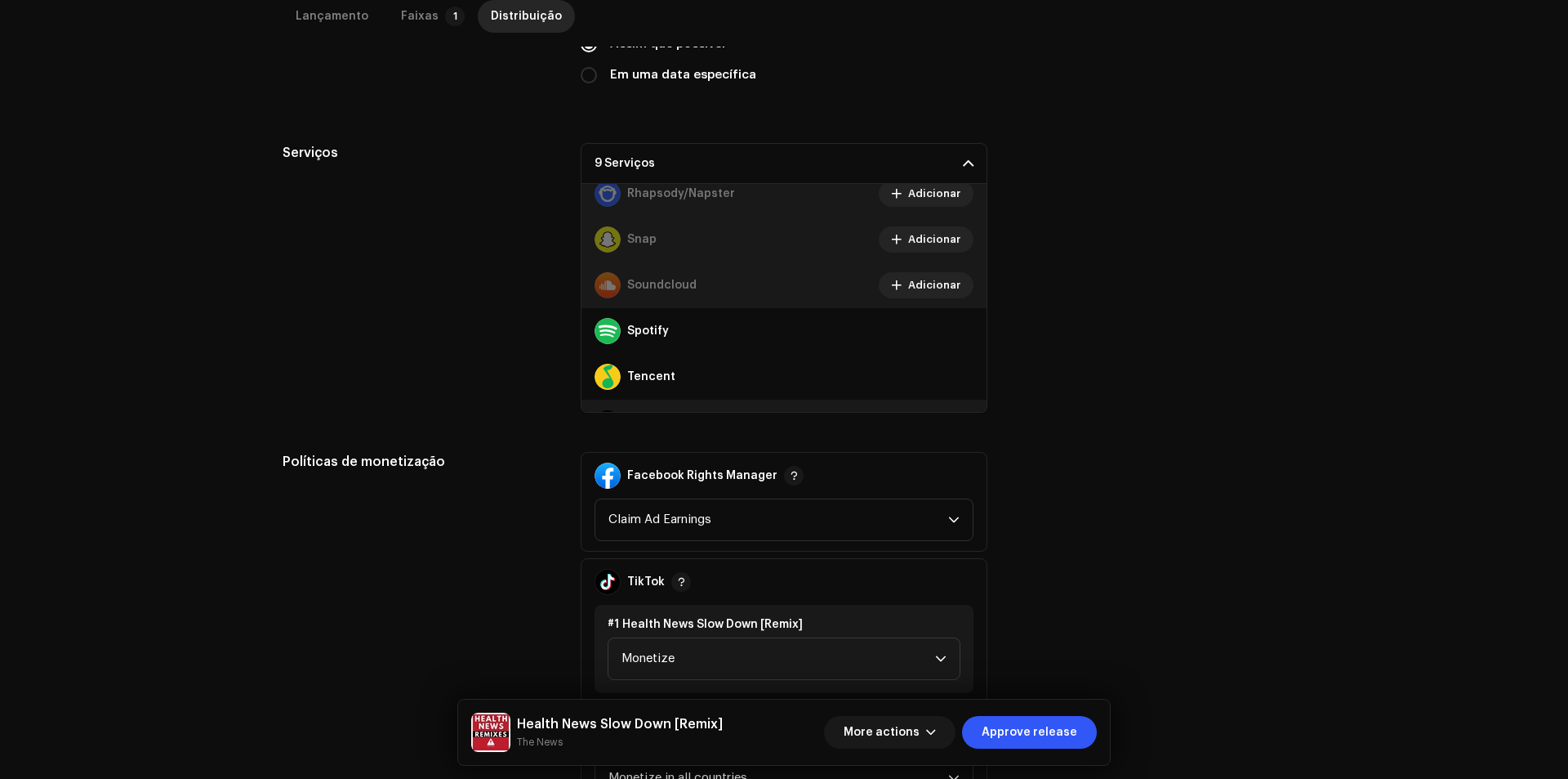
scroll to position [1143, 0]
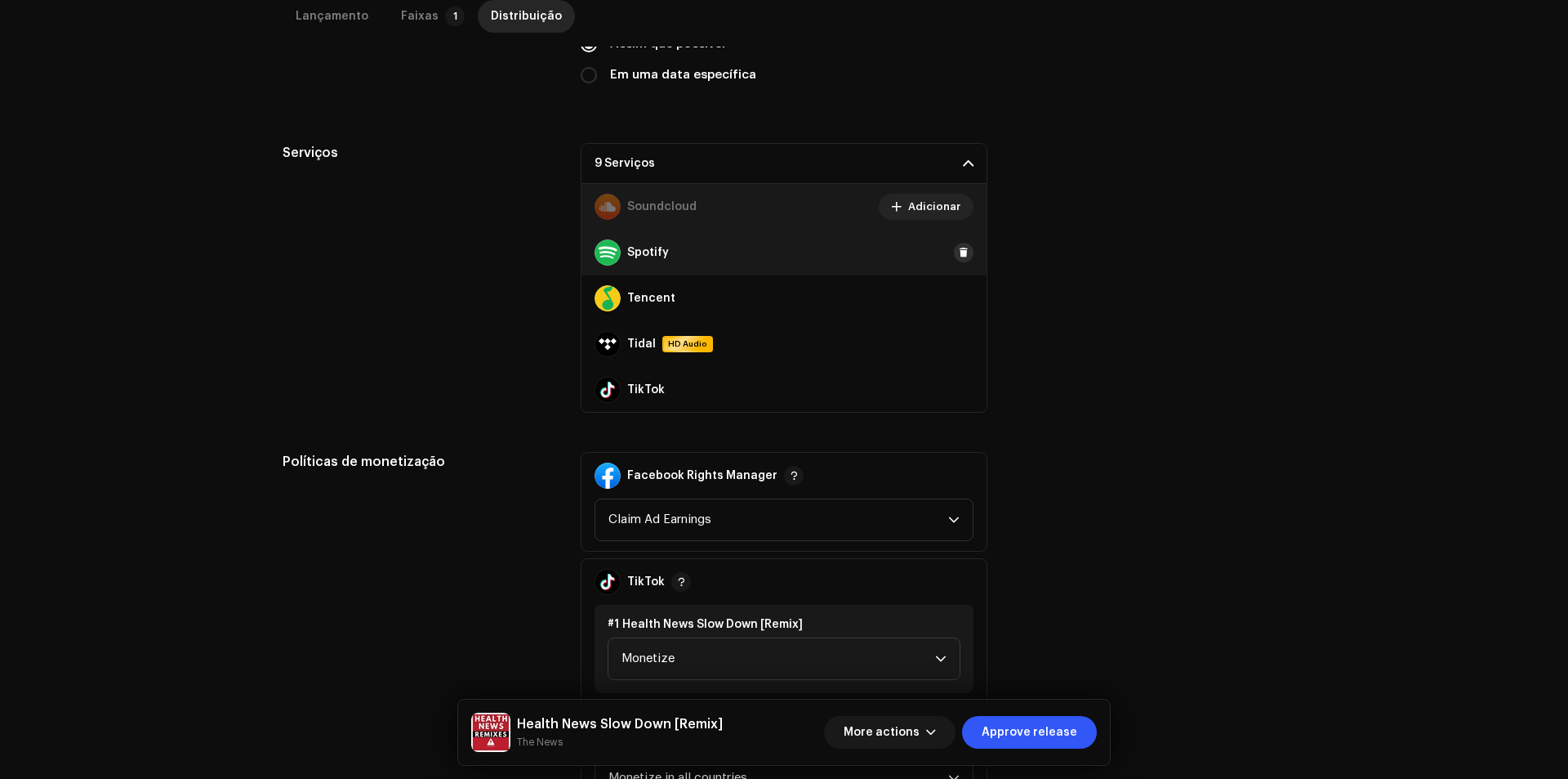
click at [958, 253] on span at bounding box center [963, 252] width 10 height 13
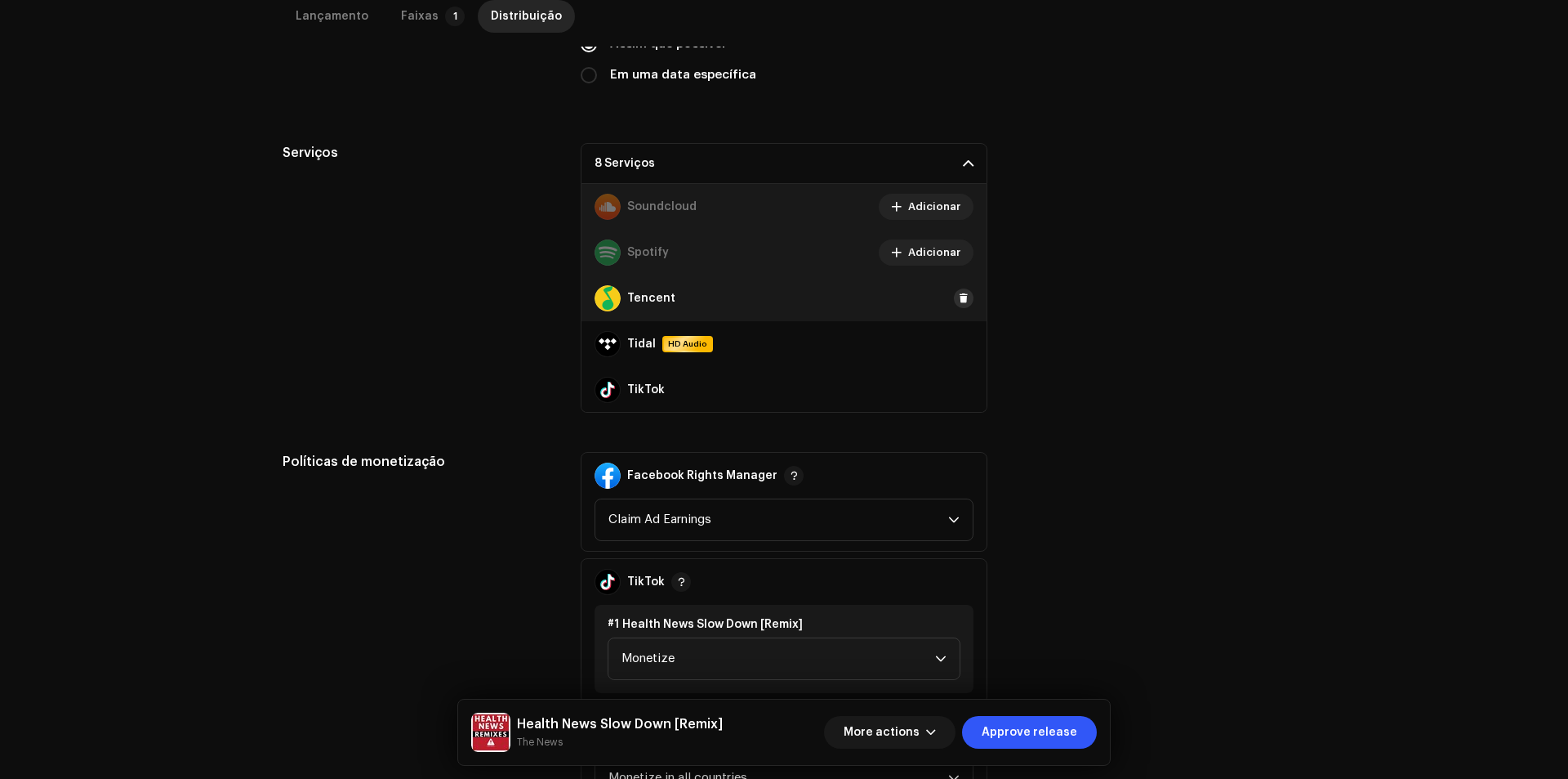
click at [958, 300] on span at bounding box center [963, 298] width 10 height 13
click at [952, 354] on div "Tidal HD Audio" at bounding box center [784, 344] width 405 height 46
click at [958, 346] on span at bounding box center [963, 344] width 10 height 13
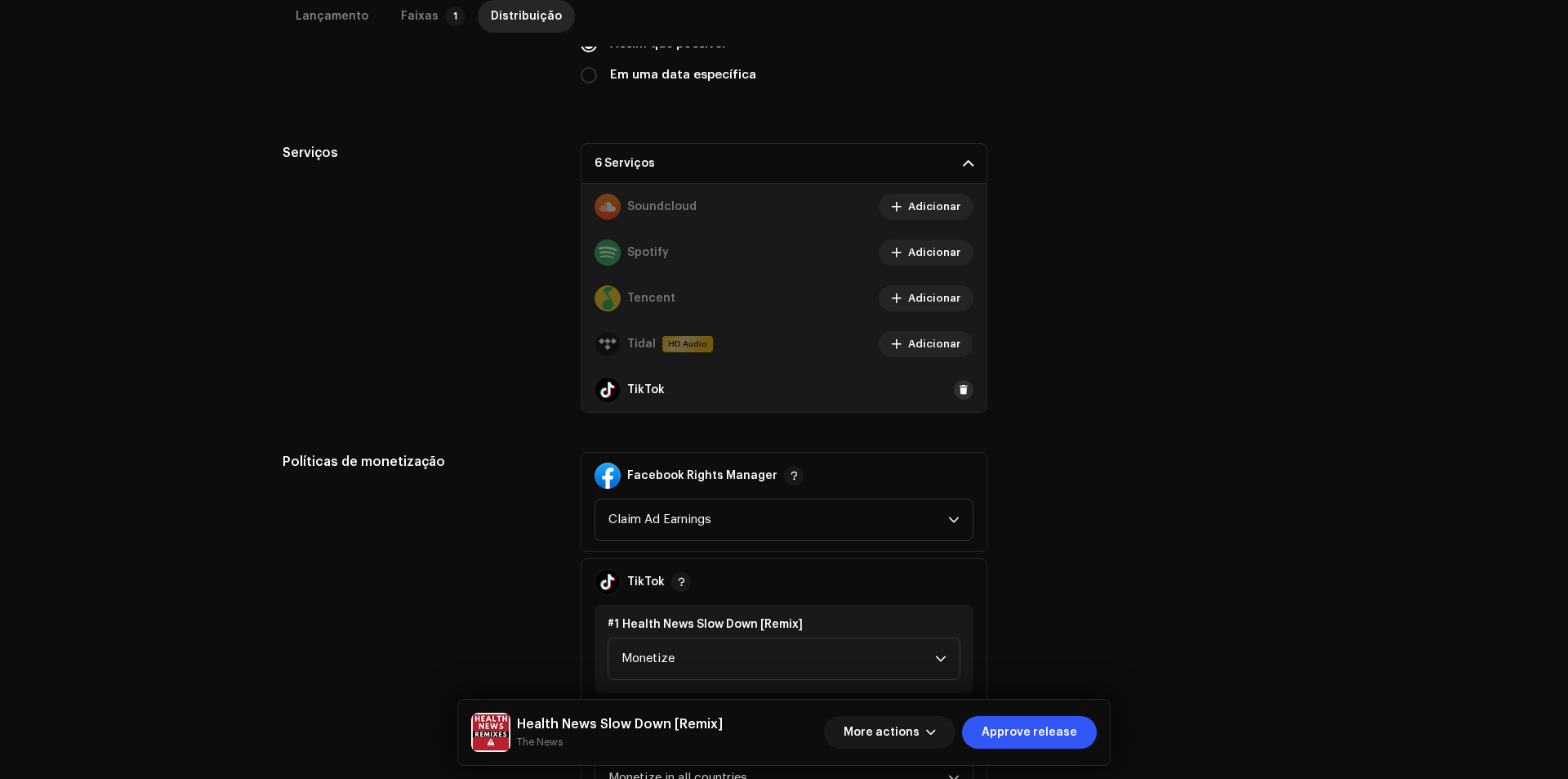
click at [958, 386] on span at bounding box center [963, 390] width 10 height 13
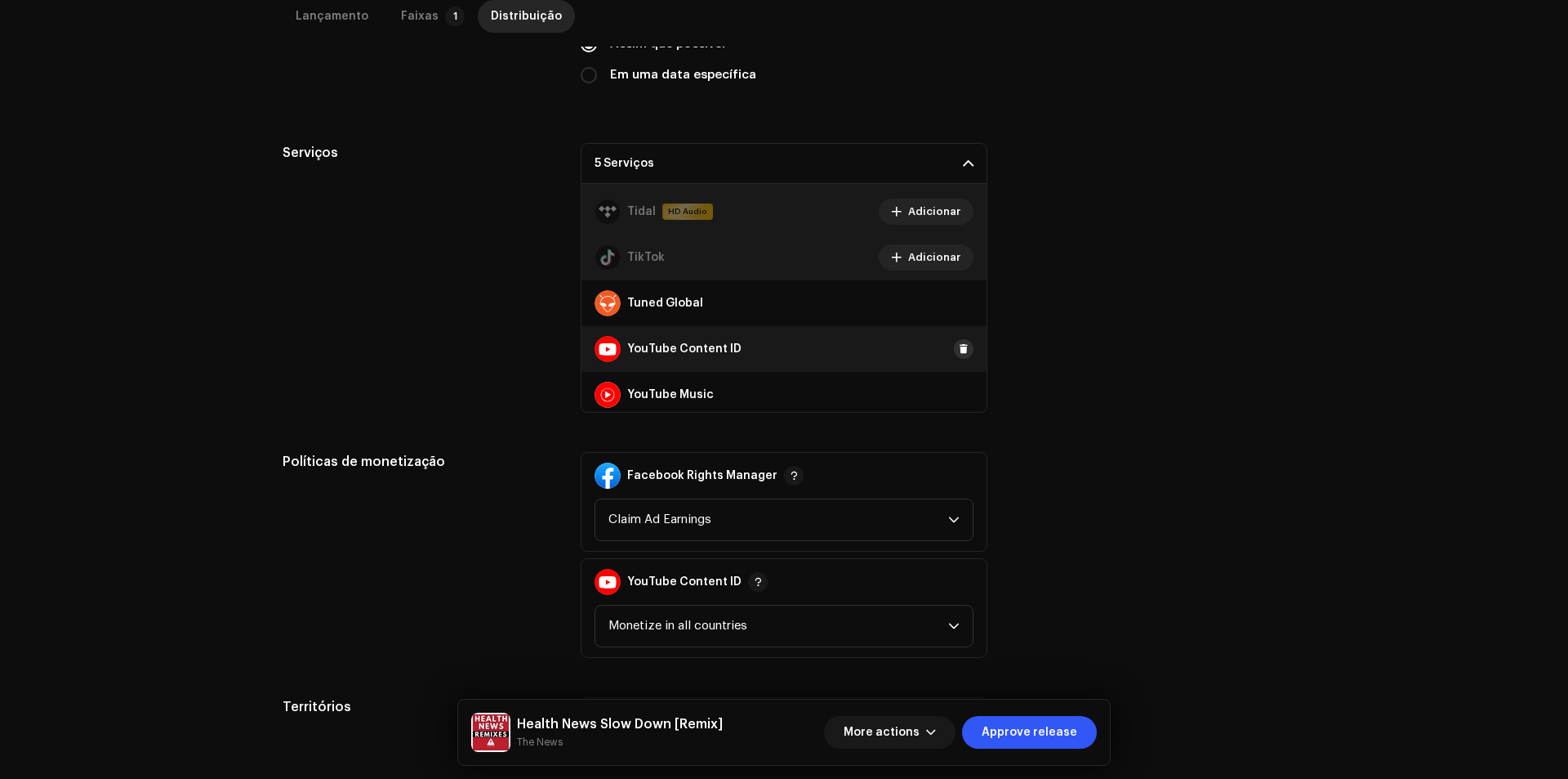
scroll to position [1282, 0]
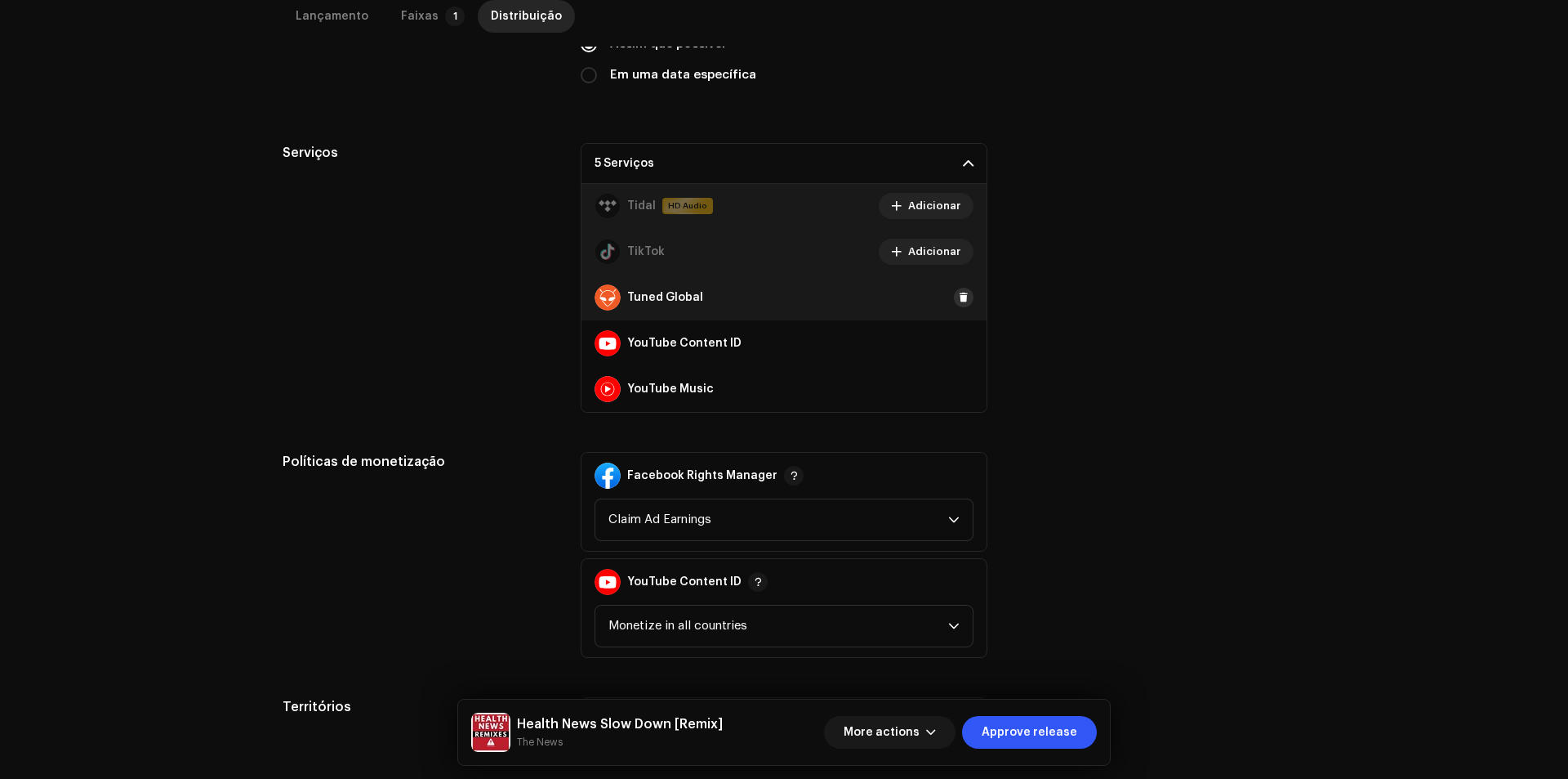
click at [958, 295] on span at bounding box center [963, 297] width 10 height 13
click at [958, 339] on span at bounding box center [963, 343] width 10 height 13
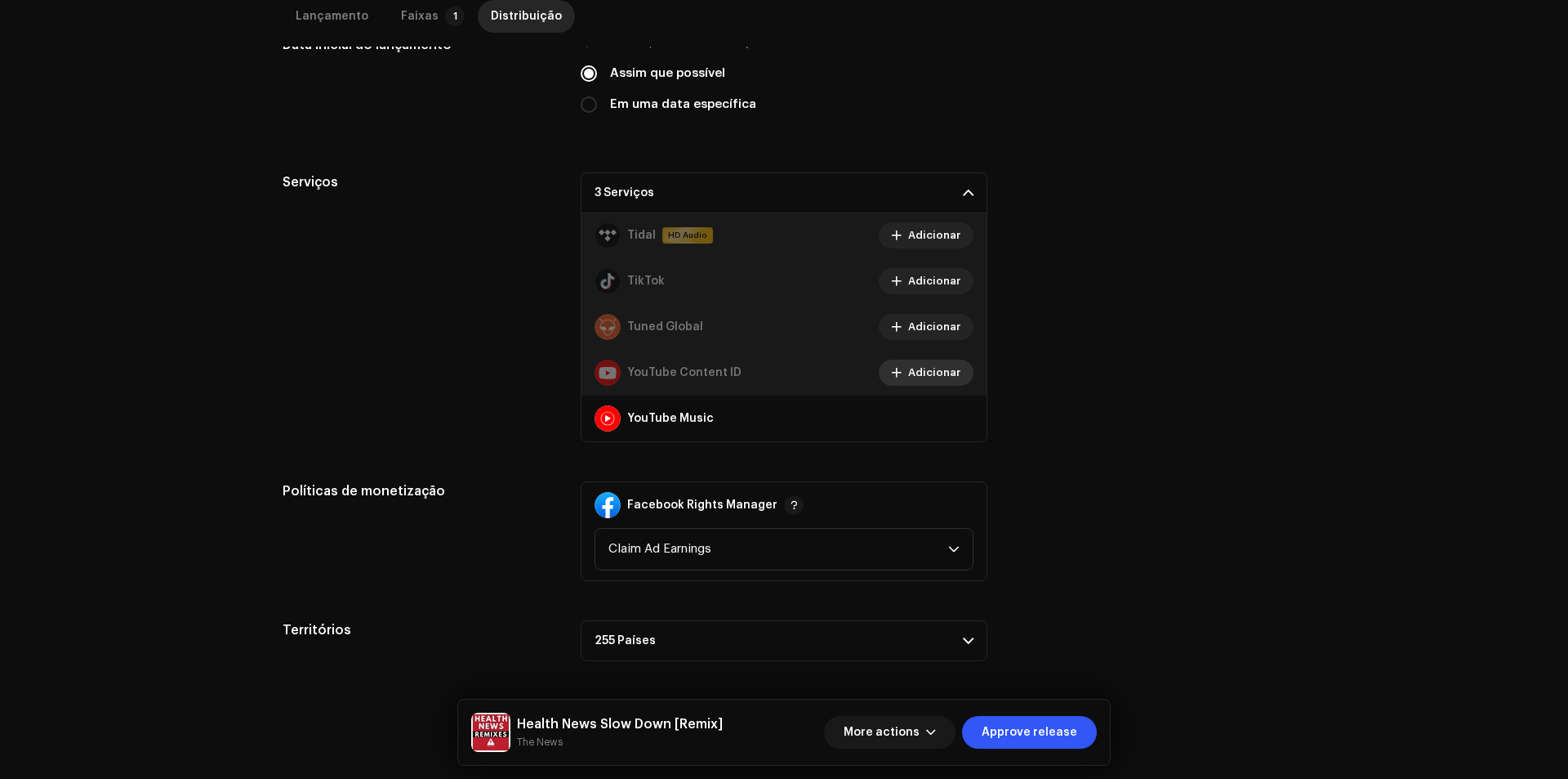
scroll to position [477, 0]
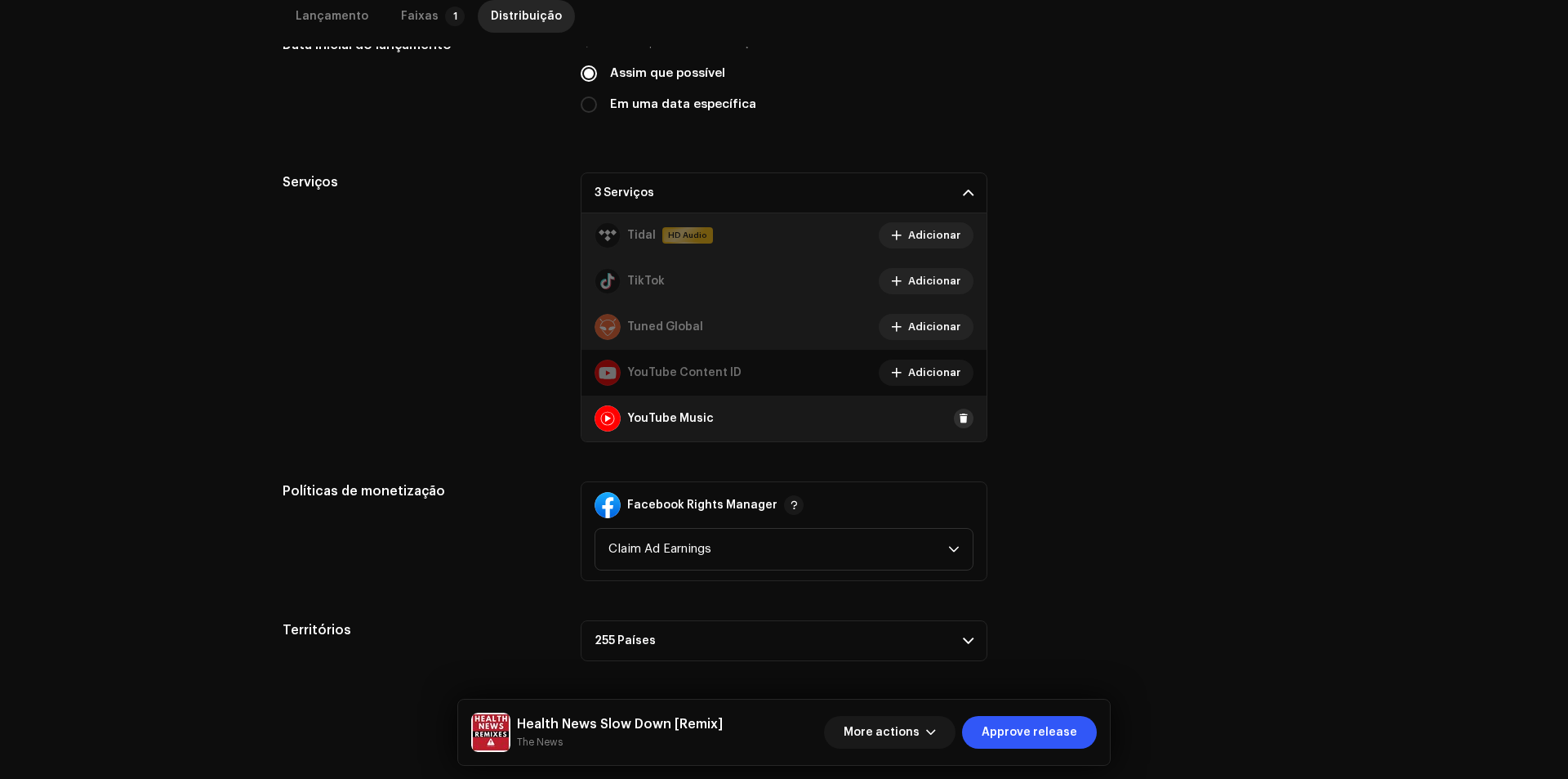
click at [954, 419] on button at bounding box center [964, 418] width 20 height 20
click at [1030, 731] on span "Approve release" at bounding box center [1029, 732] width 95 height 32
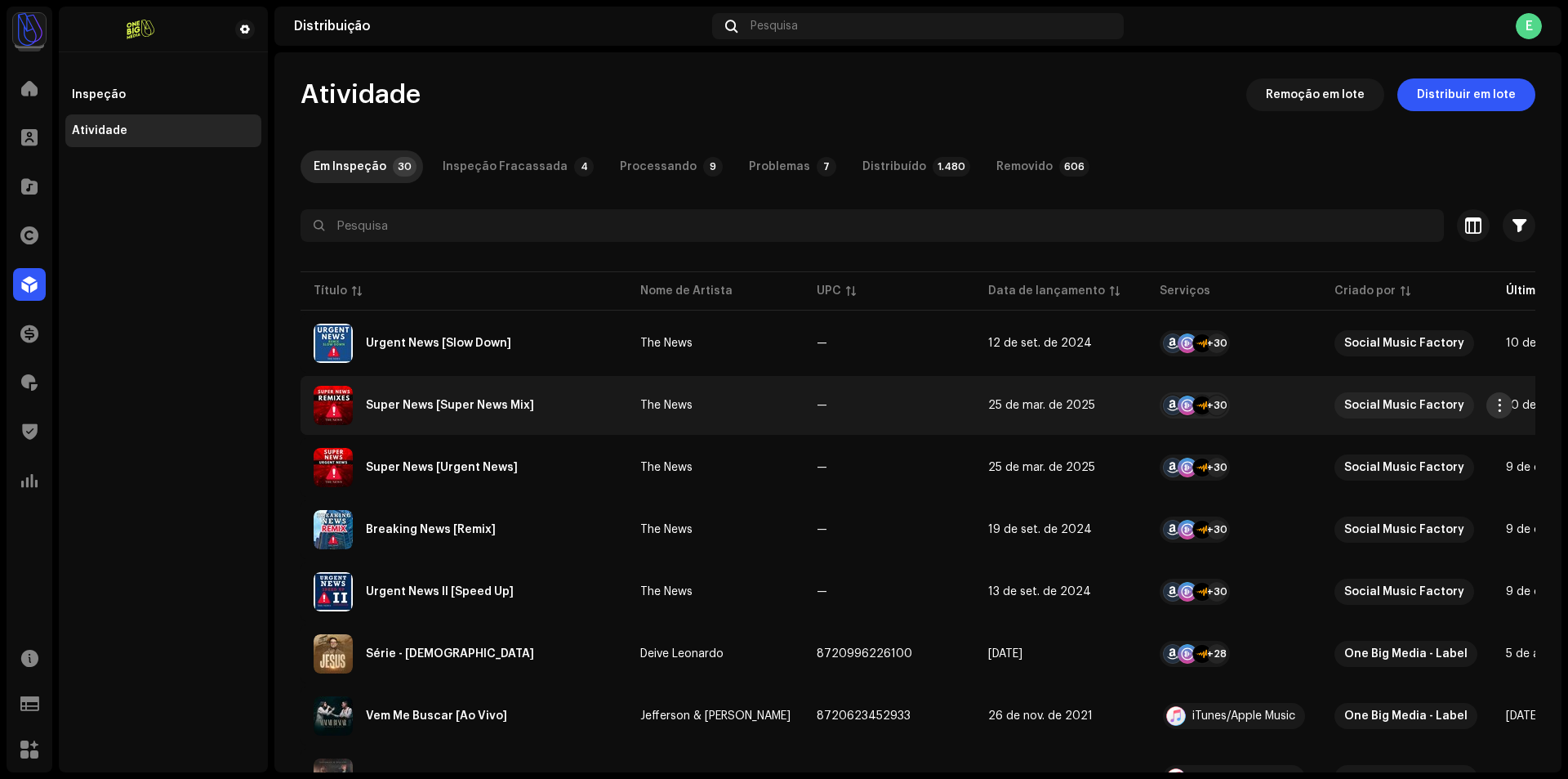
click at [1505, 405] on span "button" at bounding box center [1500, 405] width 13 height 13
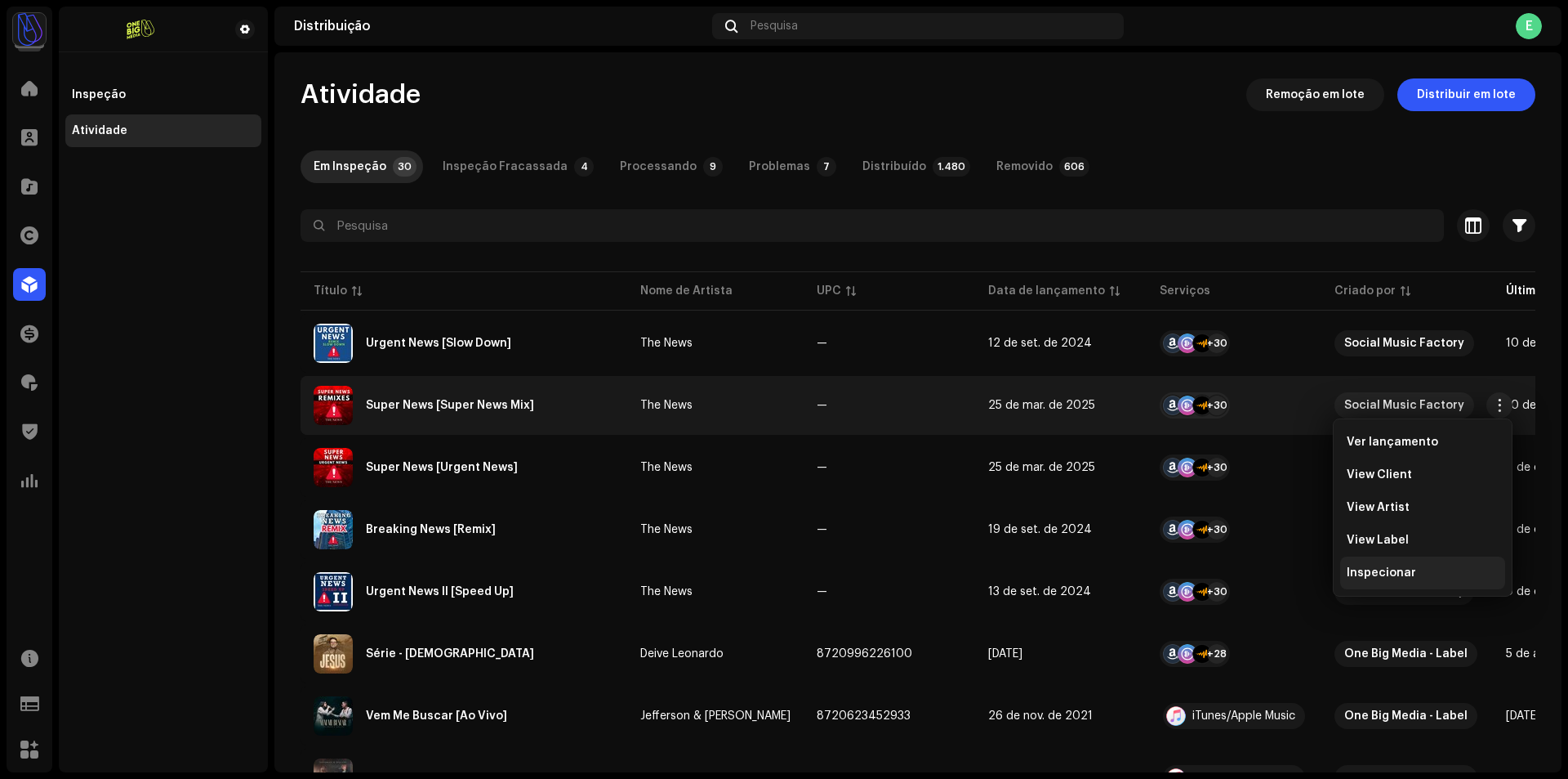
click at [1368, 569] on span "Inspecionar" at bounding box center [1381, 572] width 69 height 13
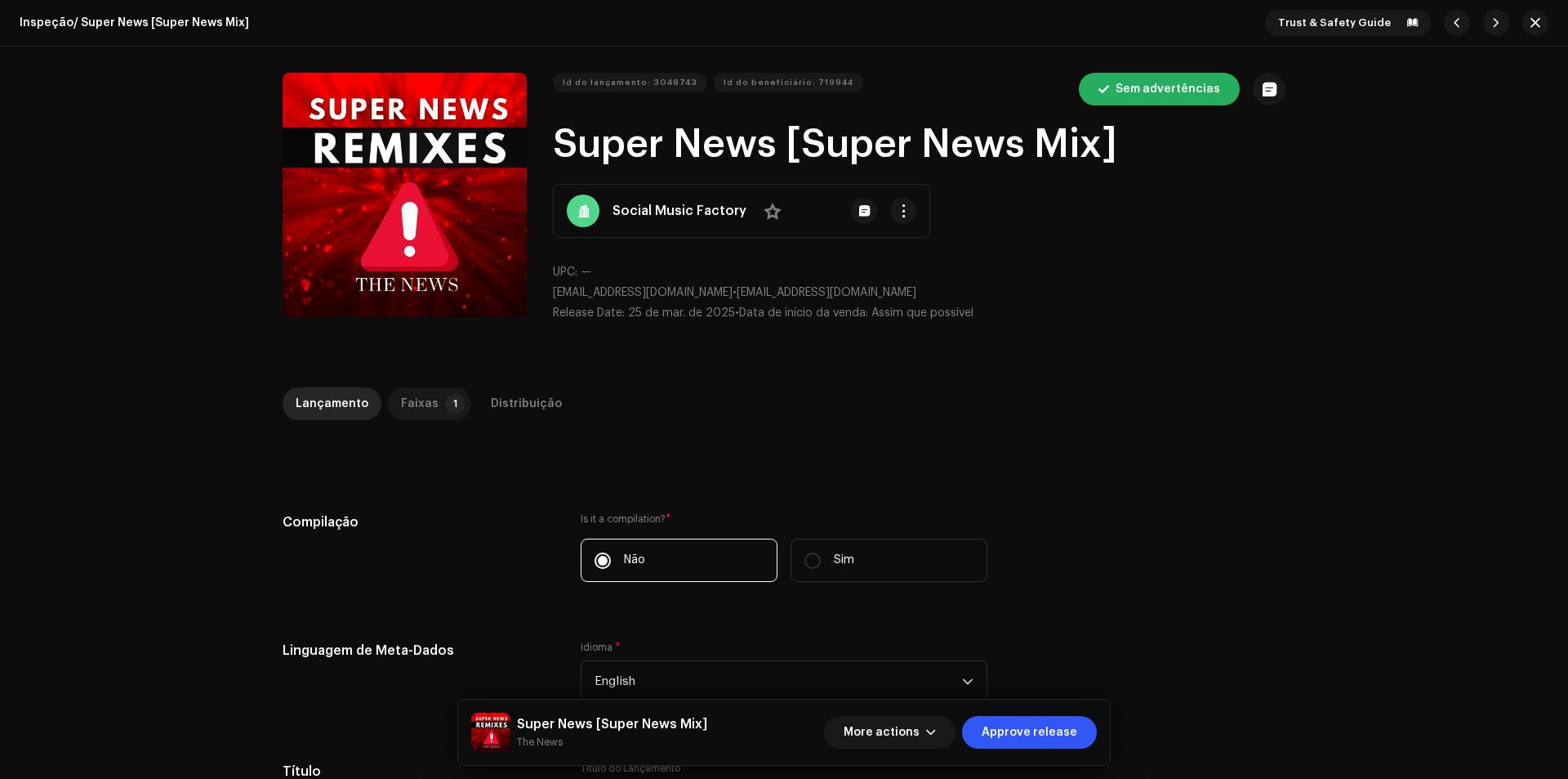
click at [443, 414] on p-tab "Faixas 1" at bounding box center [429, 403] width 84 height 32
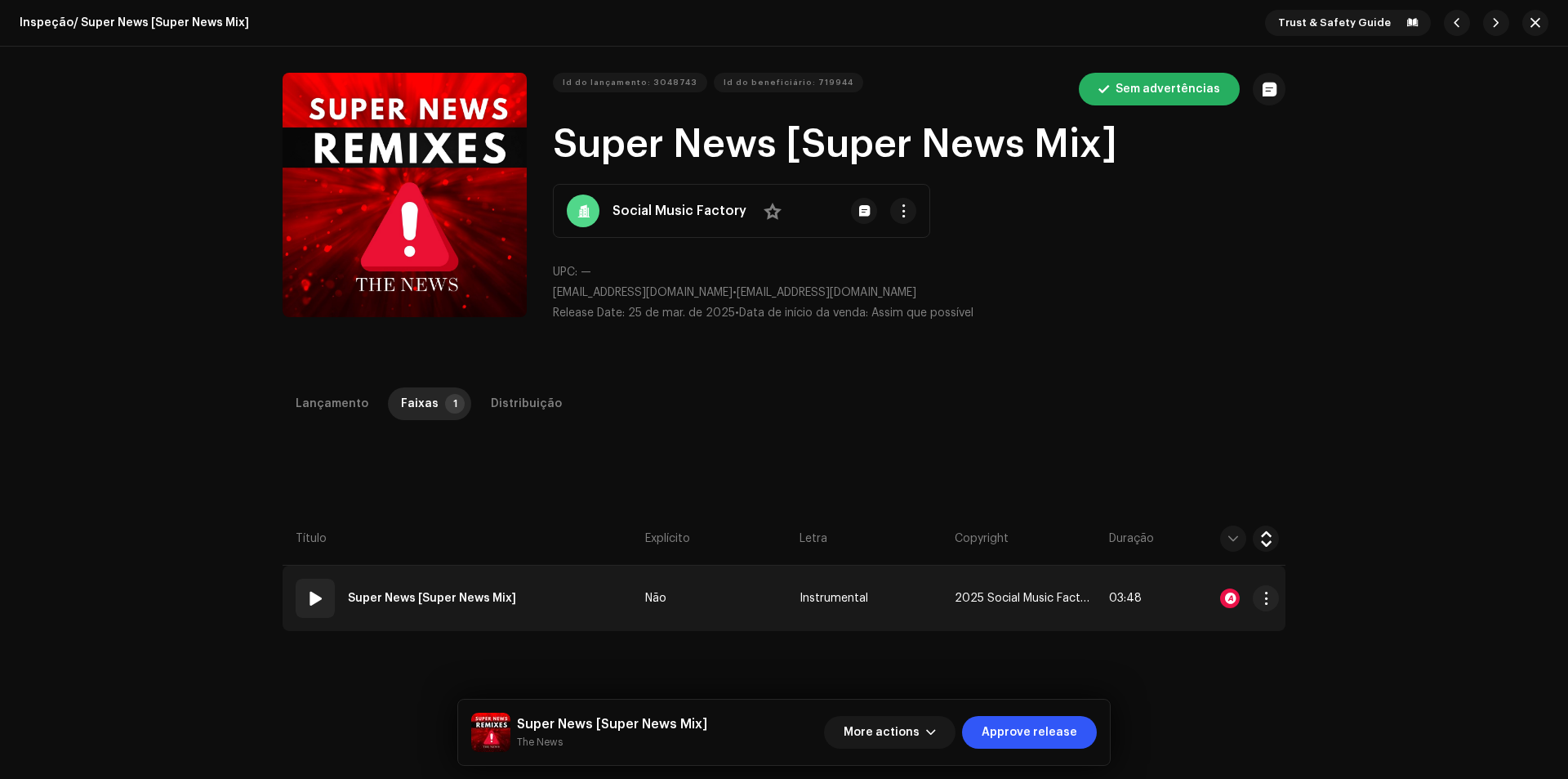
click at [437, 622] on td "01 Super News [Super News Mix]" at bounding box center [460, 597] width 356 height 66
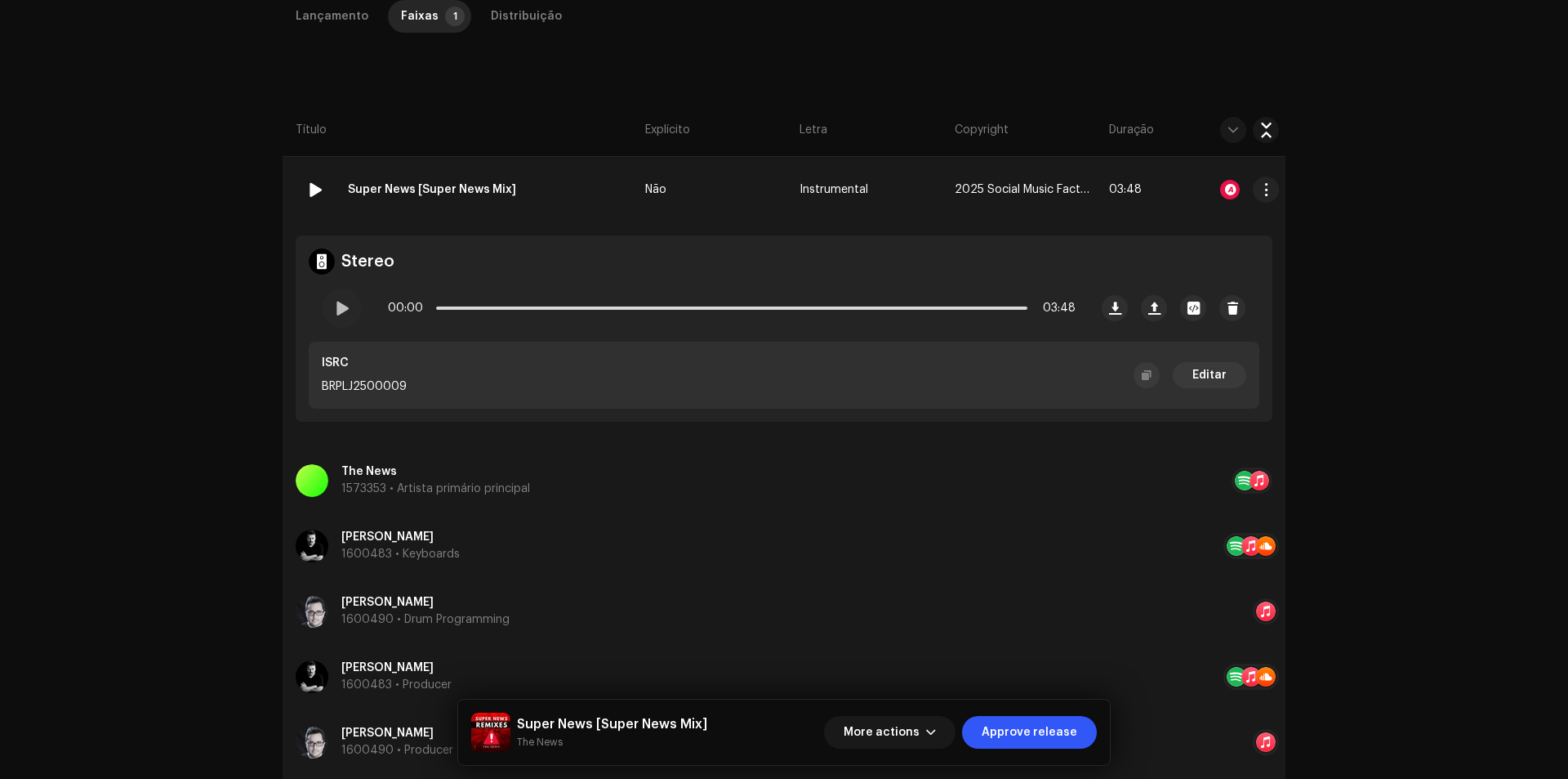
scroll to position [245, 0]
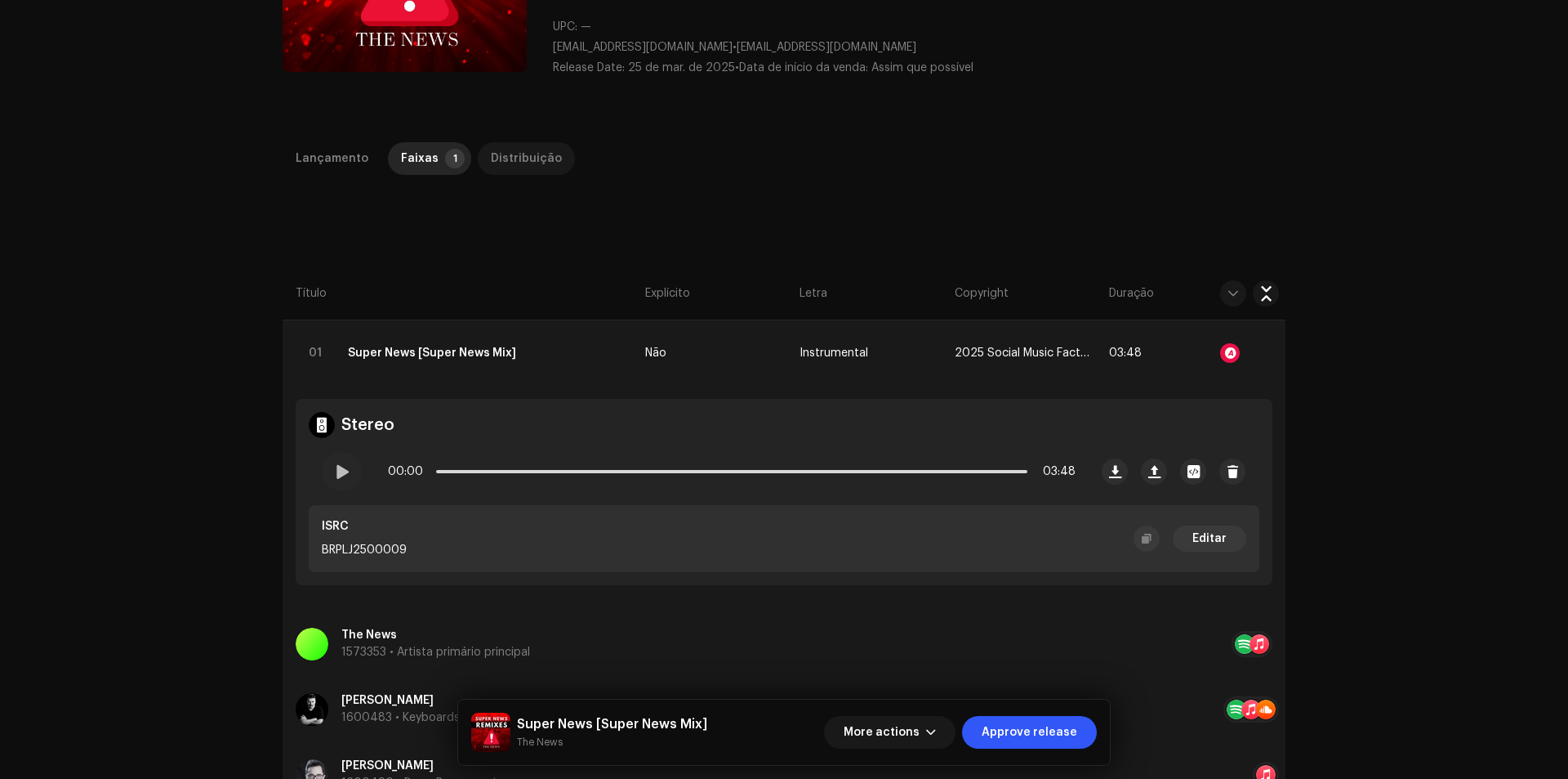
click at [535, 166] on div "Distribuição" at bounding box center [526, 158] width 71 height 32
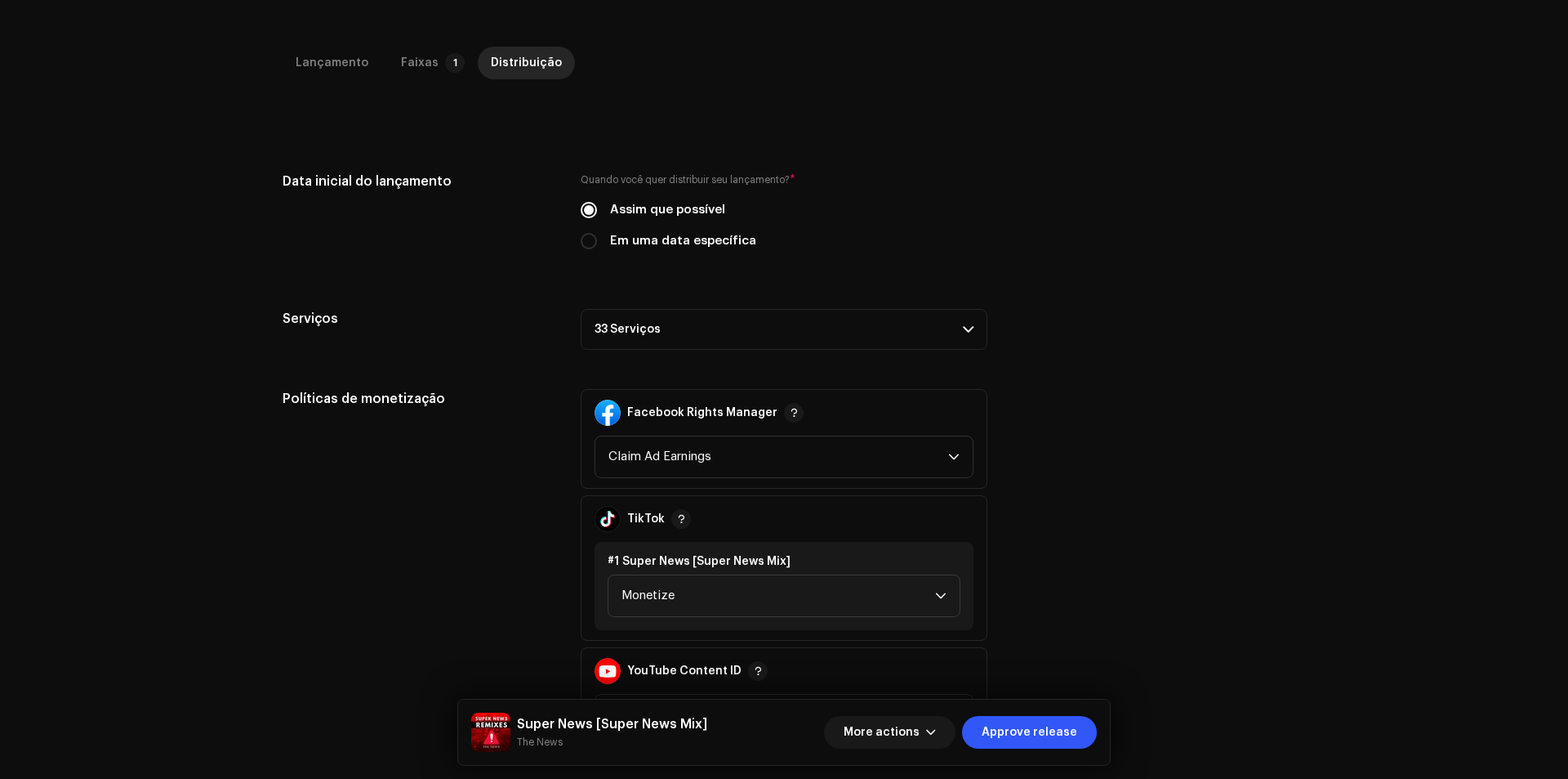
scroll to position [490, 0]
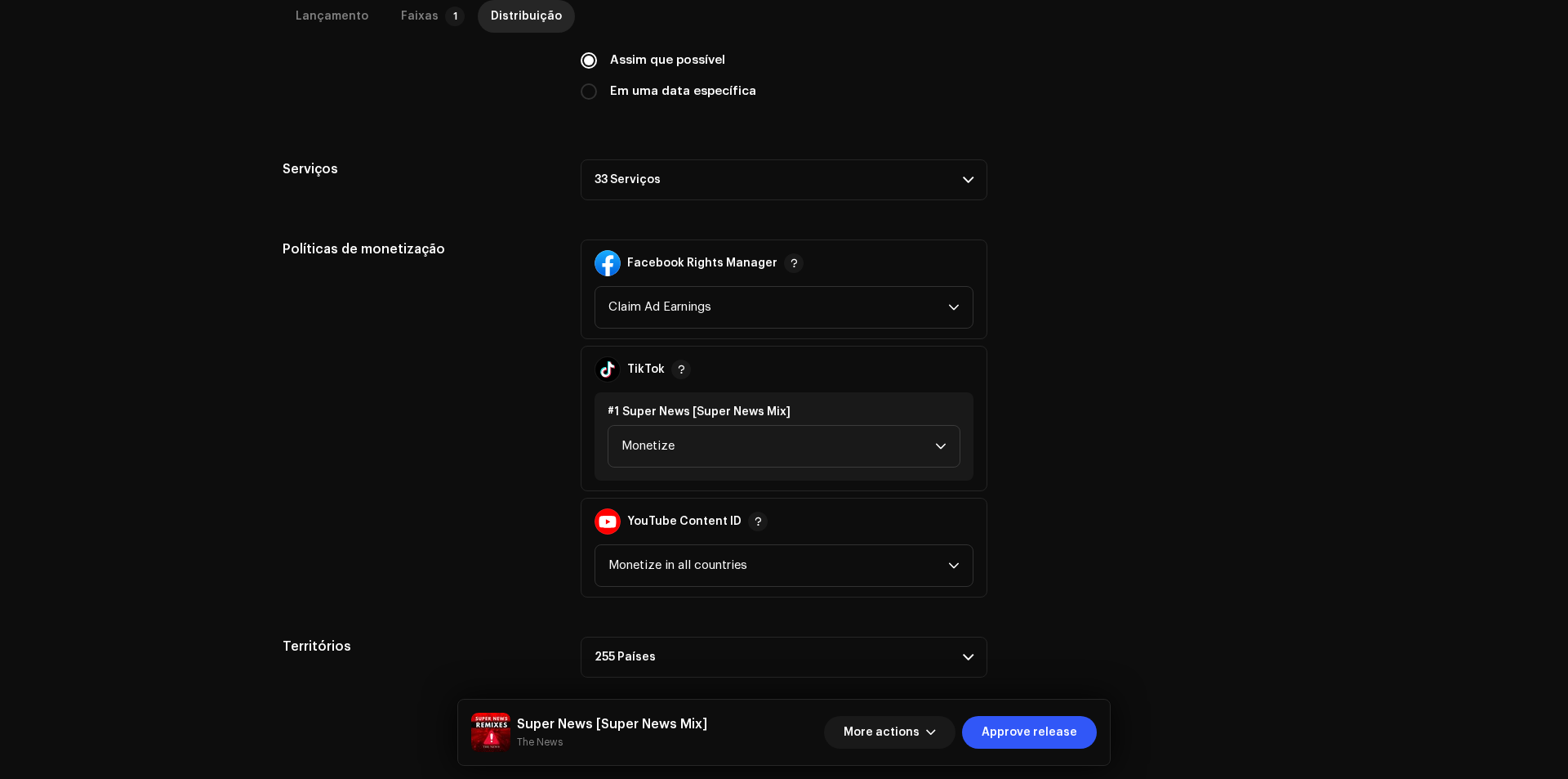
drag, startPoint x: 686, startPoint y: 182, endPoint x: 708, endPoint y: 184, distance: 22.1
click at [687, 182] on p-accordion-header "33 Serviços" at bounding box center [784, 179] width 406 height 40
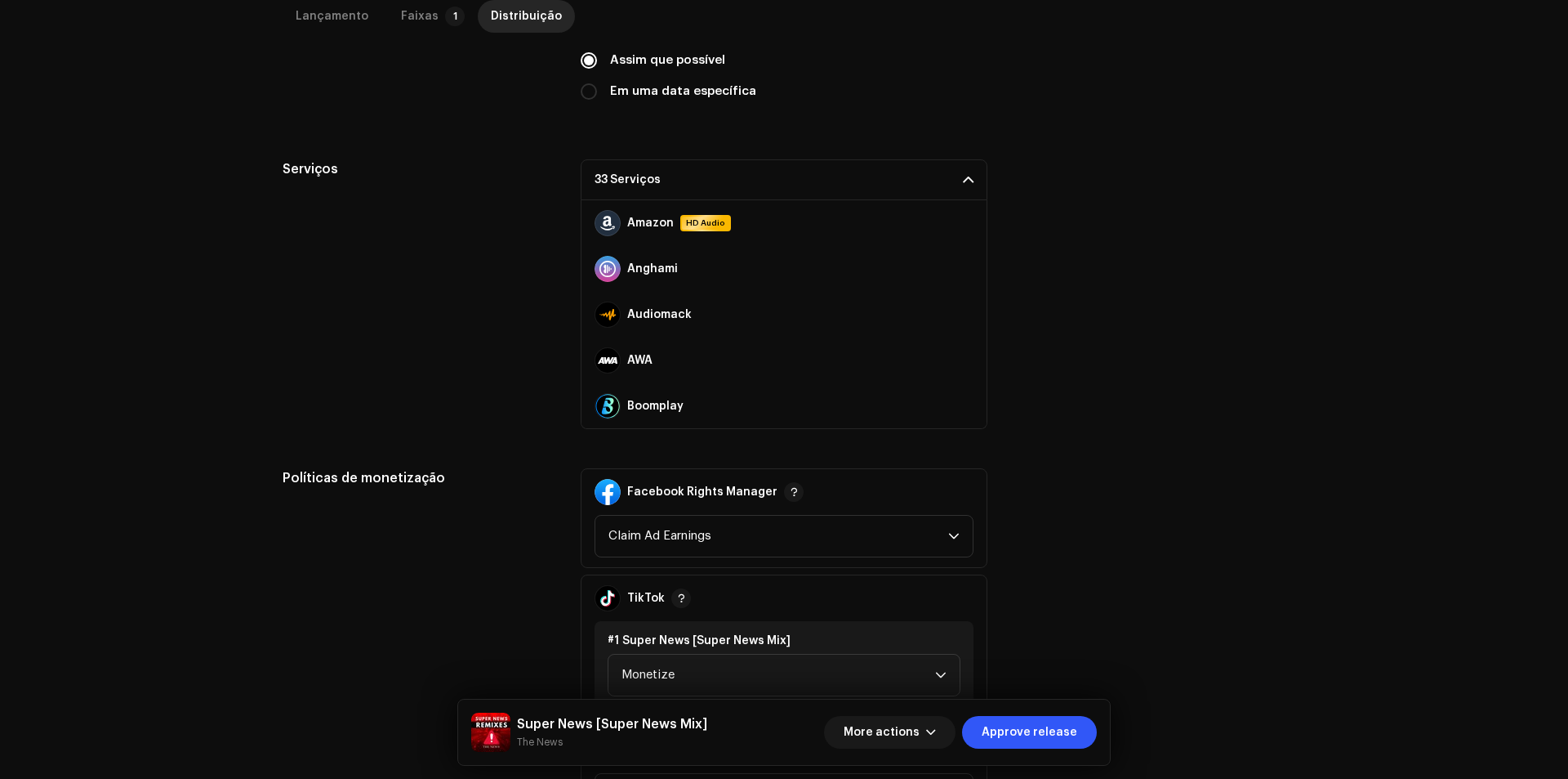
click at [707, 103] on div "Quando você quer distribuir seu lançamento? * Assim que possível Em uma data es…" at bounding box center [784, 71] width 406 height 98
click at [707, 96] on label "Em uma data específica" at bounding box center [682, 92] width 147 height 18
click at [597, 96] on input "Em uma data específica" at bounding box center [589, 92] width 16 height 16
radio input "true"
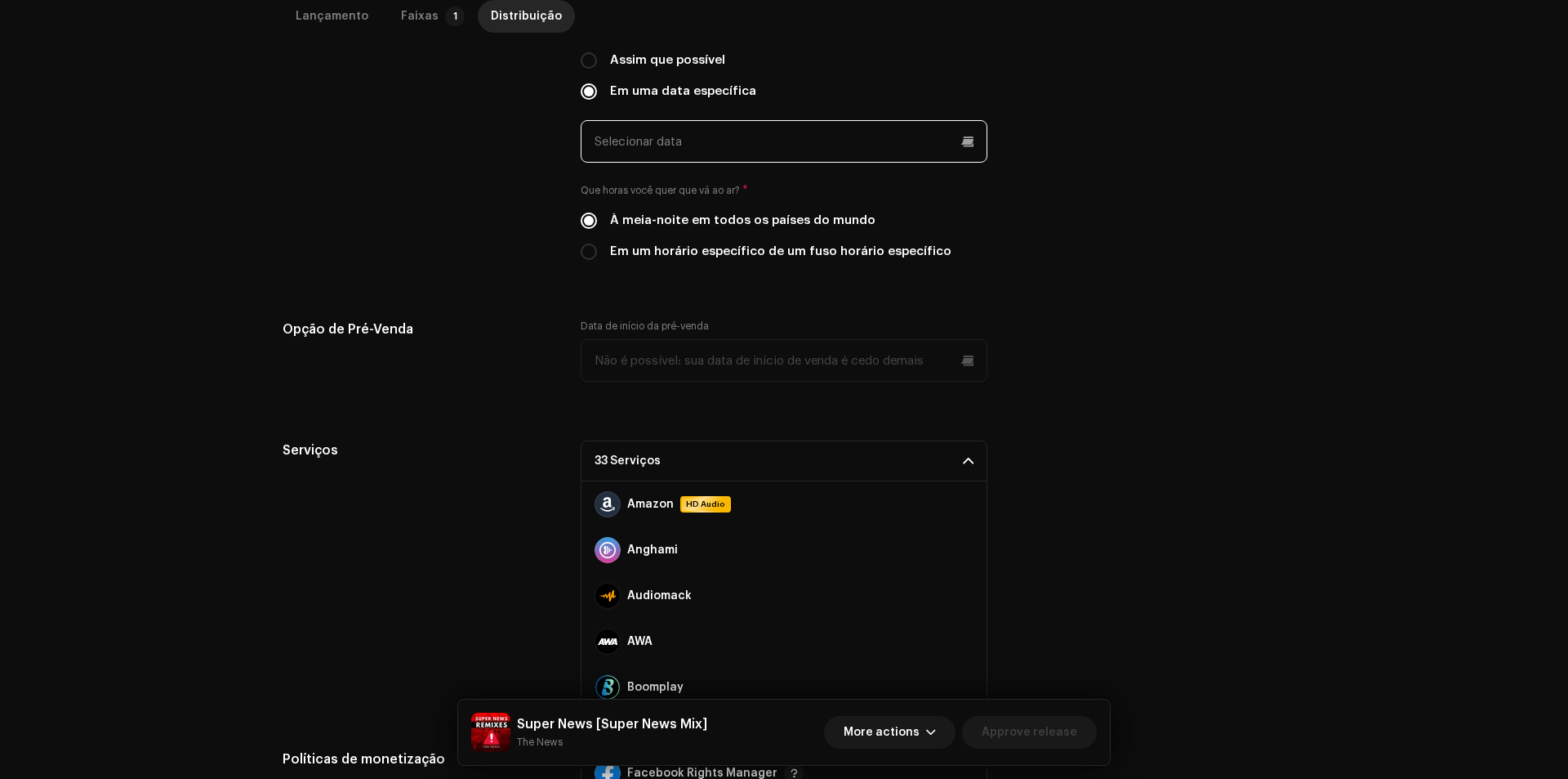
click at [684, 157] on input "text" at bounding box center [784, 141] width 406 height 42
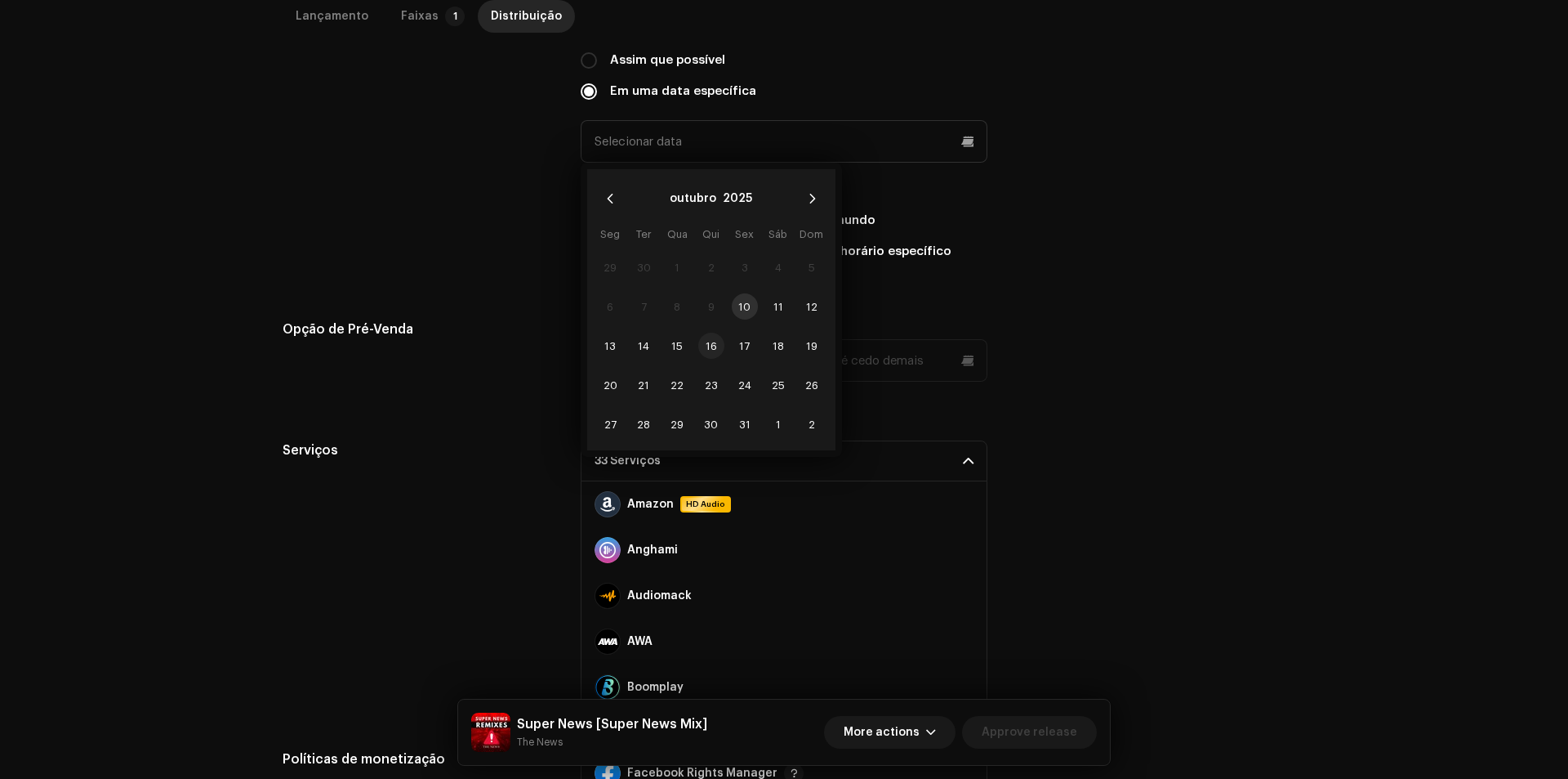
click at [709, 349] on span "16" at bounding box center [711, 345] width 26 height 26
type input "[DATE]"
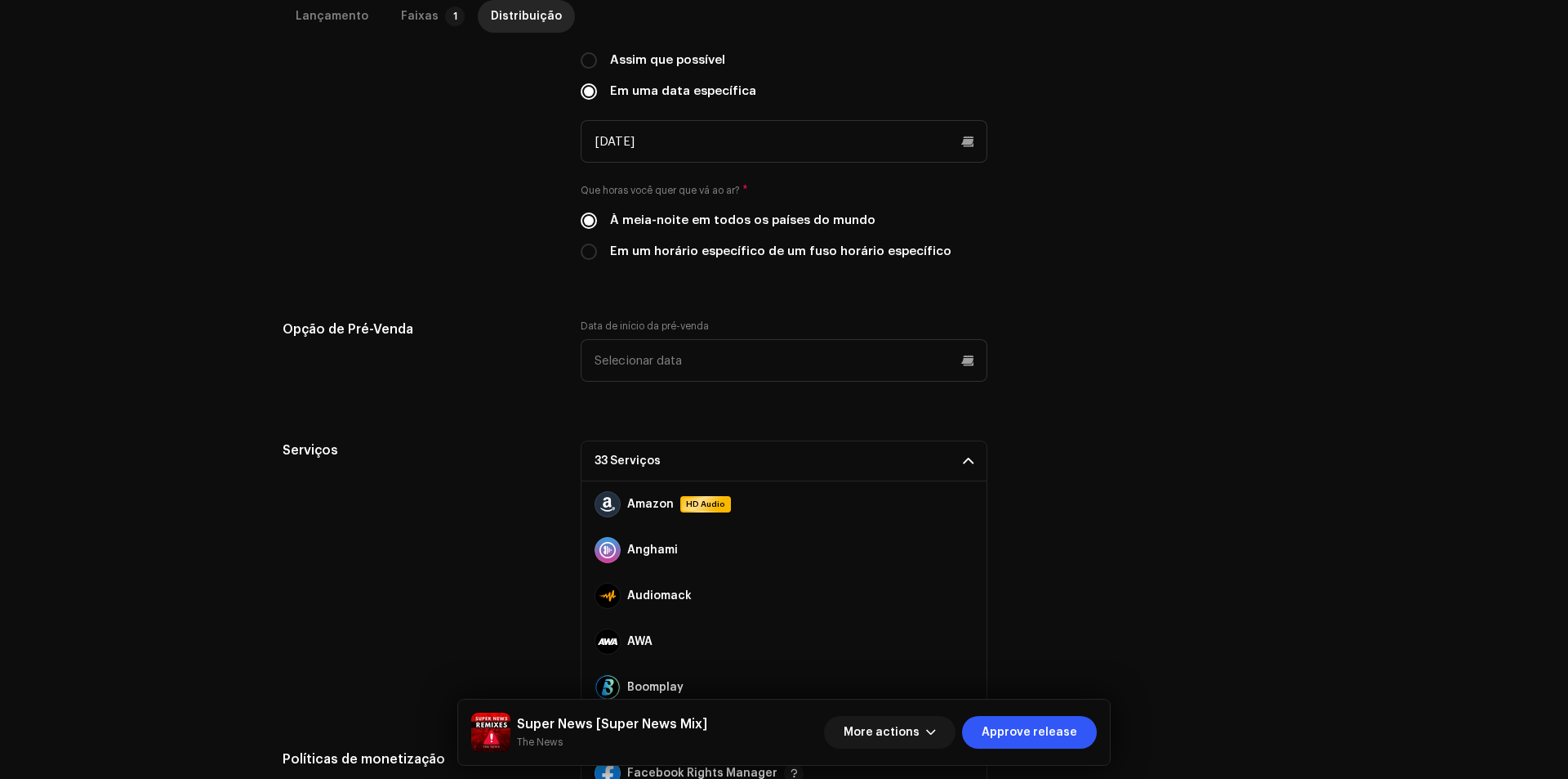
click at [1046, 344] on div "Opção de Pré-Venda Data de início da pré-venda" at bounding box center [783, 360] width 1002 height 82
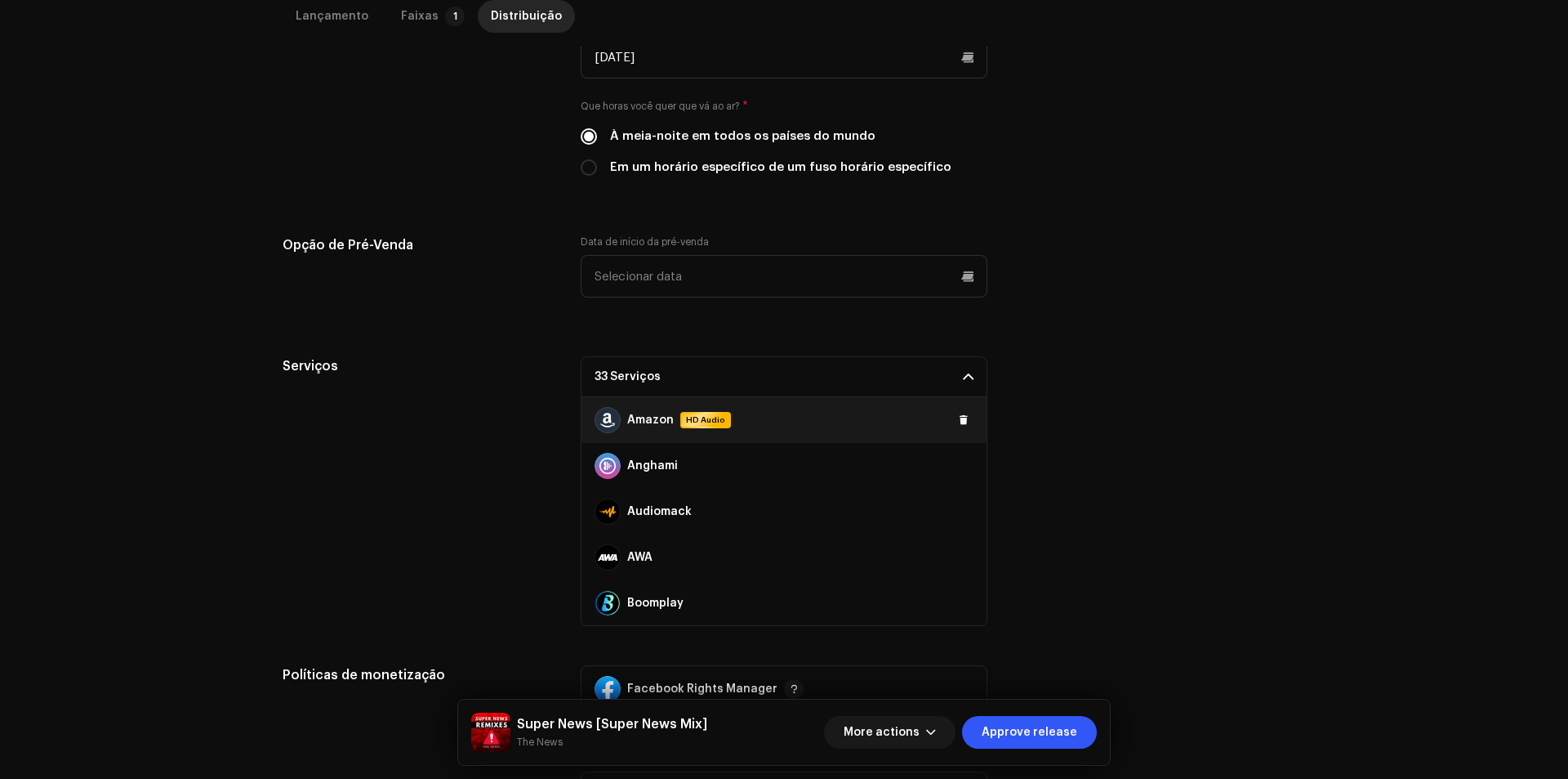
scroll to position [654, 0]
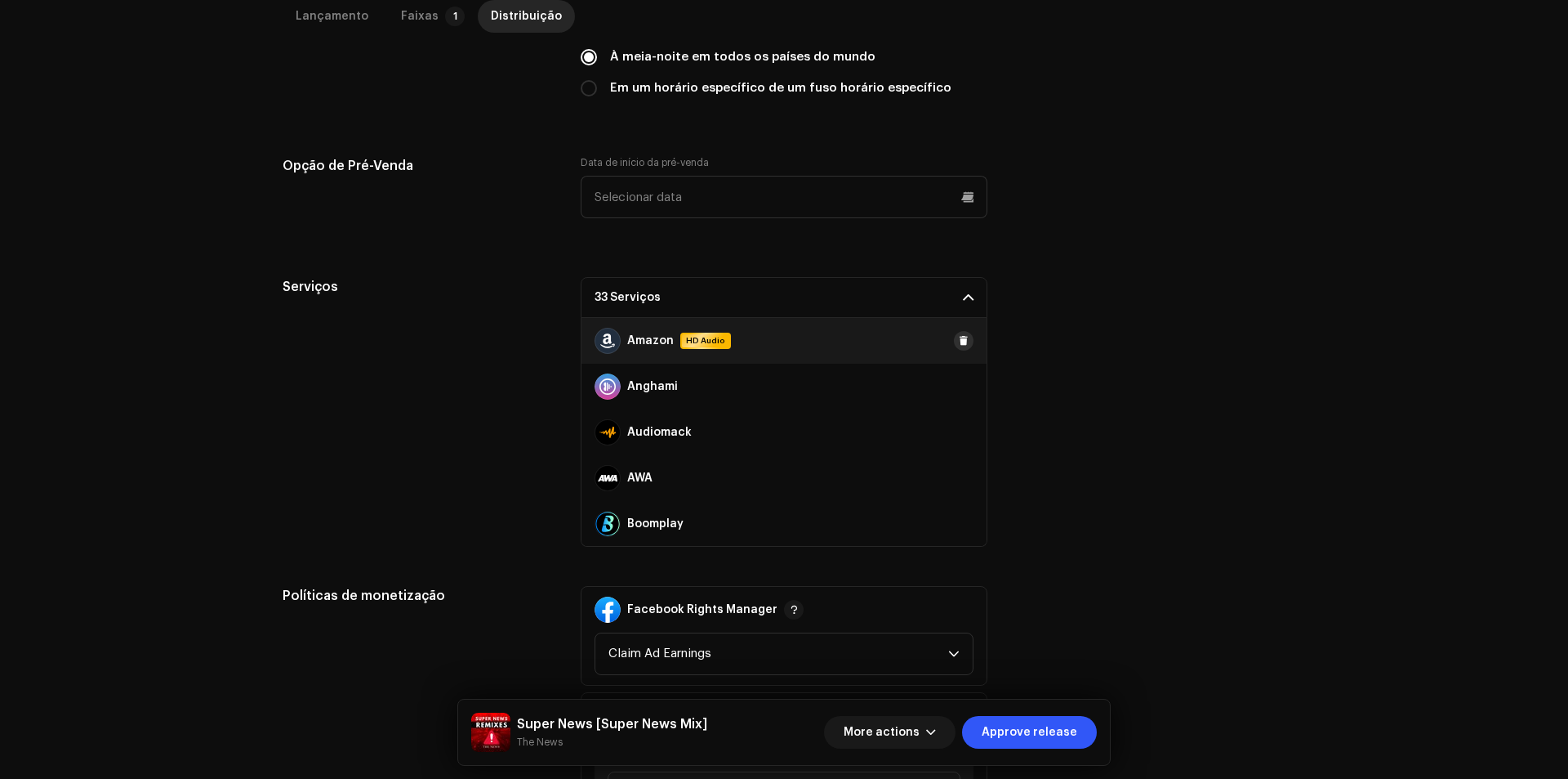
click at [958, 343] on span at bounding box center [963, 340] width 10 height 13
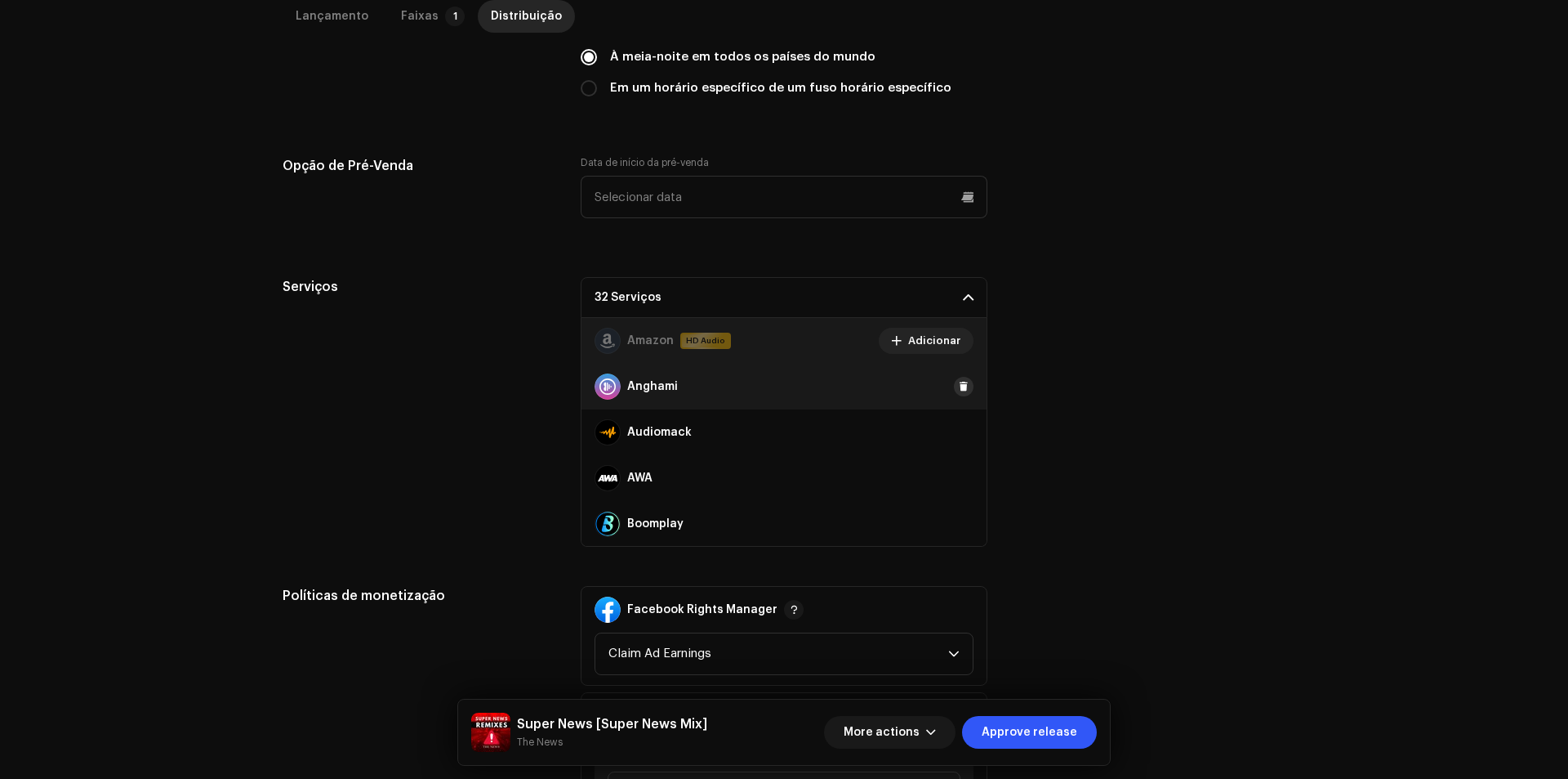
click at [954, 383] on button at bounding box center [964, 387] width 20 height 20
click at [958, 437] on span at bounding box center [963, 432] width 10 height 13
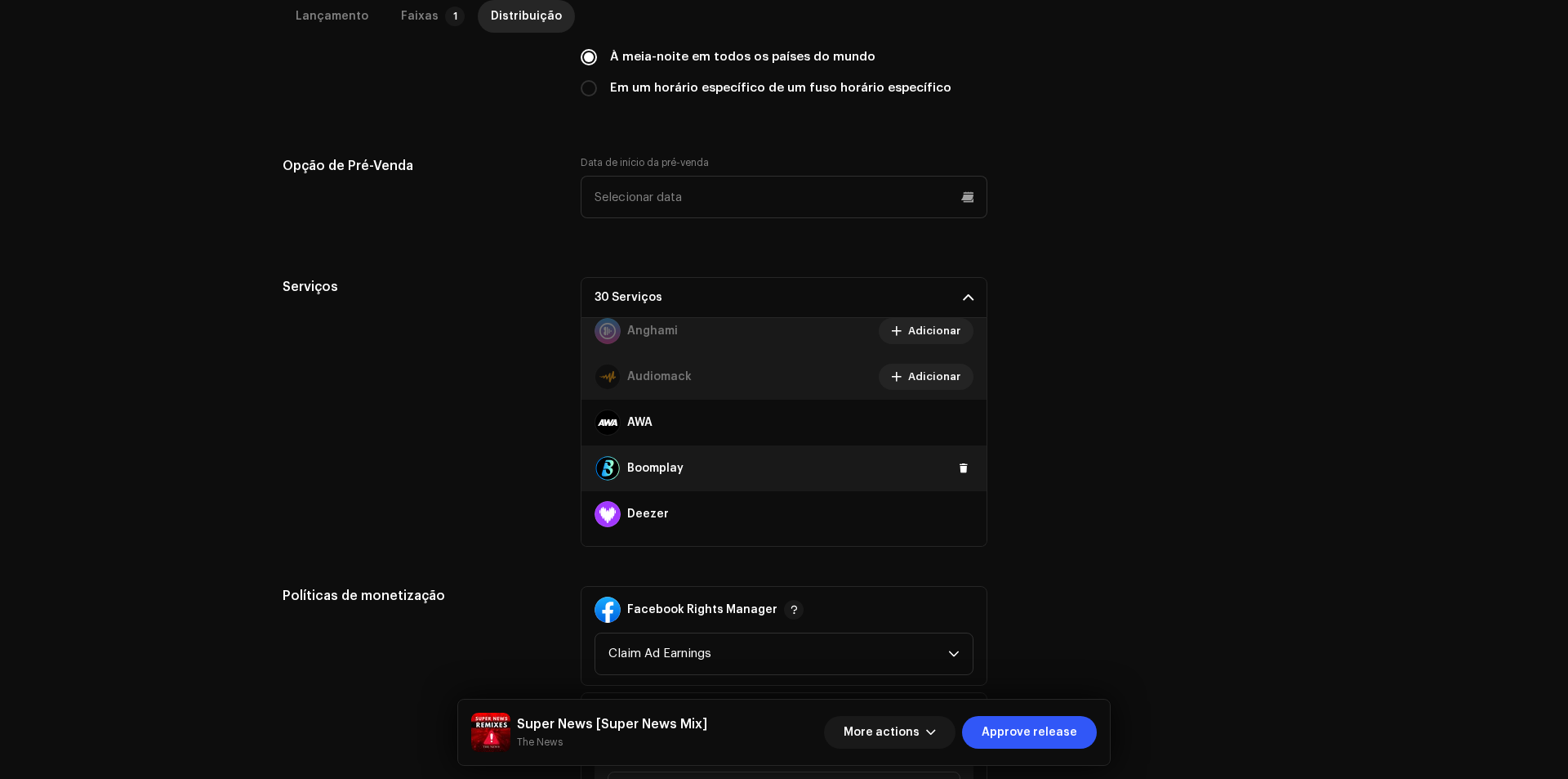
scroll to position [82, 0]
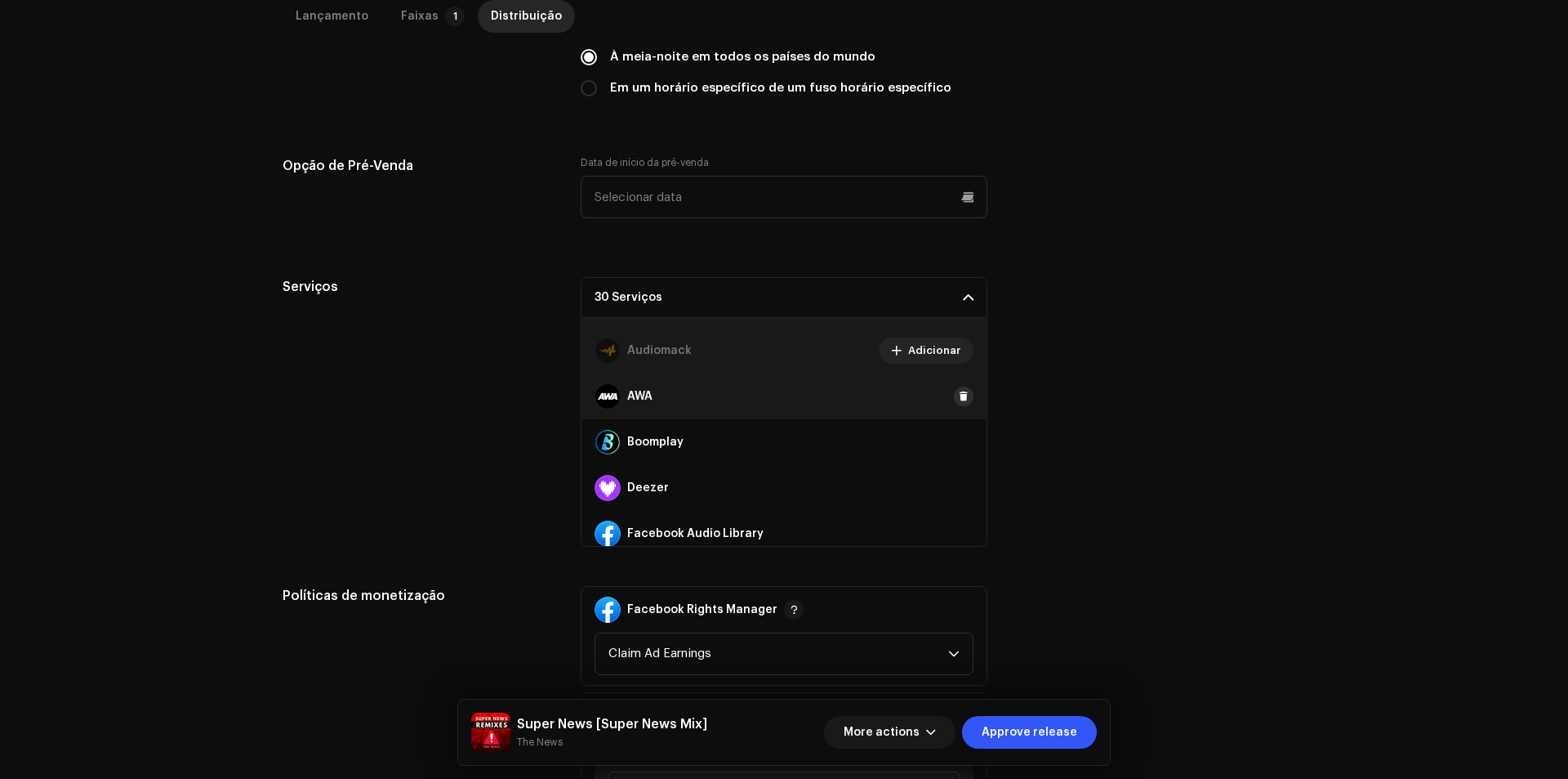
click at [954, 402] on button at bounding box center [964, 397] width 20 height 20
click at [954, 432] on button at bounding box center [964, 442] width 20 height 20
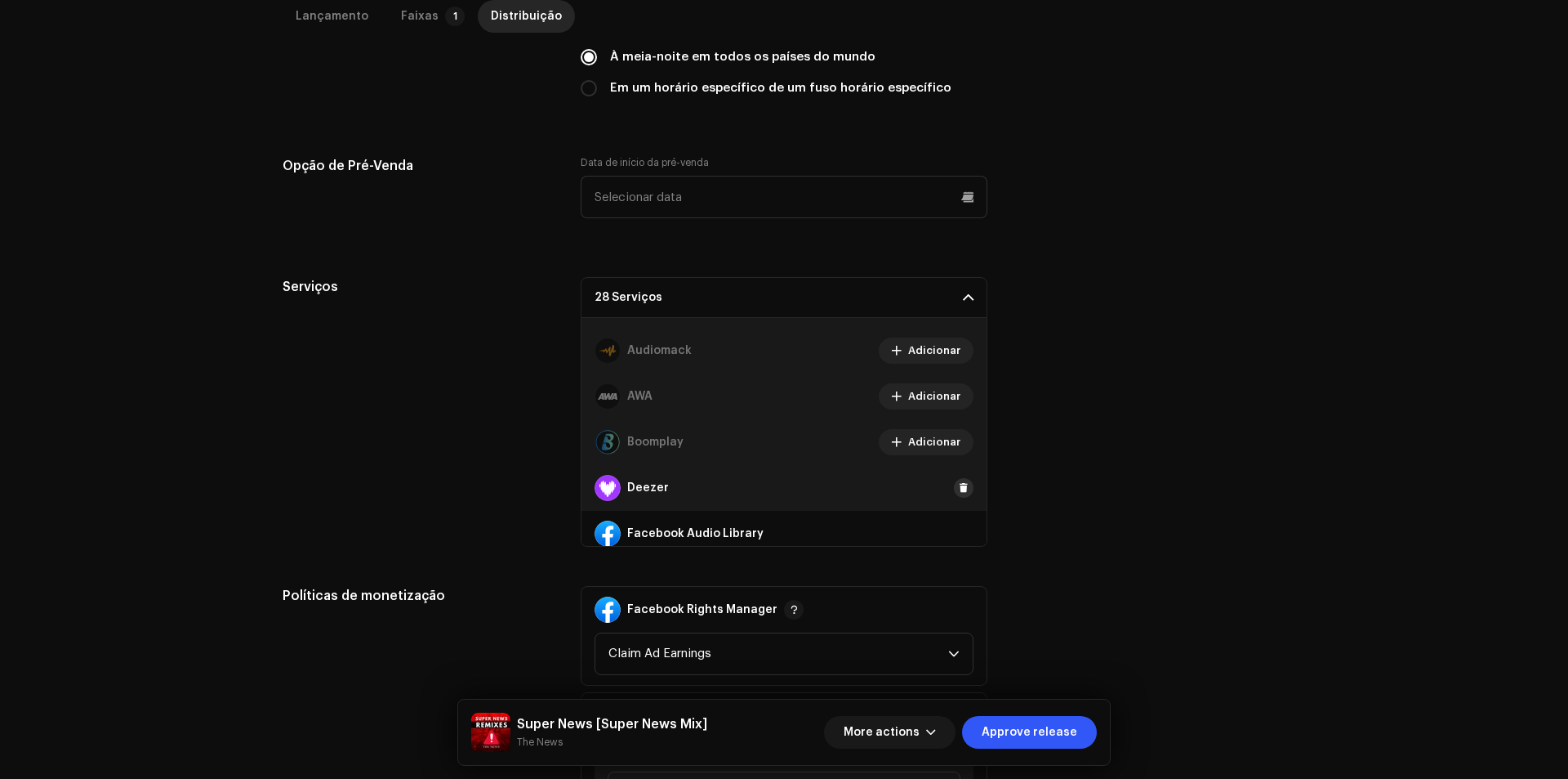
click at [958, 484] on span at bounding box center [963, 488] width 10 height 13
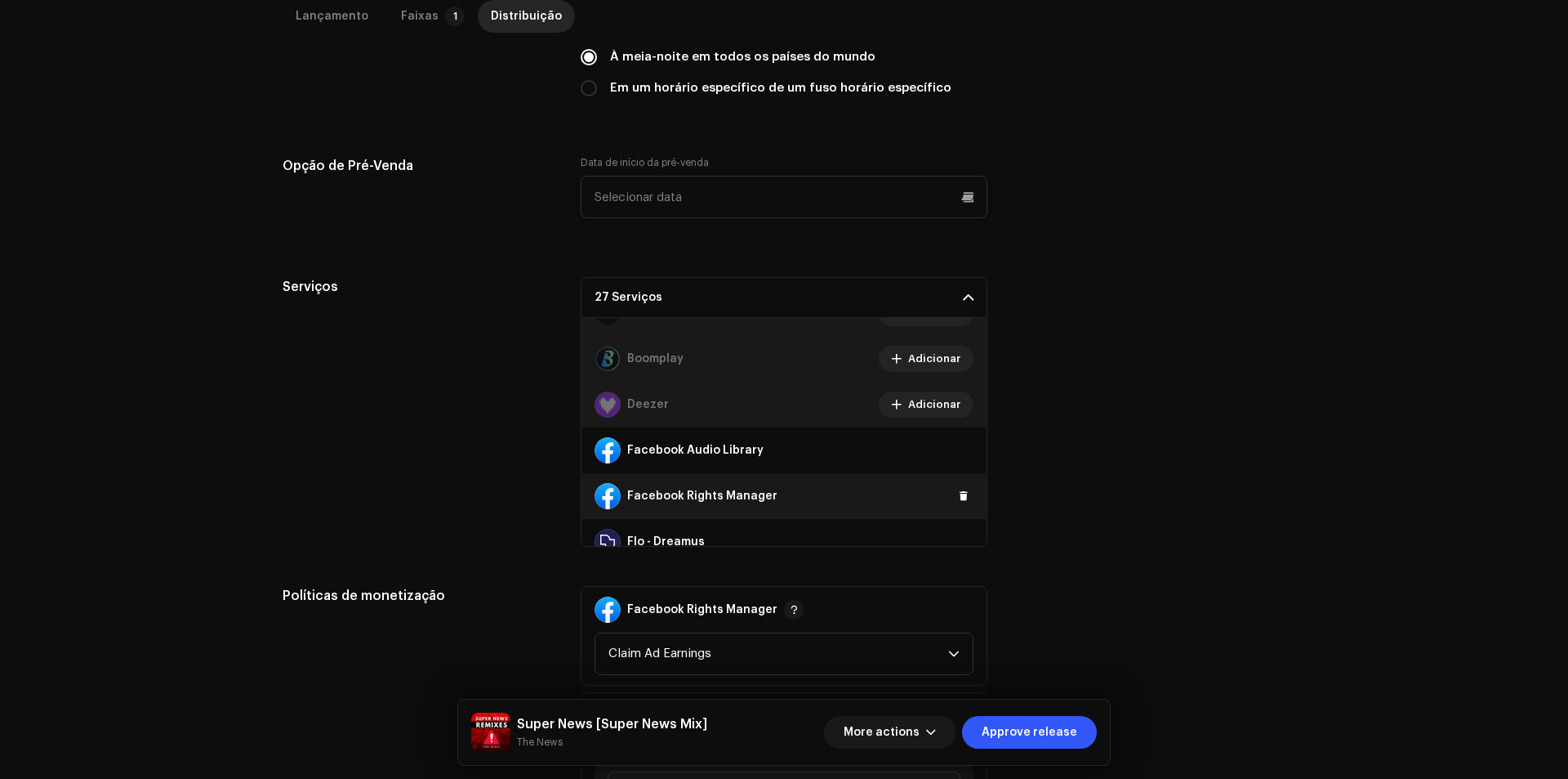
scroll to position [245, 0]
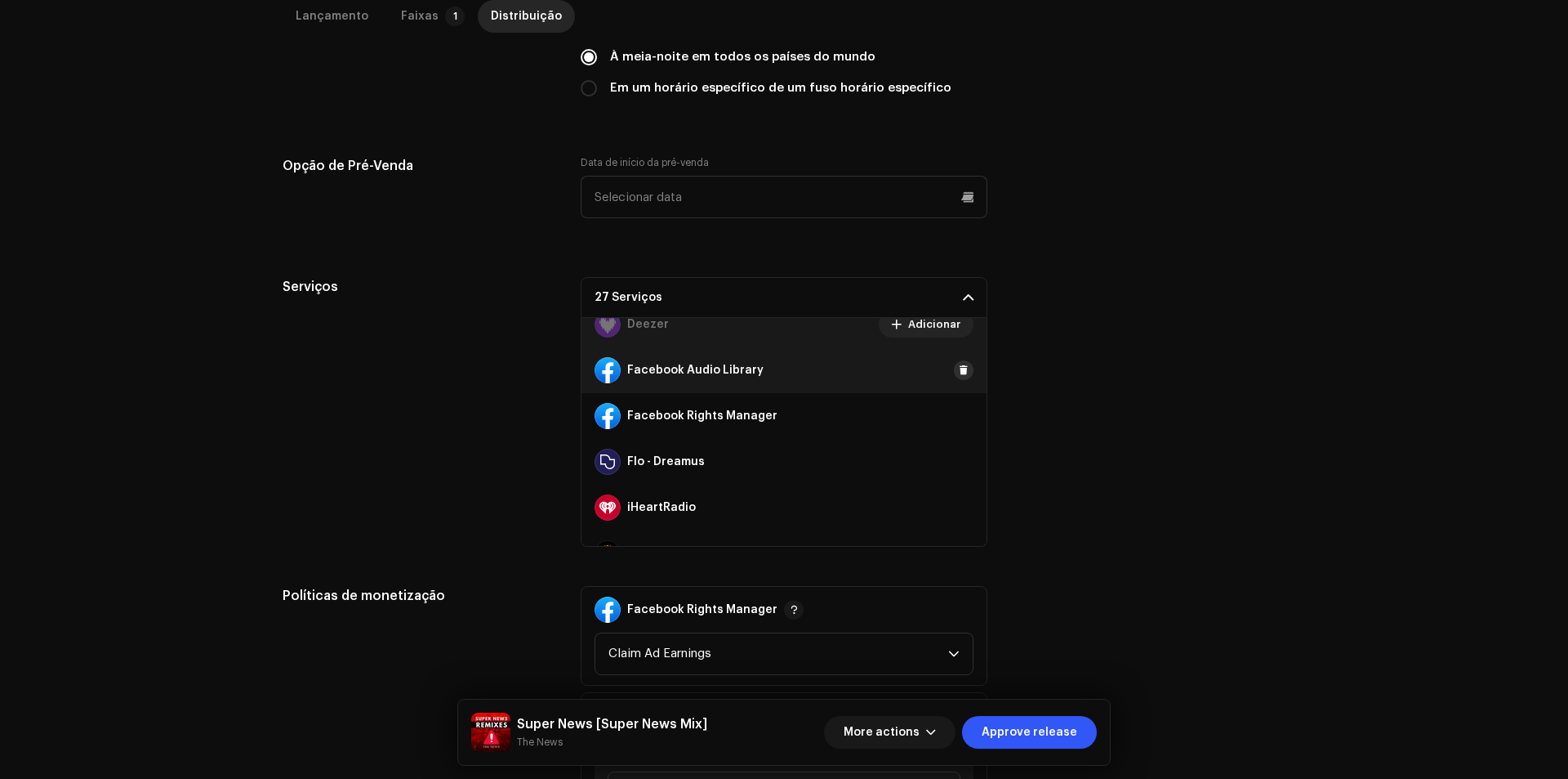
click at [957, 378] on button at bounding box center [964, 371] width 20 height 20
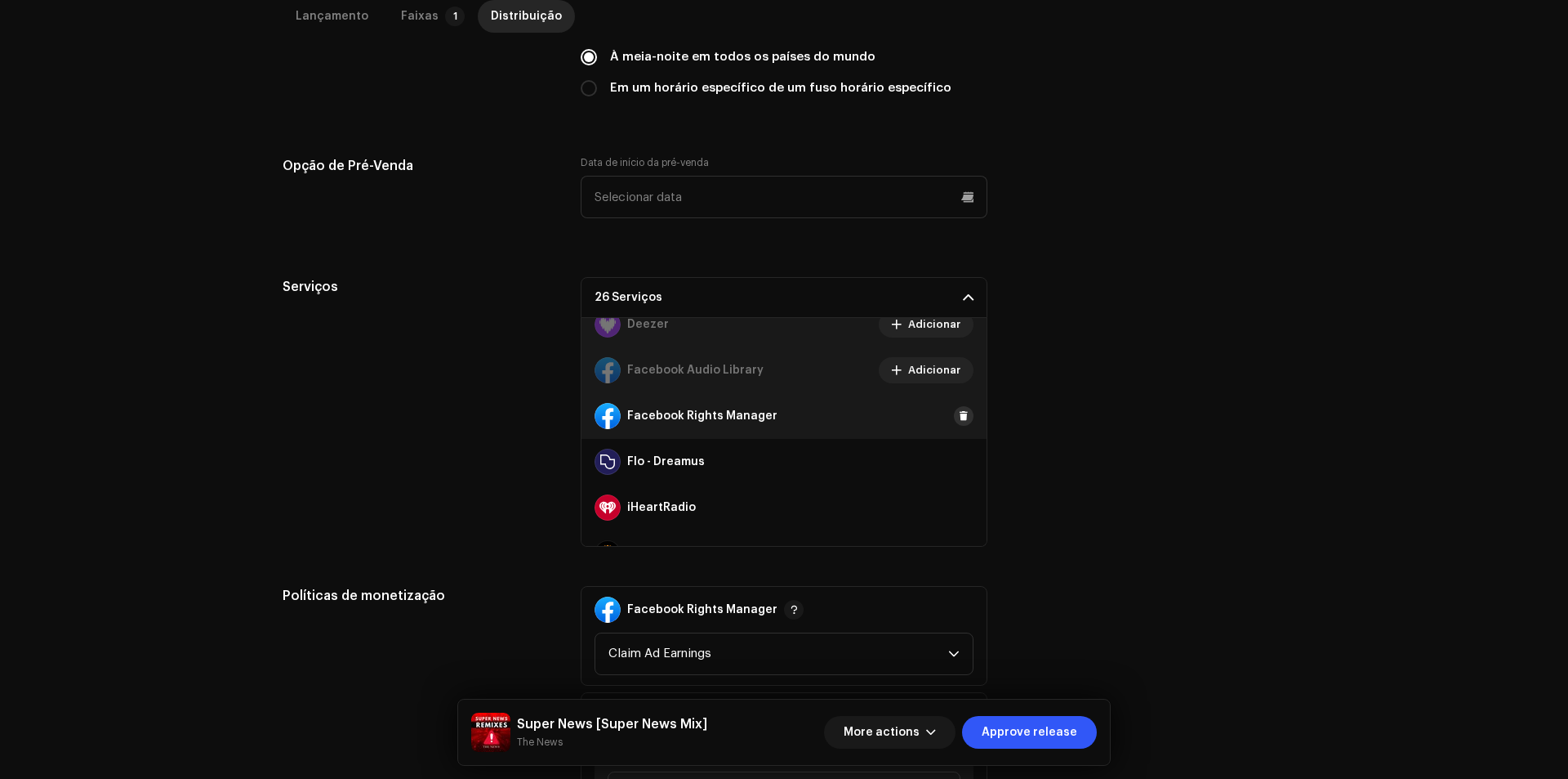
click at [958, 422] on span at bounding box center [963, 416] width 10 height 13
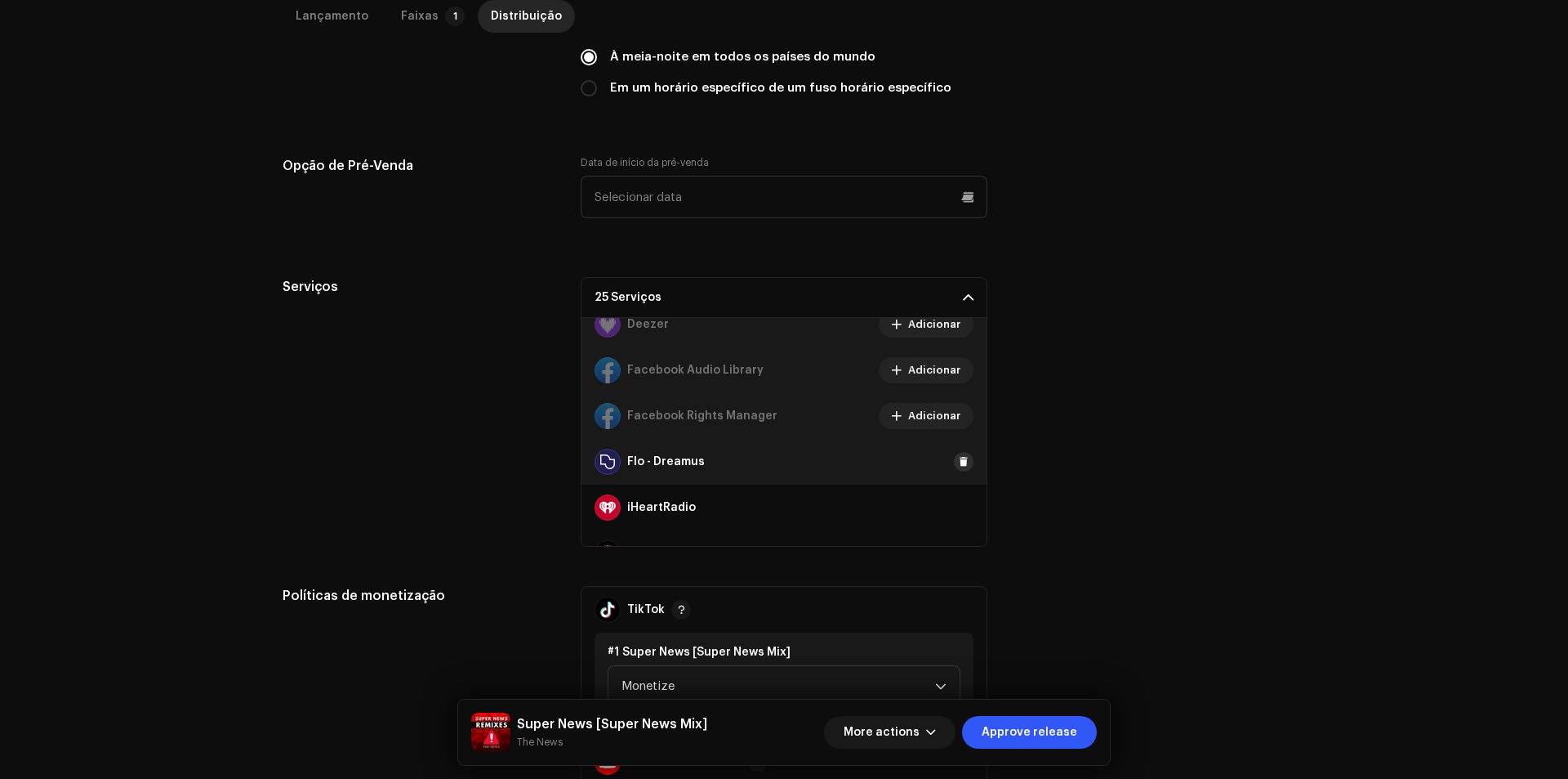
click at [958, 465] on span at bounding box center [963, 461] width 10 height 13
click at [958, 508] on span at bounding box center [963, 507] width 10 height 13
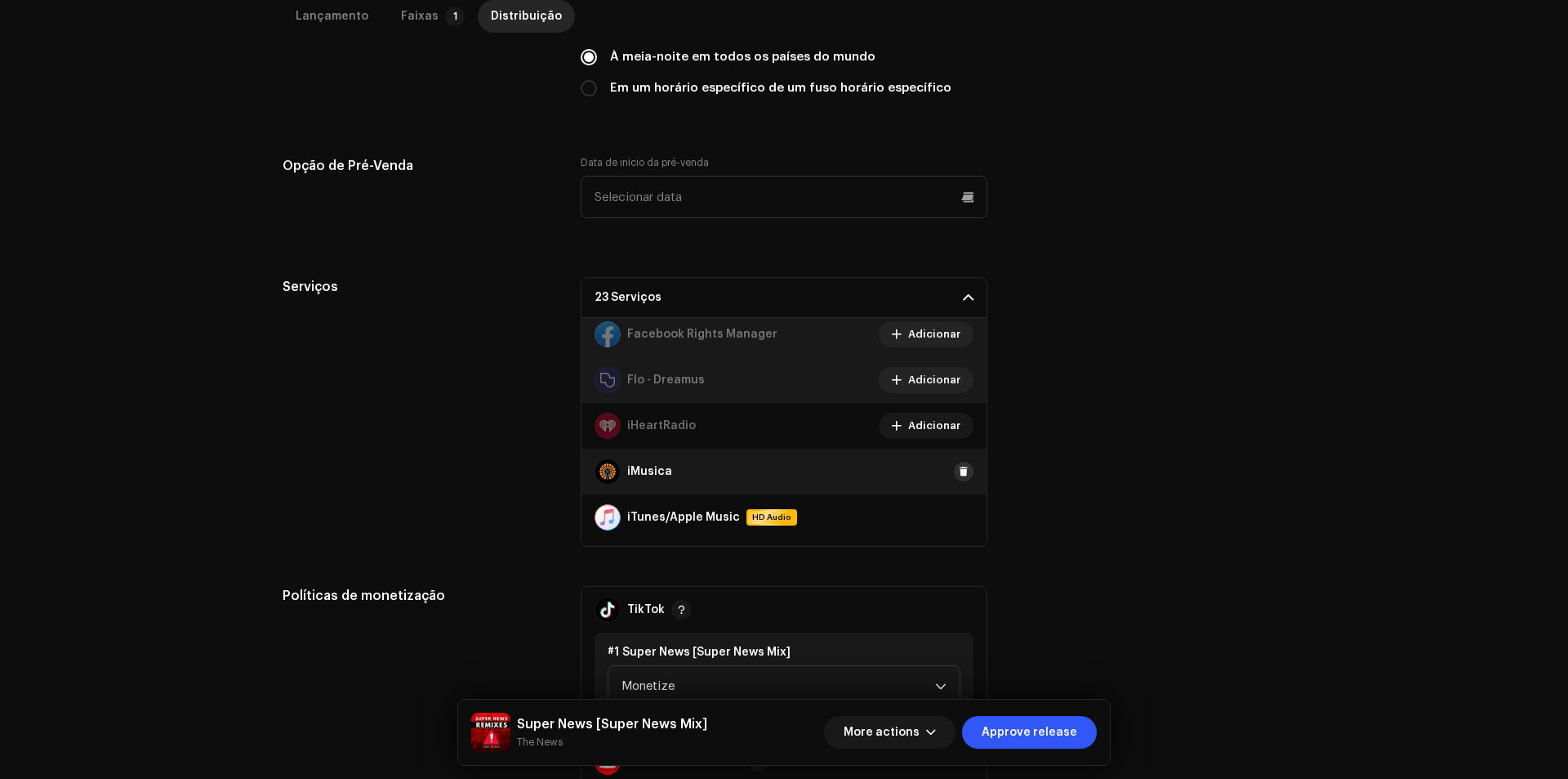
click at [958, 467] on span at bounding box center [963, 471] width 10 height 13
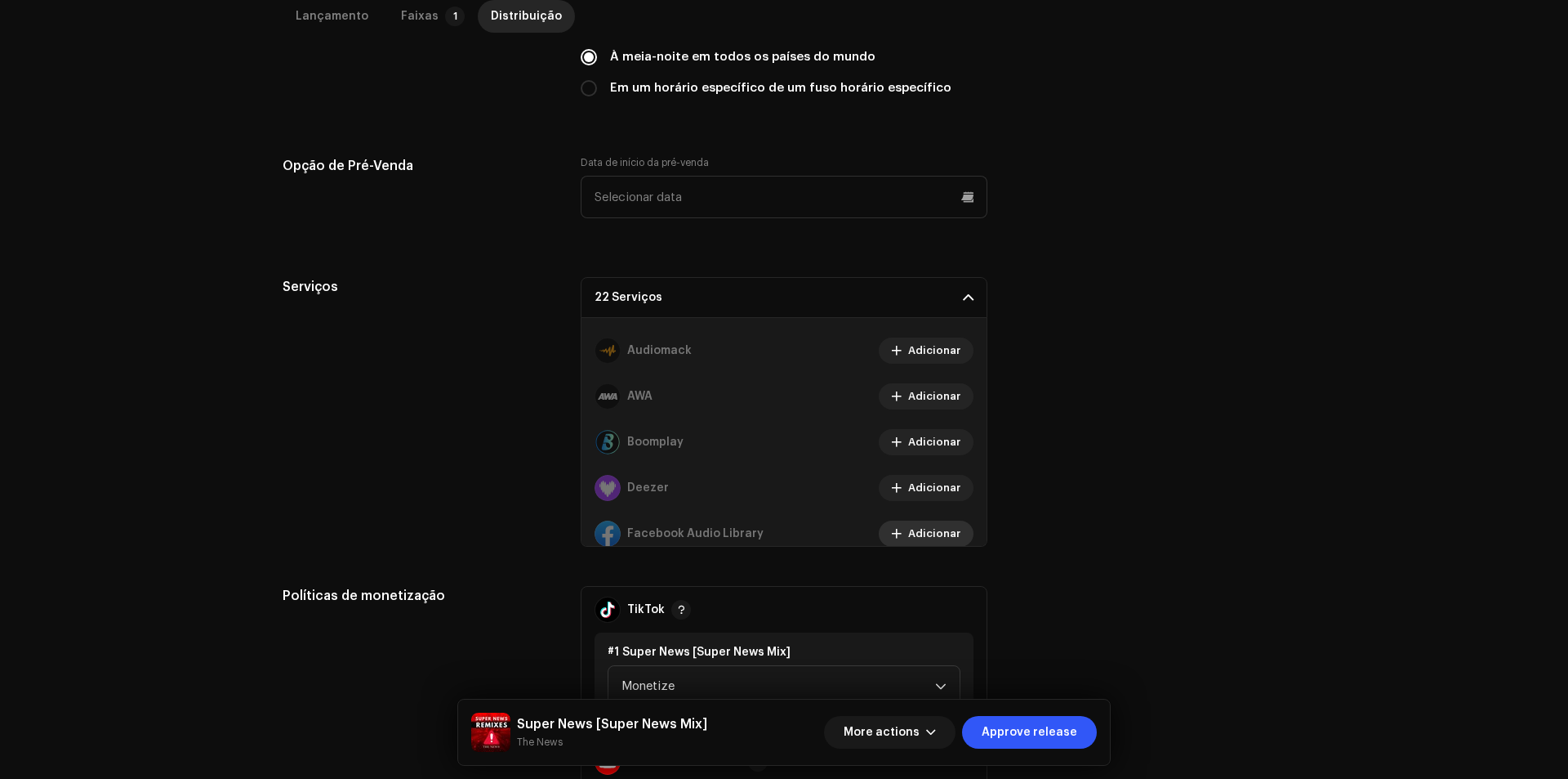
scroll to position [164, 0]
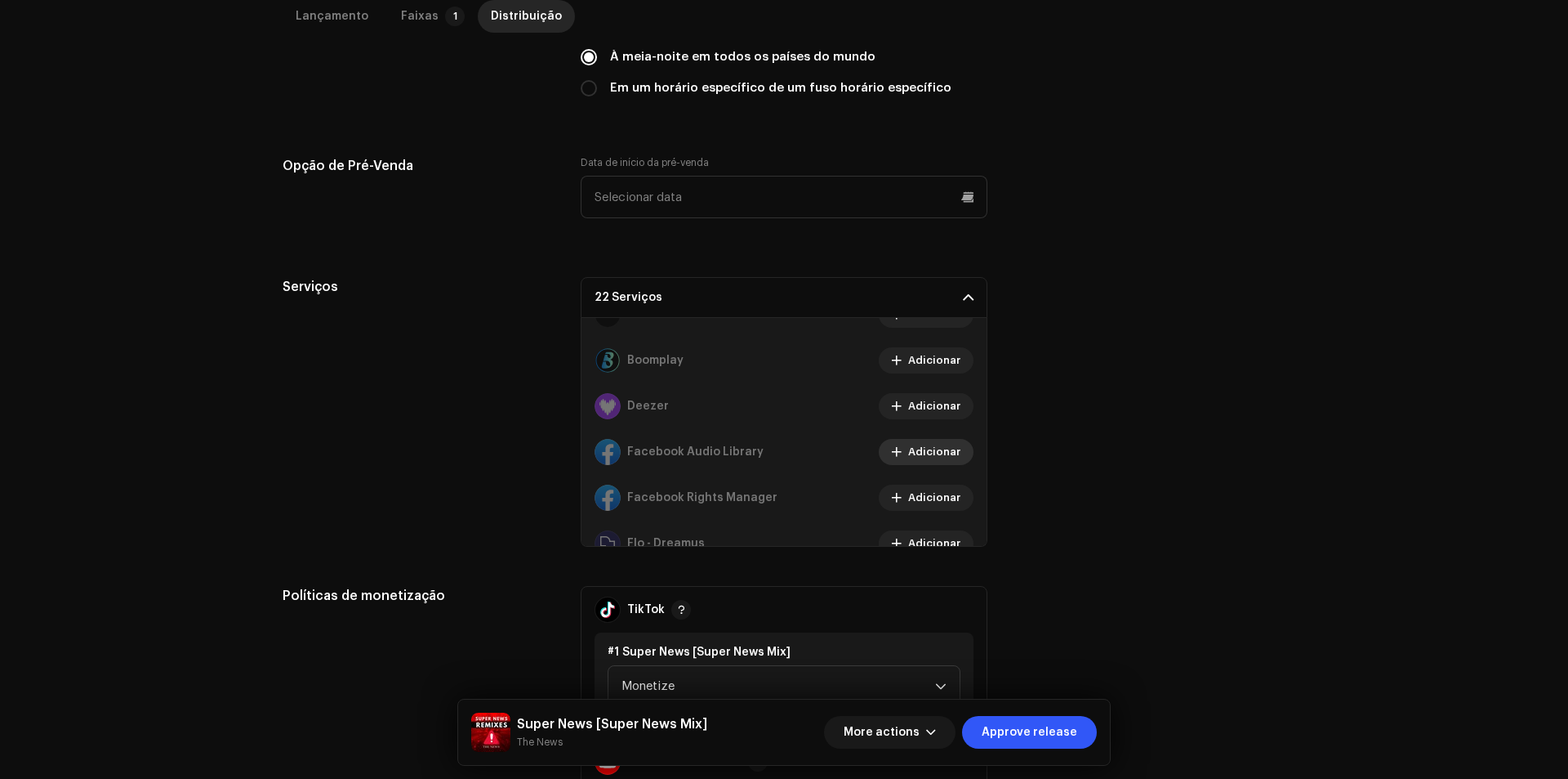
click at [909, 446] on span "Adicionar" at bounding box center [934, 452] width 52 height 32
click at [933, 500] on span "Adicionar" at bounding box center [934, 497] width 52 height 32
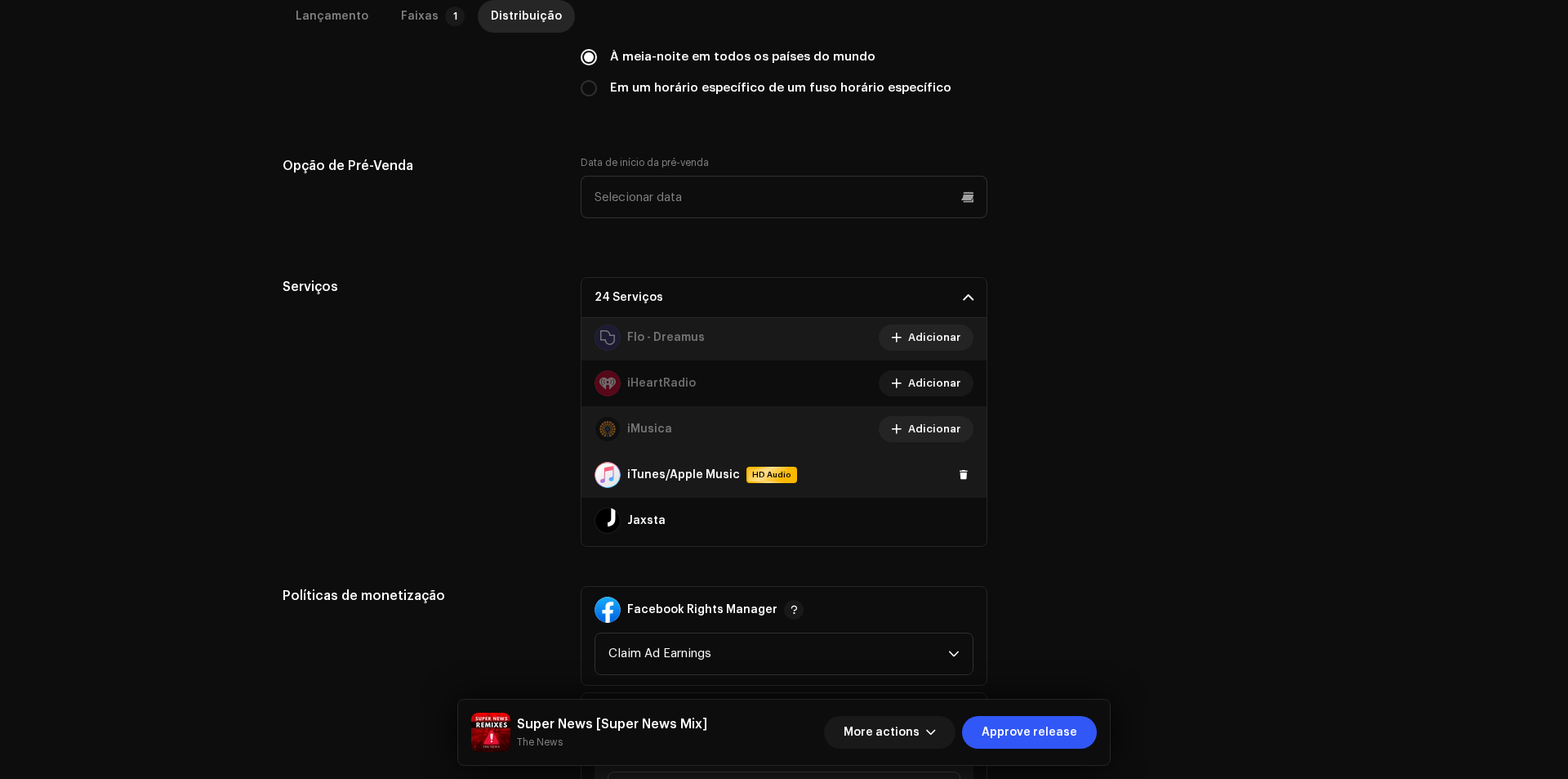
scroll to position [408, 0]
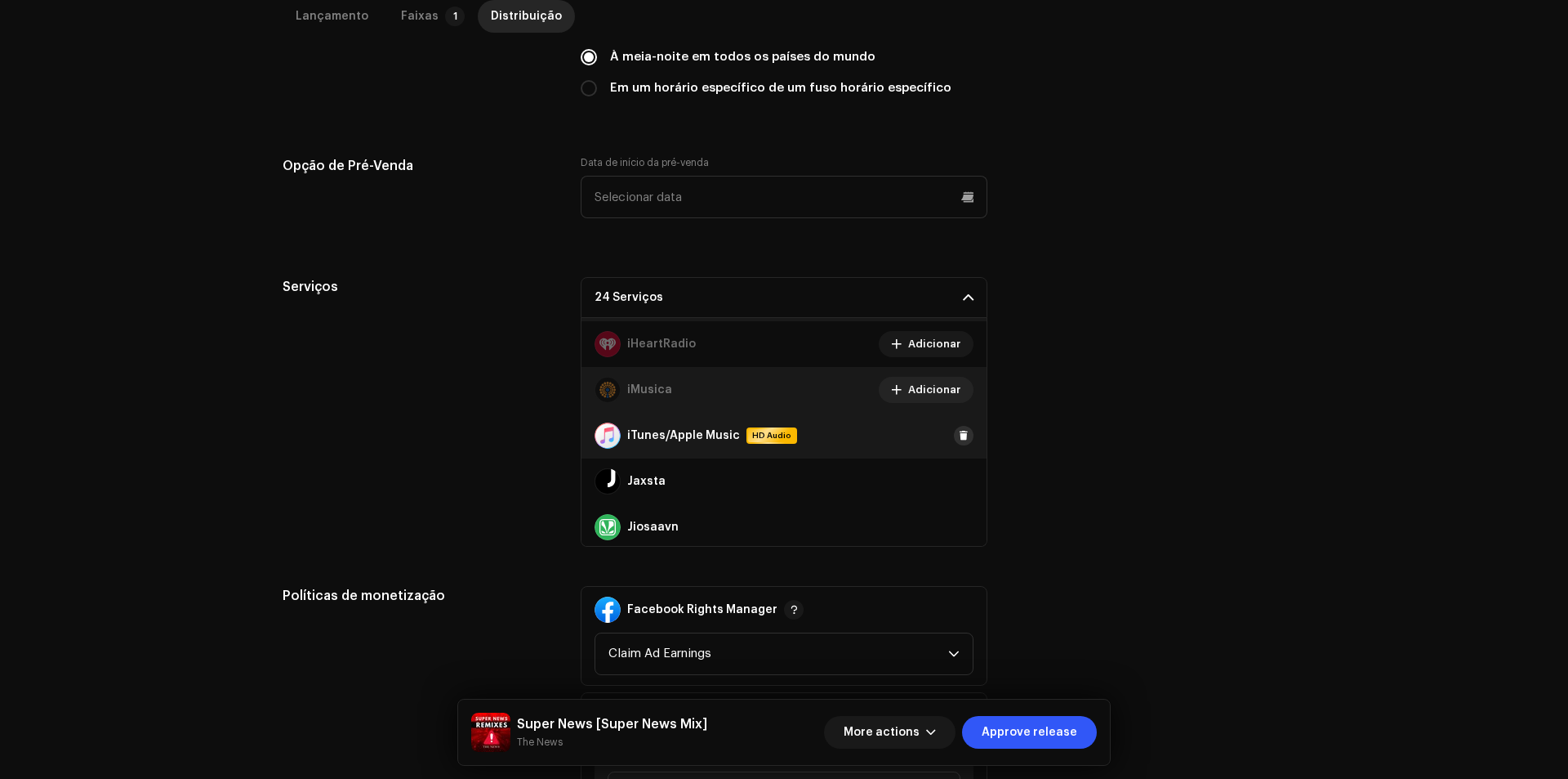
click at [954, 434] on button at bounding box center [964, 435] width 20 height 20
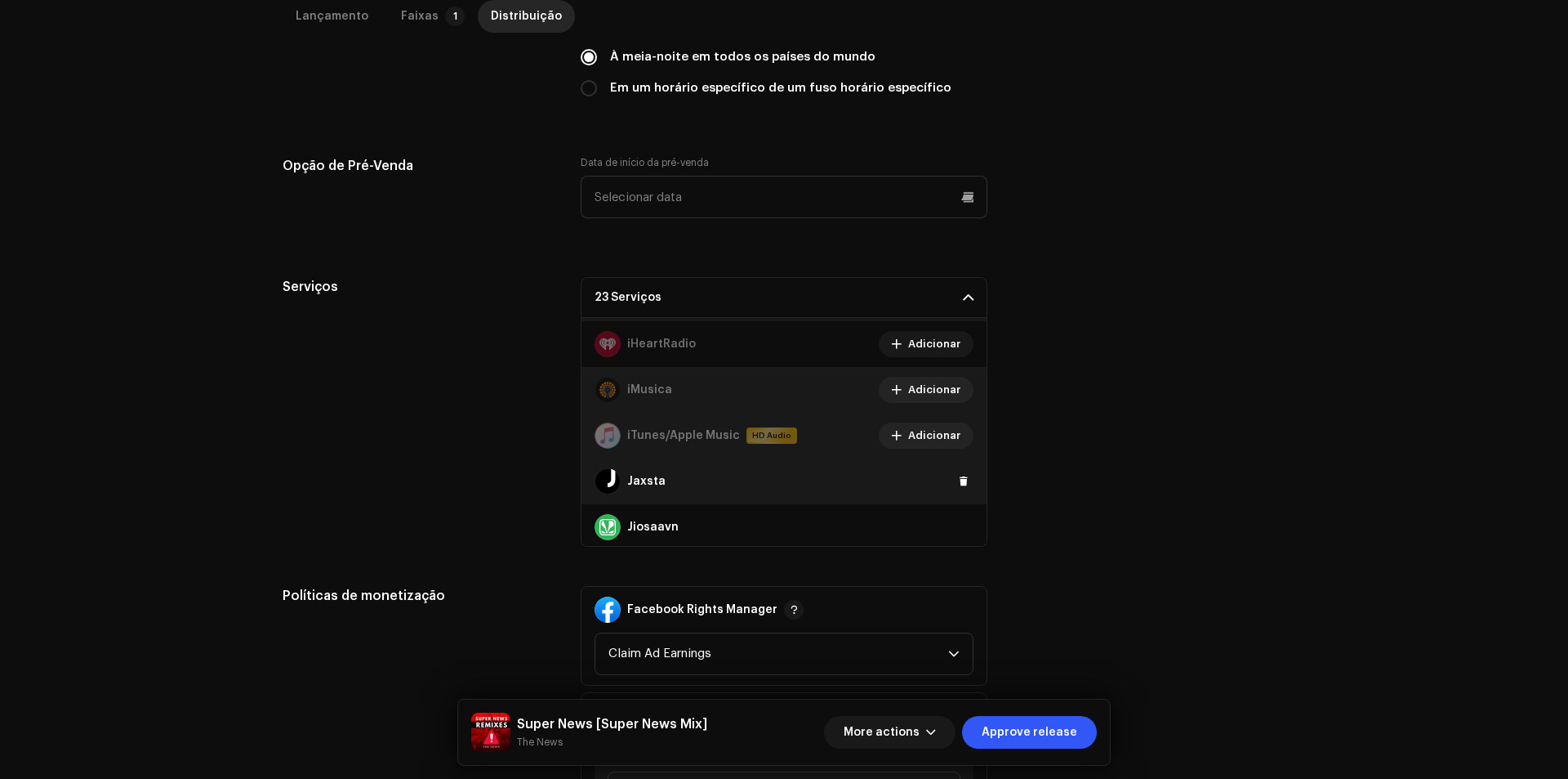
click at [962, 489] on div "Jaxsta" at bounding box center [784, 481] width 405 height 46
click at [958, 484] on span at bounding box center [963, 481] width 10 height 13
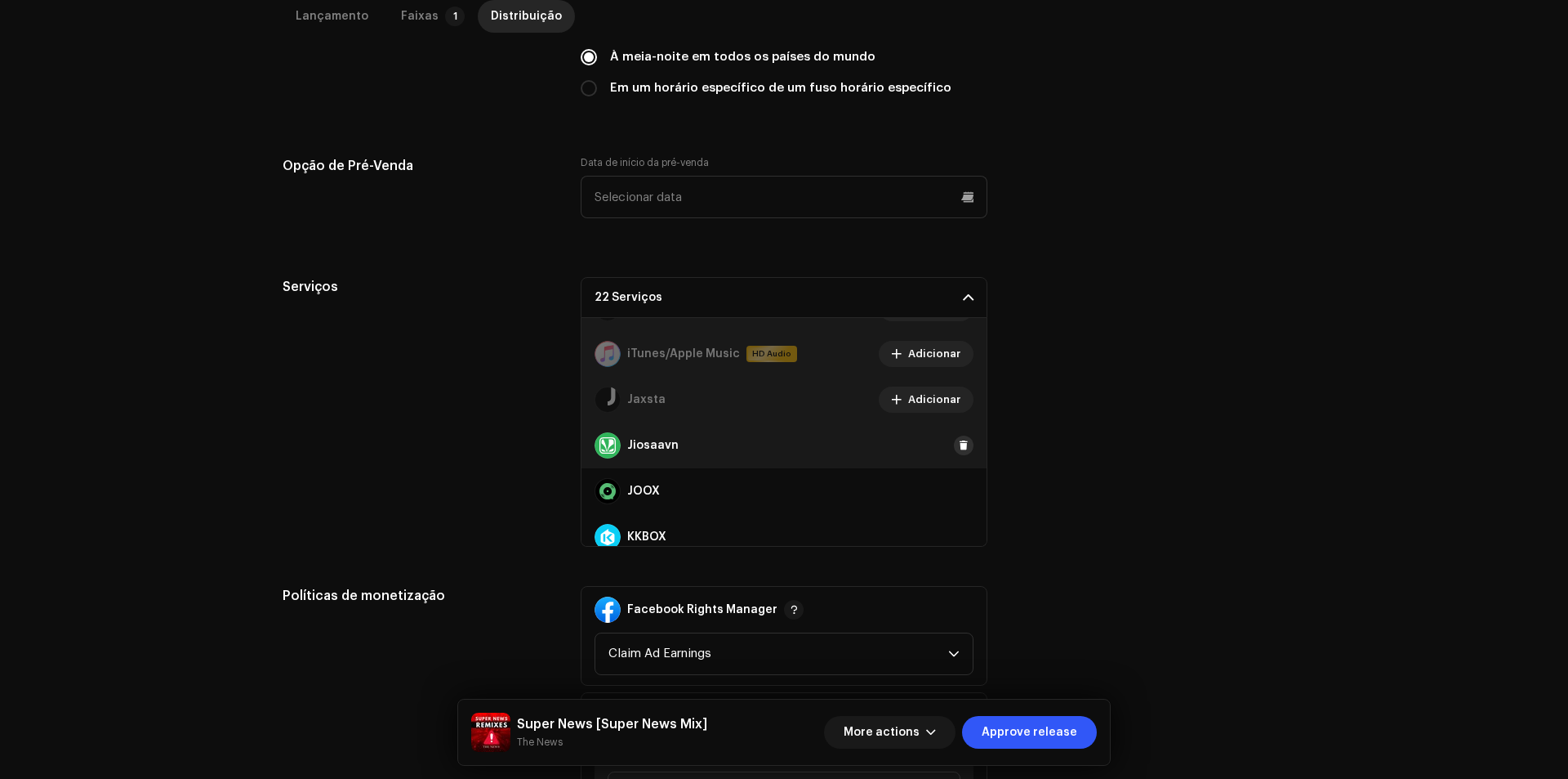
click at [958, 441] on span at bounding box center [963, 445] width 10 height 13
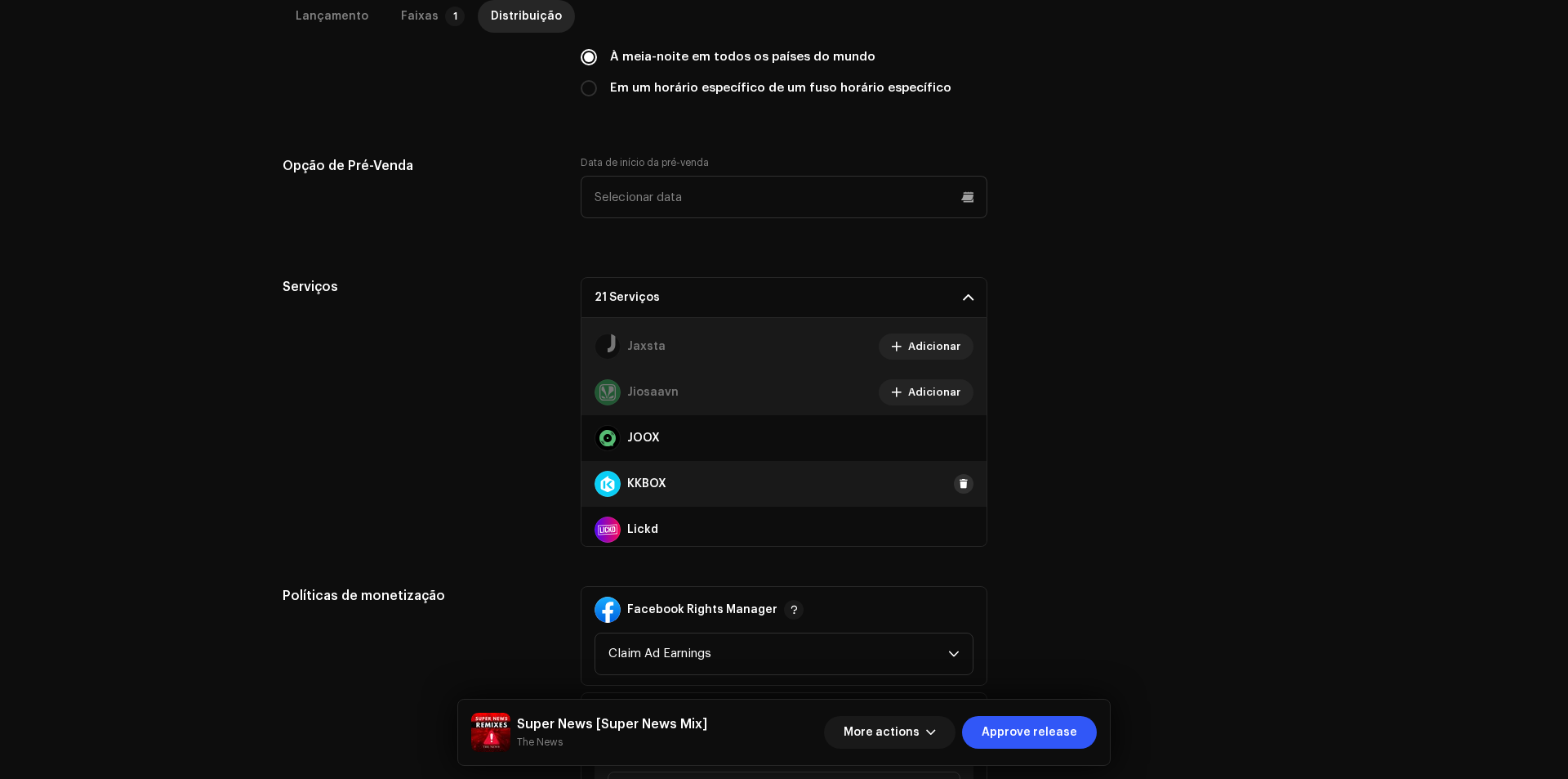
scroll to position [572, 0]
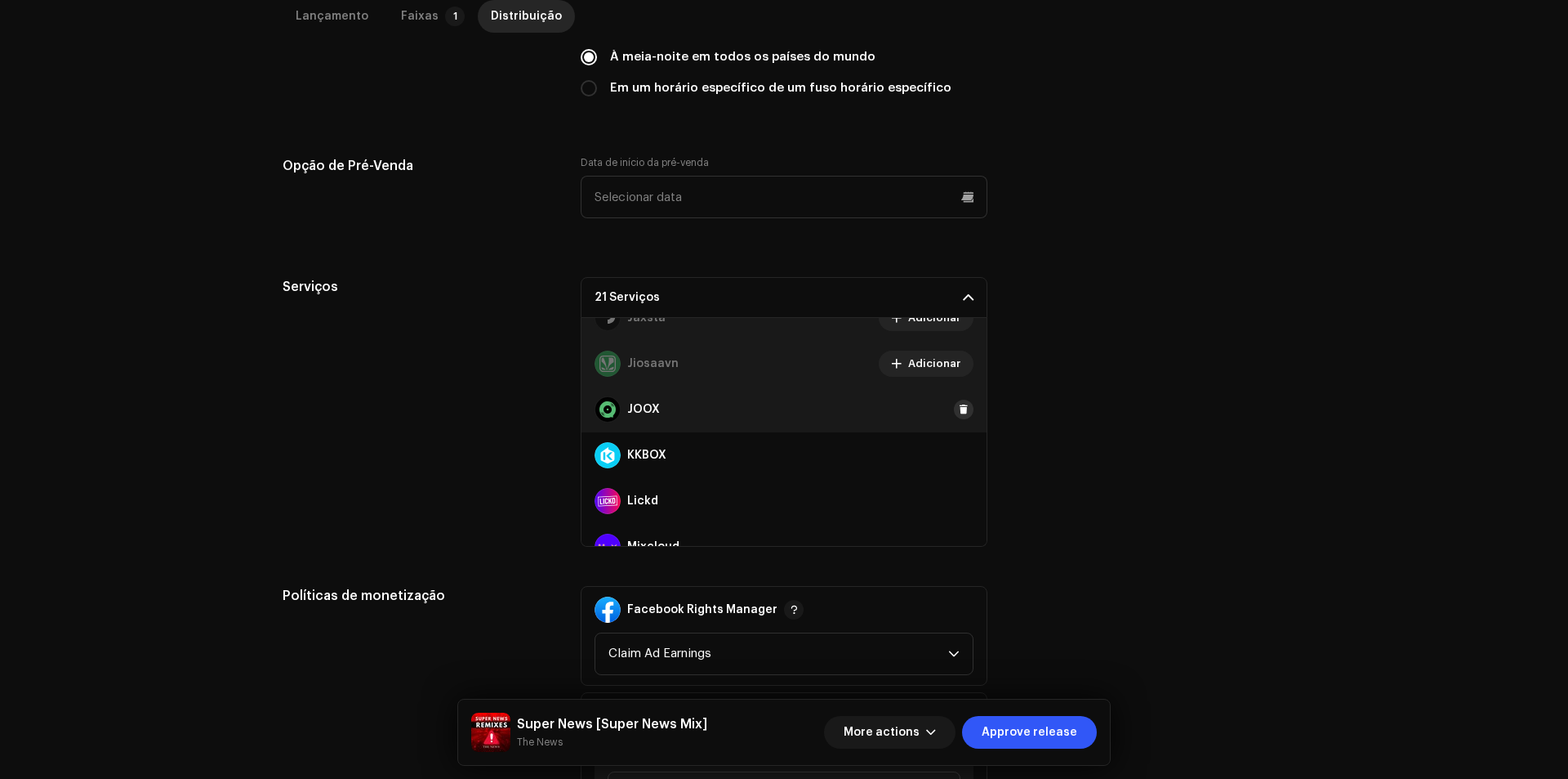
click at [954, 411] on button at bounding box center [964, 409] width 20 height 20
click at [954, 459] on button at bounding box center [964, 455] width 20 height 20
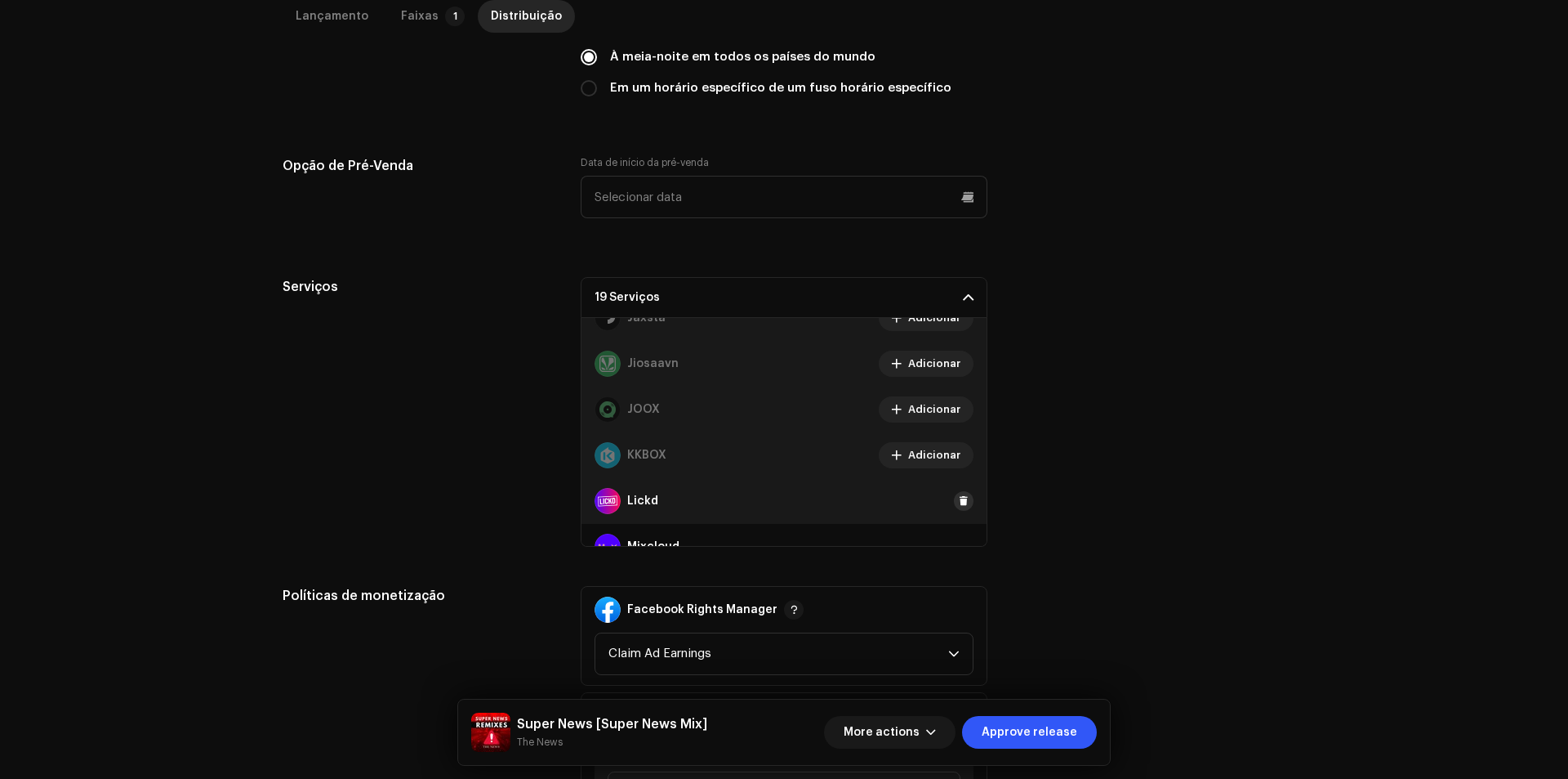
click at [955, 489] on div "Lickd" at bounding box center [784, 500] width 405 height 46
click at [958, 494] on span at bounding box center [963, 500] width 10 height 13
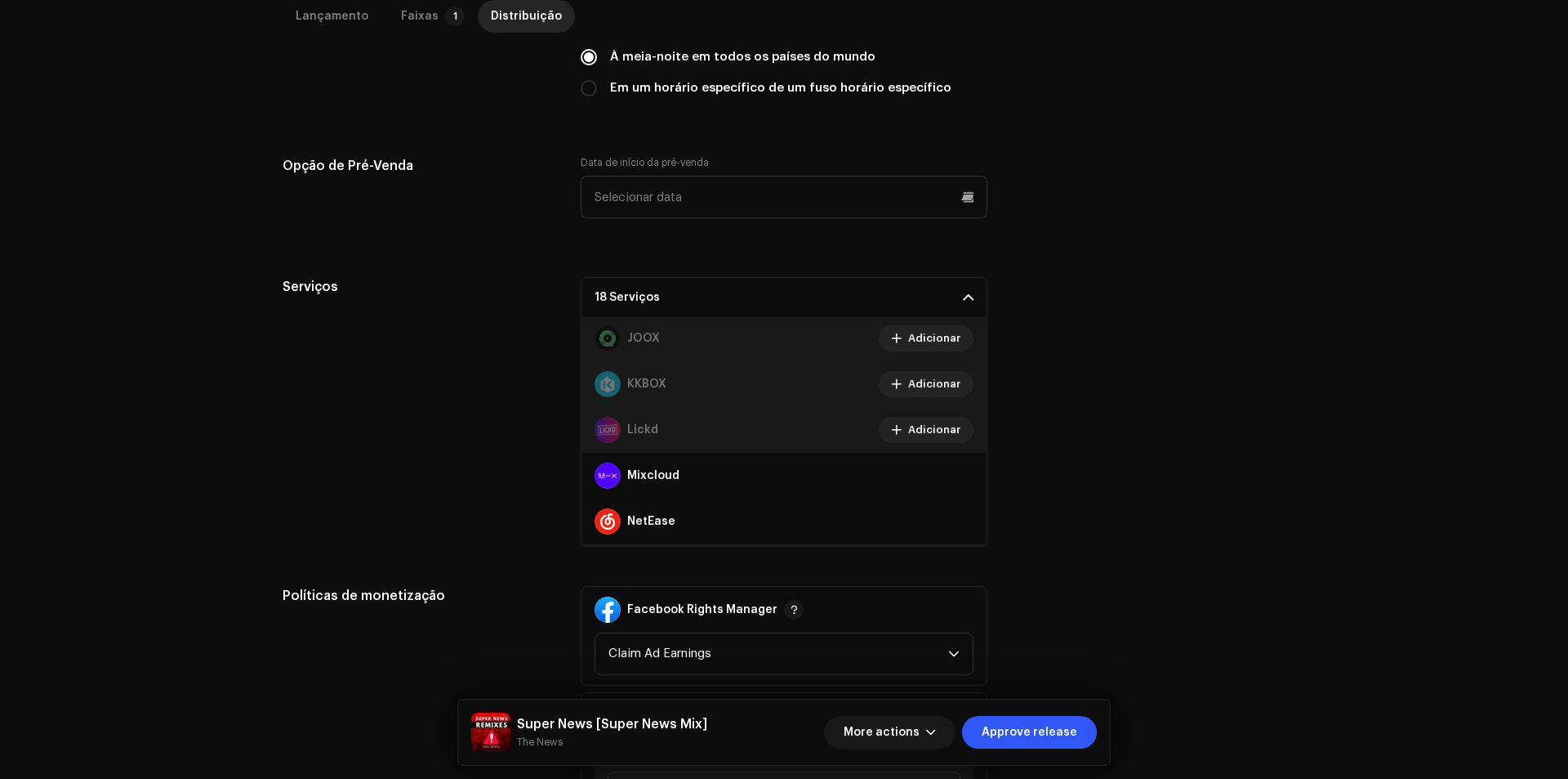
scroll to position [735, 0]
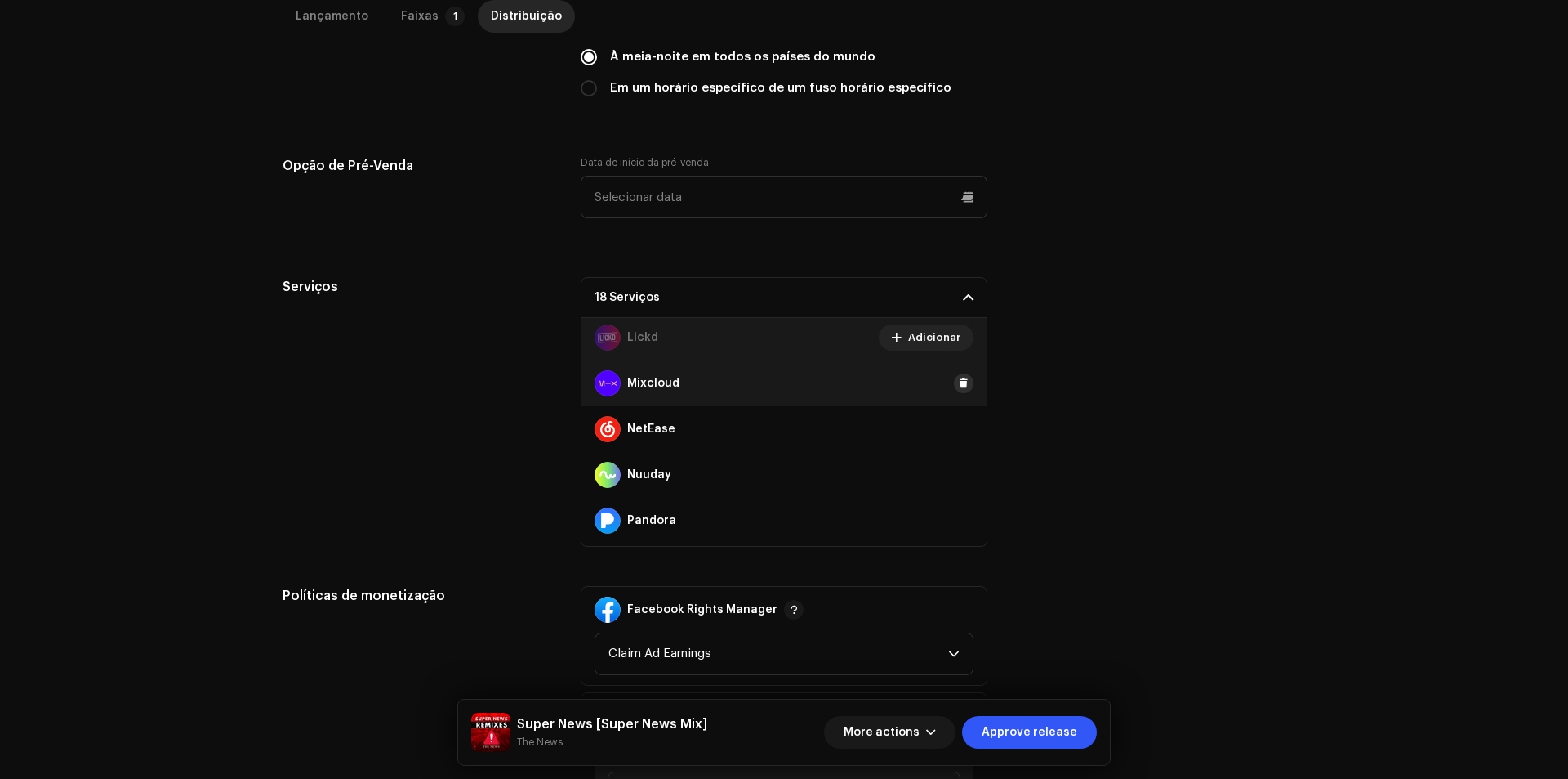
click at [958, 384] on span at bounding box center [963, 383] width 10 height 13
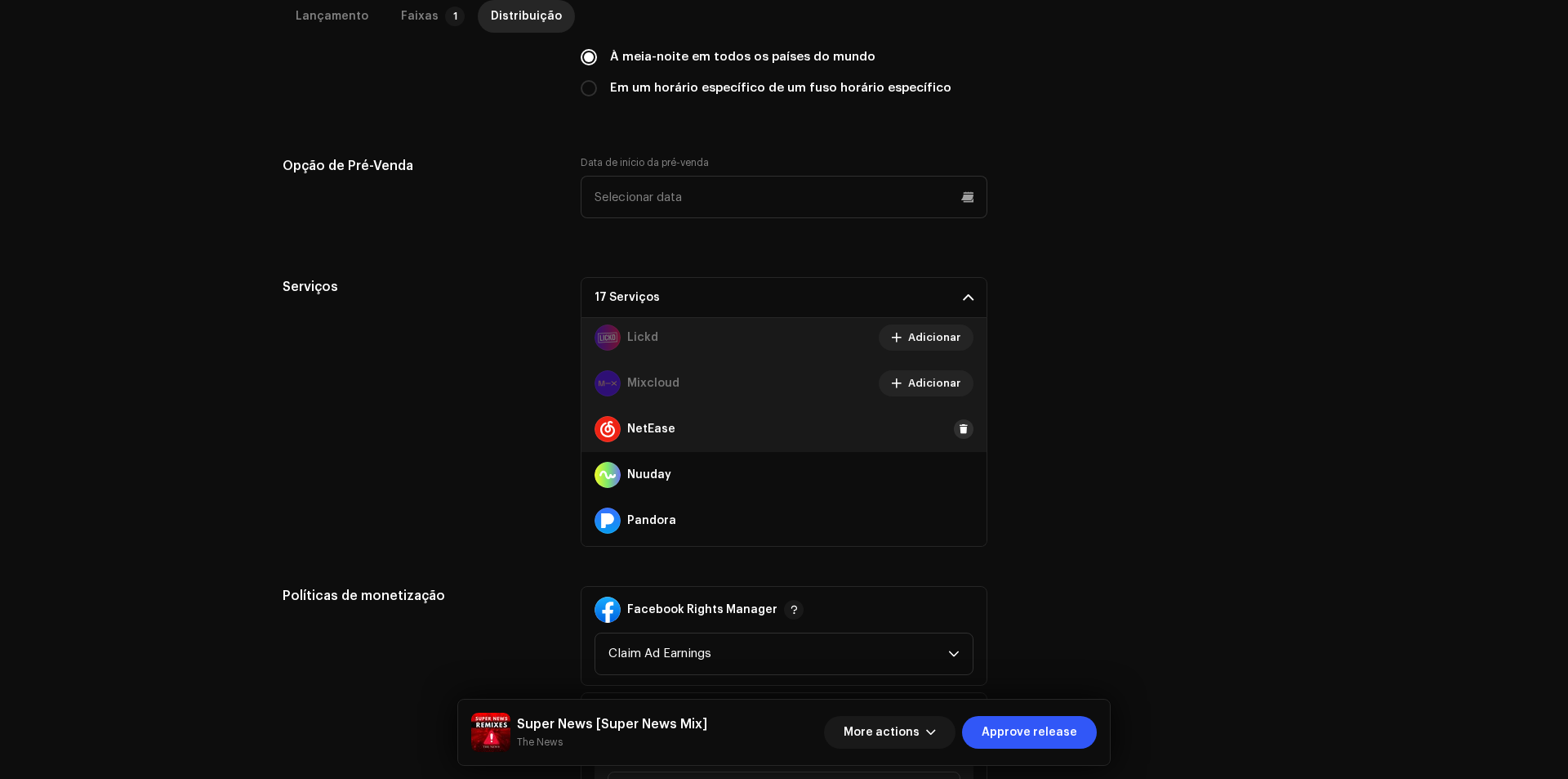
click at [958, 424] on span at bounding box center [963, 429] width 10 height 13
click at [958, 473] on span at bounding box center [963, 474] width 10 height 13
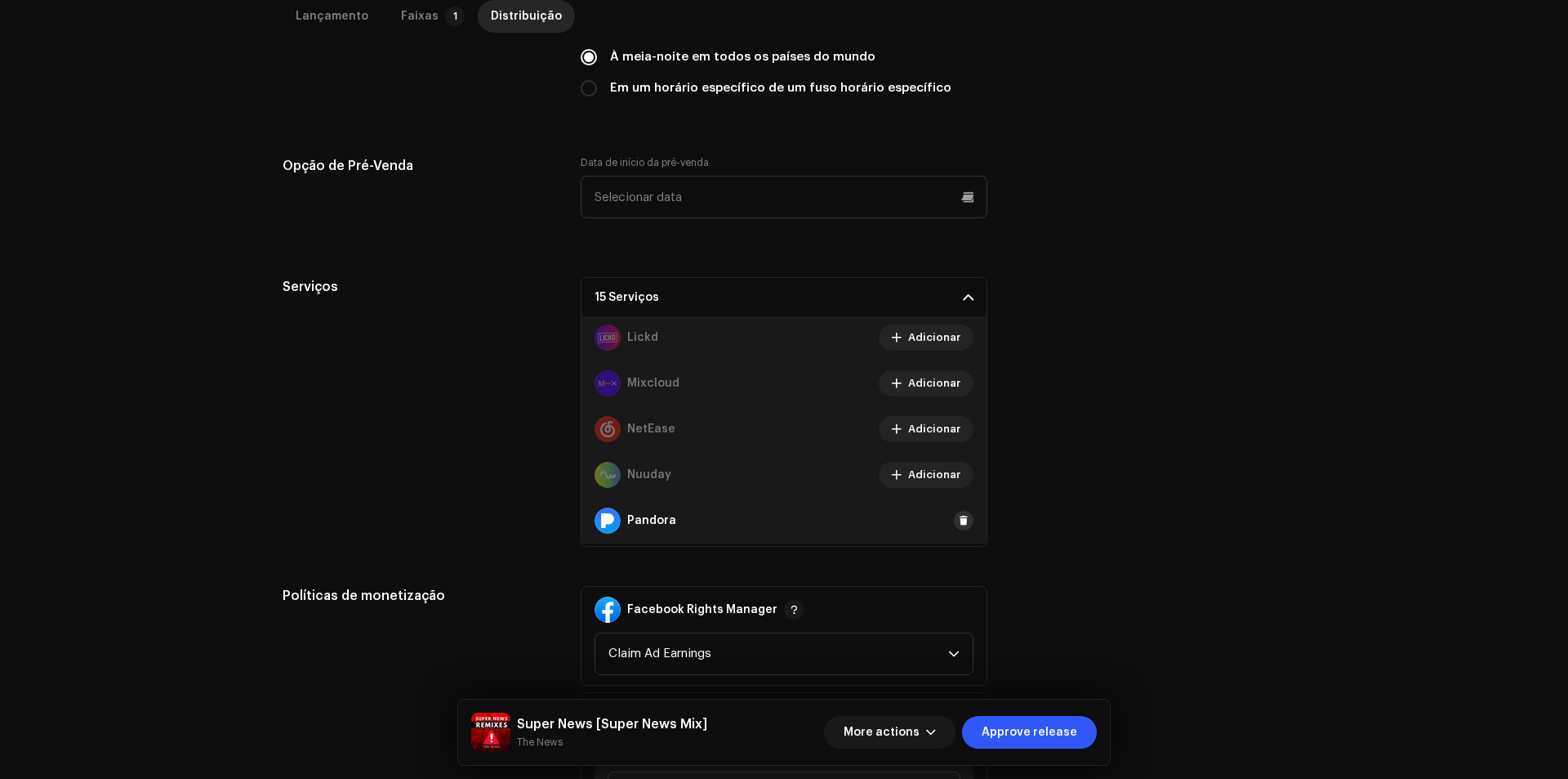
click at [958, 521] on span at bounding box center [963, 520] width 10 height 13
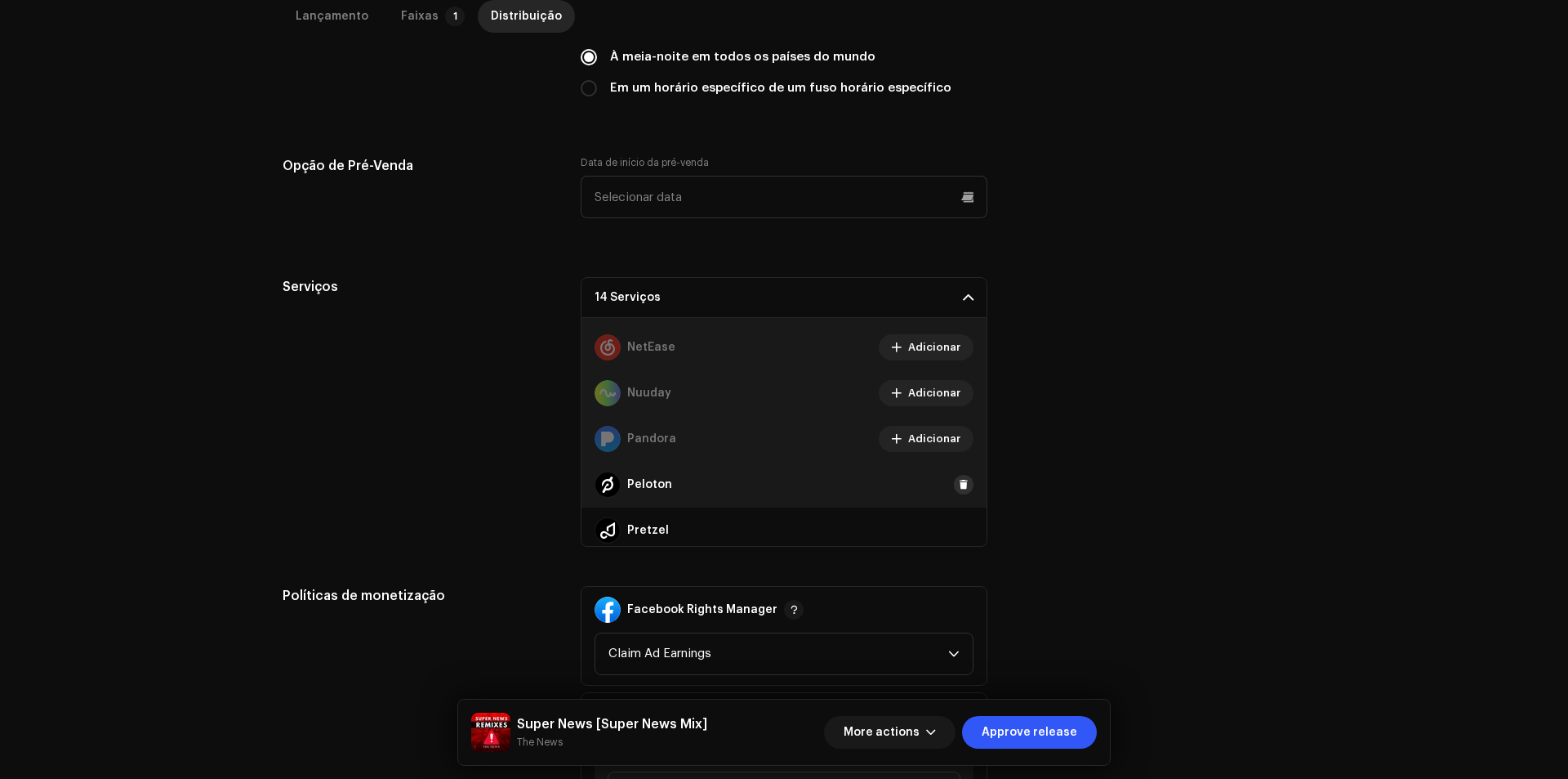
click at [954, 486] on button at bounding box center [964, 485] width 20 height 20
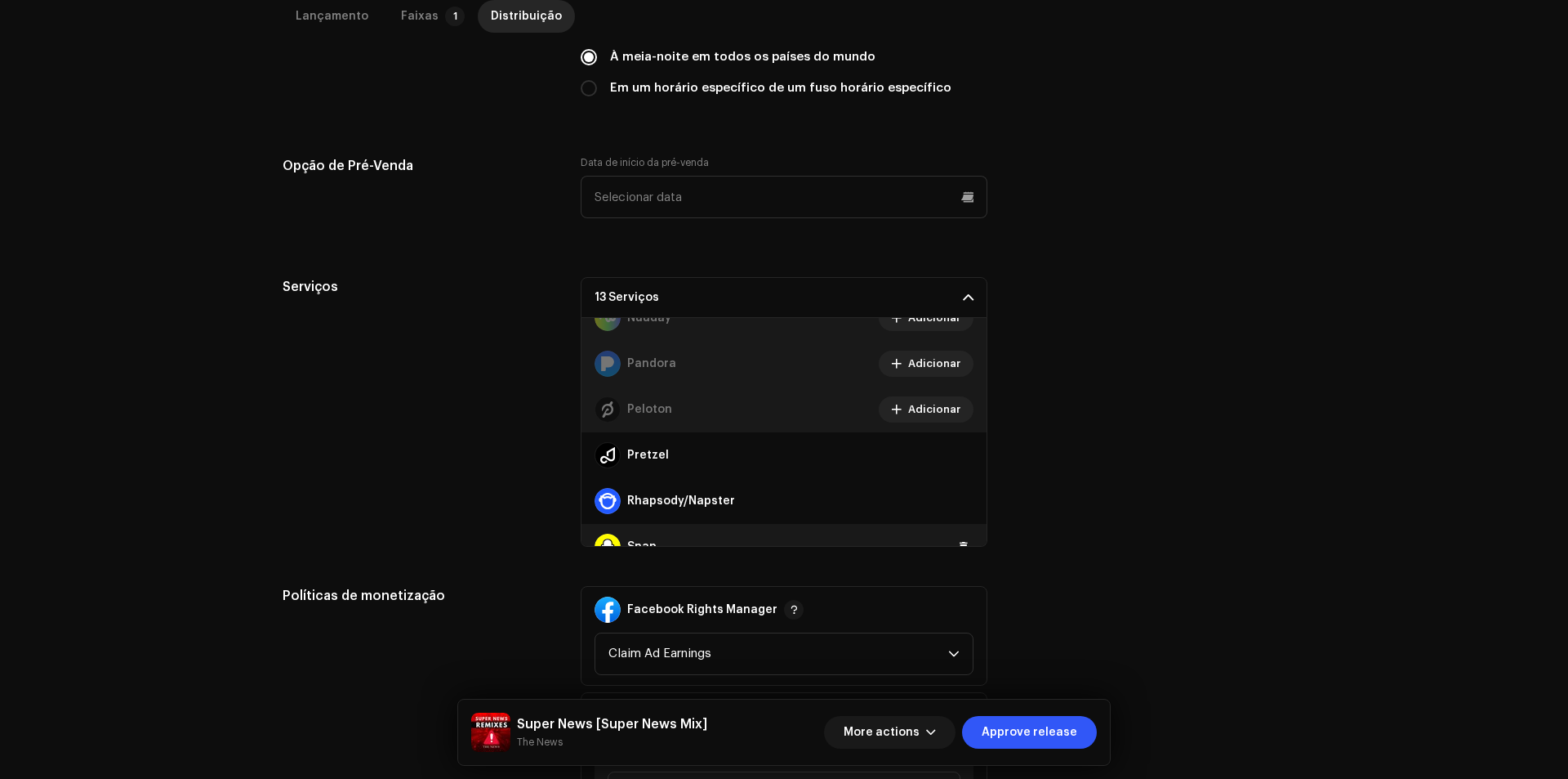
scroll to position [980, 0]
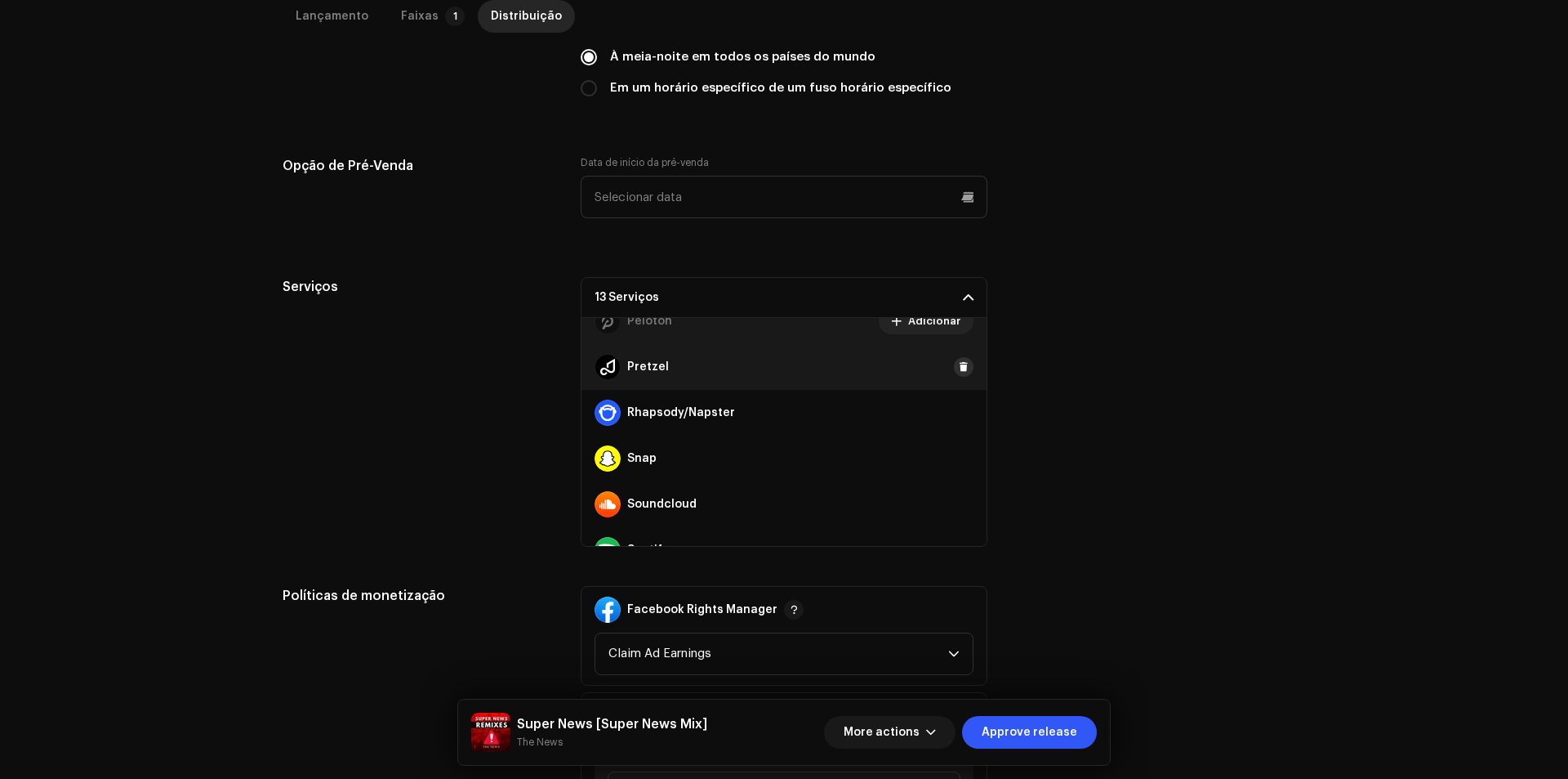
click at [958, 365] on span at bounding box center [963, 367] width 10 height 13
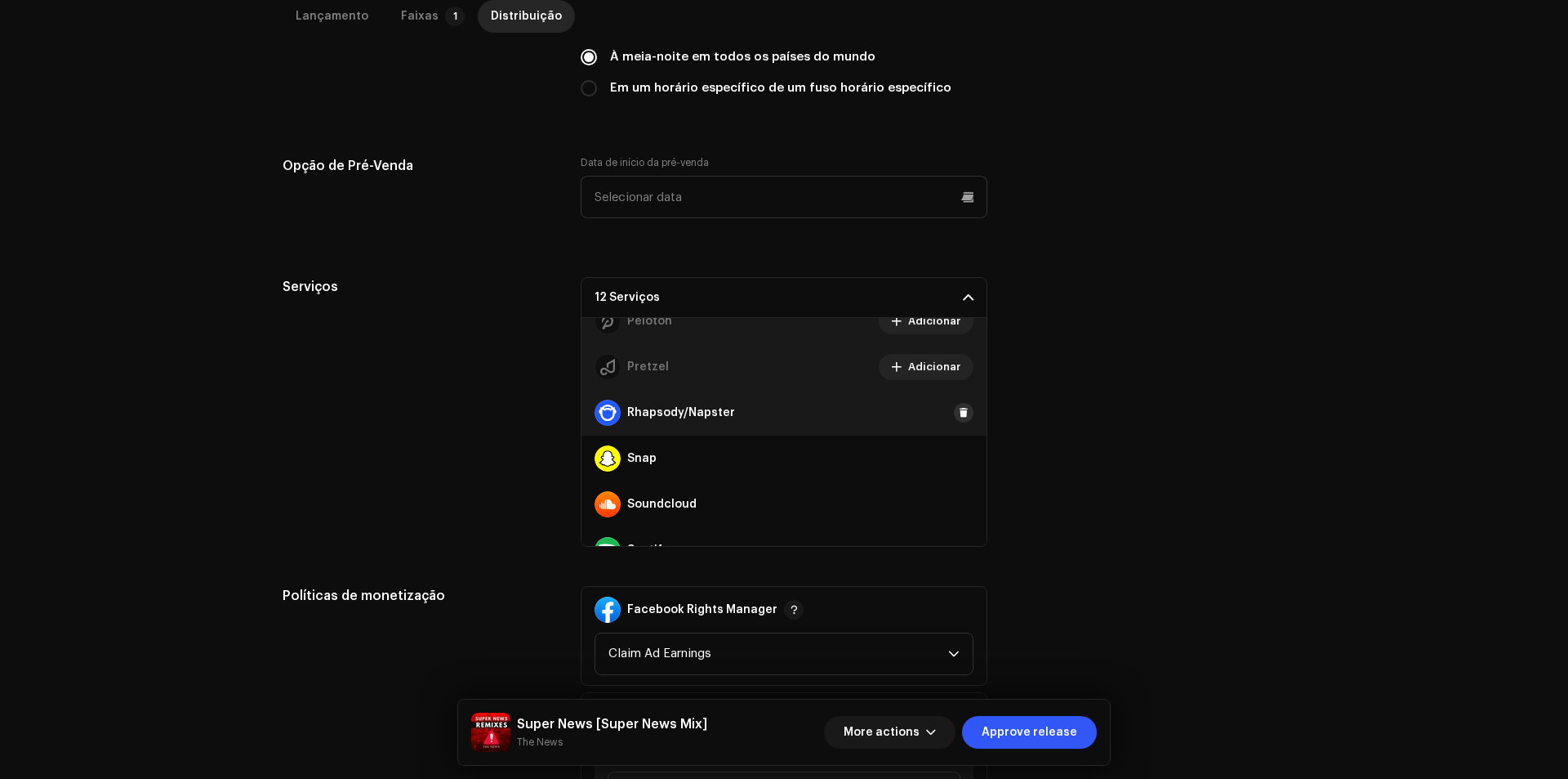
click at [956, 422] on button at bounding box center [964, 413] width 20 height 20
click at [954, 467] on button at bounding box center [964, 459] width 20 height 20
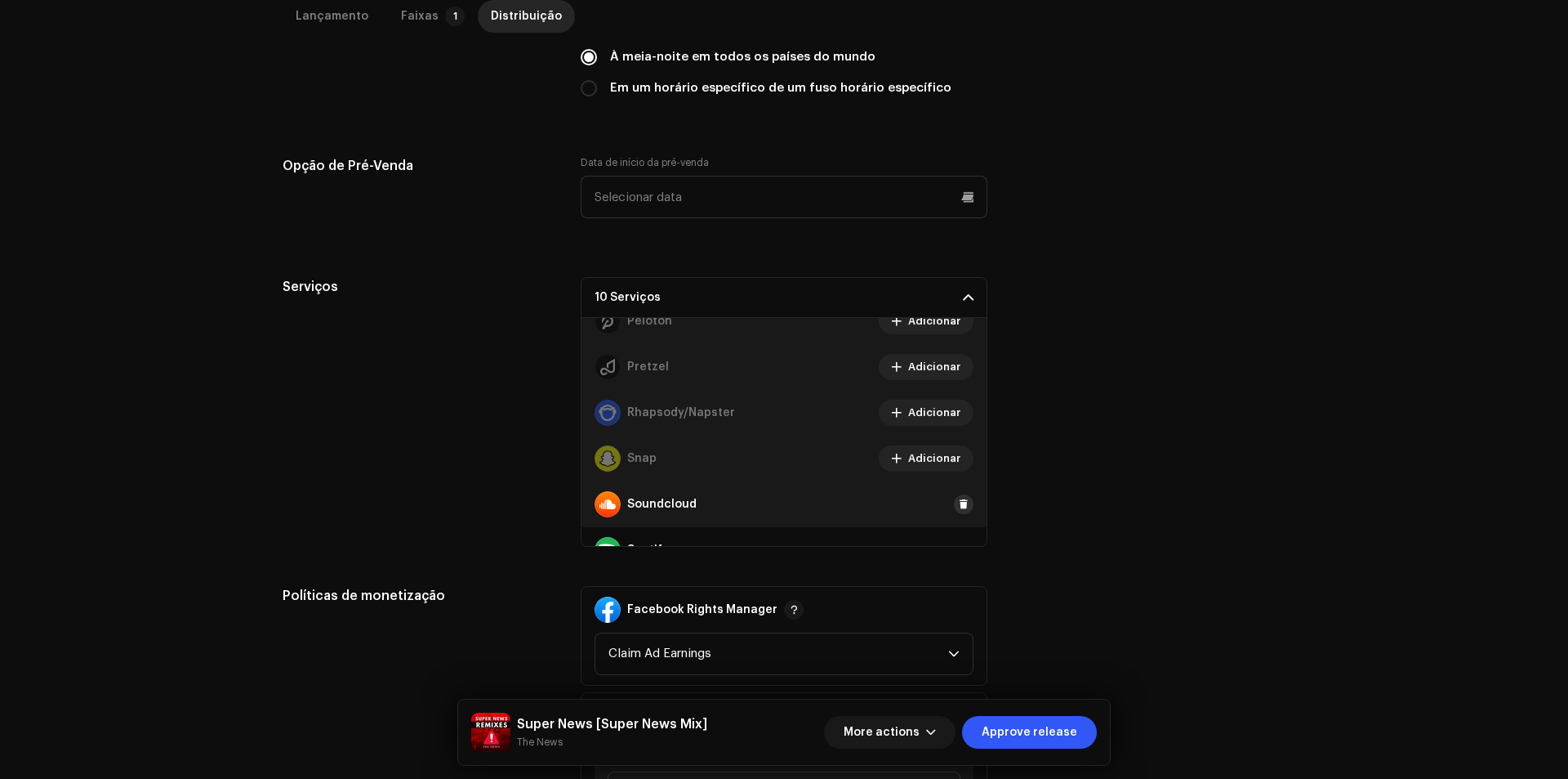
drag, startPoint x: 955, startPoint y: 511, endPoint x: 952, endPoint y: 465, distance: 46.1
click at [0, 0] on button at bounding box center [0, 0] width 0 height 0
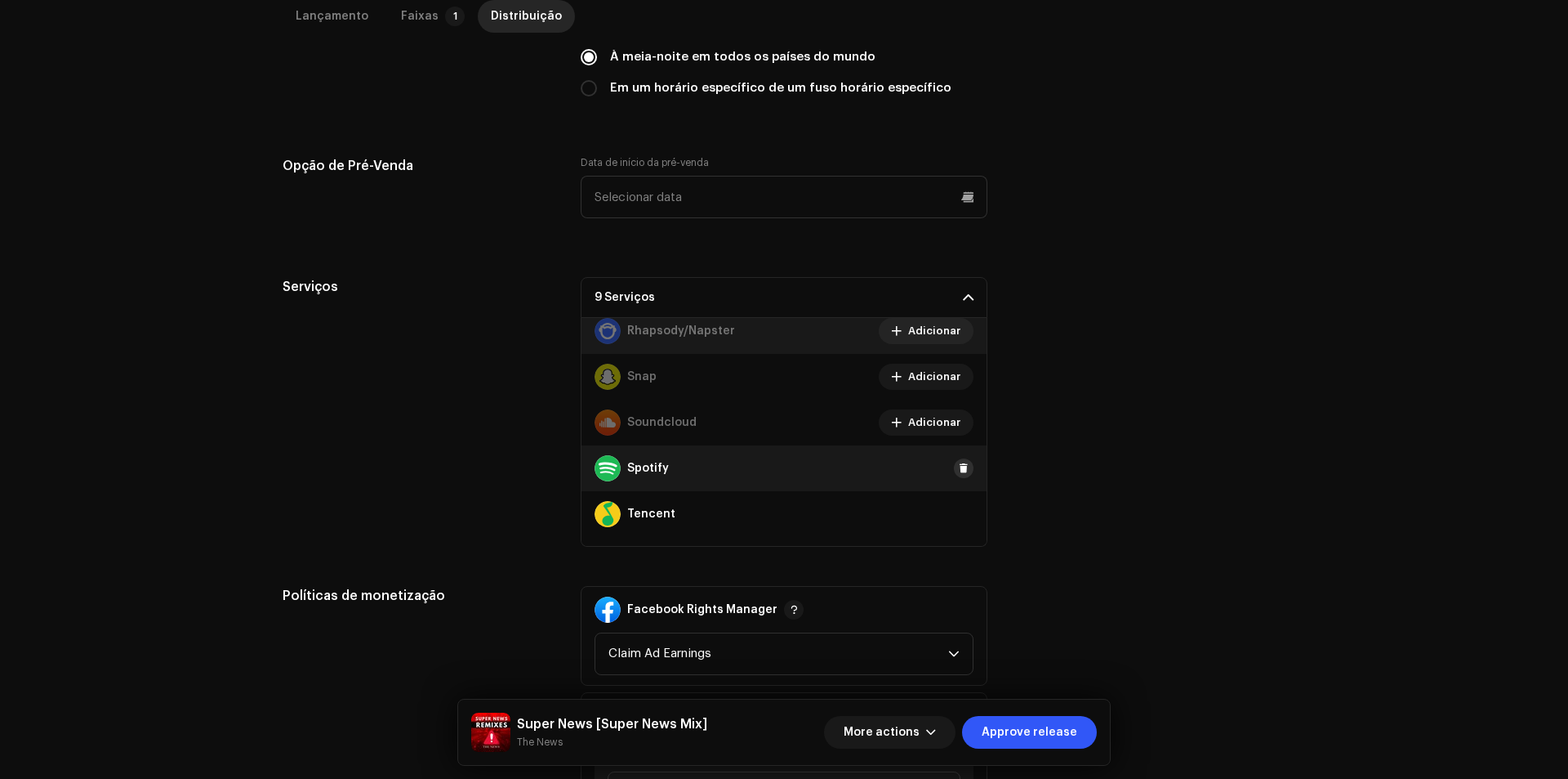
drag, startPoint x: 960, startPoint y: 468, endPoint x: 958, endPoint y: 451, distance: 17.1
click at [960, 467] on button at bounding box center [964, 469] width 20 height 20
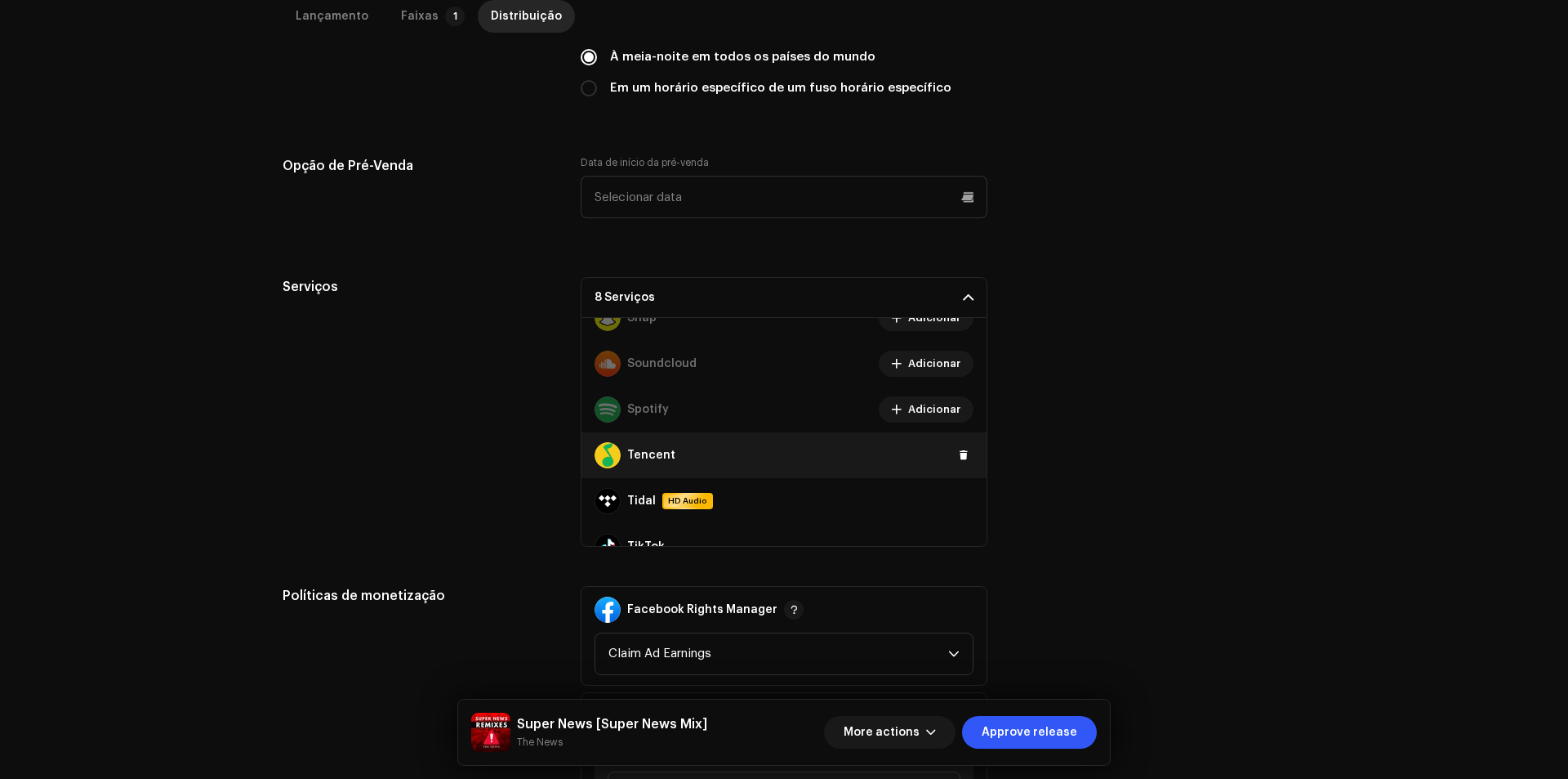
scroll to position [1143, 0]
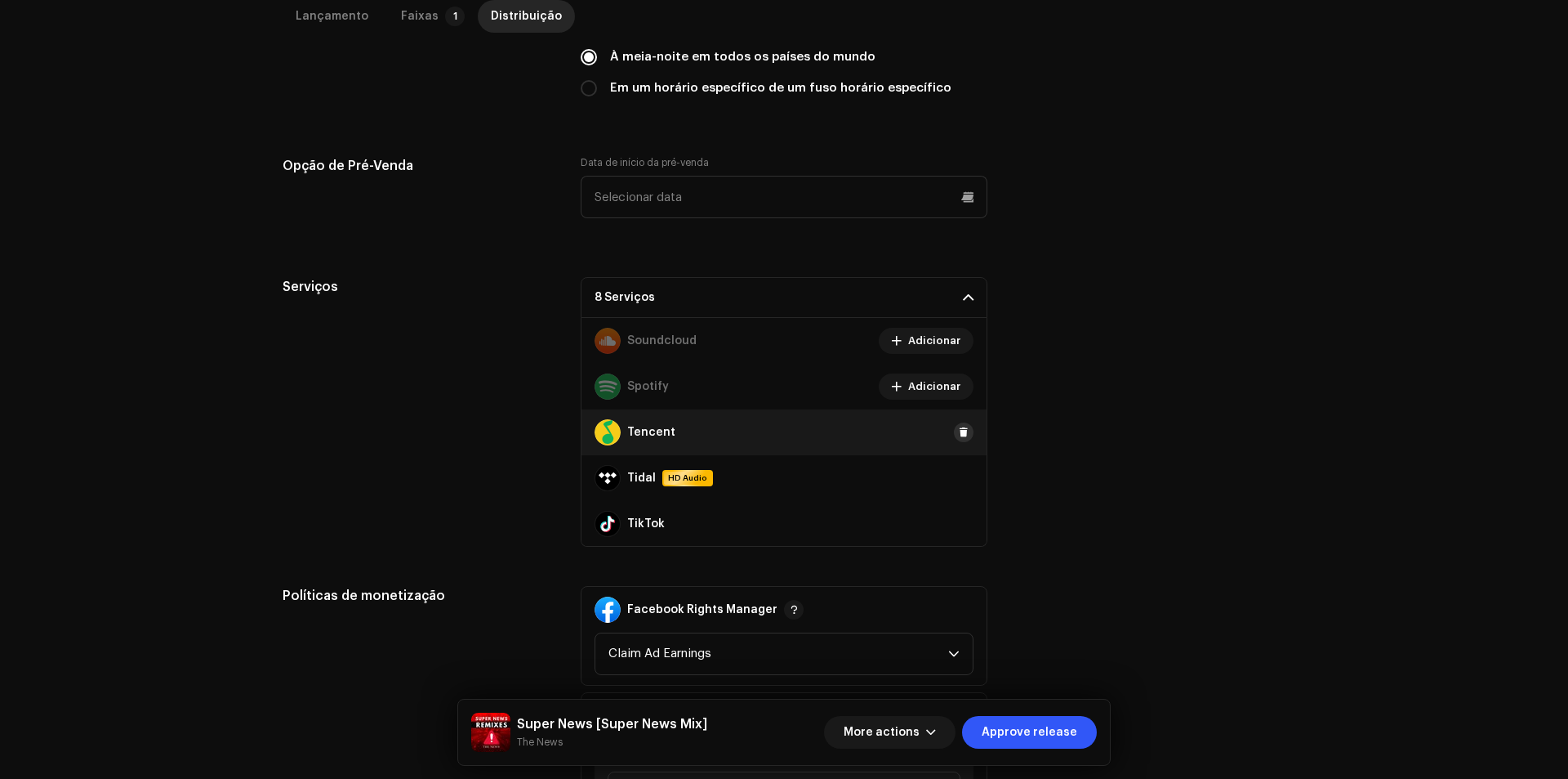
click at [958, 438] on span at bounding box center [963, 432] width 10 height 13
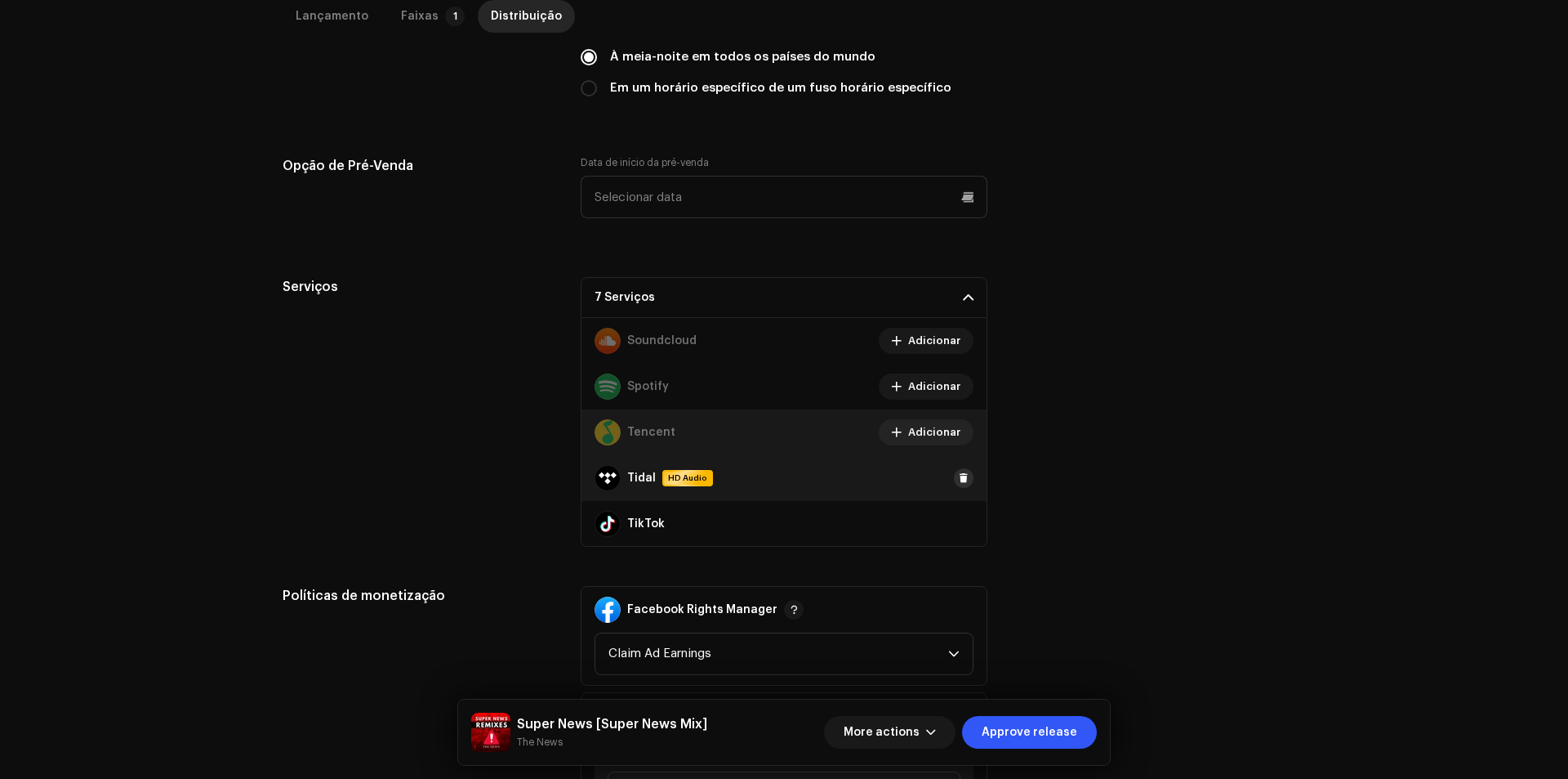
click at [958, 482] on span at bounding box center [963, 478] width 10 height 13
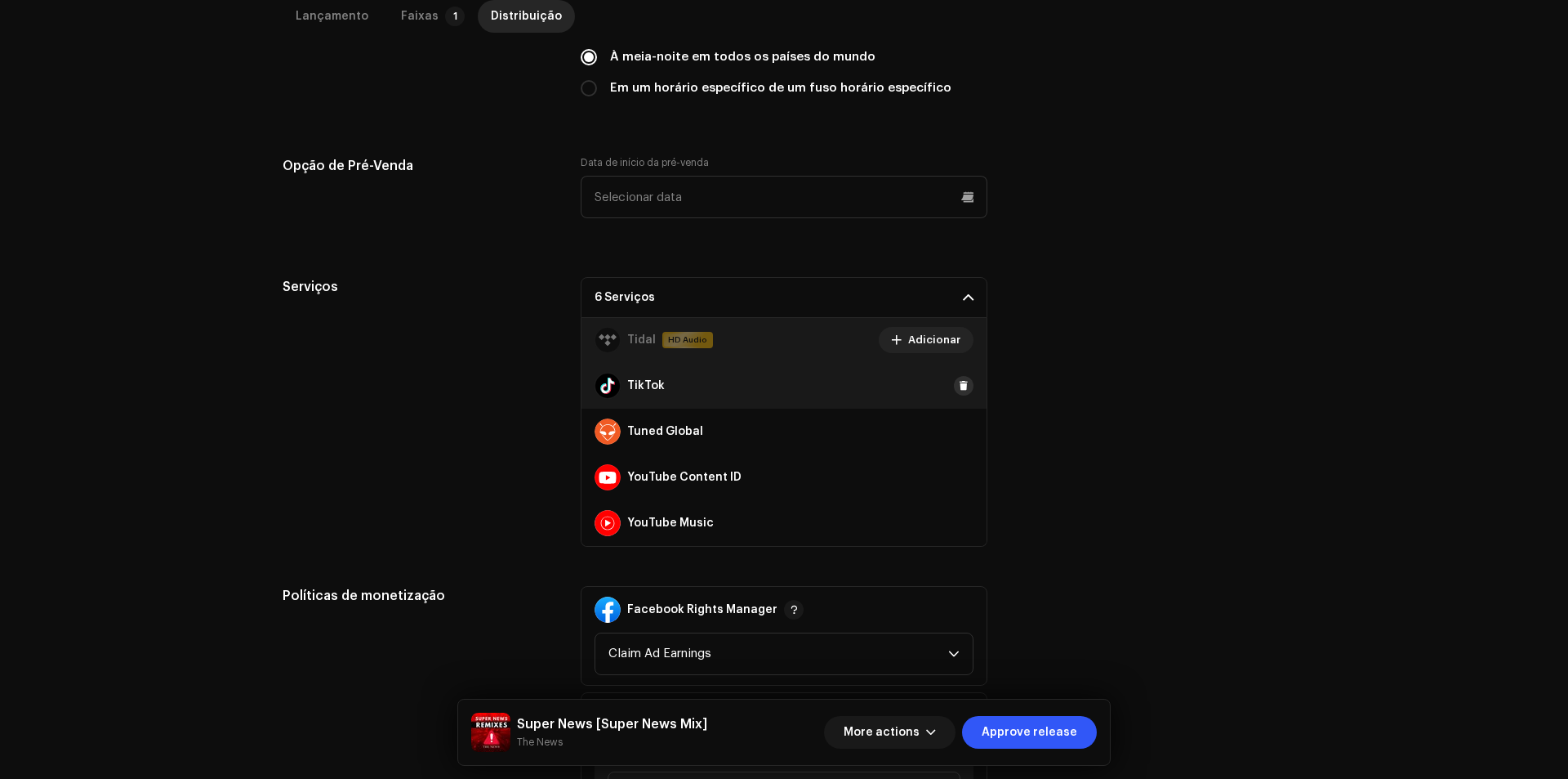
click at [954, 379] on button at bounding box center [964, 386] width 20 height 20
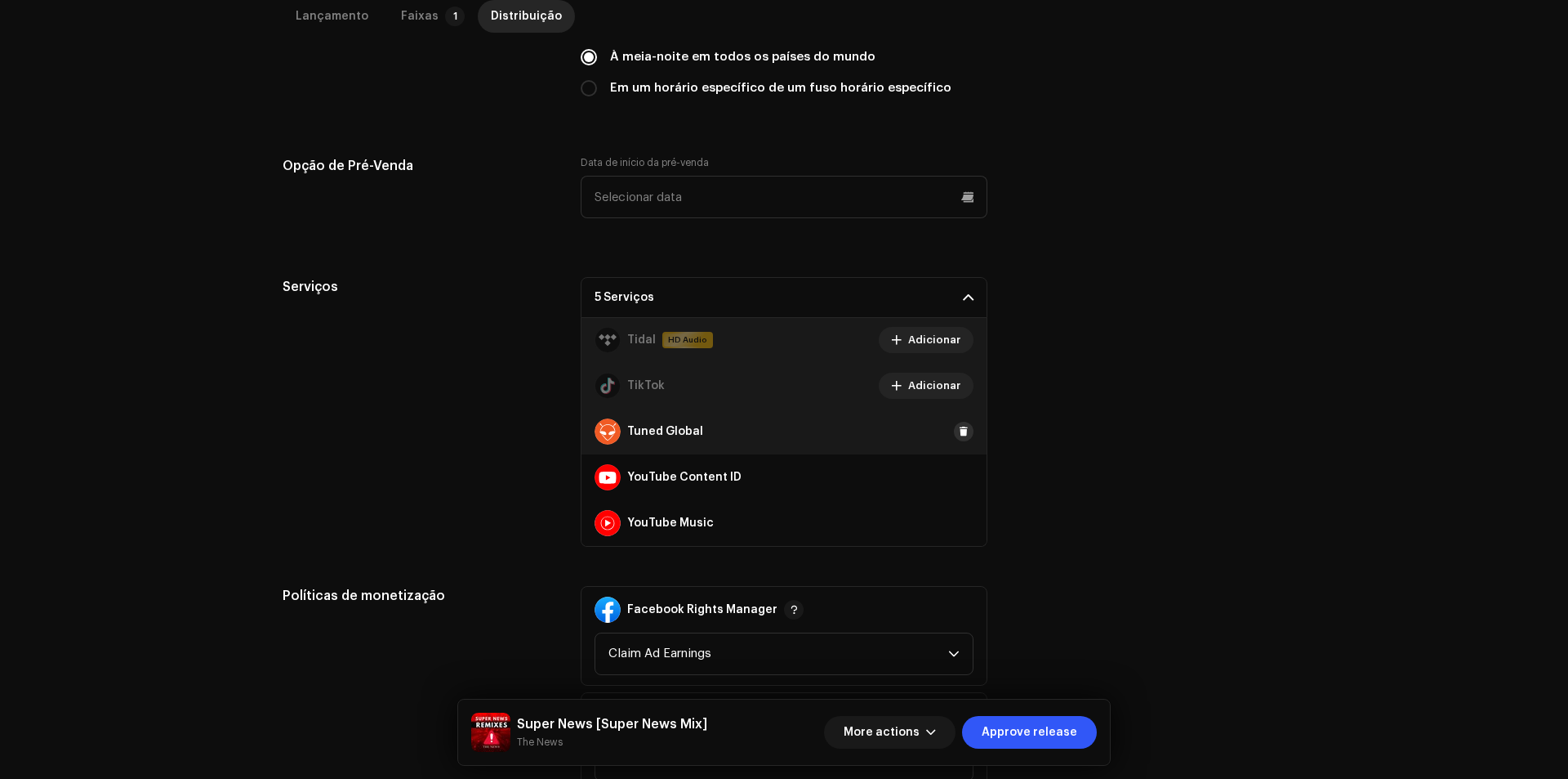
click at [958, 428] on span at bounding box center [963, 431] width 10 height 13
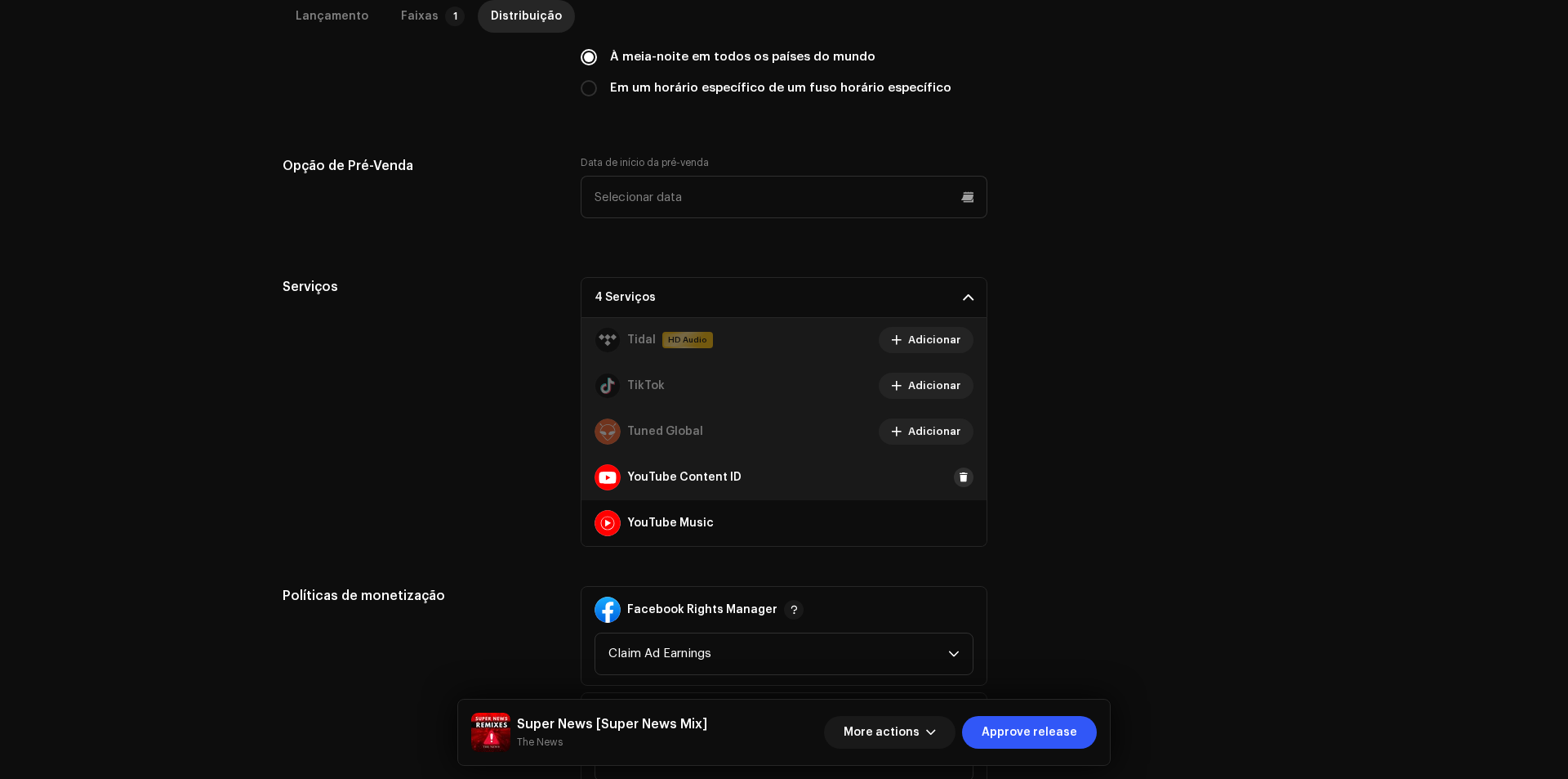
click at [962, 477] on button at bounding box center [964, 477] width 20 height 20
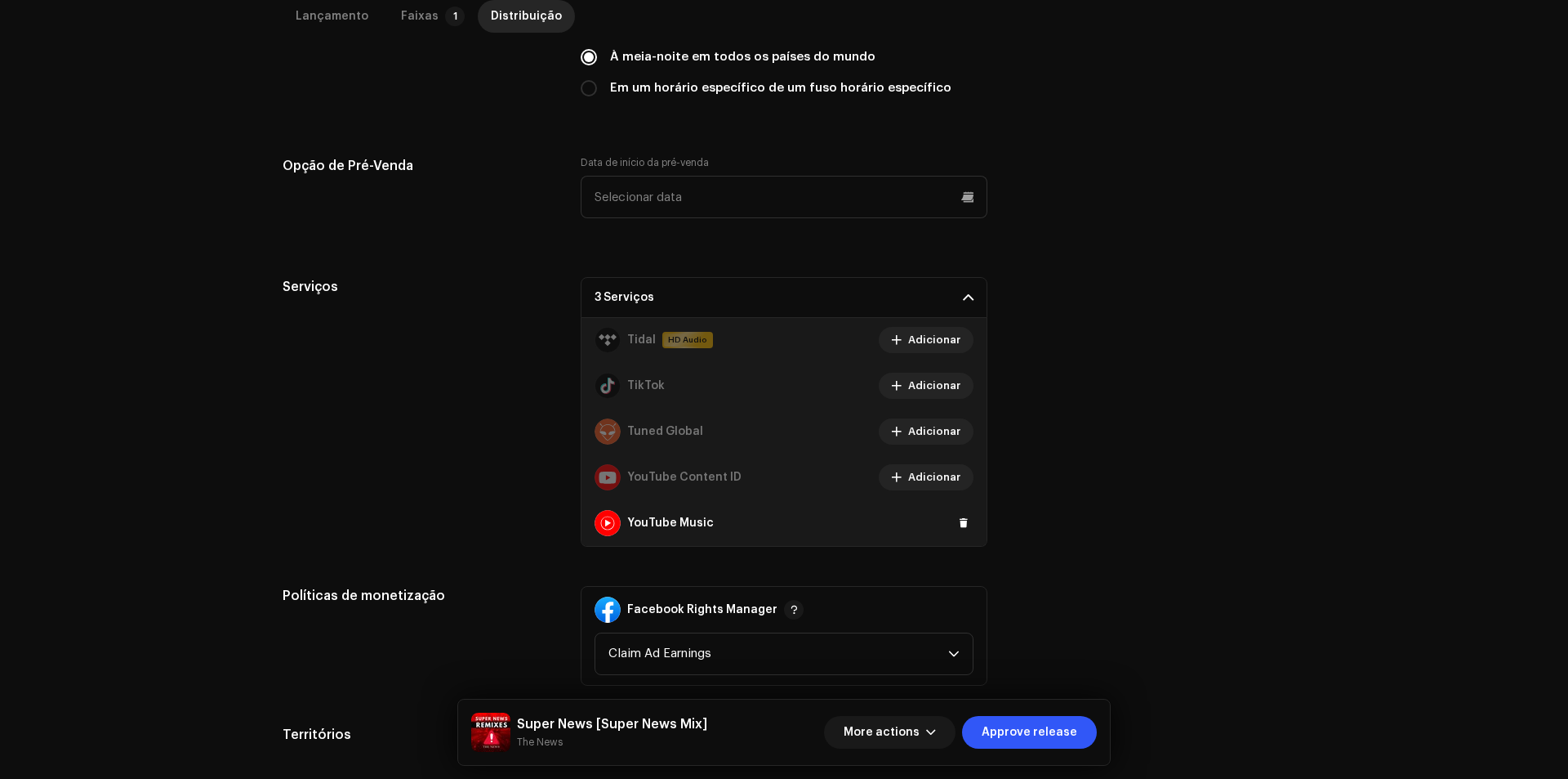
click at [958, 516] on span at bounding box center [963, 523] width 10 height 13
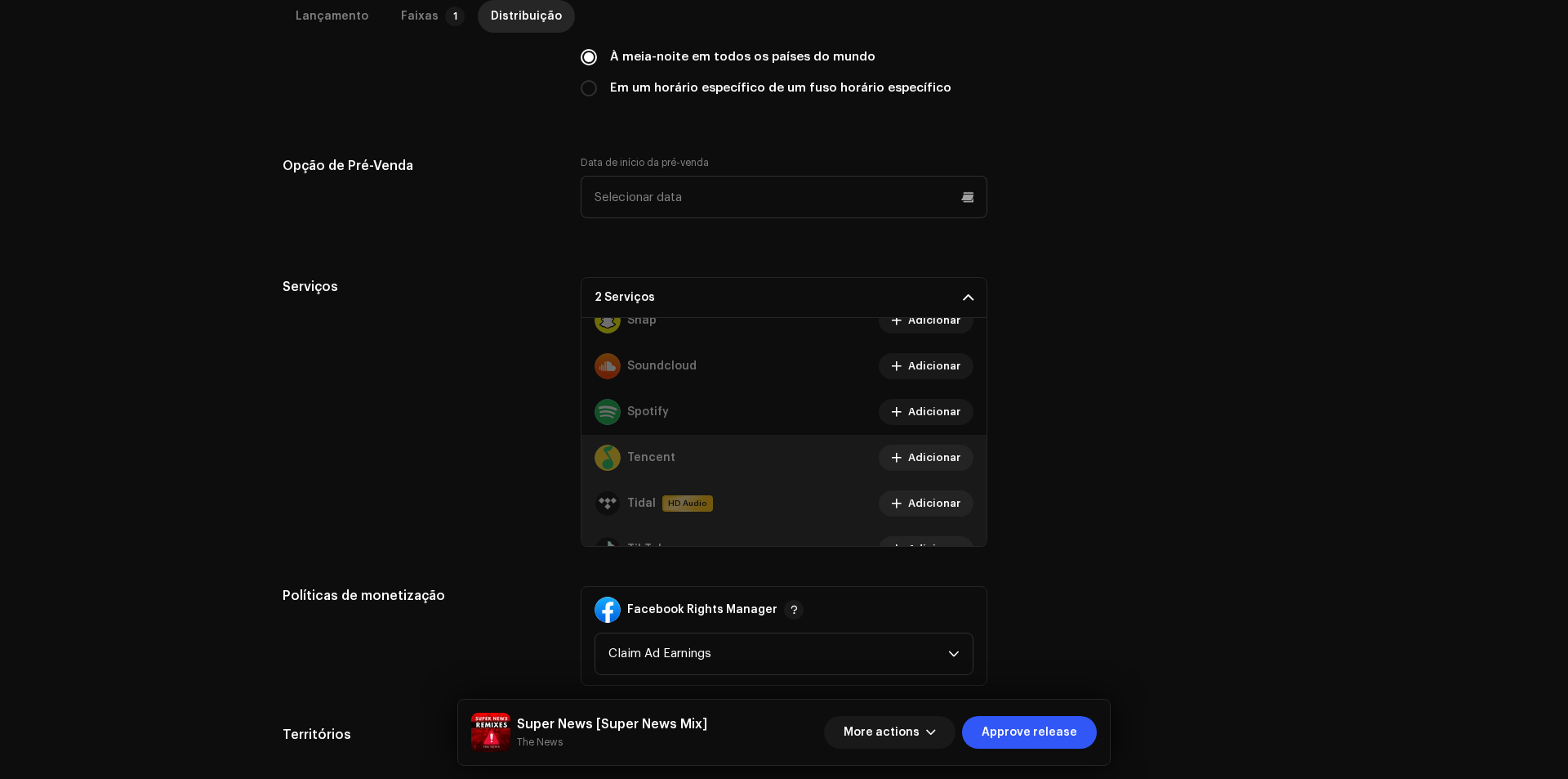
scroll to position [327, 0]
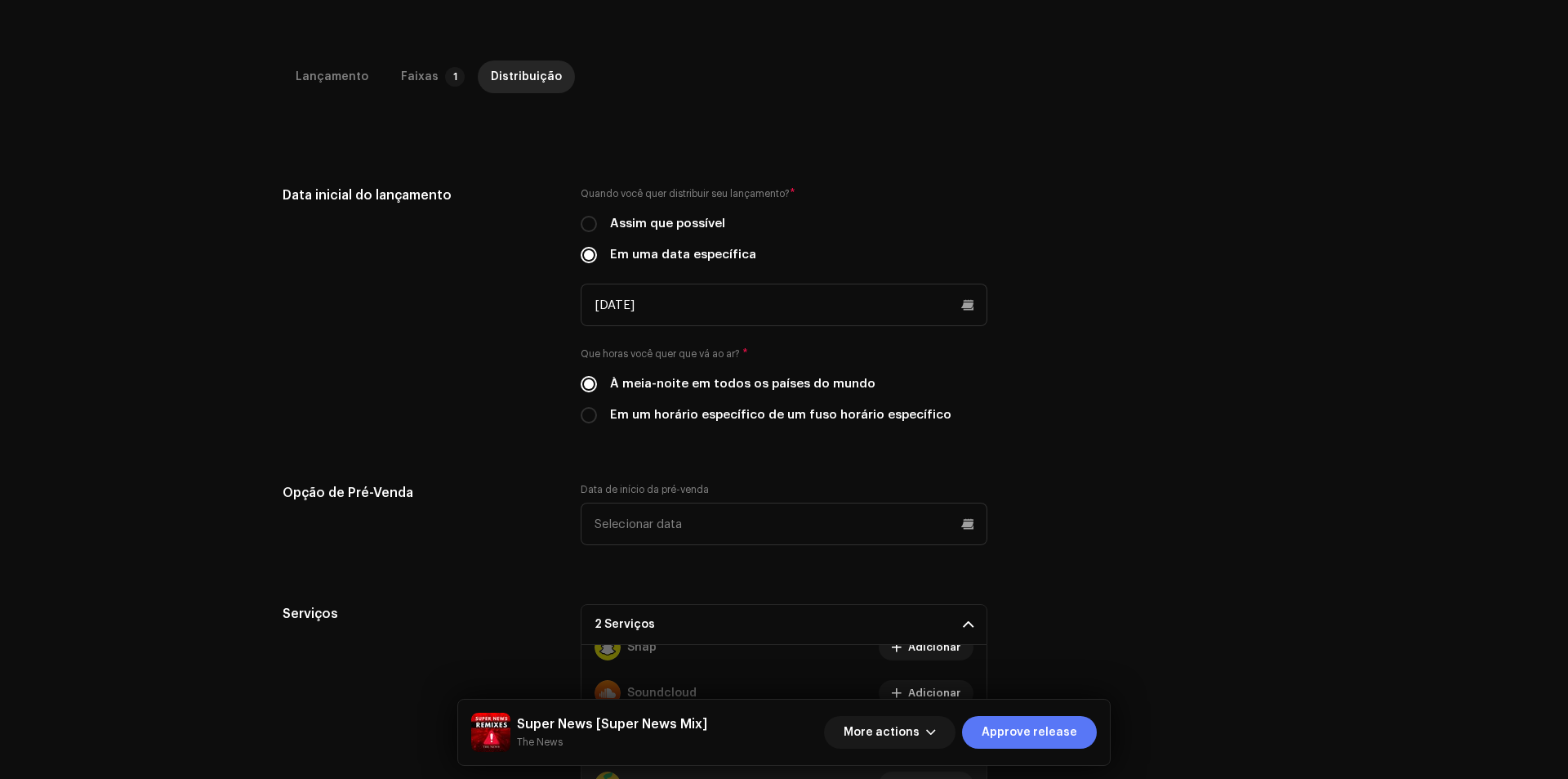
click at [1016, 748] on span "Approve release" at bounding box center [1029, 732] width 95 height 32
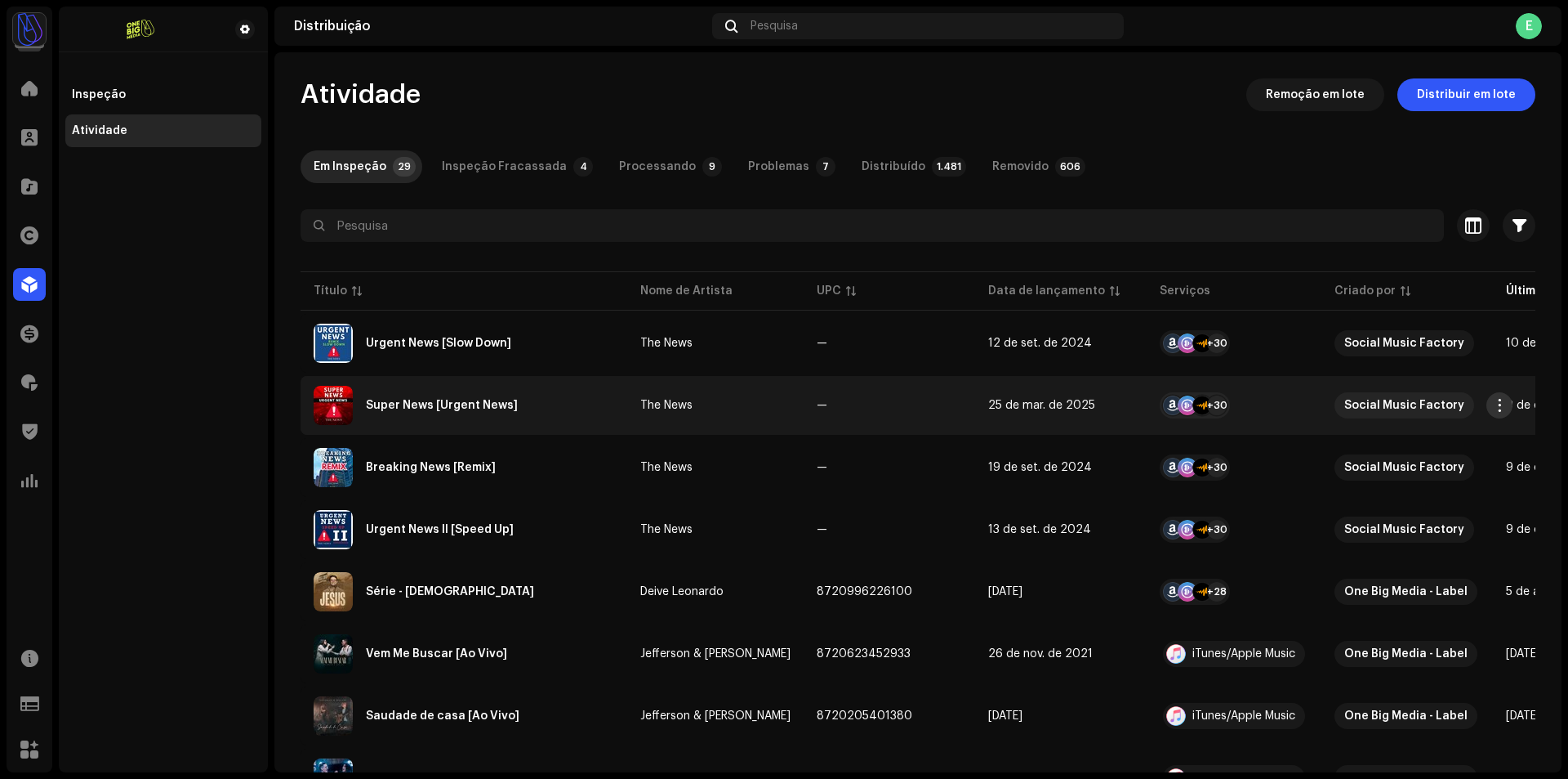
click at [1501, 401] on span "button" at bounding box center [1500, 405] width 13 height 13
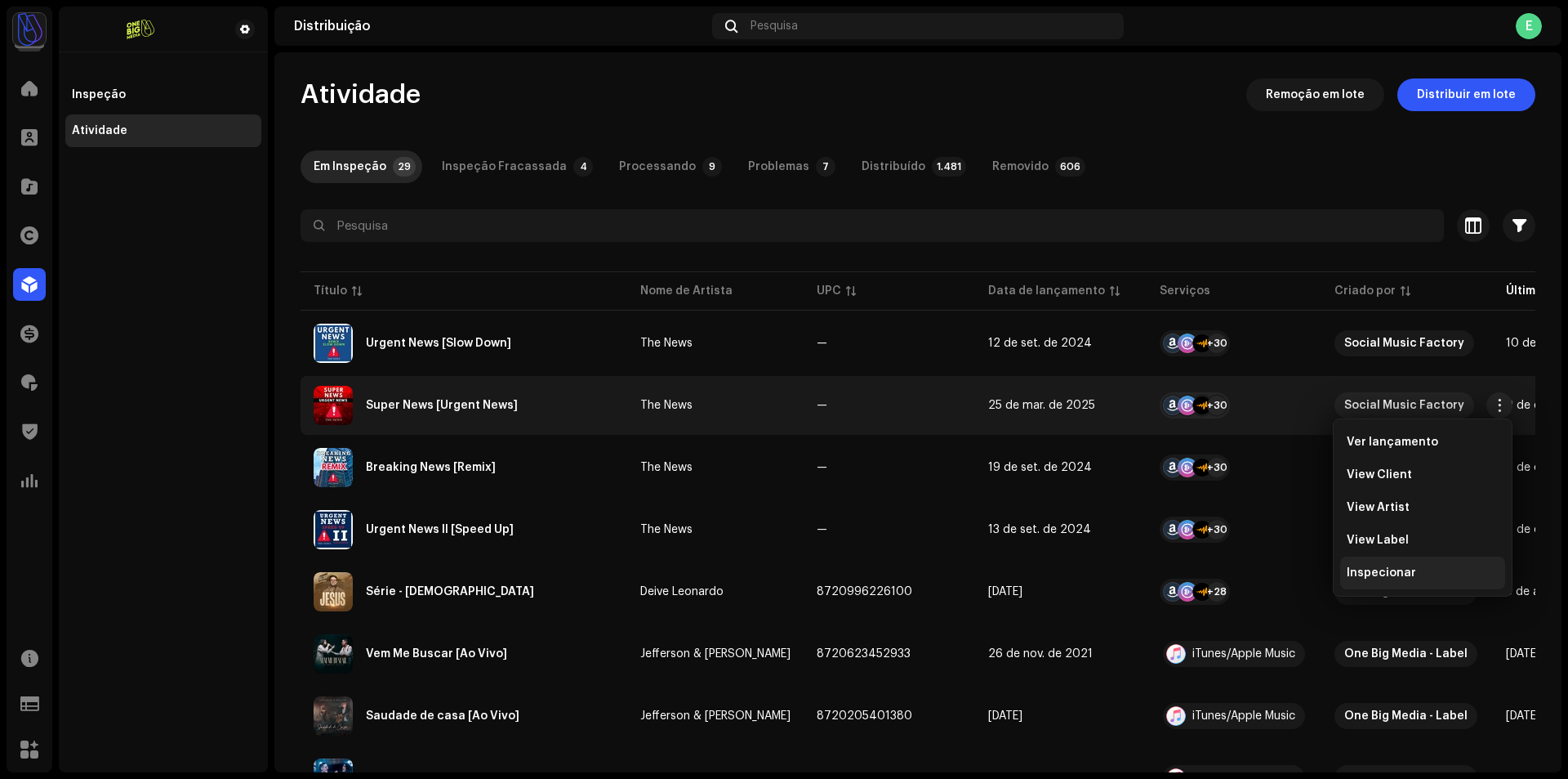
click at [1422, 574] on div "Inspecionar" at bounding box center [1422, 572] width 152 height 13
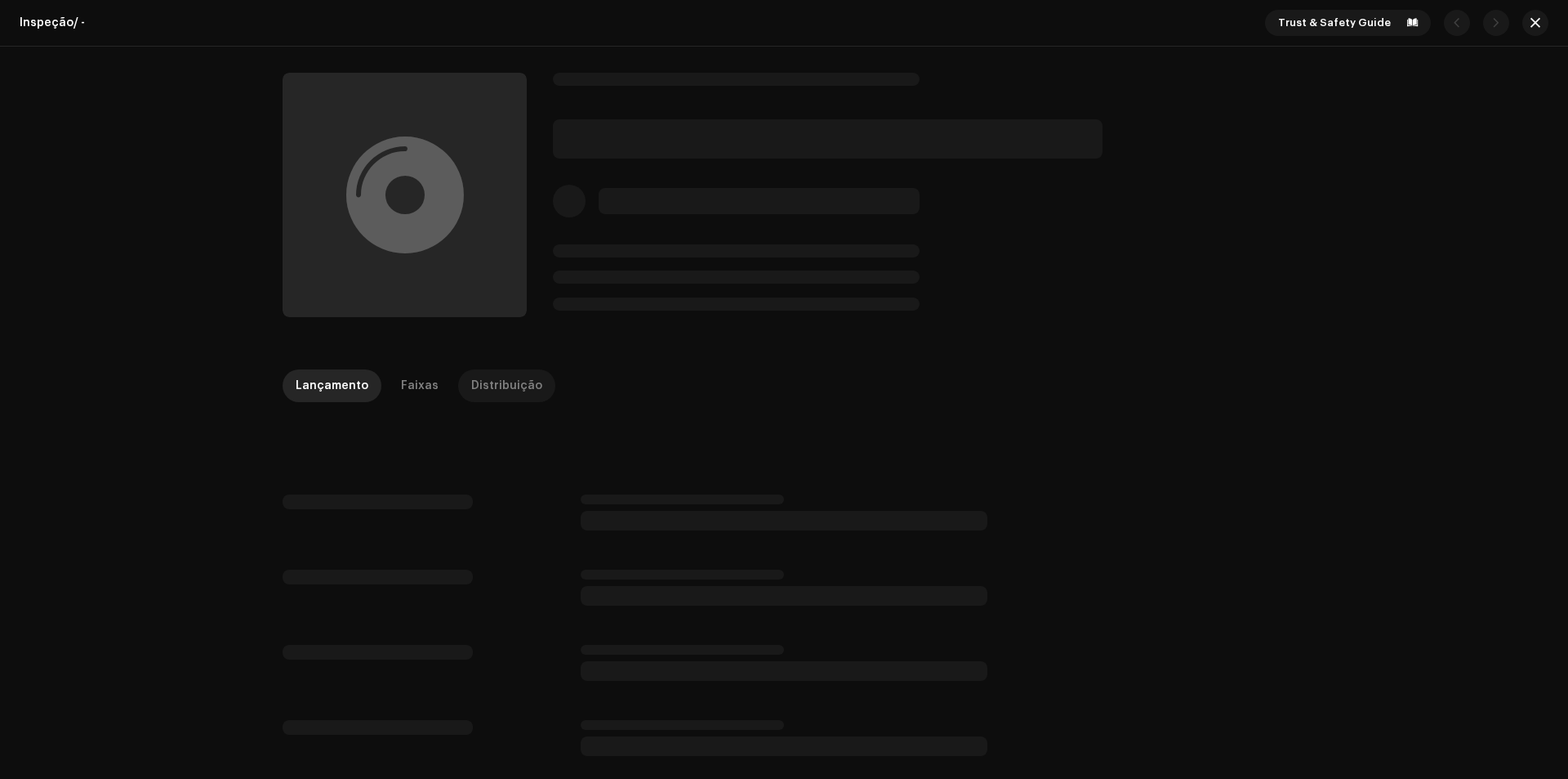
click at [494, 390] on div "Distribuição" at bounding box center [506, 386] width 71 height 32
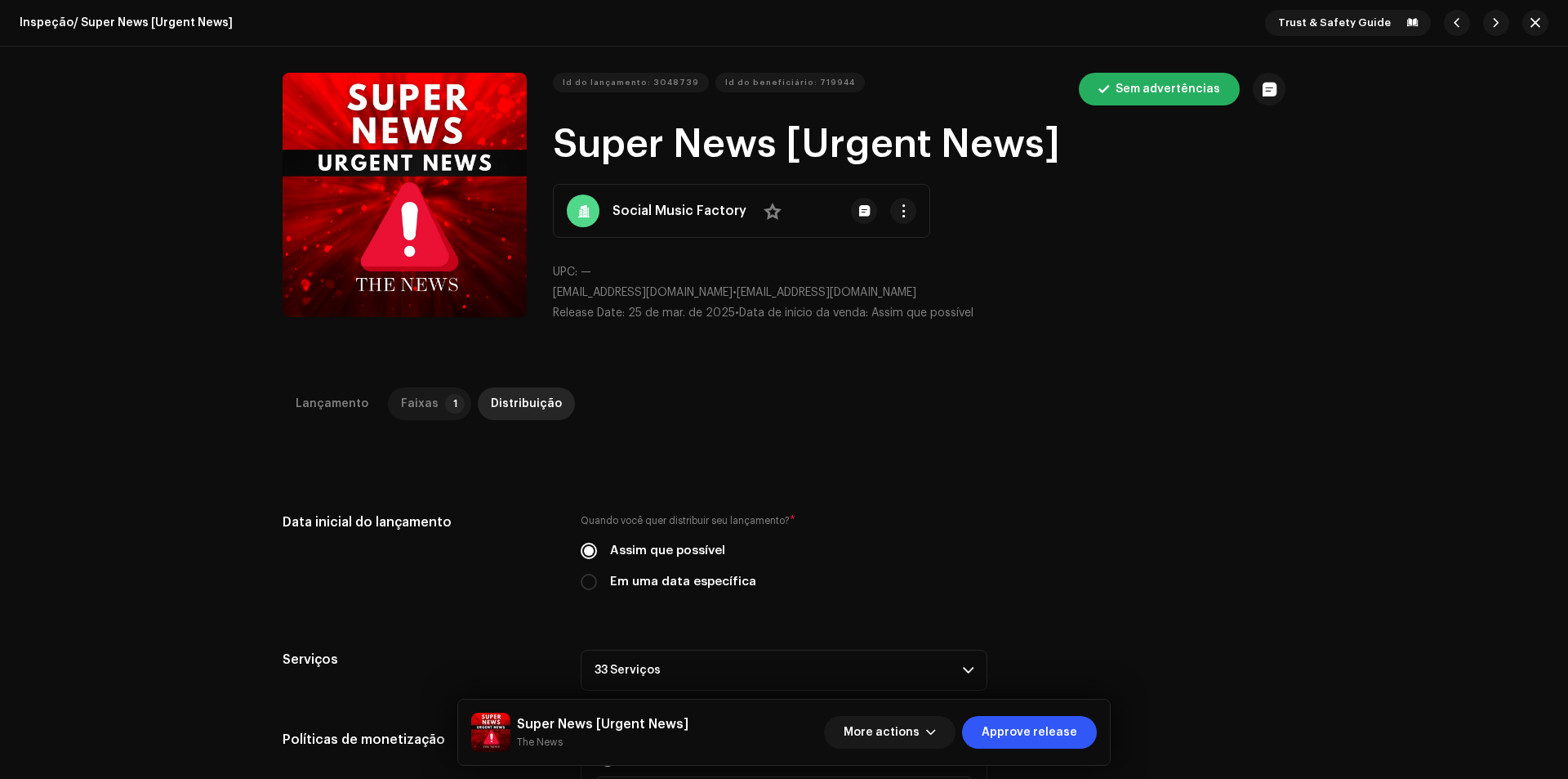
click at [426, 394] on div "Faixas" at bounding box center [420, 403] width 38 height 32
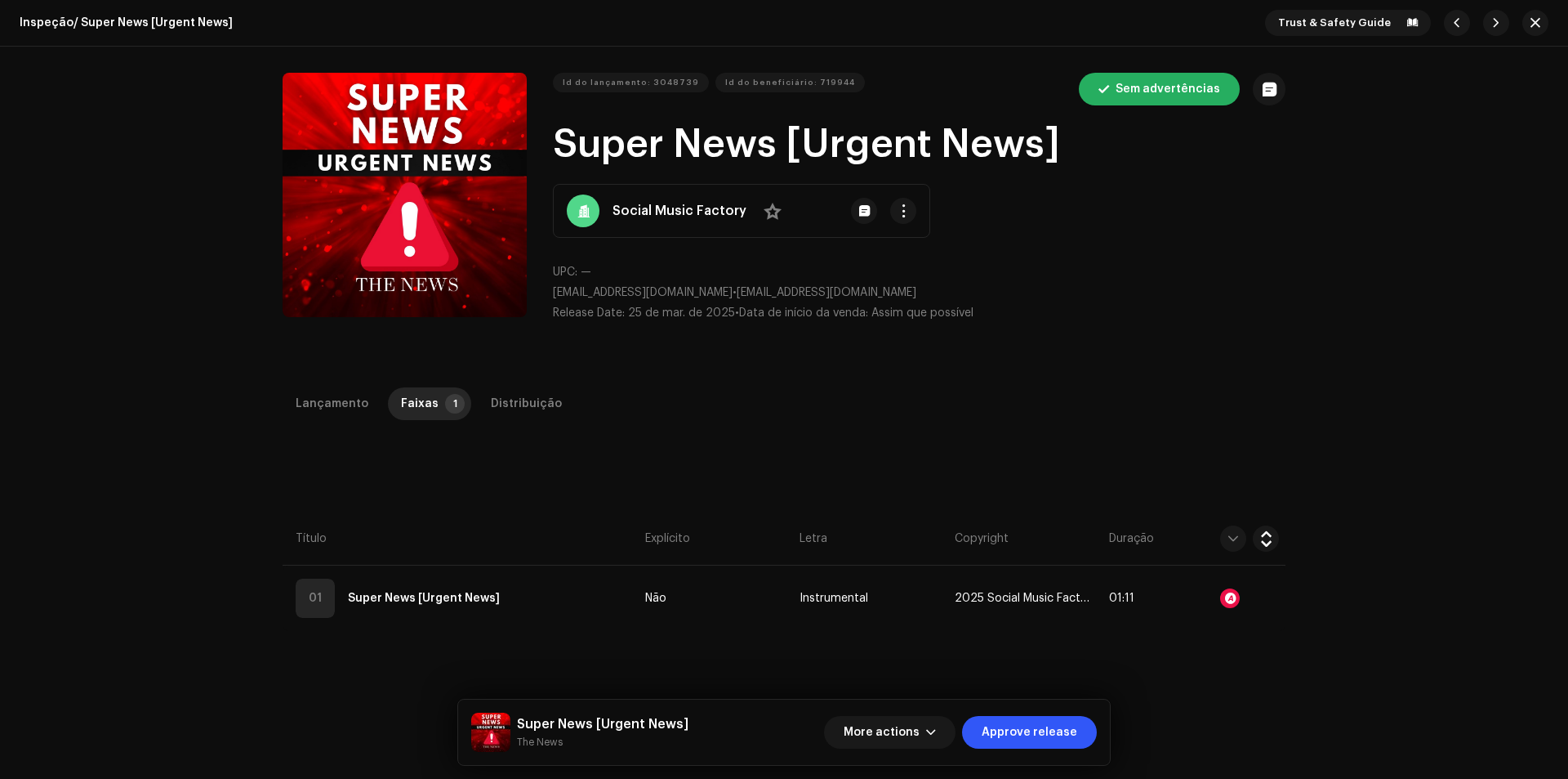
drag, startPoint x: 533, startPoint y: 593, endPoint x: 538, endPoint y: 565, distance: 28.4
click at [533, 594] on td "01 Super News [Urgent News]" at bounding box center [460, 597] width 356 height 66
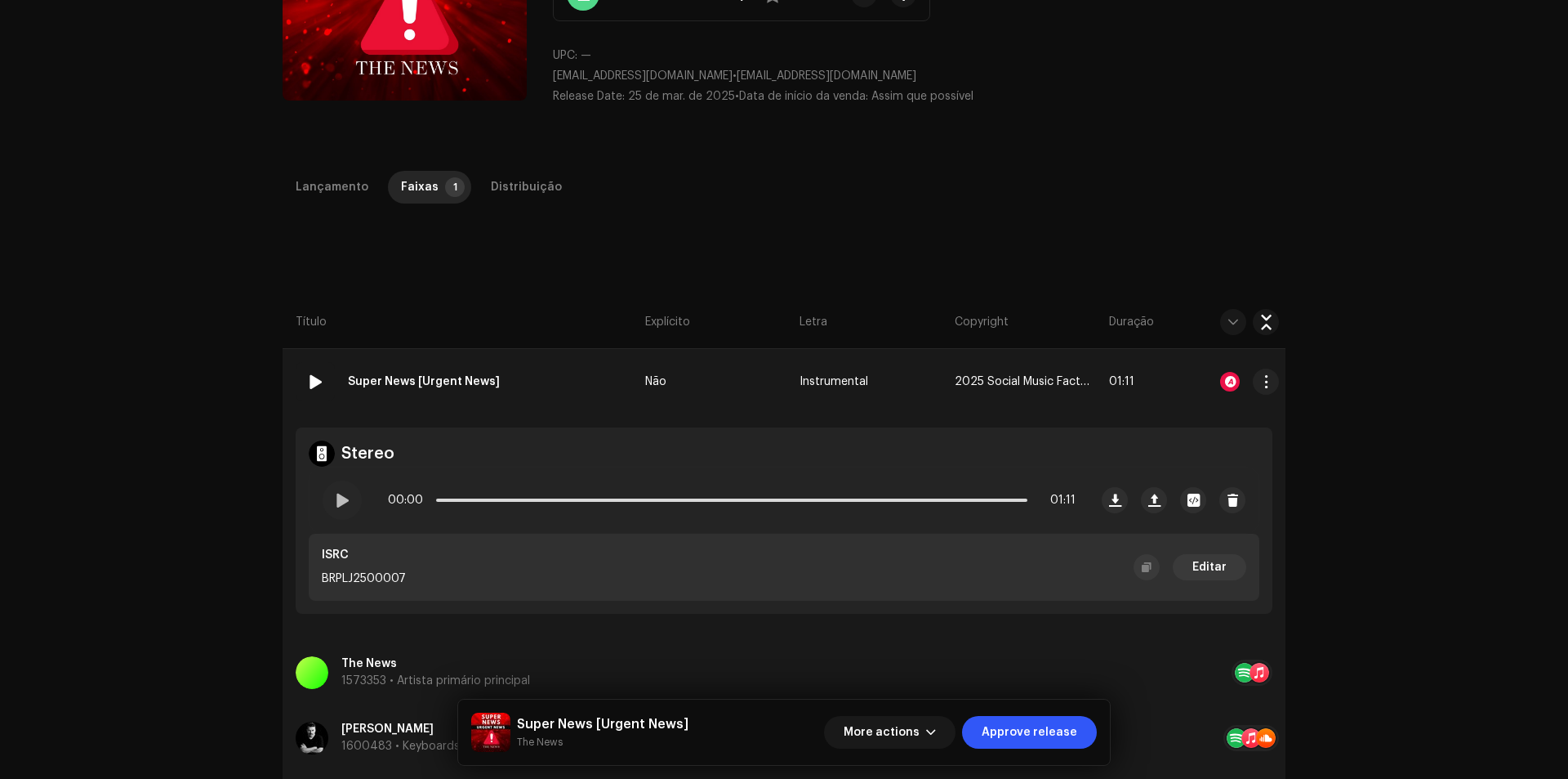
scroll to position [245, 0]
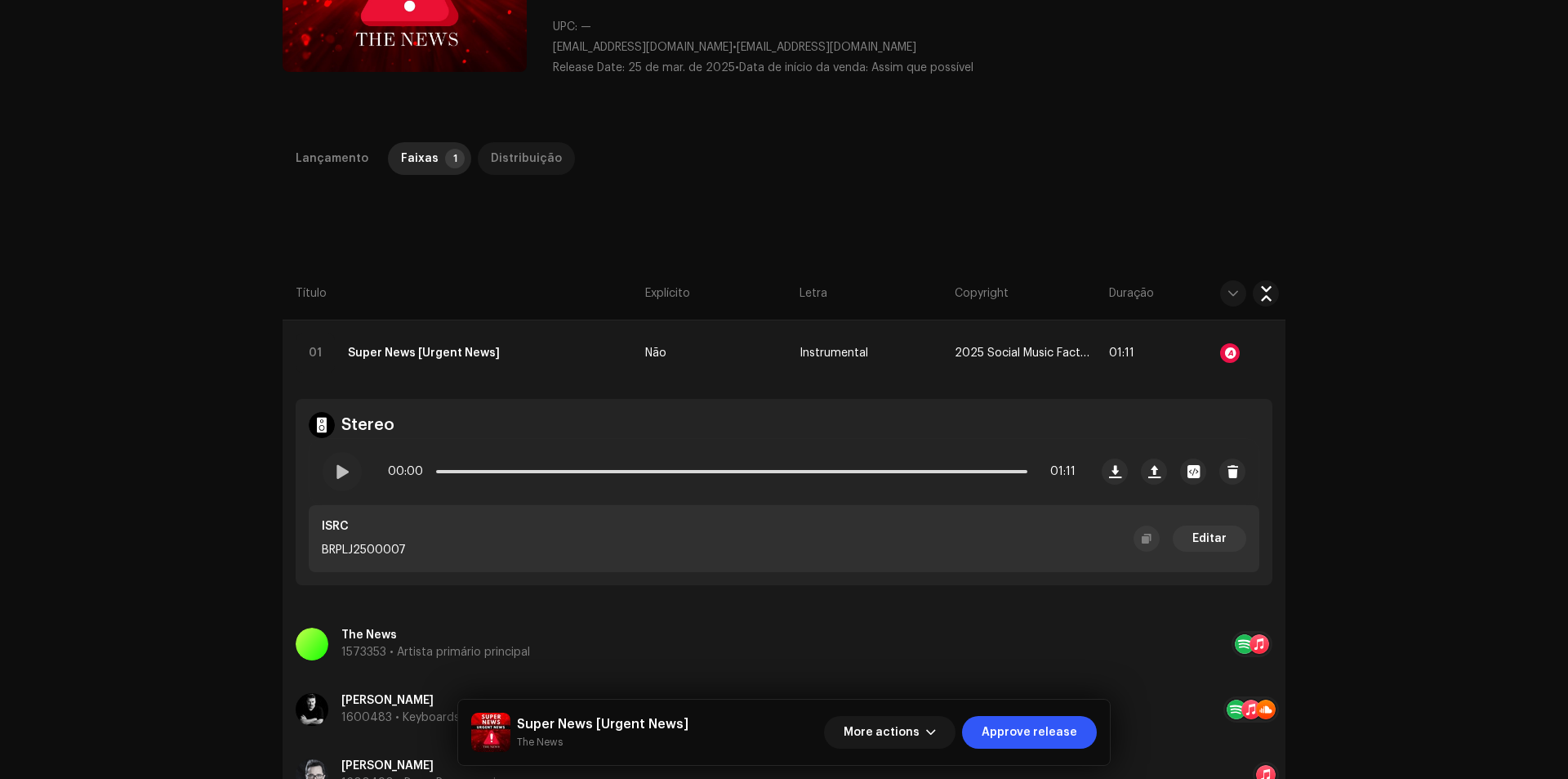
click at [512, 166] on div "Lançamento Faixas 1 Distribuição" at bounding box center [783, 166] width 1002 height 47
click at [521, 160] on div "Distribuição" at bounding box center [526, 158] width 71 height 32
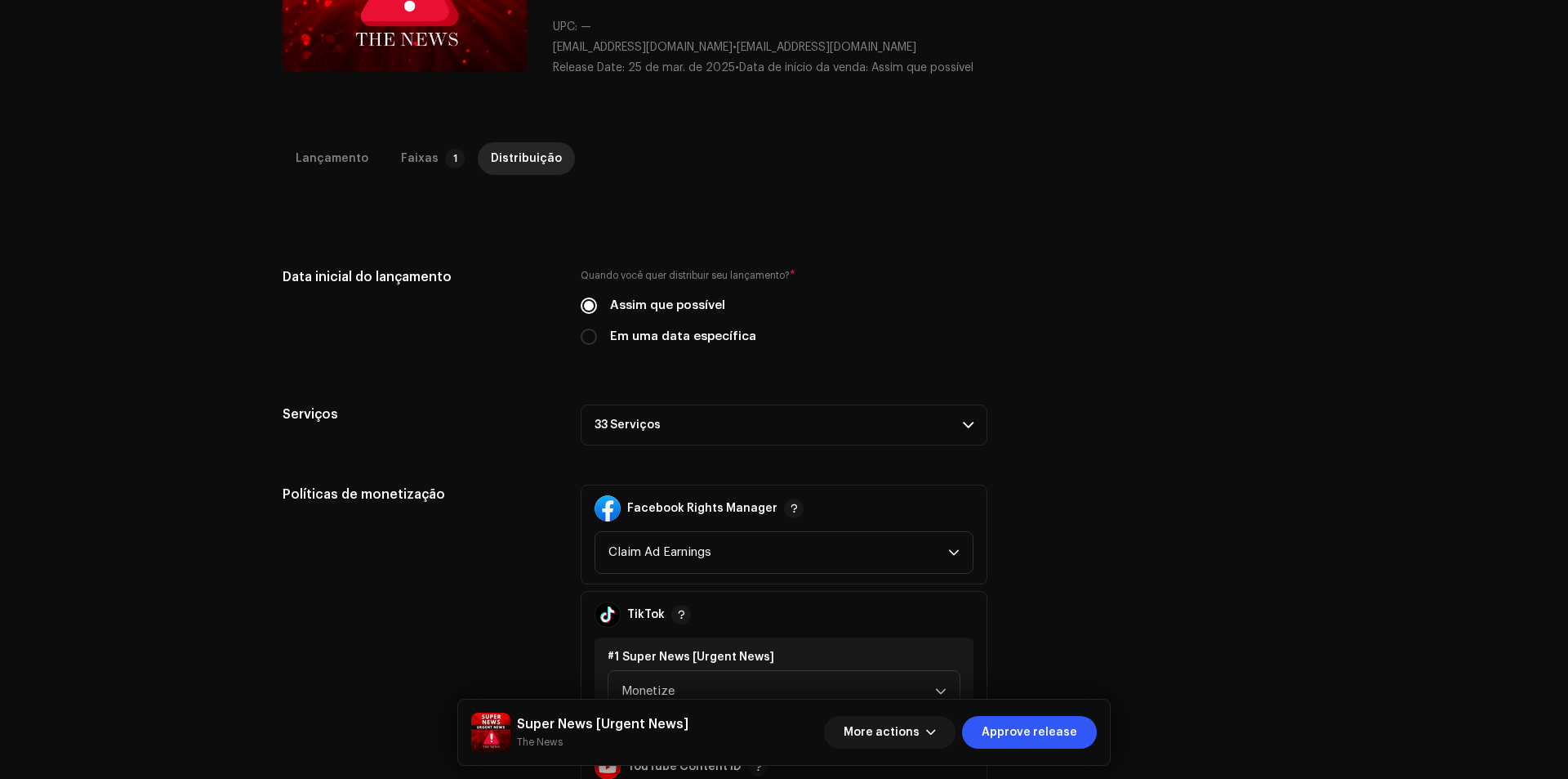
click at [809, 419] on p-accordion-header "33 Serviços" at bounding box center [784, 425] width 406 height 40
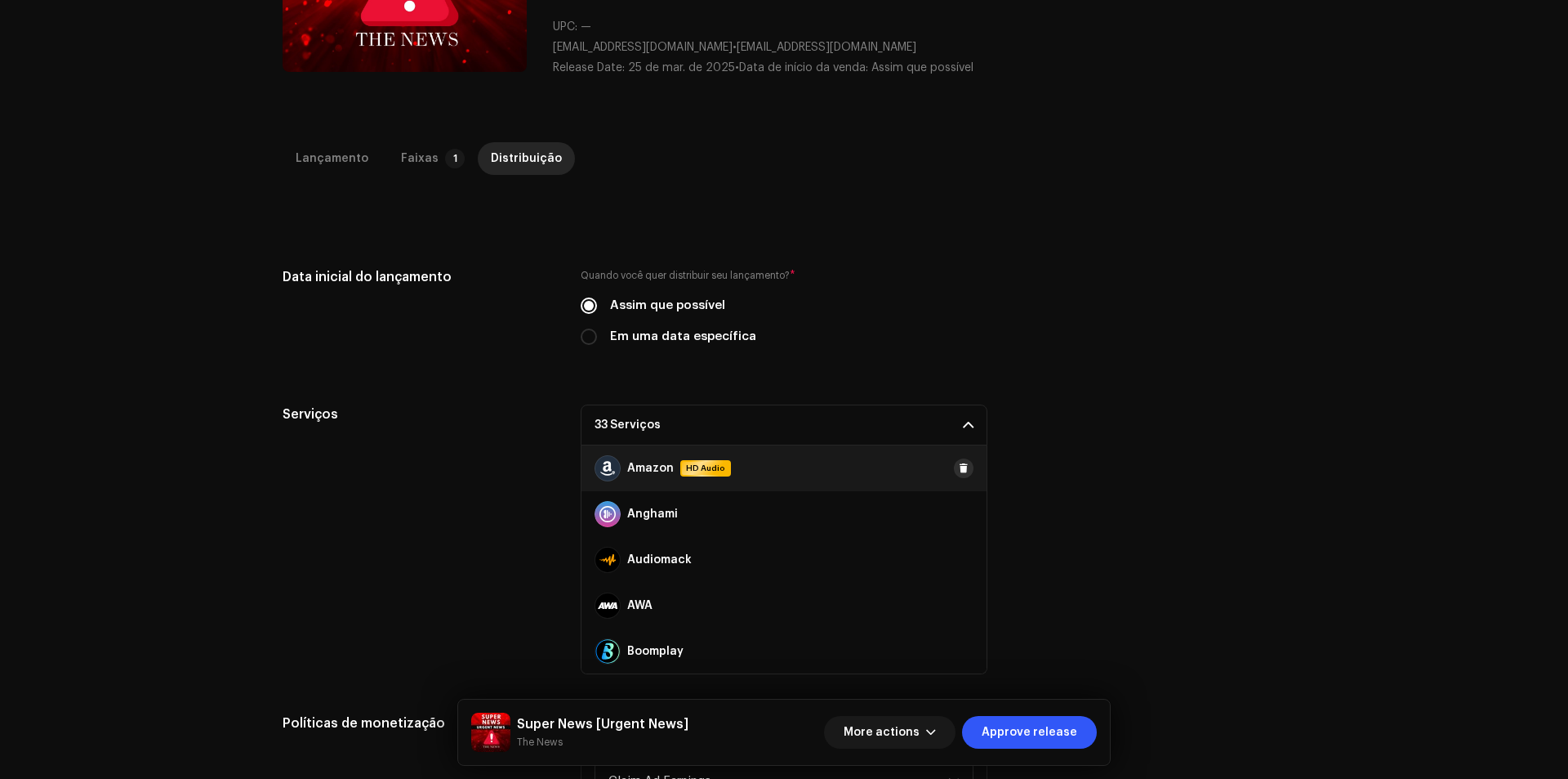
click at [958, 468] on span at bounding box center [963, 468] width 10 height 13
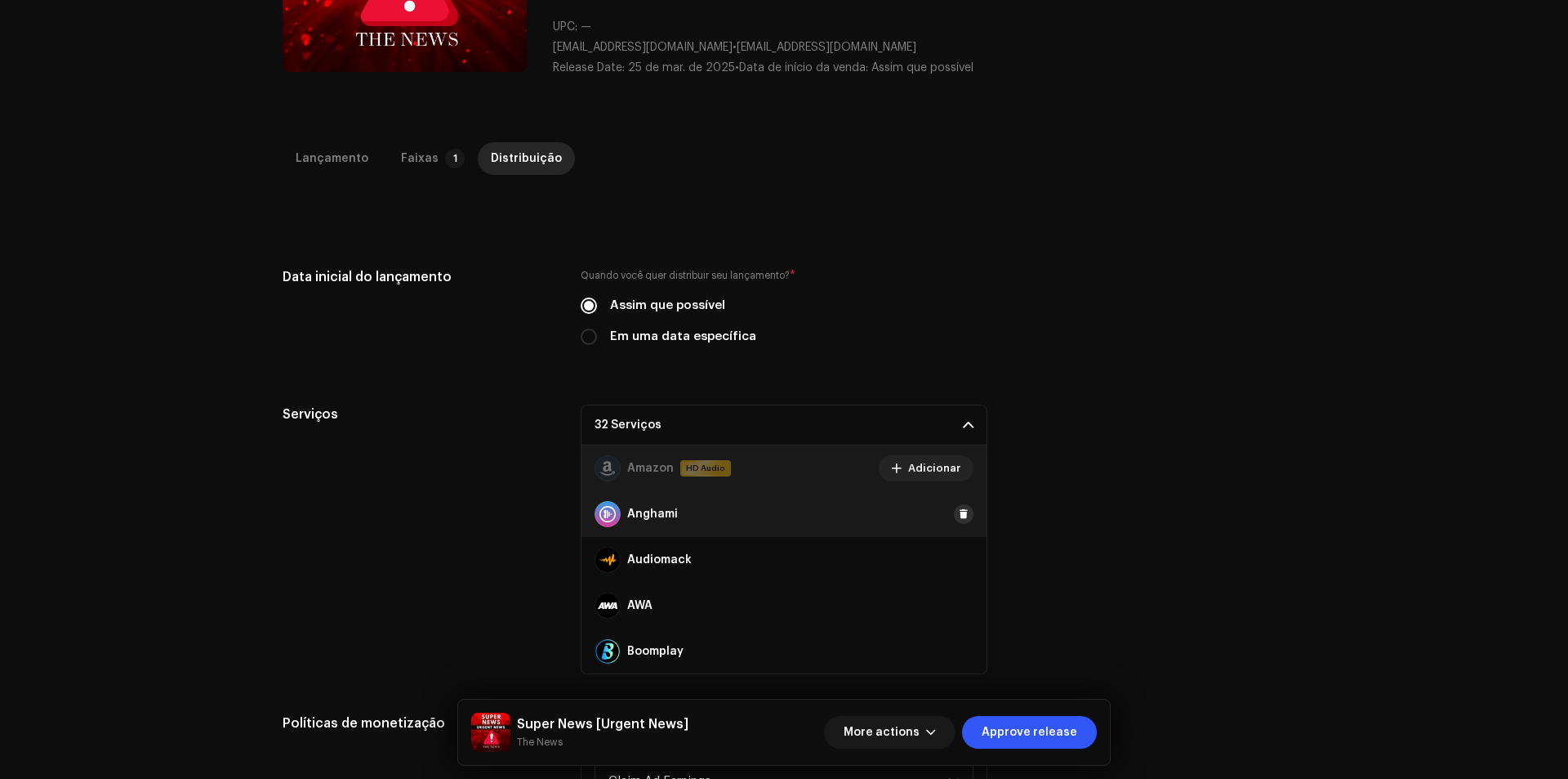
click at [954, 503] on div "Anghami" at bounding box center [784, 514] width 405 height 46
click at [958, 515] on span at bounding box center [963, 514] width 10 height 13
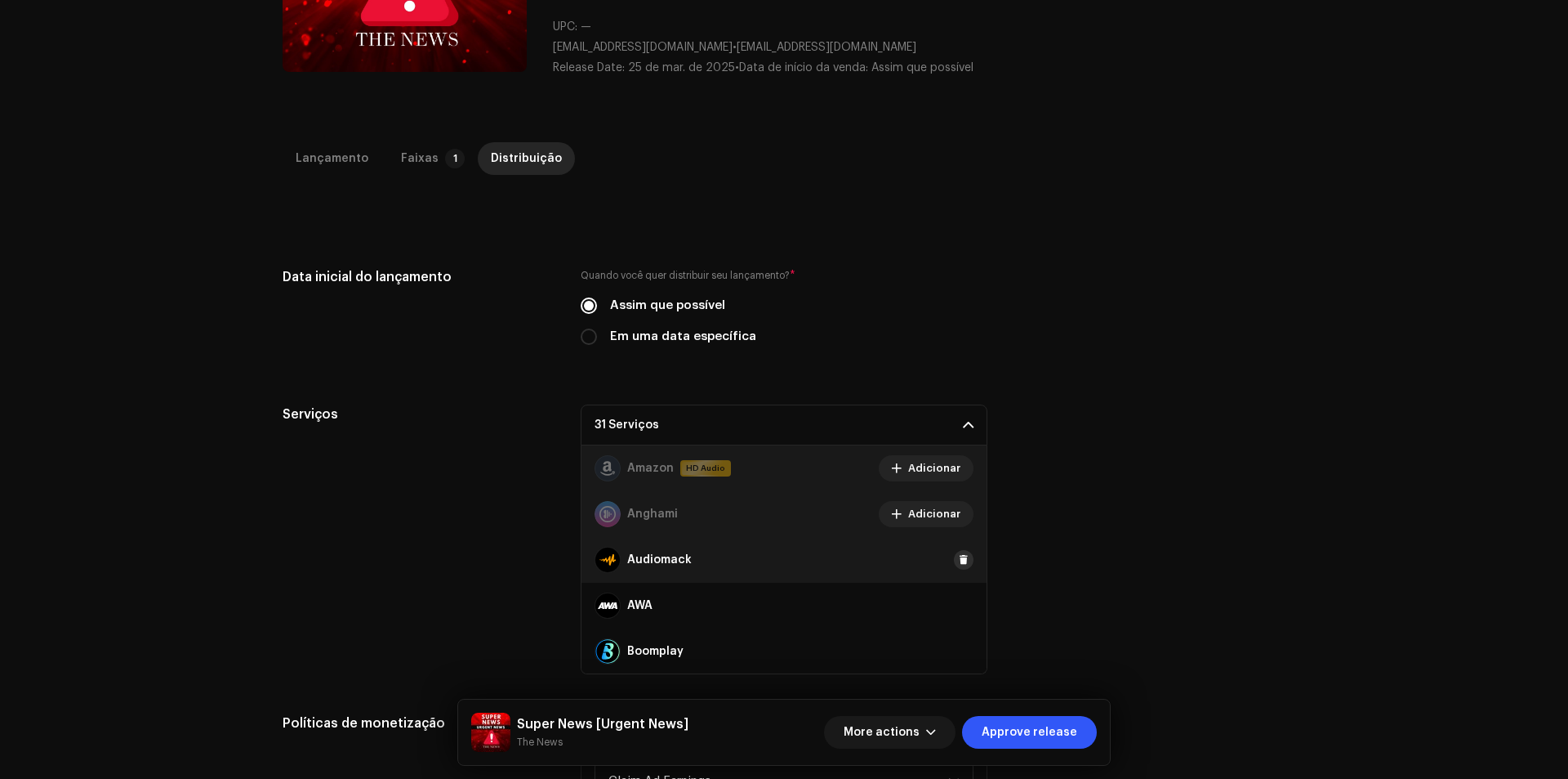
click at [958, 559] on span at bounding box center [963, 560] width 10 height 13
click at [958, 610] on span at bounding box center [963, 605] width 10 height 13
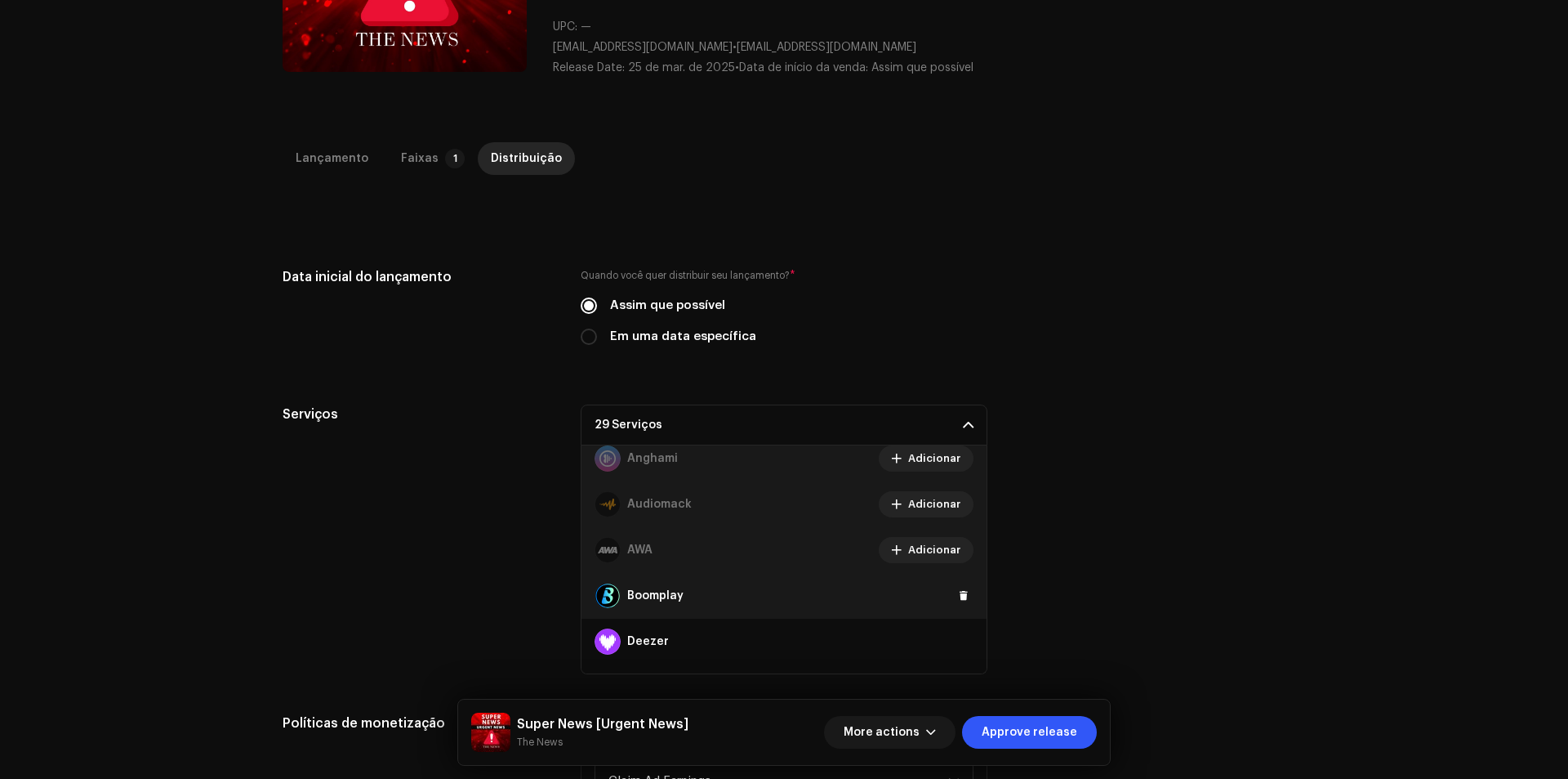
scroll to position [82, 0]
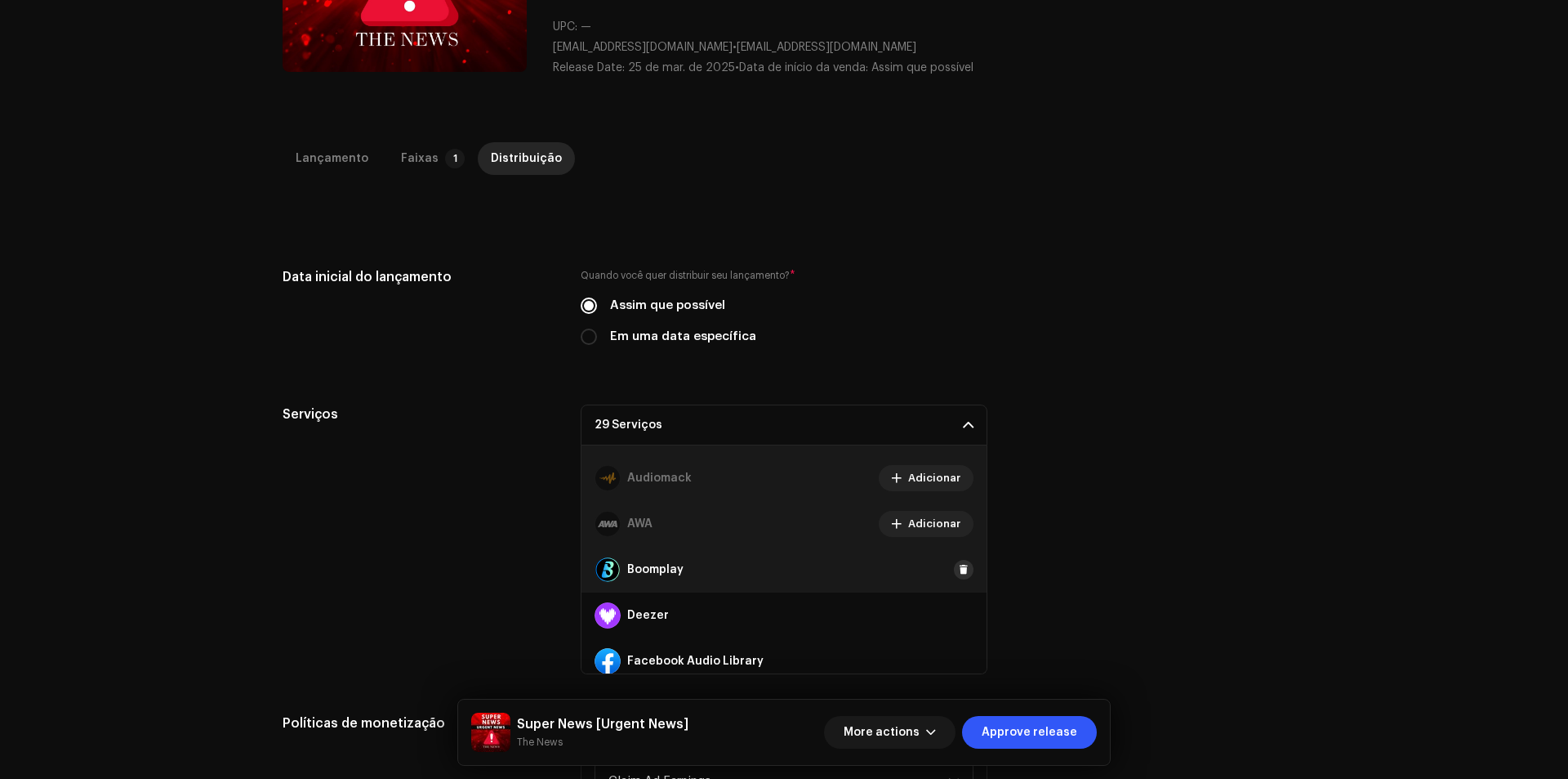
click at [958, 573] on span at bounding box center [963, 569] width 10 height 13
drag, startPoint x: 953, startPoint y: 619, endPoint x: 943, endPoint y: 552, distance: 67.7
click at [958, 617] on span at bounding box center [963, 615] width 10 height 13
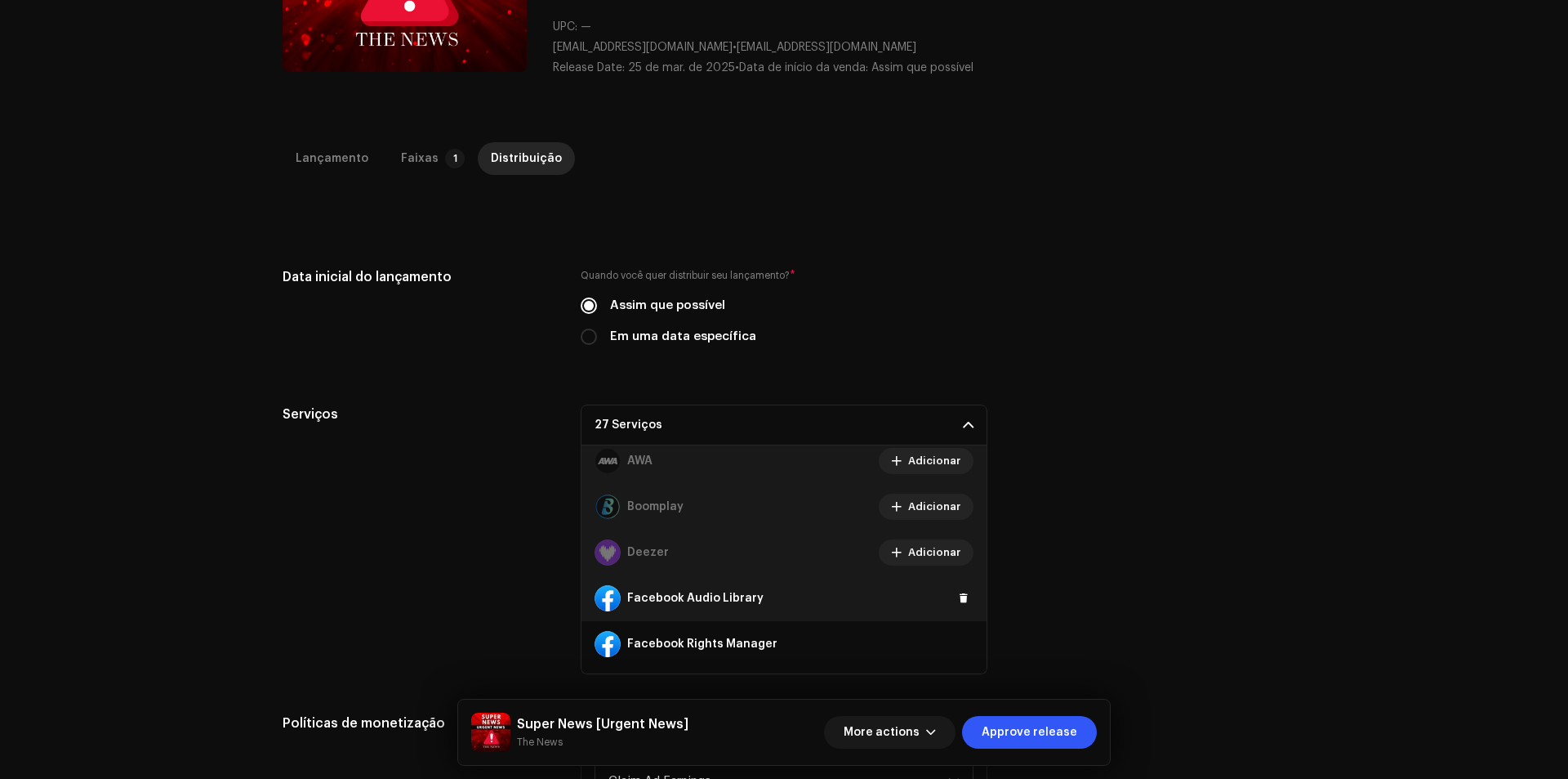
scroll to position [245, 0]
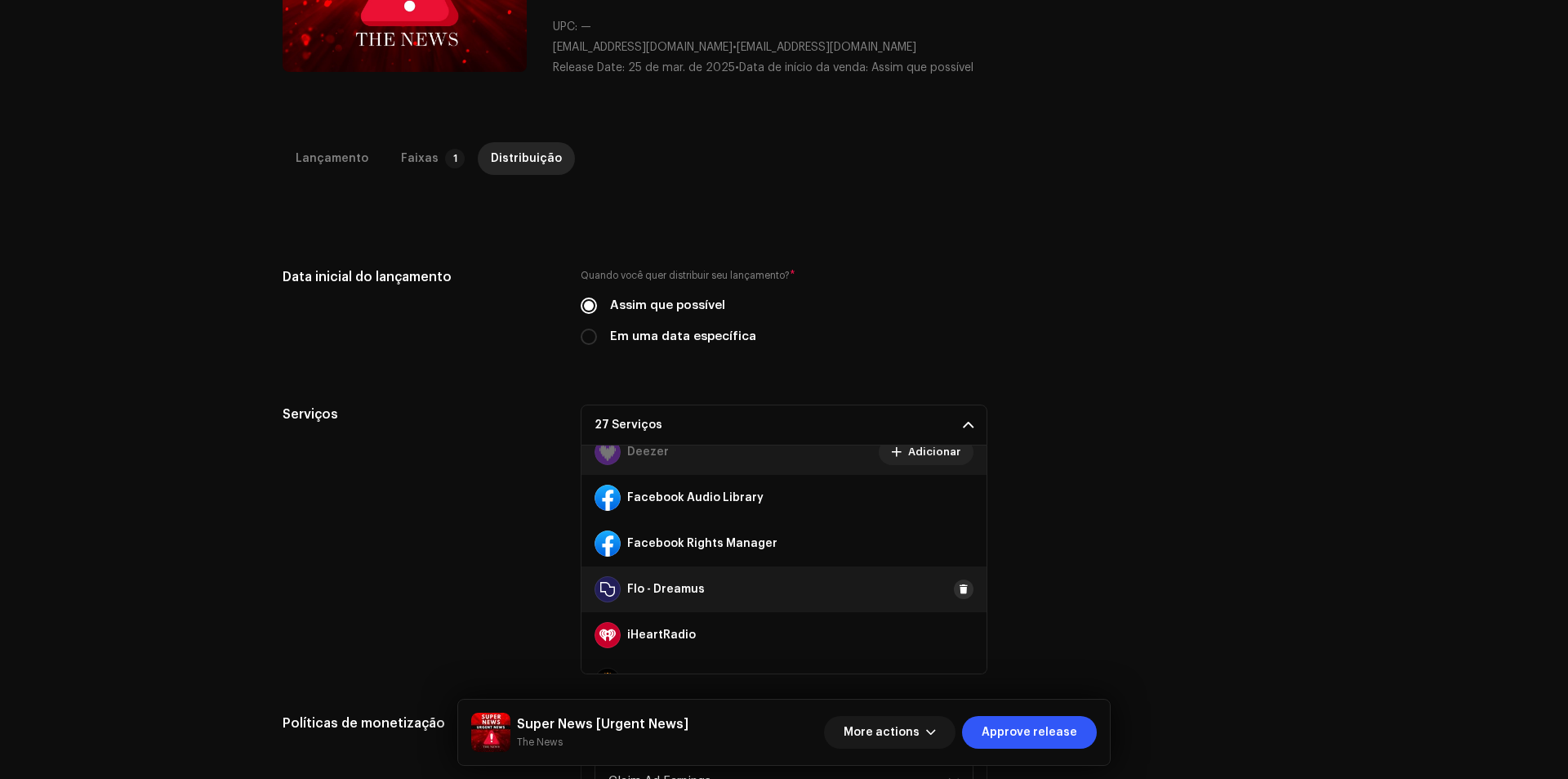
click at [958, 592] on span at bounding box center [963, 589] width 10 height 13
drag, startPoint x: 956, startPoint y: 642, endPoint x: 943, endPoint y: 541, distance: 101.8
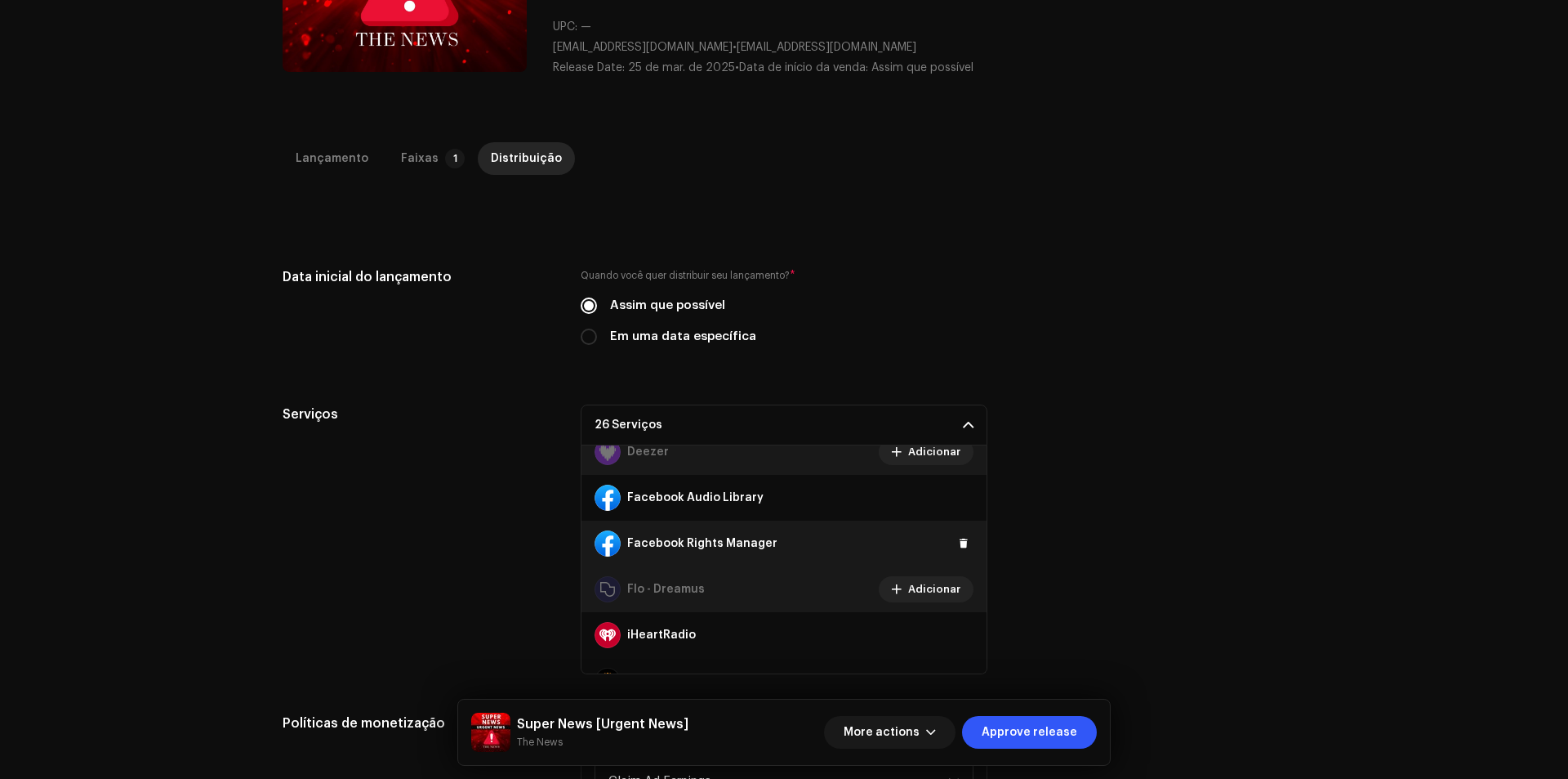
click at [0, 0] on button at bounding box center [0, 0] width 0 height 0
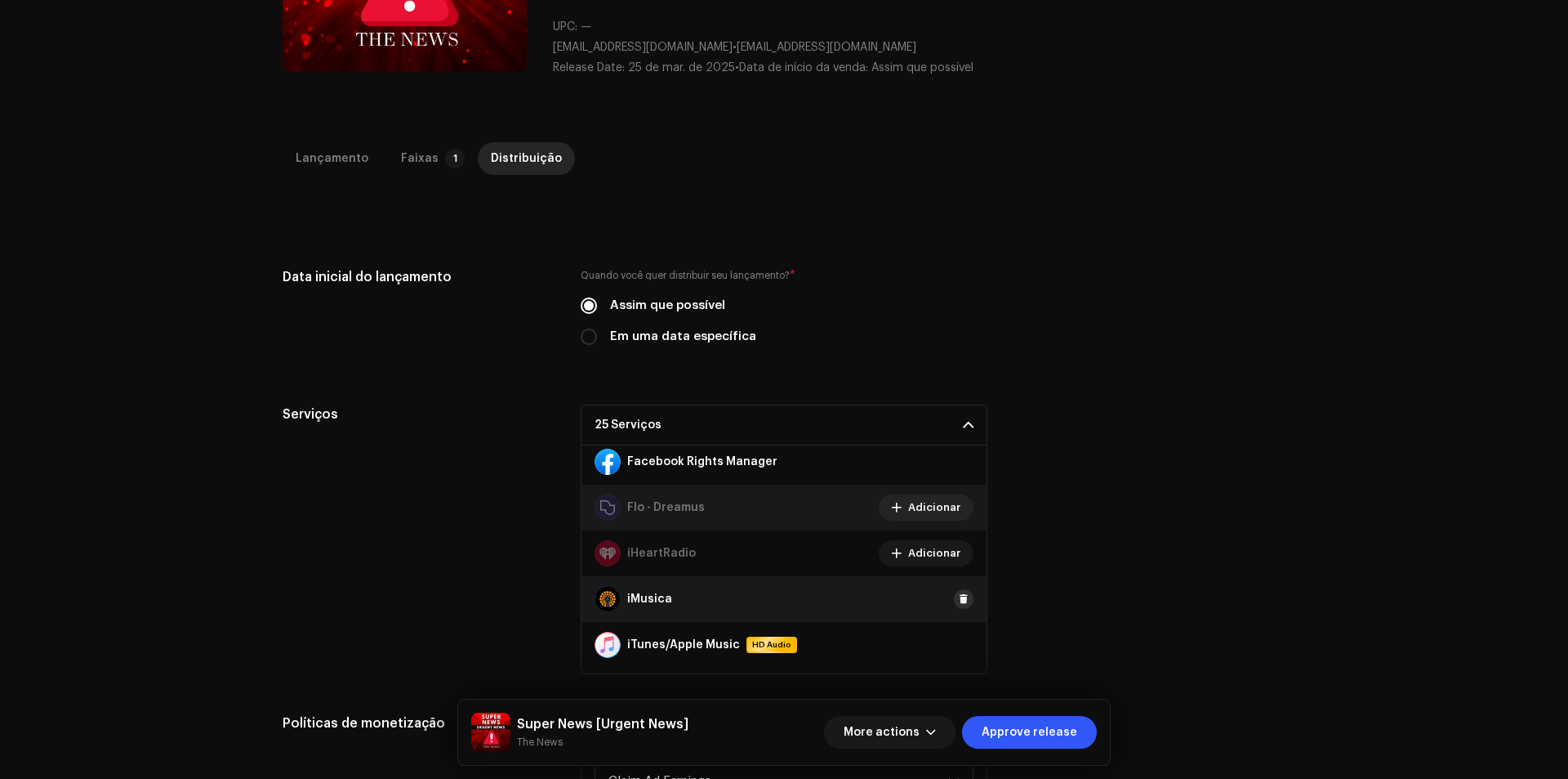
click at [954, 592] on button at bounding box center [964, 599] width 20 height 20
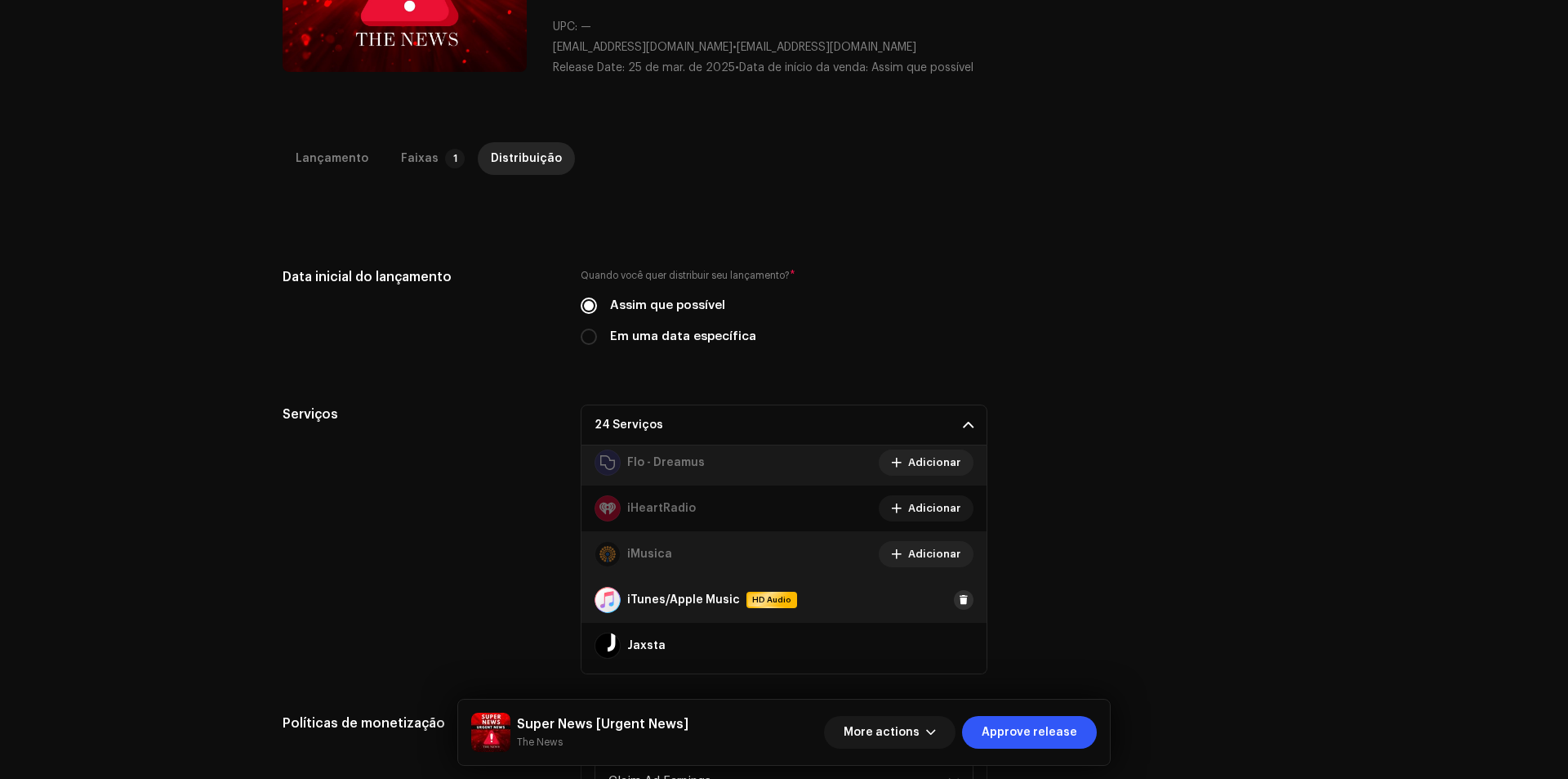
scroll to position [408, 0]
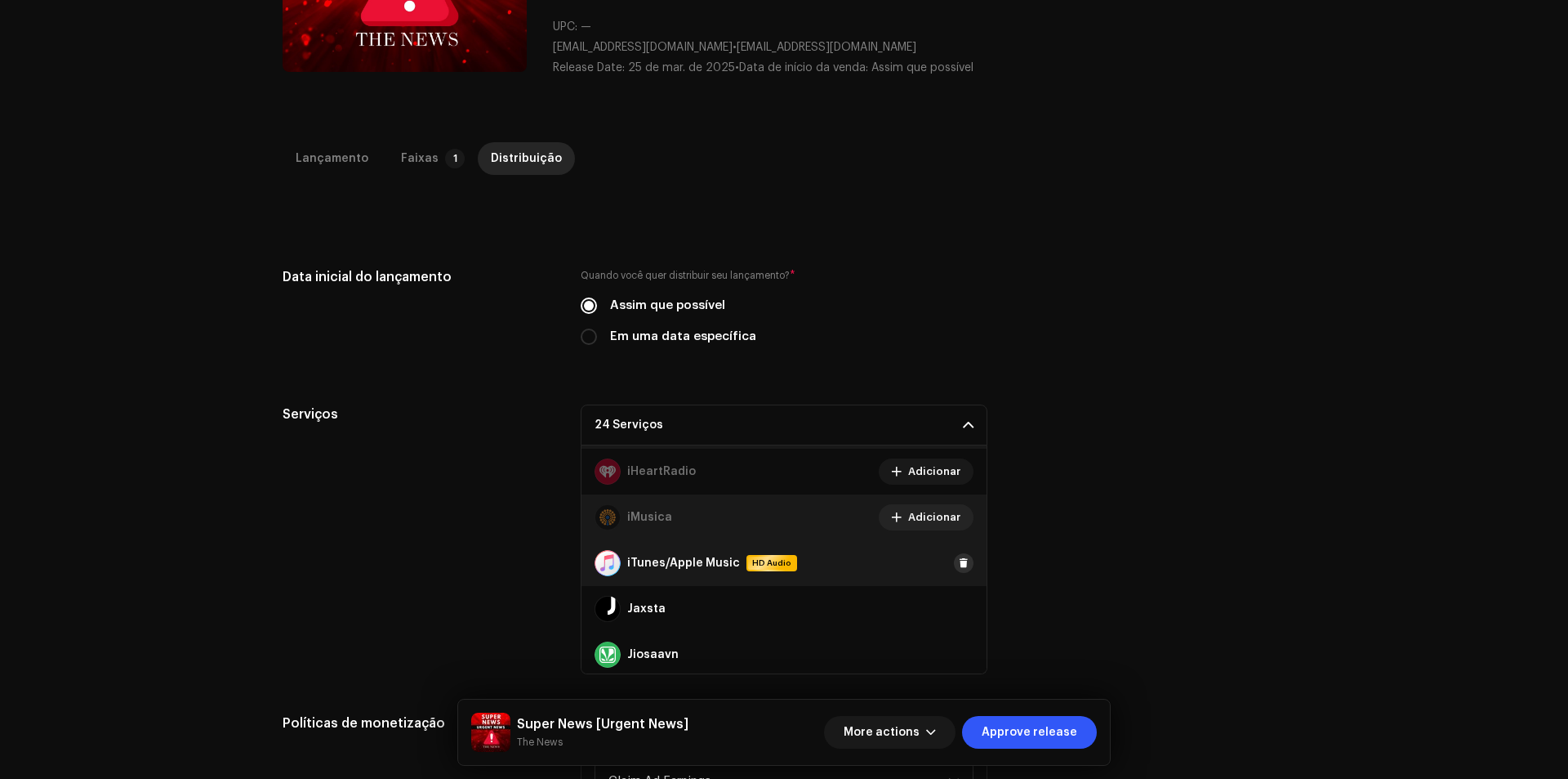
click at [958, 565] on span at bounding box center [963, 562] width 10 height 13
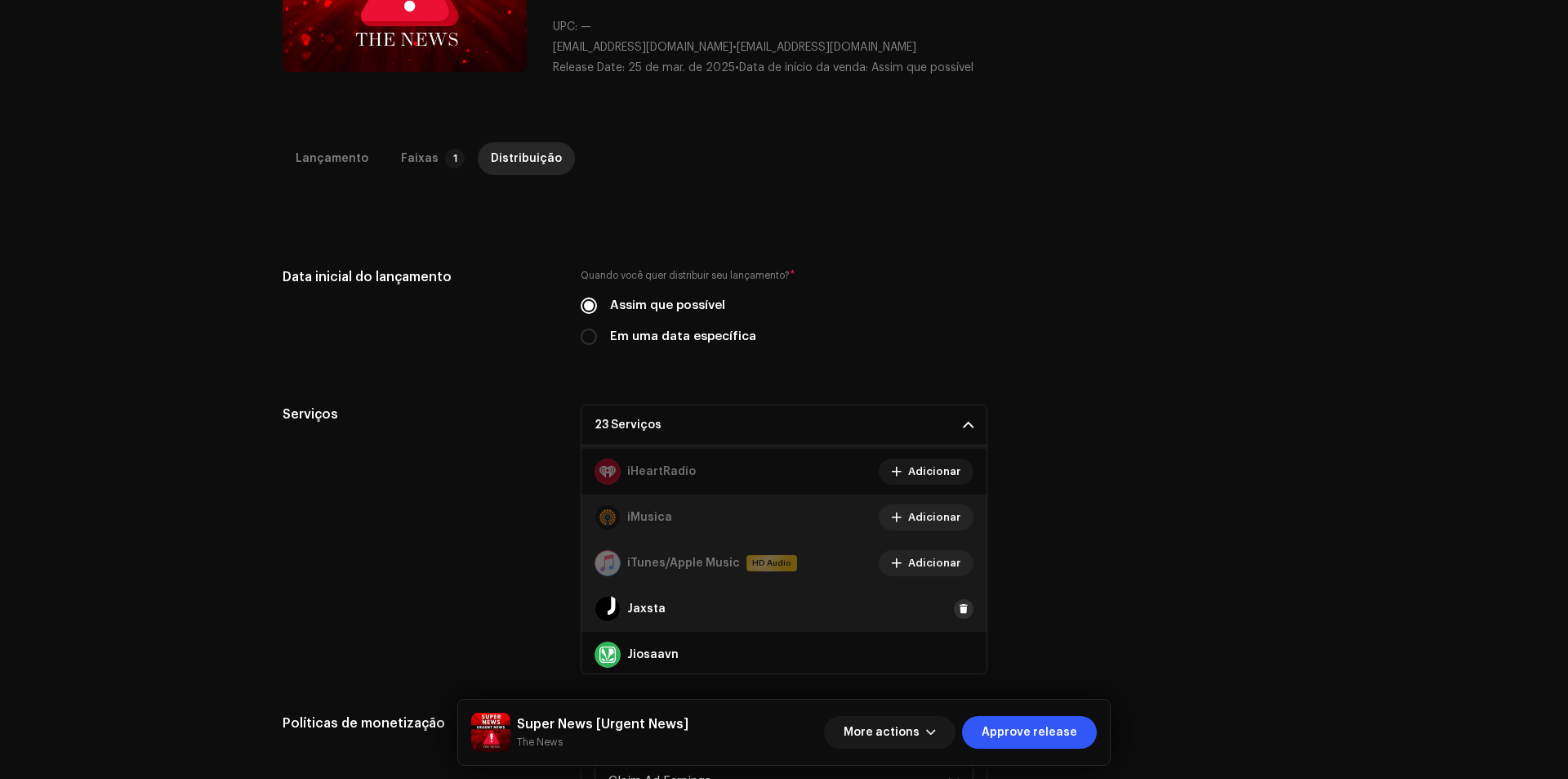
click at [954, 601] on button at bounding box center [964, 609] width 20 height 20
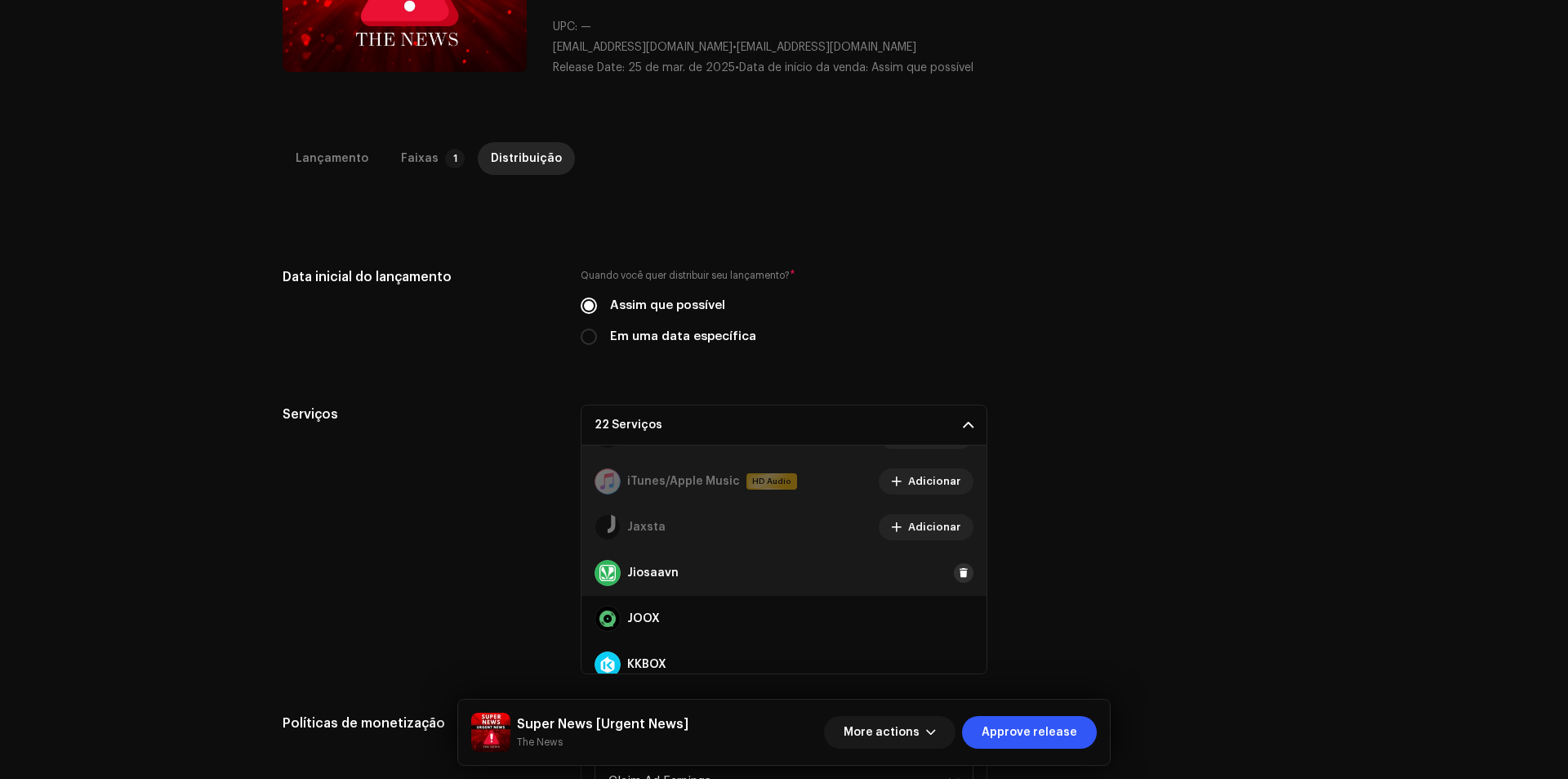
click at [958, 574] on span at bounding box center [963, 572] width 10 height 13
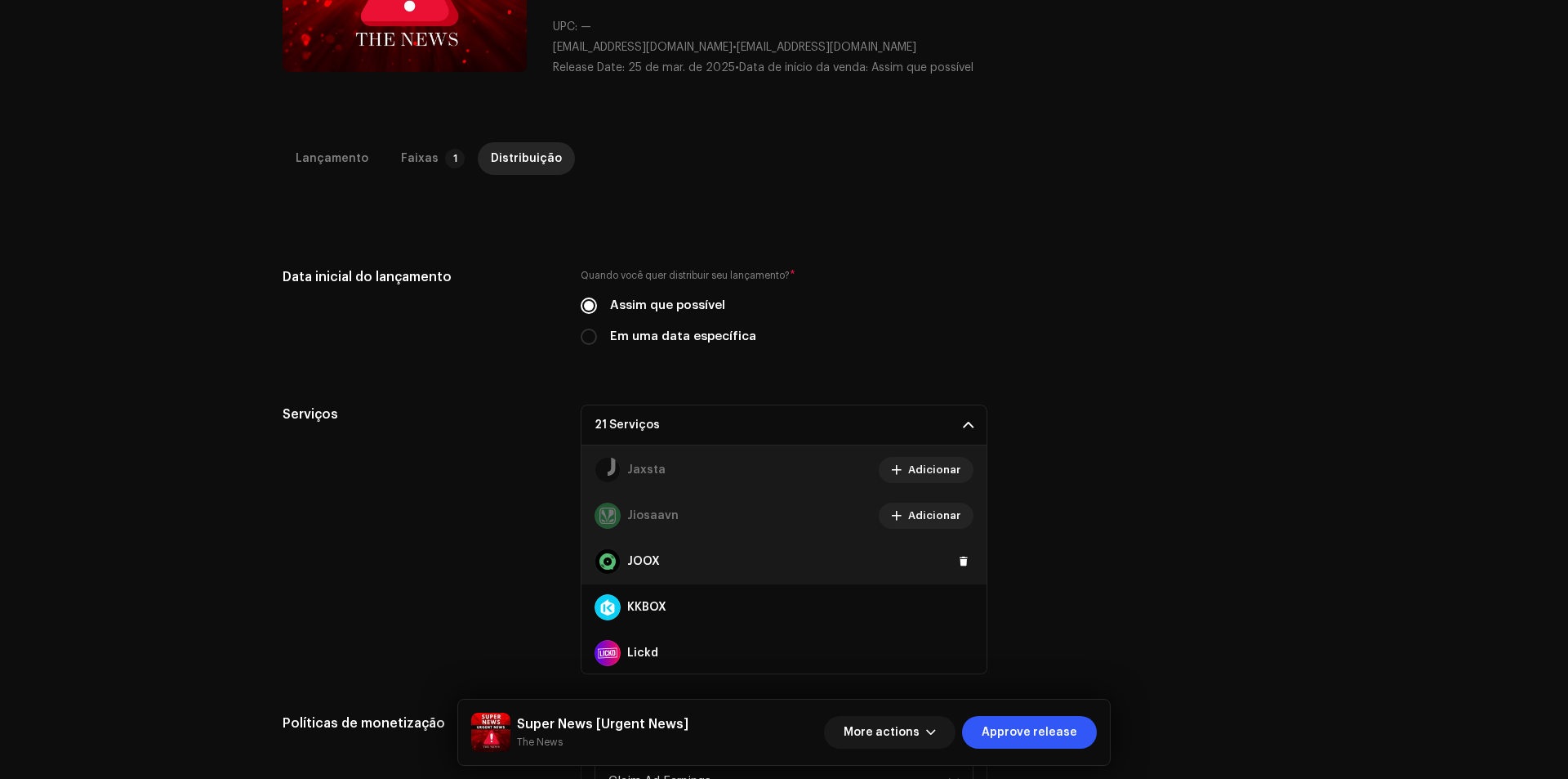
scroll to position [572, 0]
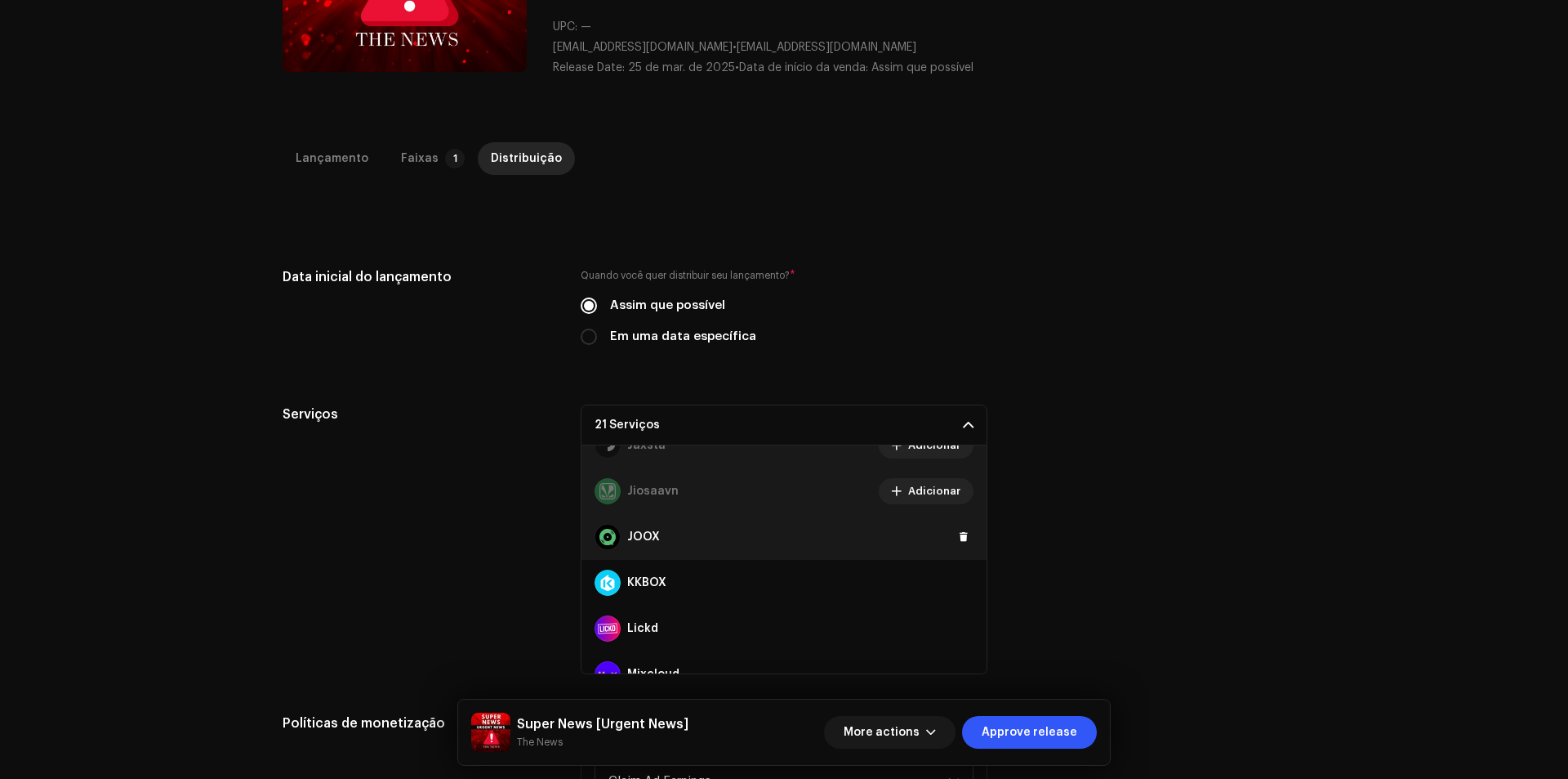
click at [949, 548] on div "JOOX" at bounding box center [784, 536] width 405 height 46
click at [958, 542] on span at bounding box center [963, 536] width 10 height 13
click at [954, 586] on button at bounding box center [964, 583] width 20 height 20
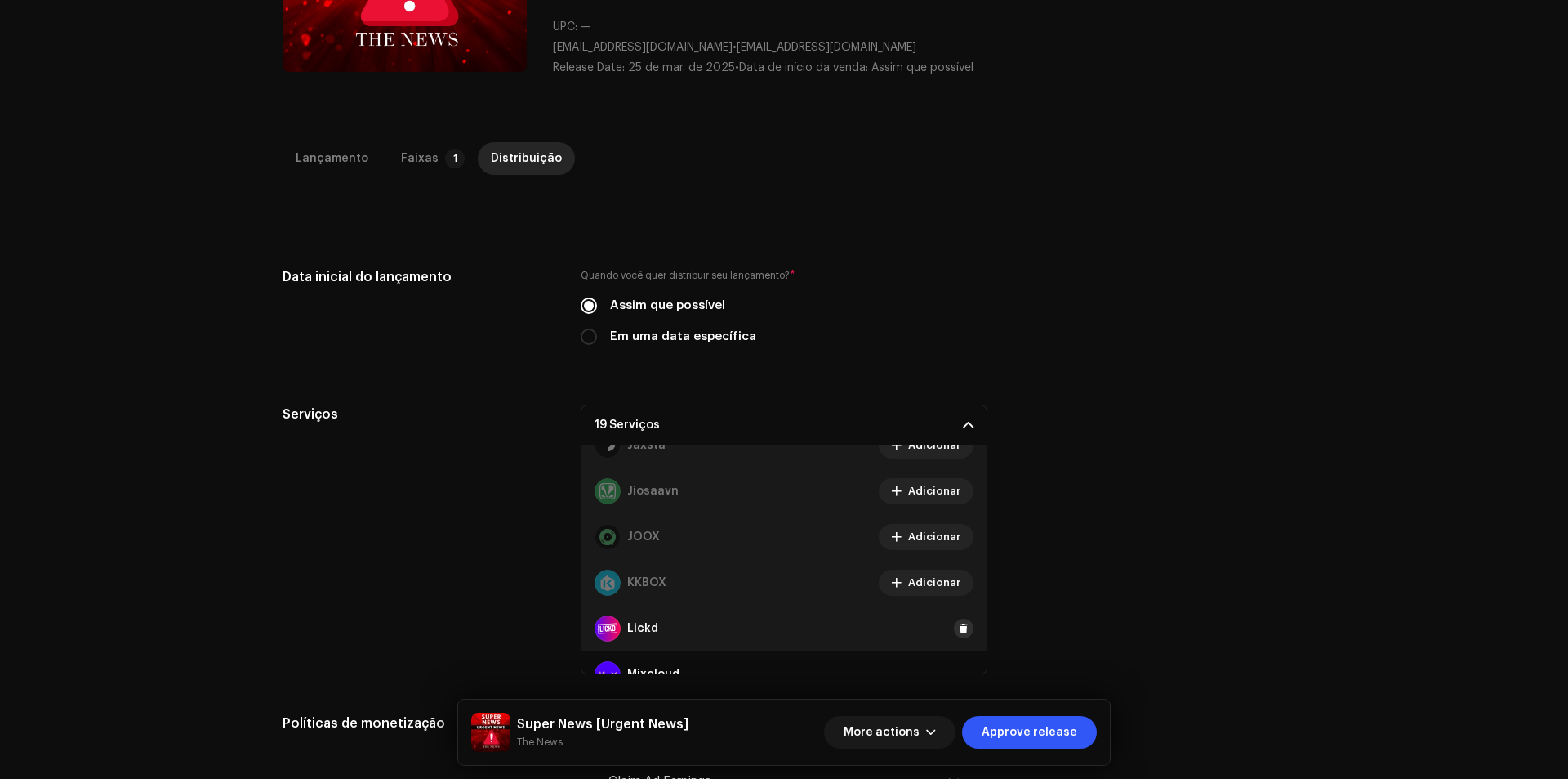
click at [958, 628] on span at bounding box center [963, 628] width 10 height 13
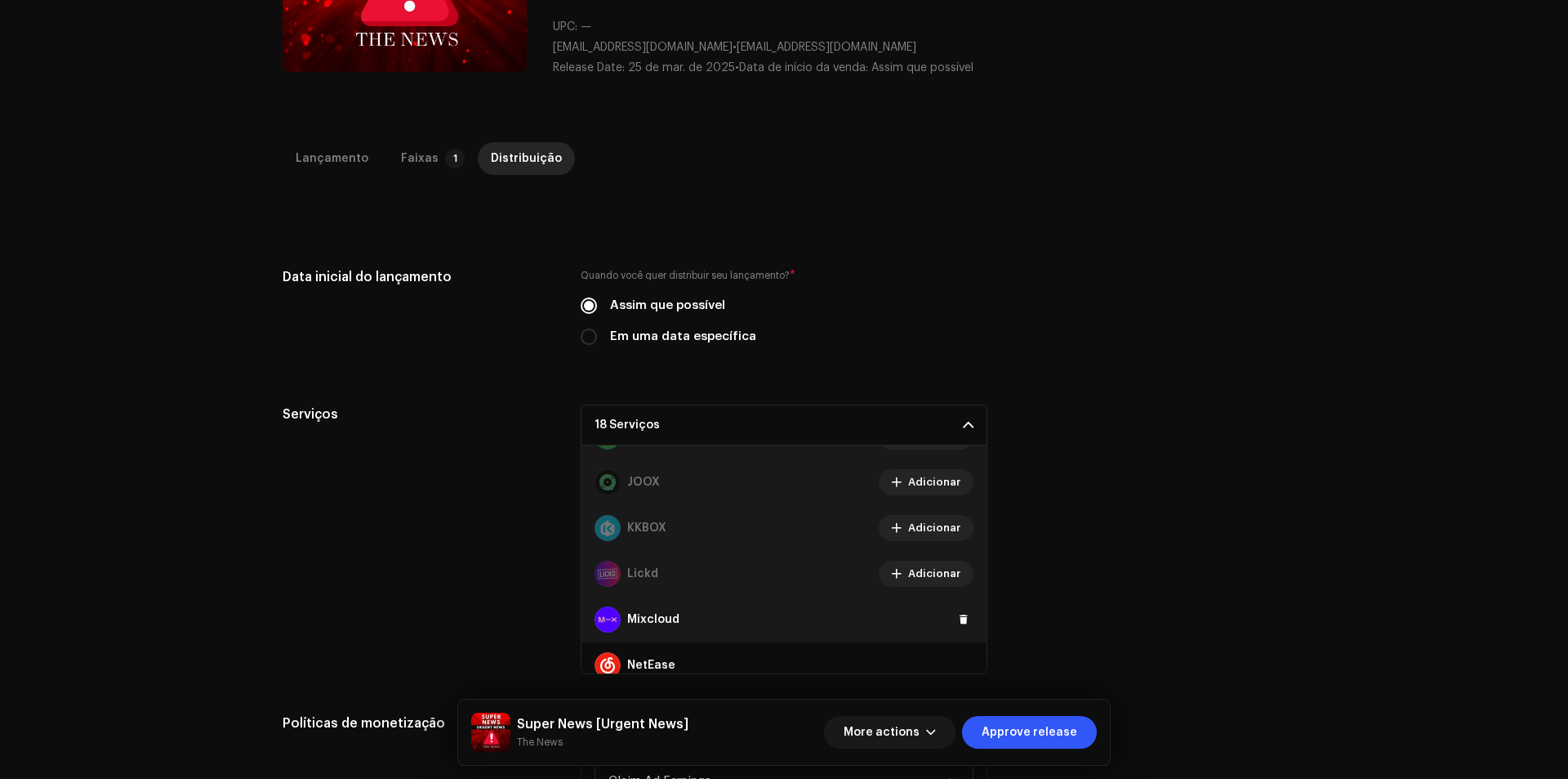
scroll to position [654, 0]
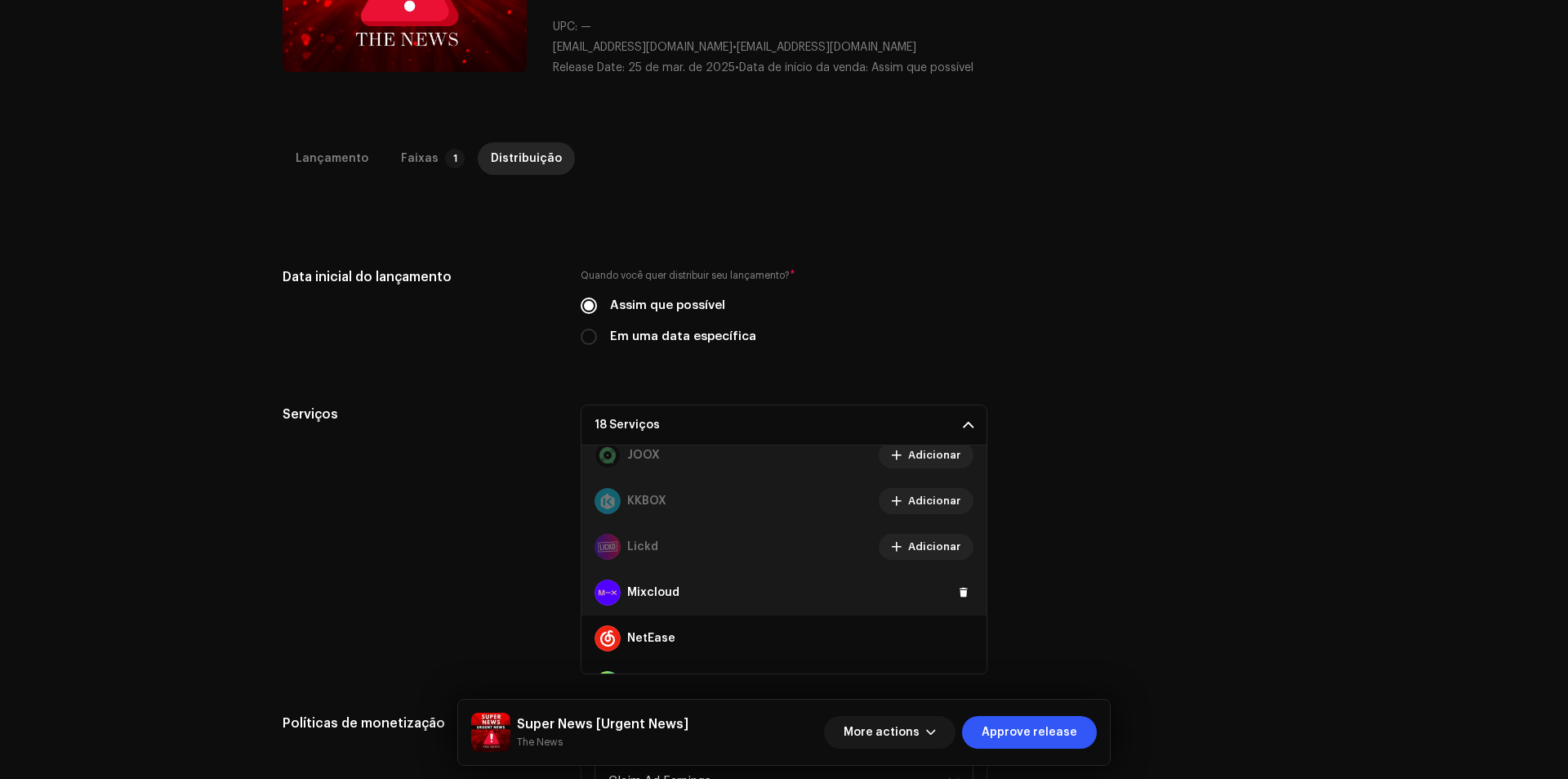
click at [963, 584] on div "Mixcloud" at bounding box center [784, 592] width 405 height 46
click at [958, 586] on span at bounding box center [963, 592] width 10 height 13
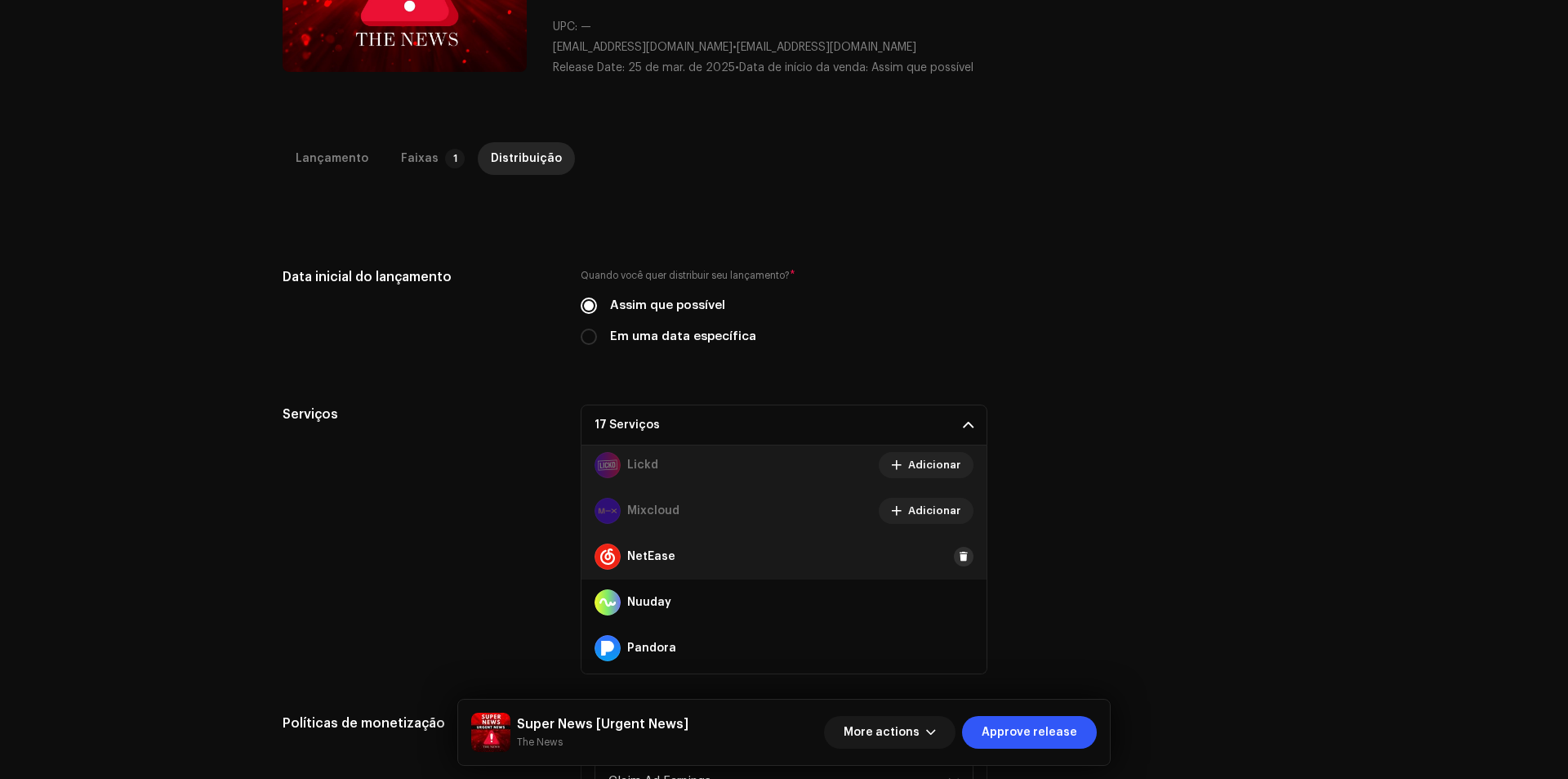
click at [957, 550] on button at bounding box center [964, 557] width 20 height 20
click at [958, 596] on span at bounding box center [963, 602] width 10 height 13
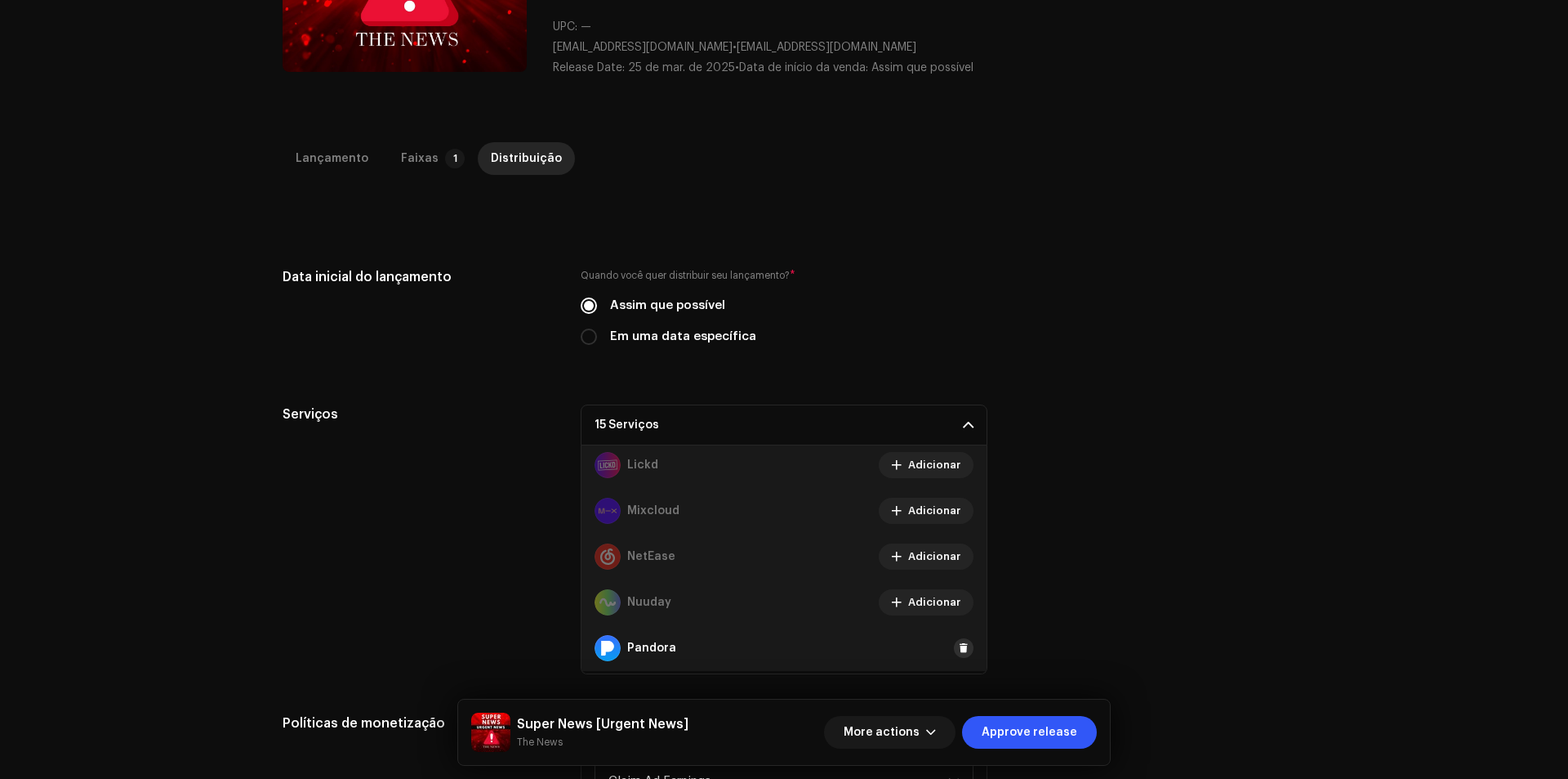
click at [958, 648] on span at bounding box center [963, 648] width 10 height 13
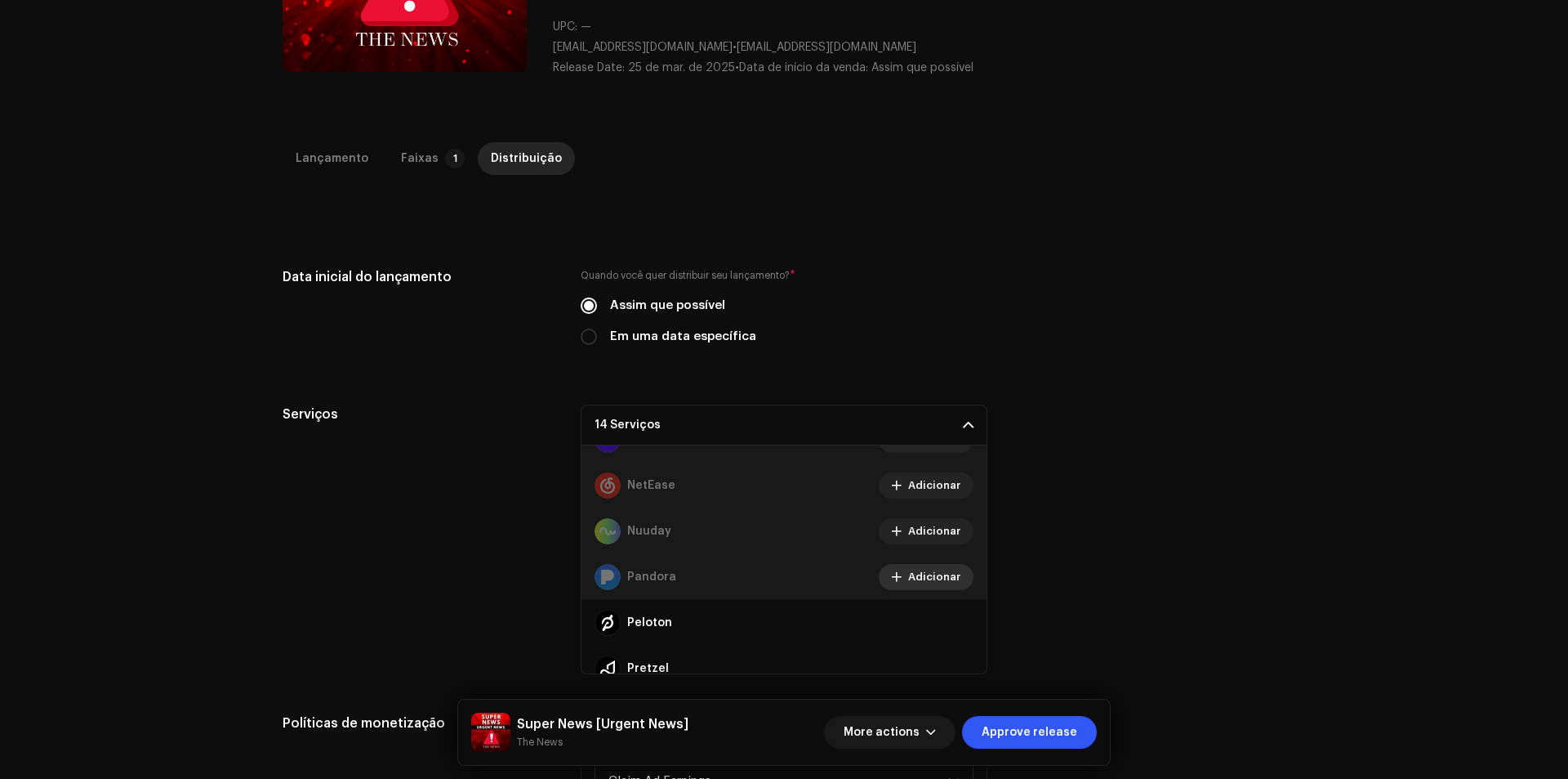
scroll to position [899, 0]
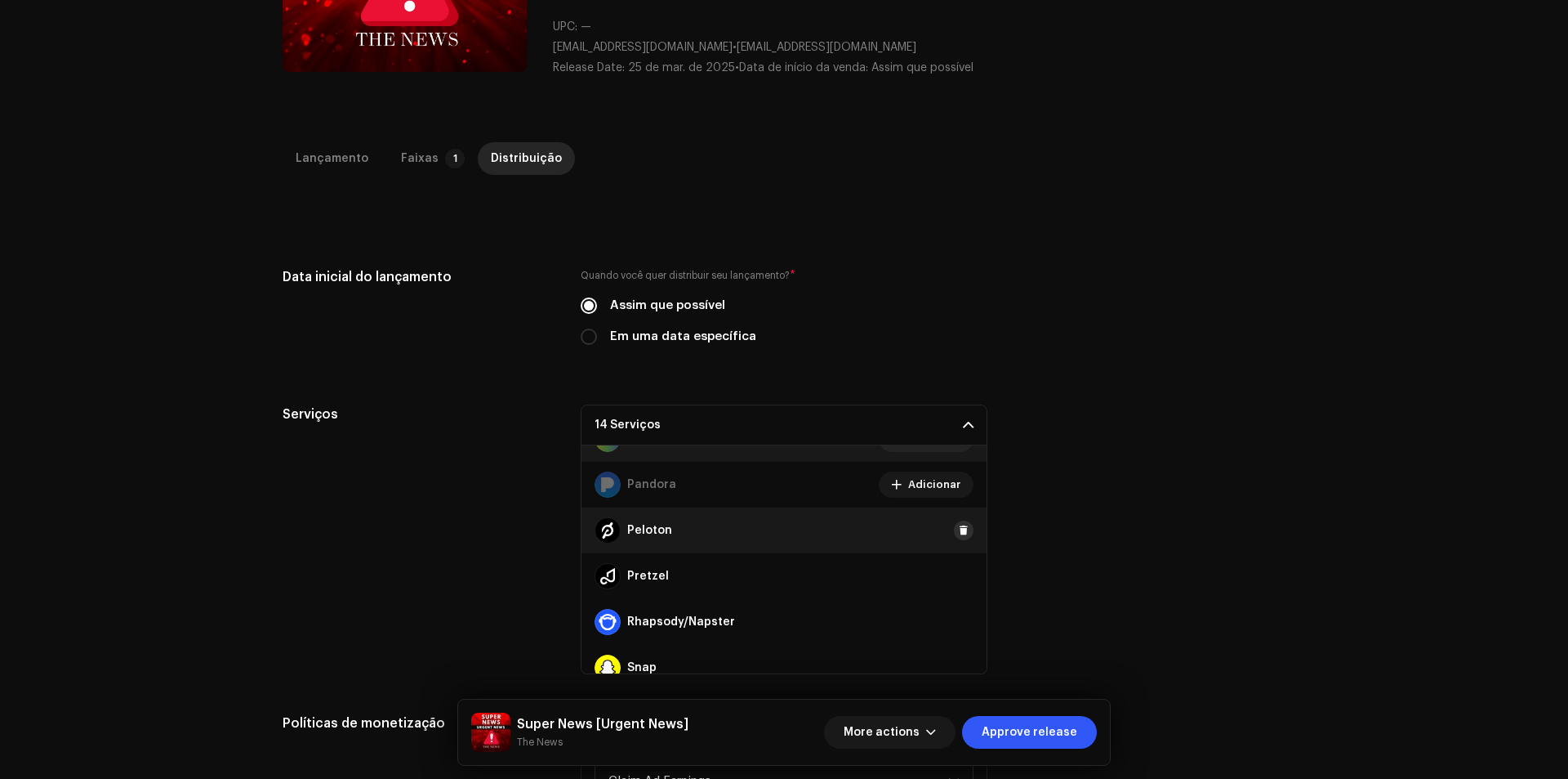
click at [958, 524] on span at bounding box center [963, 530] width 10 height 13
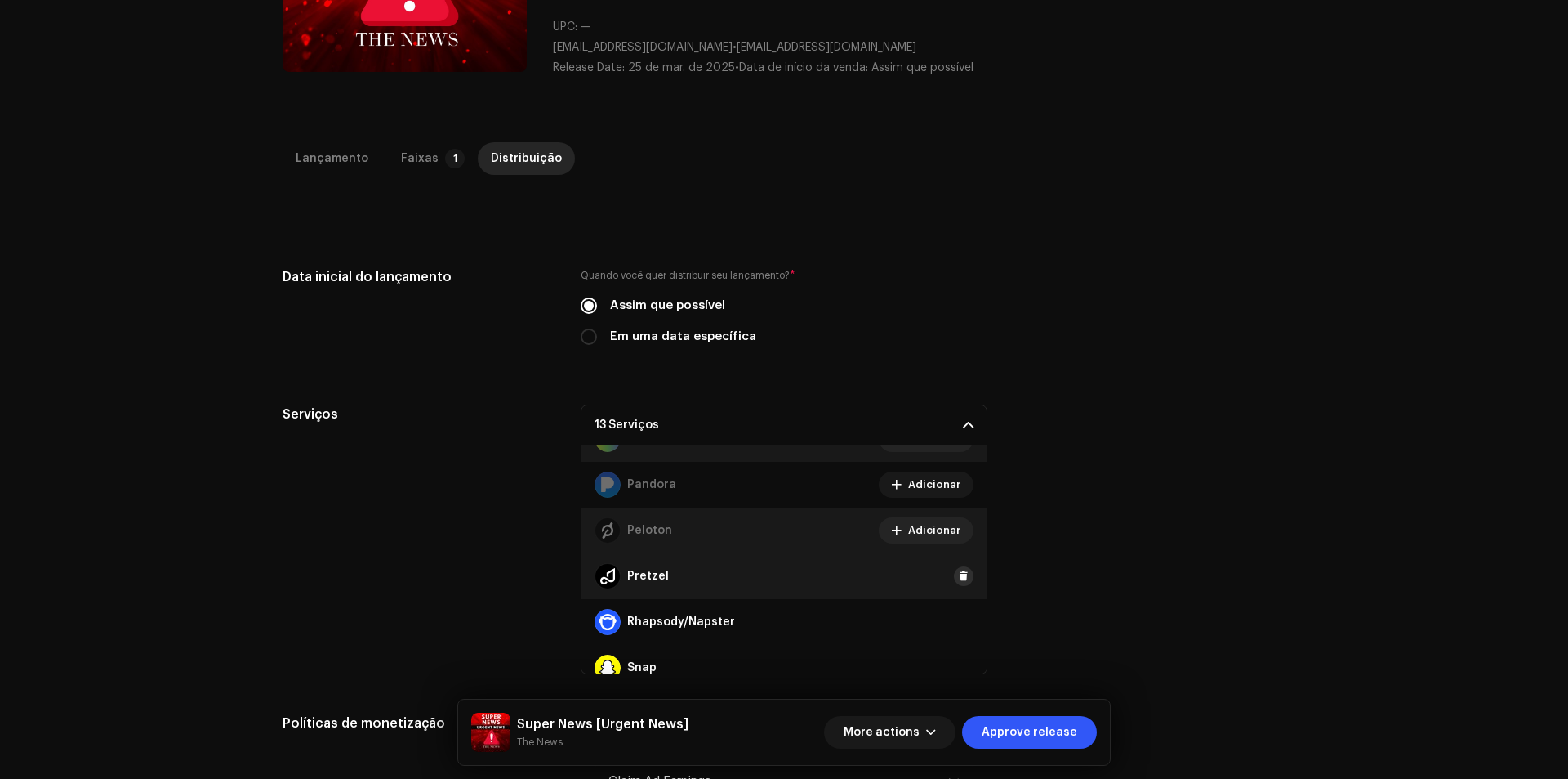
click at [958, 578] on span at bounding box center [963, 576] width 10 height 13
click at [963, 627] on button at bounding box center [964, 622] width 20 height 20
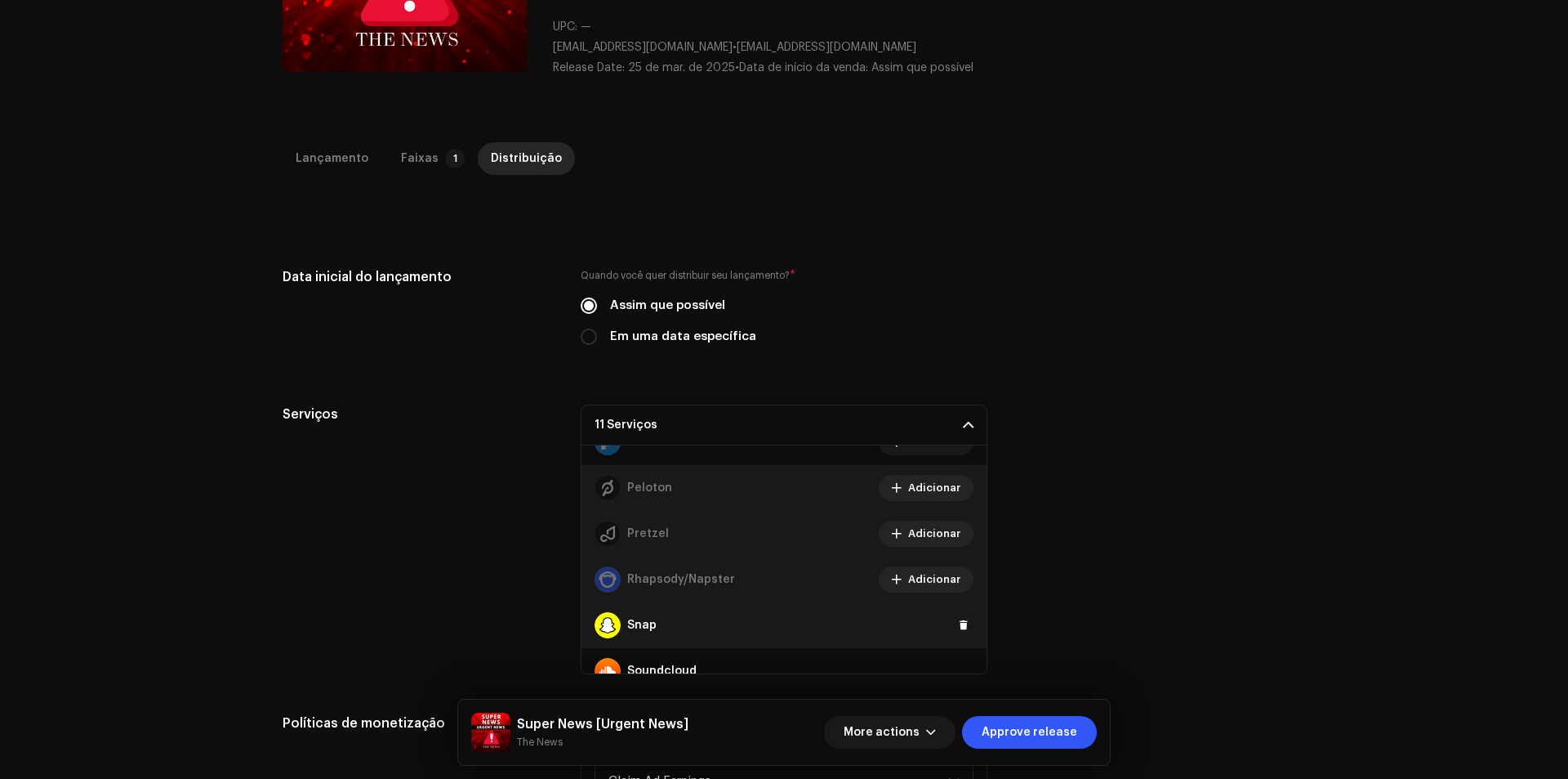
scroll to position [980, 0]
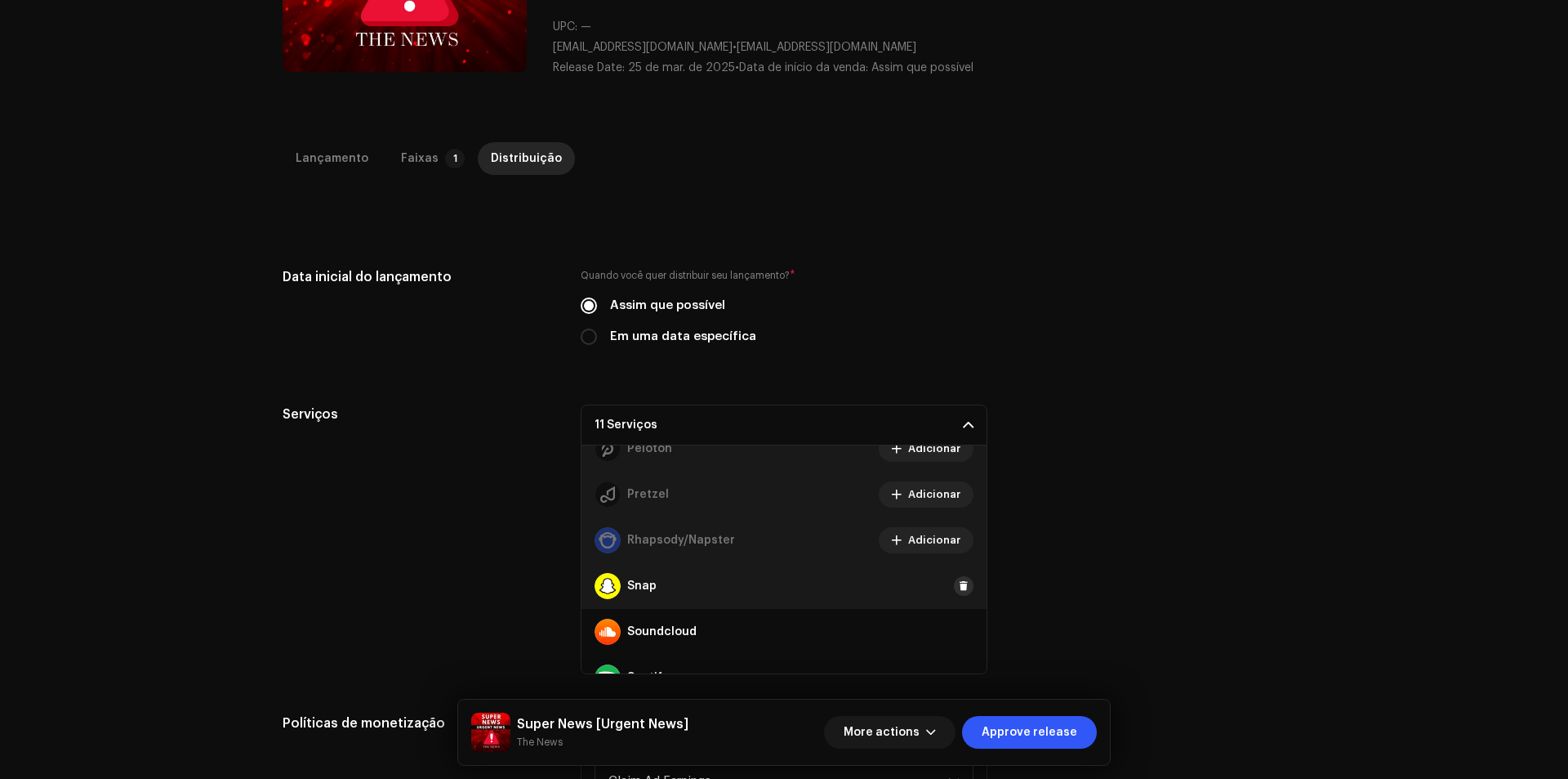
click at [958, 584] on span at bounding box center [963, 586] width 10 height 13
click at [932, 630] on div "Soundcloud" at bounding box center [784, 631] width 405 height 46
click at [958, 630] on span at bounding box center [963, 631] width 10 height 13
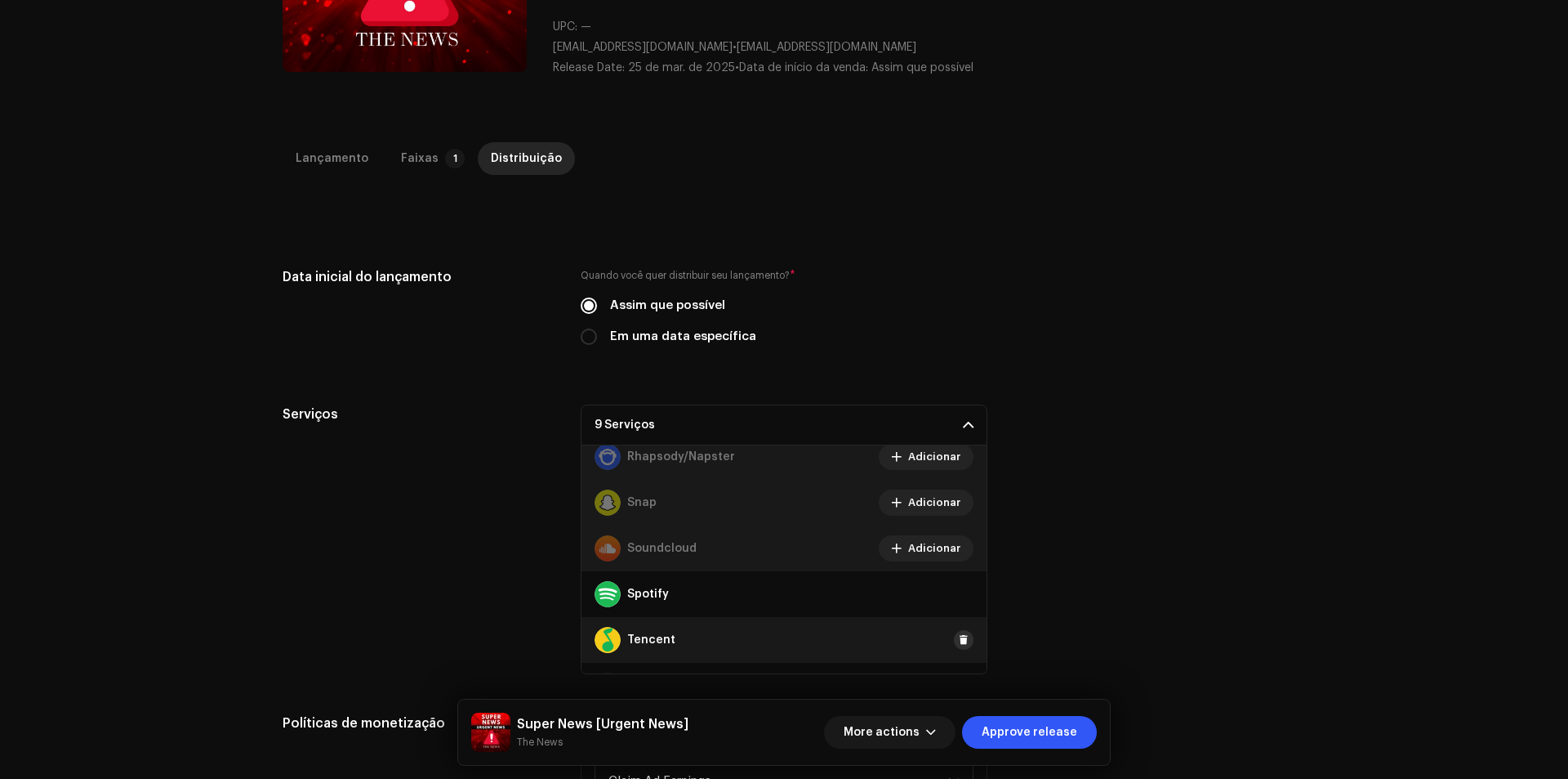
scroll to position [1143, 0]
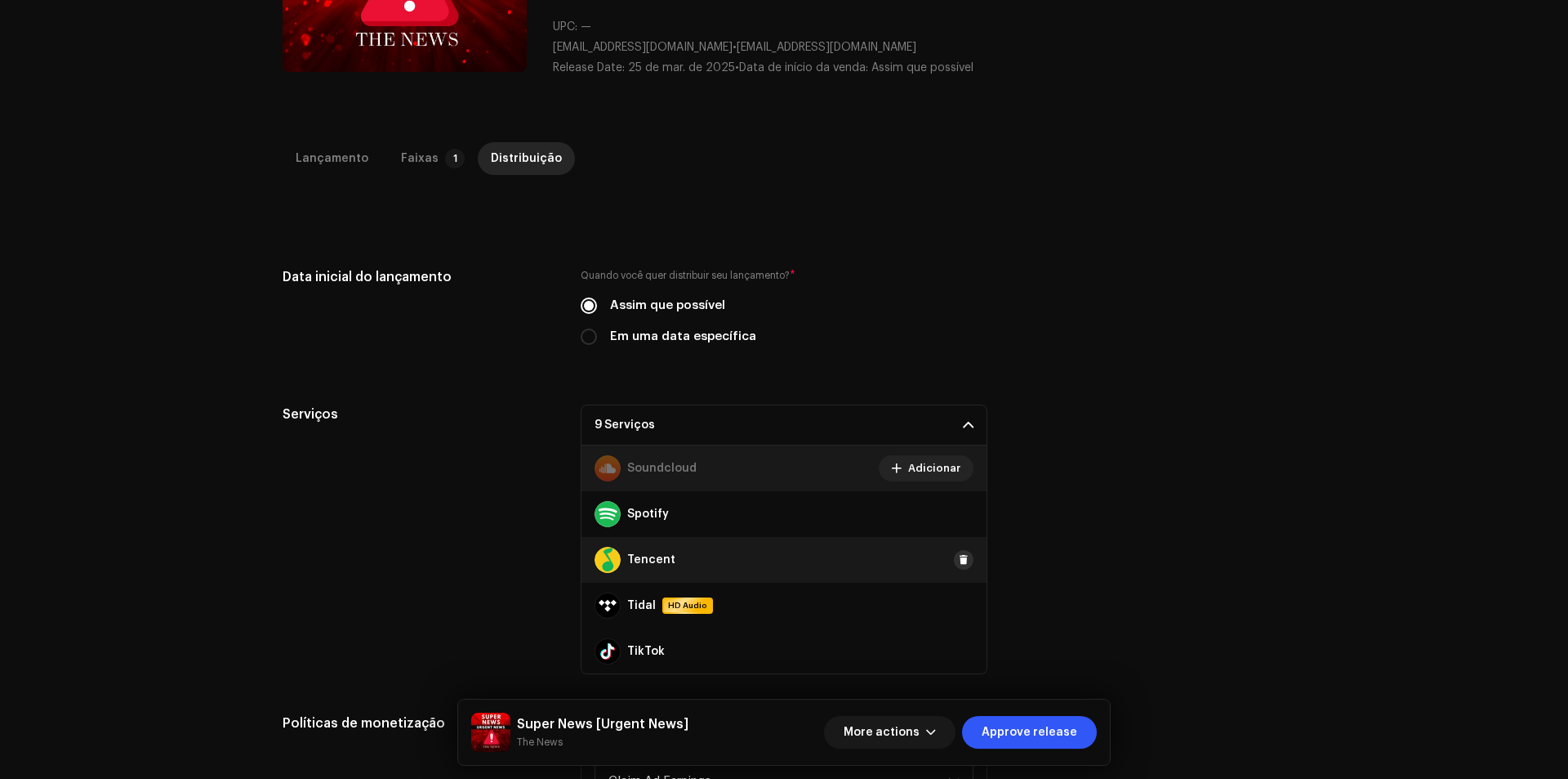
click at [958, 556] on span at bounding box center [963, 560] width 10 height 13
click at [958, 512] on span at bounding box center [963, 514] width 10 height 13
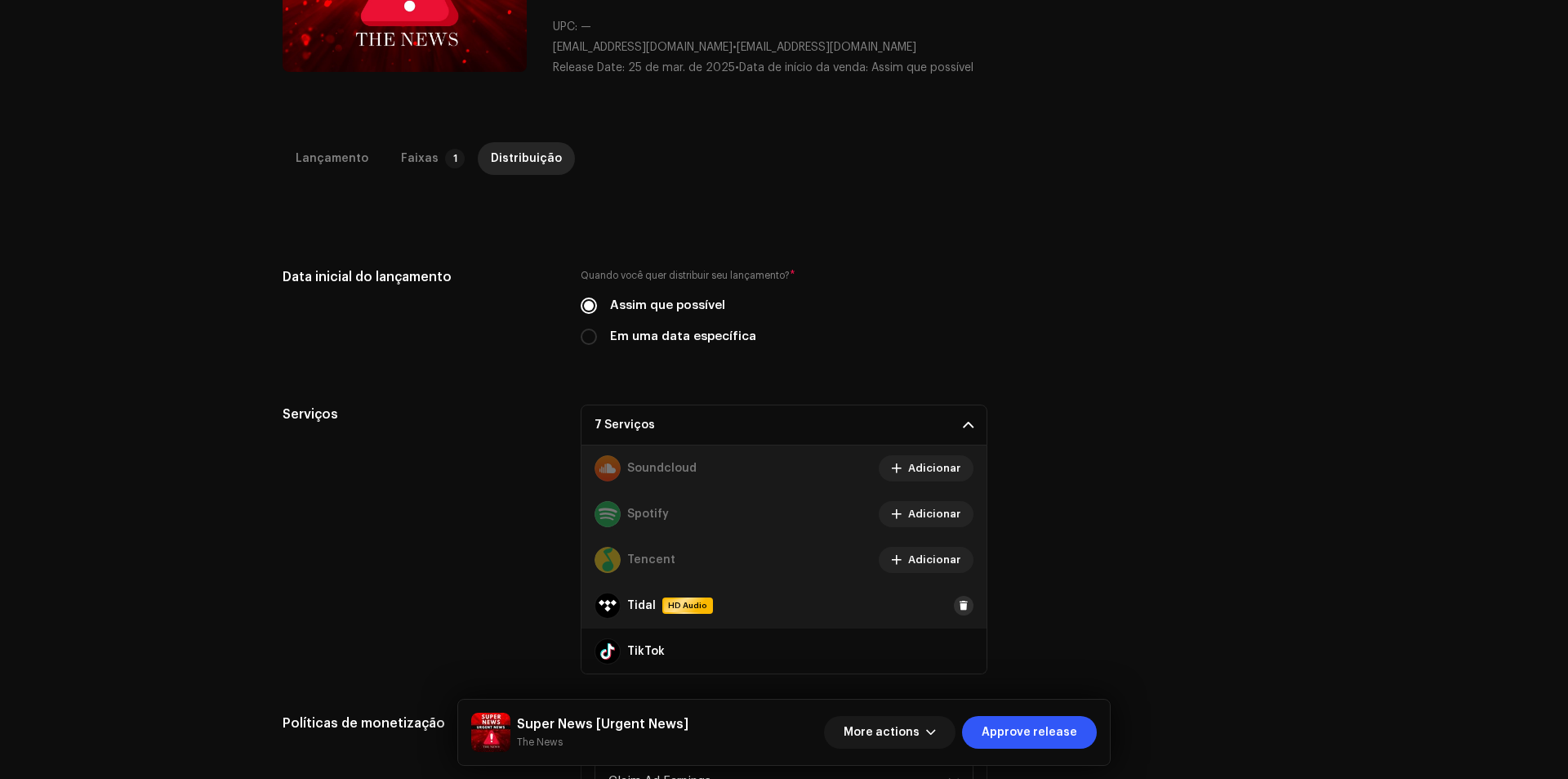
click at [958, 604] on span at bounding box center [963, 605] width 10 height 13
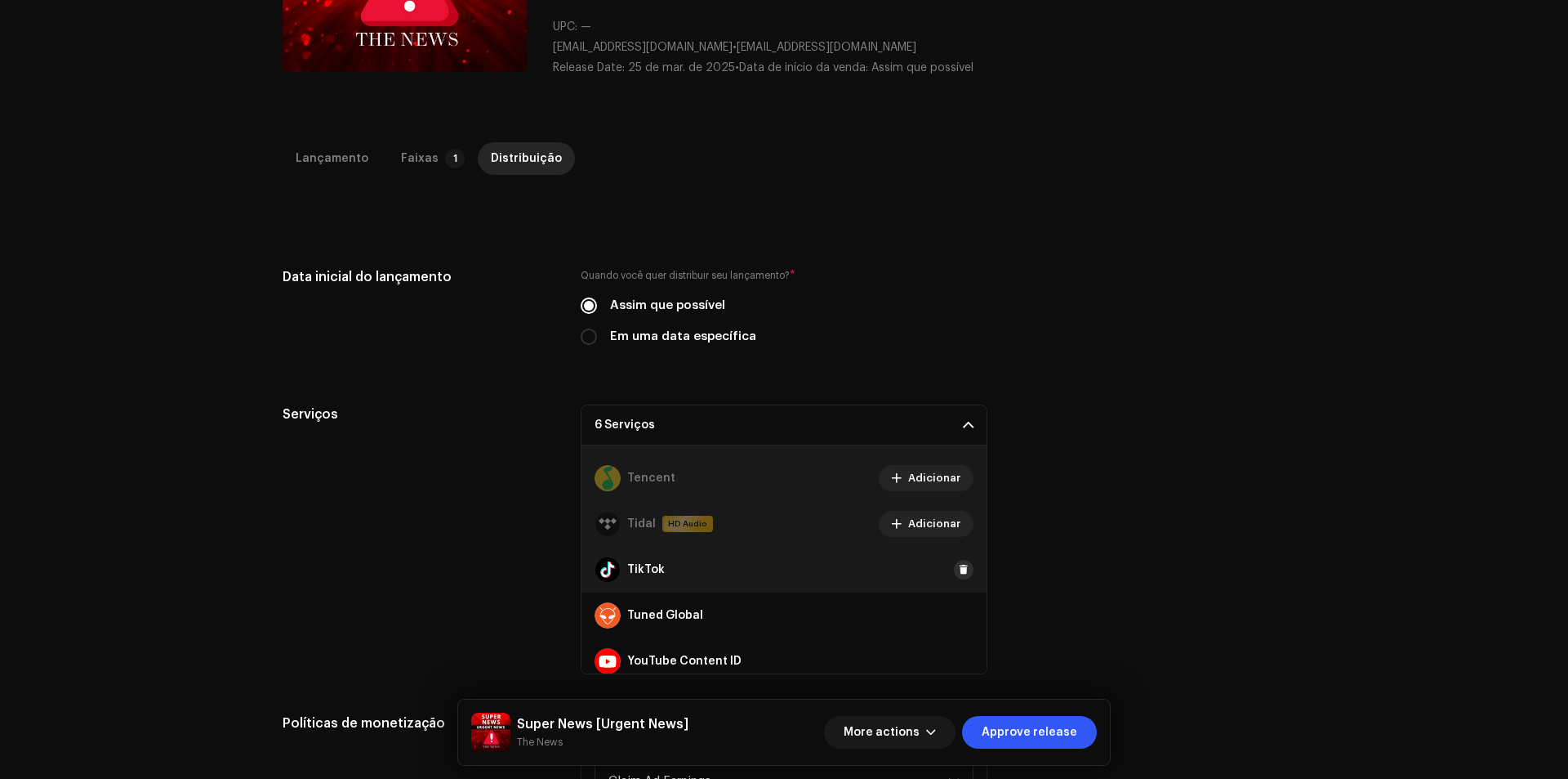
click at [954, 574] on button at bounding box center [964, 569] width 20 height 20
click at [958, 619] on span at bounding box center [963, 615] width 10 height 13
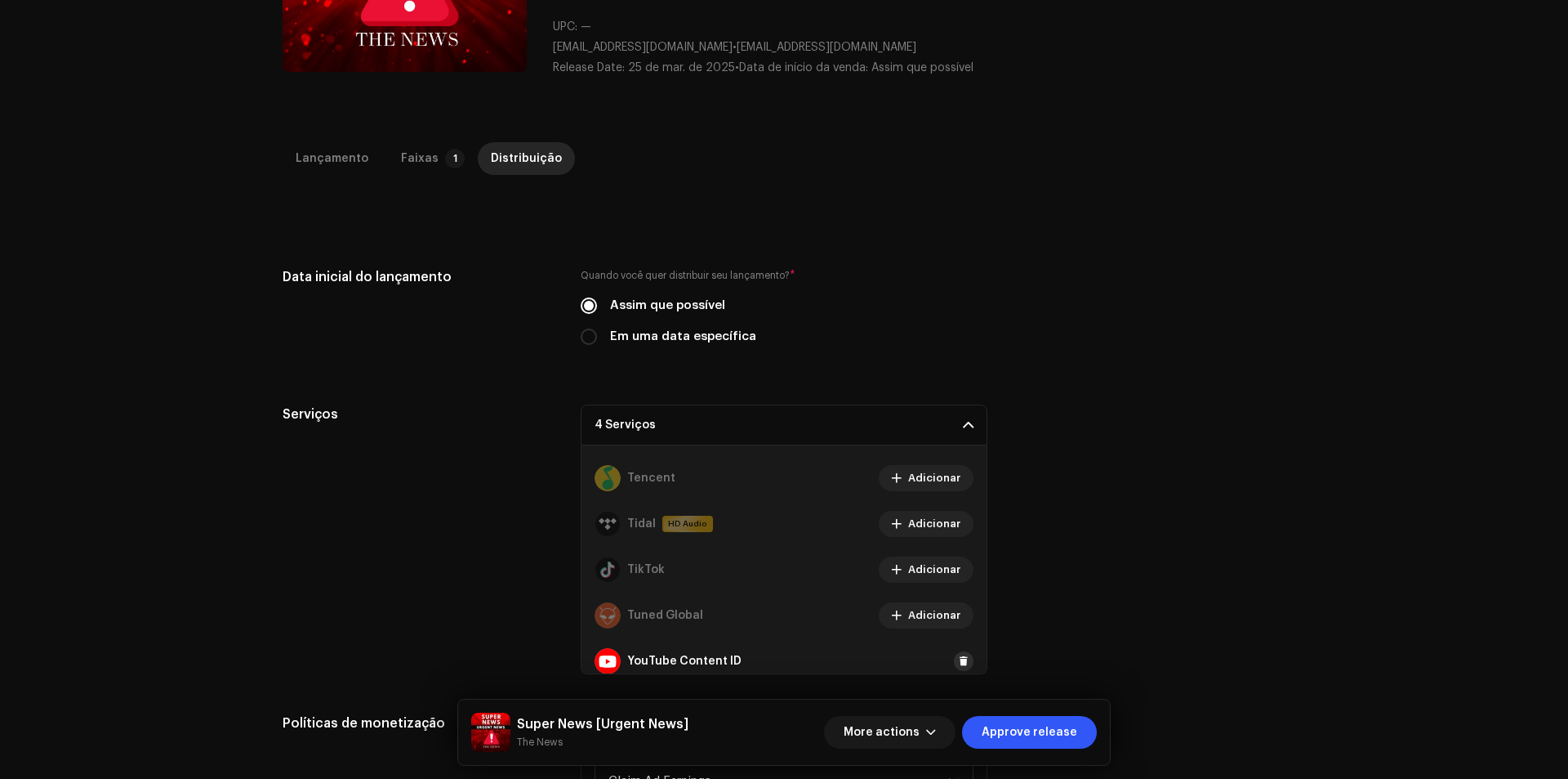
drag, startPoint x: 961, startPoint y: 655, endPoint x: 957, endPoint y: 645, distance: 10.8
click at [960, 655] on button at bounding box center [964, 661] width 20 height 20
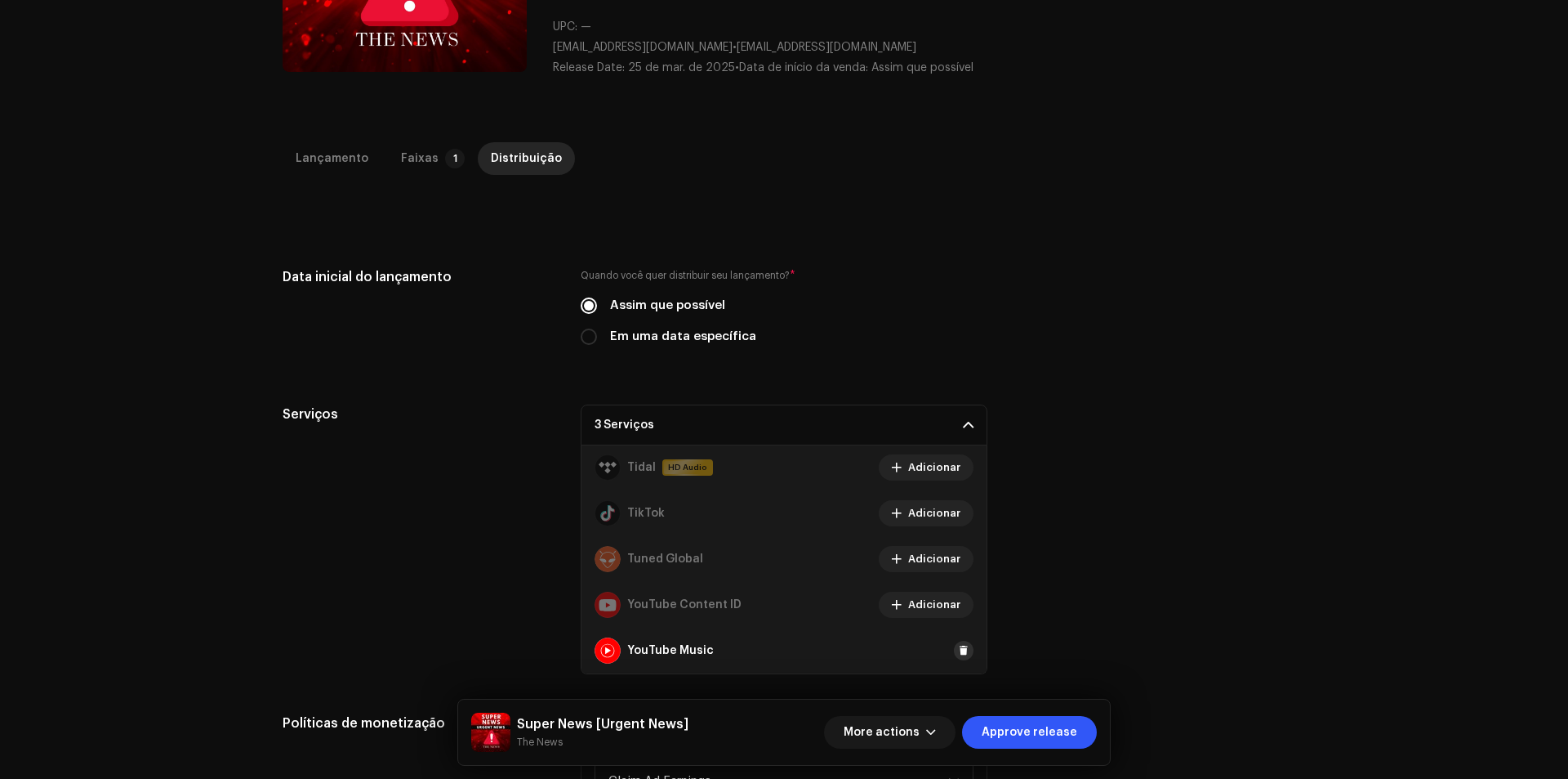
click at [958, 656] on span at bounding box center [963, 650] width 10 height 13
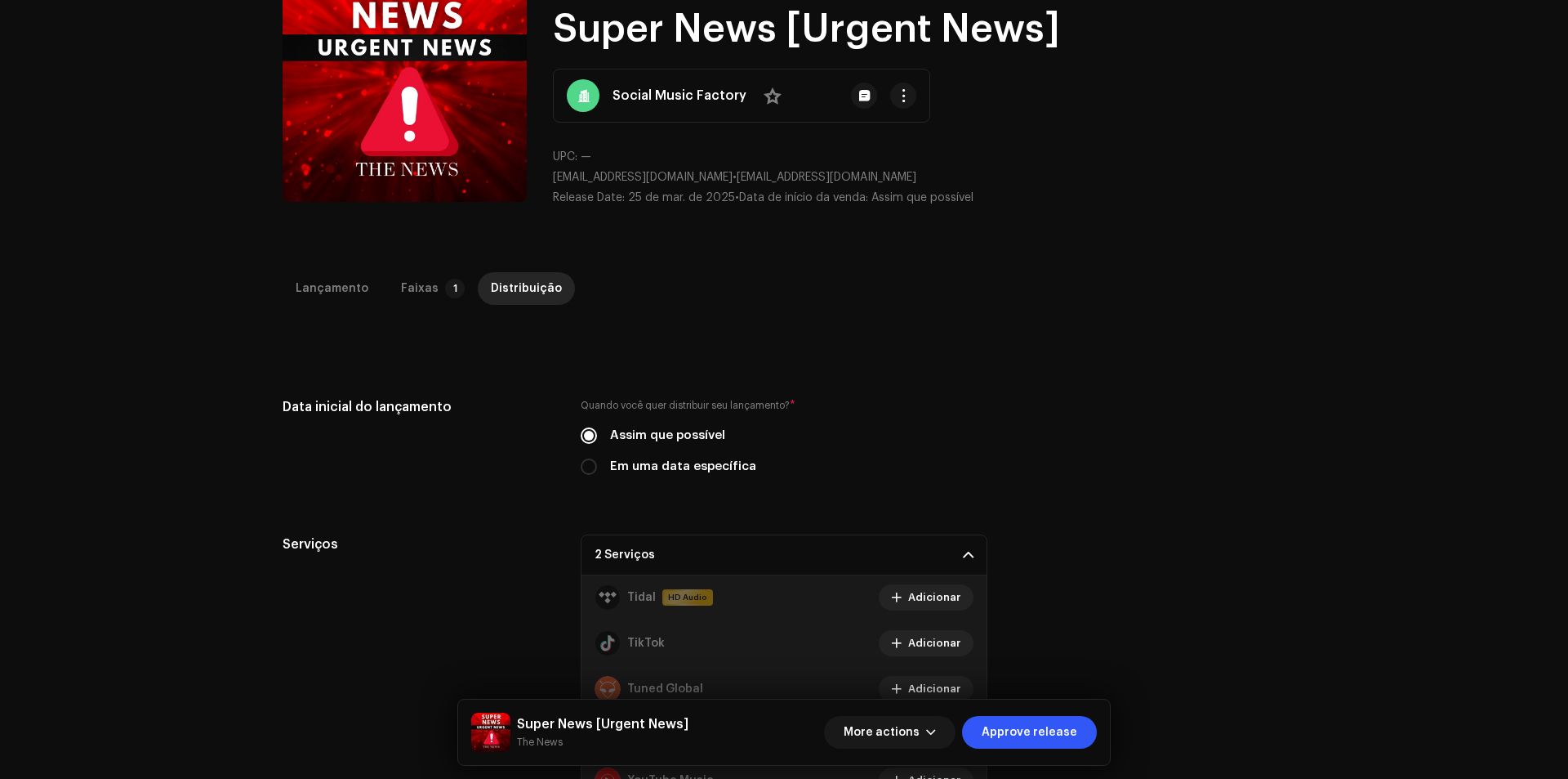
scroll to position [0, 0]
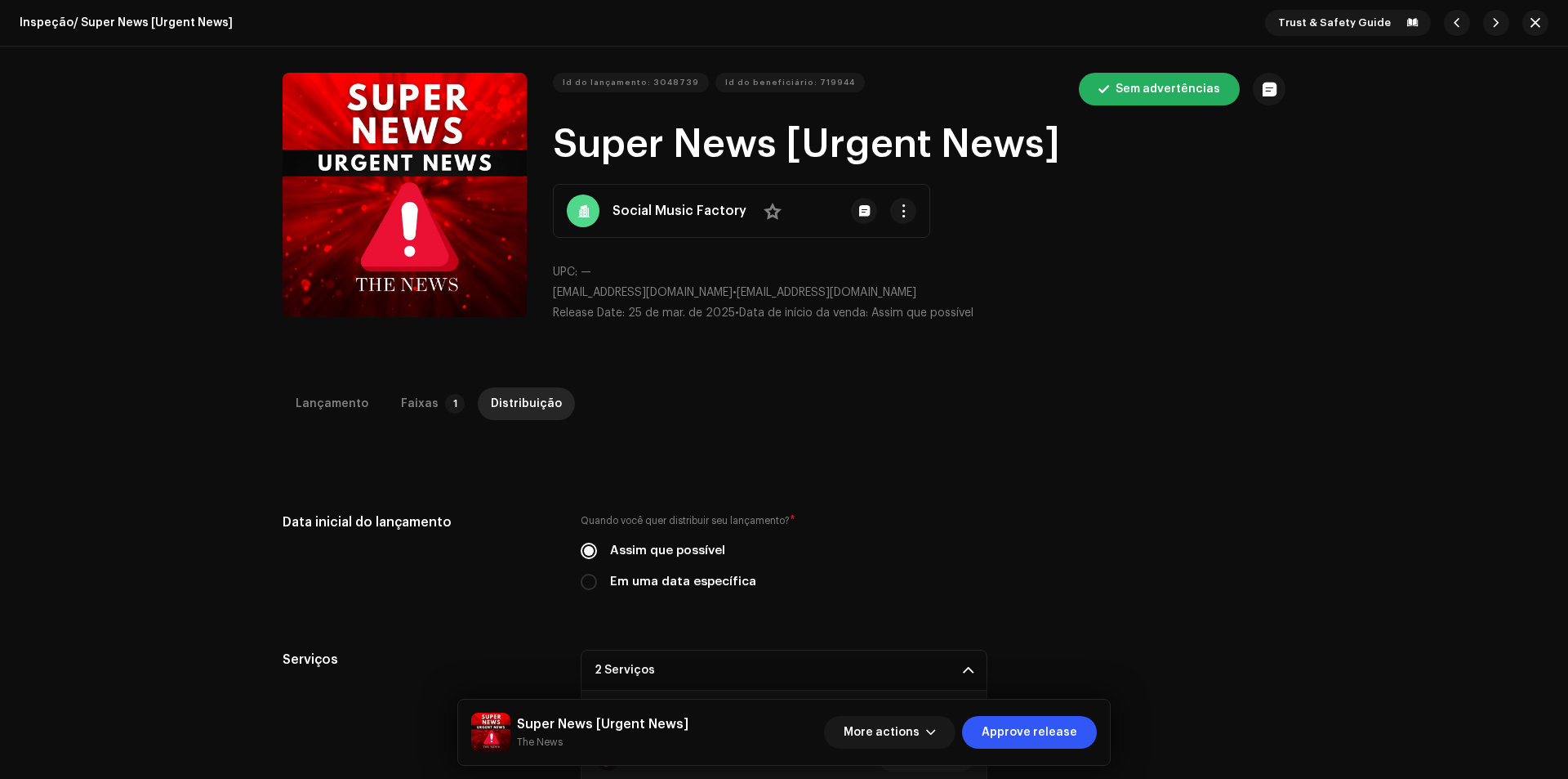
click at [636, 582] on label "Em uma data específica" at bounding box center [682, 582] width 147 height 18
click at [597, 582] on input "Em uma data específica" at bounding box center [589, 582] width 16 height 16
radio input "true"
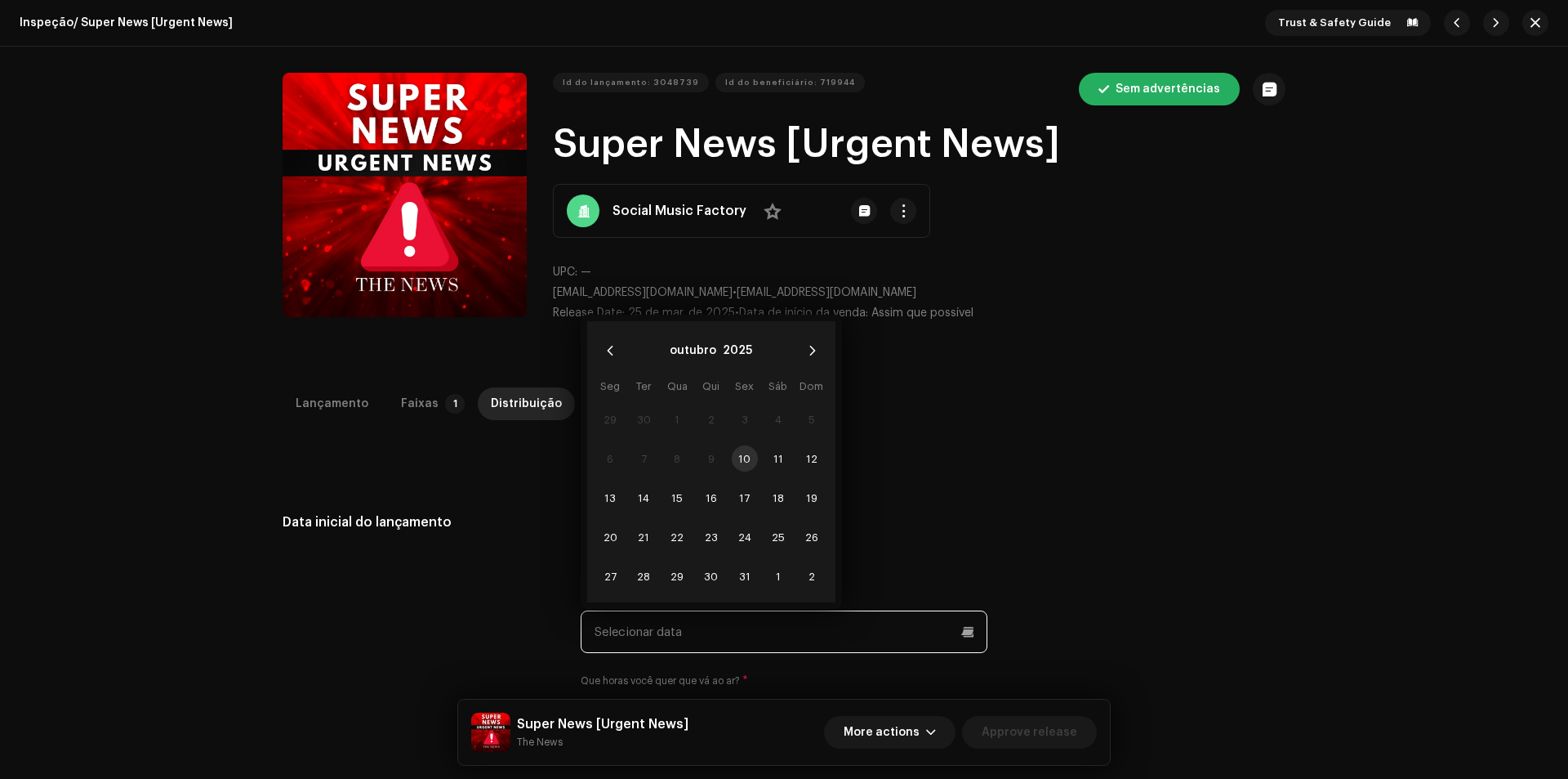
click at [730, 617] on input "text" at bounding box center [784, 631] width 406 height 42
click at [703, 499] on span "16" at bounding box center [711, 497] width 26 height 26
type input "[DATE]"
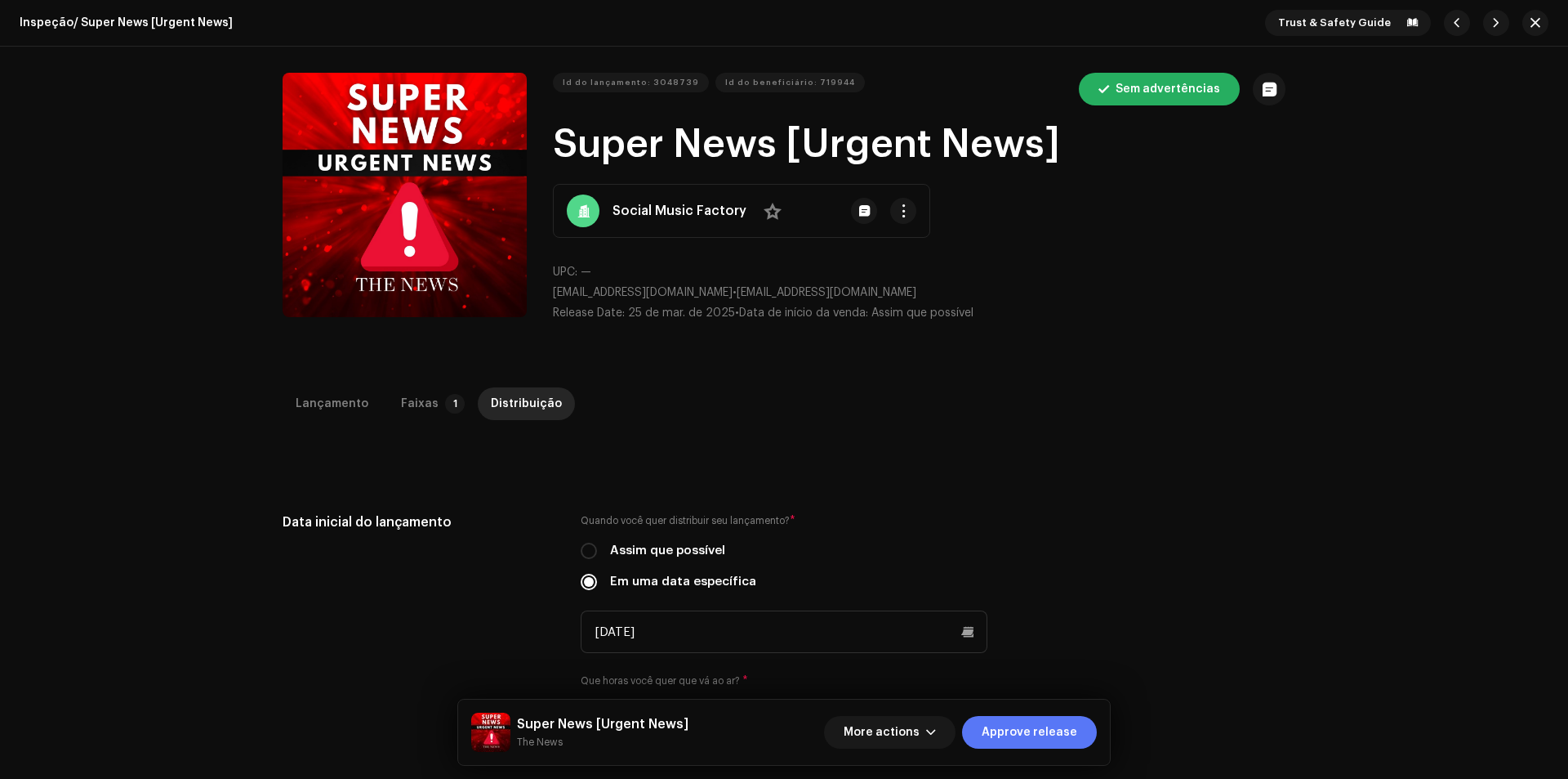
click at [992, 726] on span "Approve release" at bounding box center [1029, 732] width 95 height 32
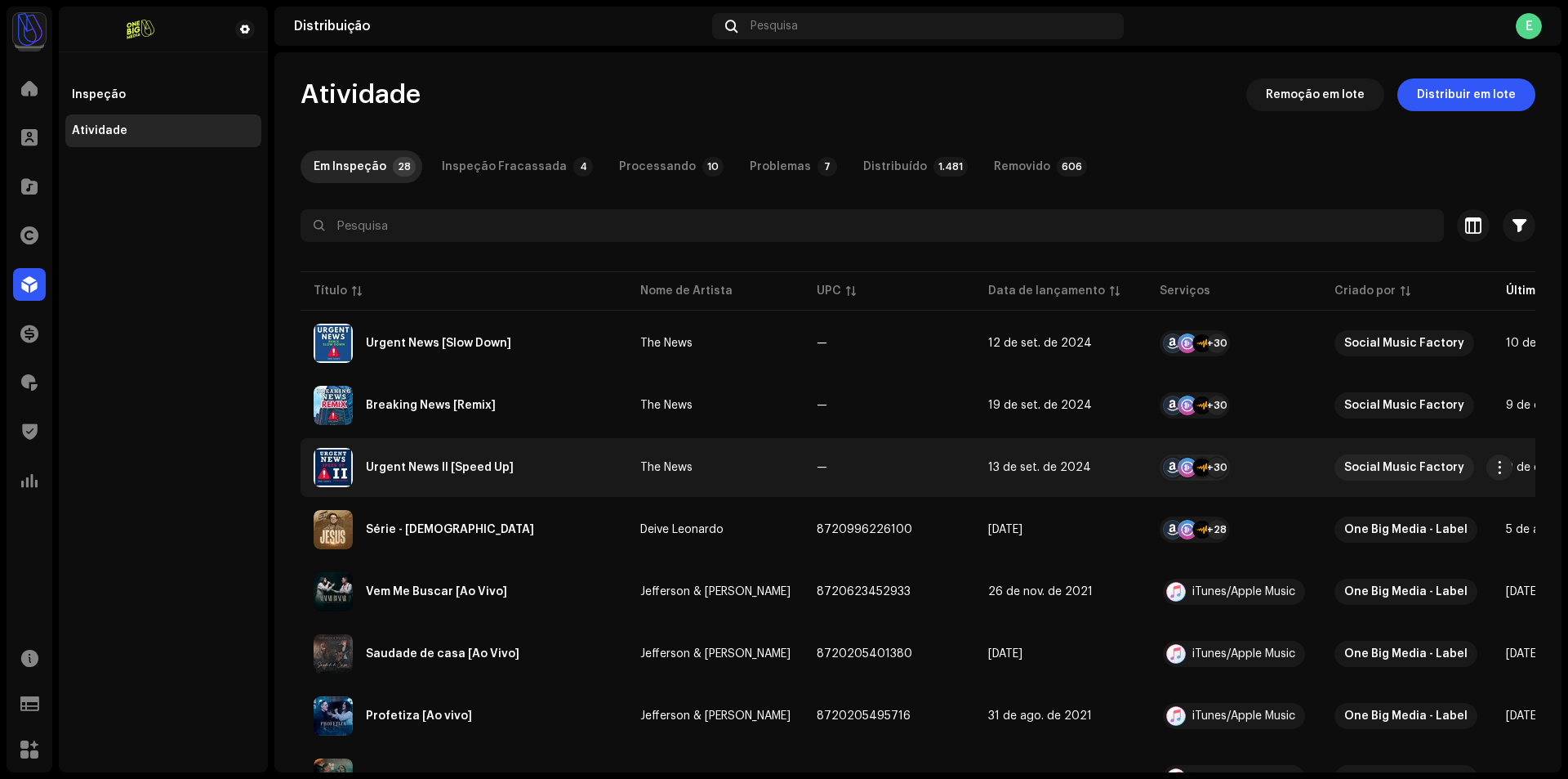
click at [536, 473] on div "Urgent News II [Speed Up]" at bounding box center [464, 468] width 300 height 40
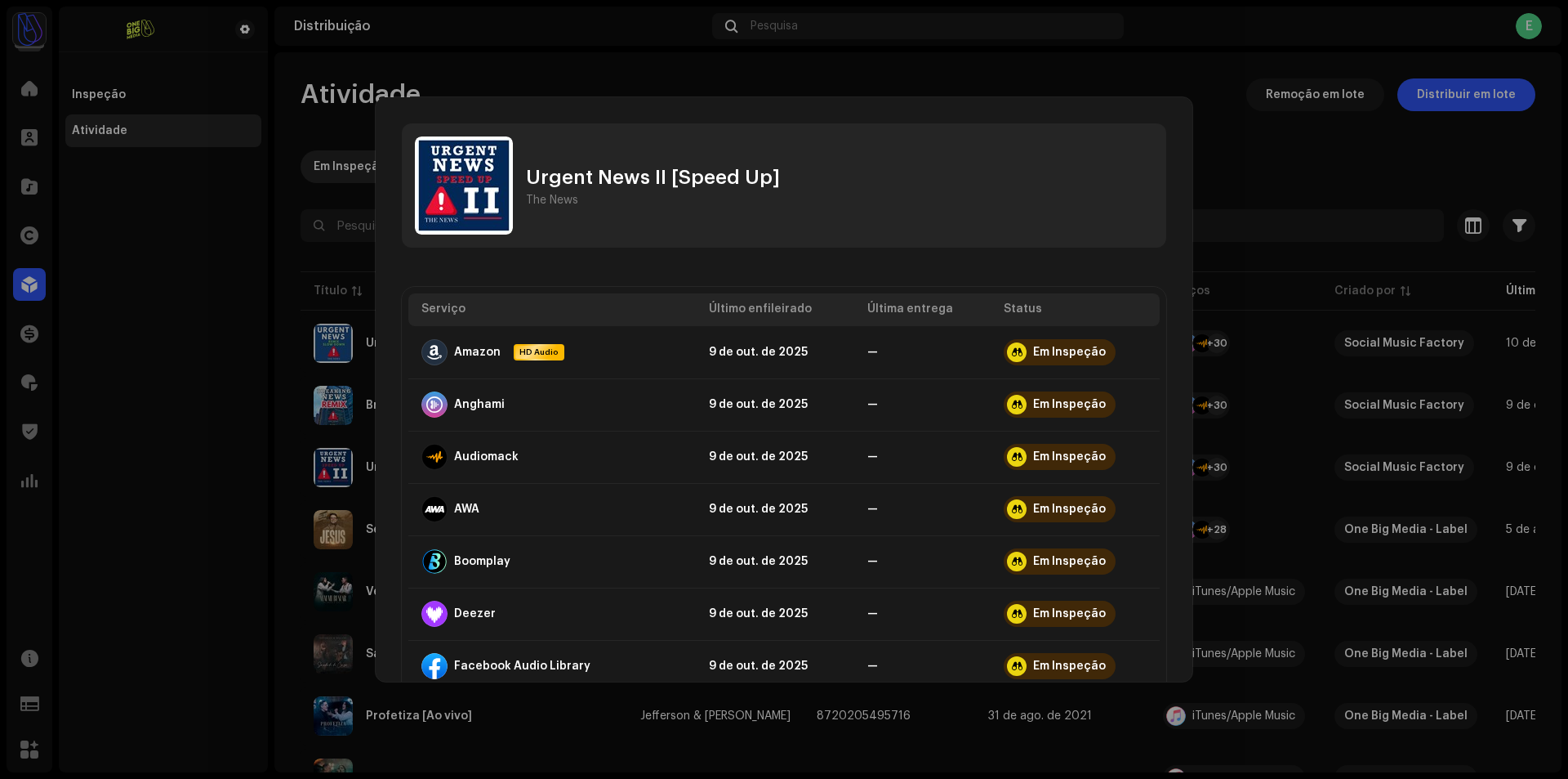
click at [1397, 231] on div "Urgent News II [Speed Up] The News Serviço Último enfileirado Última entrega St…" at bounding box center [784, 390] width 1568 height 779
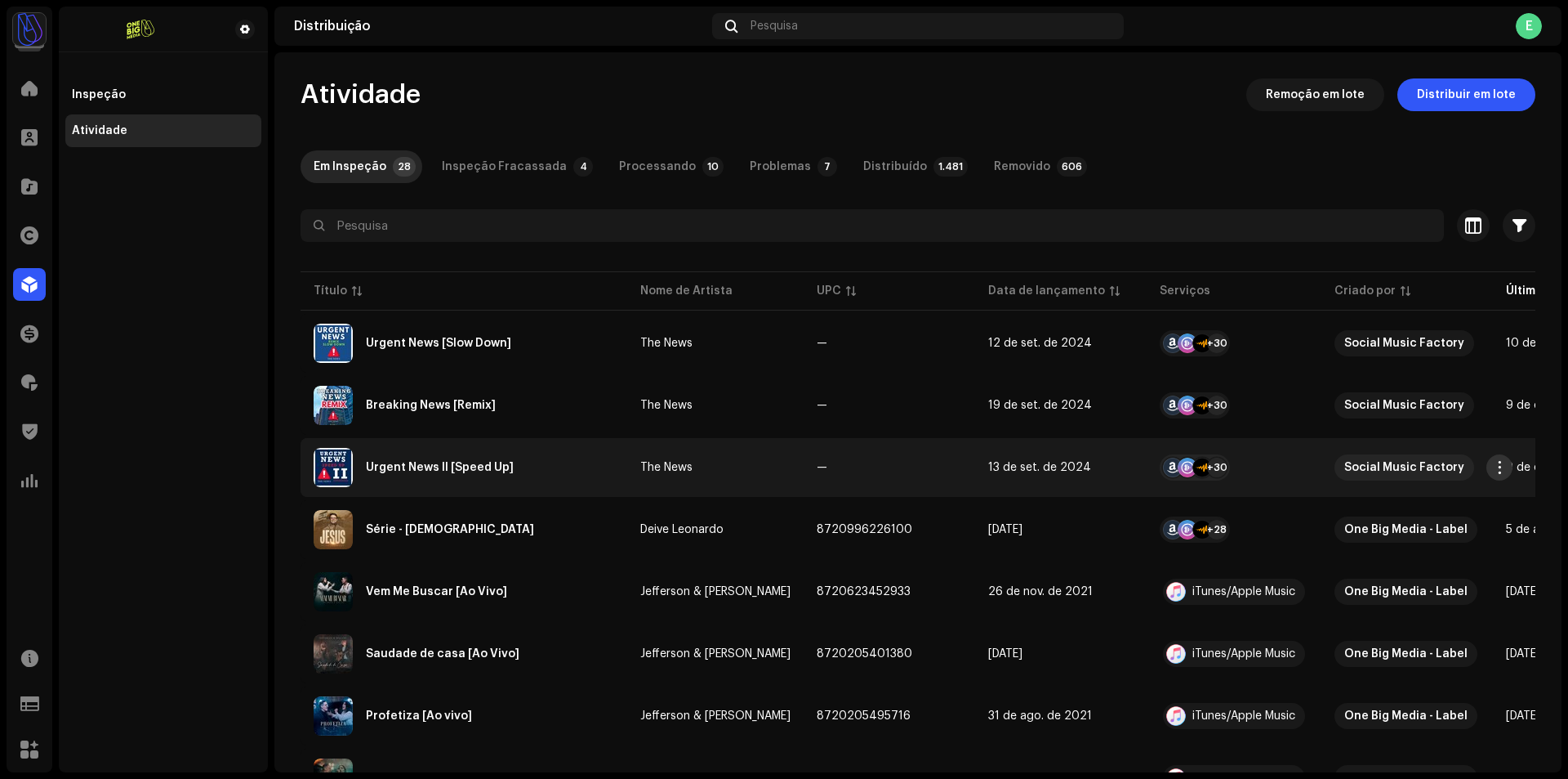
click at [1502, 466] on span "button" at bounding box center [1500, 467] width 13 height 13
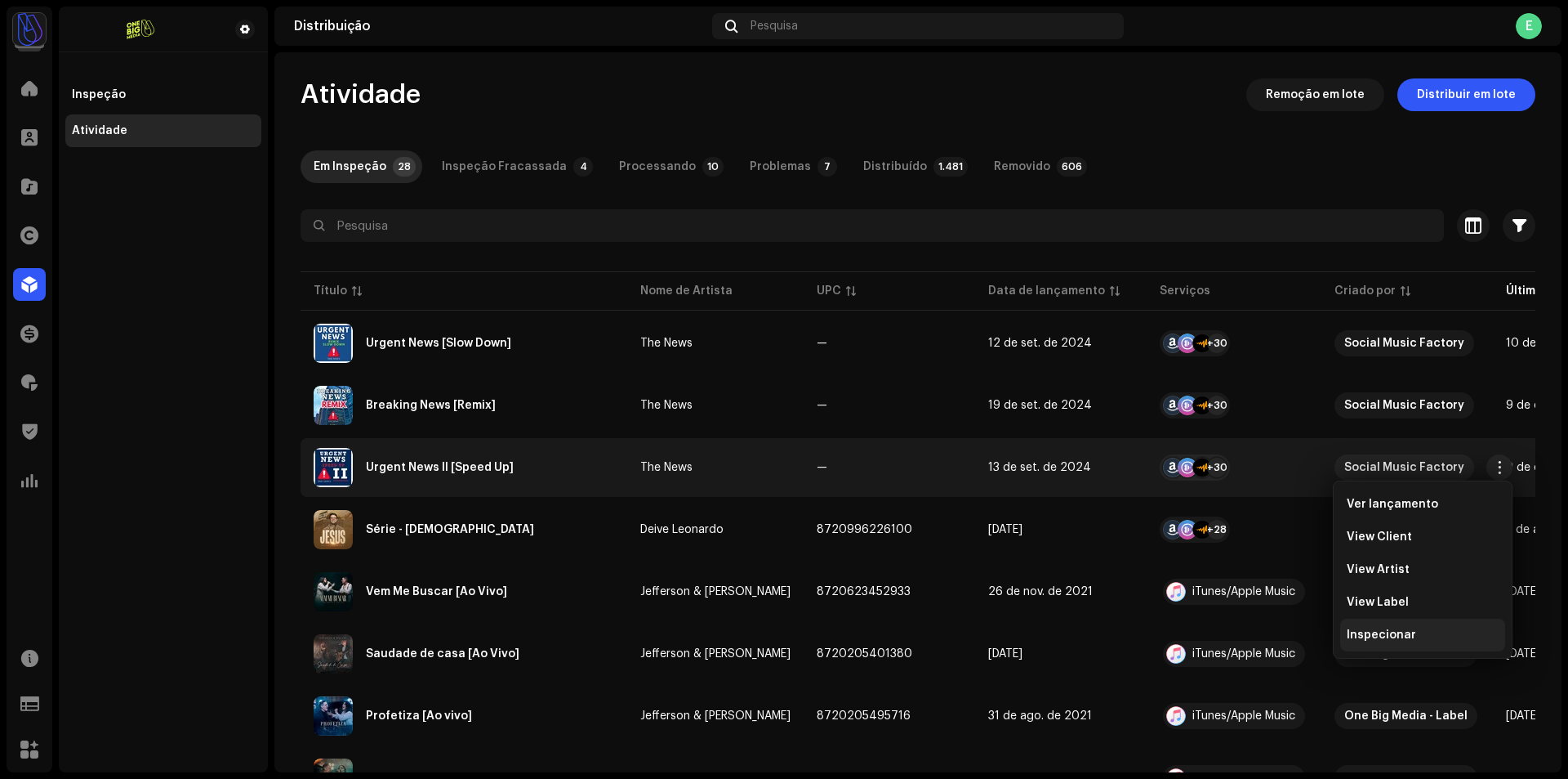
click at [1398, 639] on span "Inspecionar" at bounding box center [1381, 634] width 69 height 13
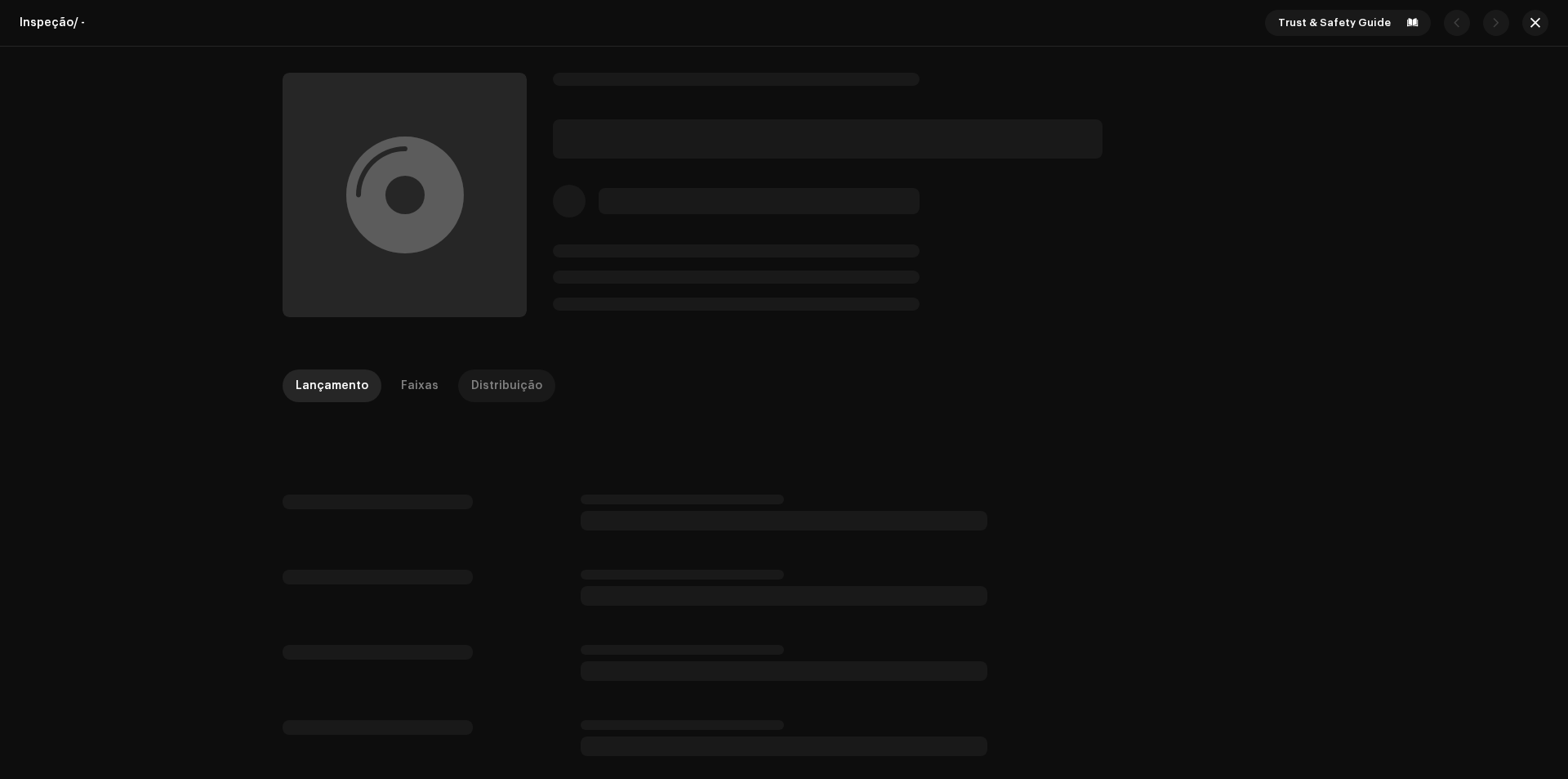
click at [494, 377] on div "Distribuição" at bounding box center [506, 386] width 71 height 32
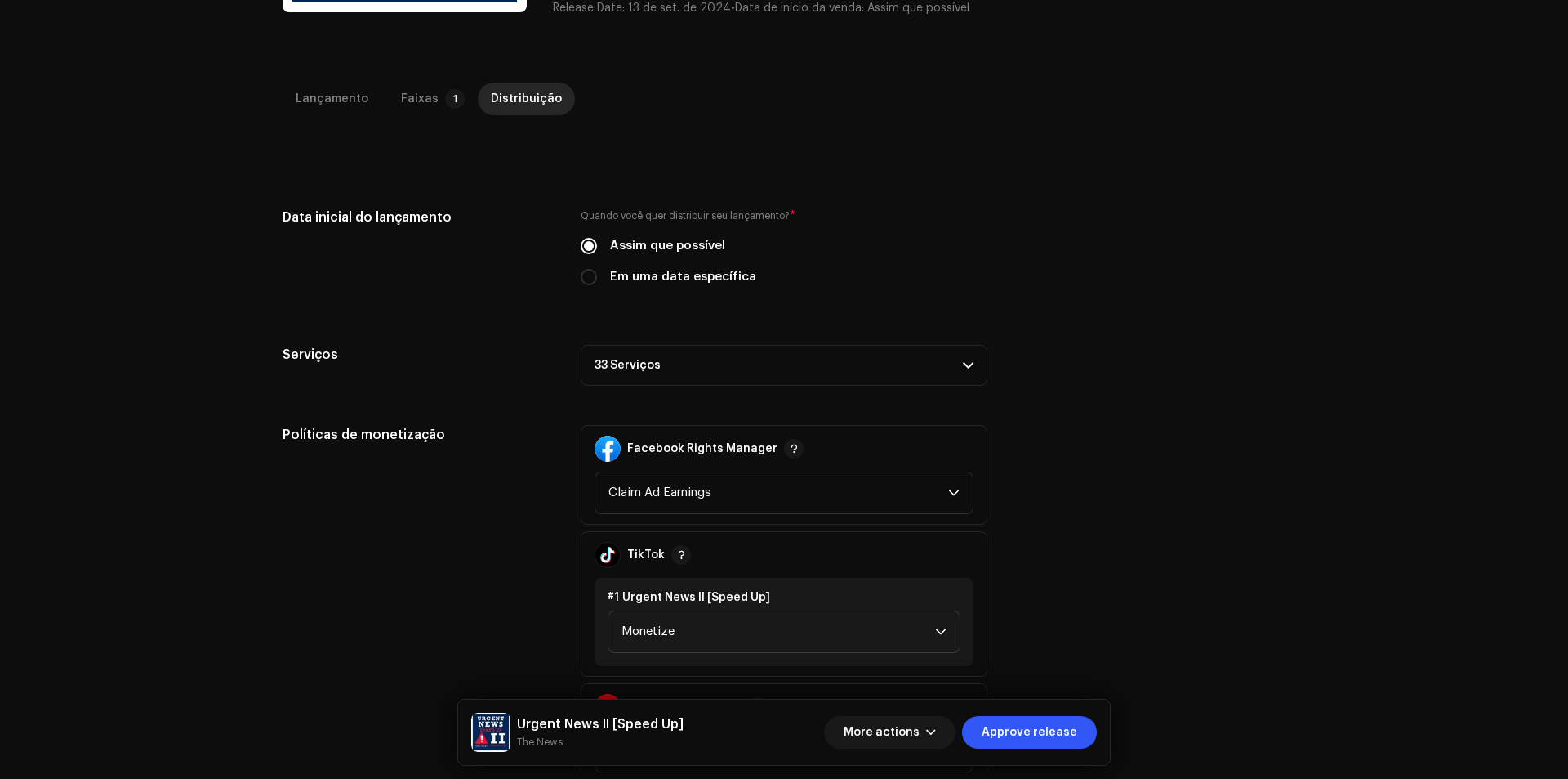
scroll to position [327, 0]
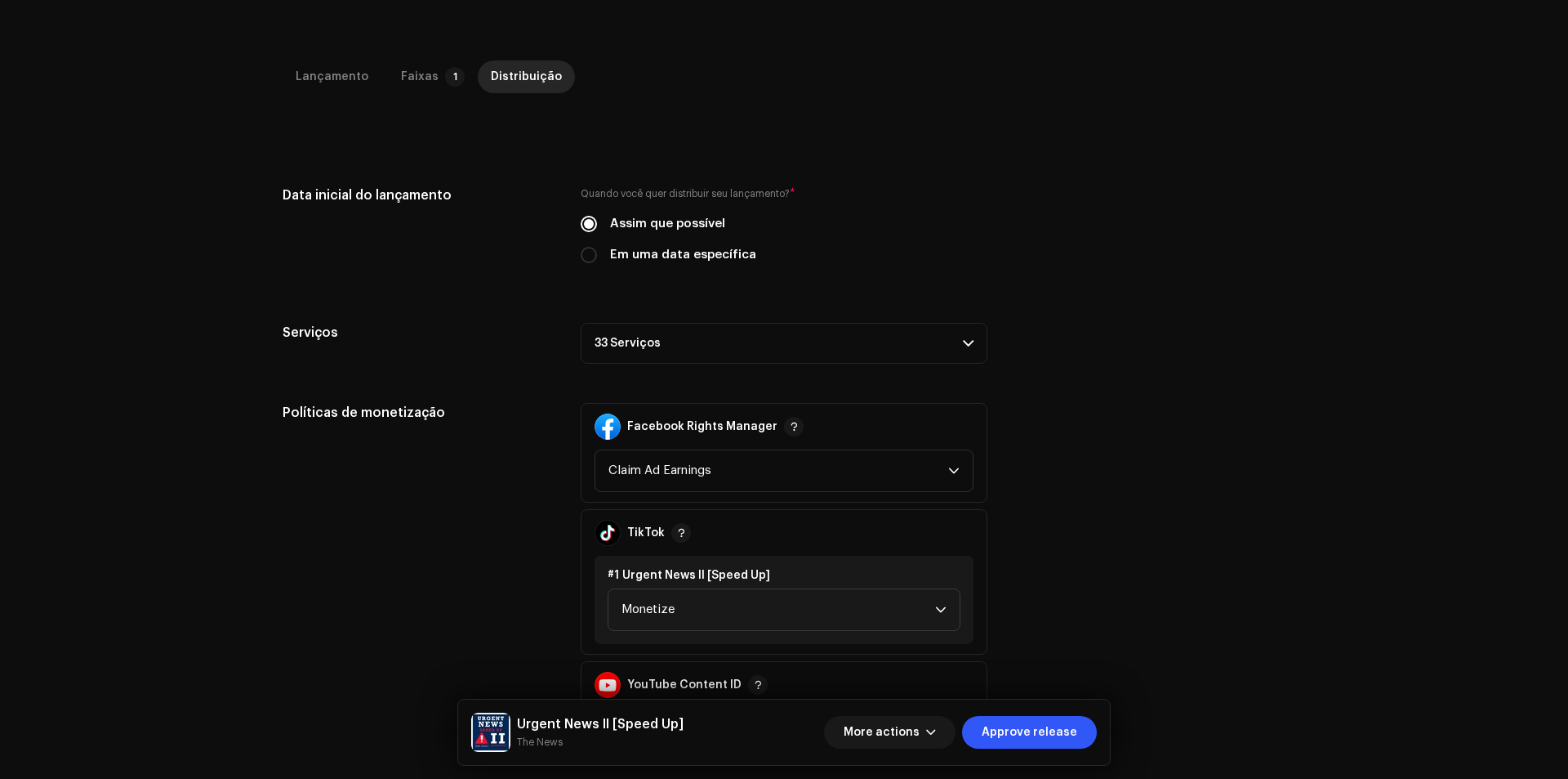
click at [663, 259] on label "Em uma data específica" at bounding box center [682, 255] width 147 height 18
click at [597, 259] on input "Em uma data específica" at bounding box center [589, 255] width 16 height 16
radio input "true"
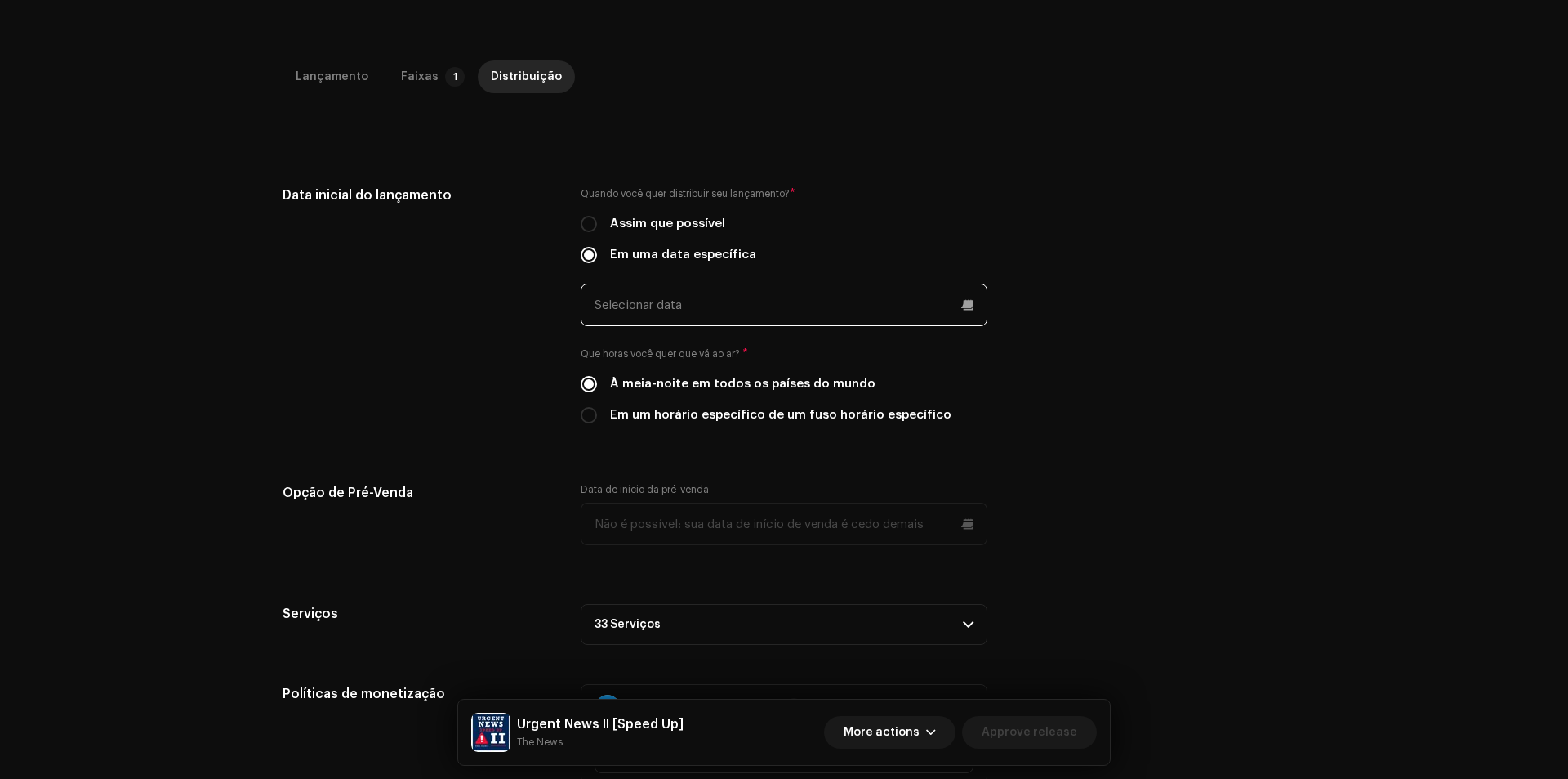
click at [673, 313] on input "text" at bounding box center [784, 304] width 406 height 42
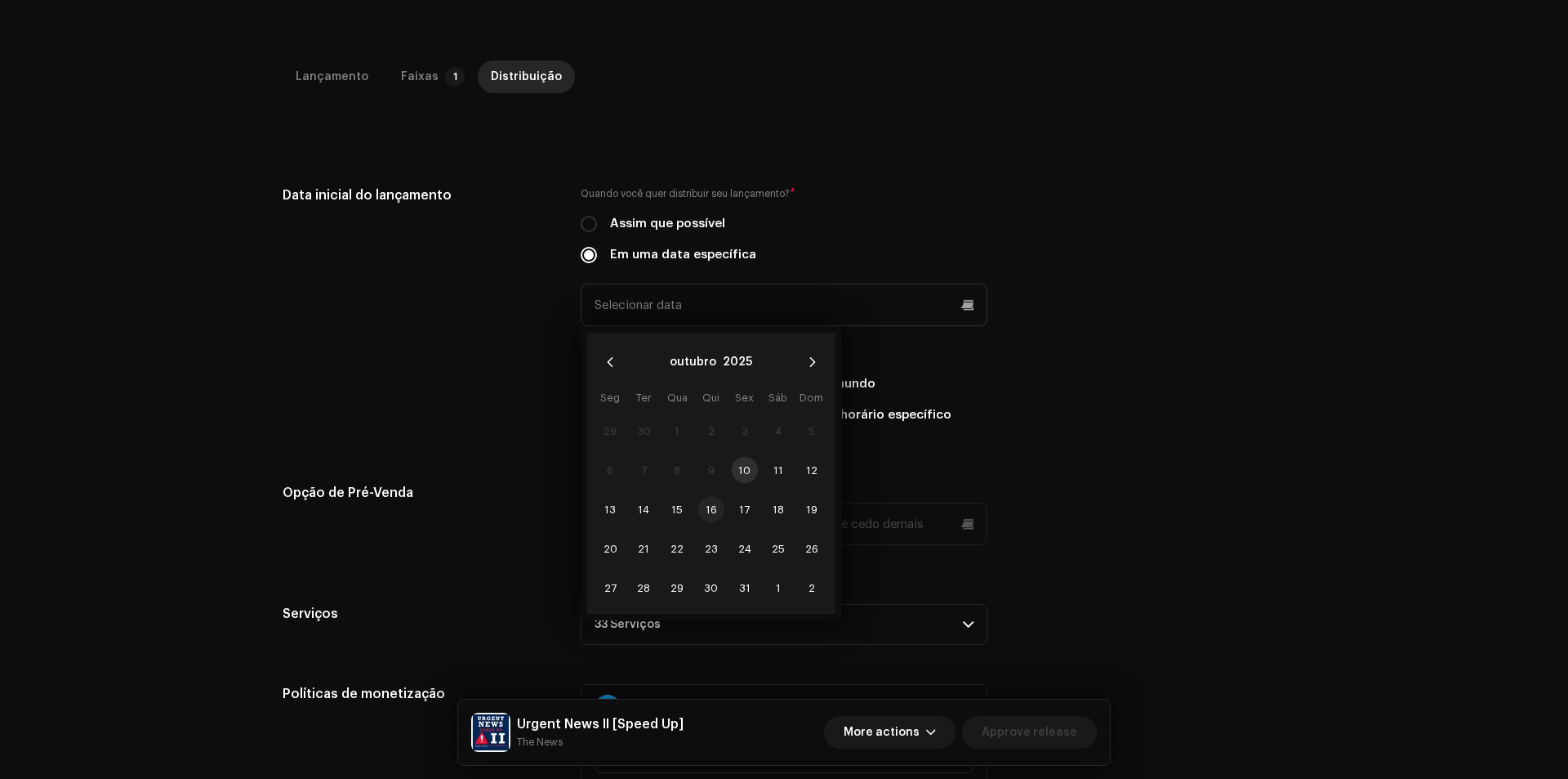
click at [717, 505] on span "16" at bounding box center [711, 508] width 26 height 26
type input "[DATE]"
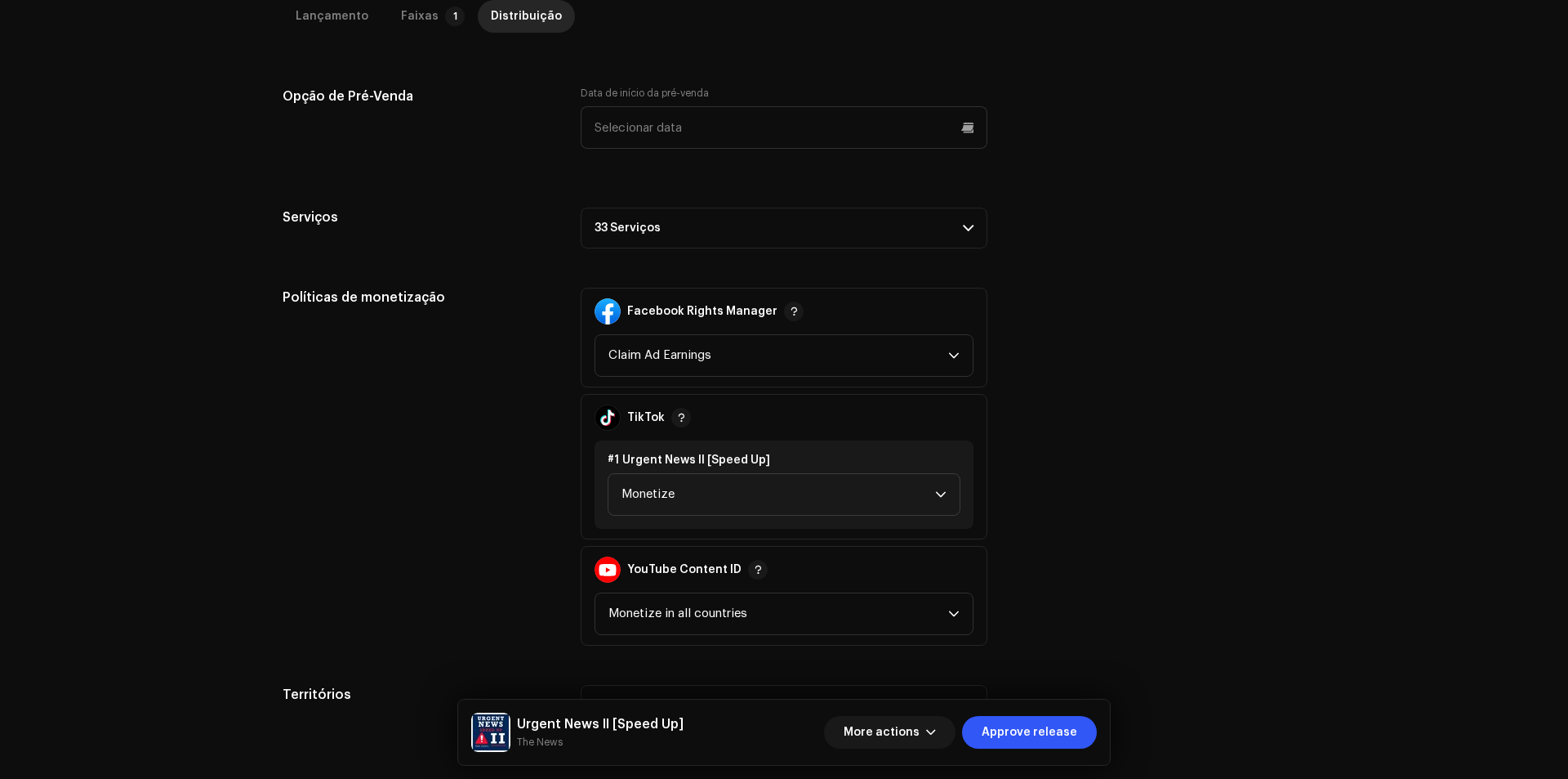
scroll to position [735, 0]
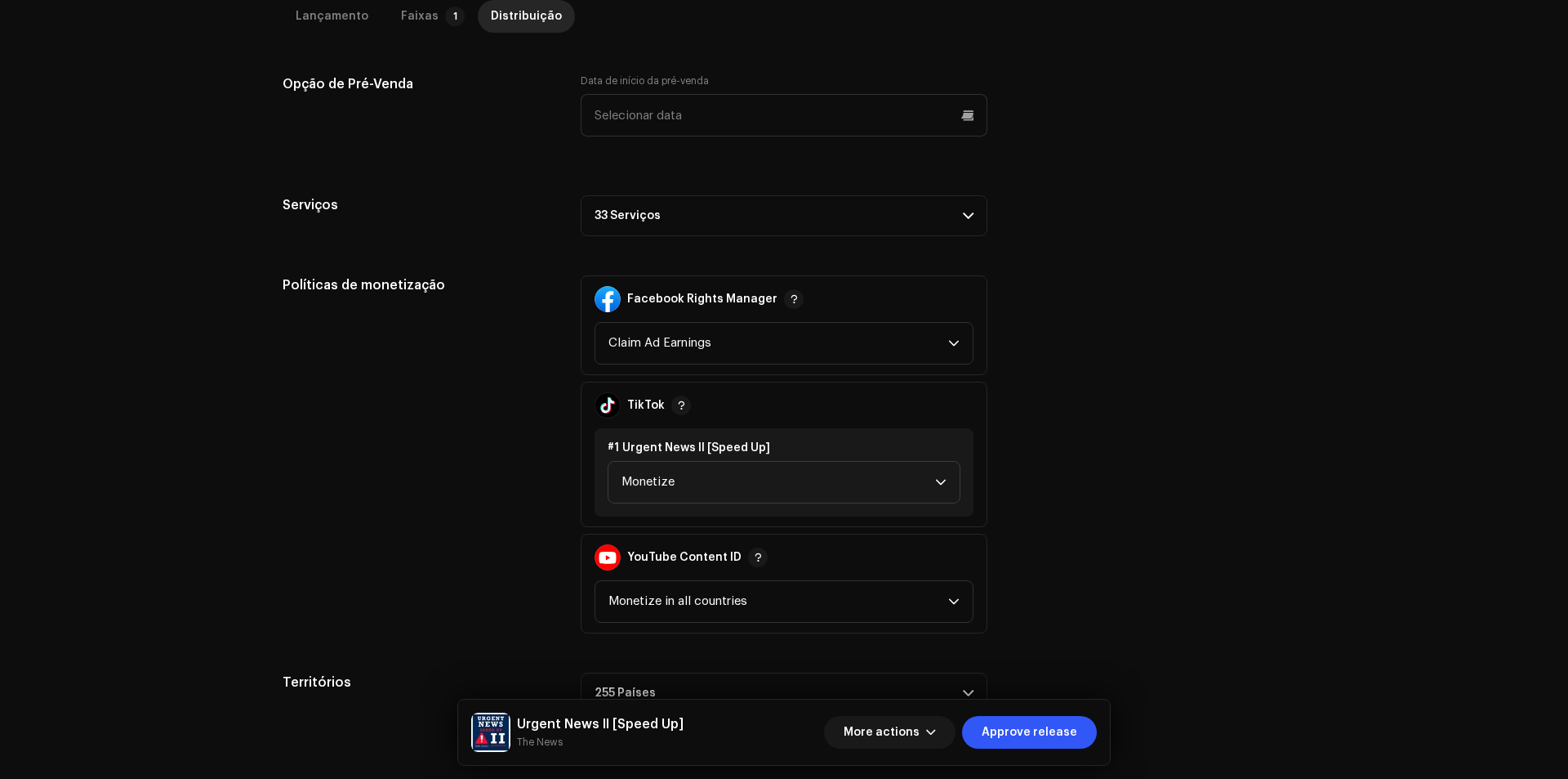
click at [908, 206] on p-accordion-header "33 Serviços" at bounding box center [784, 215] width 406 height 40
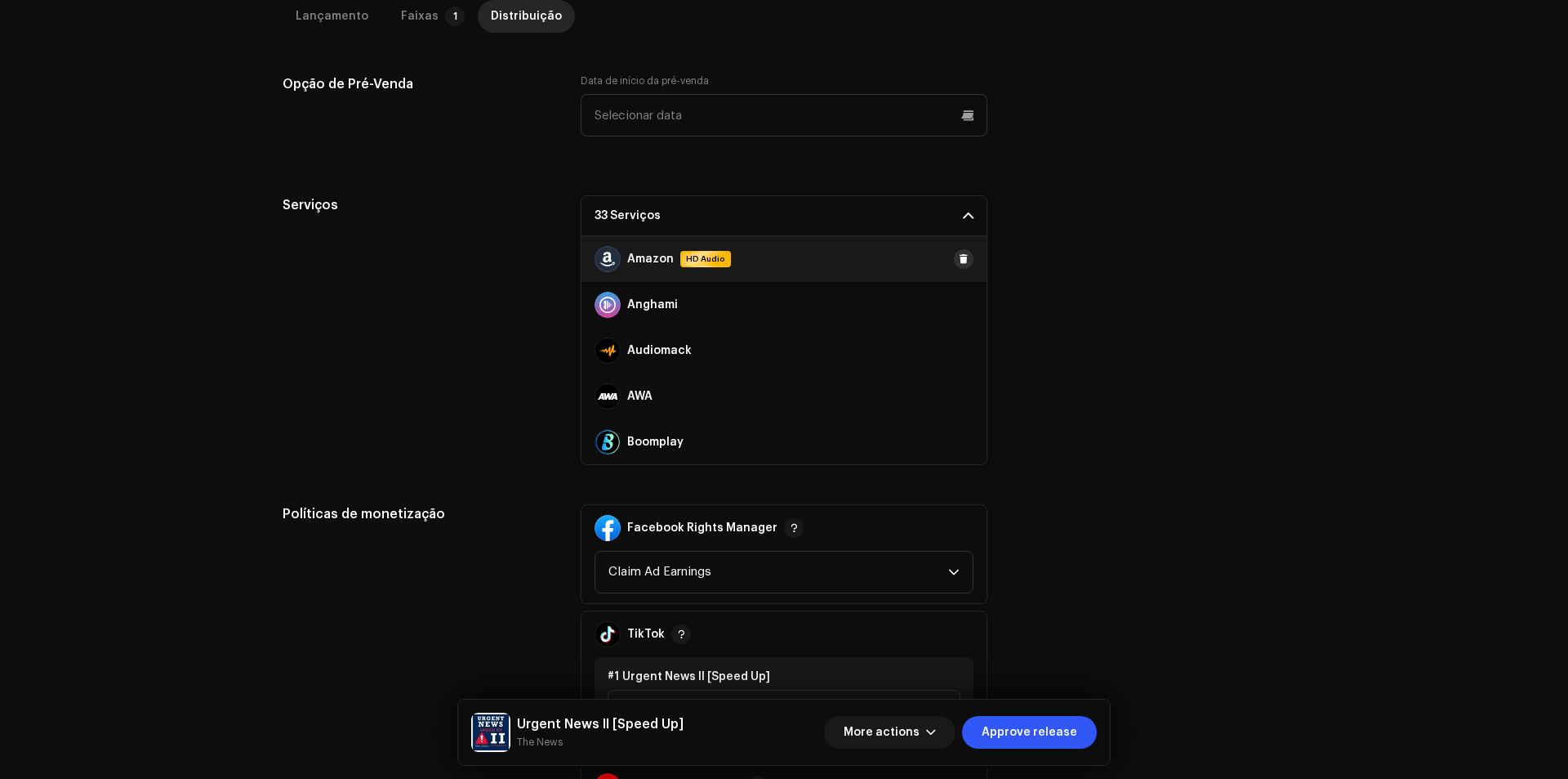
click at [958, 263] on span at bounding box center [963, 259] width 10 height 13
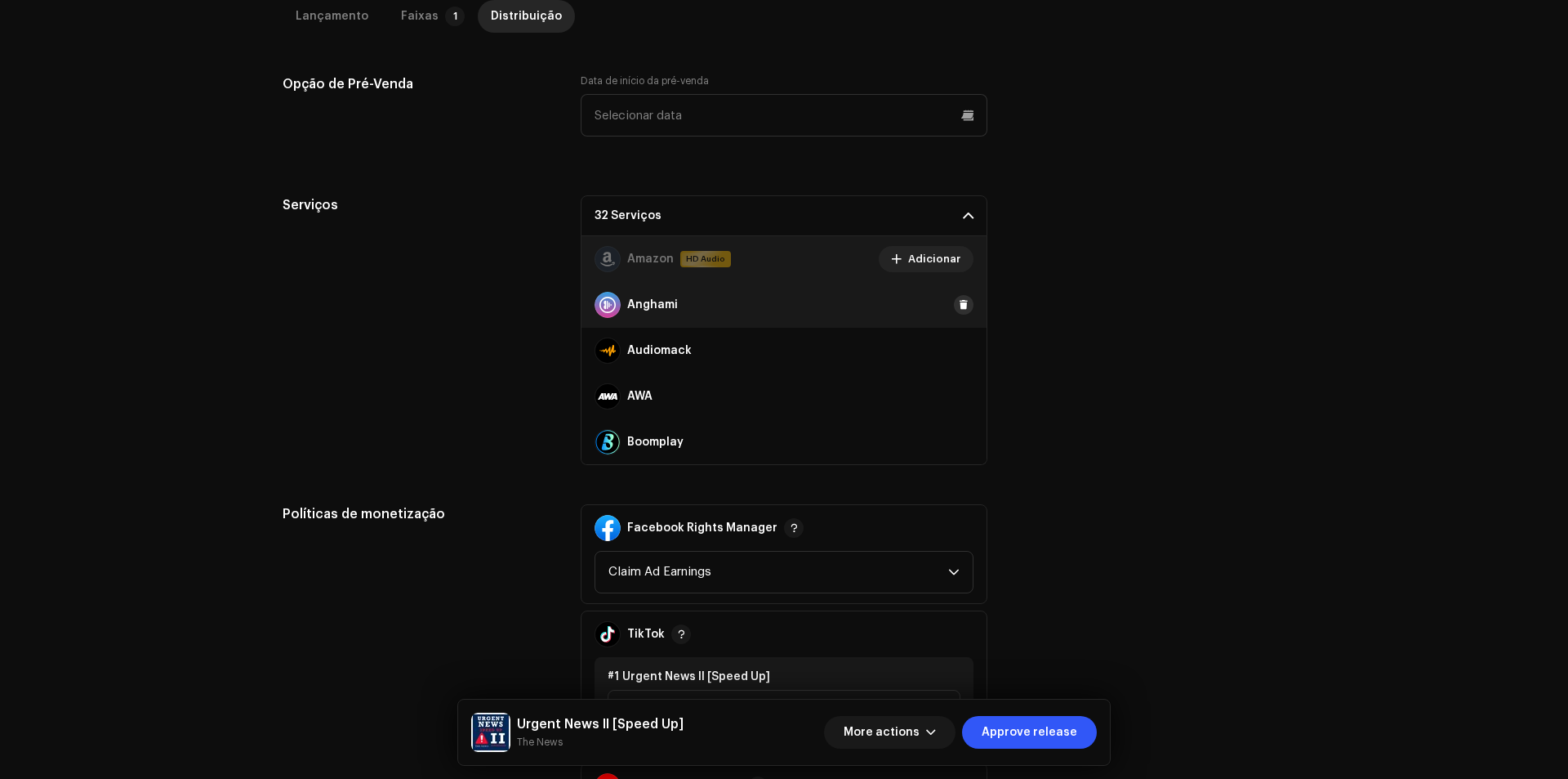
click at [955, 300] on button at bounding box center [964, 305] width 20 height 20
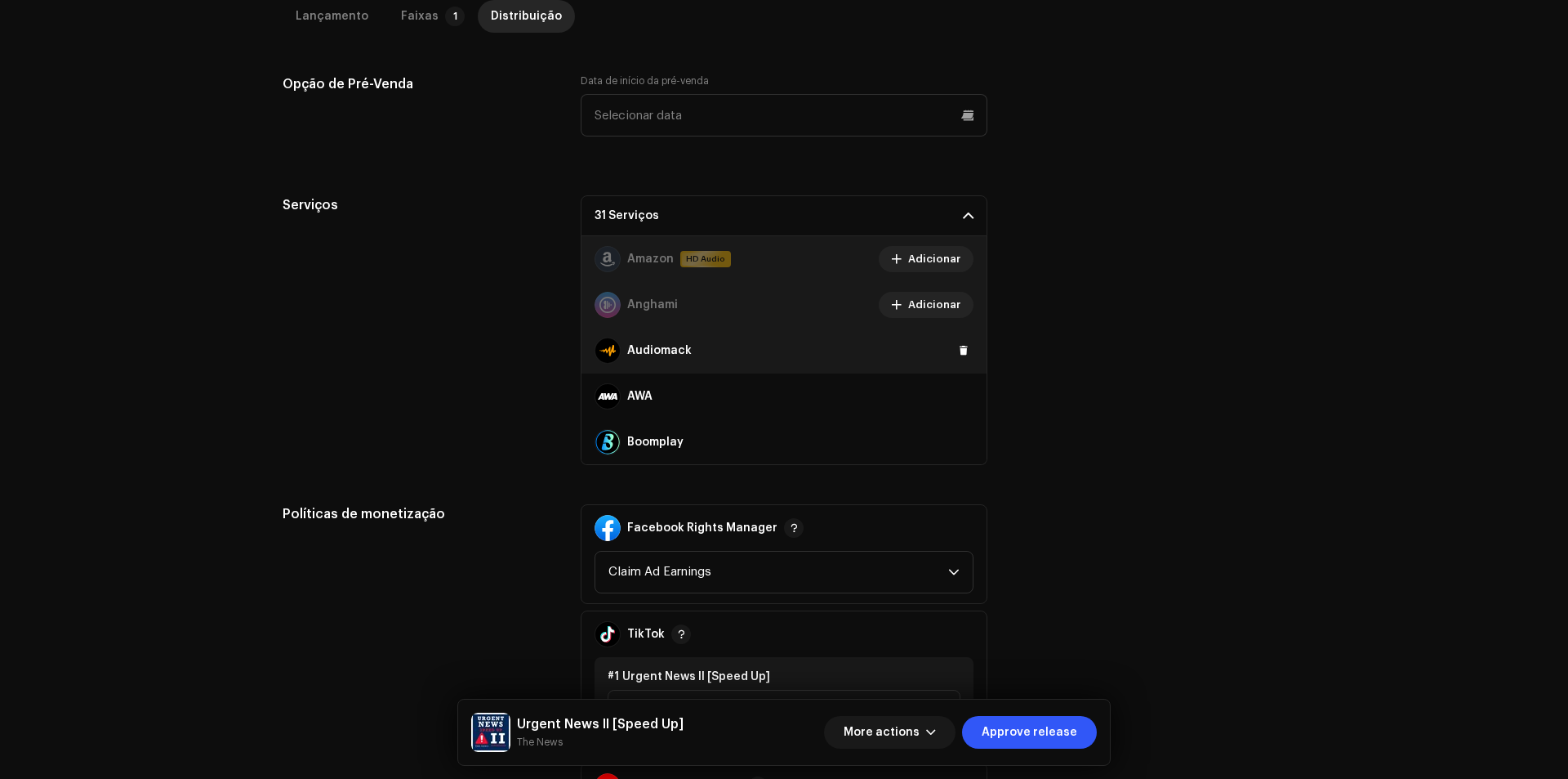
click at [955, 337] on div "Audiomack" at bounding box center [784, 350] width 405 height 46
click at [958, 344] on span at bounding box center [963, 350] width 10 height 13
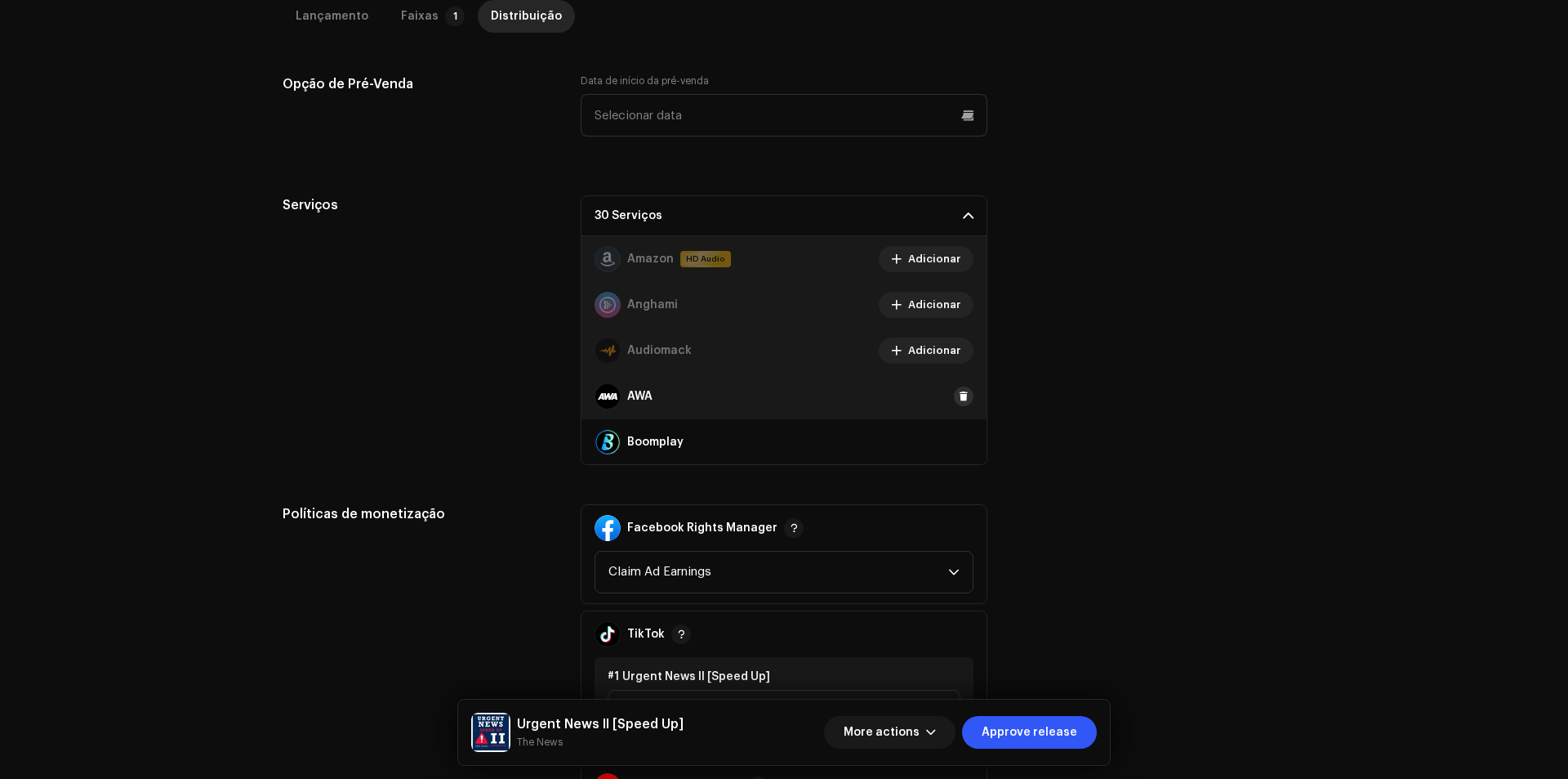
click at [954, 405] on button at bounding box center [964, 397] width 20 height 20
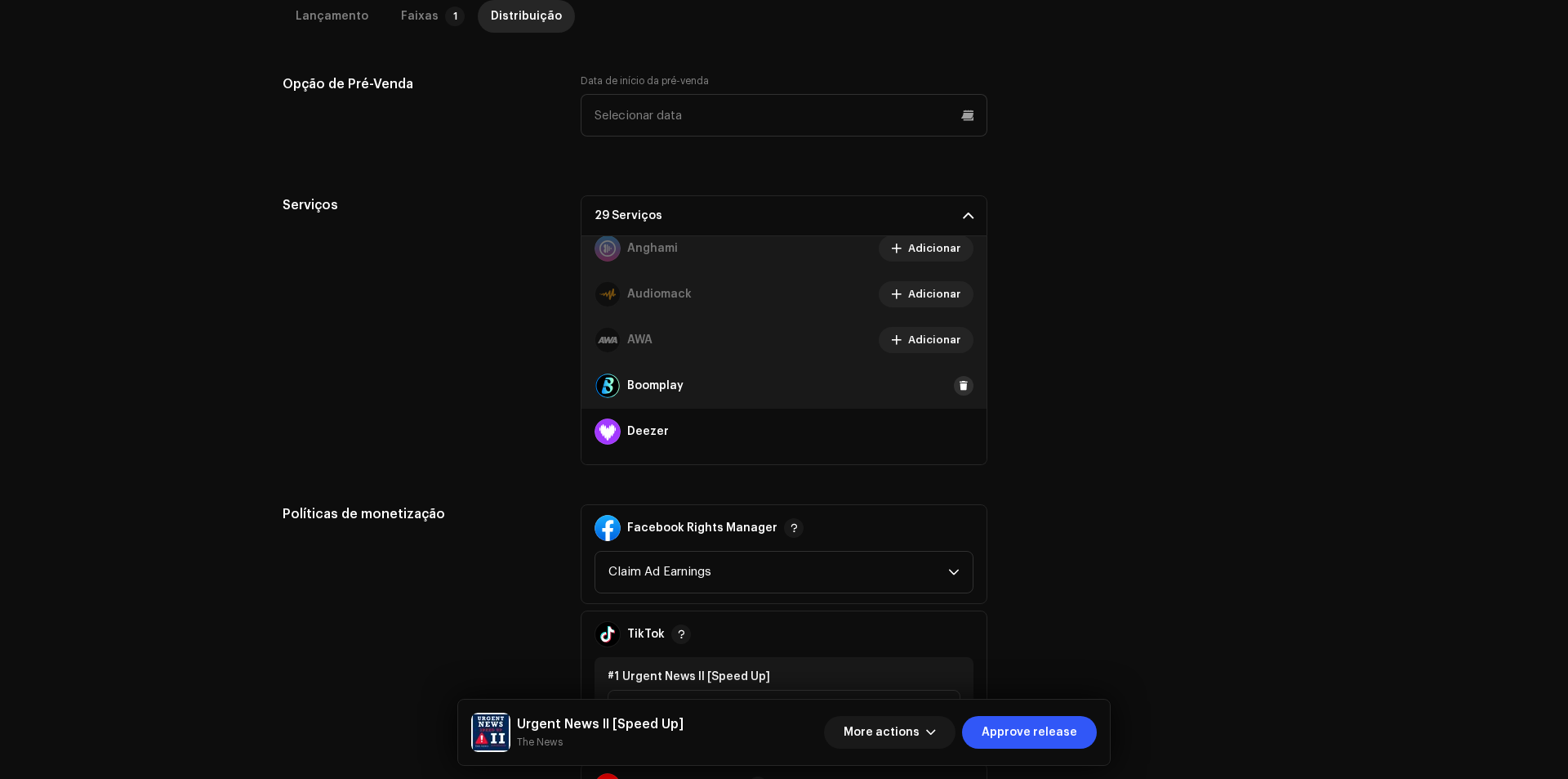
scroll to position [82, 0]
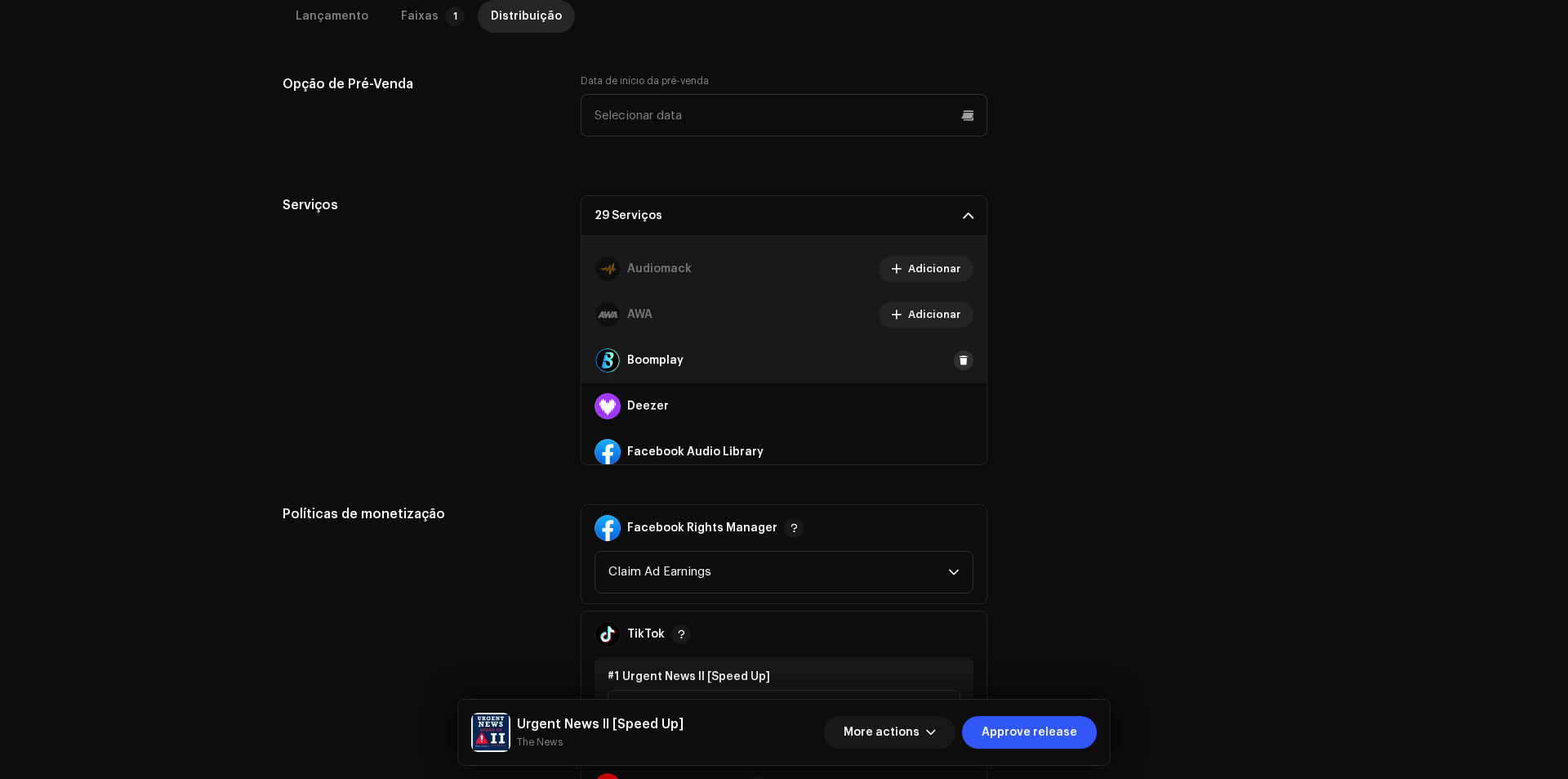
click at [958, 363] on span at bounding box center [963, 360] width 10 height 13
click at [950, 396] on div "Deezer" at bounding box center [784, 406] width 405 height 46
click at [958, 409] on span at bounding box center [963, 406] width 10 height 13
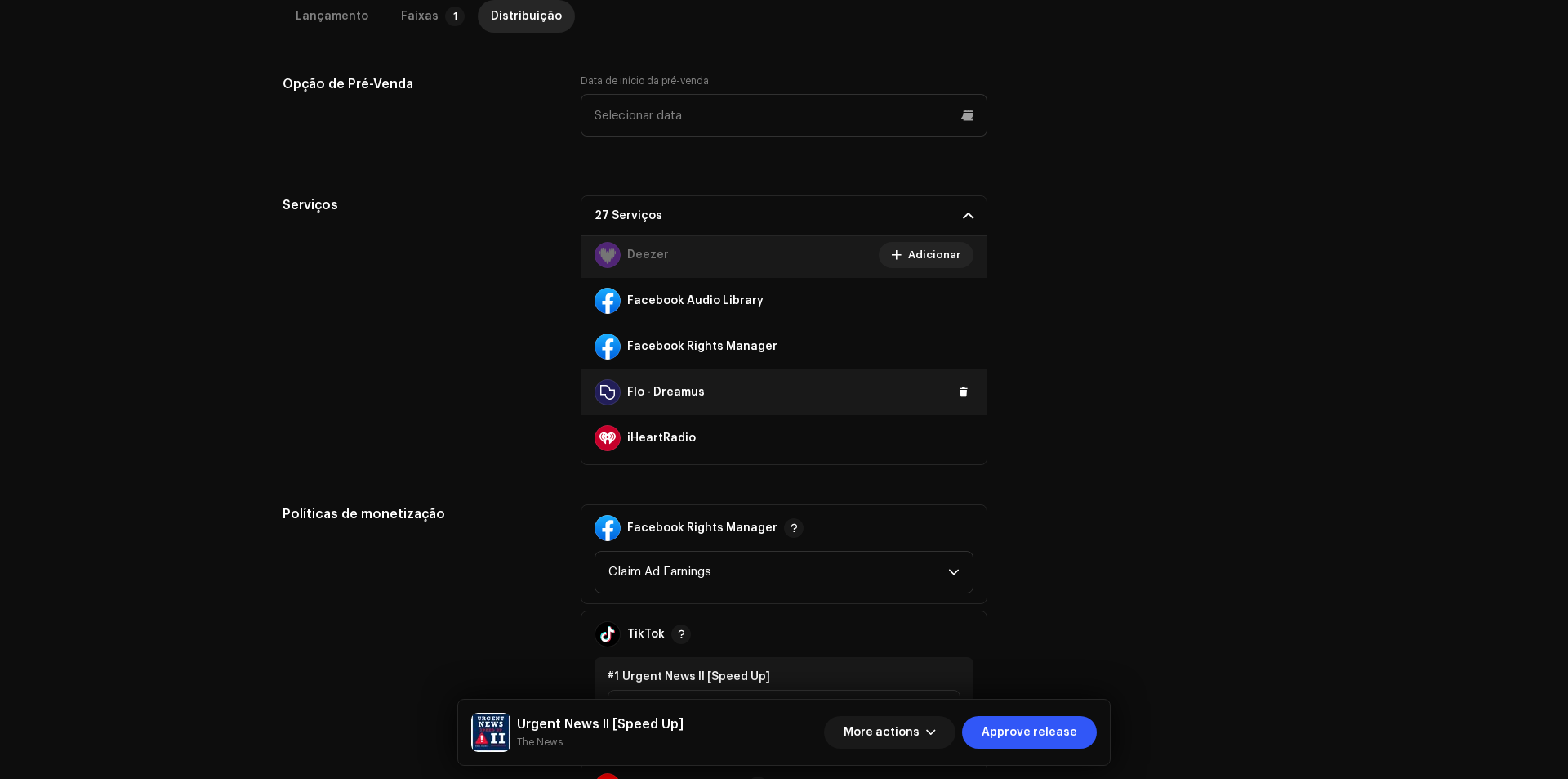
scroll to position [245, 0]
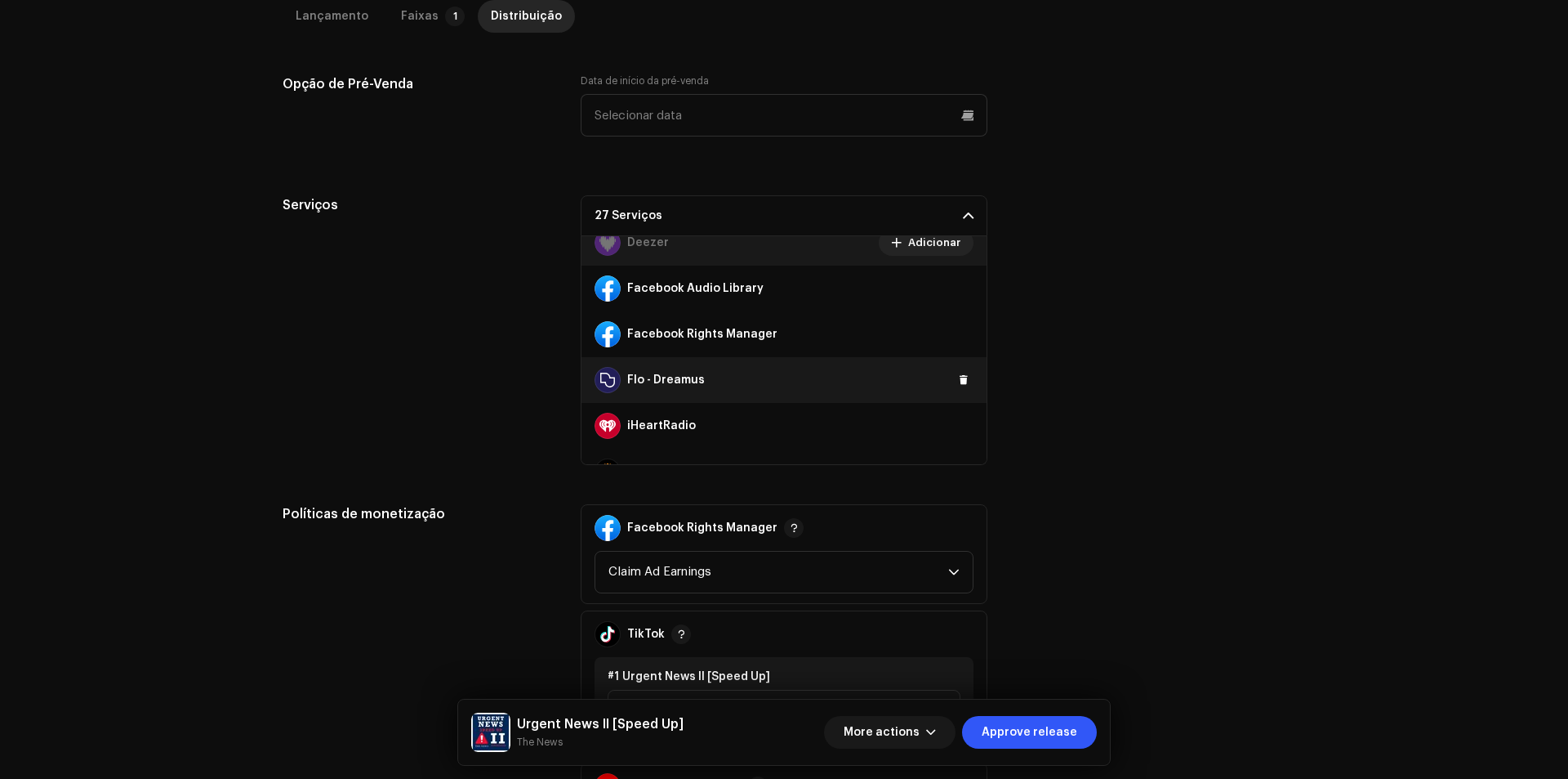
click at [956, 390] on div "Flo - Dreamus" at bounding box center [784, 380] width 405 height 46
click at [958, 381] on span at bounding box center [963, 380] width 10 height 13
click at [956, 434] on button at bounding box center [964, 425] width 20 height 20
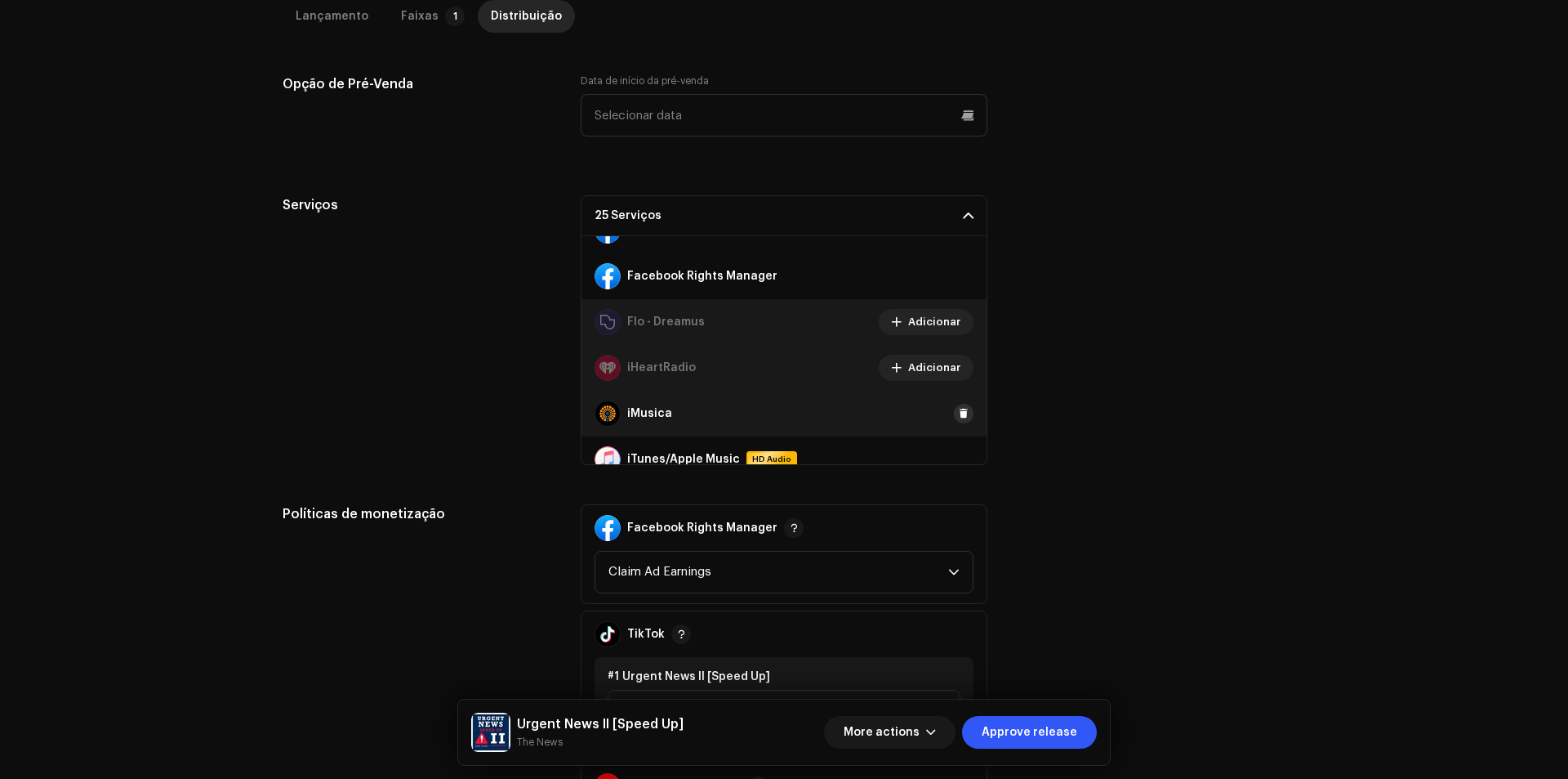
scroll to position [327, 0]
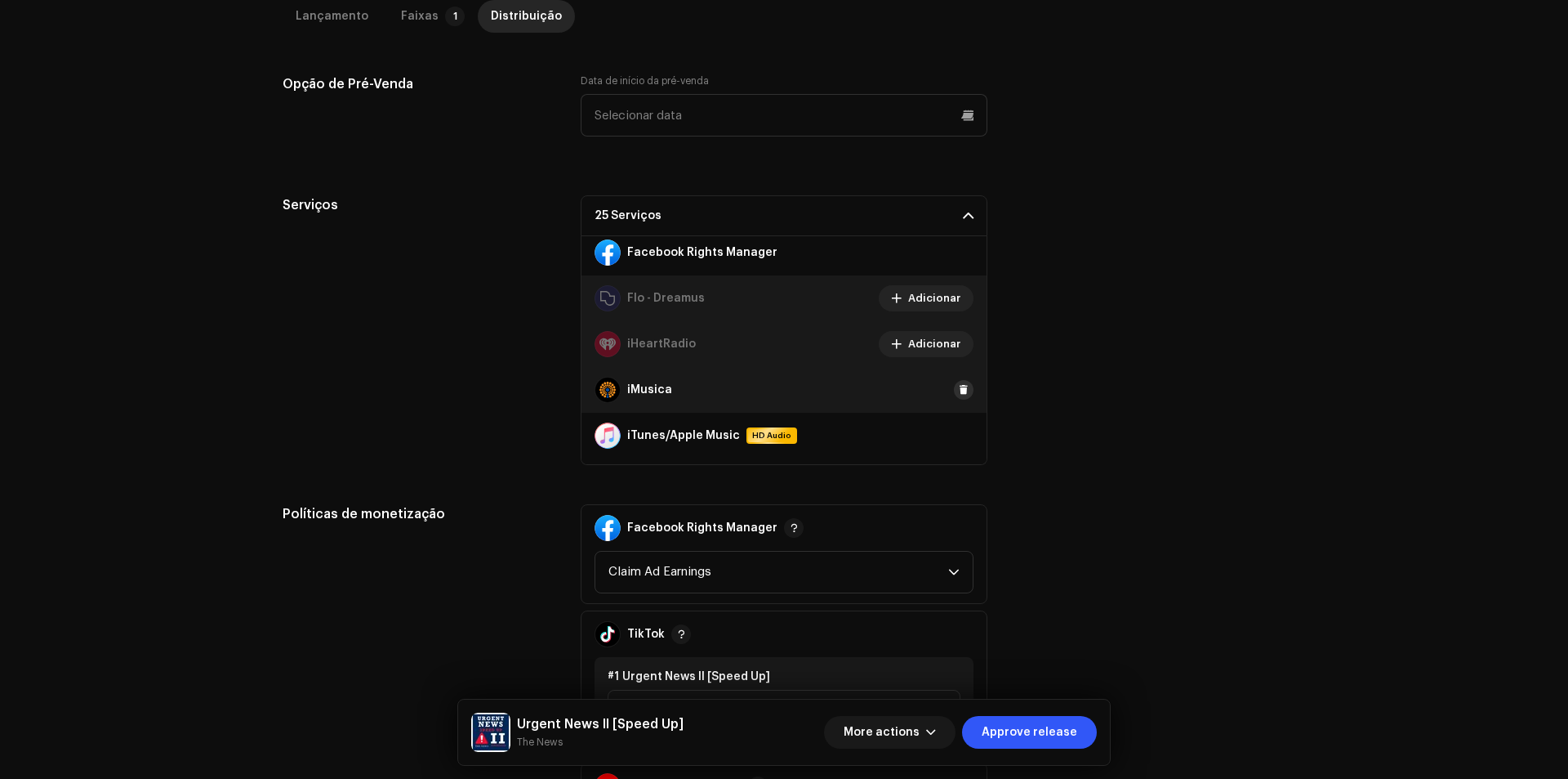
click at [958, 396] on span at bounding box center [963, 390] width 10 height 13
click at [958, 432] on span at bounding box center [963, 435] width 10 height 13
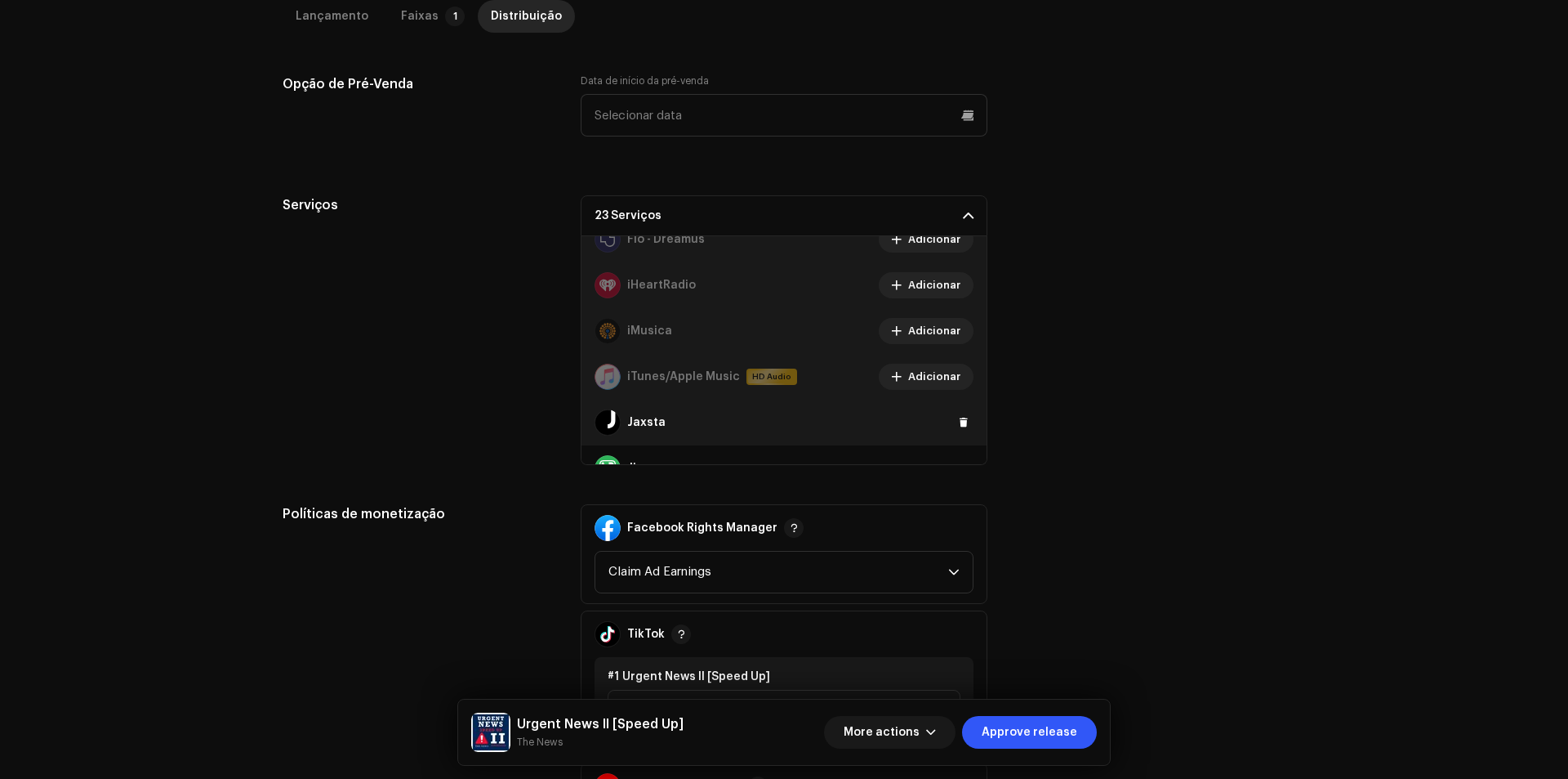
scroll to position [408, 0]
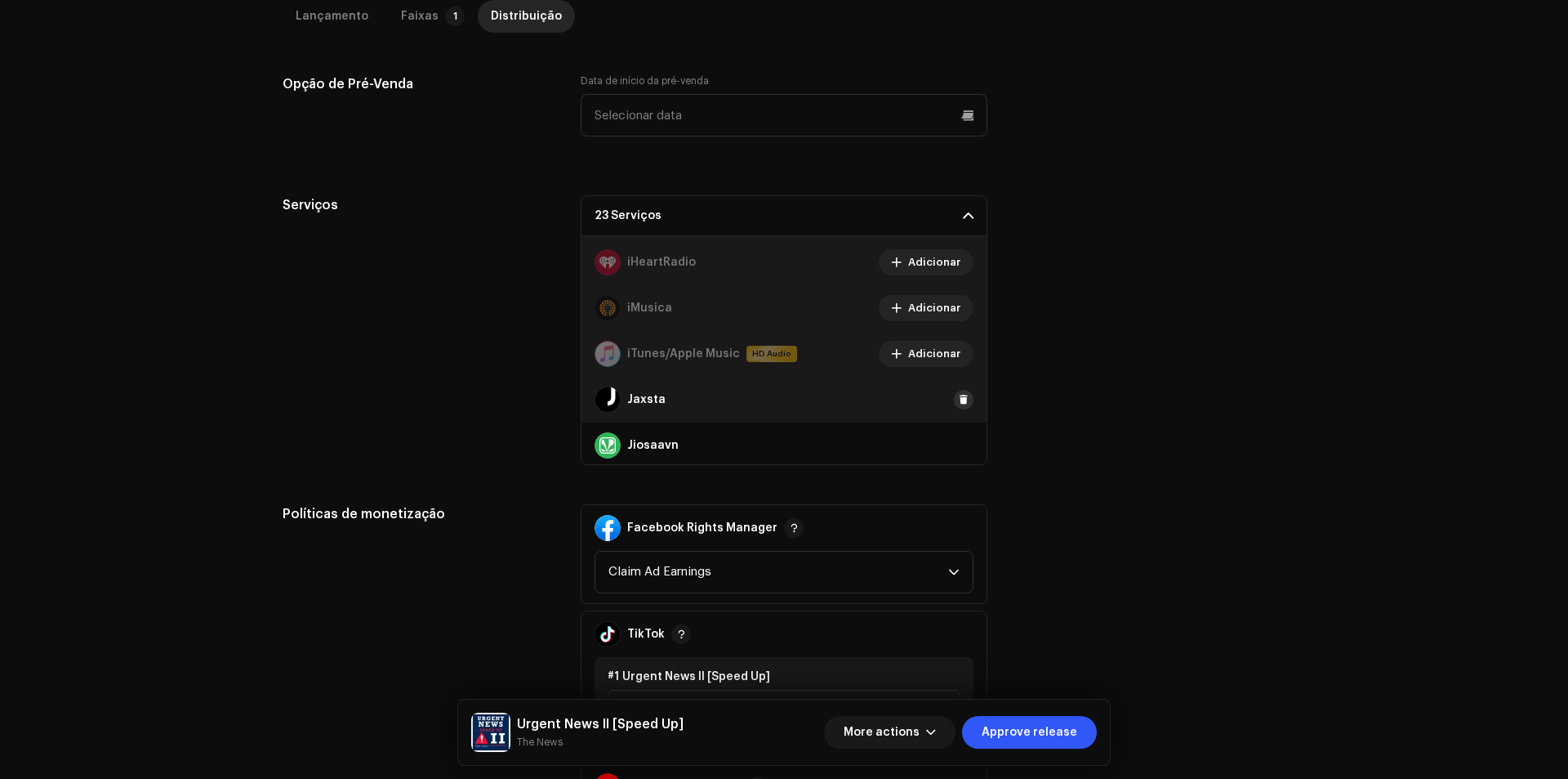
click at [958, 398] on span at bounding box center [963, 399] width 10 height 13
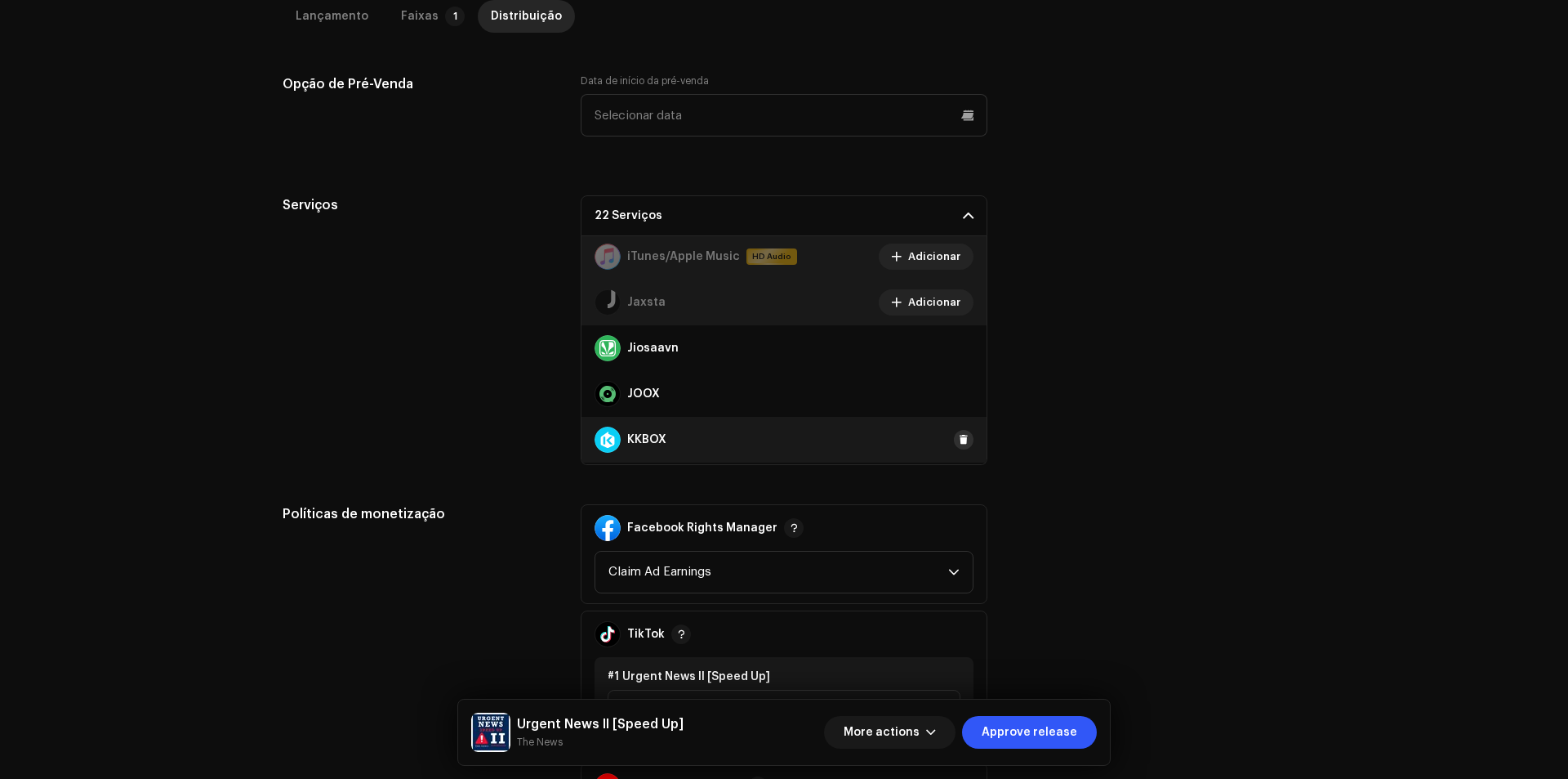
scroll to position [572, 0]
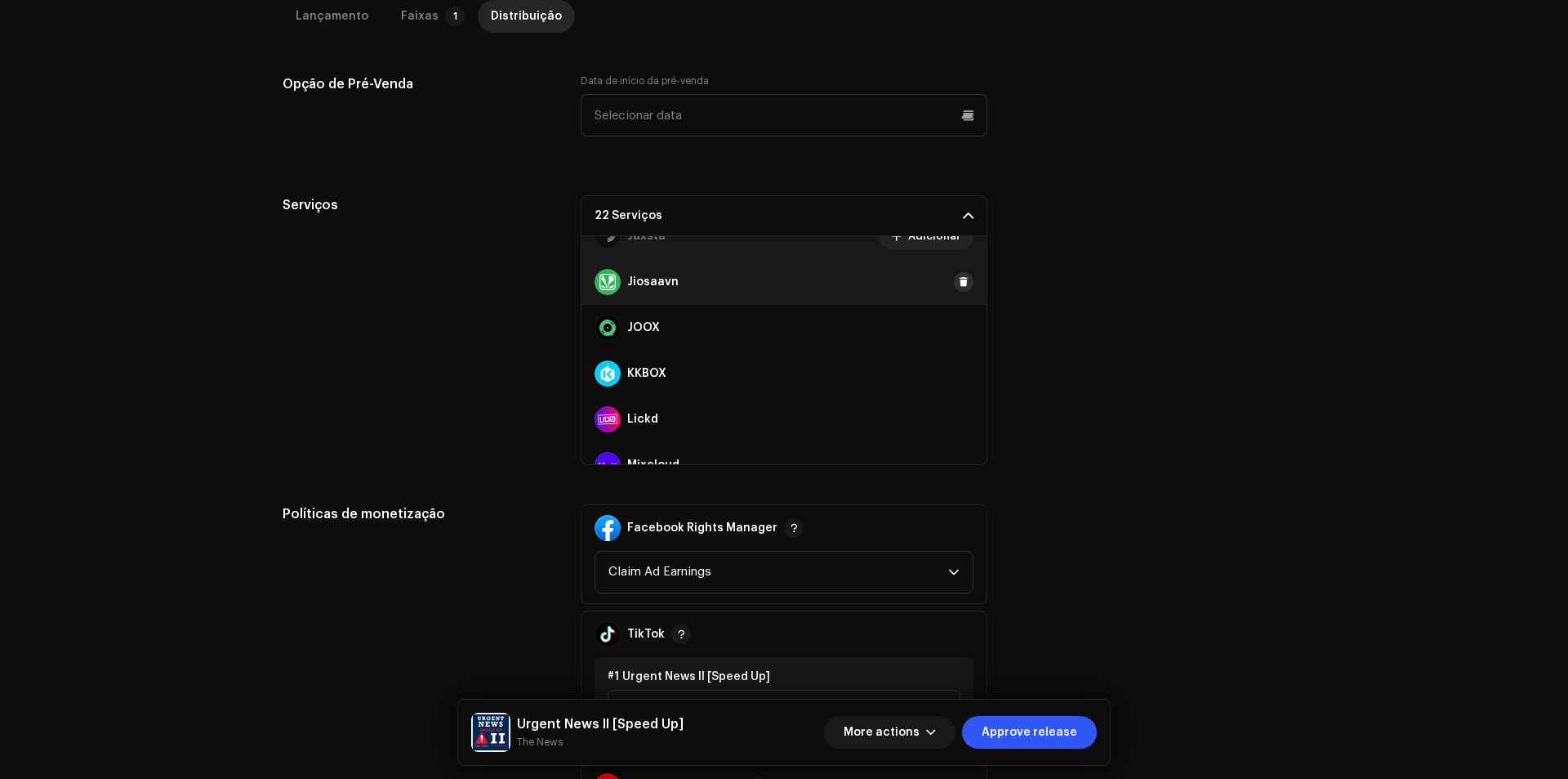
click at [958, 282] on span at bounding box center [963, 282] width 10 height 13
click at [958, 330] on span at bounding box center [963, 327] width 10 height 13
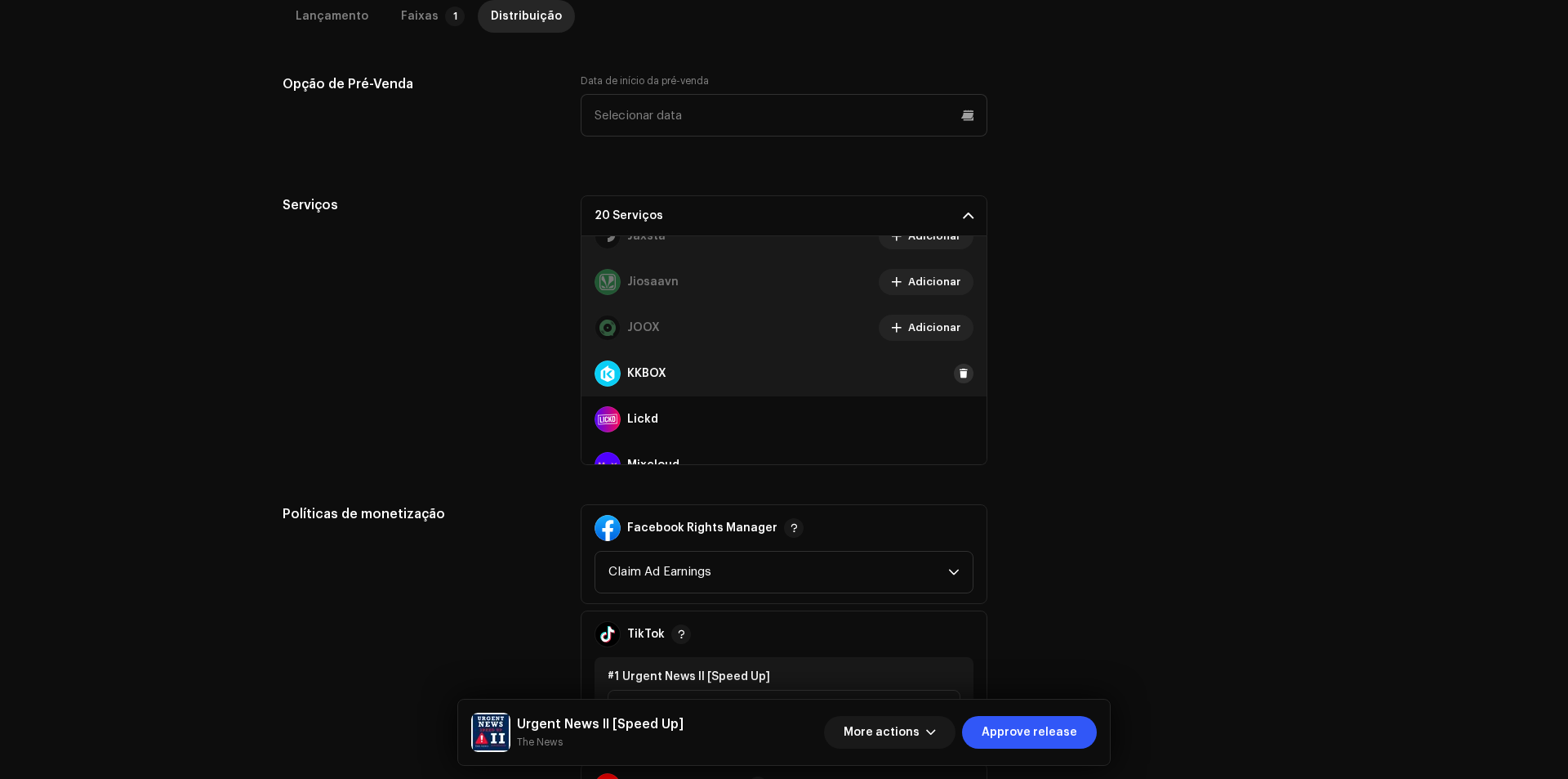
click at [956, 381] on button at bounding box center [964, 373] width 20 height 20
click at [954, 416] on button at bounding box center [964, 419] width 20 height 20
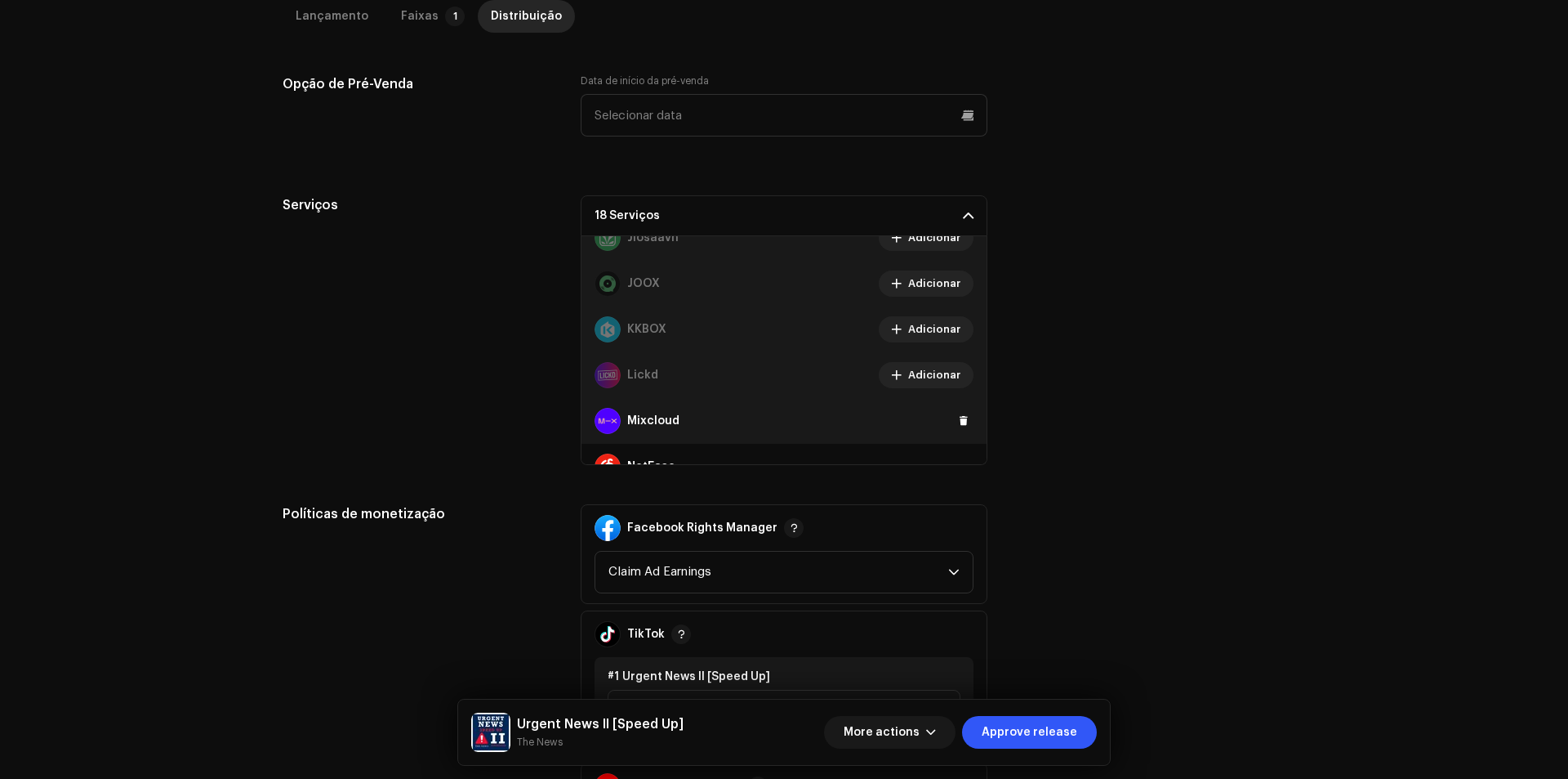
scroll to position [654, 0]
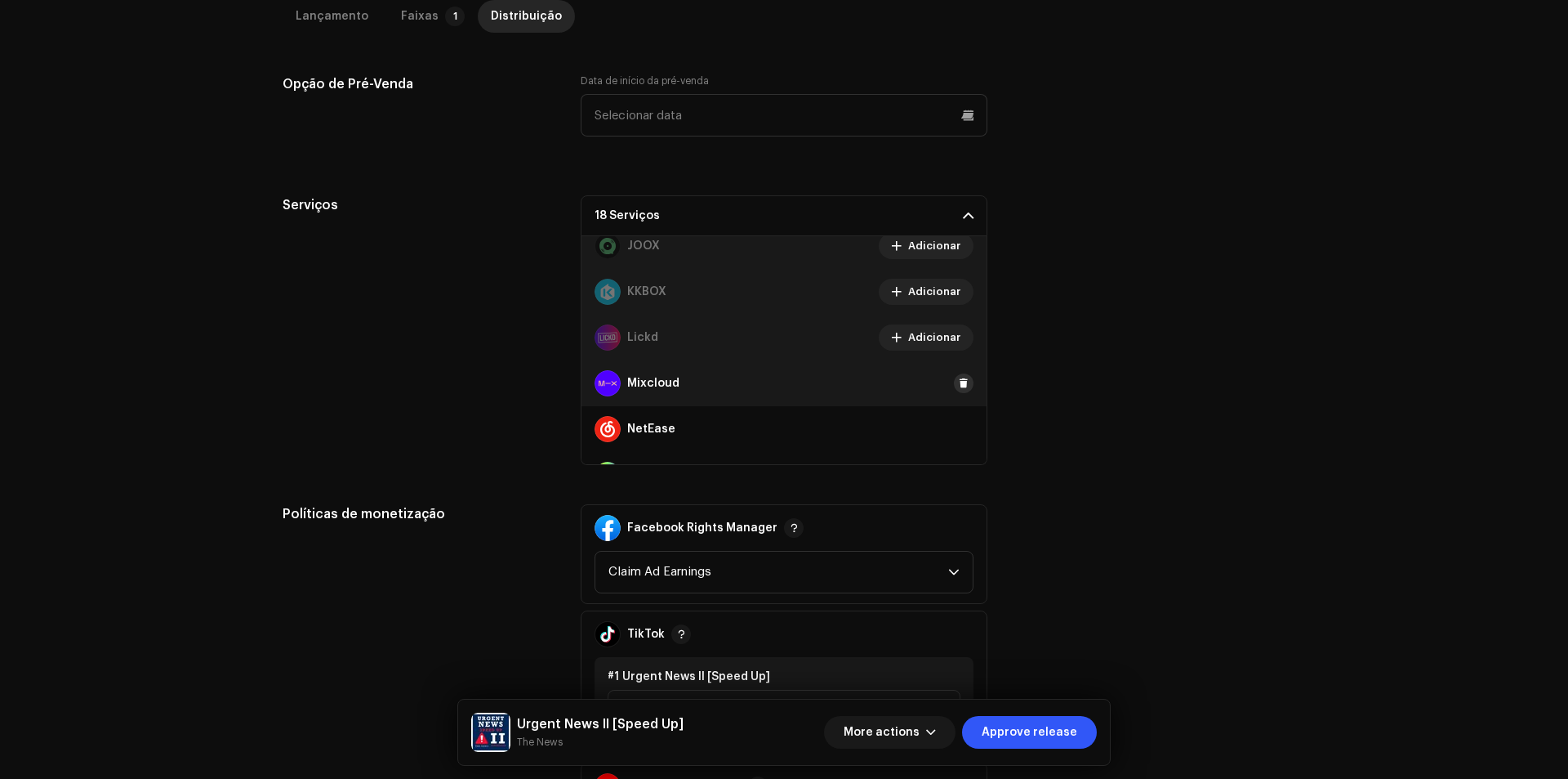
click at [958, 385] on span at bounding box center [963, 383] width 10 height 13
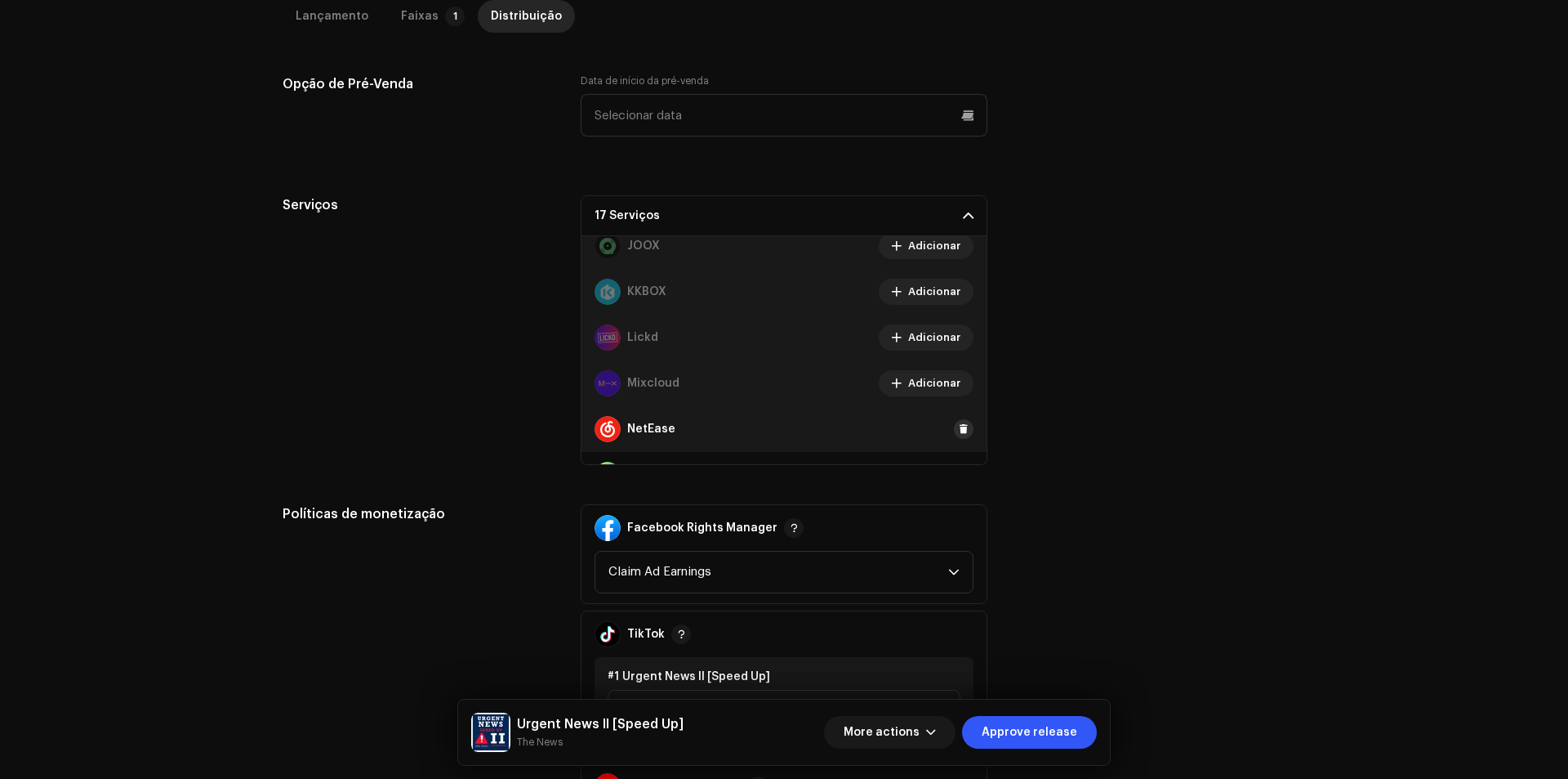
click at [958, 425] on span at bounding box center [963, 429] width 10 height 13
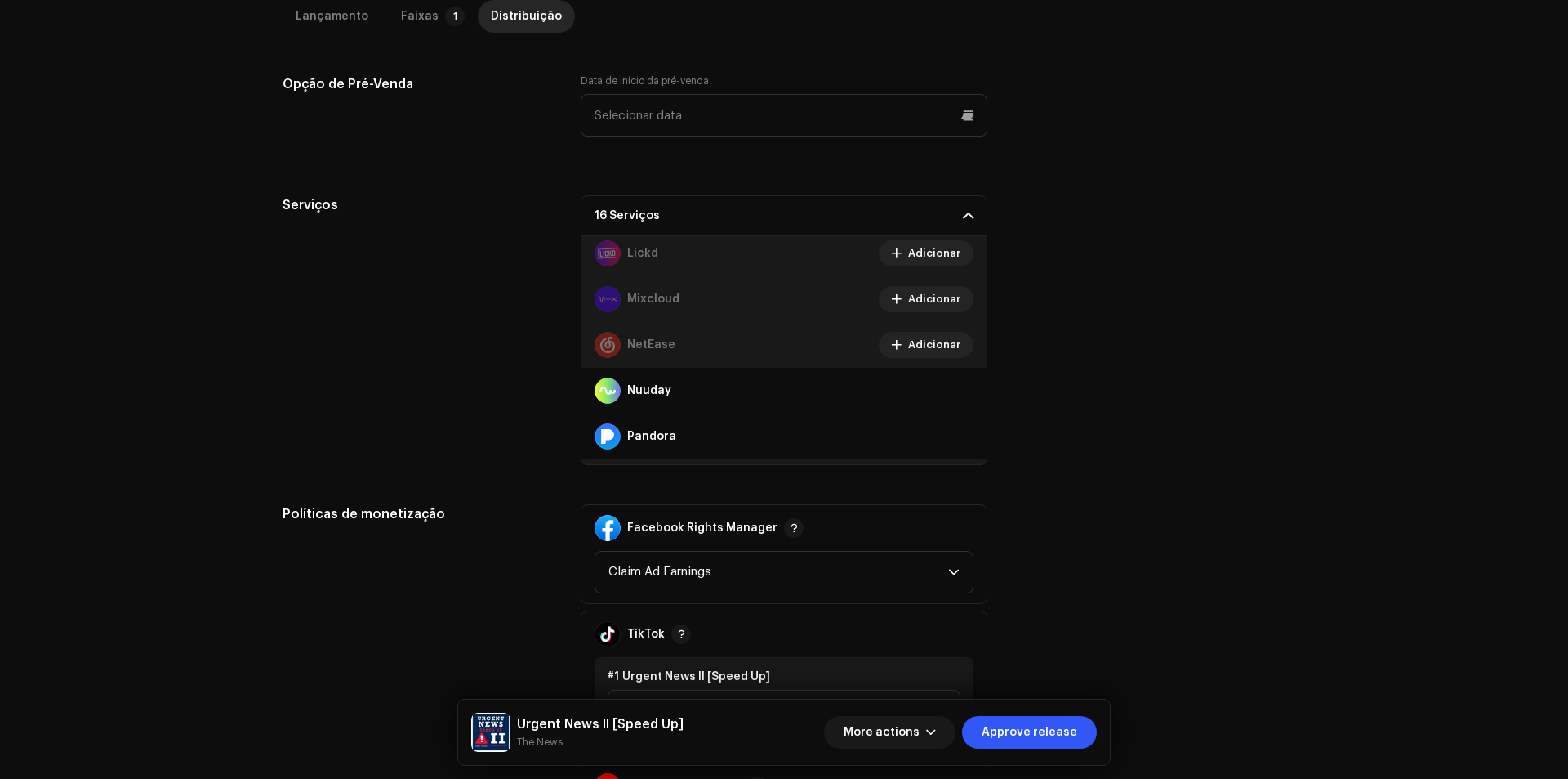
scroll to position [817, 0]
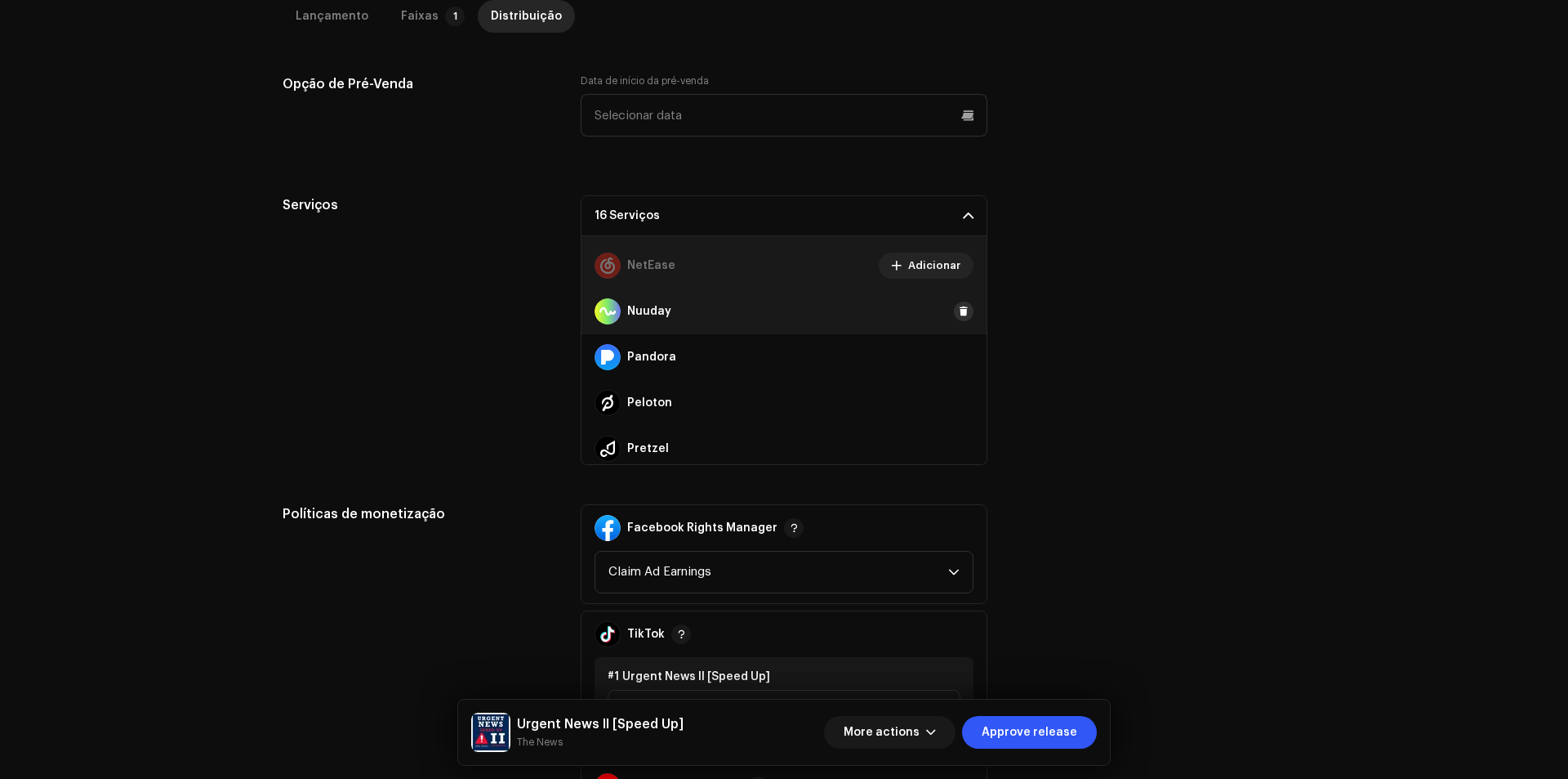
click at [958, 309] on span at bounding box center [963, 311] width 10 height 13
click at [958, 356] on span at bounding box center [963, 357] width 10 height 13
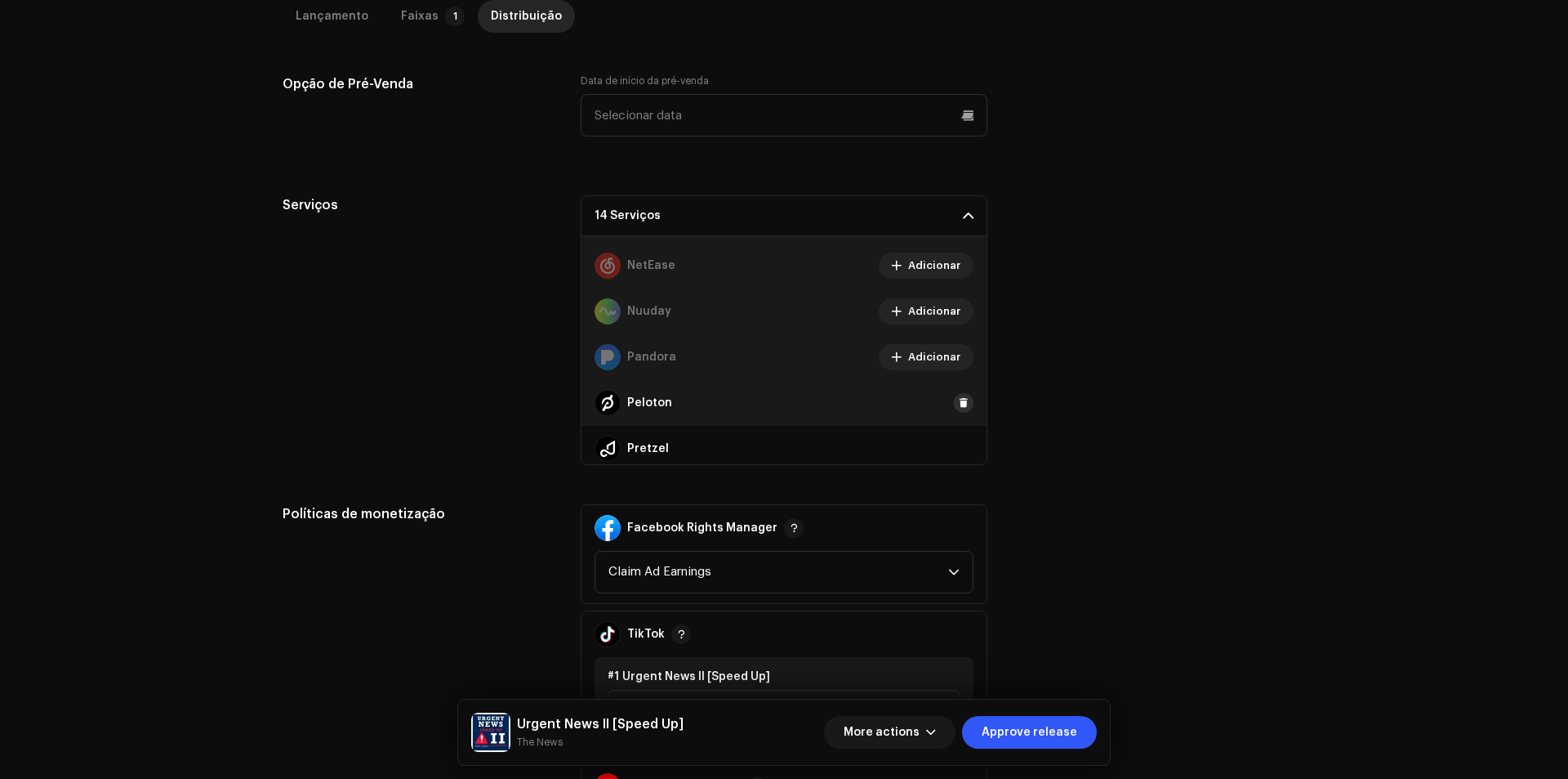
click at [958, 407] on span at bounding box center [963, 402] width 10 height 13
click at [958, 444] on span at bounding box center [963, 448] width 10 height 13
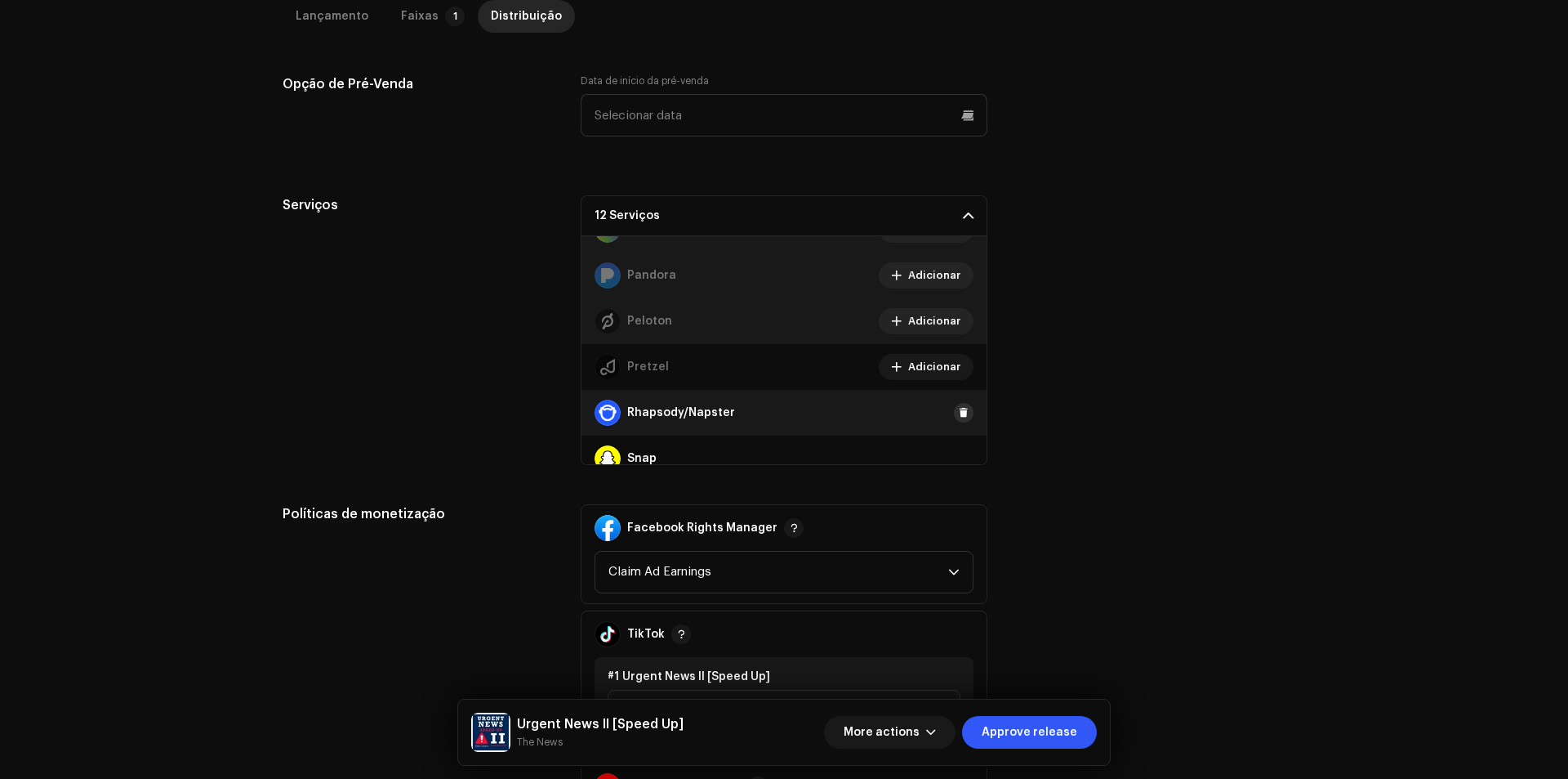
click at [958, 414] on span at bounding box center [963, 412] width 10 height 13
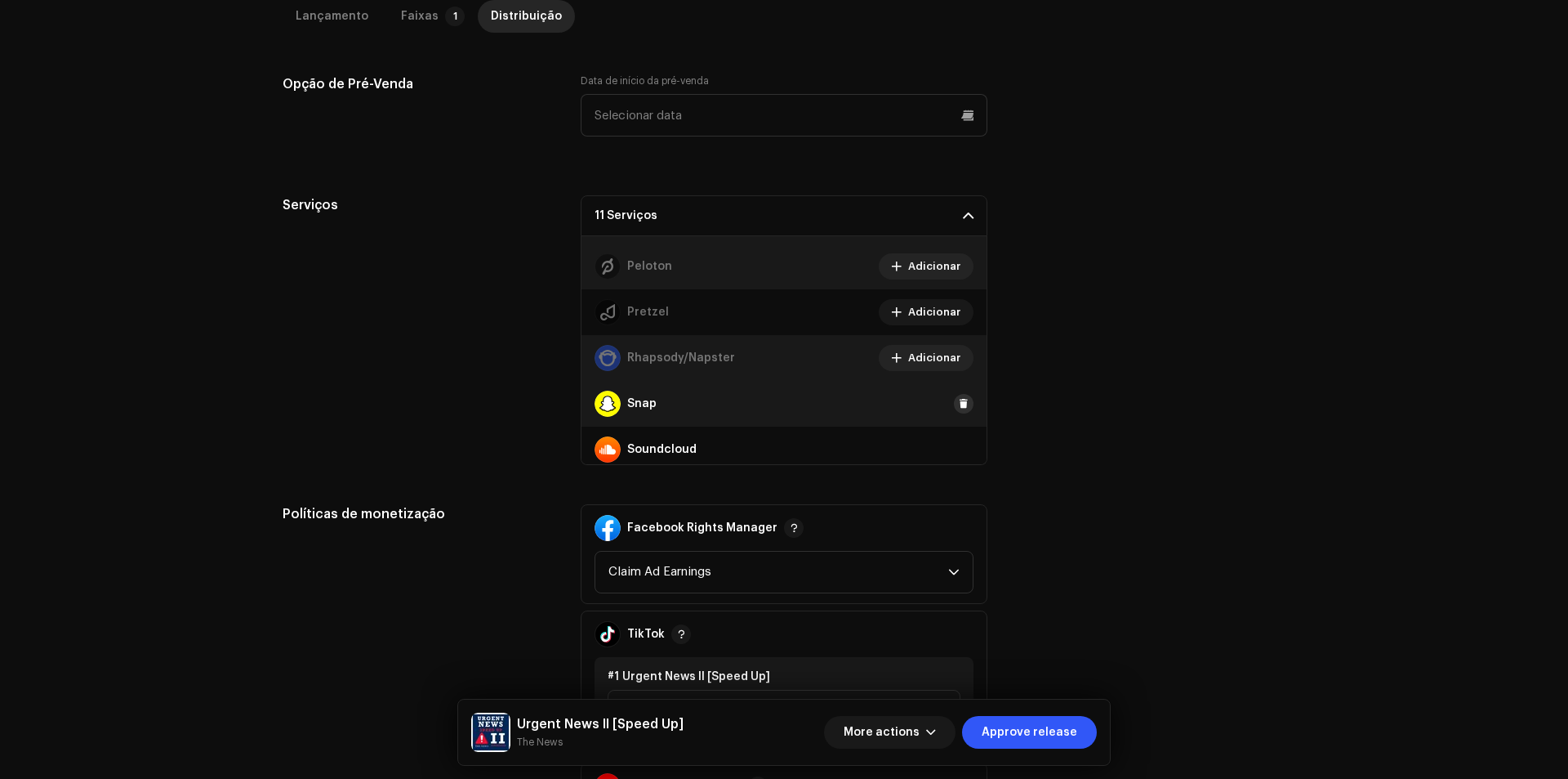
scroll to position [980, 0]
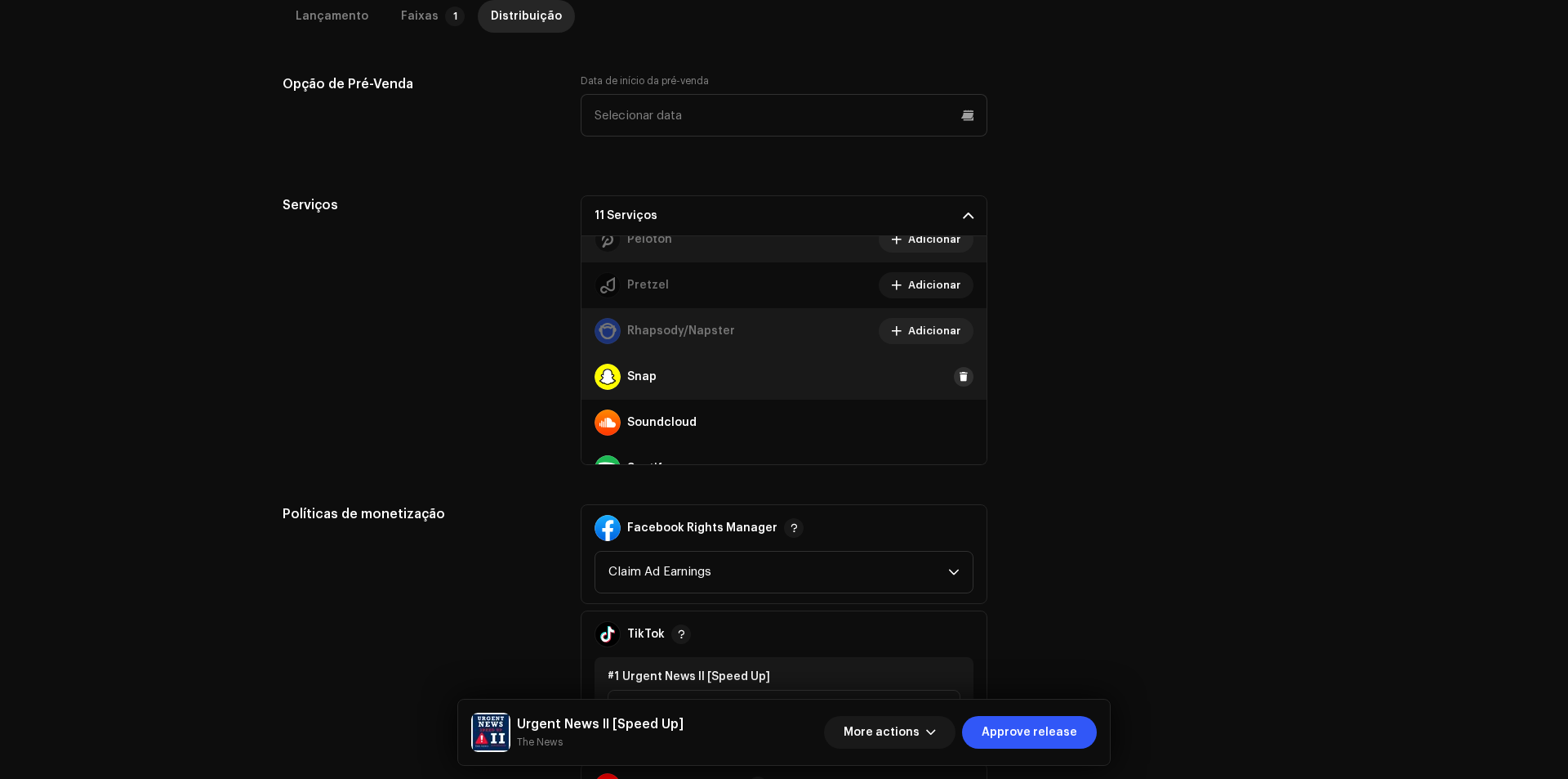
click at [962, 372] on button at bounding box center [964, 377] width 20 height 20
click at [958, 425] on span at bounding box center [963, 422] width 10 height 13
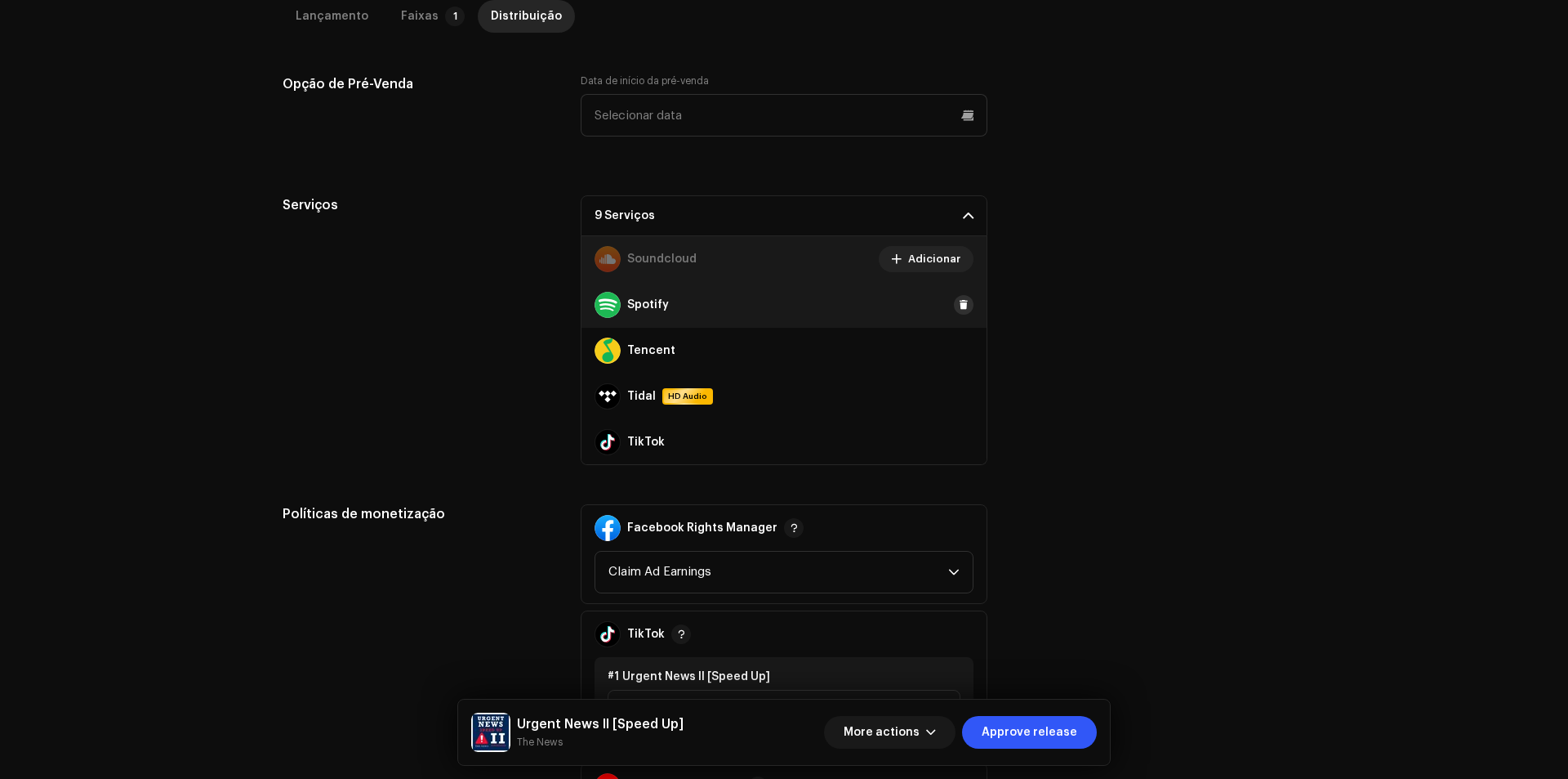
click at [958, 306] on span at bounding box center [963, 304] width 10 height 13
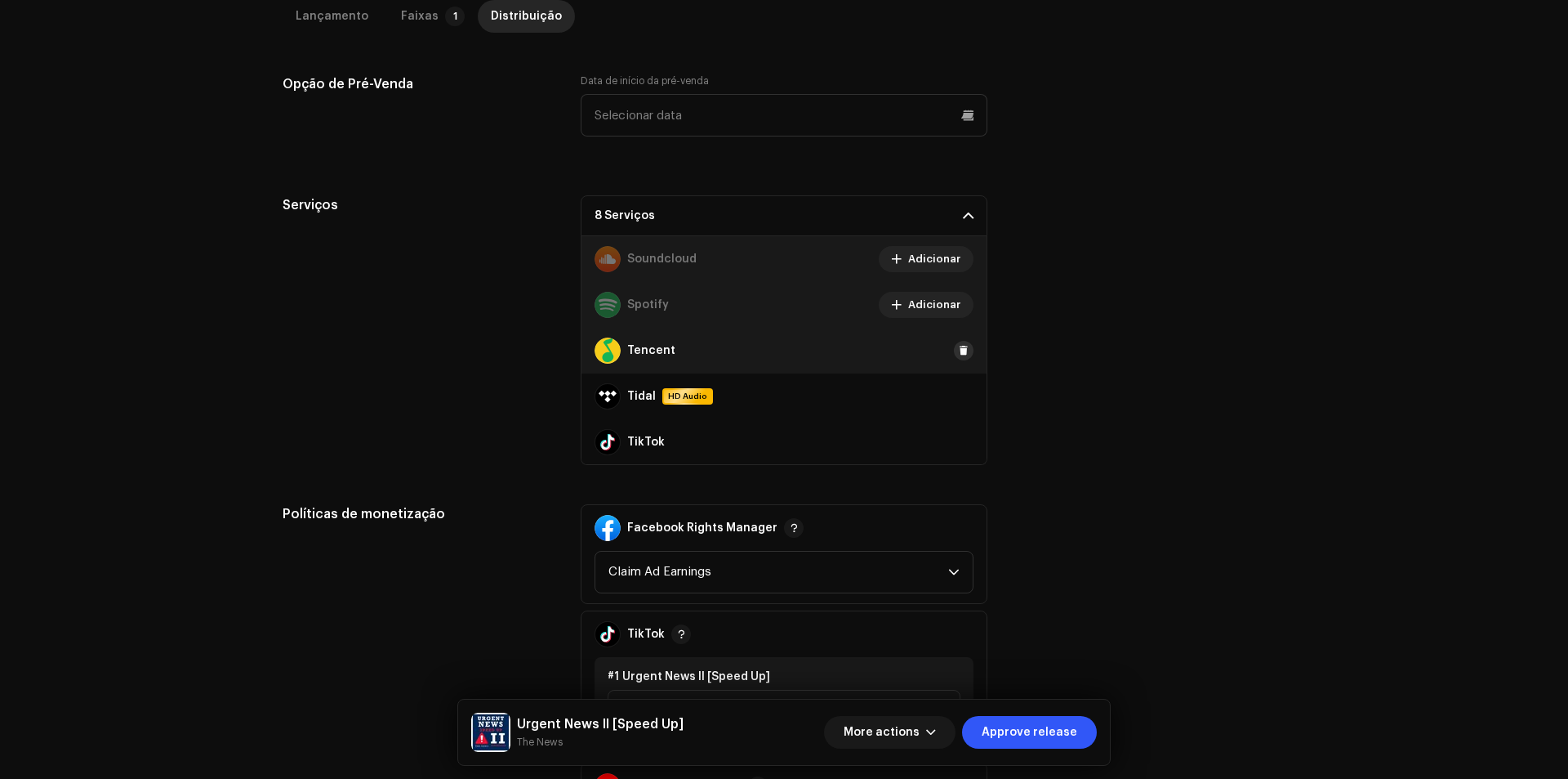
click at [957, 341] on div "Tencent" at bounding box center [784, 350] width 405 height 46
click at [958, 347] on span at bounding box center [963, 350] width 10 height 13
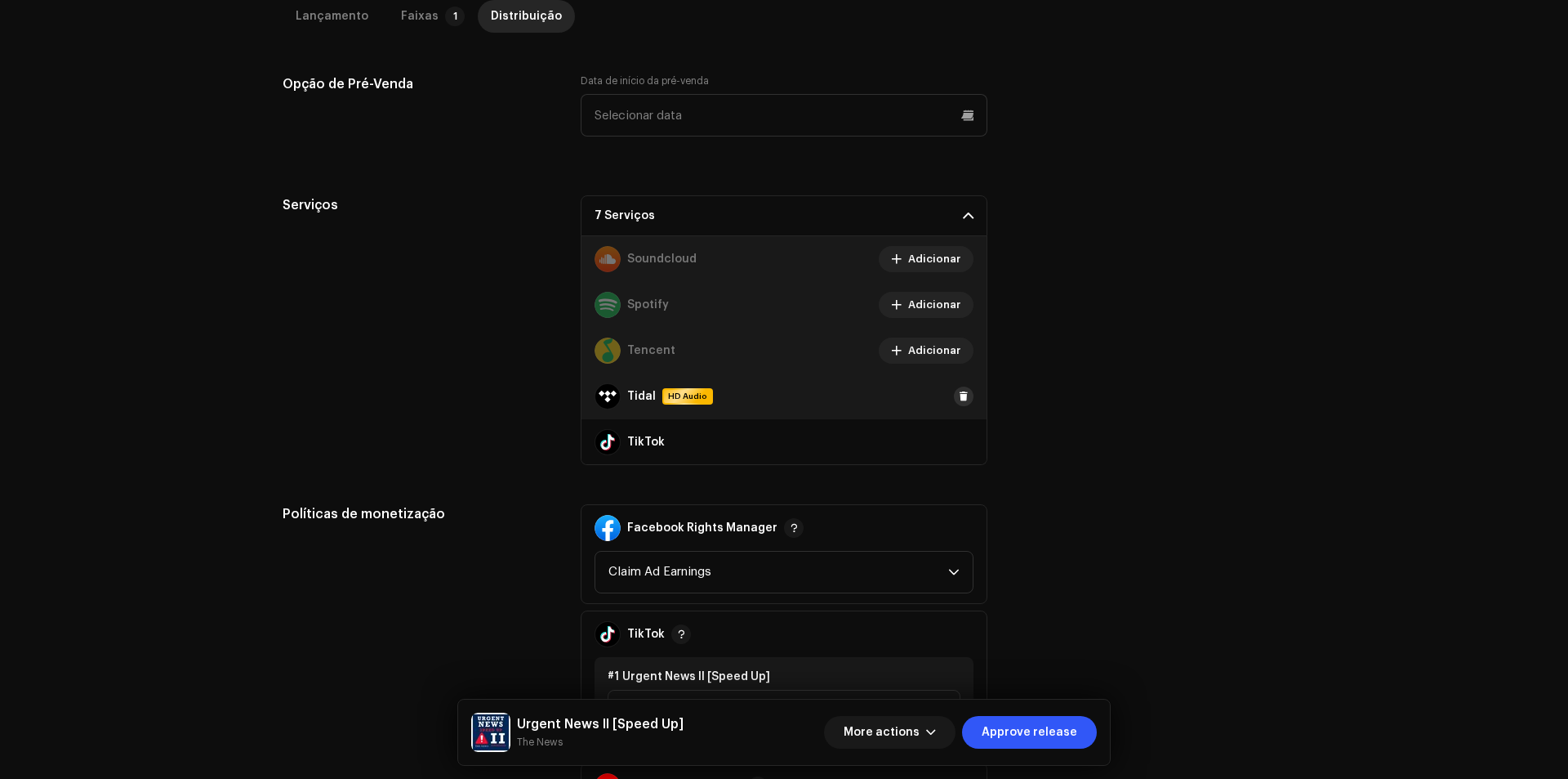
click at [958, 400] on span at bounding box center [963, 396] width 10 height 13
click at [962, 451] on div "TikTok" at bounding box center [784, 442] width 405 height 46
click at [960, 446] on button at bounding box center [964, 442] width 20 height 20
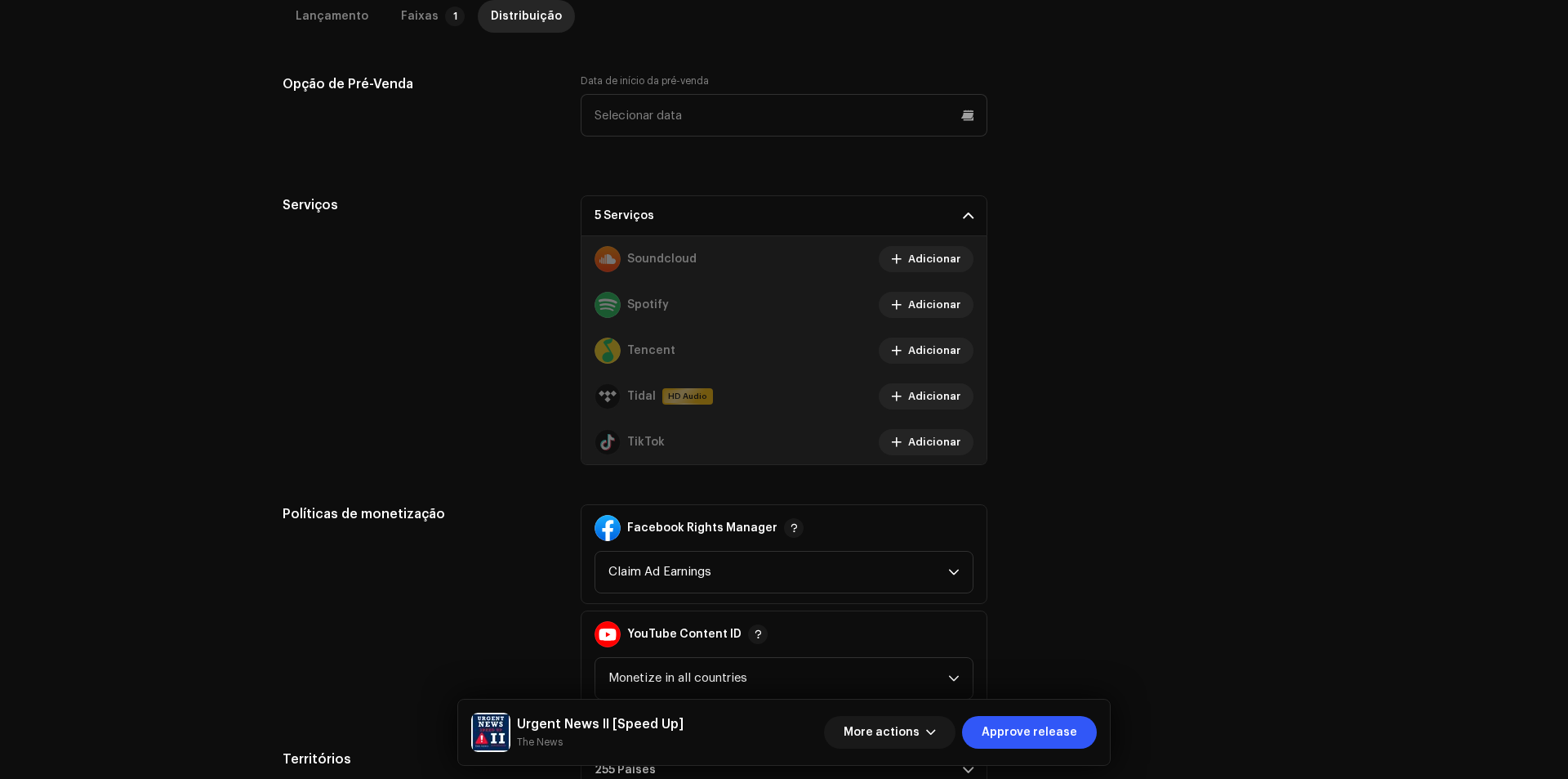
scroll to position [1282, 0]
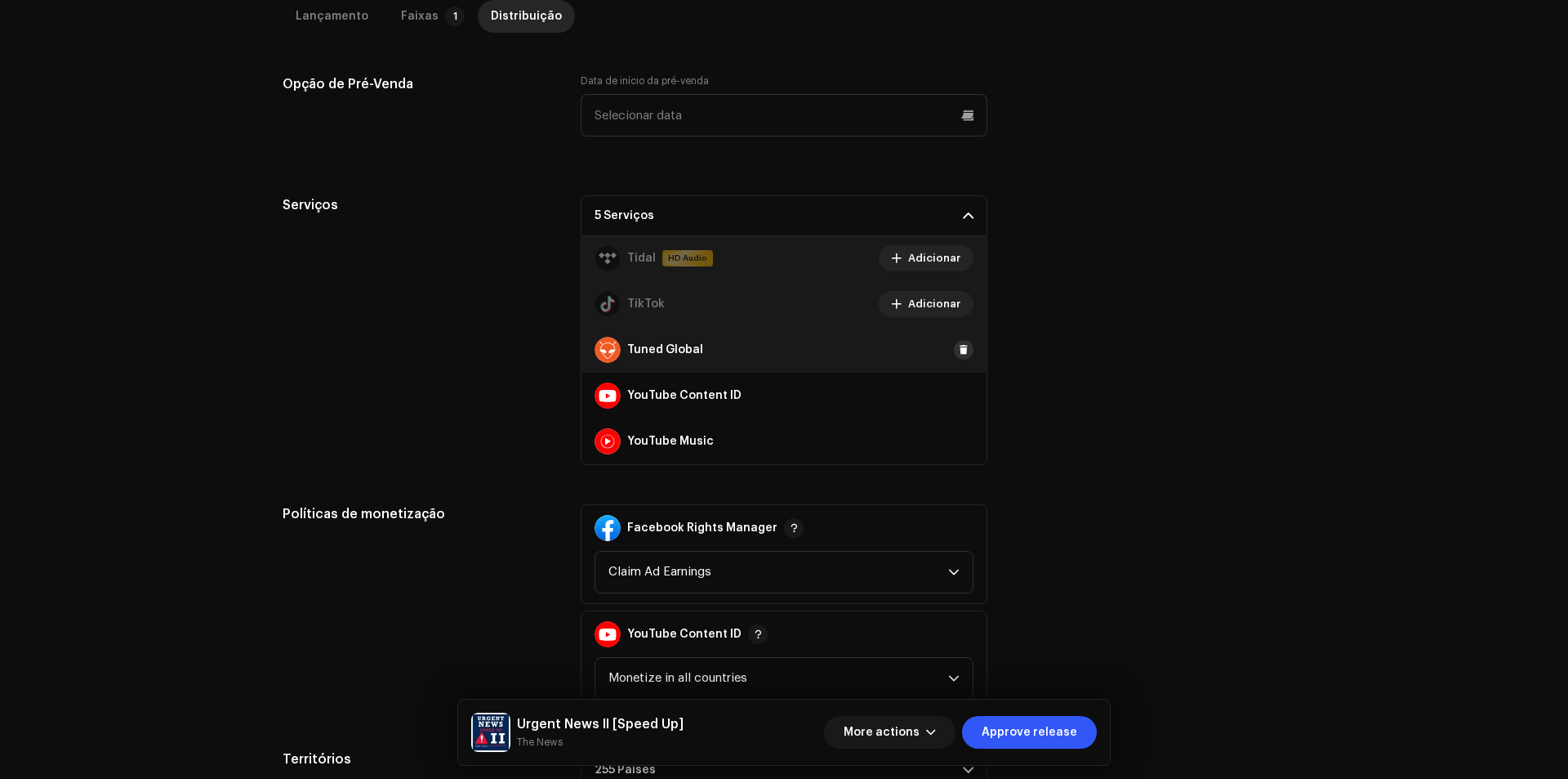
click at [958, 358] on button at bounding box center [964, 350] width 20 height 20
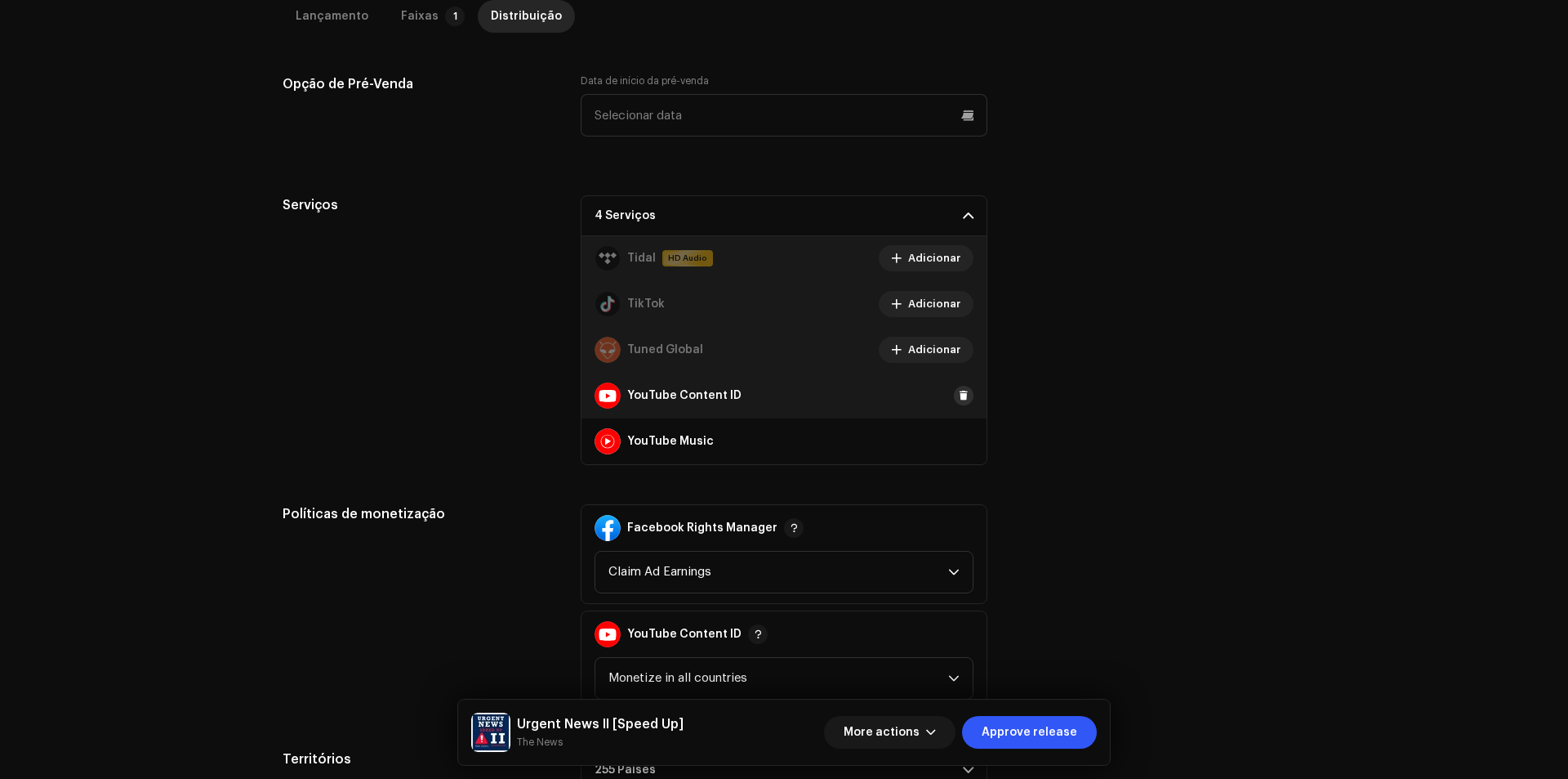
click at [957, 389] on button at bounding box center [964, 396] width 20 height 20
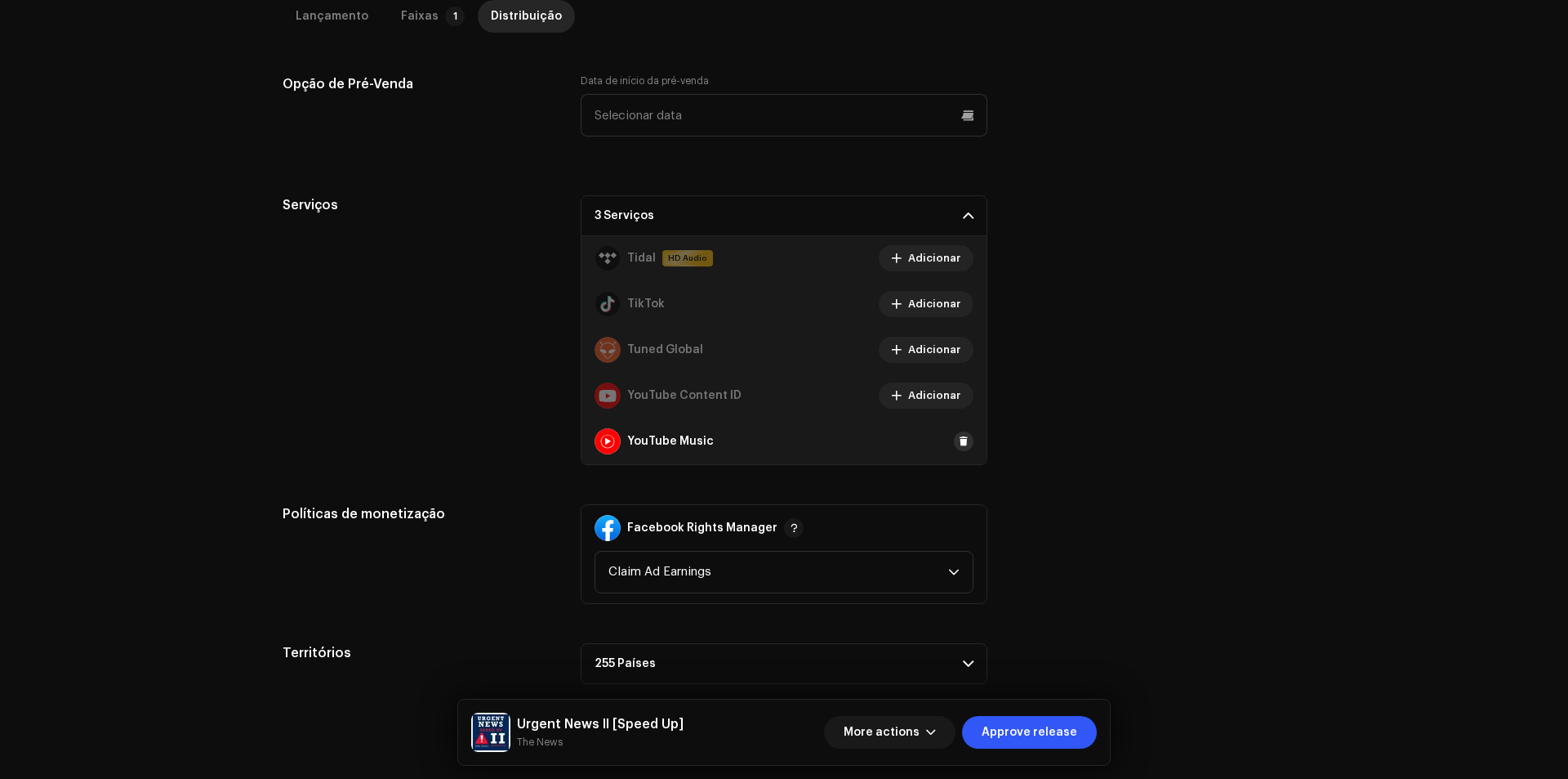
click at [958, 439] on span at bounding box center [963, 441] width 10 height 13
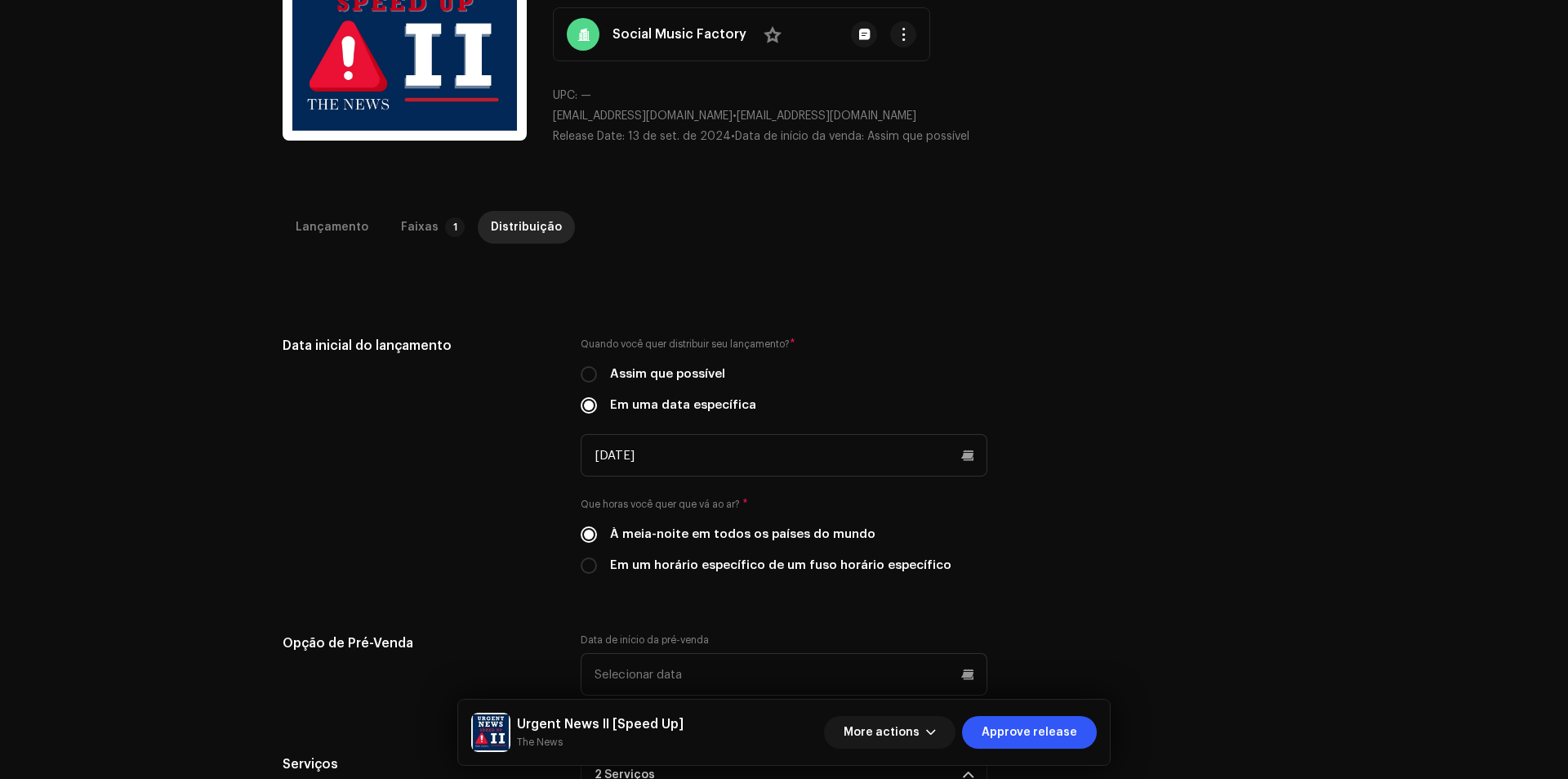
scroll to position [164, 0]
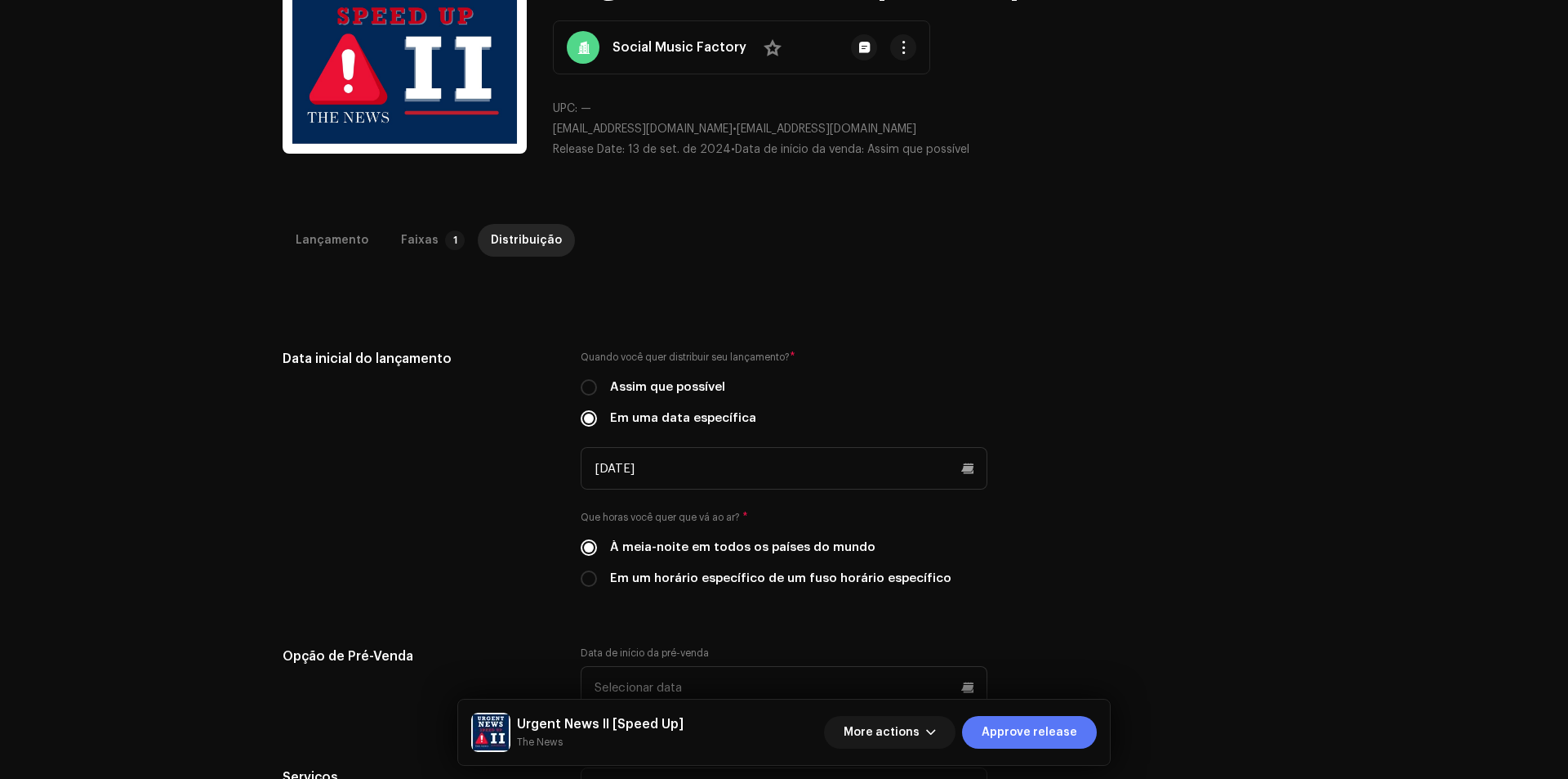
click at [1005, 732] on span "Approve release" at bounding box center [1029, 732] width 95 height 32
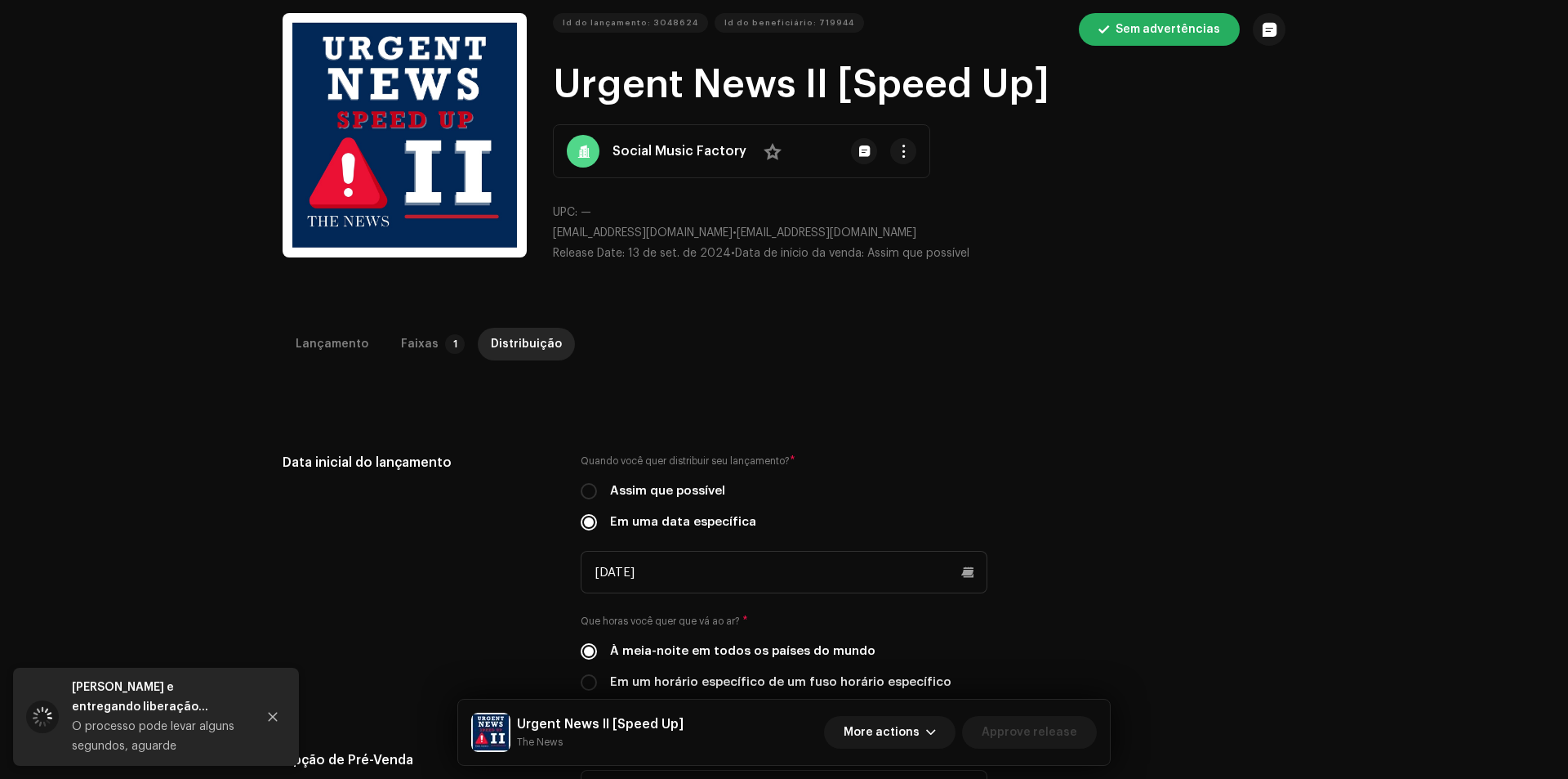
scroll to position [0, 0]
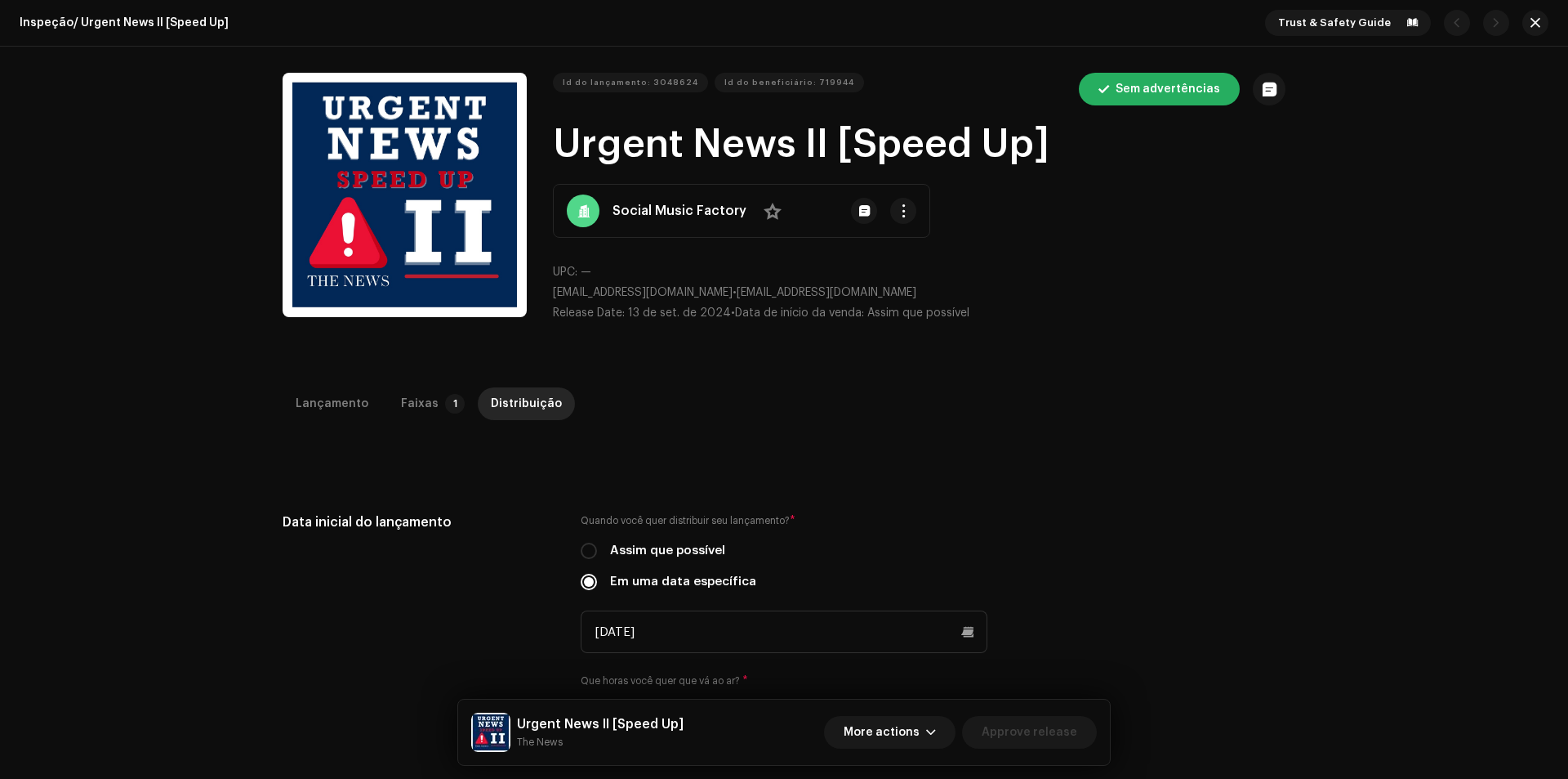
click at [626, 152] on h1 "Urgent News II [Speed Up]" at bounding box center [919, 145] width 733 height 52
copy h1 "Urgent News II [Speed Up]"
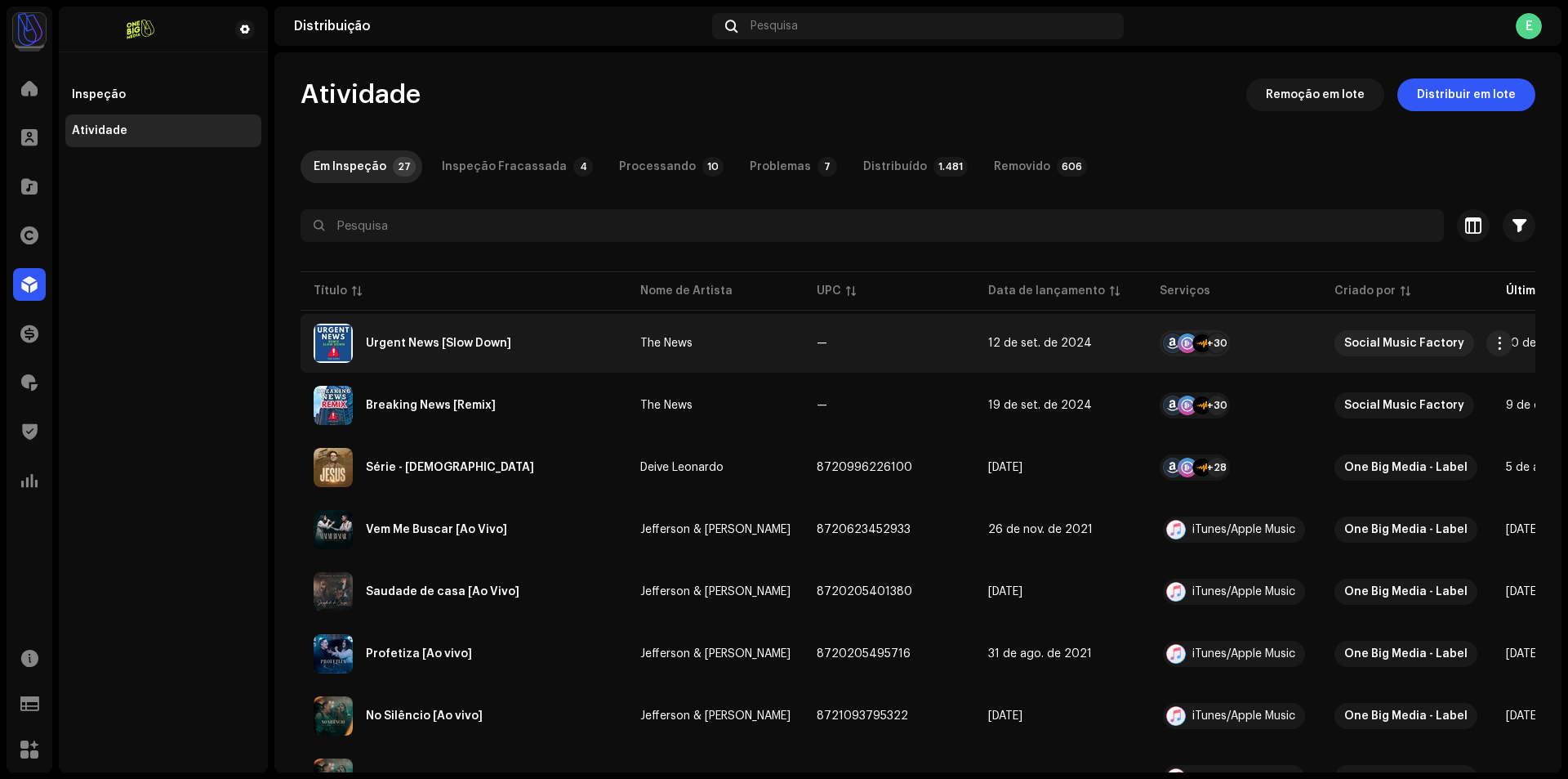
click at [1508, 333] on re-m-actions-button at bounding box center [1499, 343] width 26 height 26
click at [1500, 335] on button "button" at bounding box center [1499, 343] width 26 height 26
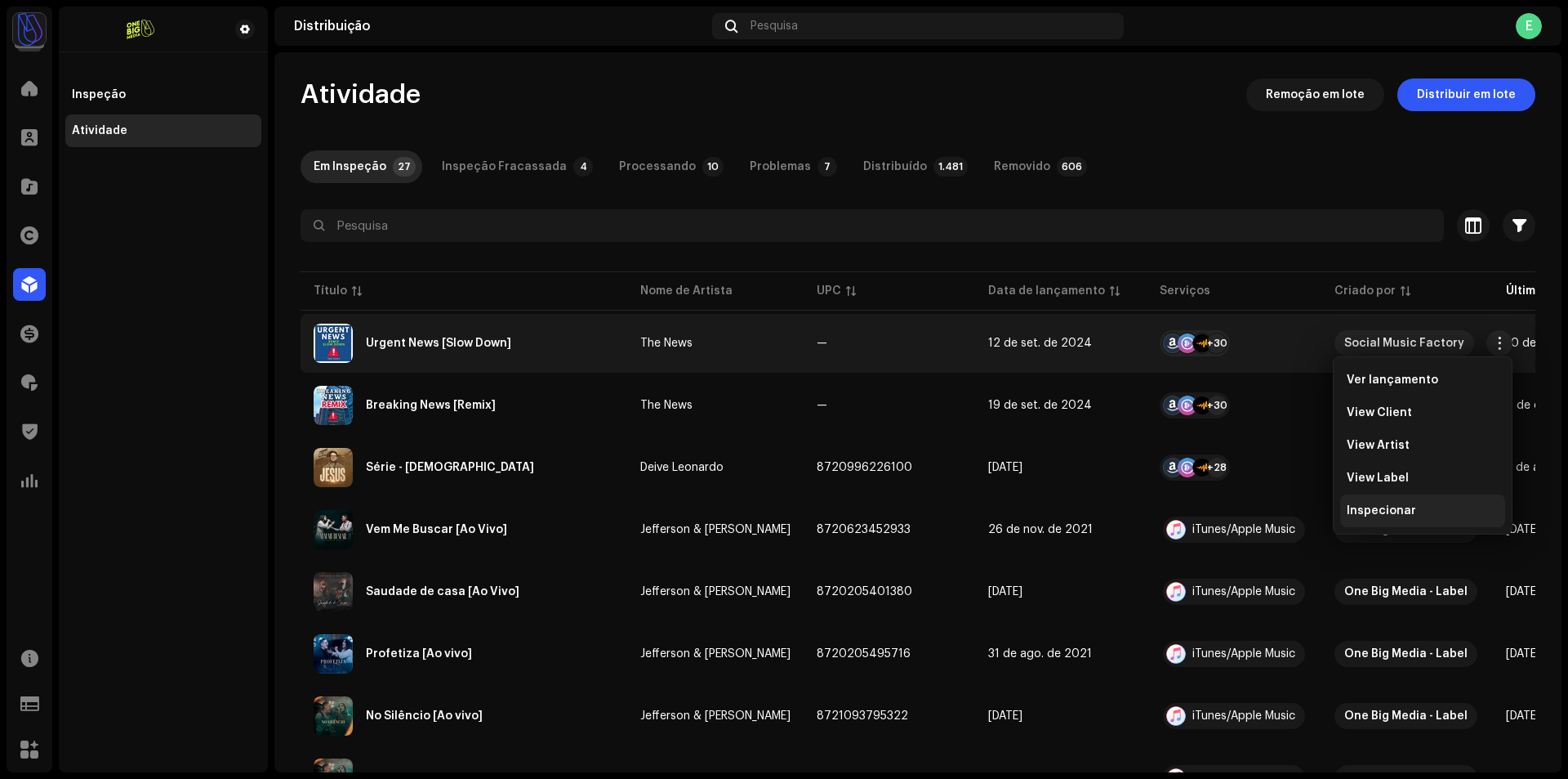
click at [1355, 513] on span "Inspecionar" at bounding box center [1381, 510] width 69 height 13
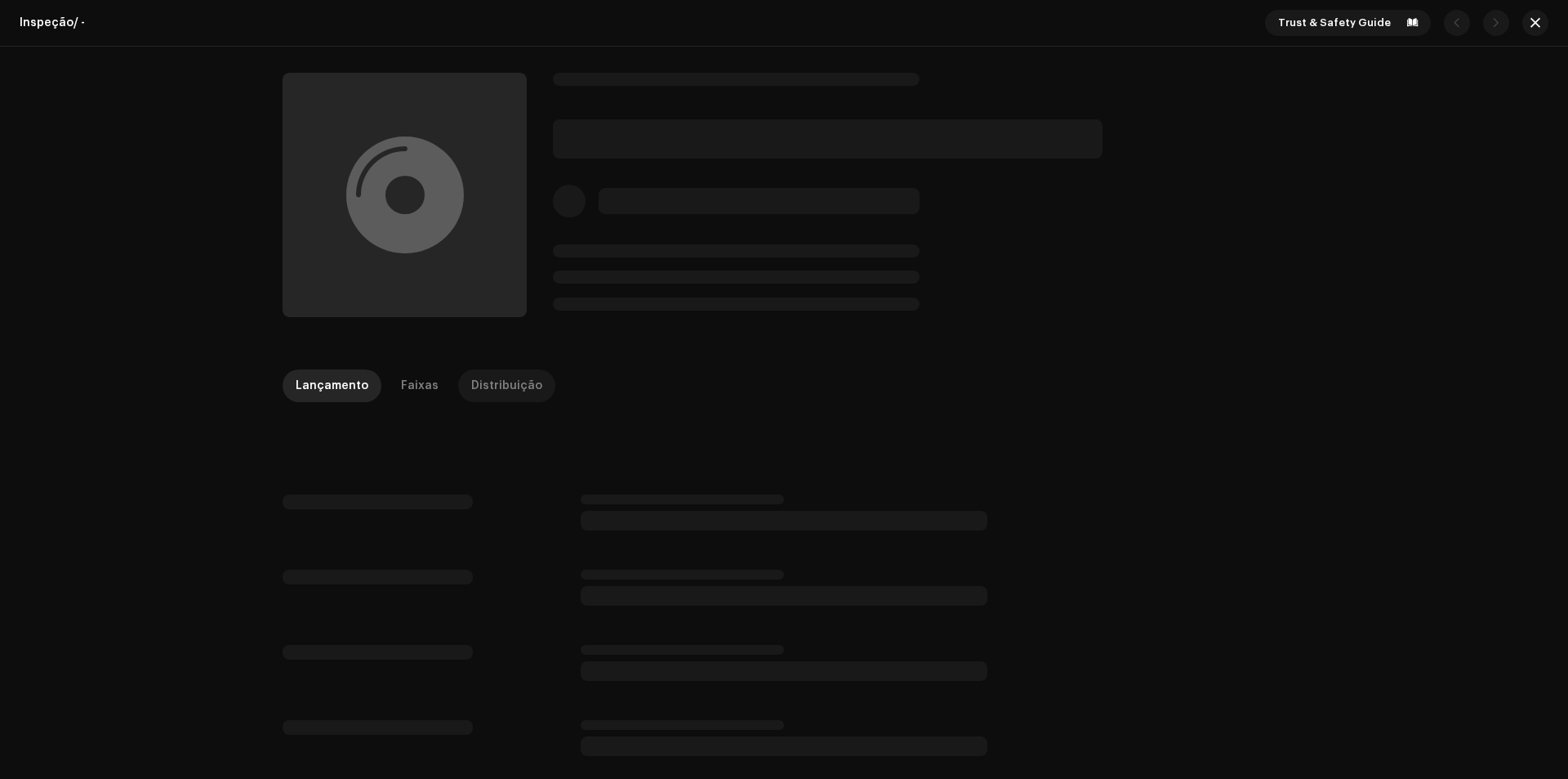
click at [471, 386] on div "Distribuição" at bounding box center [506, 386] width 71 height 32
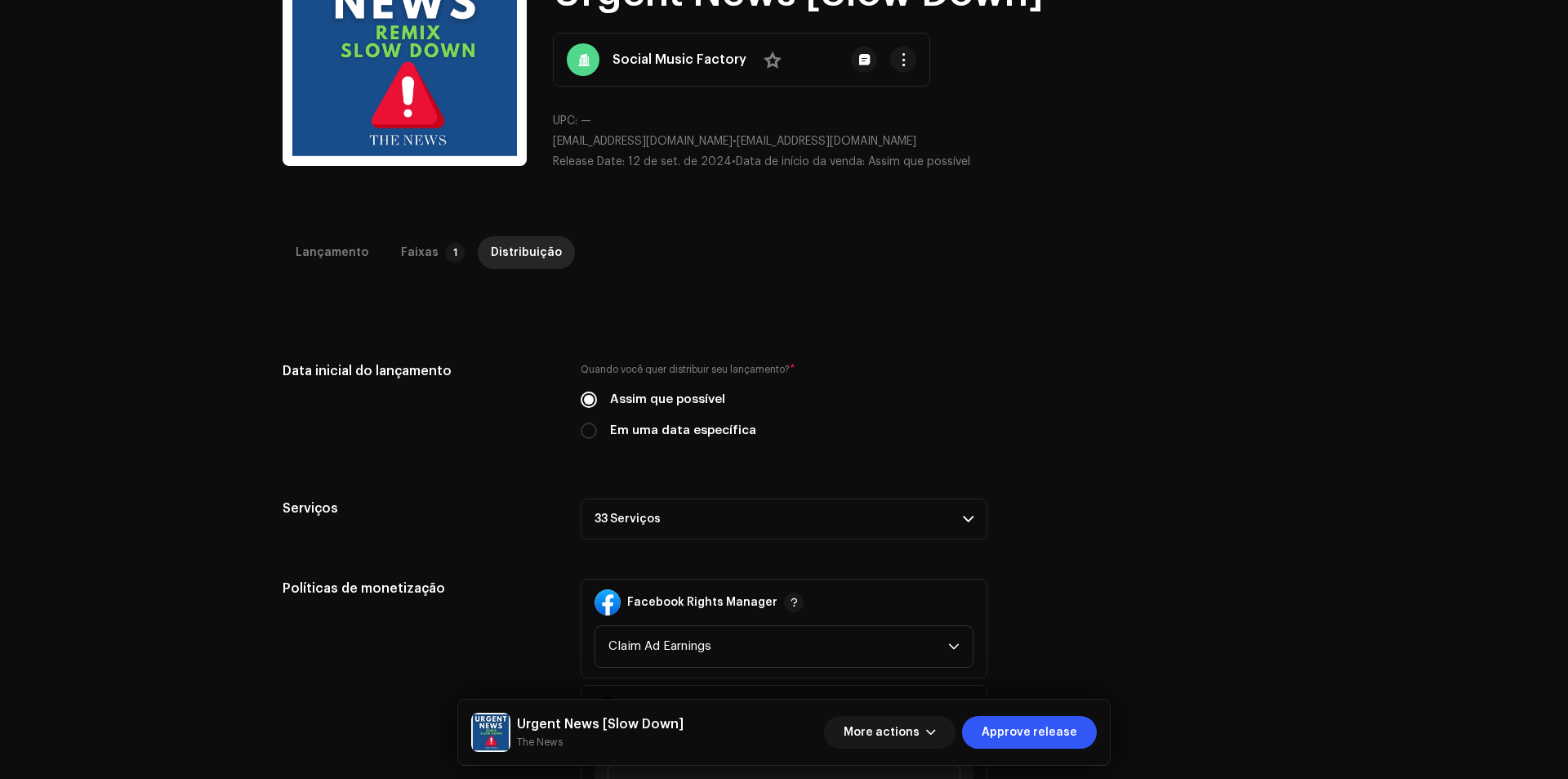
scroll to position [327, 0]
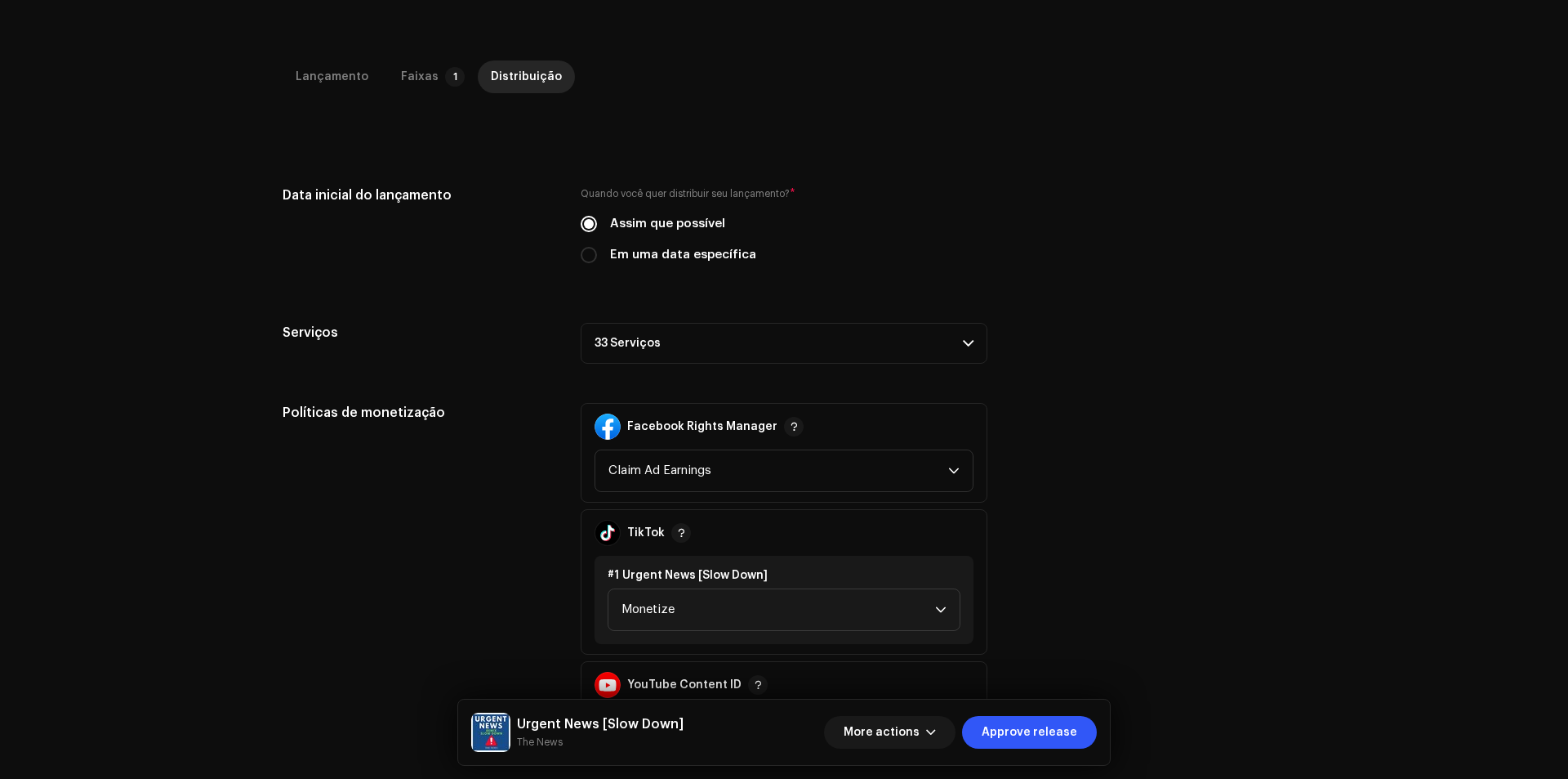
click at [683, 259] on label "Em uma data específica" at bounding box center [682, 255] width 147 height 18
click at [597, 259] on input "Em uma data específica" at bounding box center [589, 255] width 16 height 16
radio input "true"
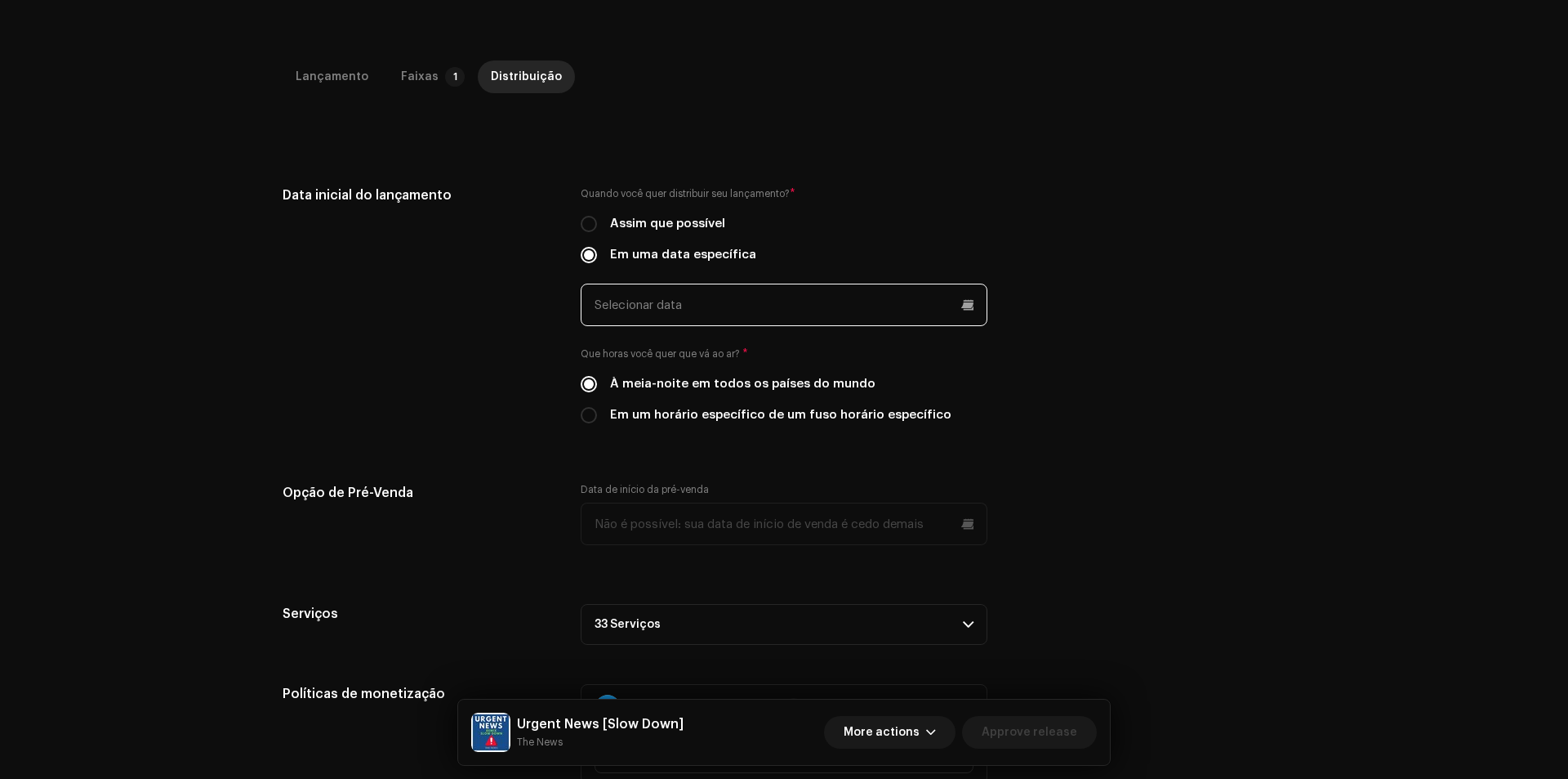
click at [699, 307] on input "text" at bounding box center [784, 304] width 406 height 42
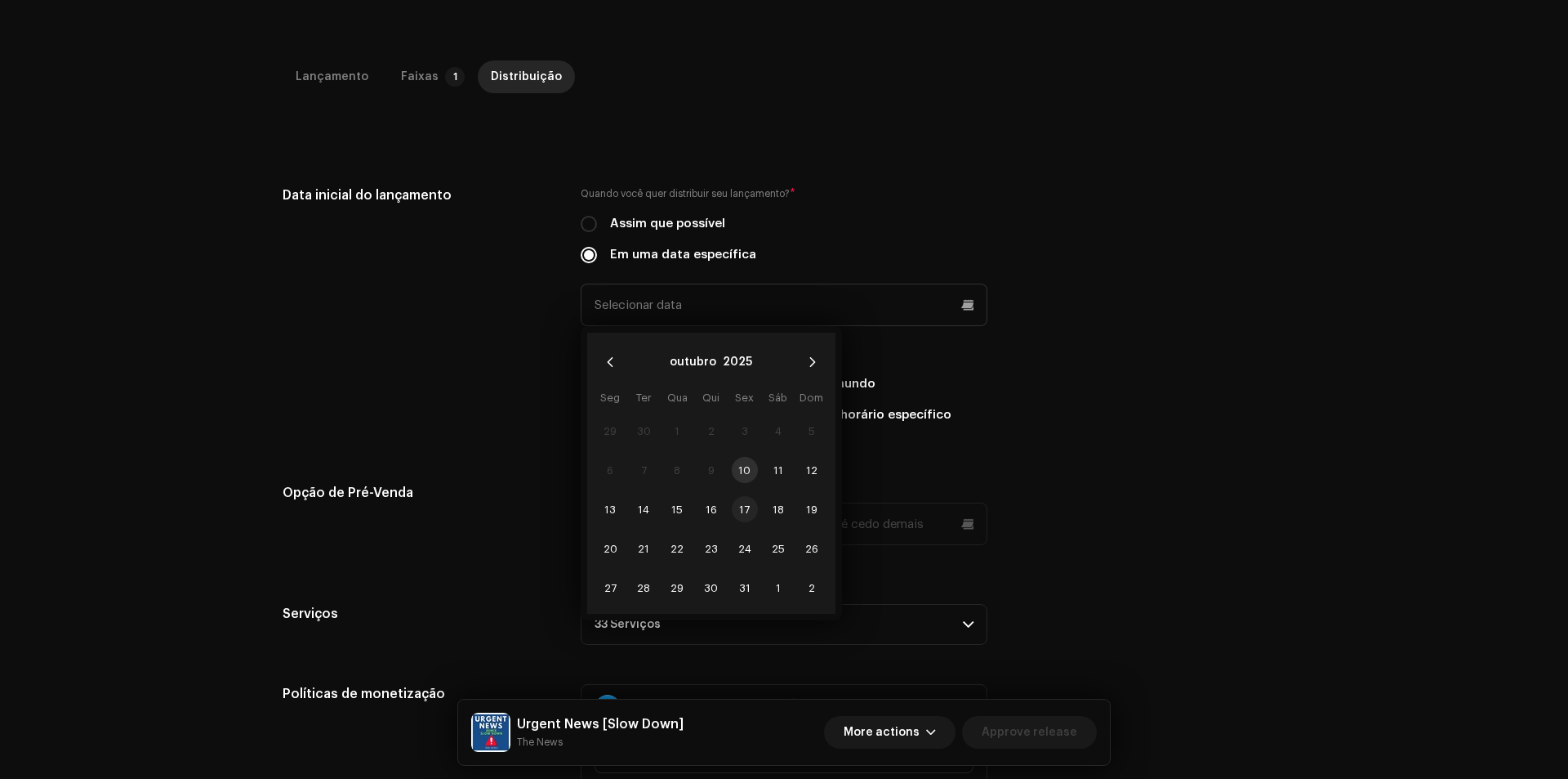
click at [748, 505] on span "17" at bounding box center [744, 508] width 26 height 26
type input "[DATE]"
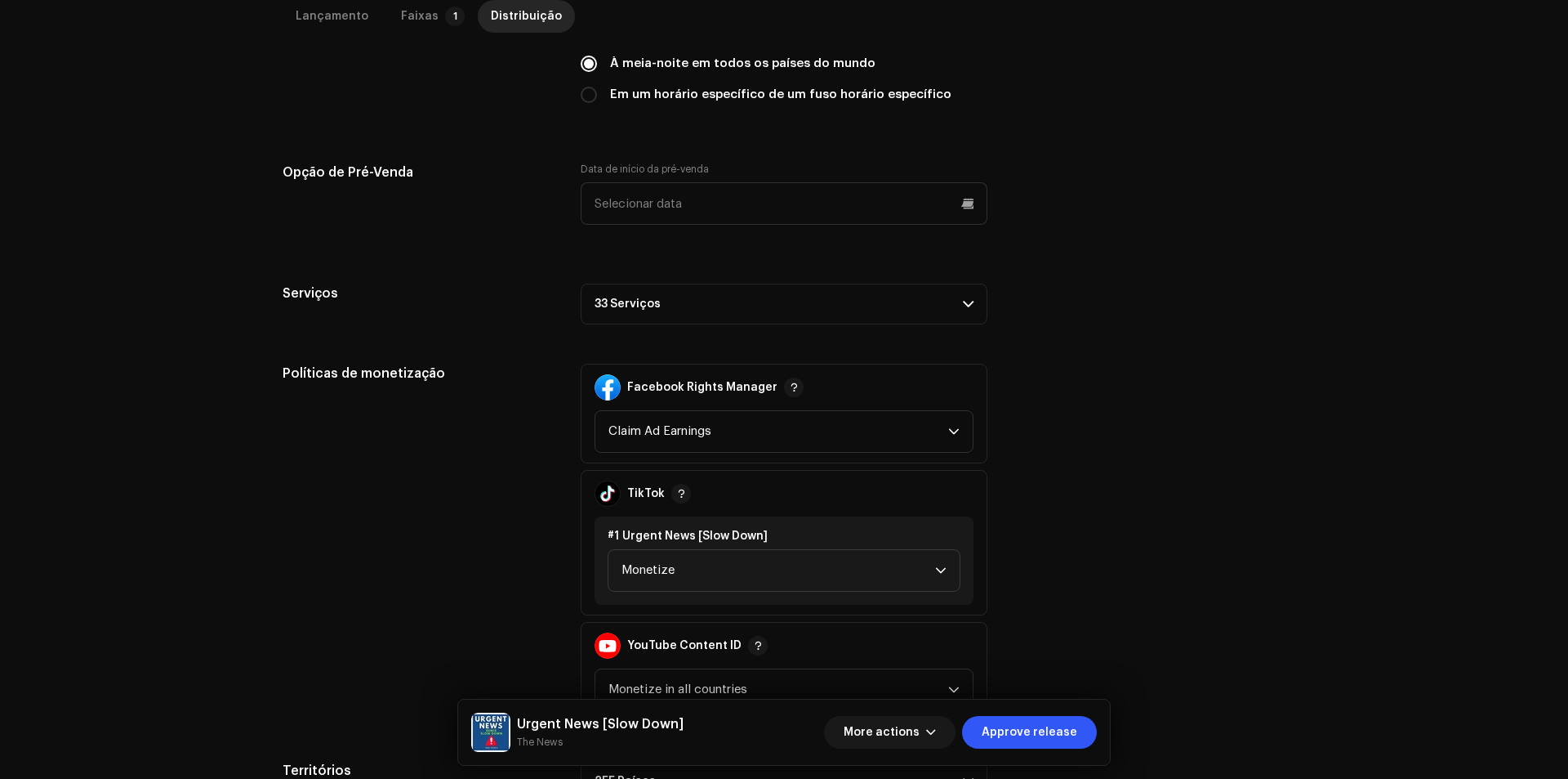
scroll to position [654, 0]
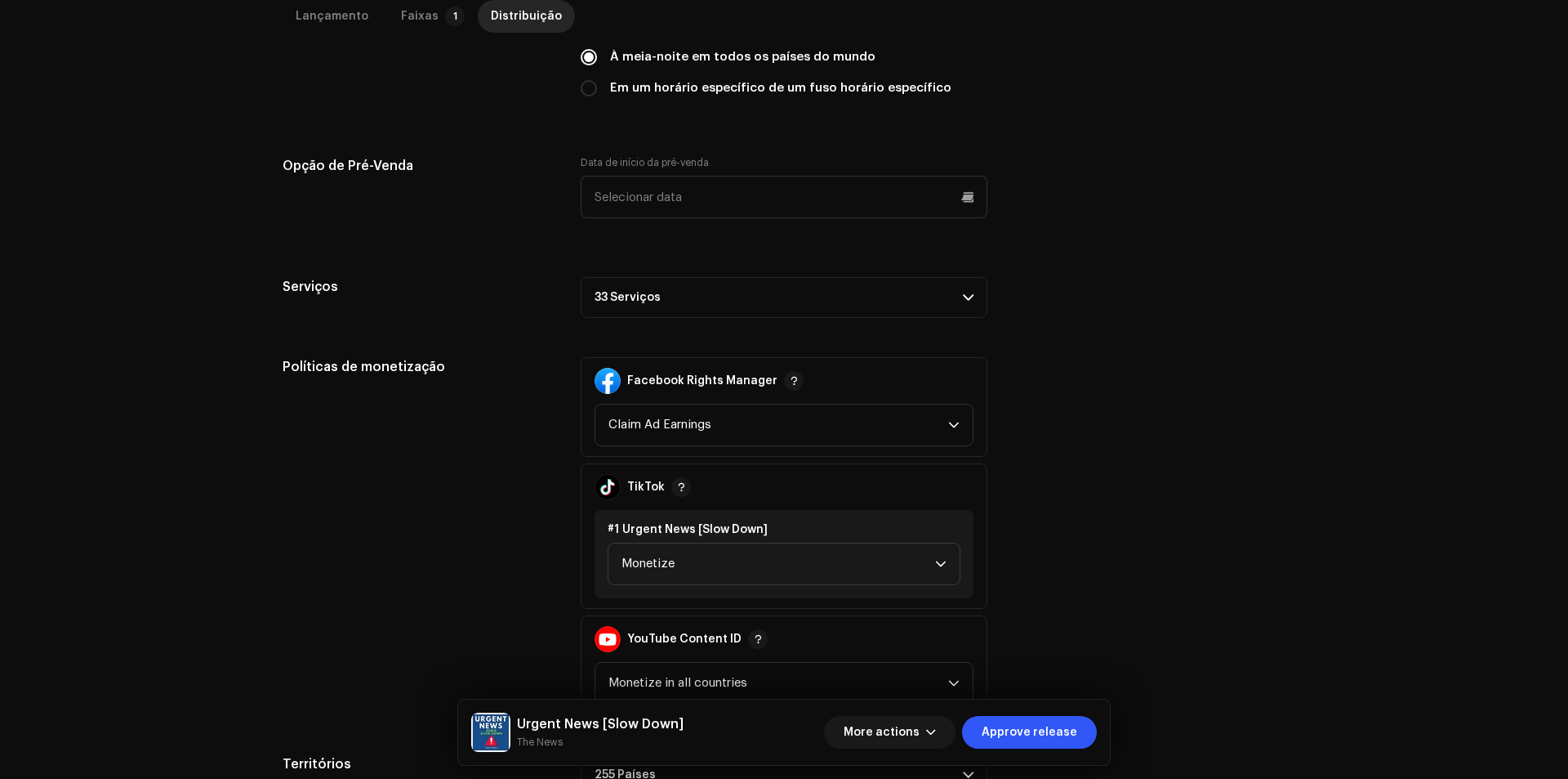
click at [906, 308] on p-accordion-header "33 Serviços" at bounding box center [784, 297] width 406 height 40
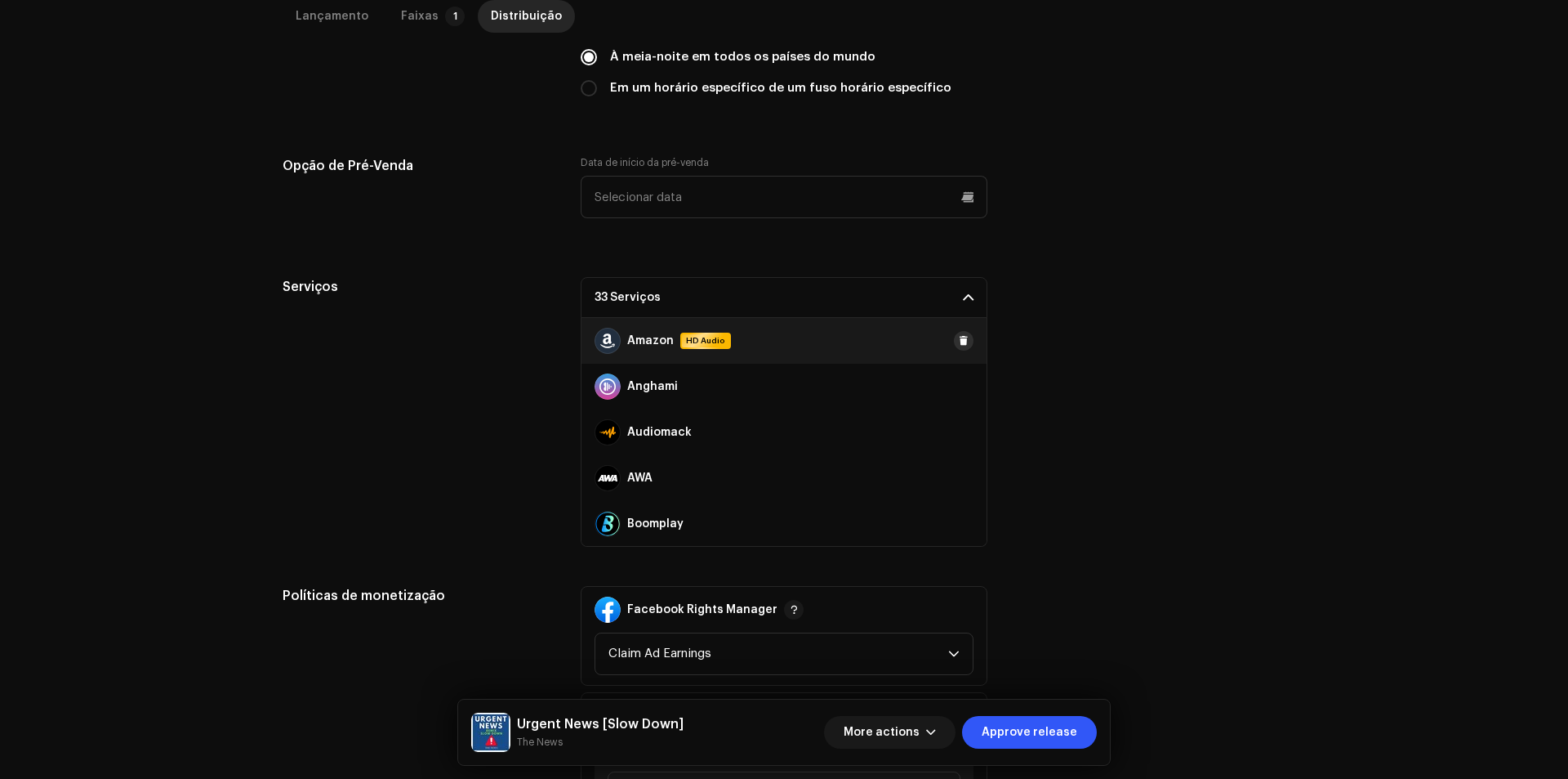
click at [958, 339] on span at bounding box center [963, 340] width 10 height 13
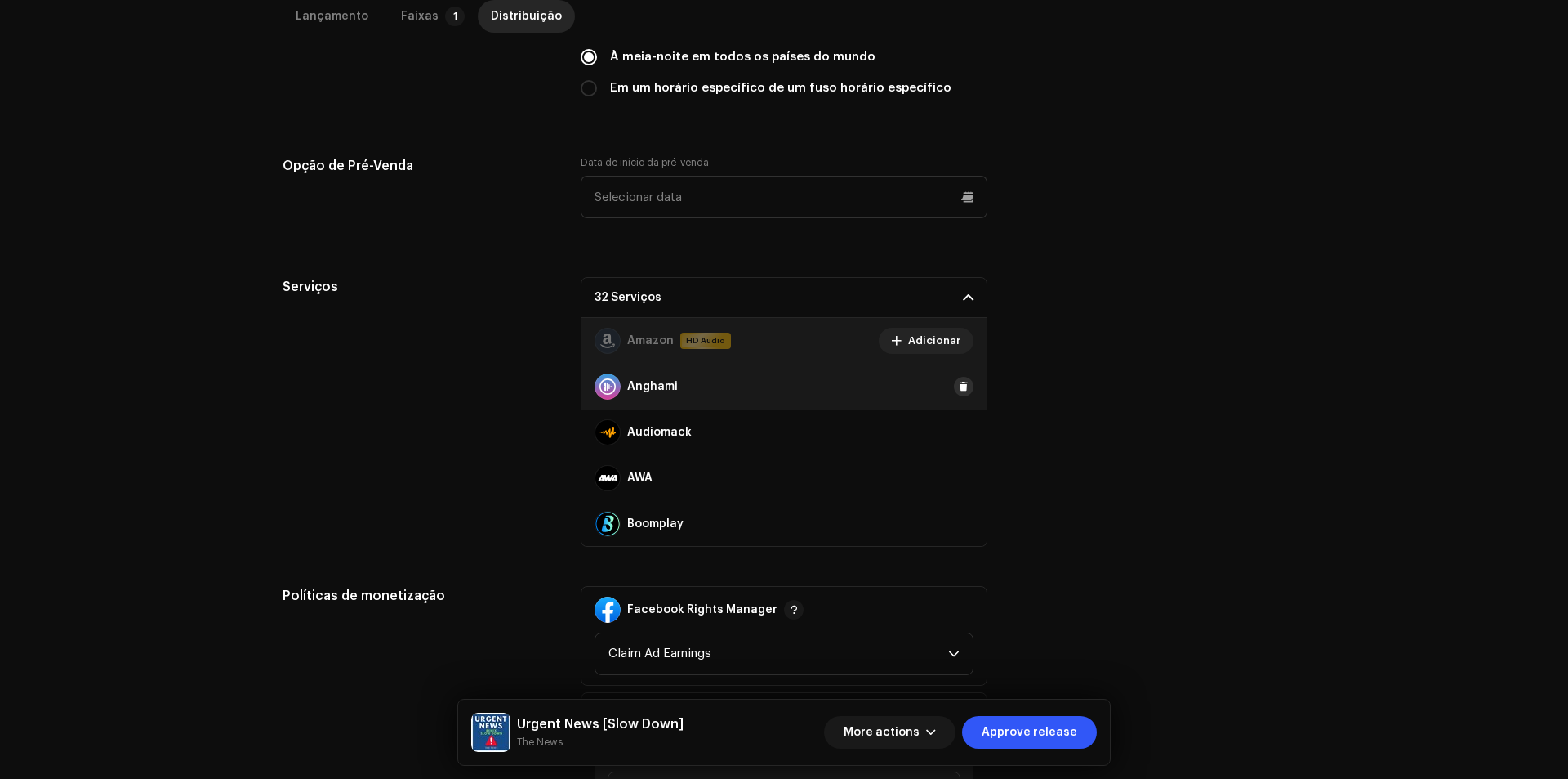
click at [954, 378] on button at bounding box center [964, 387] width 20 height 20
click at [958, 434] on span at bounding box center [963, 432] width 10 height 13
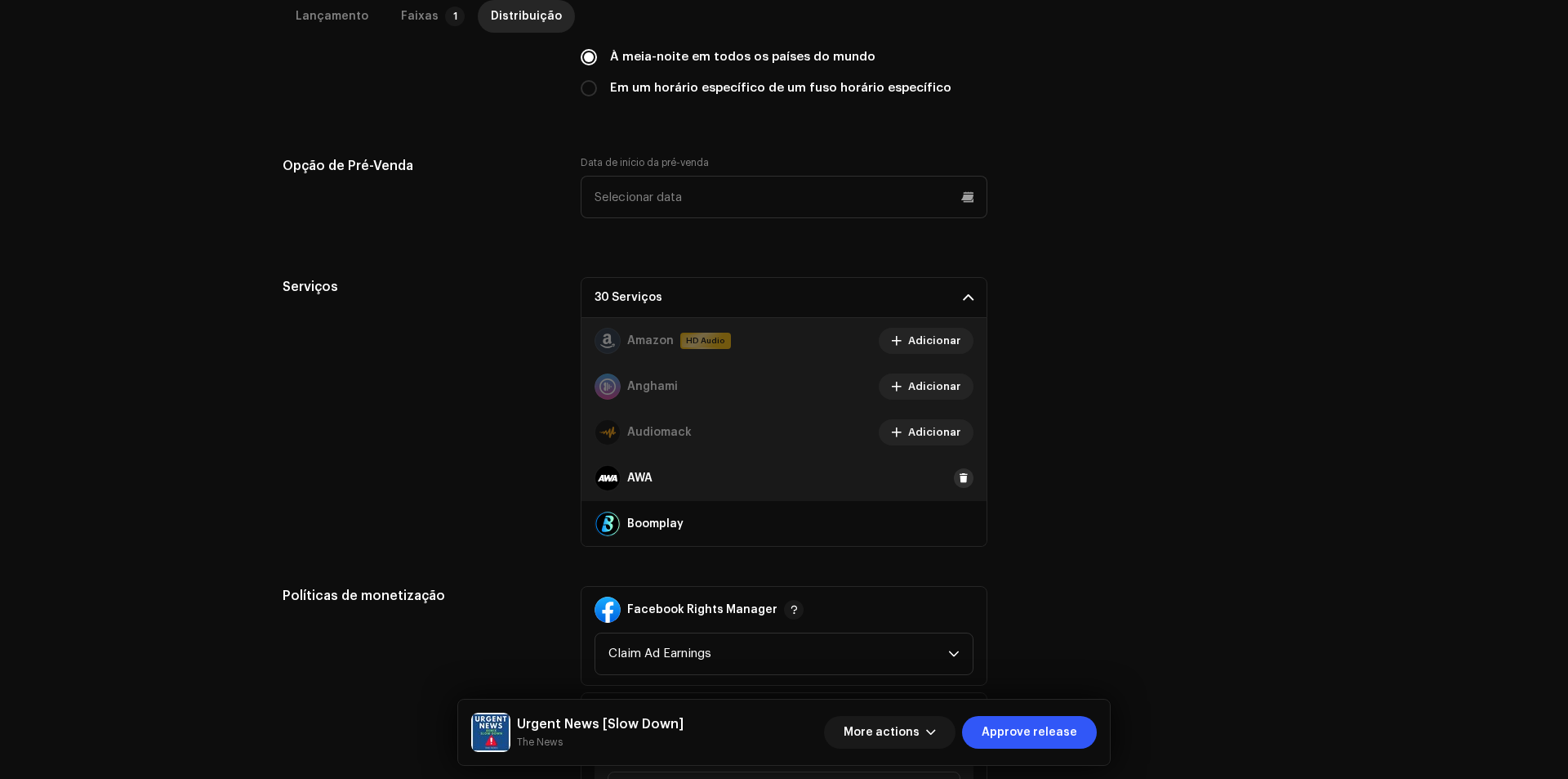
click at [958, 476] on span at bounding box center [963, 478] width 10 height 13
click at [958, 521] on span at bounding box center [963, 524] width 10 height 13
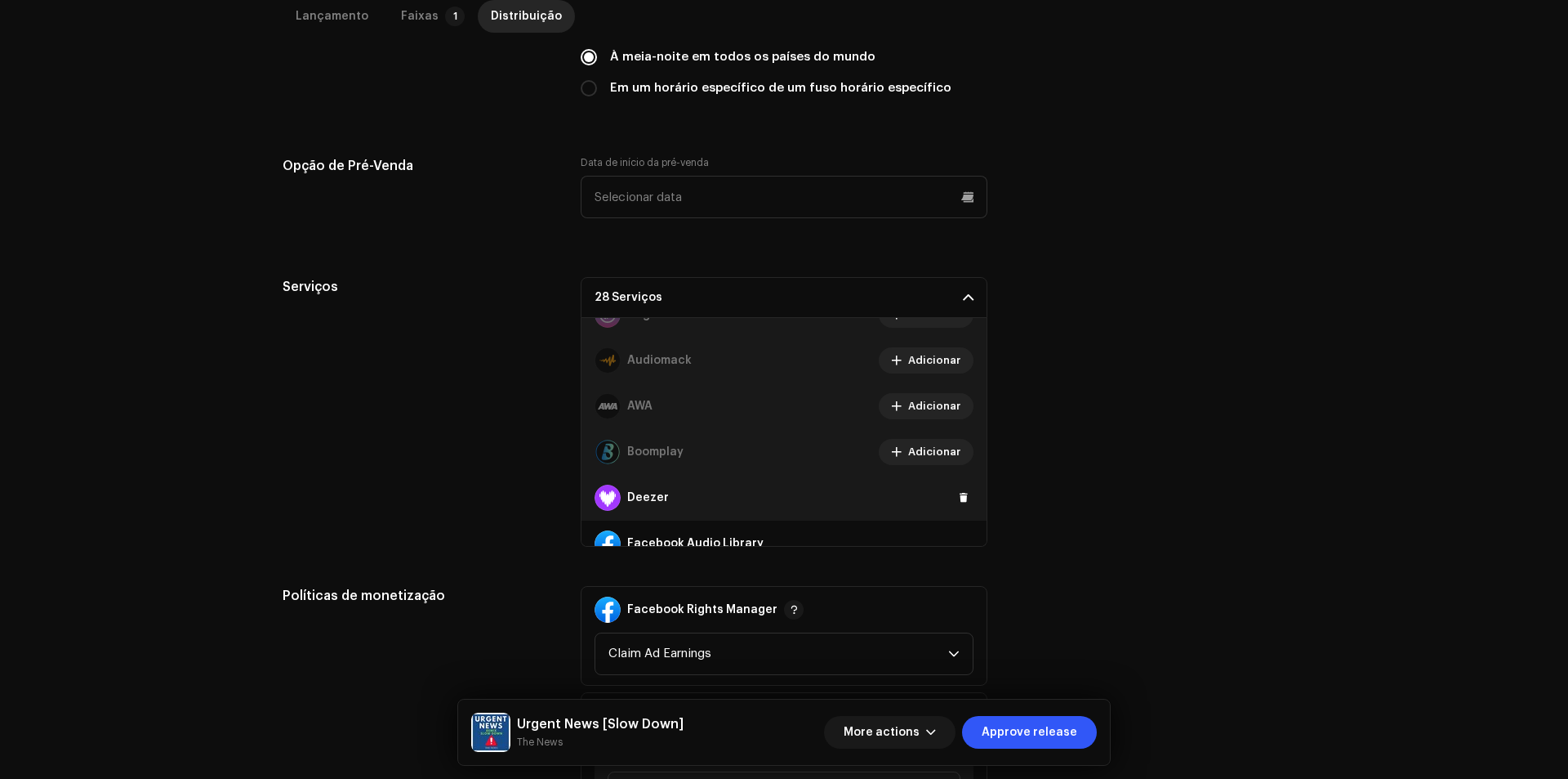
scroll to position [164, 0]
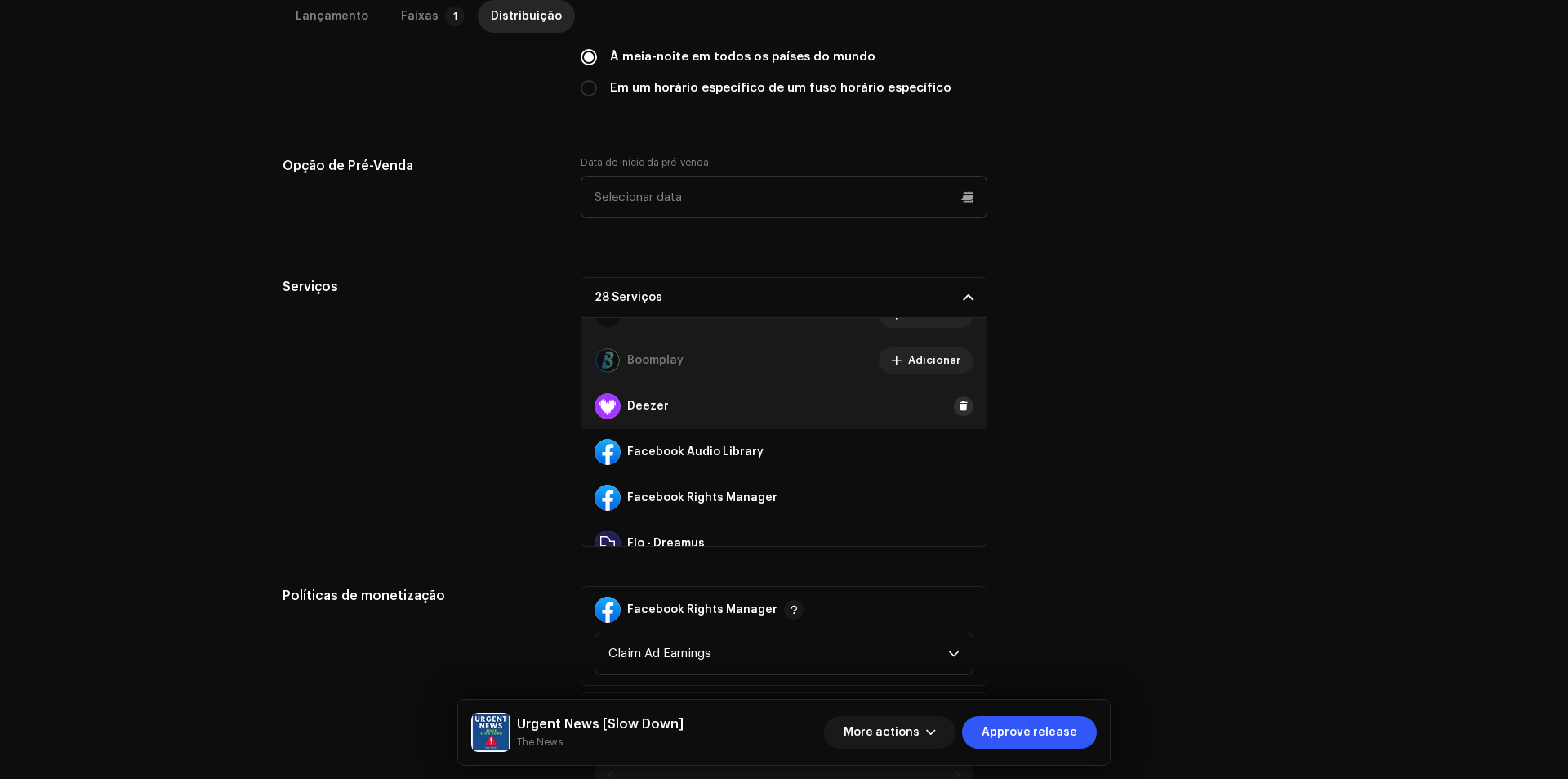
click at [947, 411] on div "Deezer" at bounding box center [784, 406] width 405 height 46
click at [958, 406] on span at bounding box center [963, 406] width 10 height 13
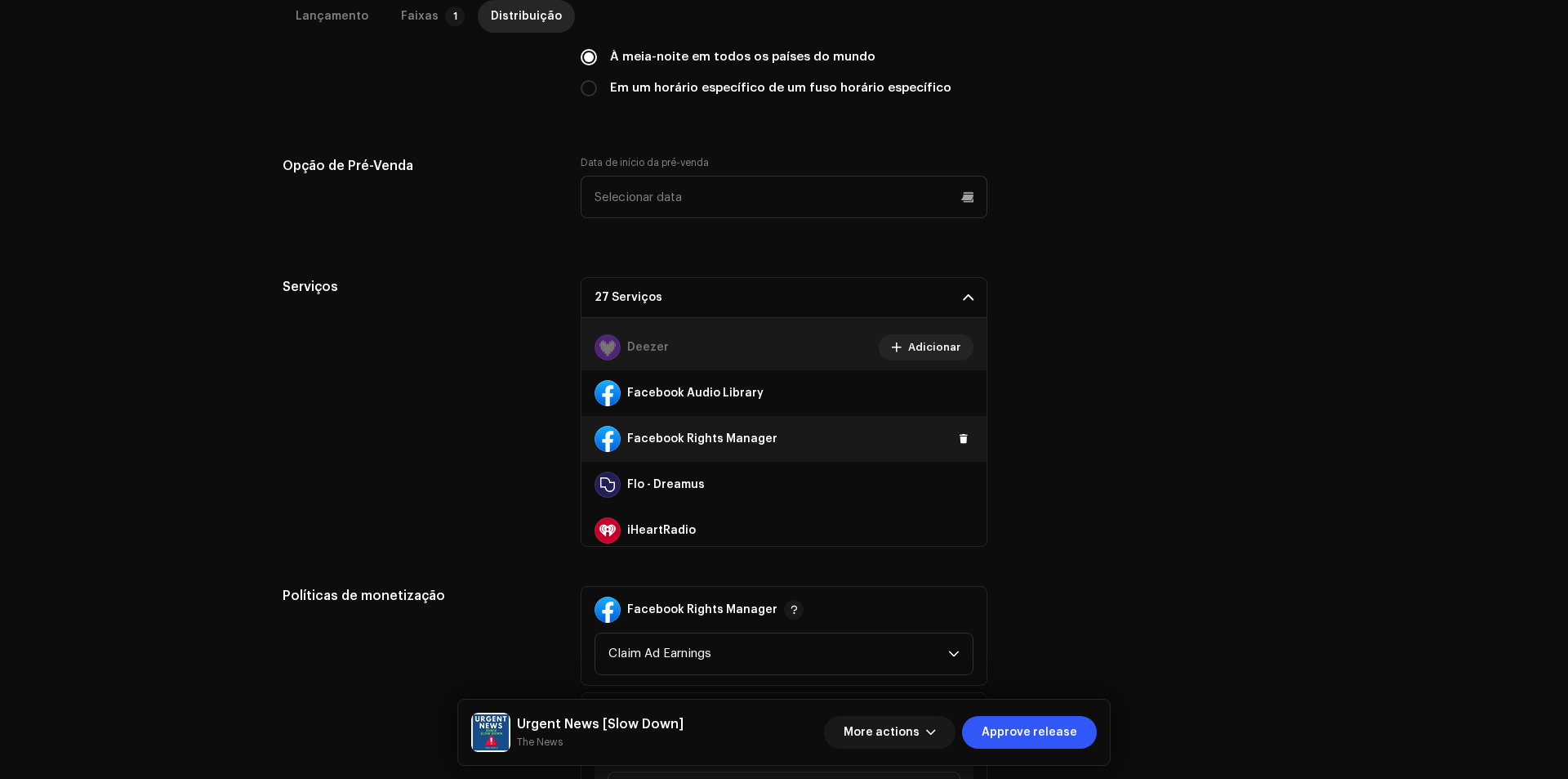
scroll to position [245, 0]
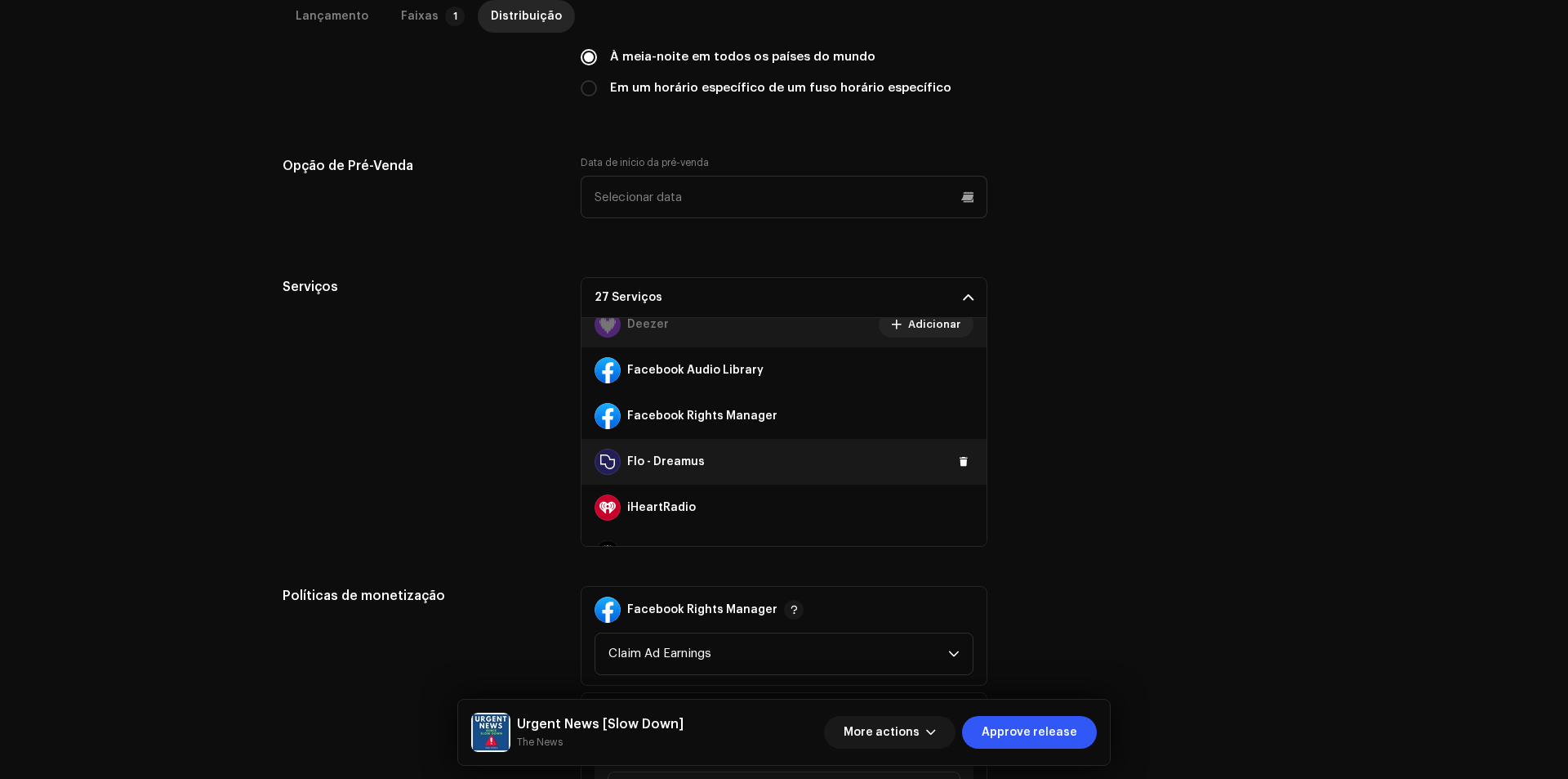
click at [962, 474] on div "Flo - Dreamus" at bounding box center [784, 461] width 405 height 46
click at [958, 462] on span at bounding box center [963, 461] width 10 height 13
click at [958, 512] on span at bounding box center [963, 507] width 10 height 13
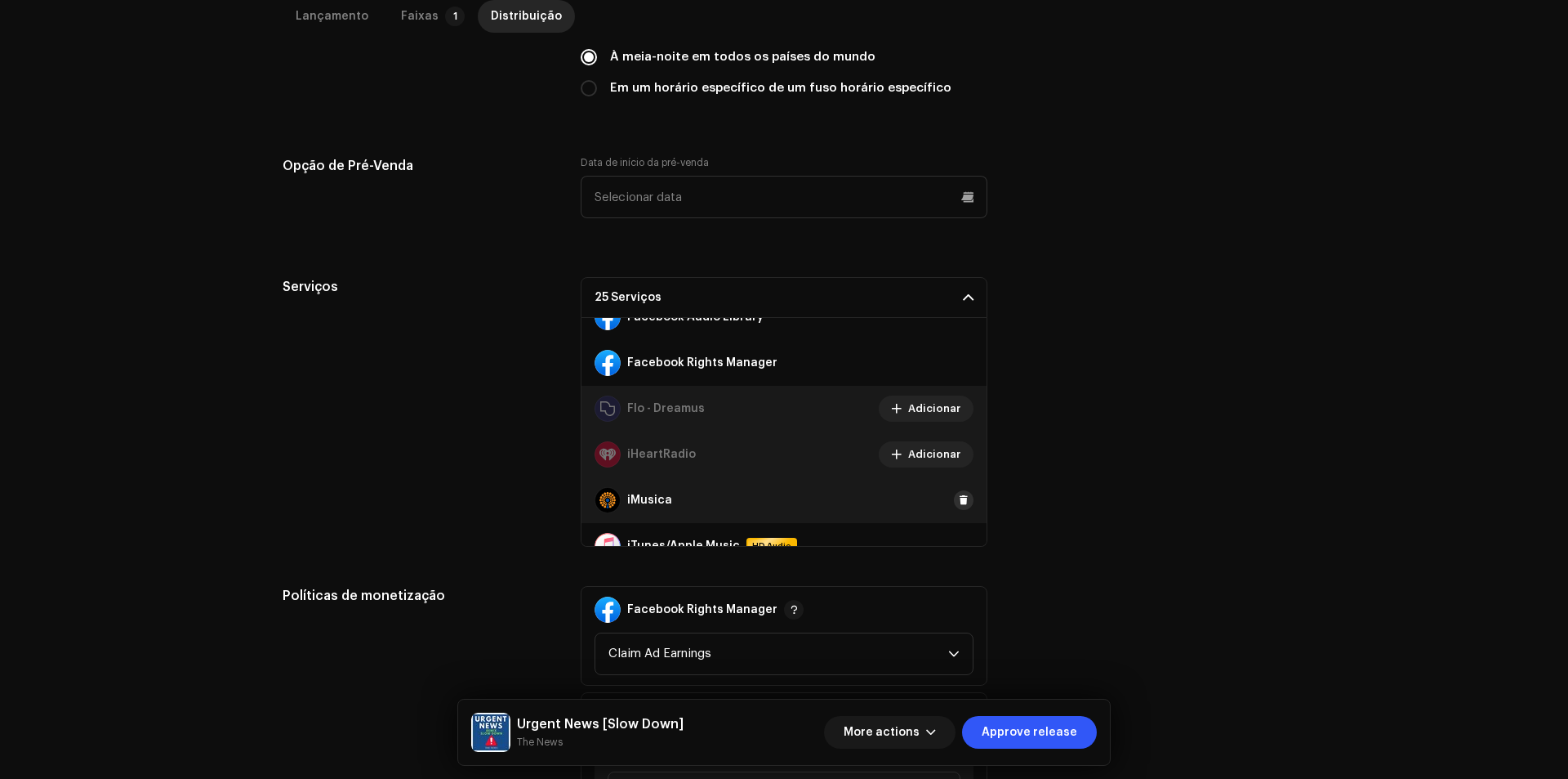
scroll to position [327, 0]
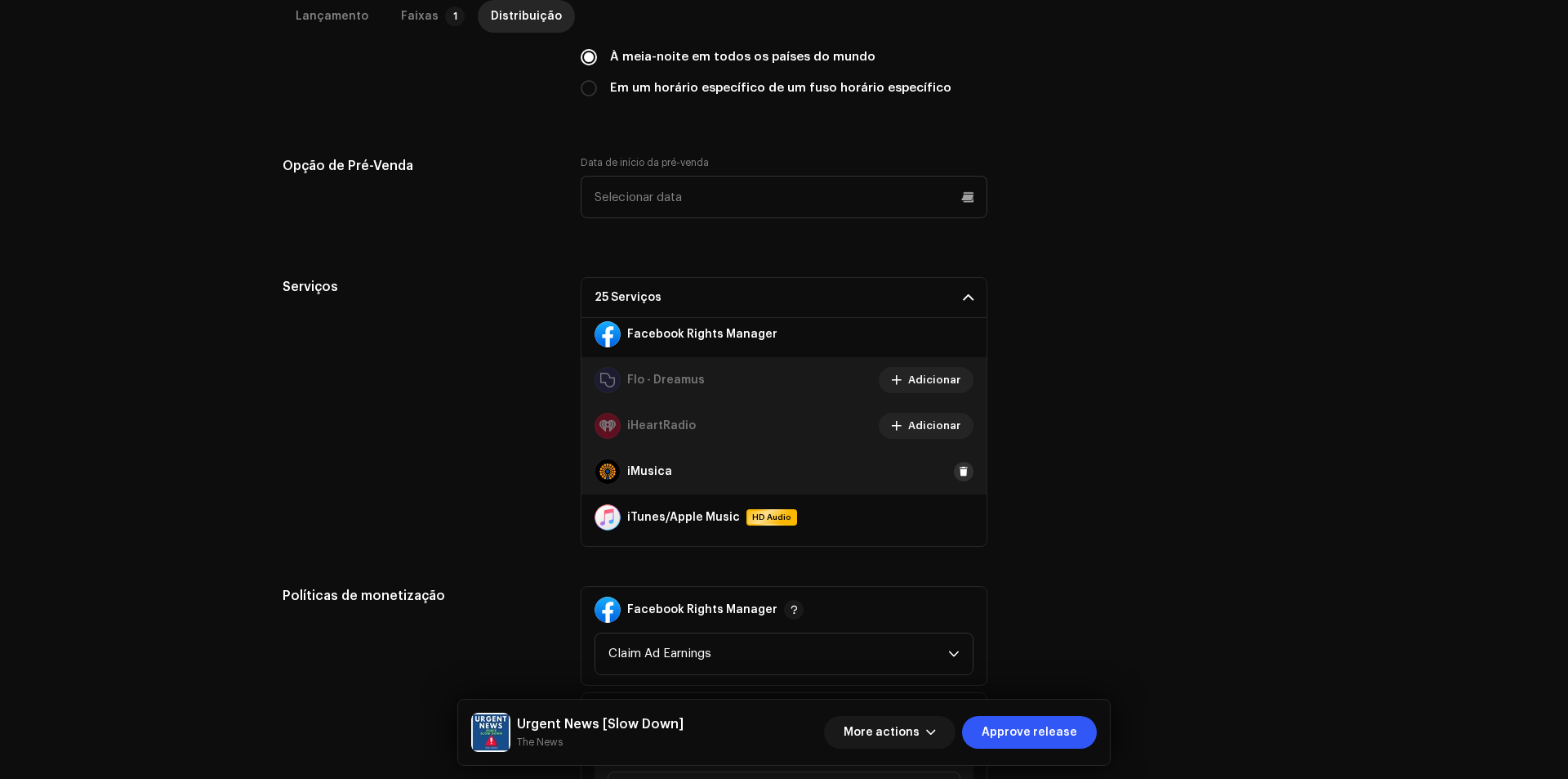
click at [949, 481] on div "iMusica" at bounding box center [784, 471] width 405 height 46
click at [958, 469] on span at bounding box center [963, 471] width 10 height 13
click at [958, 521] on span at bounding box center [963, 517] width 10 height 13
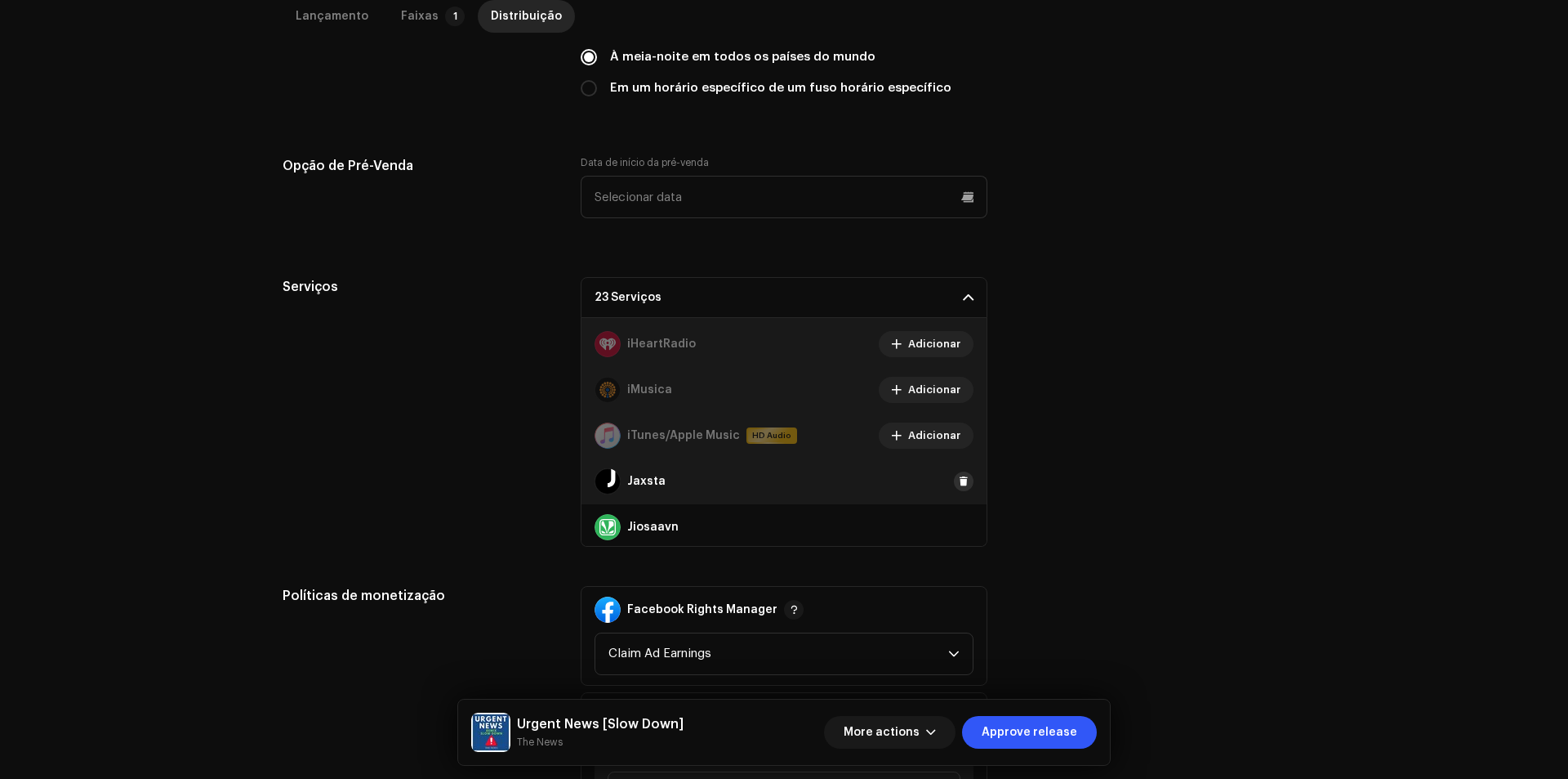
click at [958, 479] on span at bounding box center [963, 481] width 10 height 13
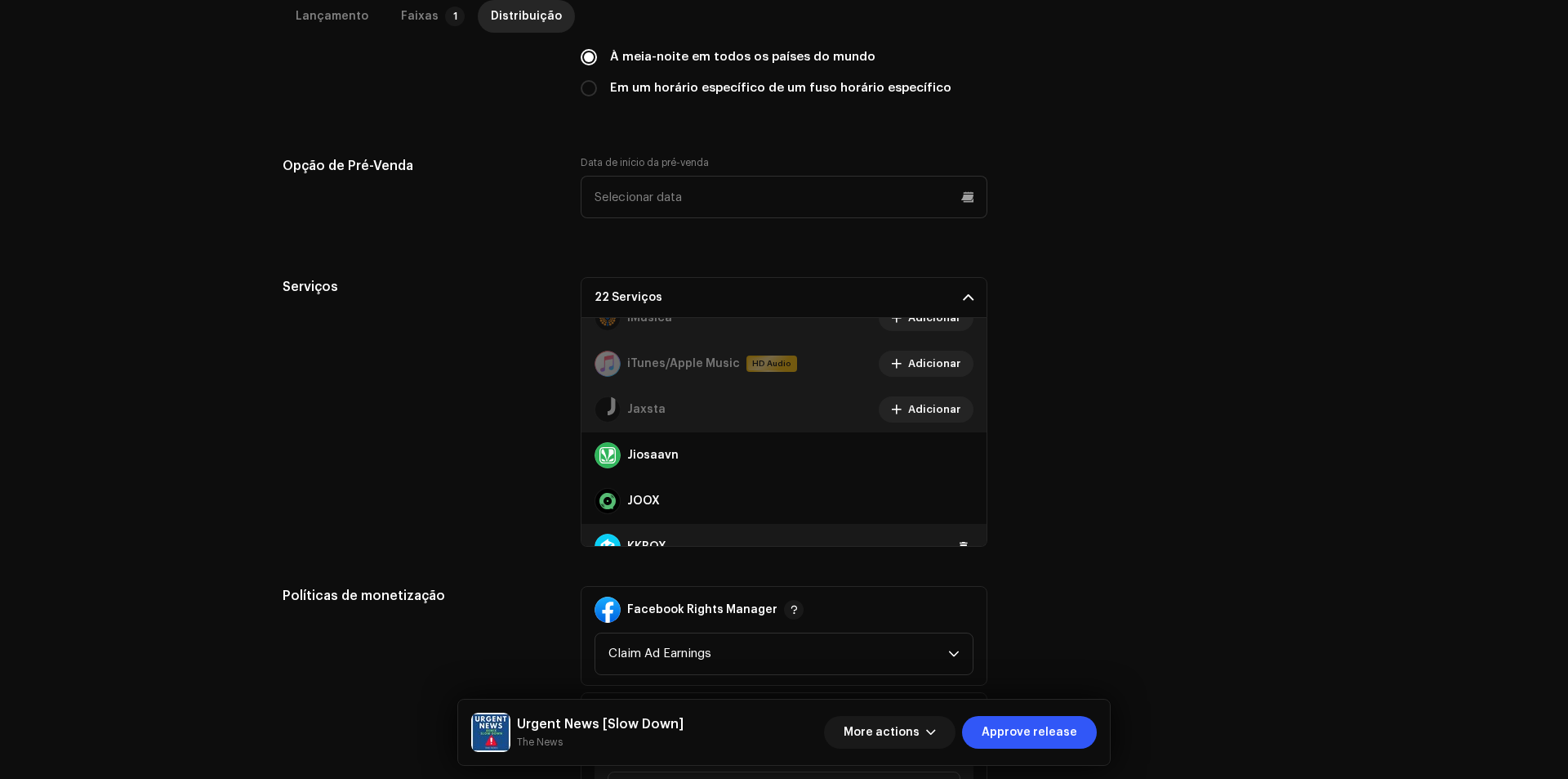
scroll to position [572, 0]
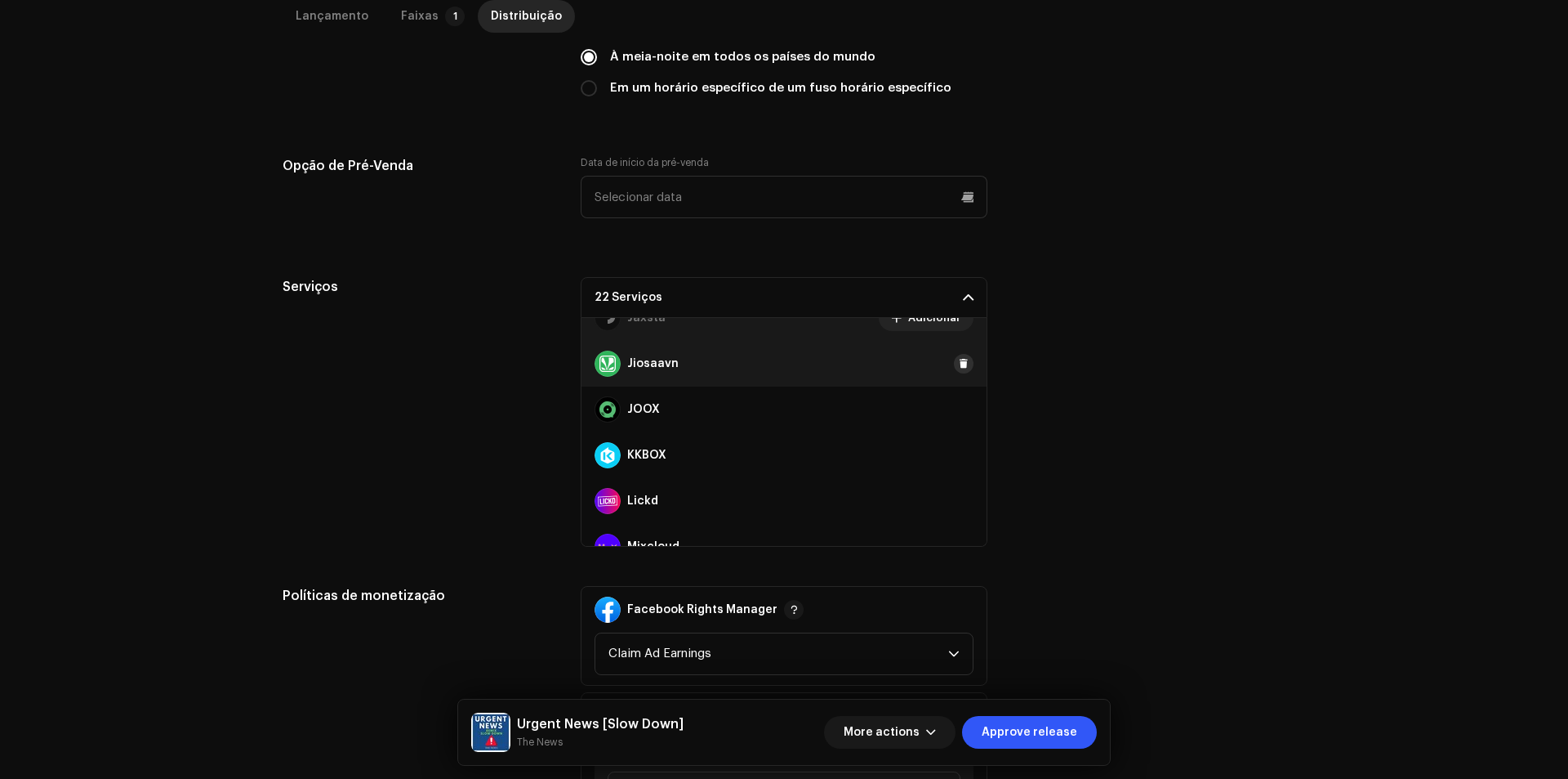
drag, startPoint x: 954, startPoint y: 353, endPoint x: 953, endPoint y: 366, distance: 13.0
click at [954, 354] on div "Jiosaavn" at bounding box center [784, 363] width 405 height 46
click at [958, 368] on span at bounding box center [963, 363] width 10 height 13
click at [954, 418] on button at bounding box center [964, 409] width 20 height 20
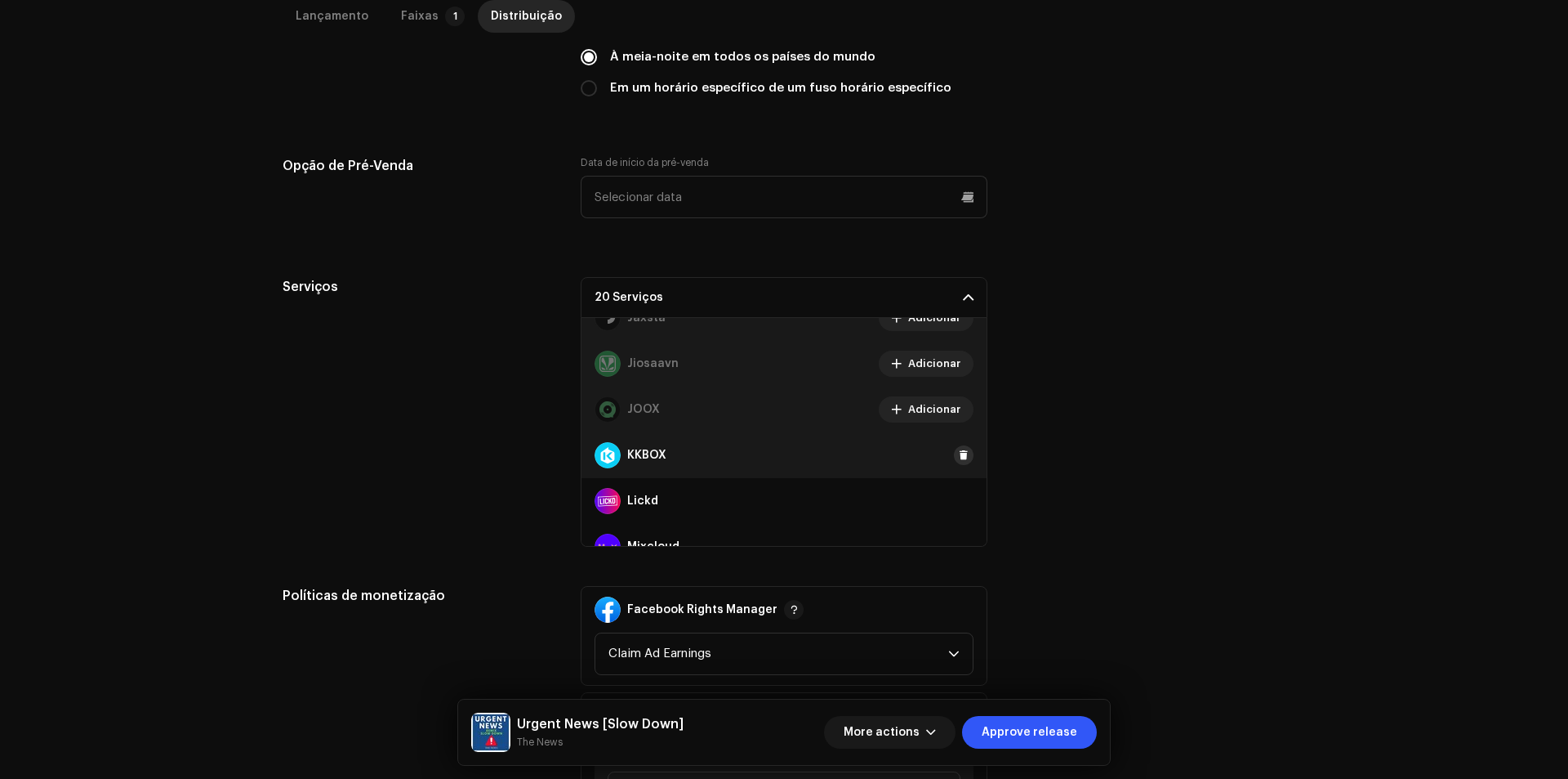
click at [958, 458] on span at bounding box center [963, 455] width 10 height 13
click at [958, 506] on span at bounding box center [963, 500] width 10 height 13
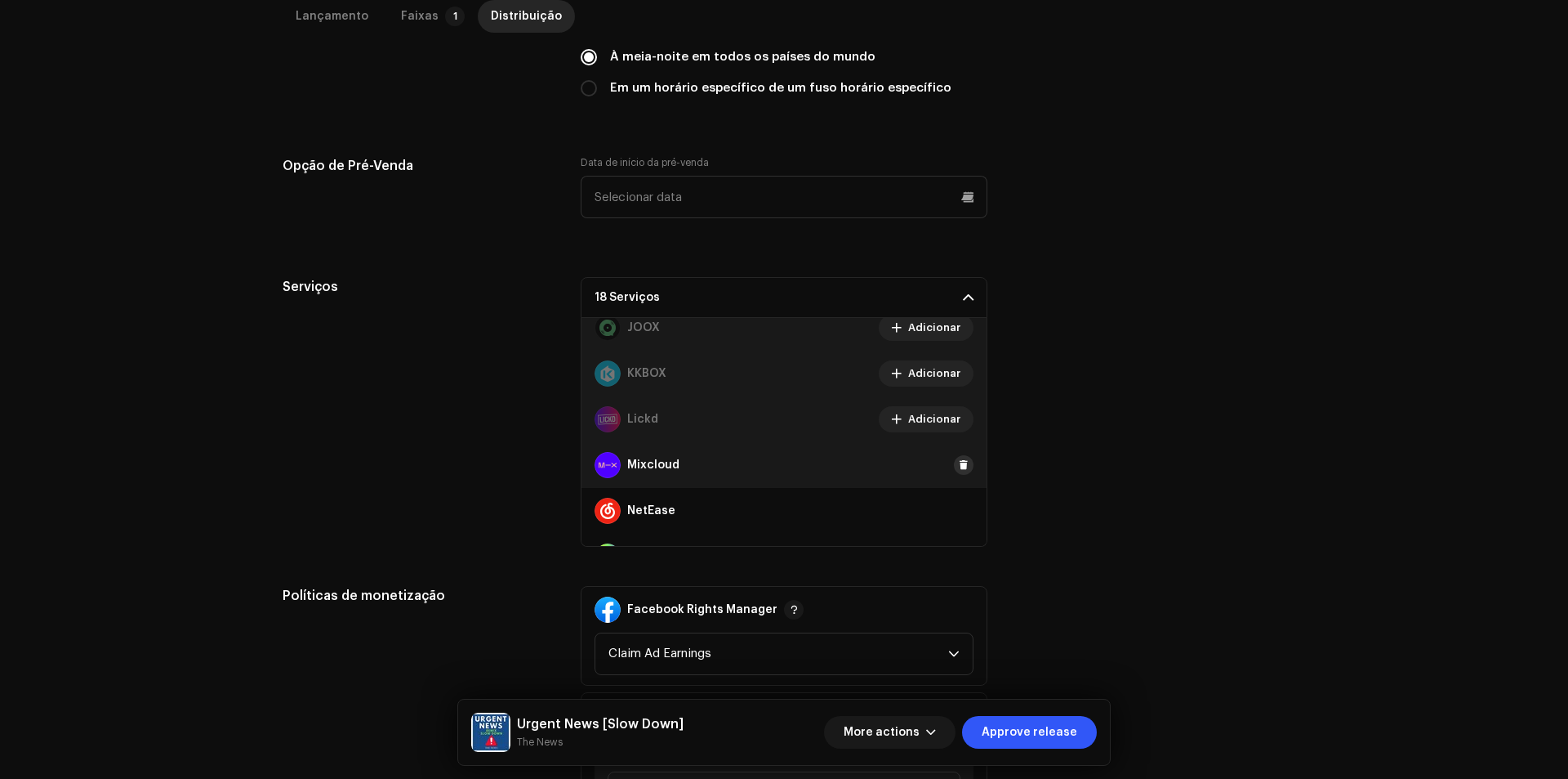
click at [958, 463] on span at bounding box center [963, 465] width 10 height 13
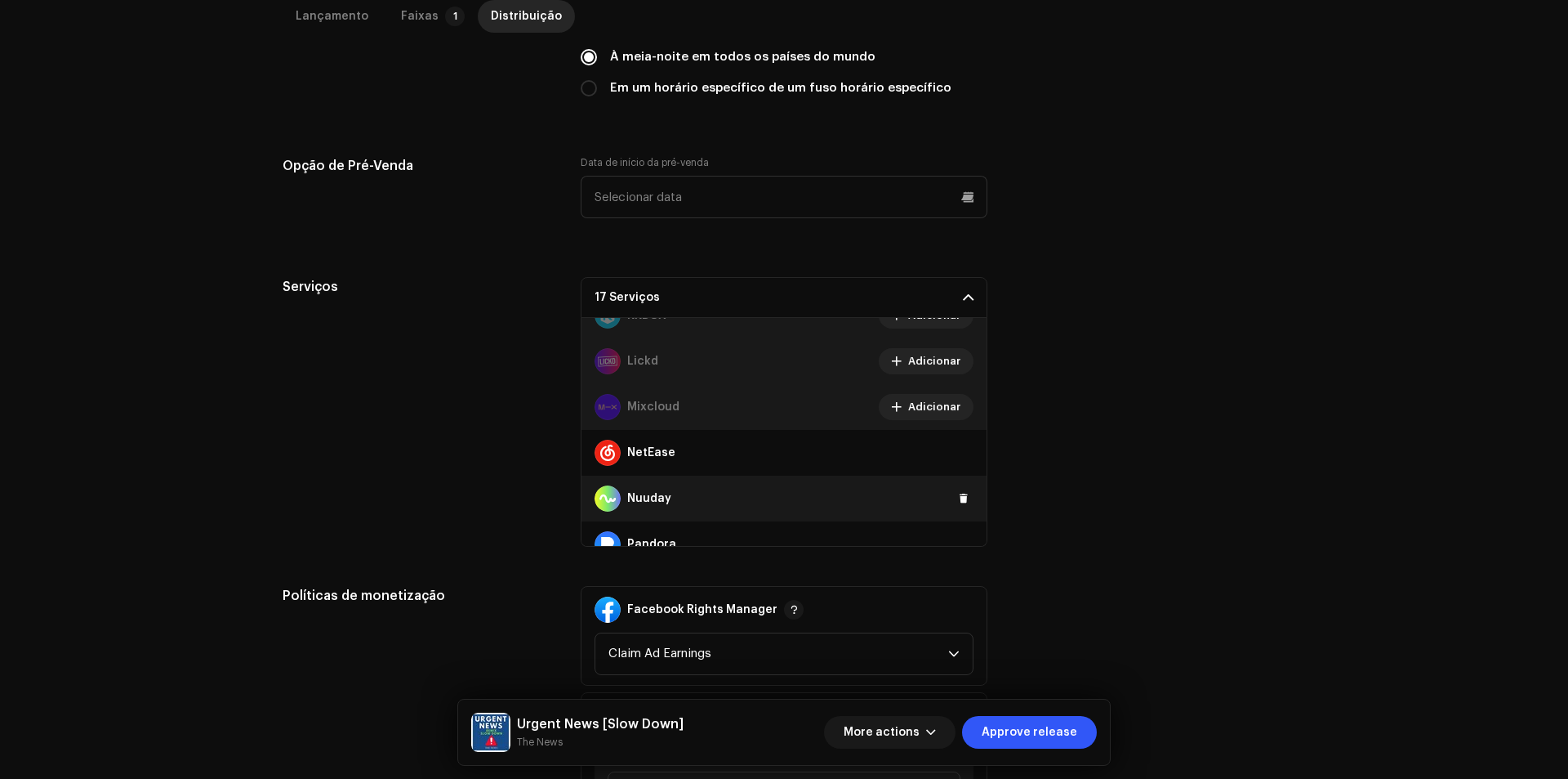
scroll to position [735, 0]
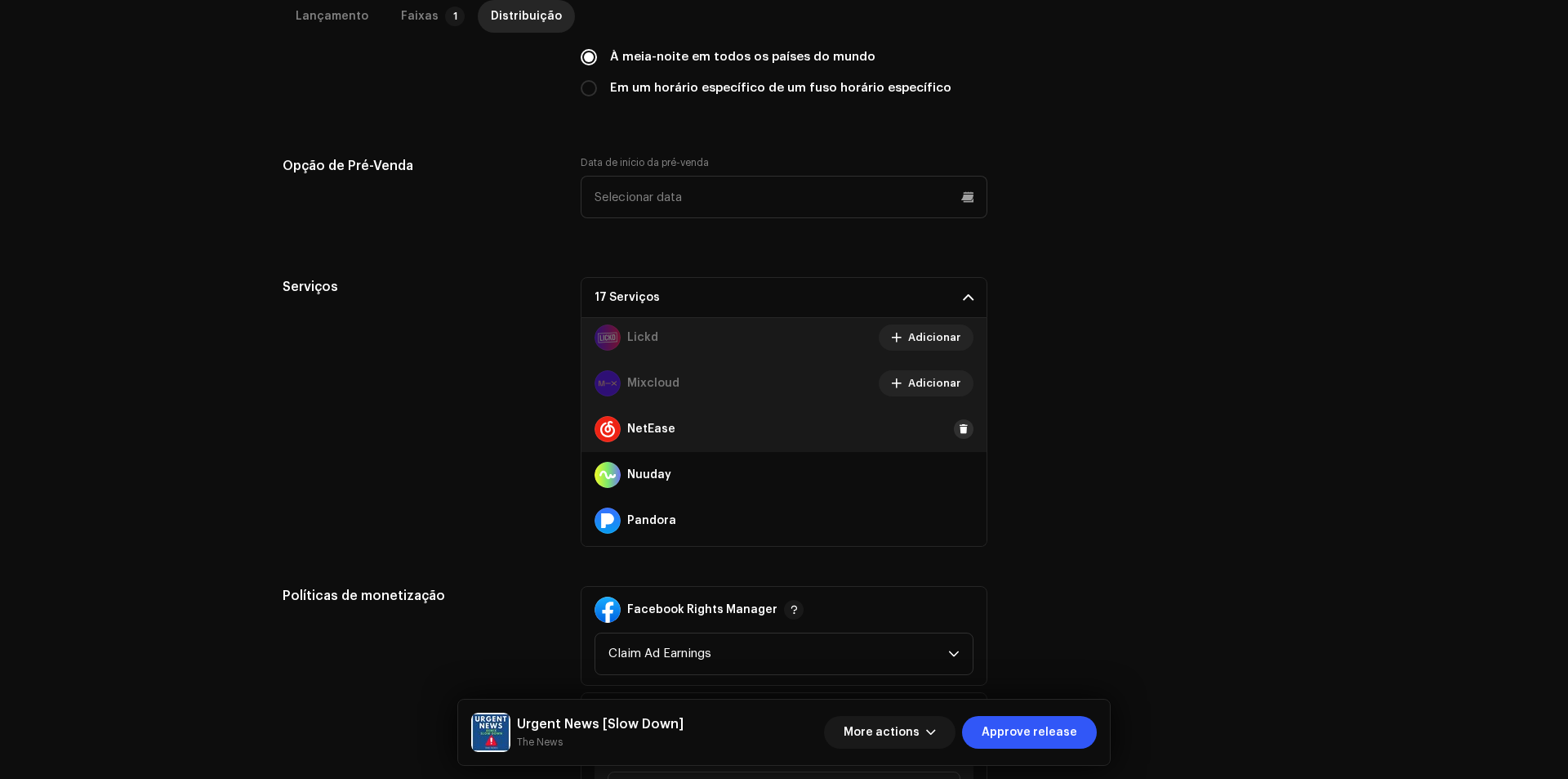
click at [958, 431] on span at bounding box center [963, 429] width 10 height 13
click at [958, 470] on span at bounding box center [963, 474] width 10 height 13
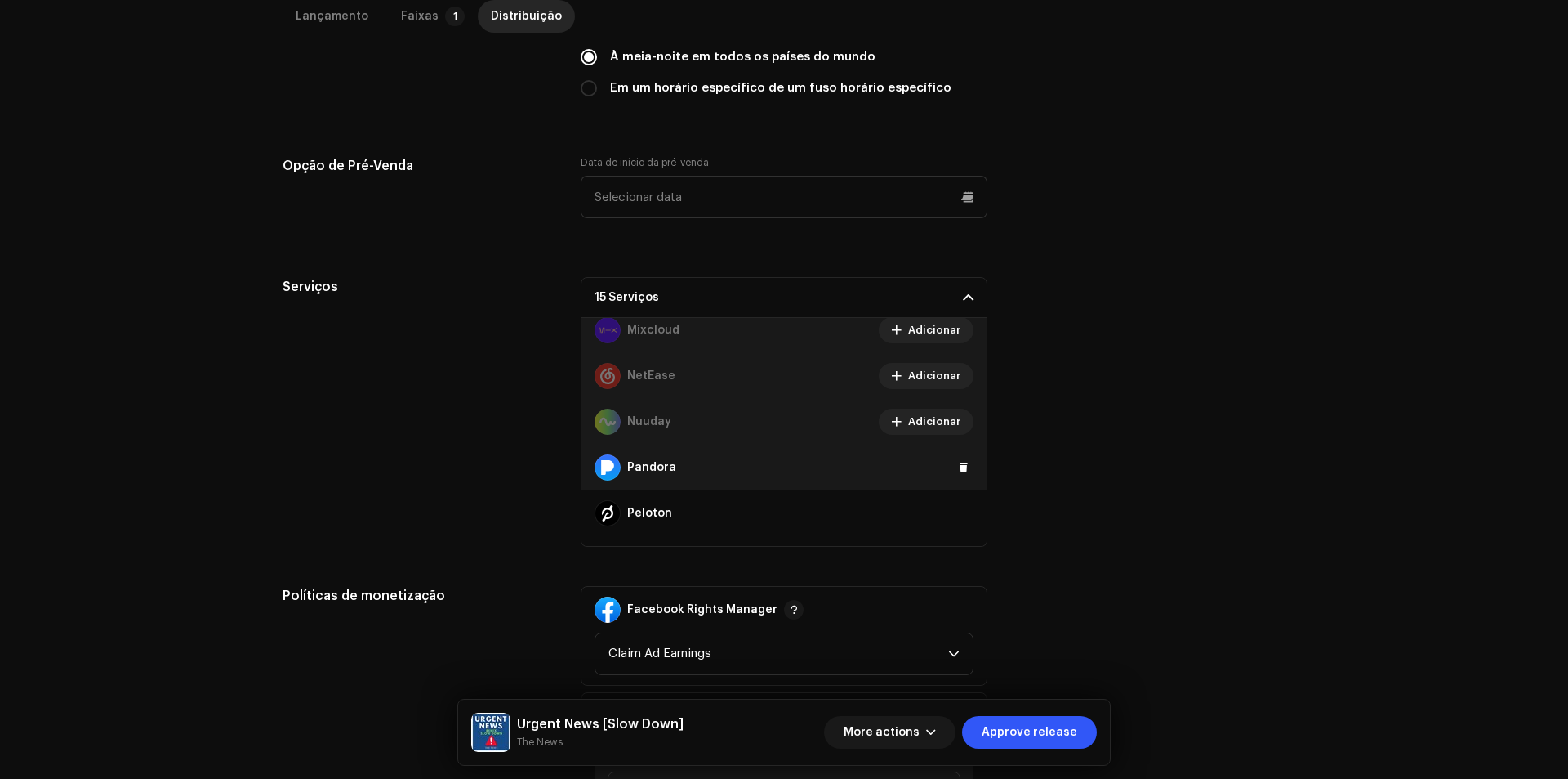
scroll to position [817, 0]
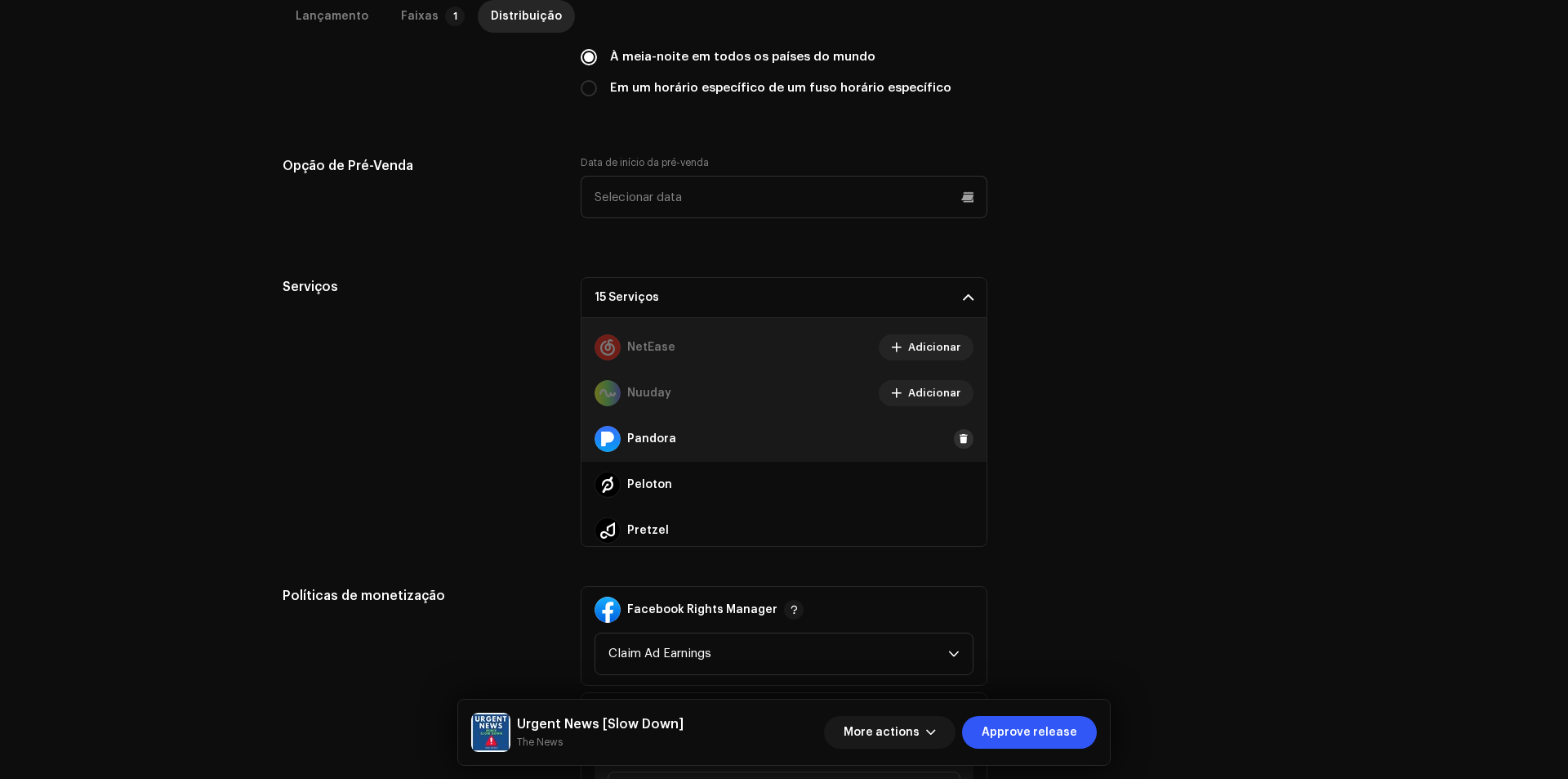
click at [958, 439] on span at bounding box center [963, 438] width 10 height 13
click at [958, 485] on span at bounding box center [963, 484] width 10 height 13
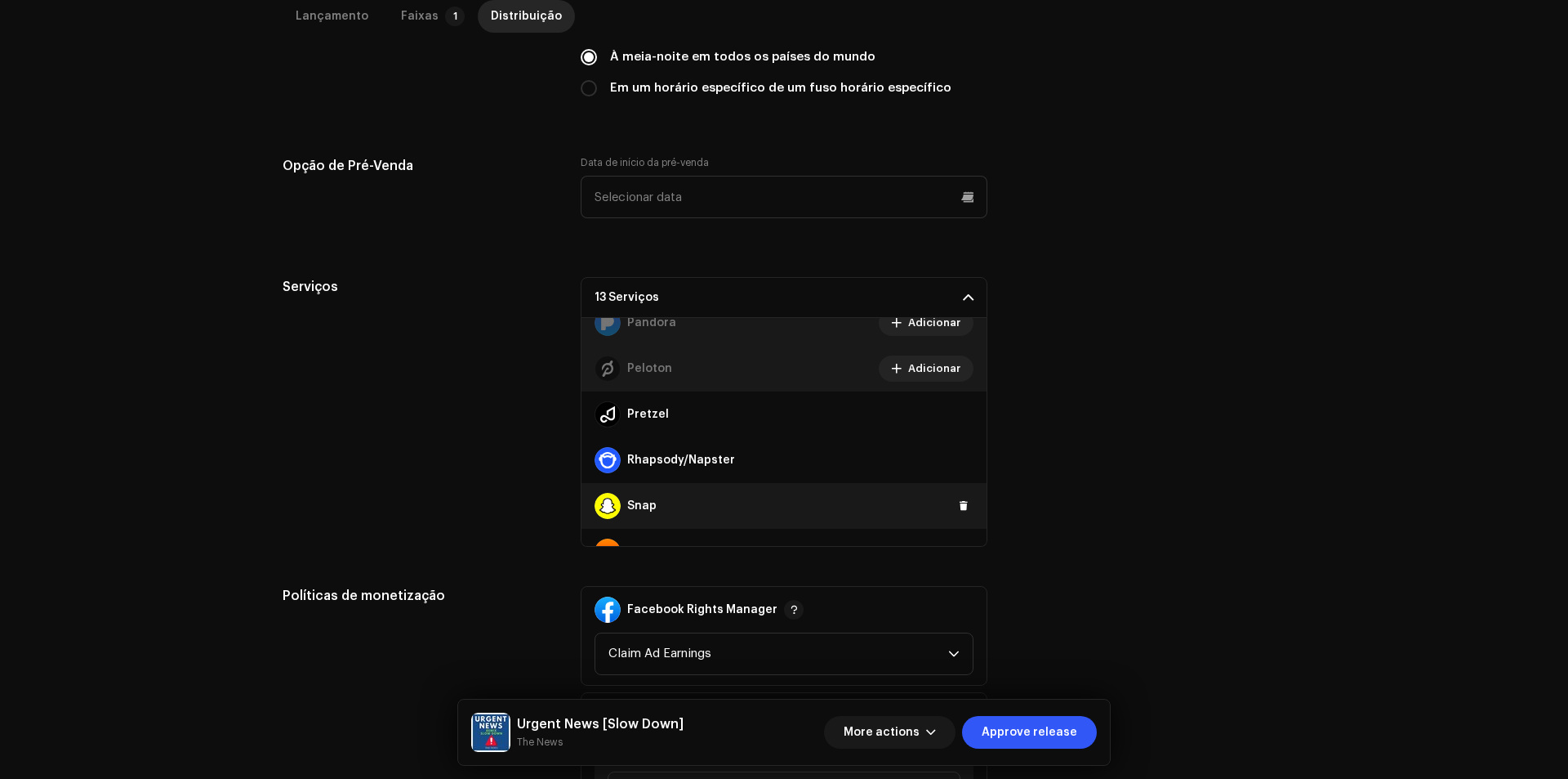
scroll to position [980, 0]
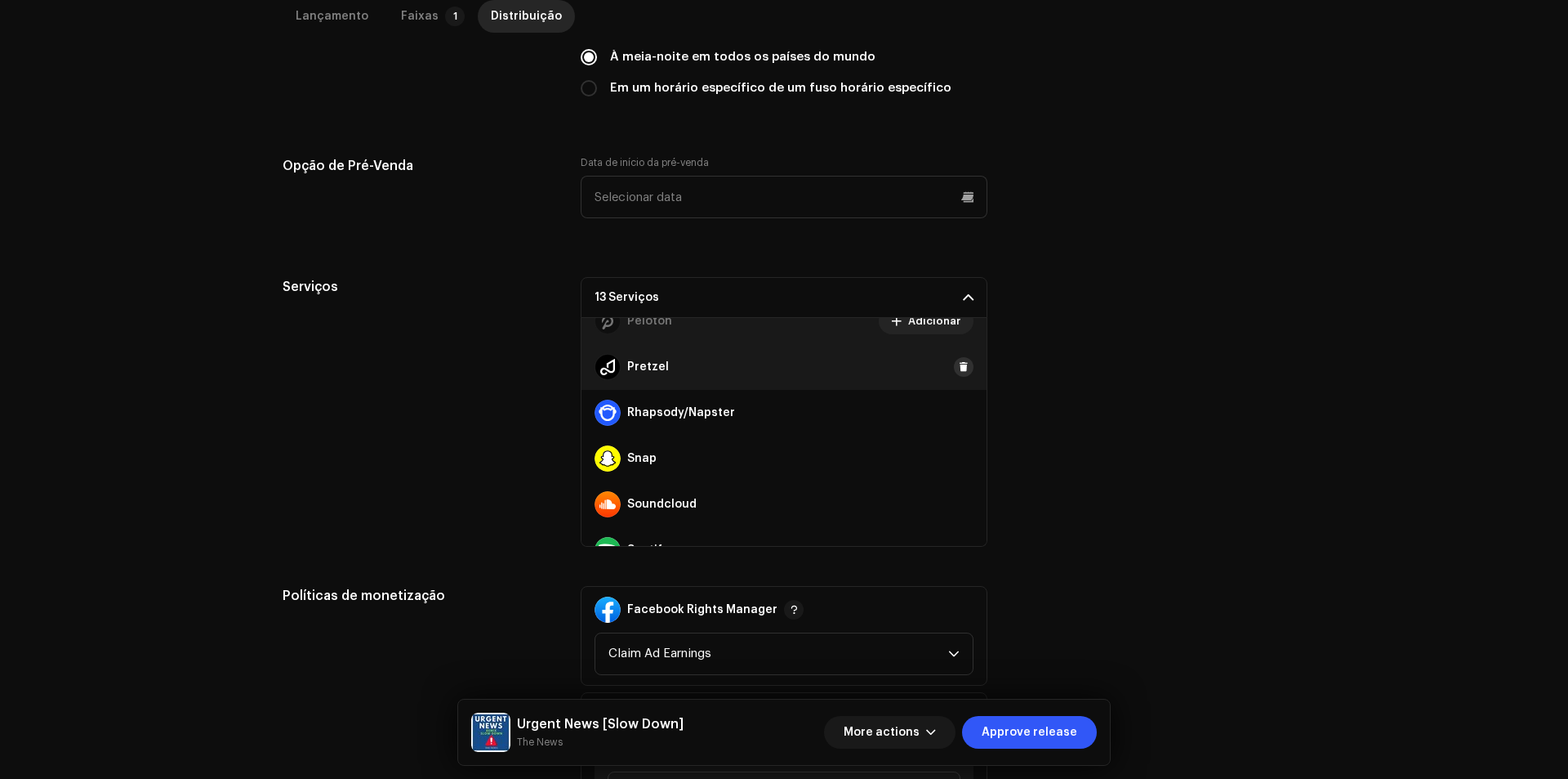
click at [954, 369] on button at bounding box center [964, 367] width 20 height 20
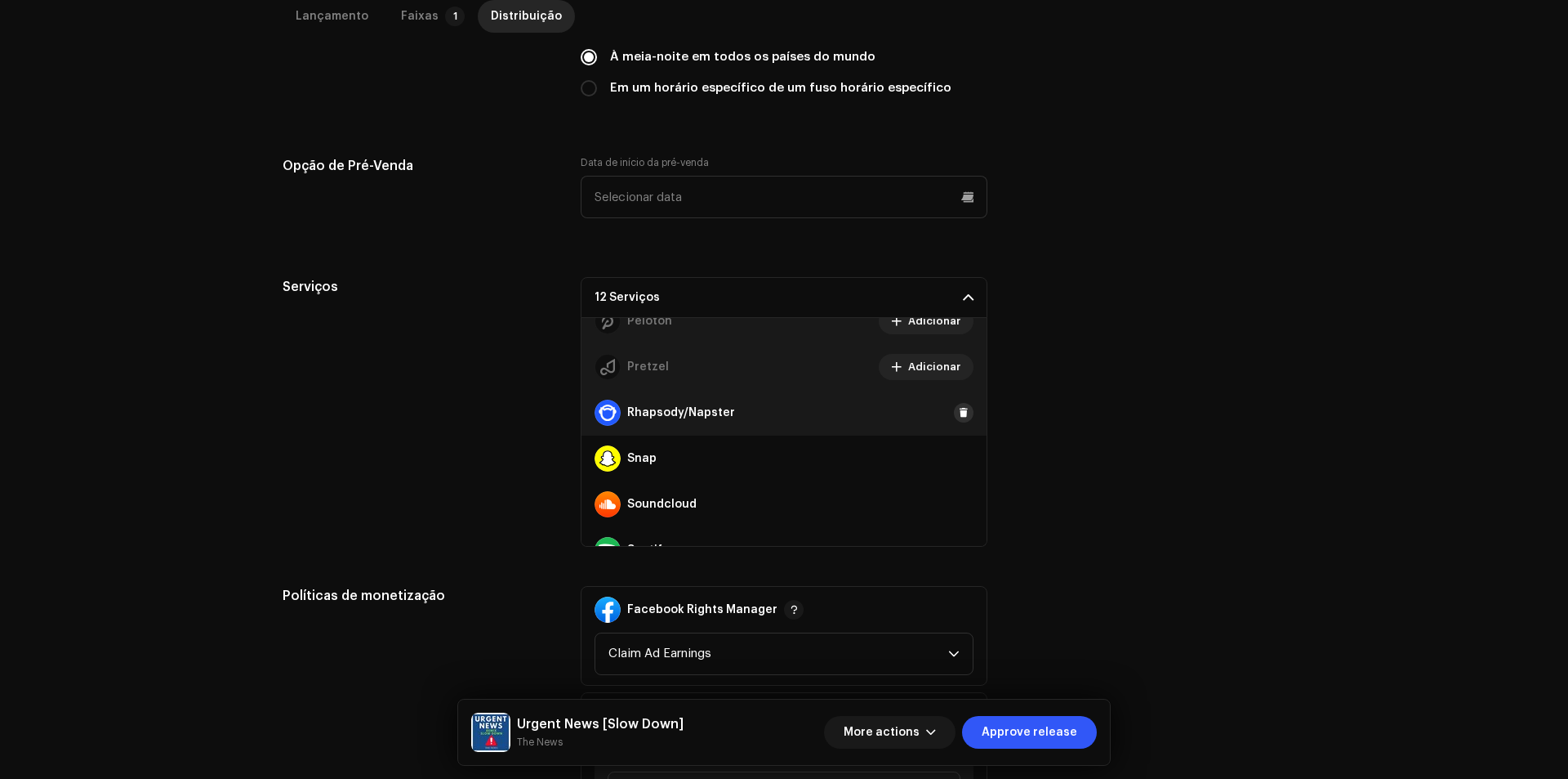
click at [958, 411] on span at bounding box center [963, 412] width 10 height 13
click at [947, 464] on div "Snap" at bounding box center [784, 458] width 405 height 46
drag, startPoint x: 948, startPoint y: 461, endPoint x: 963, endPoint y: 476, distance: 21.2
click at [954, 461] on button at bounding box center [964, 459] width 20 height 20
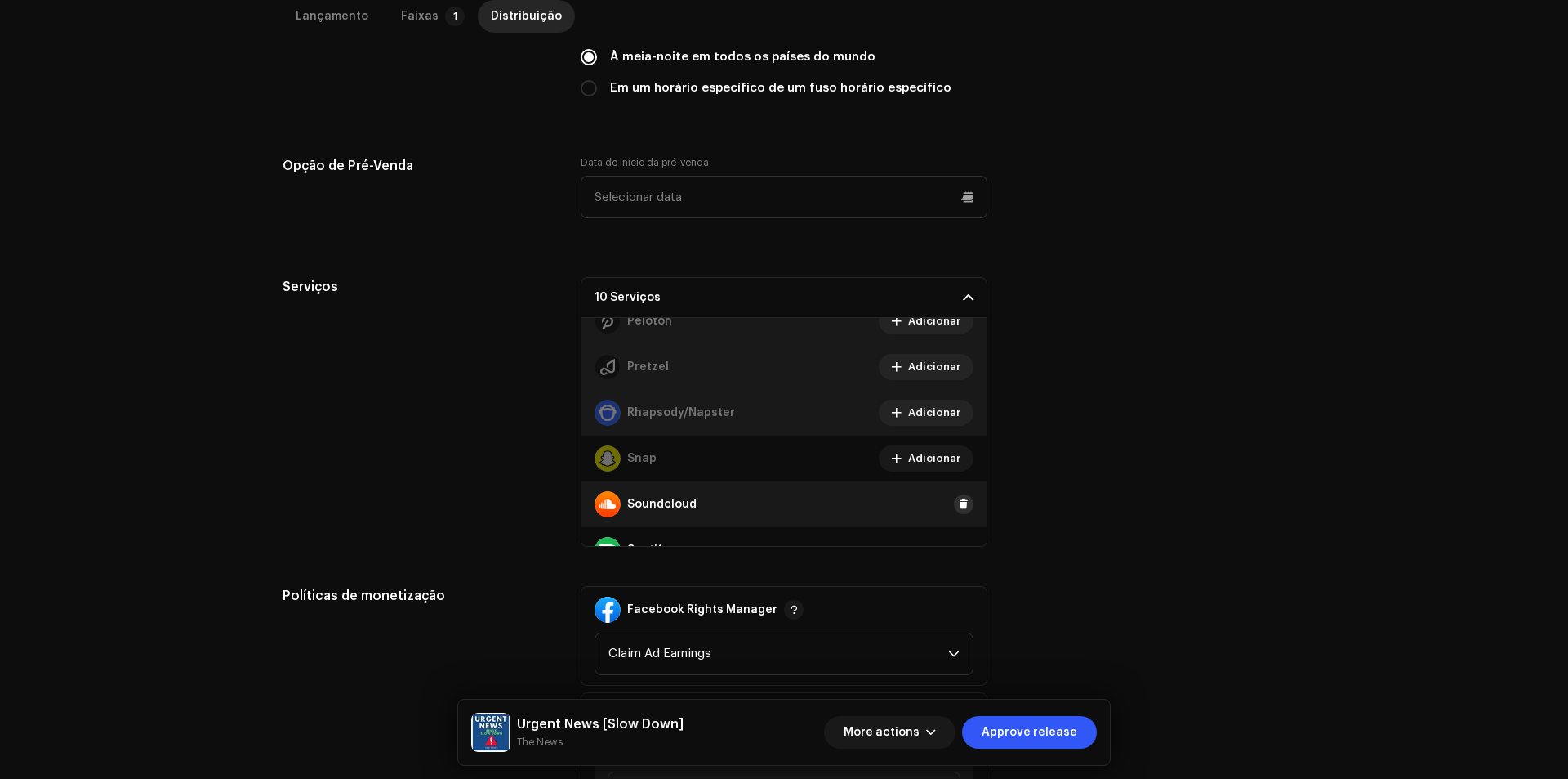
click at [958, 497] on span at bounding box center [963, 504] width 10 height 13
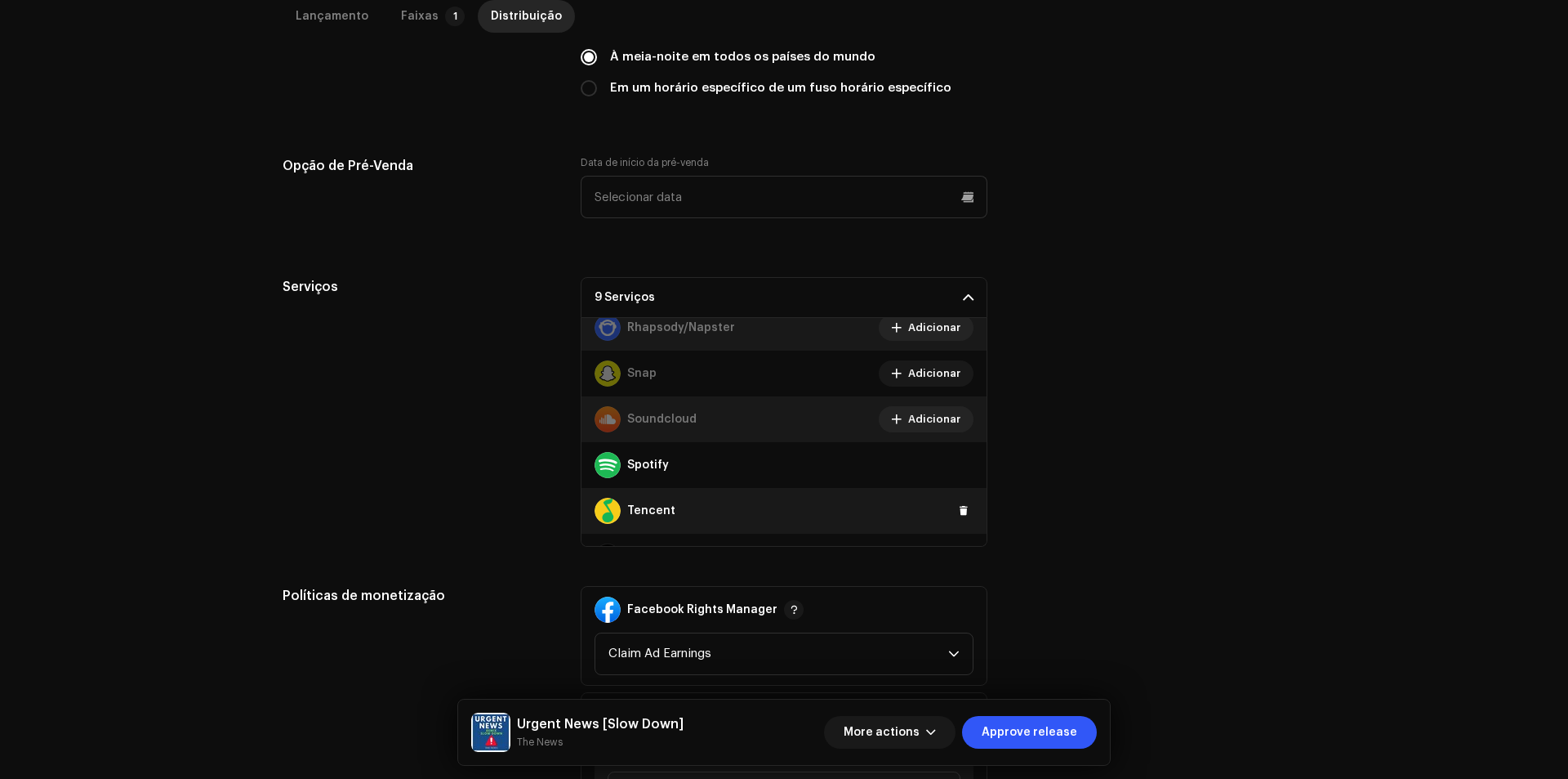
scroll to position [1143, 0]
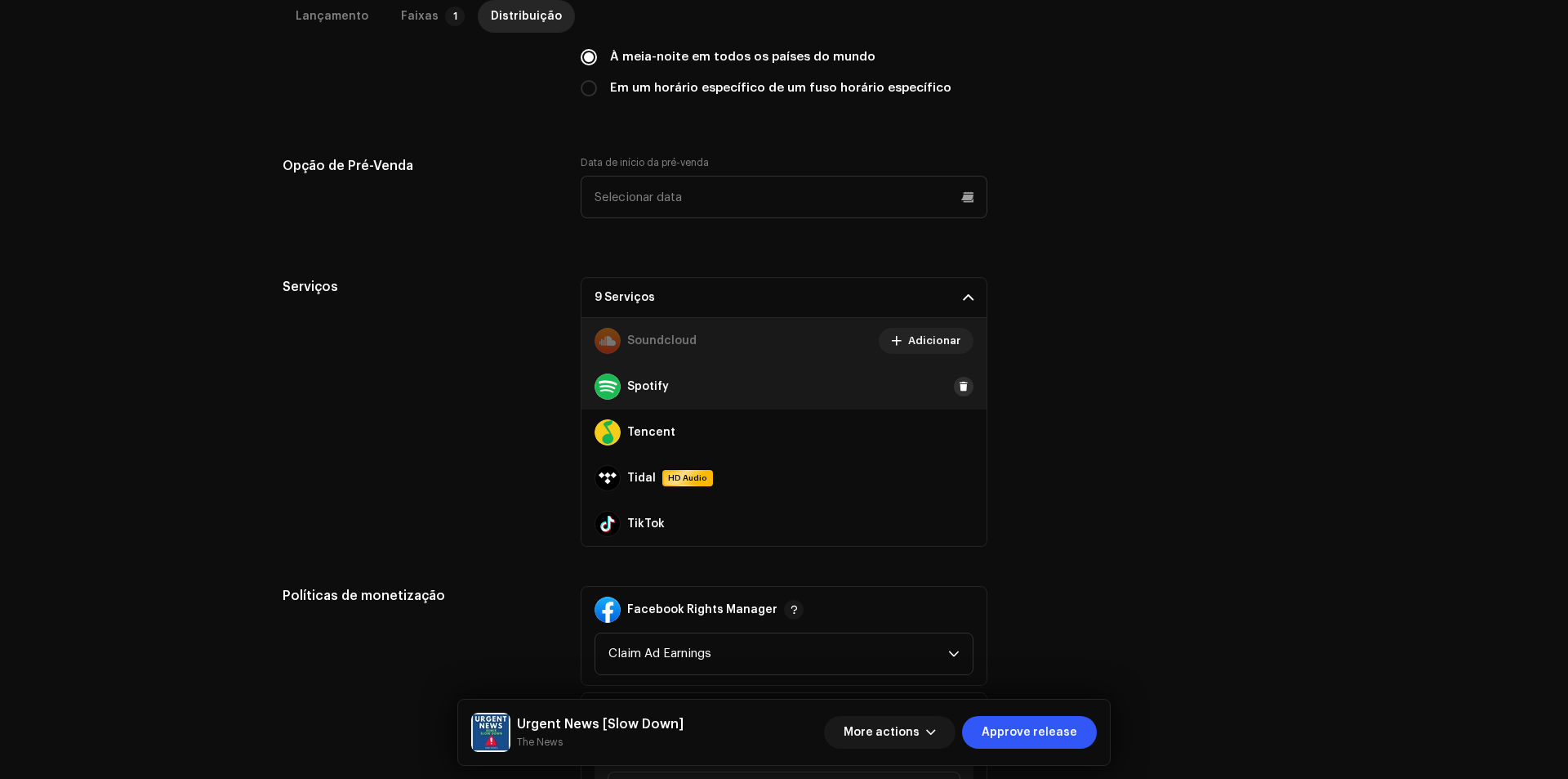
click at [958, 387] on span at bounding box center [963, 386] width 10 height 13
drag, startPoint x: 957, startPoint y: 422, endPoint x: 954, endPoint y: 436, distance: 14.3
click at [957, 424] on div "Tencent" at bounding box center [784, 432] width 405 height 46
click at [958, 436] on span at bounding box center [963, 432] width 10 height 13
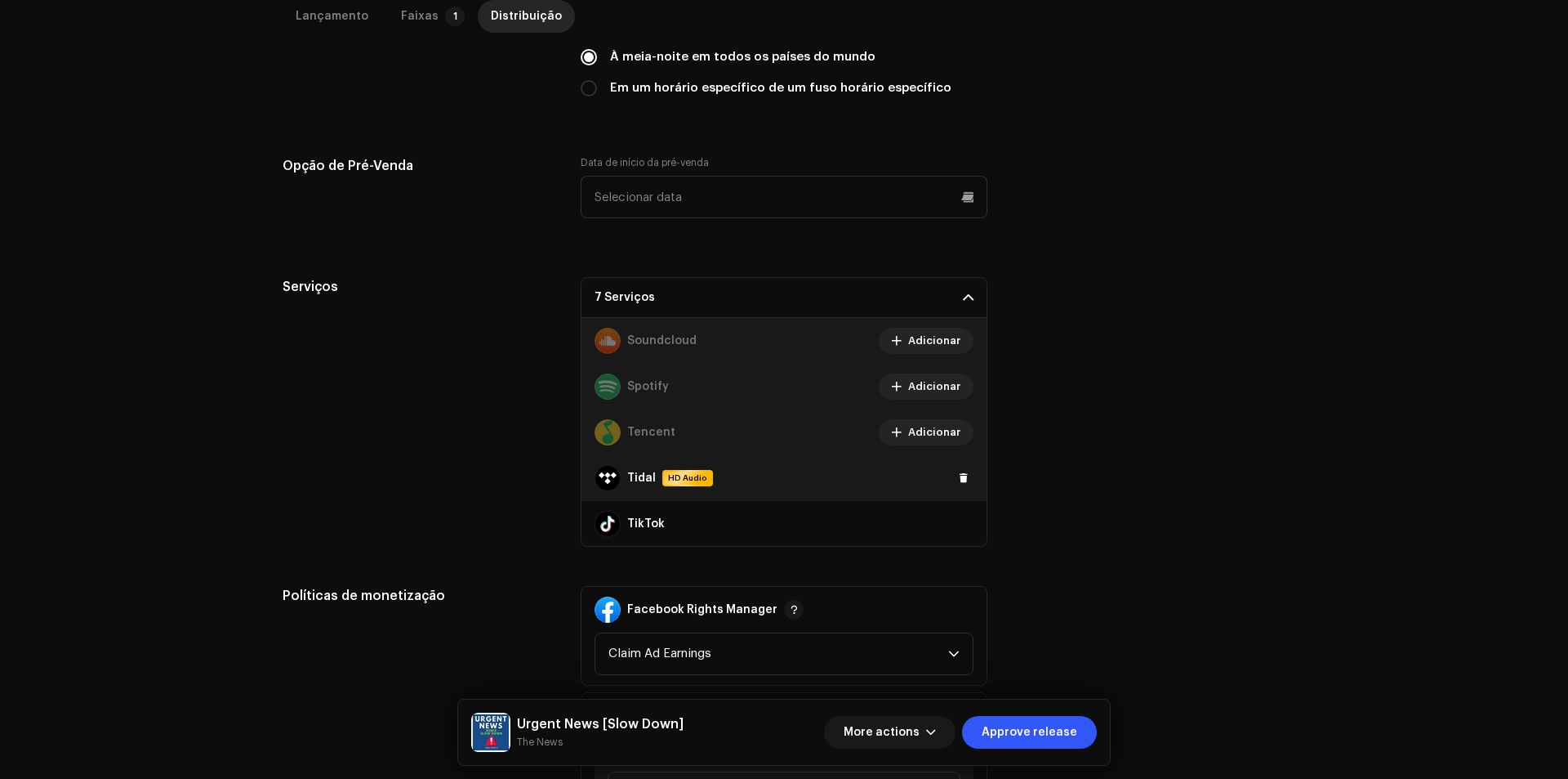
drag, startPoint x: 947, startPoint y: 465, endPoint x: 949, endPoint y: 475, distance: 10.2
click at [948, 468] on div "Tidal HD Audio" at bounding box center [784, 478] width 405 height 46
click at [954, 475] on button at bounding box center [964, 478] width 20 height 20
click at [959, 522] on span at bounding box center [963, 524] width 10 height 13
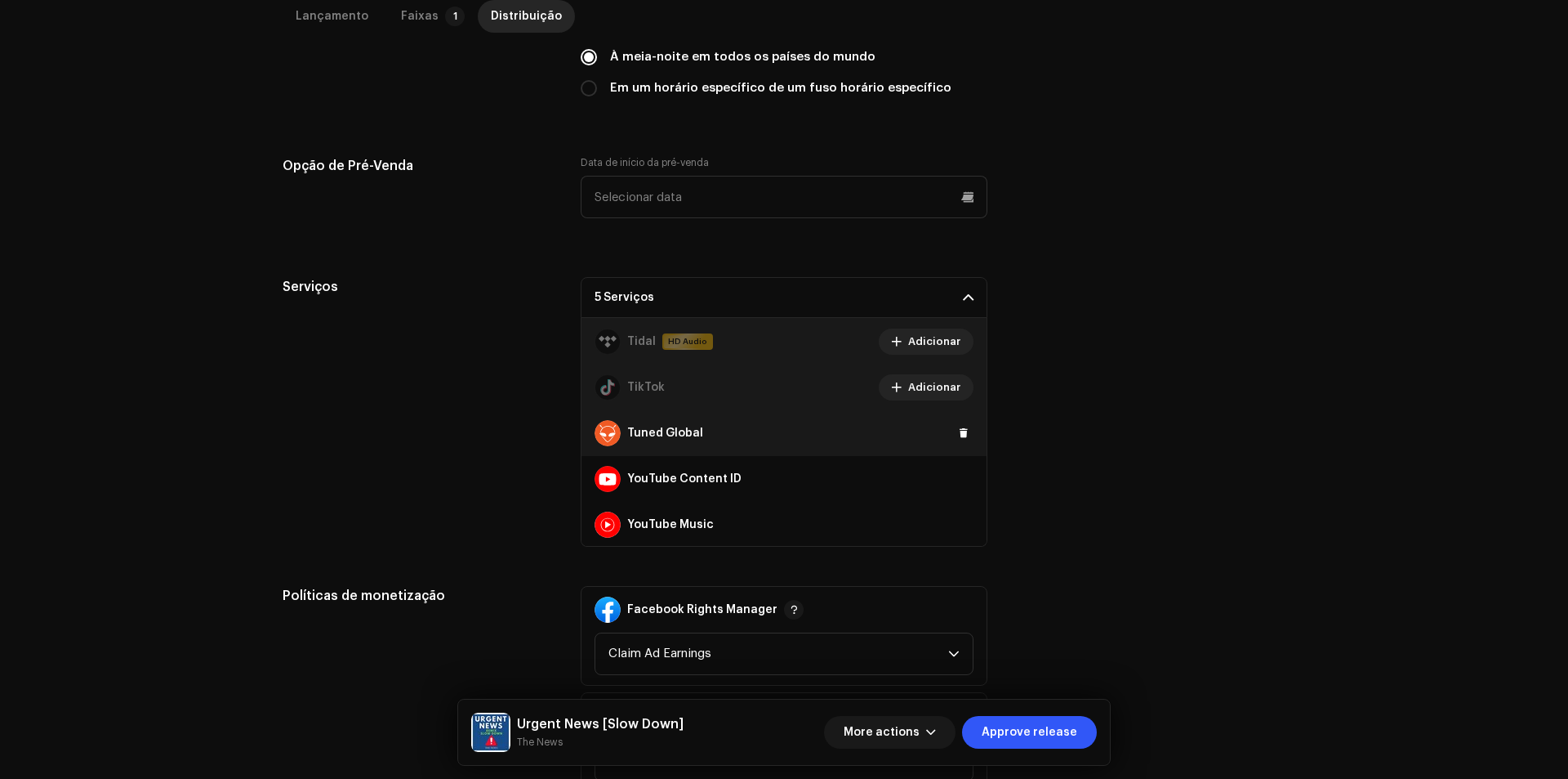
scroll to position [1282, 0]
click at [958, 430] on span at bounding box center [963, 431] width 10 height 13
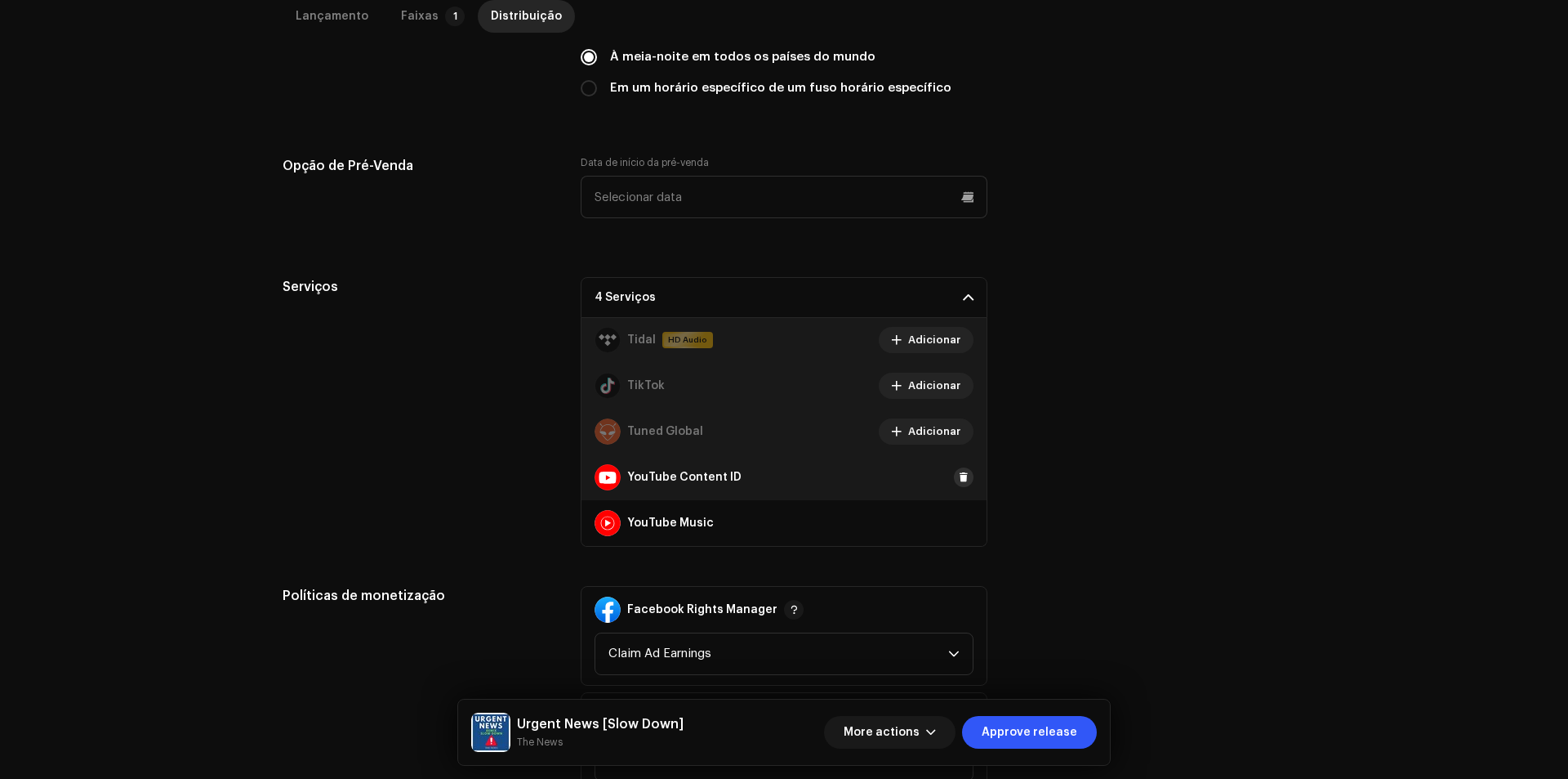
click at [958, 476] on span at bounding box center [963, 477] width 10 height 13
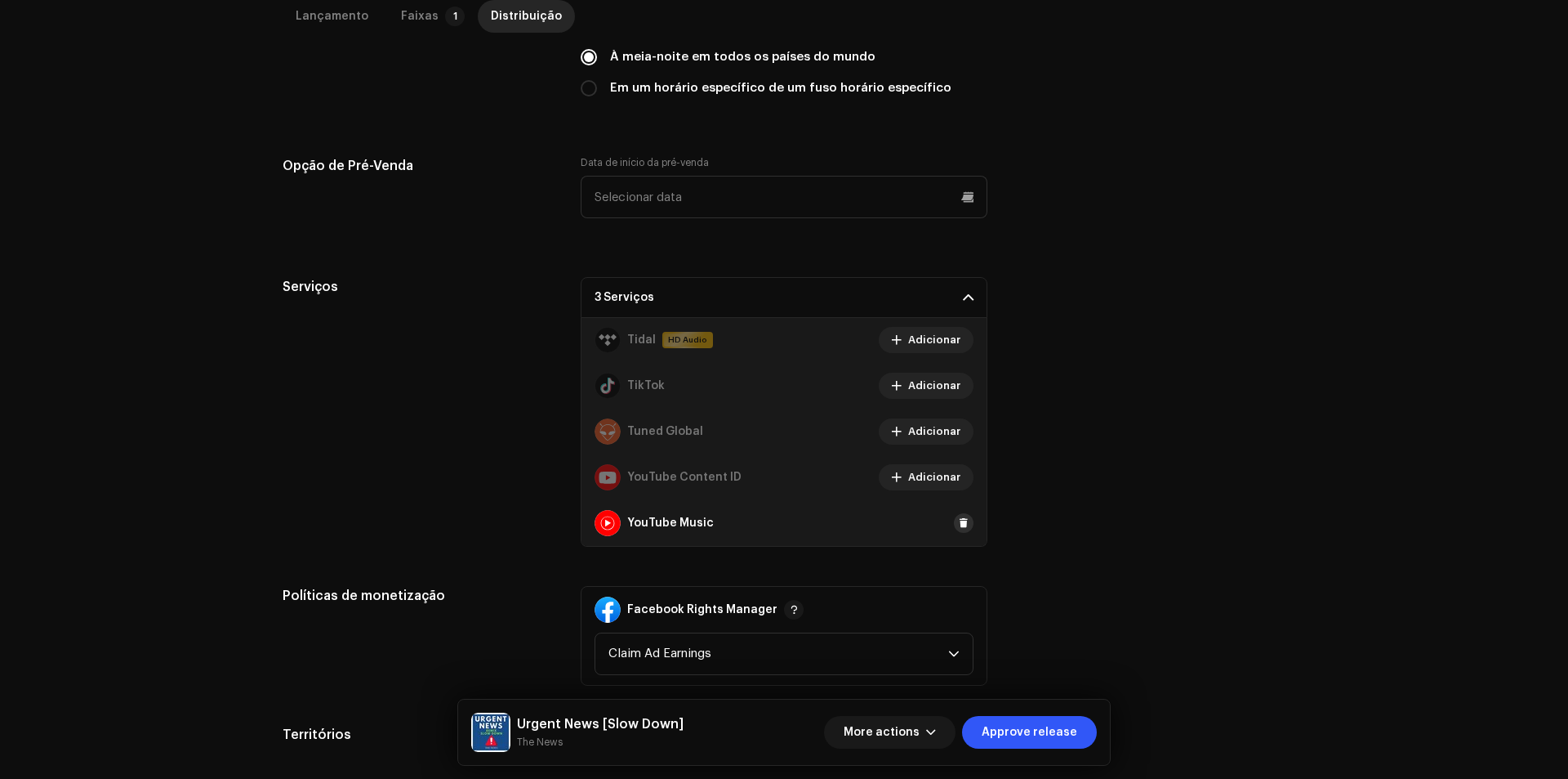
click at [959, 526] on span at bounding box center [963, 523] width 10 height 13
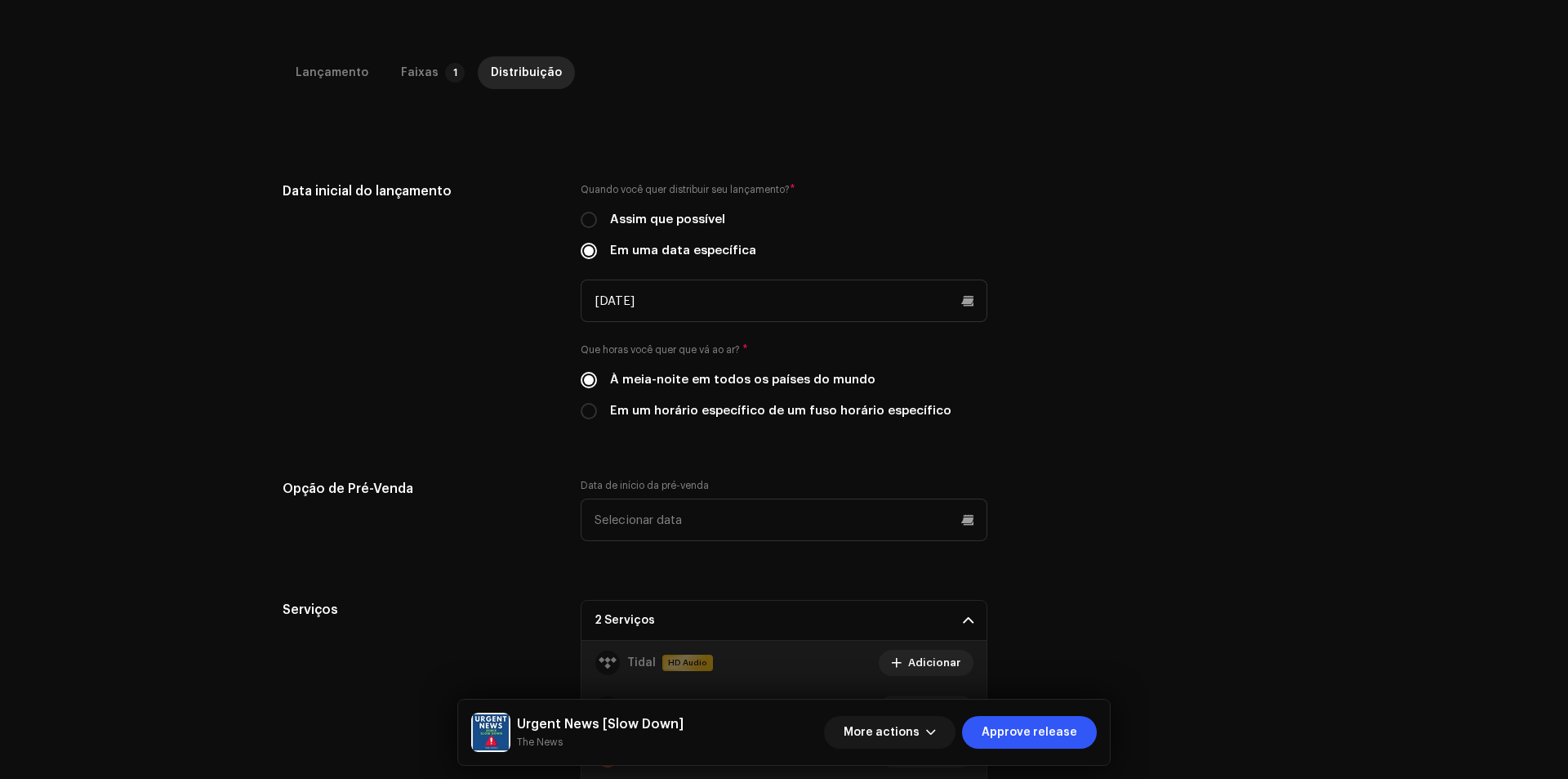
scroll to position [327, 0]
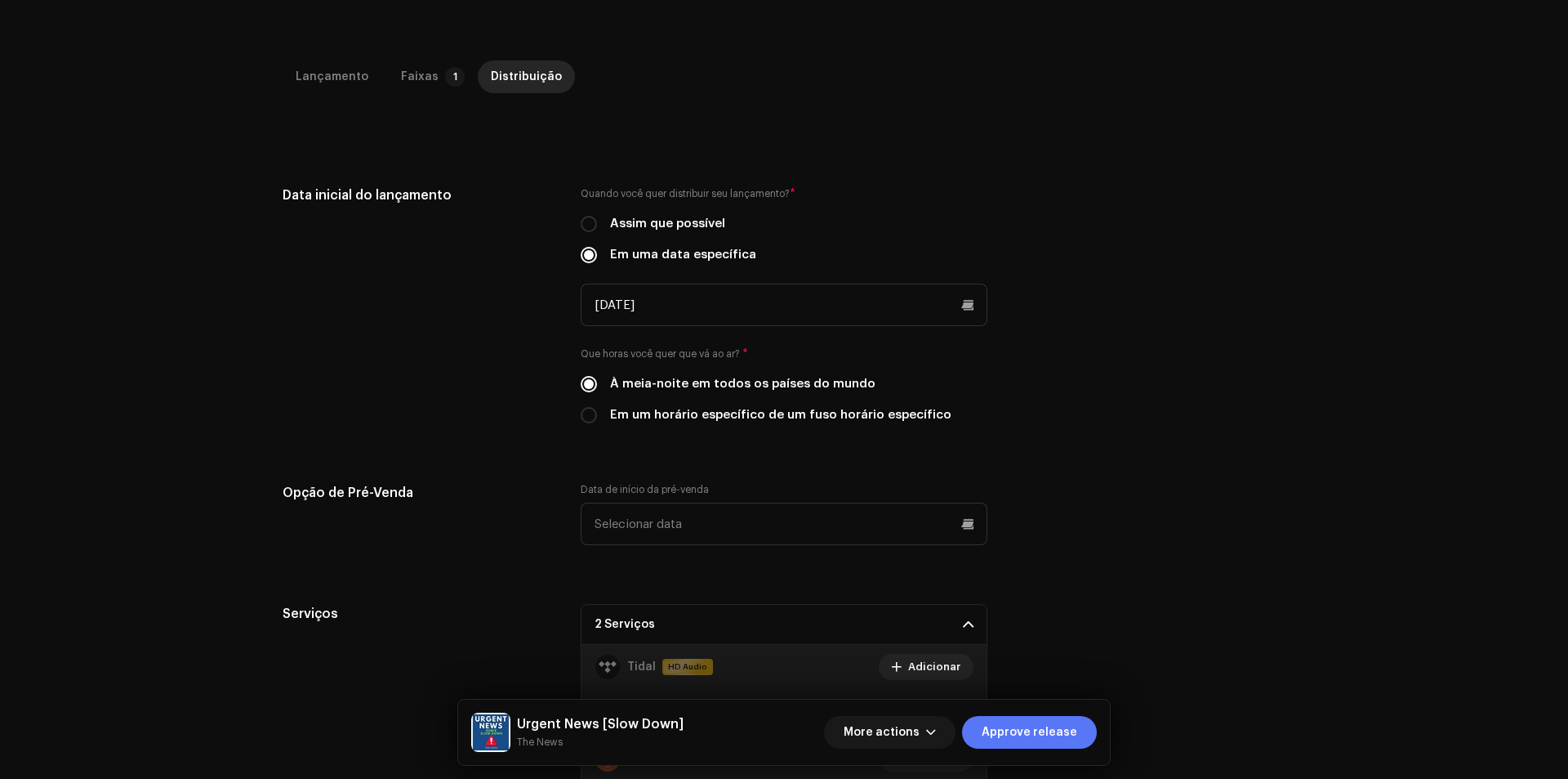
click at [1016, 722] on span "Approve release" at bounding box center [1029, 732] width 95 height 32
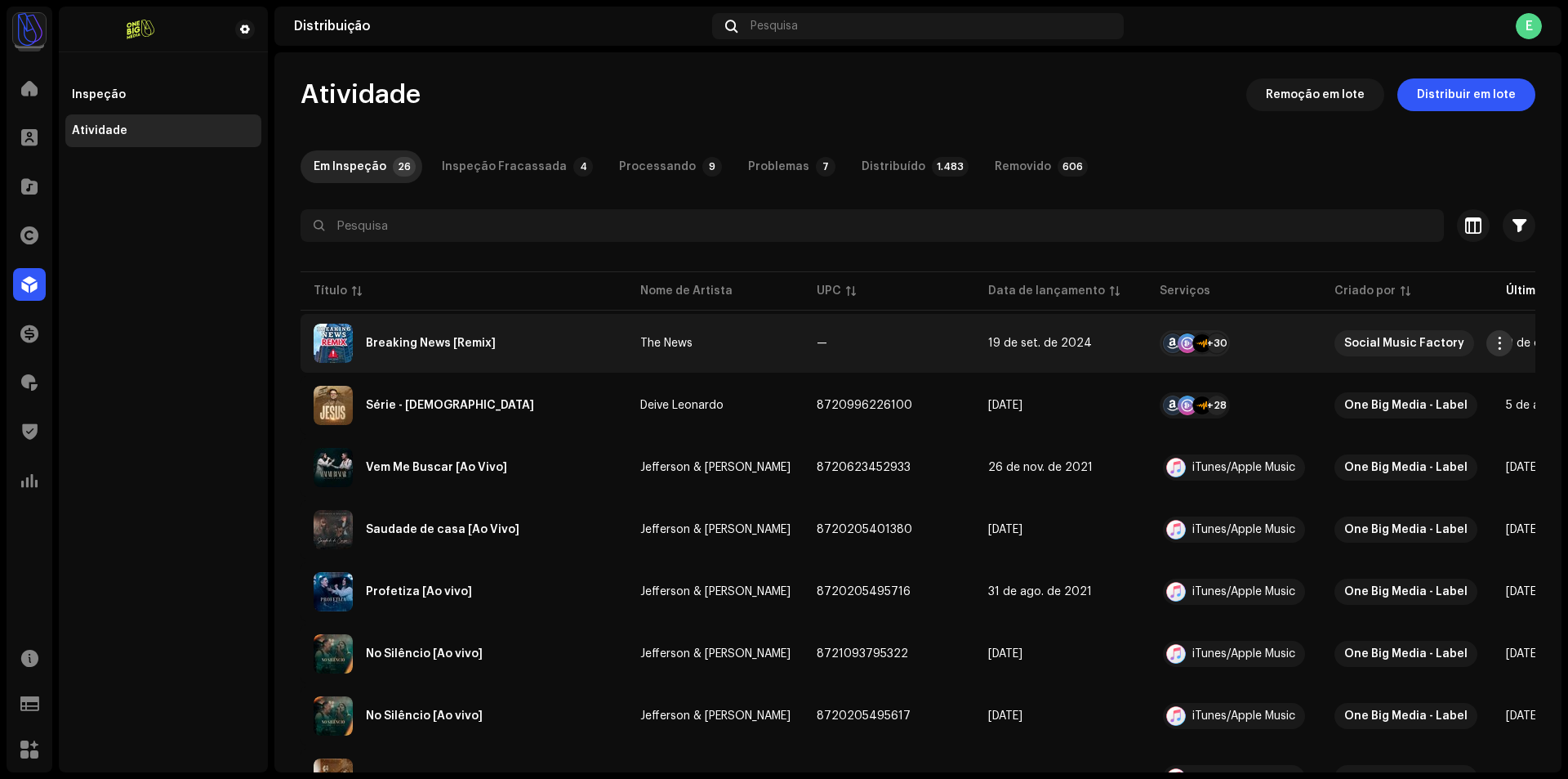
click at [1506, 336] on button "button" at bounding box center [1499, 343] width 26 height 26
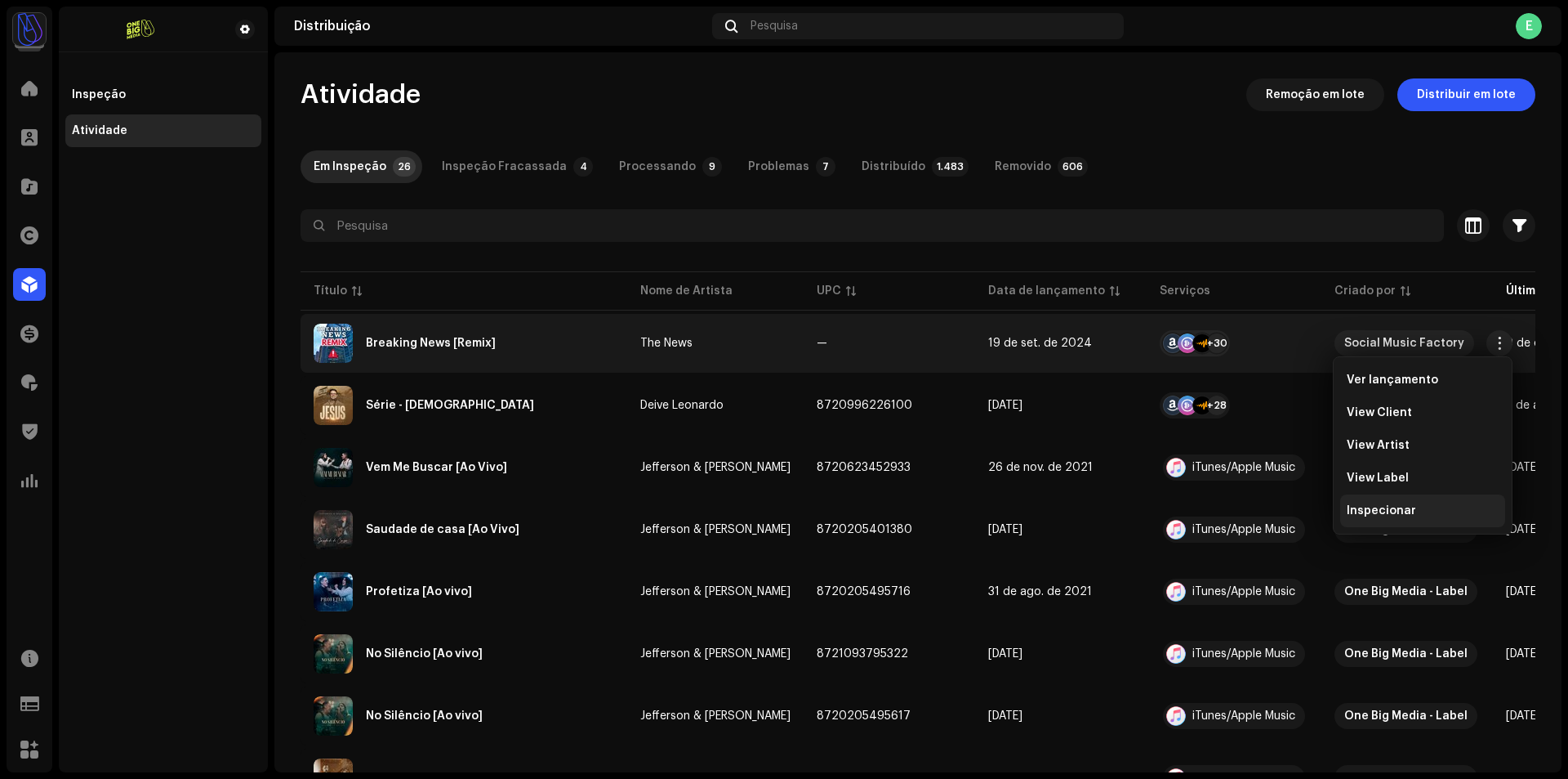
click at [1450, 503] on div "Inspecionar" at bounding box center [1421, 510] width 165 height 32
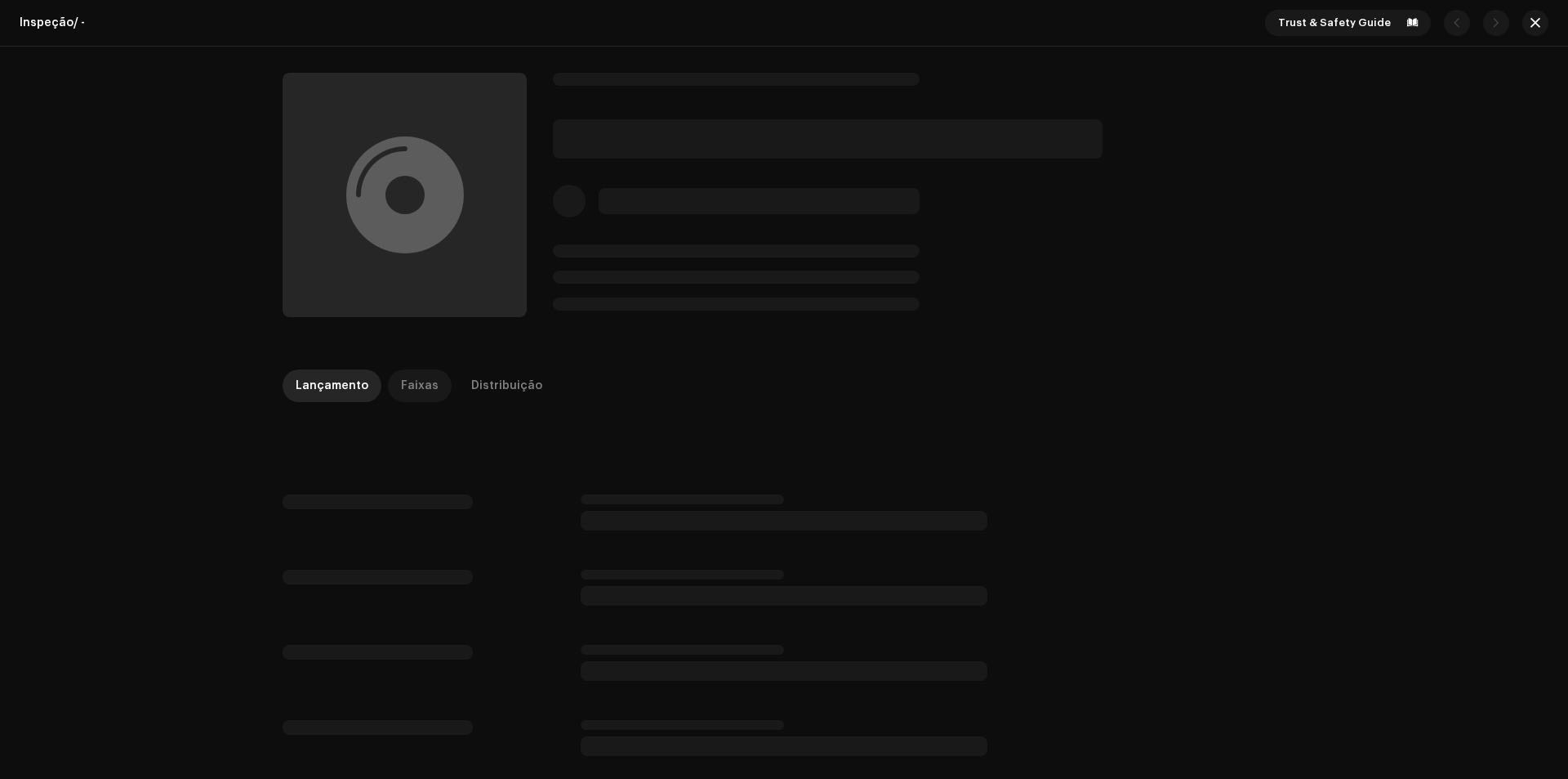
click at [417, 379] on div "Faixas" at bounding box center [420, 386] width 38 height 32
click at [507, 377] on div "Distribuição" at bounding box center [506, 386] width 71 height 32
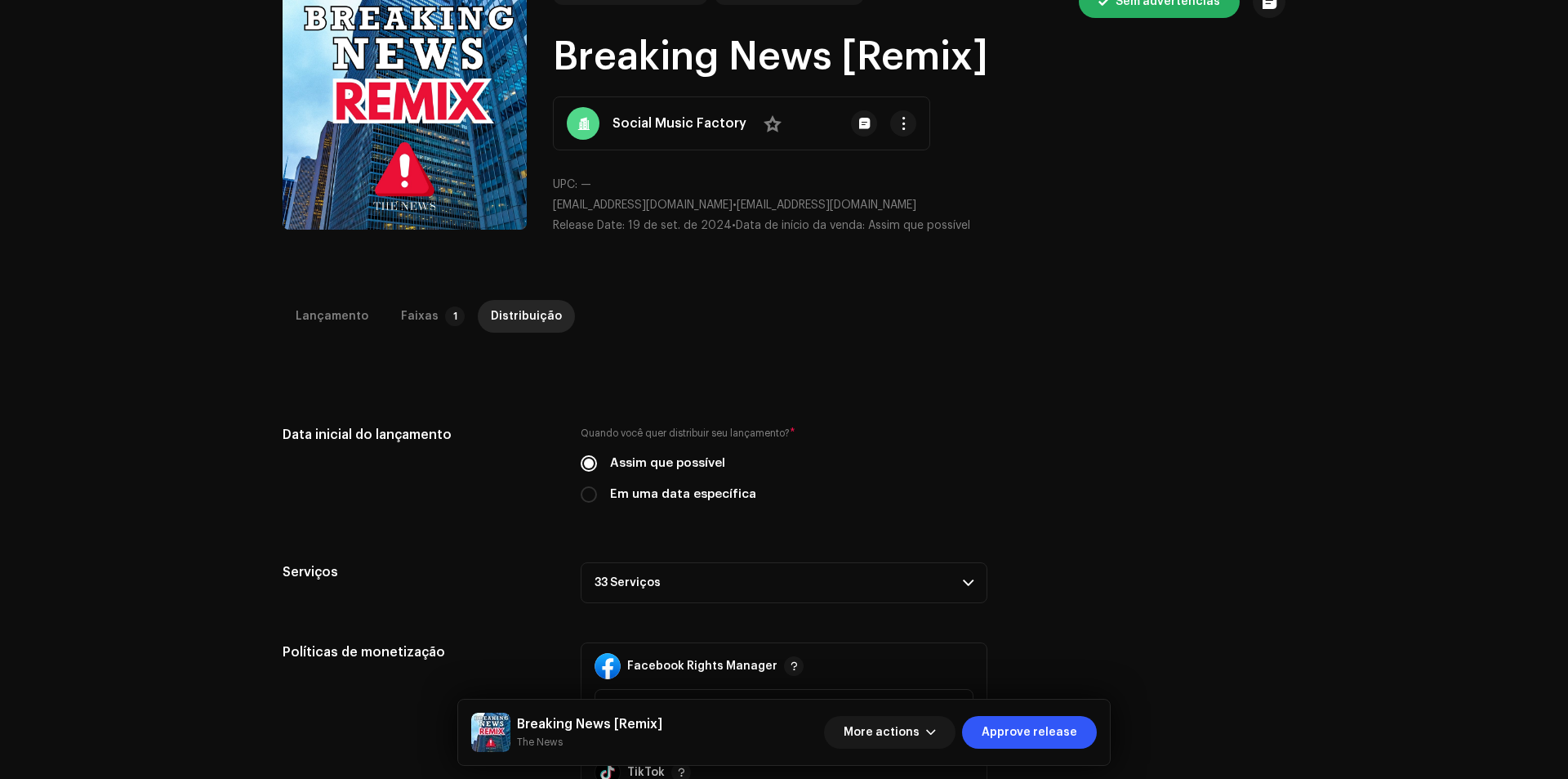
scroll to position [164, 0]
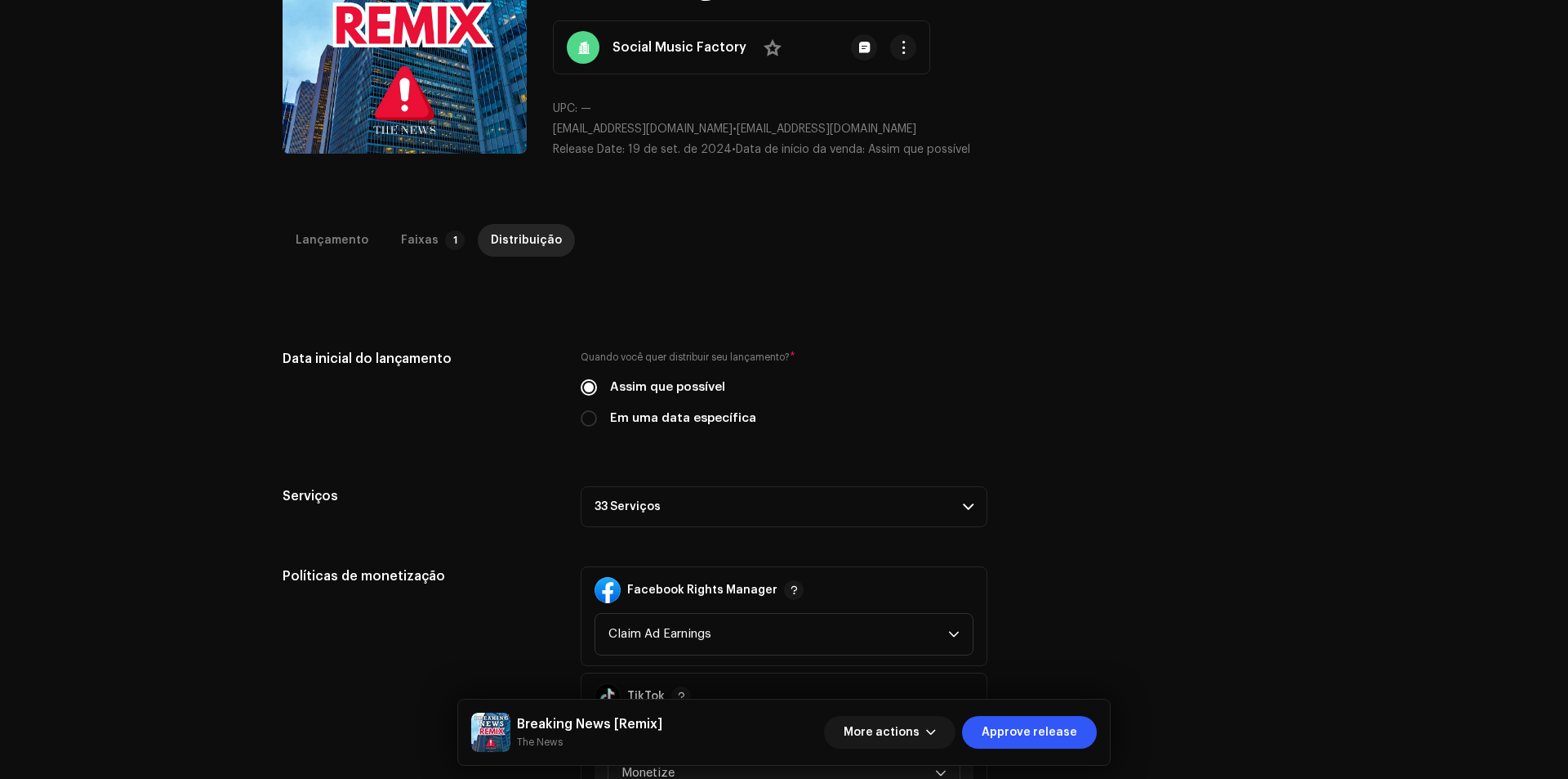
click at [698, 422] on label "Em uma data específica" at bounding box center [682, 418] width 147 height 18
click at [597, 422] on input "Em uma data específica" at bounding box center [589, 418] width 16 height 16
radio input "true"
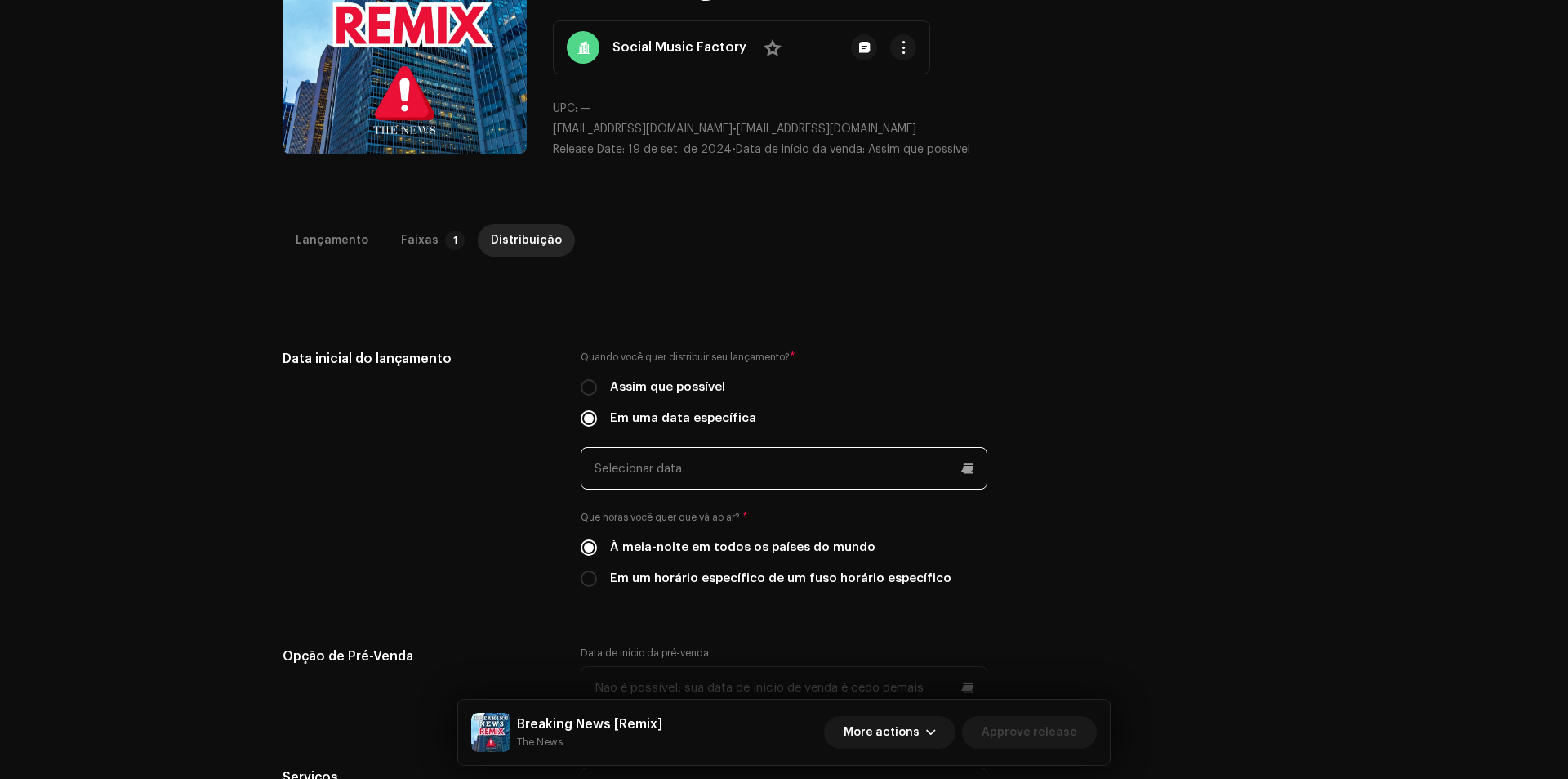
click at [690, 476] on input "text" at bounding box center [784, 468] width 406 height 42
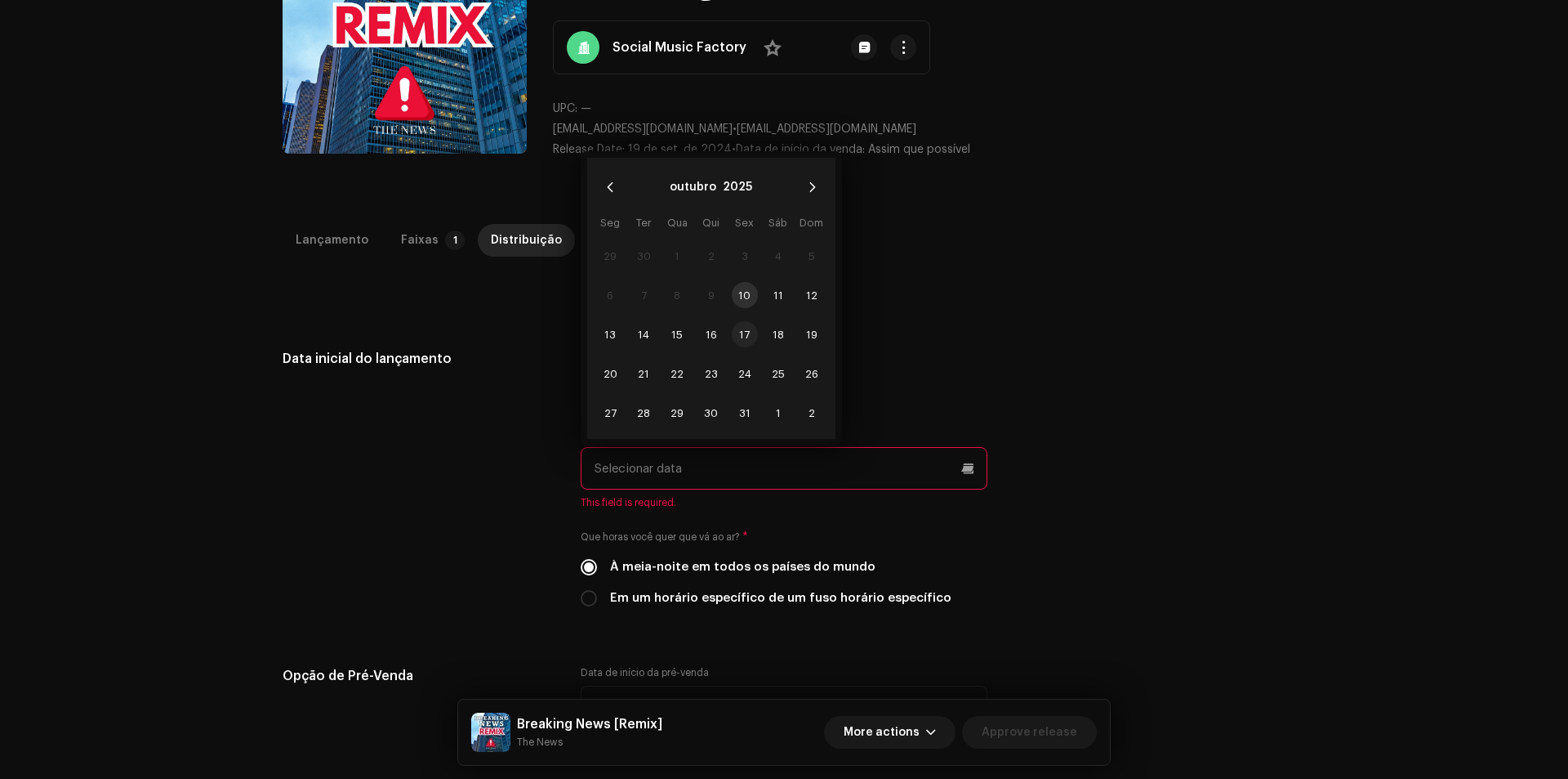
click at [745, 328] on span "17" at bounding box center [744, 334] width 26 height 26
type input "[DATE]"
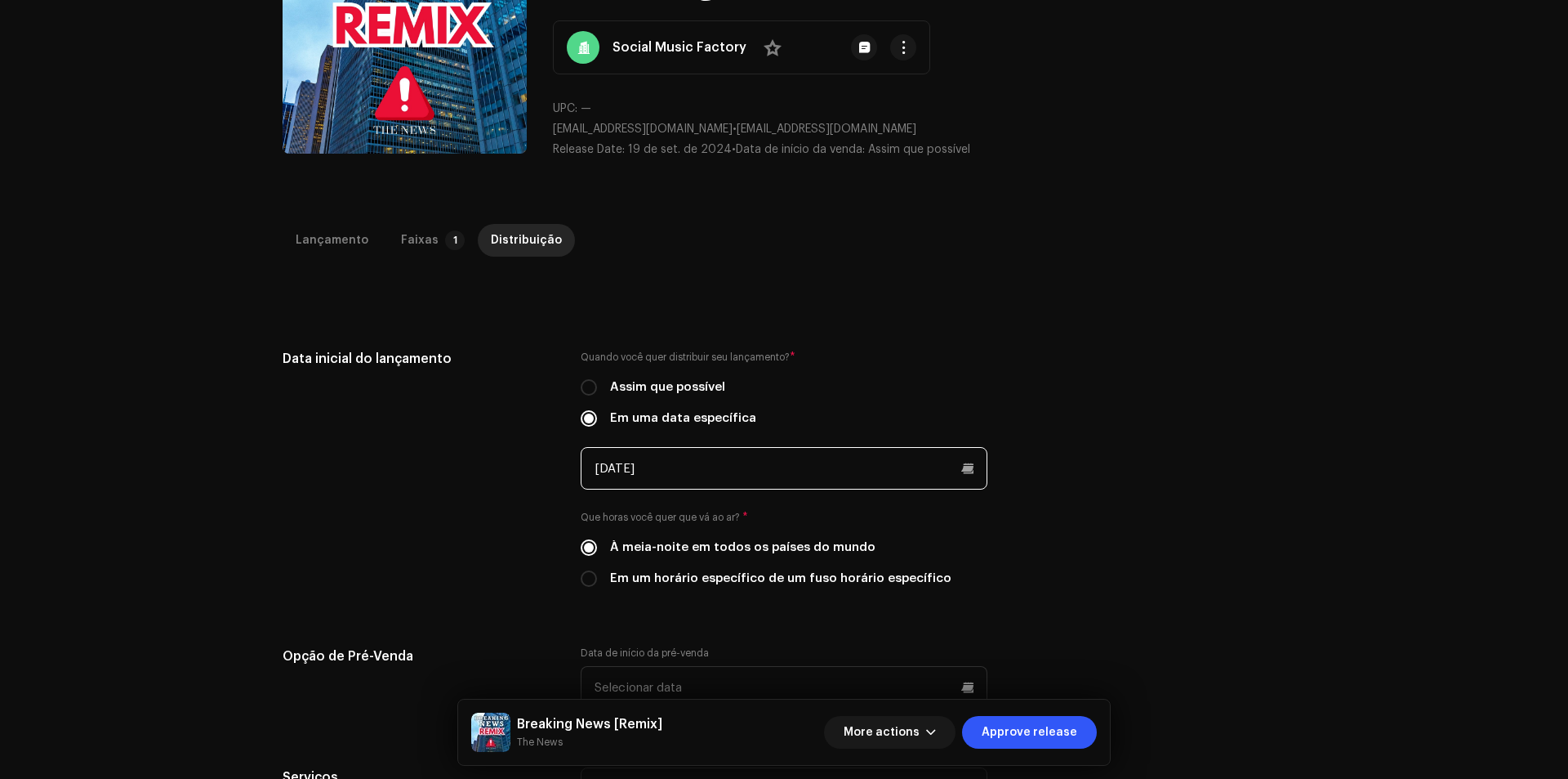
scroll to position [654, 0]
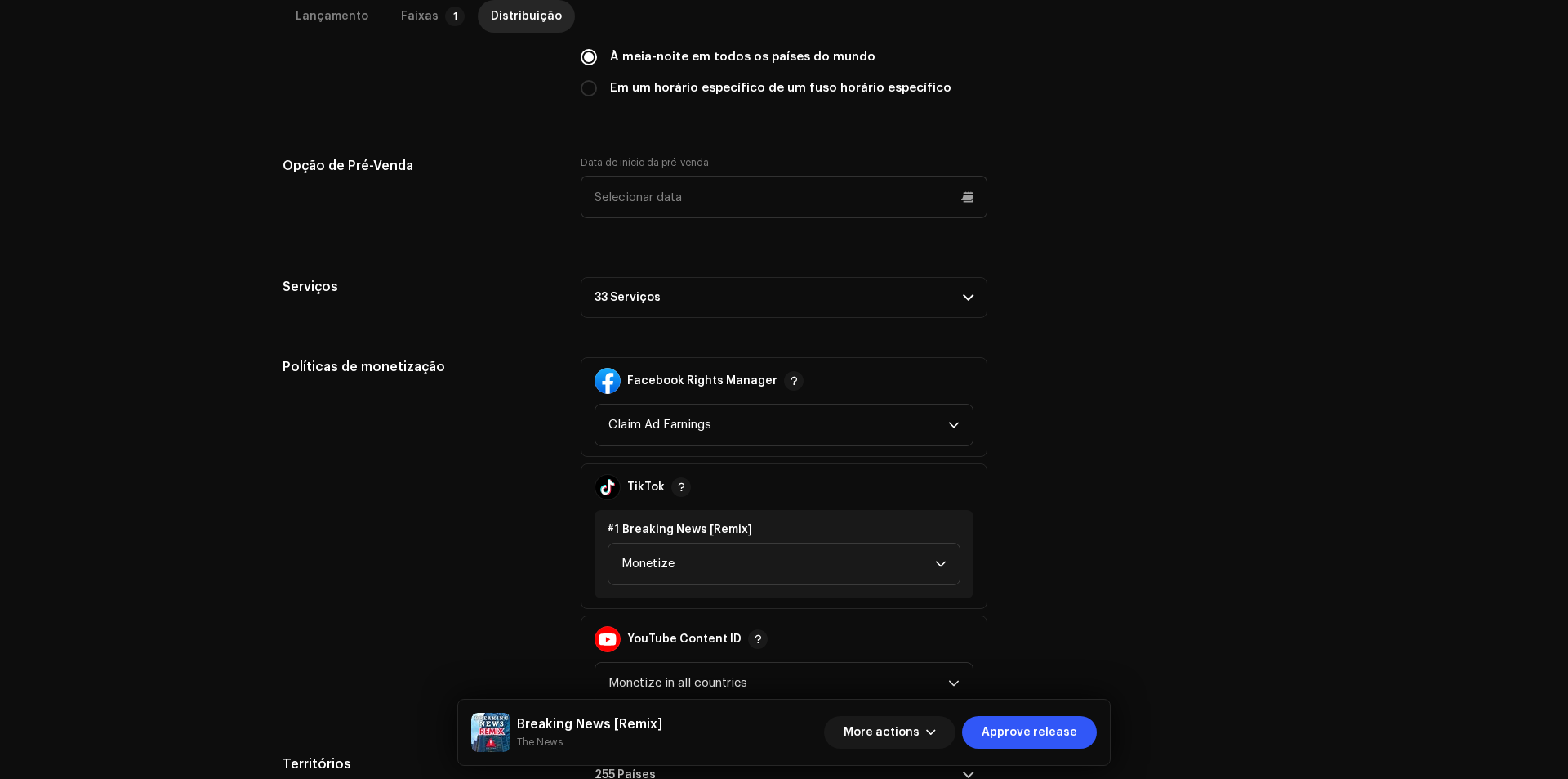
click at [756, 309] on p-accordion-header "33 Serviços" at bounding box center [784, 297] width 406 height 40
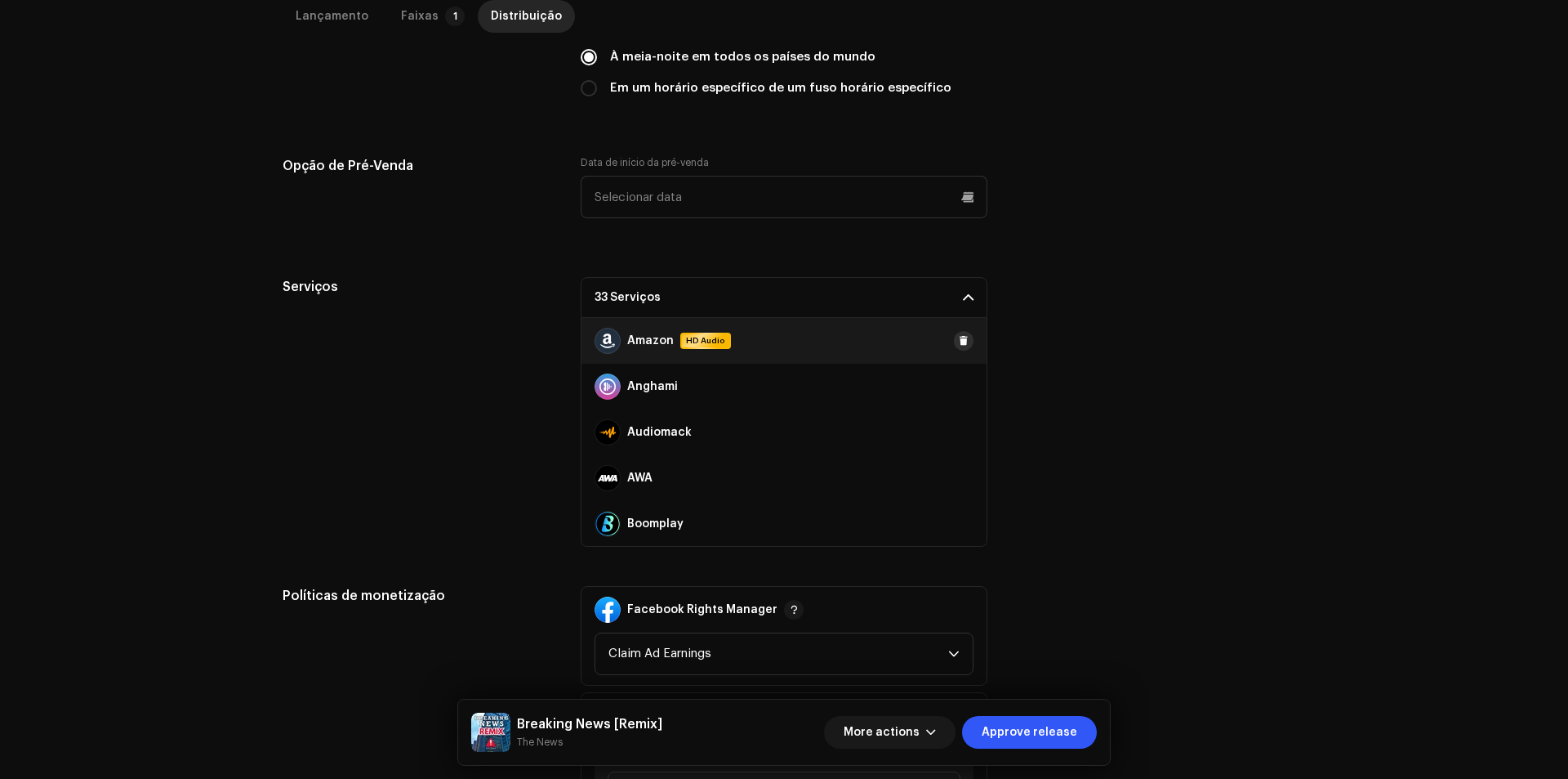
click at [958, 344] on span at bounding box center [963, 340] width 10 height 13
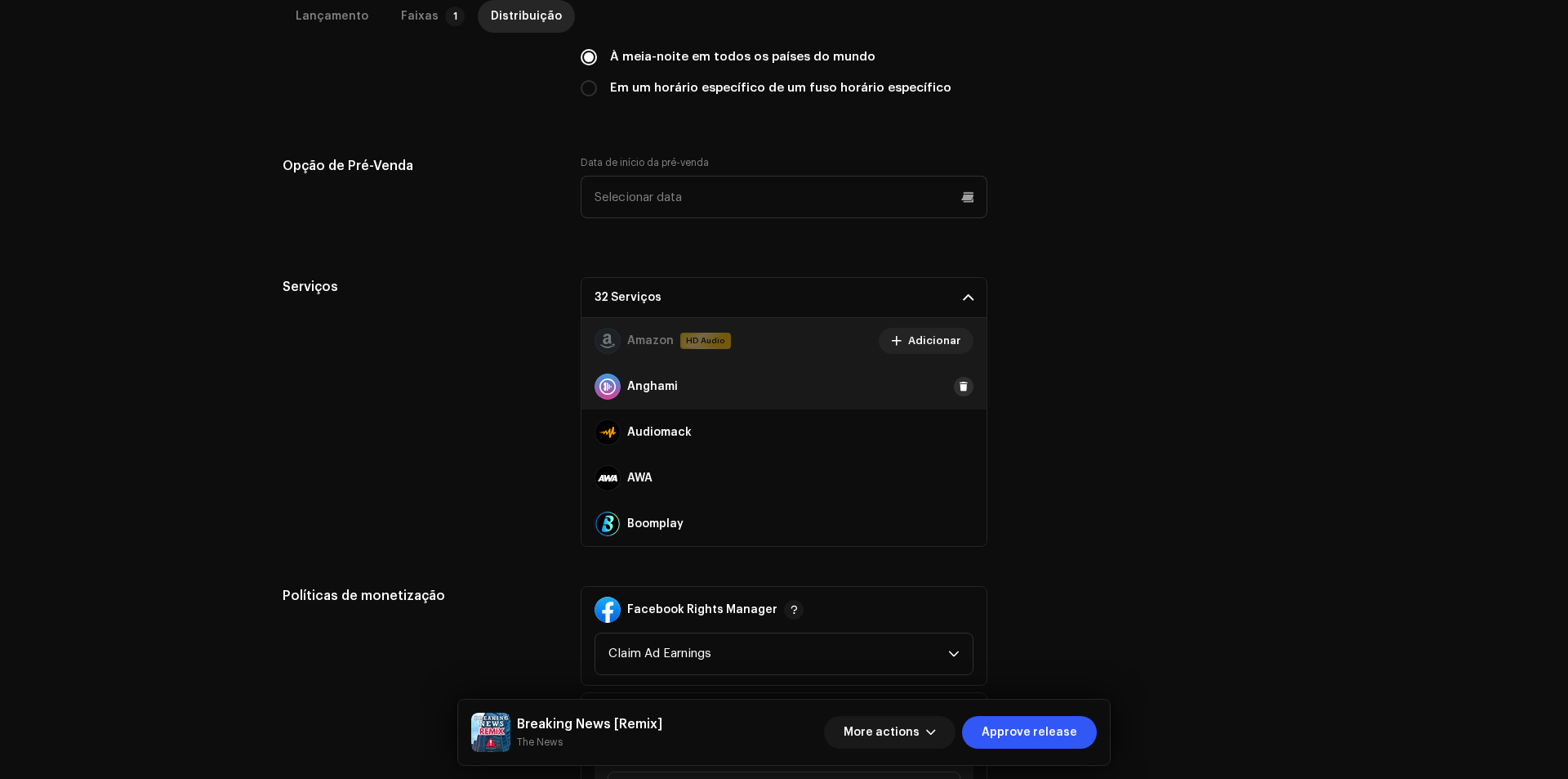
click at [958, 390] on span at bounding box center [963, 386] width 10 height 13
click at [957, 422] on div "Audiomack" at bounding box center [784, 432] width 405 height 46
click at [958, 428] on span at bounding box center [963, 432] width 10 height 13
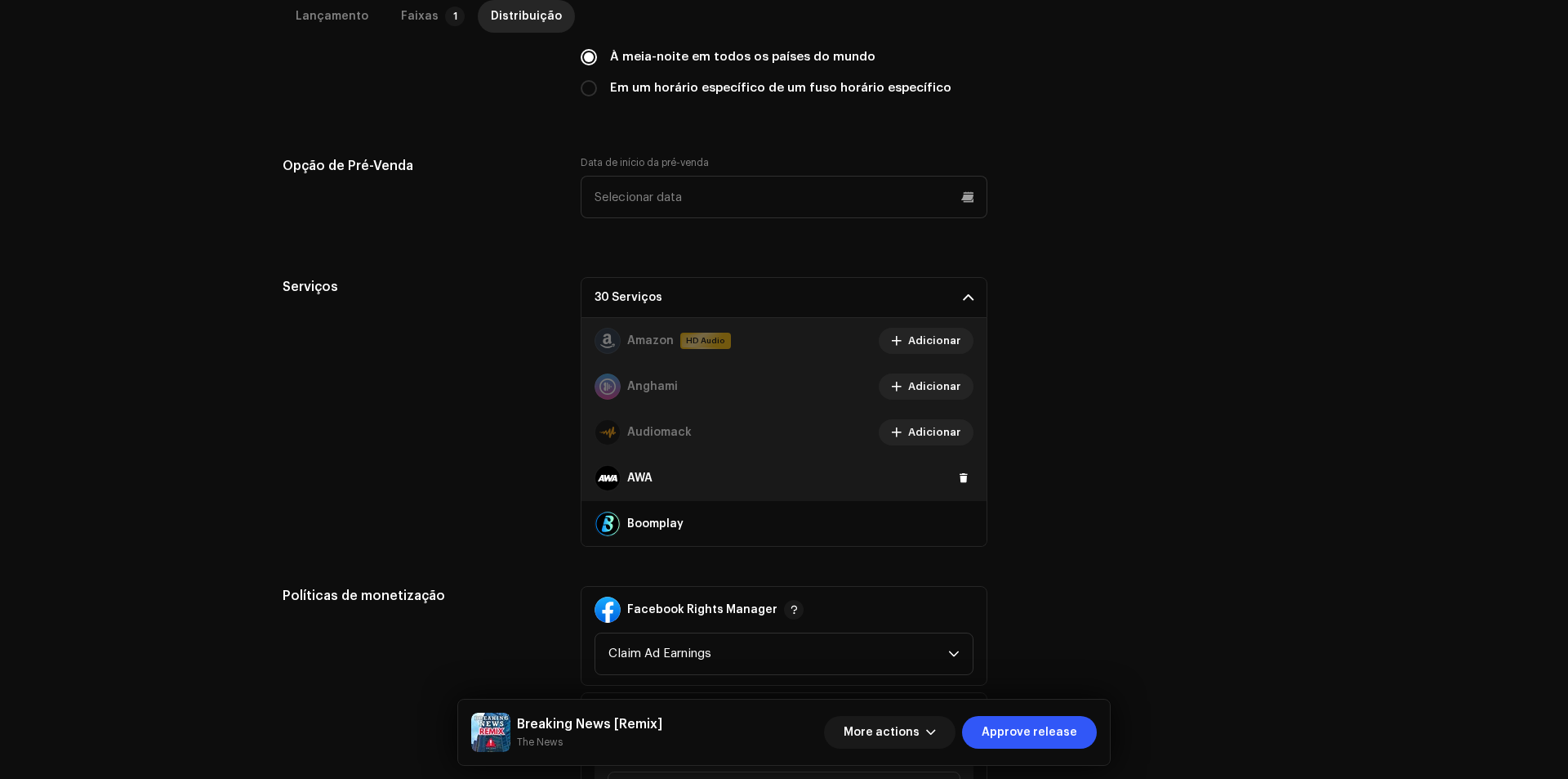
click at [948, 489] on div "AWA" at bounding box center [784, 478] width 405 height 46
click at [954, 482] on button at bounding box center [964, 478] width 20 height 20
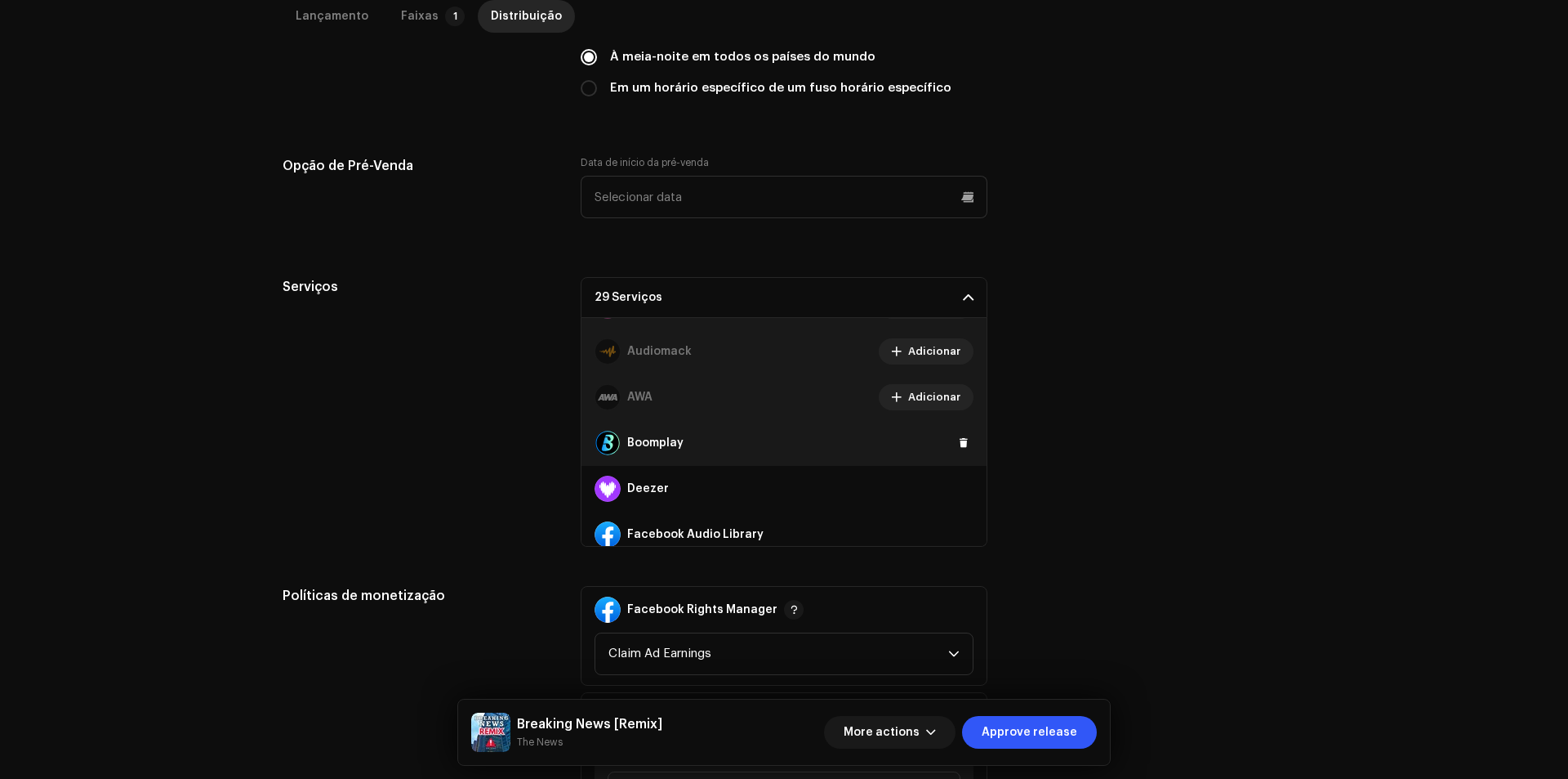
scroll to position [82, 0]
click at [958, 442] on span at bounding box center [963, 442] width 10 height 13
click at [952, 498] on div "Deezer" at bounding box center [784, 488] width 405 height 46
click at [958, 485] on span at bounding box center [963, 488] width 10 height 13
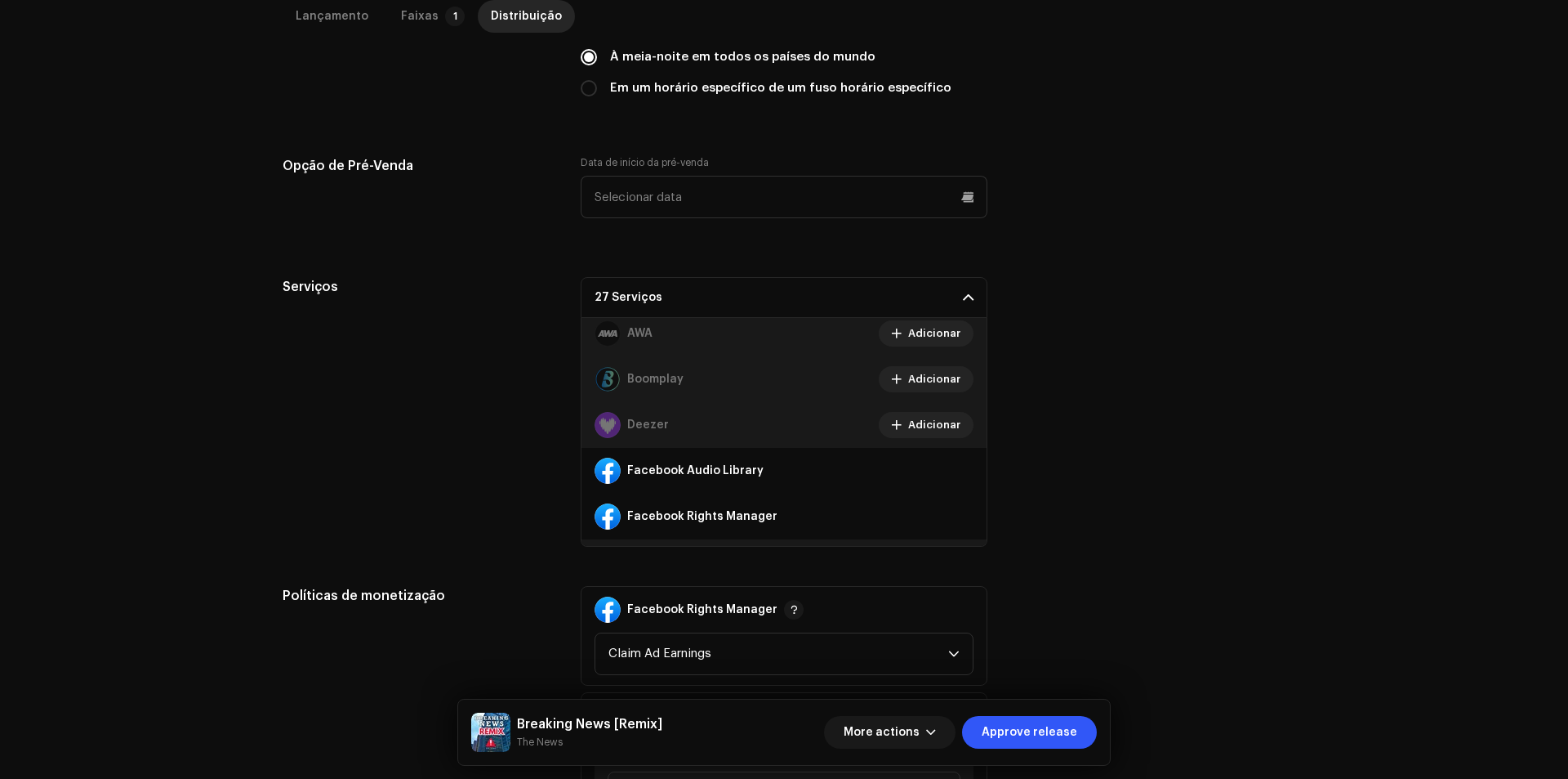
scroll to position [245, 0]
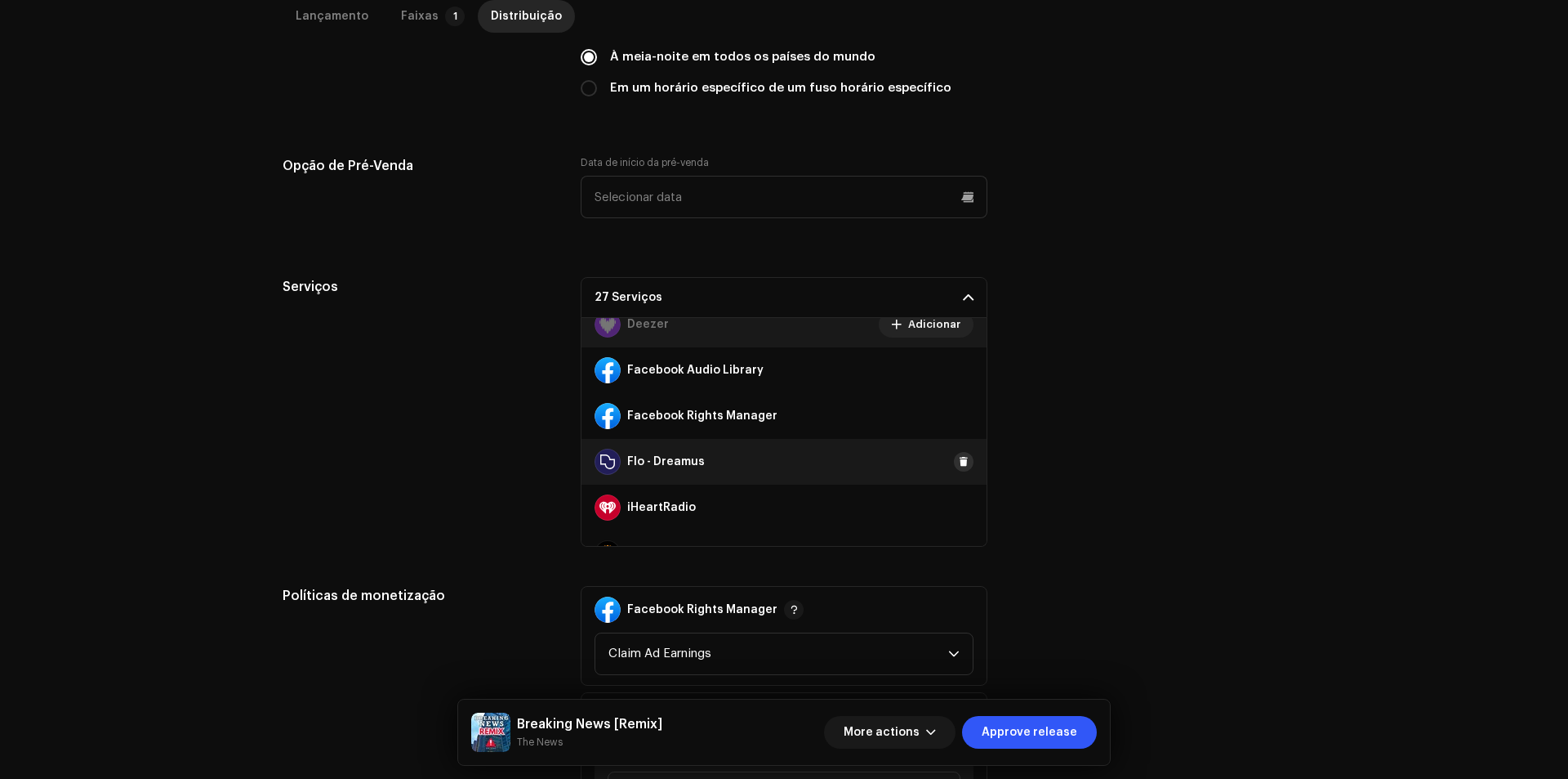
click at [960, 464] on button at bounding box center [964, 461] width 20 height 20
click at [958, 513] on span at bounding box center [963, 507] width 10 height 13
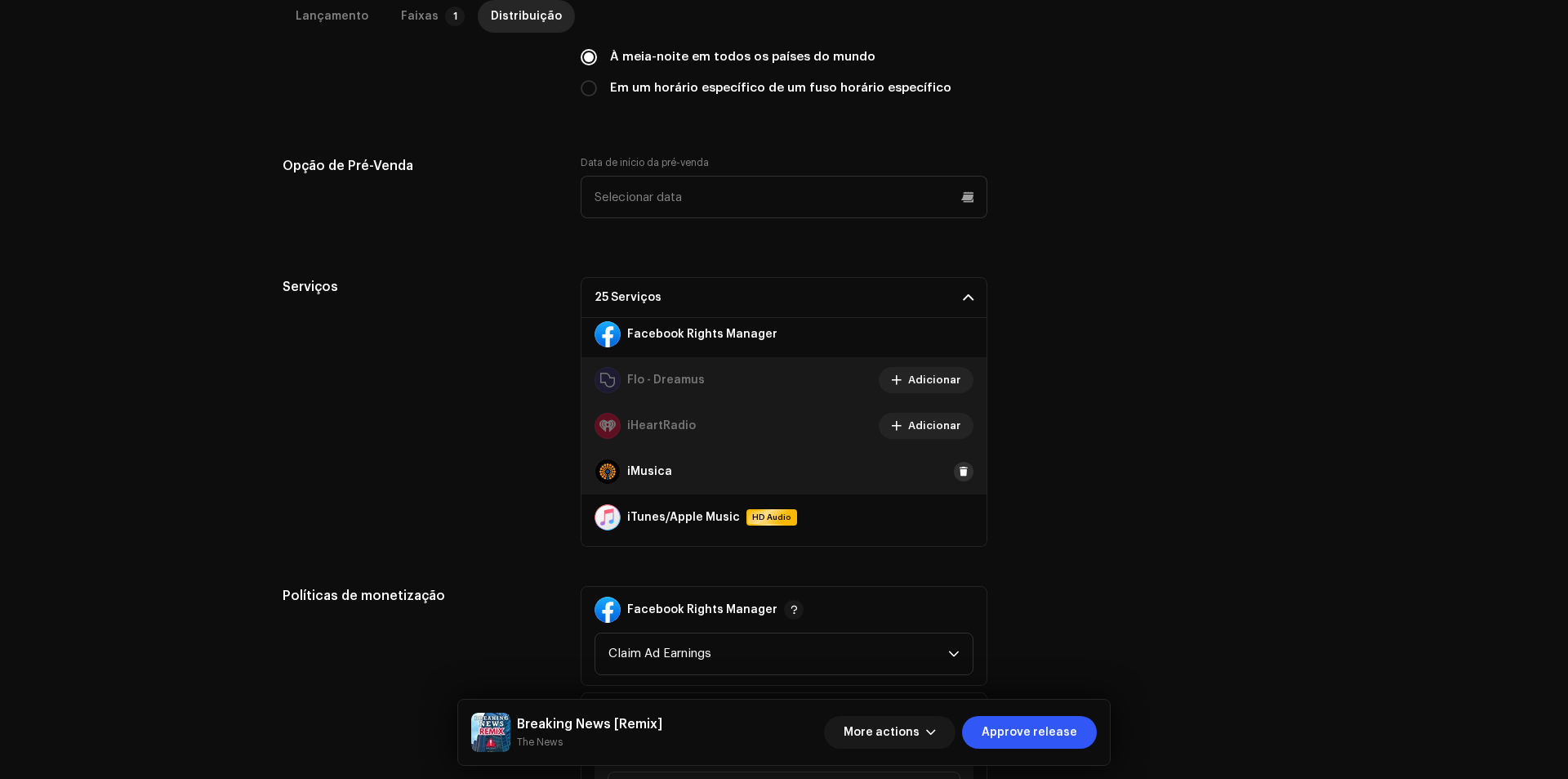
click at [956, 461] on button at bounding box center [964, 471] width 20 height 20
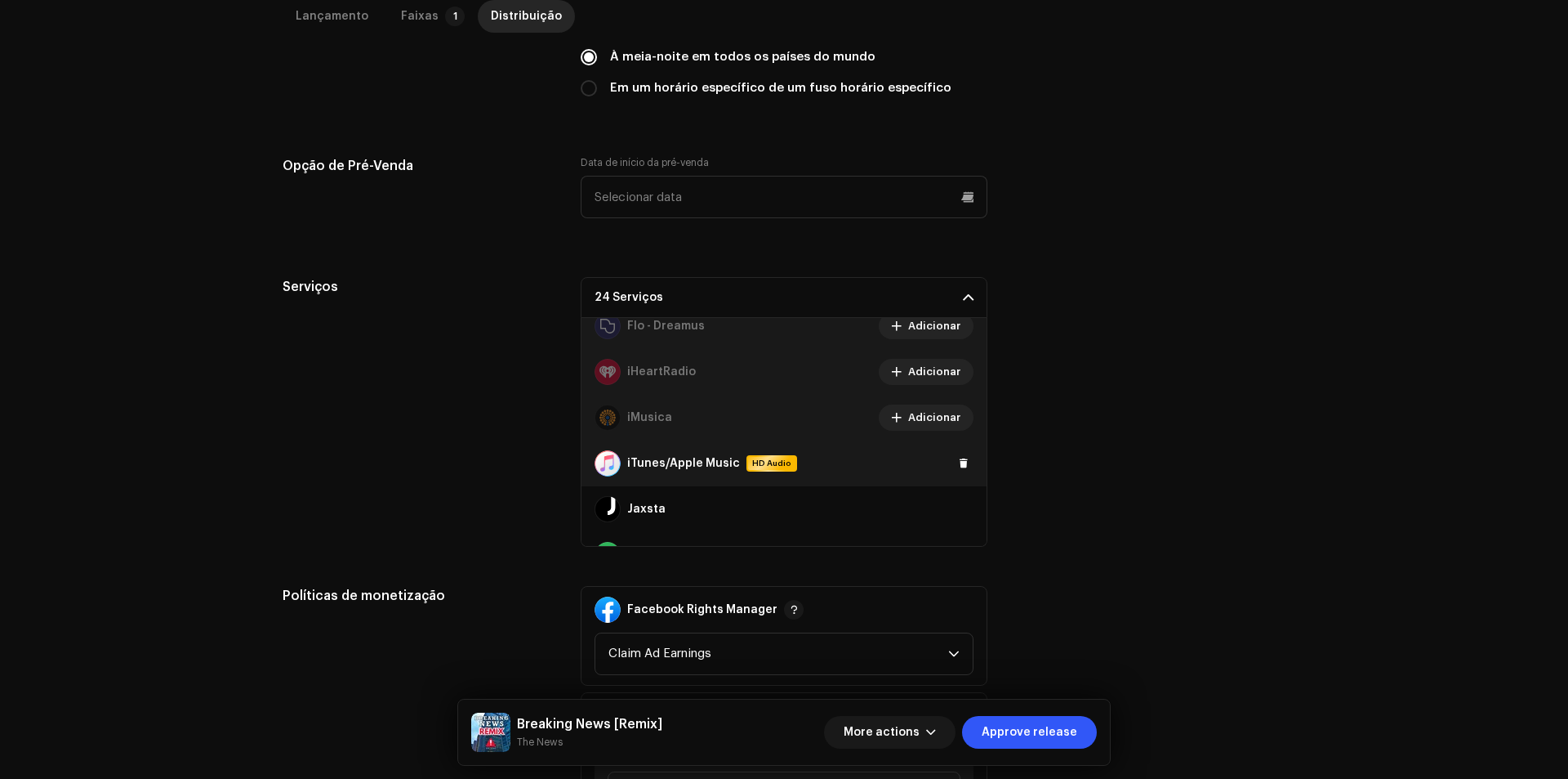
scroll to position [408, 0]
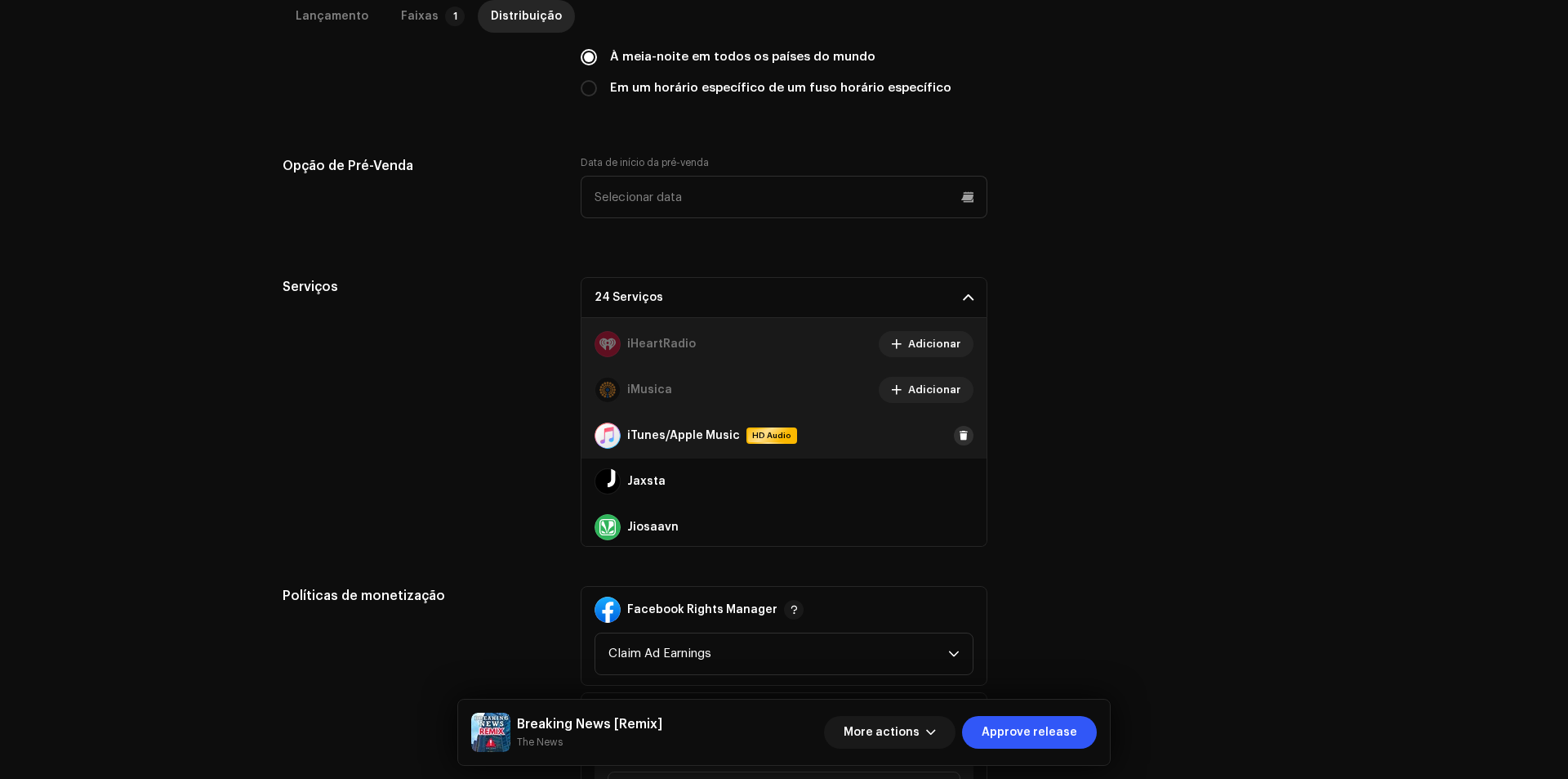
click at [958, 434] on span at bounding box center [963, 435] width 10 height 13
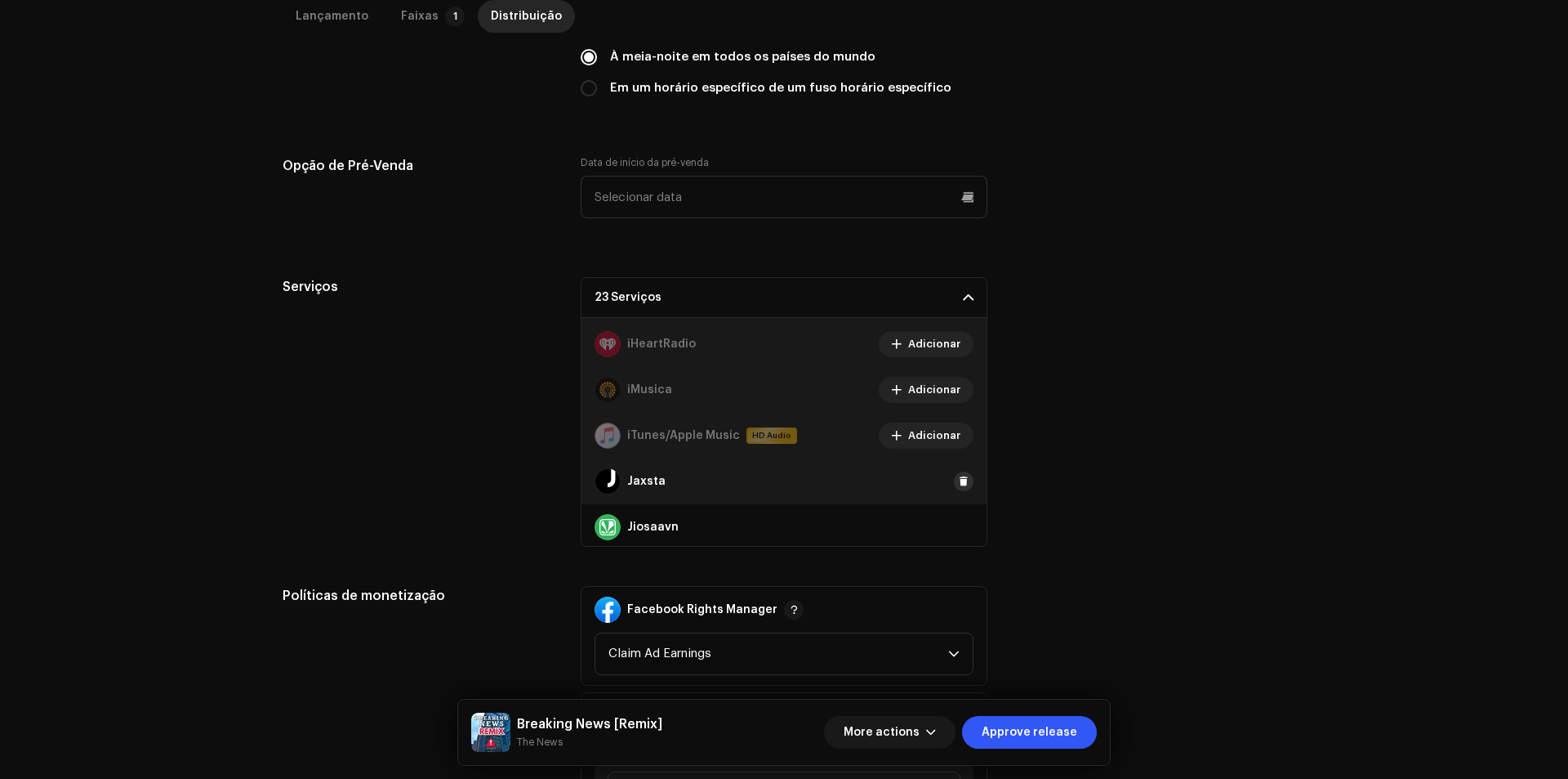
click at [958, 485] on span at bounding box center [963, 481] width 10 height 13
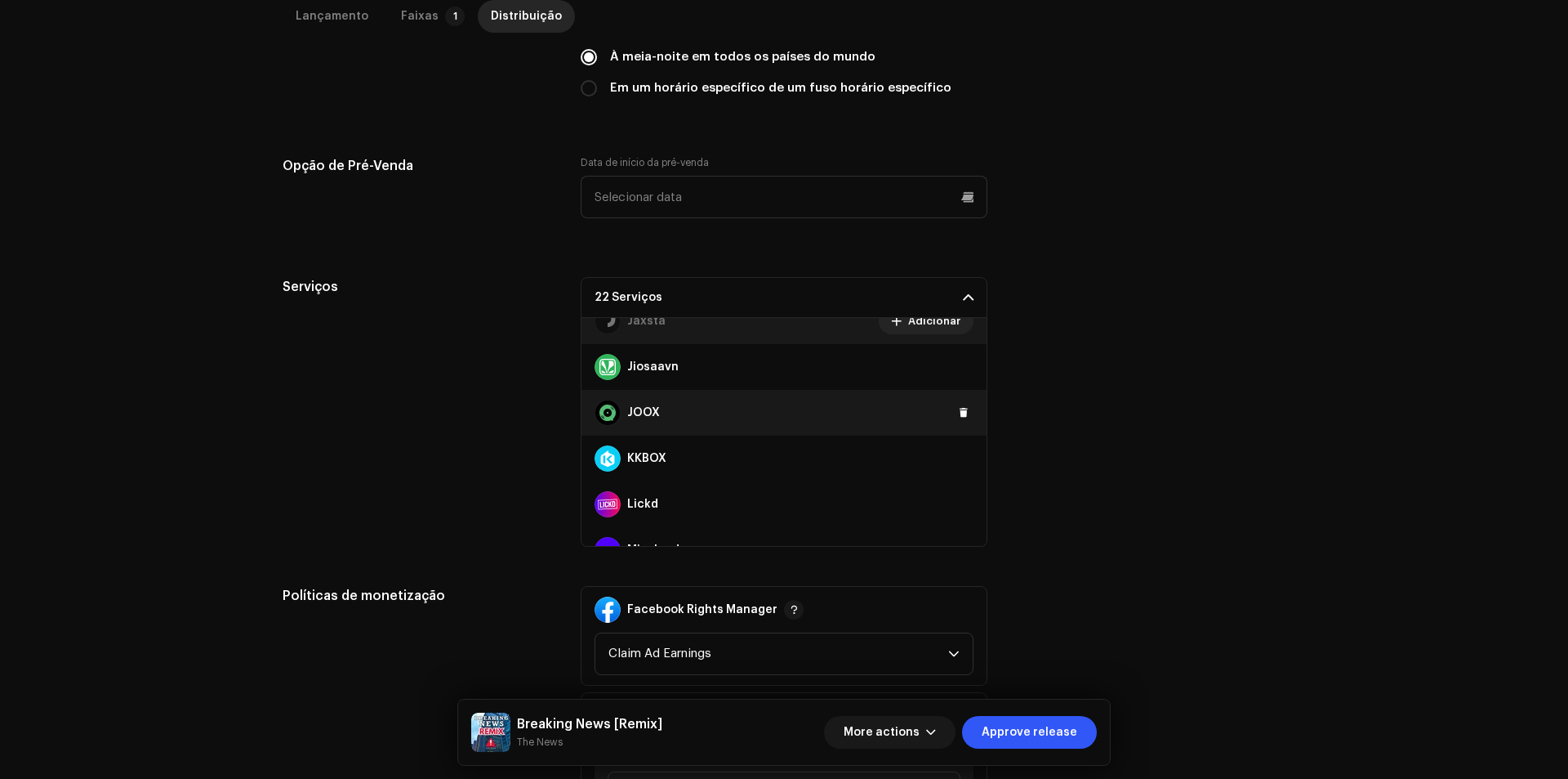
scroll to position [572, 0]
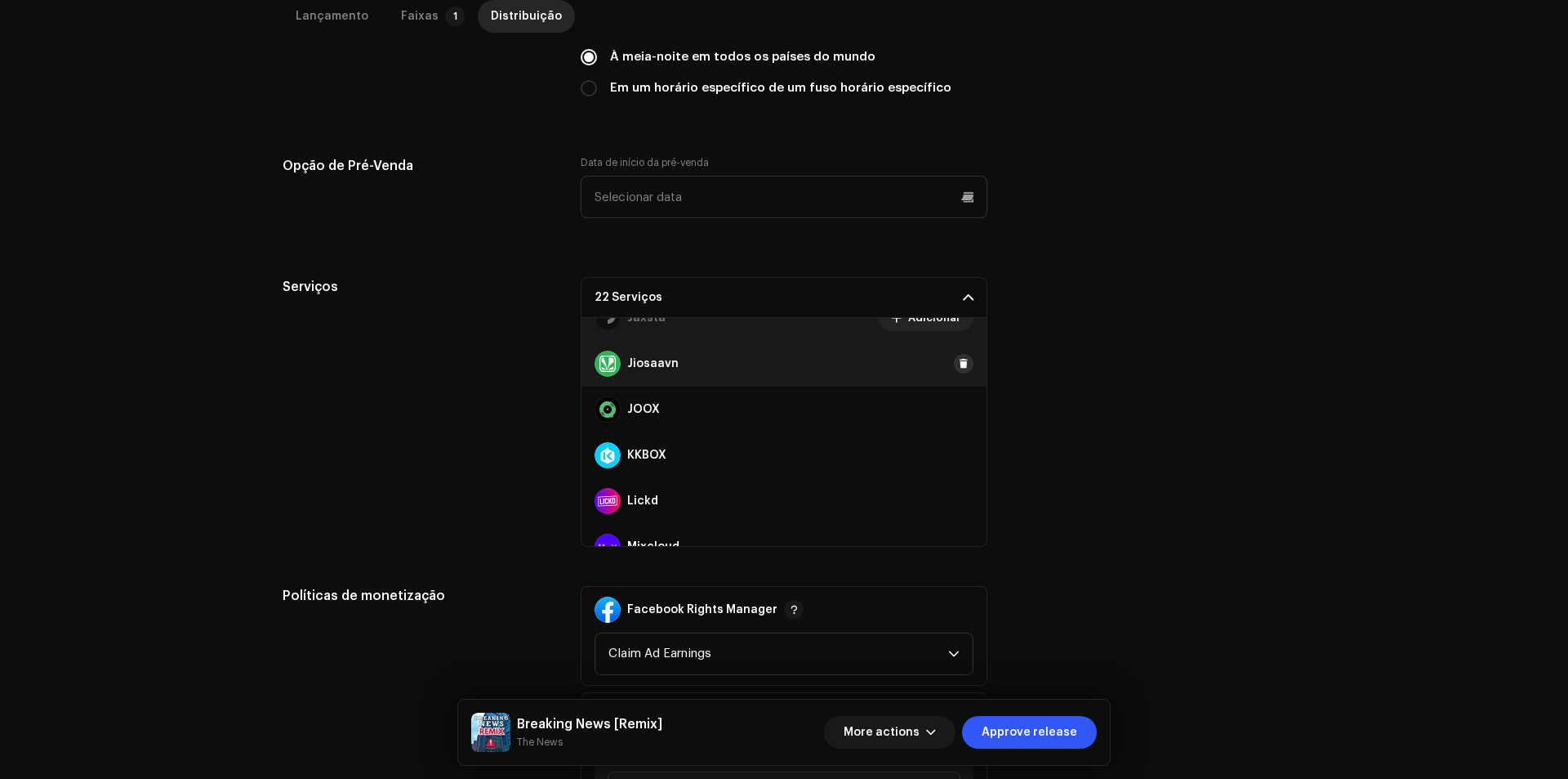
click at [958, 370] on button at bounding box center [964, 363] width 20 height 20
click at [957, 424] on div "JOOX" at bounding box center [784, 409] width 405 height 46
click at [958, 414] on span at bounding box center [963, 409] width 10 height 13
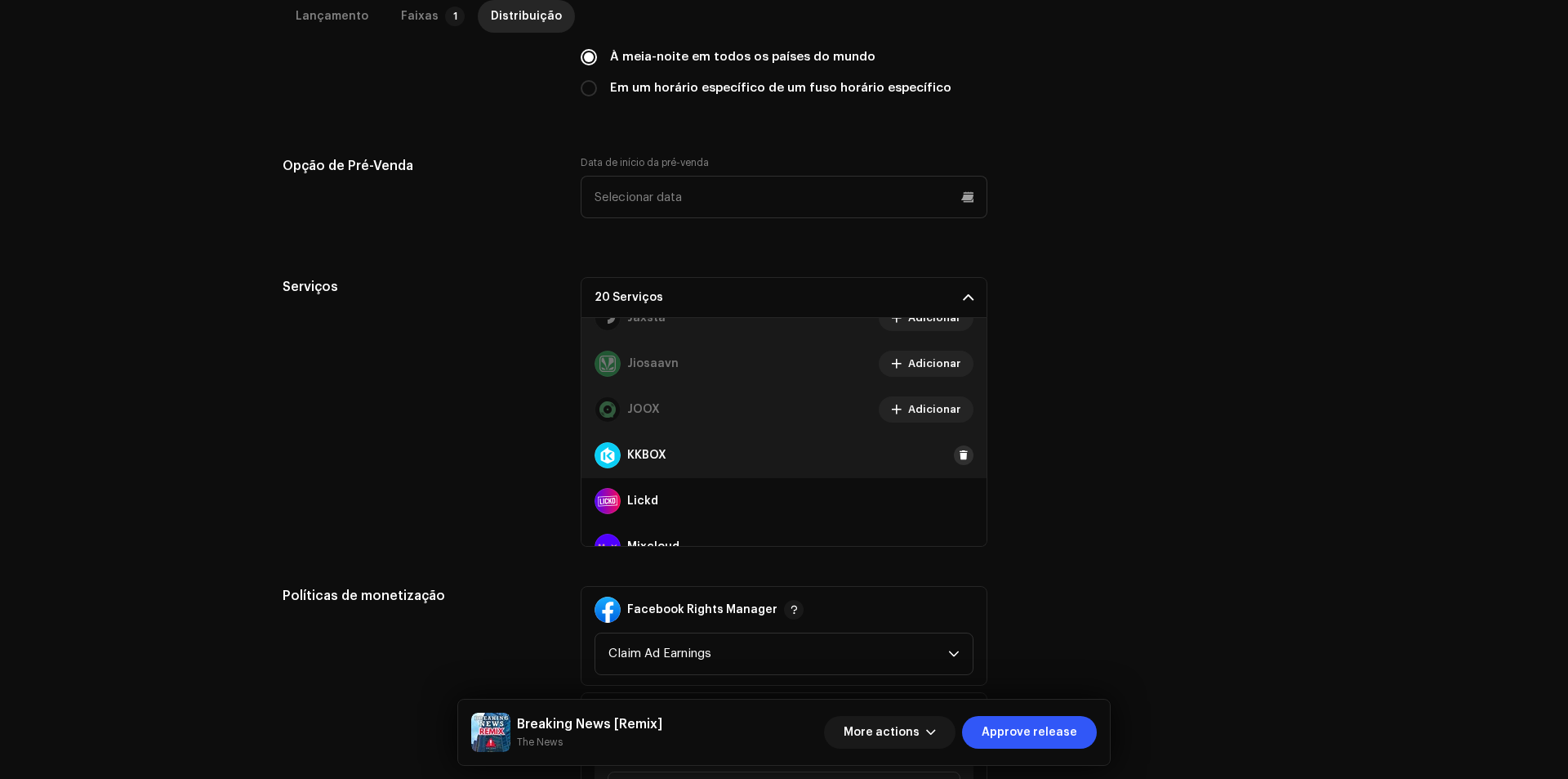
click at [959, 457] on span at bounding box center [963, 455] width 10 height 13
click at [958, 497] on span at bounding box center [963, 500] width 10 height 13
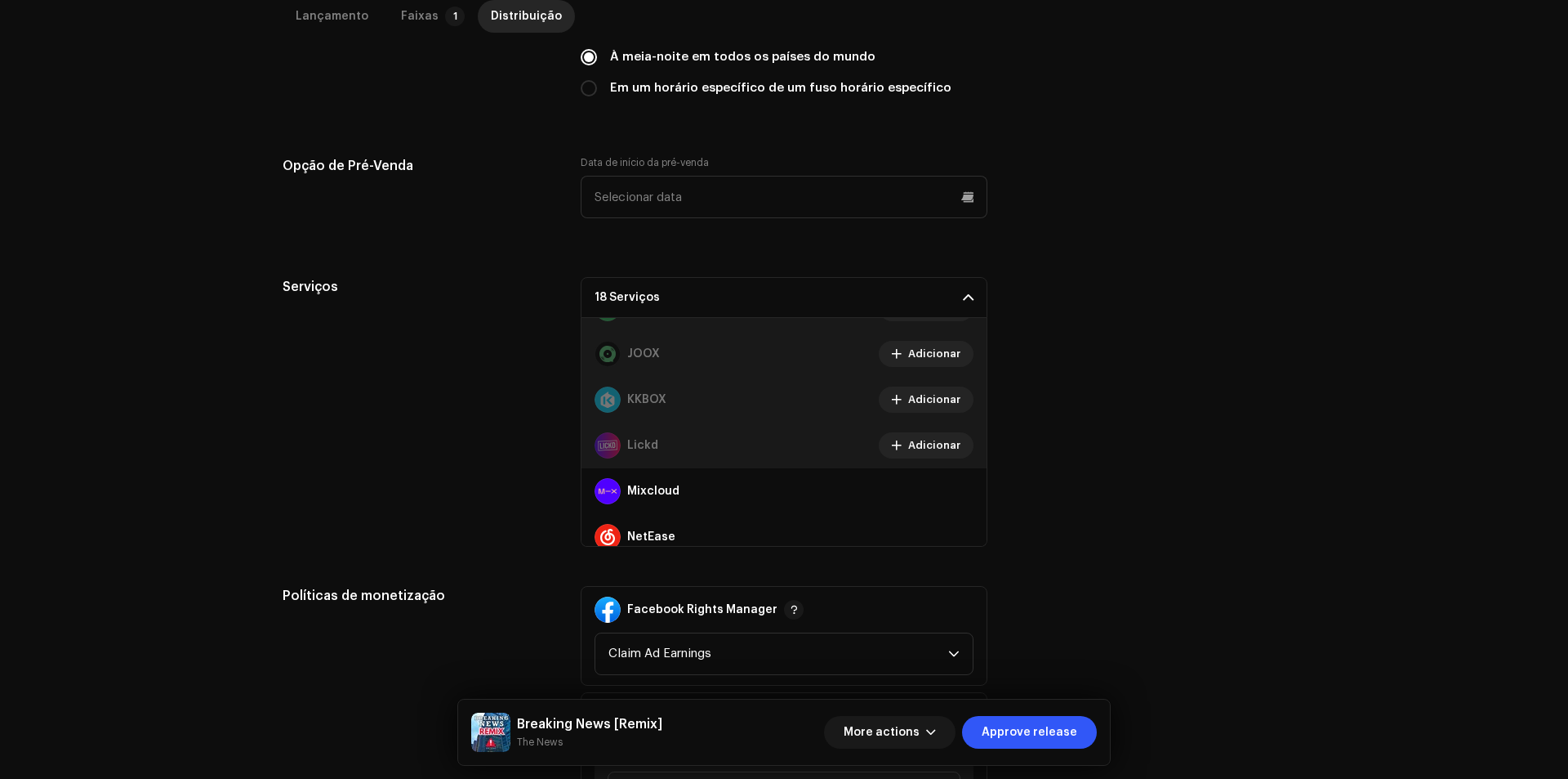
scroll to position [654, 0]
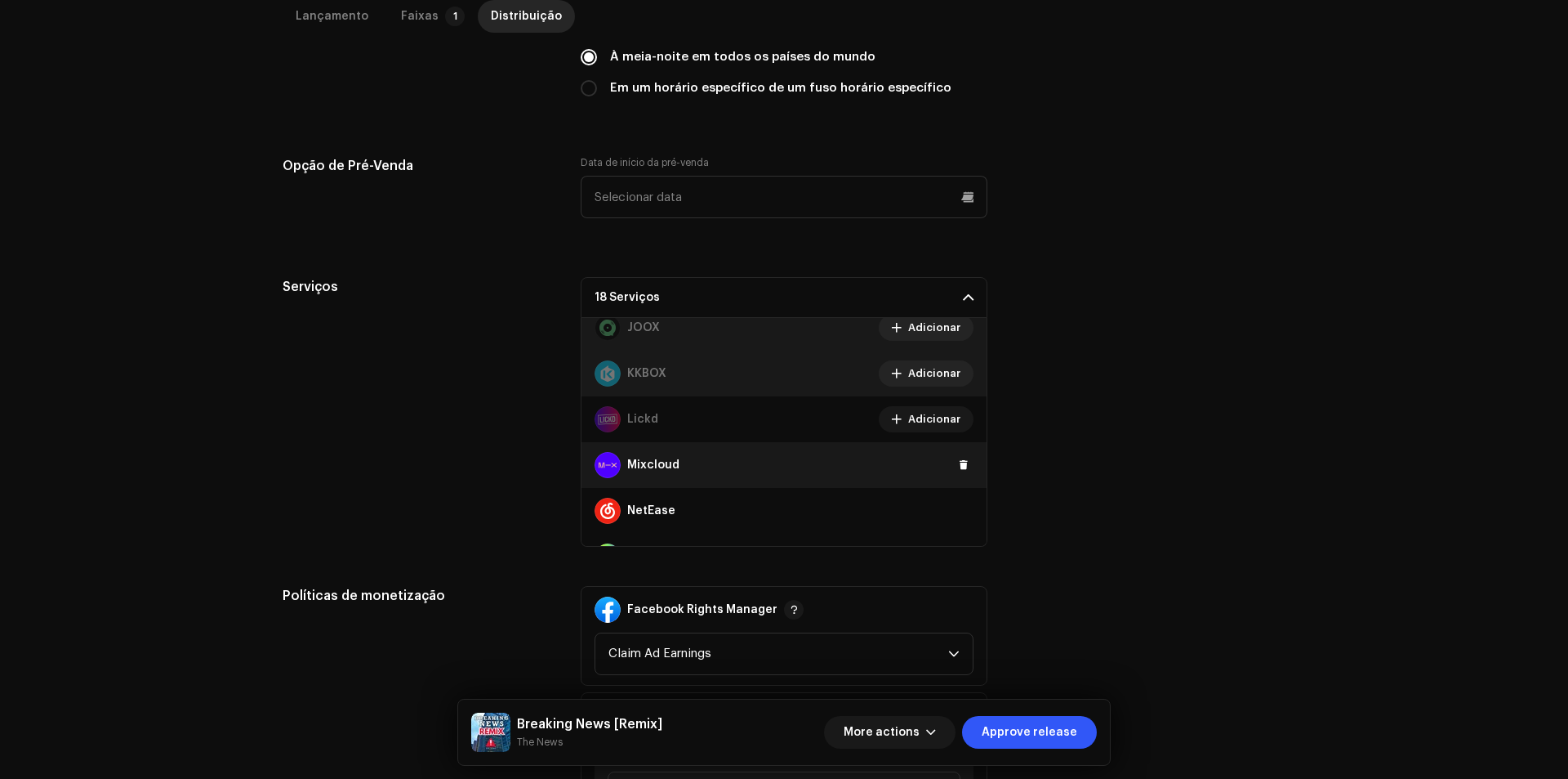
click at [949, 453] on div "Mixcloud" at bounding box center [784, 464] width 405 height 46
click at [954, 460] on button at bounding box center [964, 465] width 20 height 20
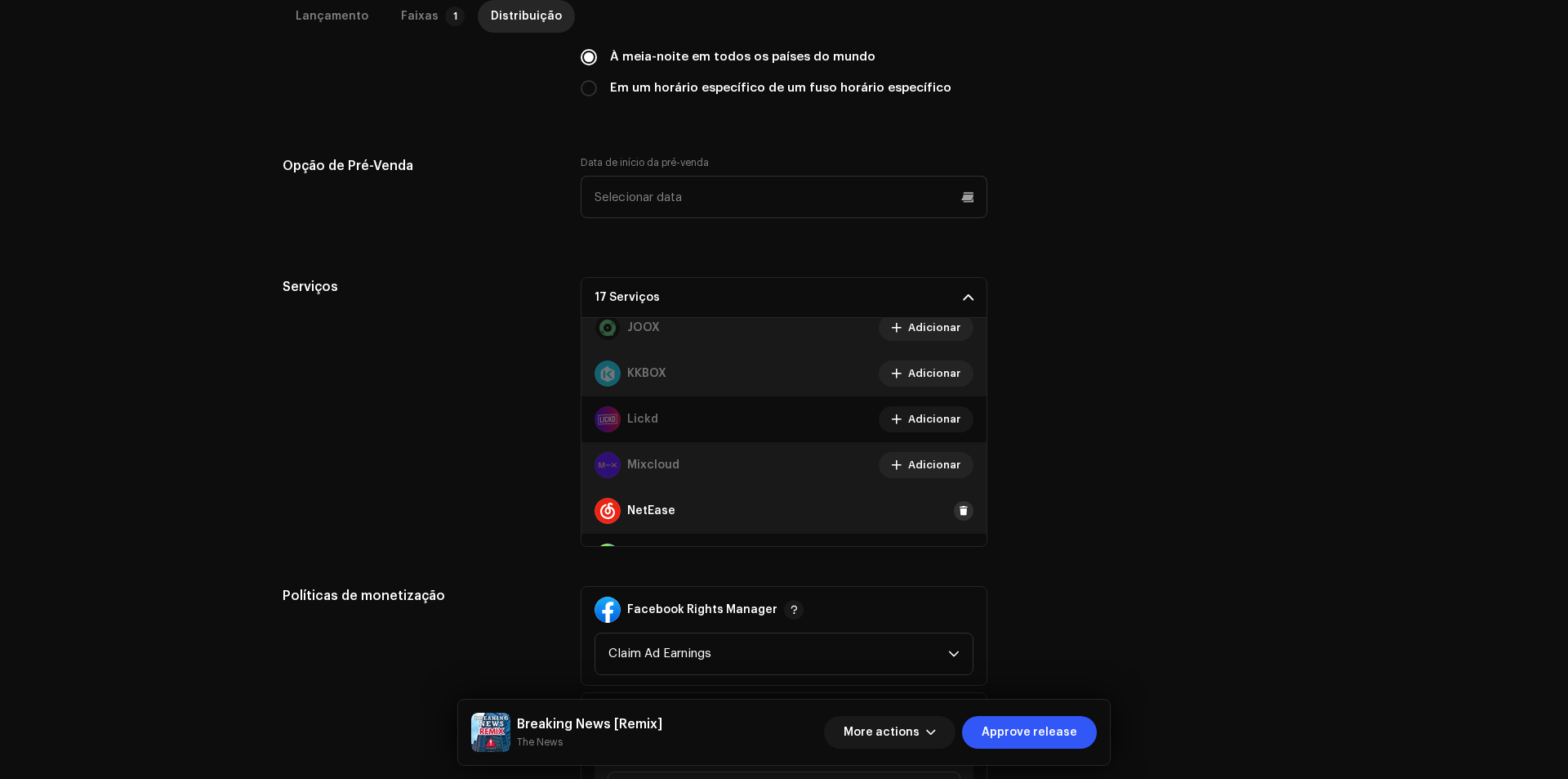
click at [958, 506] on span at bounding box center [963, 510] width 10 height 13
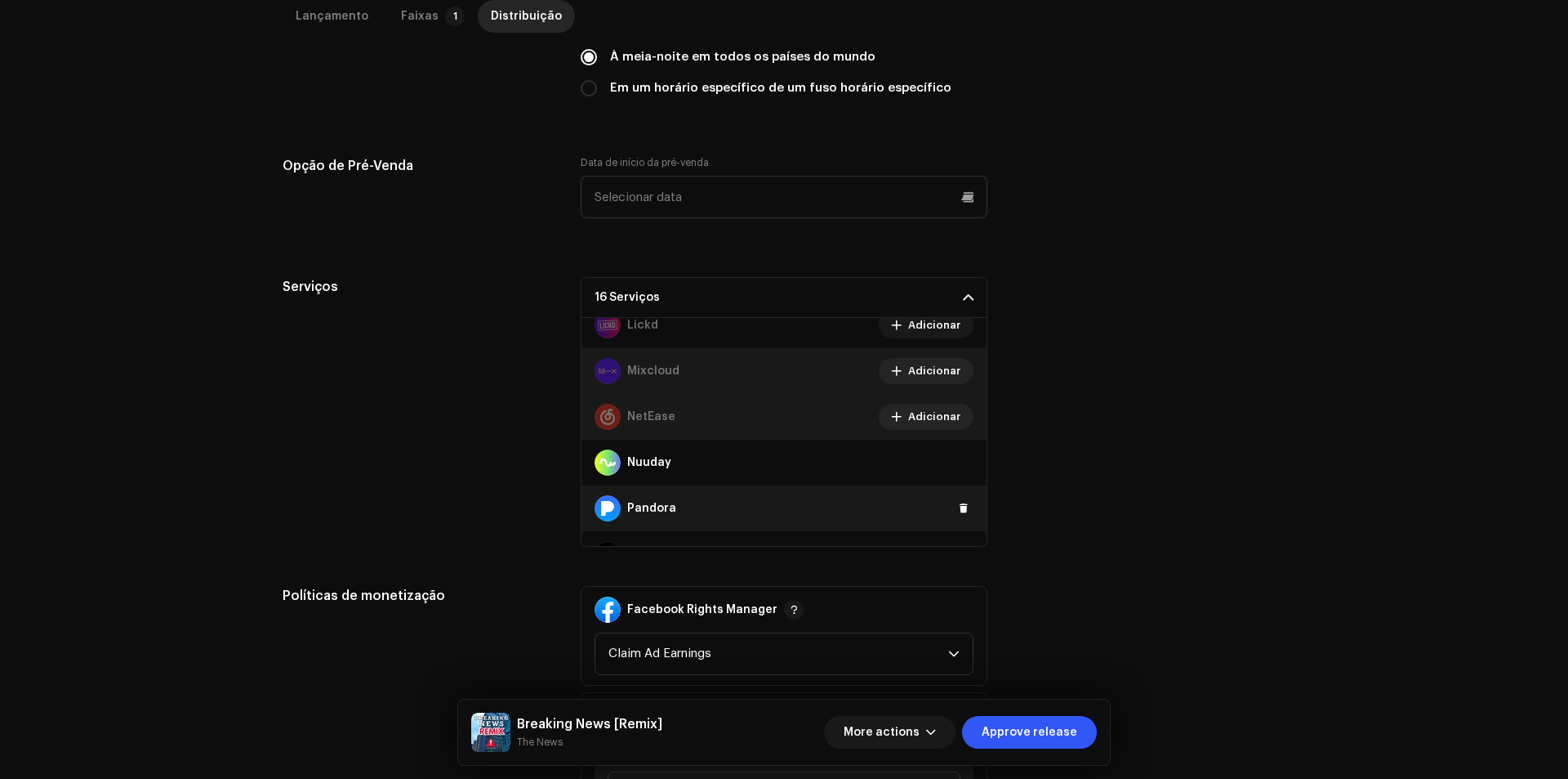
scroll to position [817, 0]
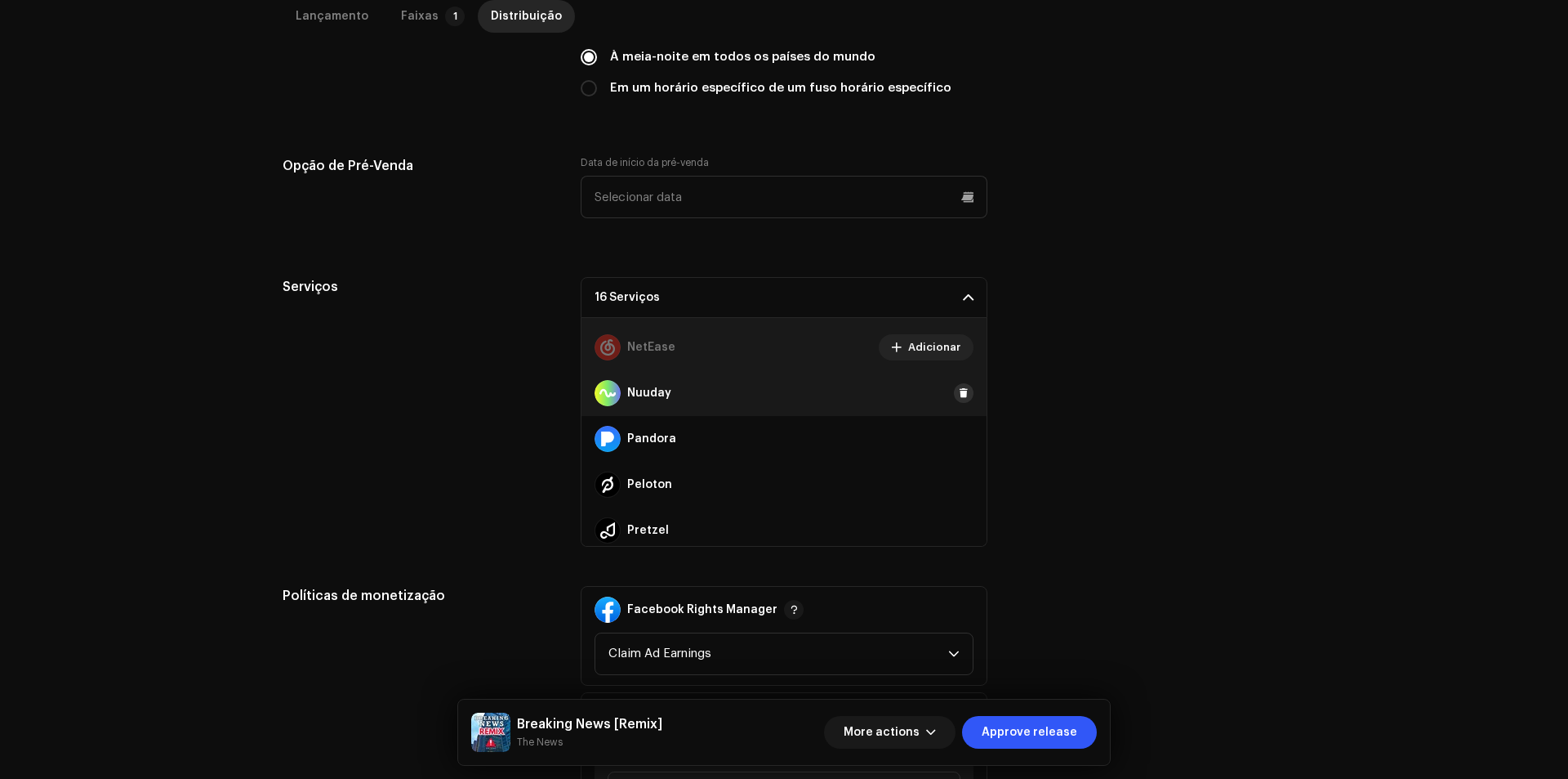
click at [958, 388] on span at bounding box center [963, 393] width 10 height 13
click at [958, 442] on span at bounding box center [963, 438] width 10 height 13
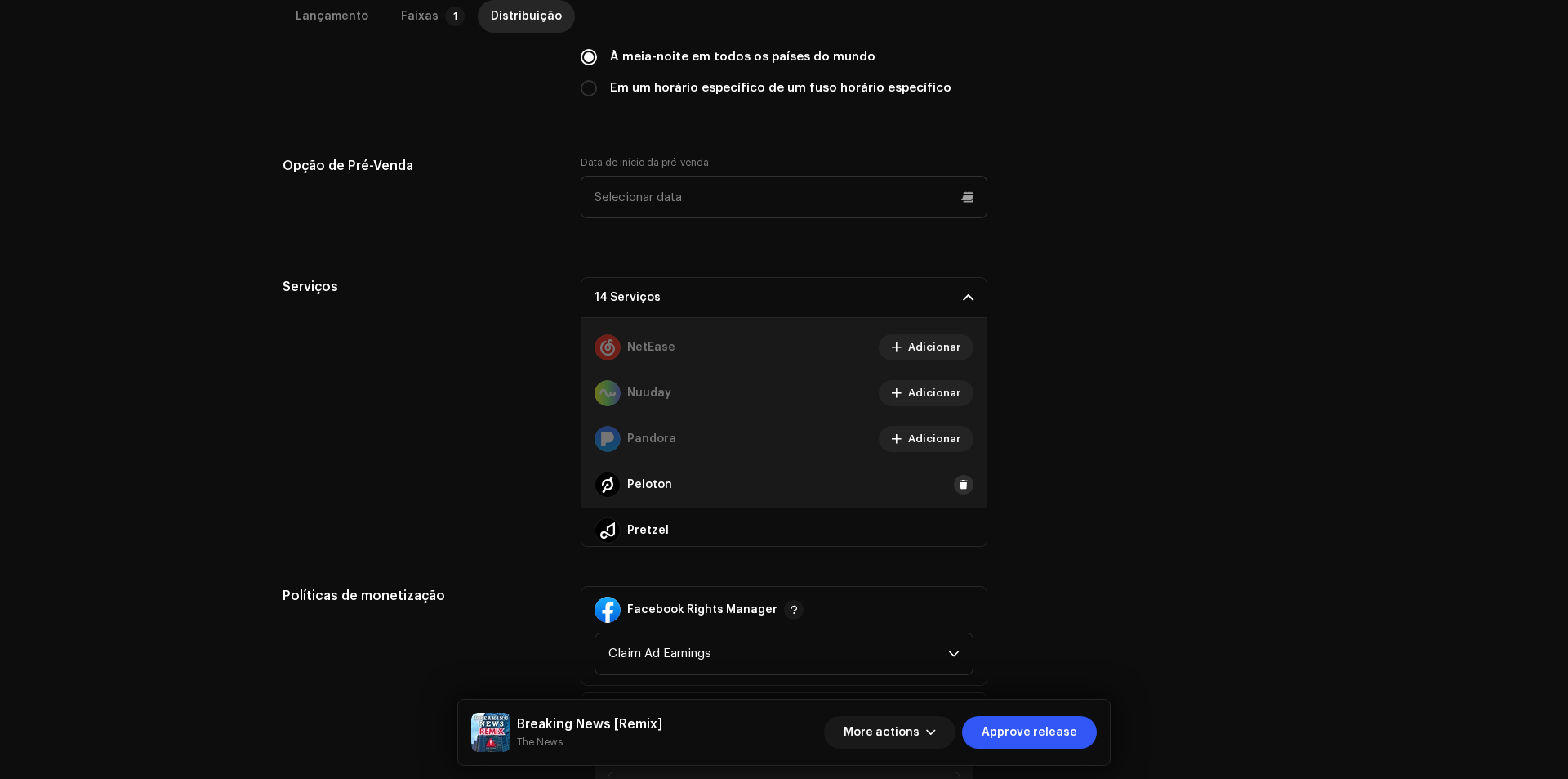
click at [958, 484] on span at bounding box center [963, 484] width 10 height 13
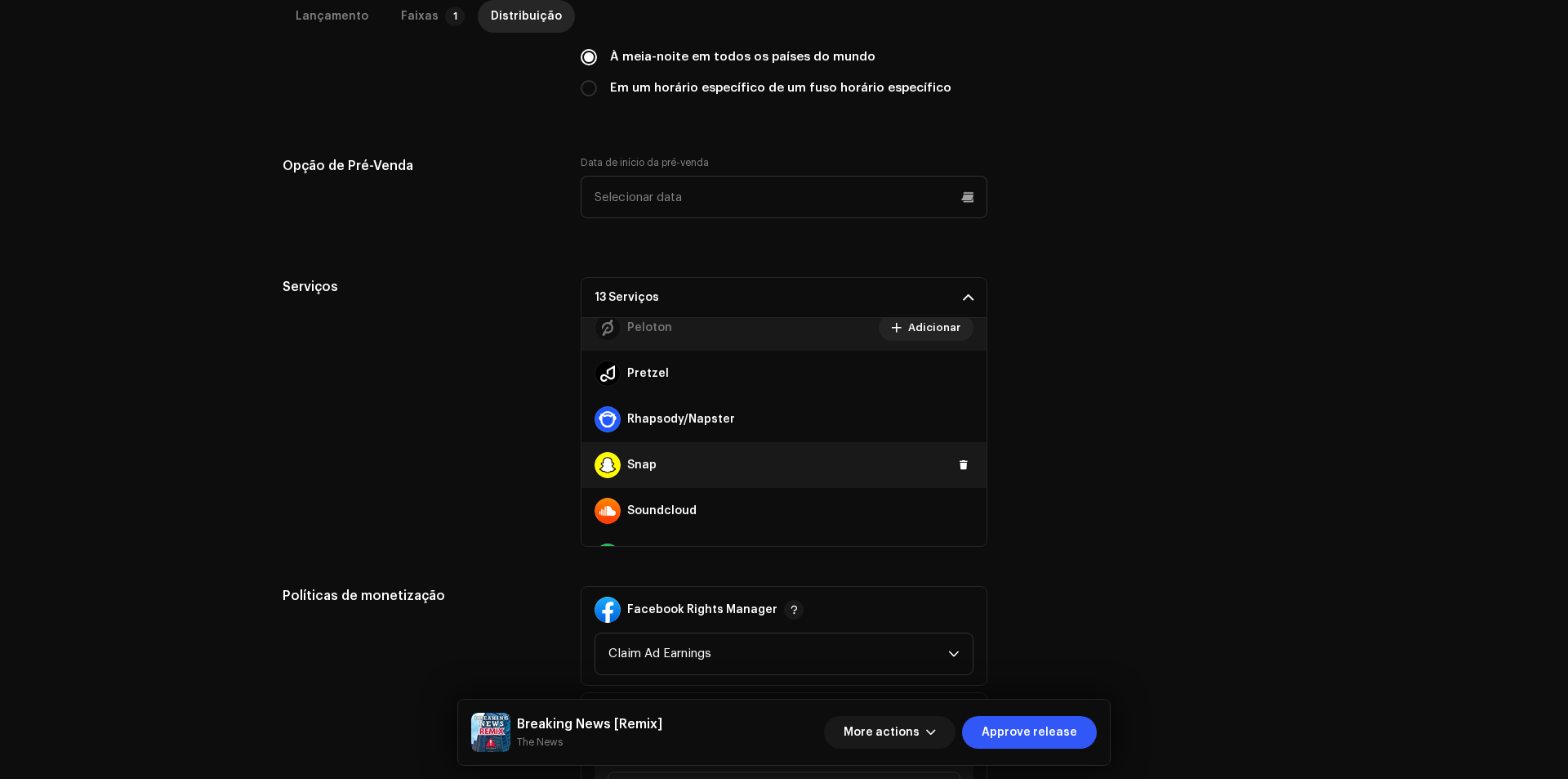
scroll to position [980, 0]
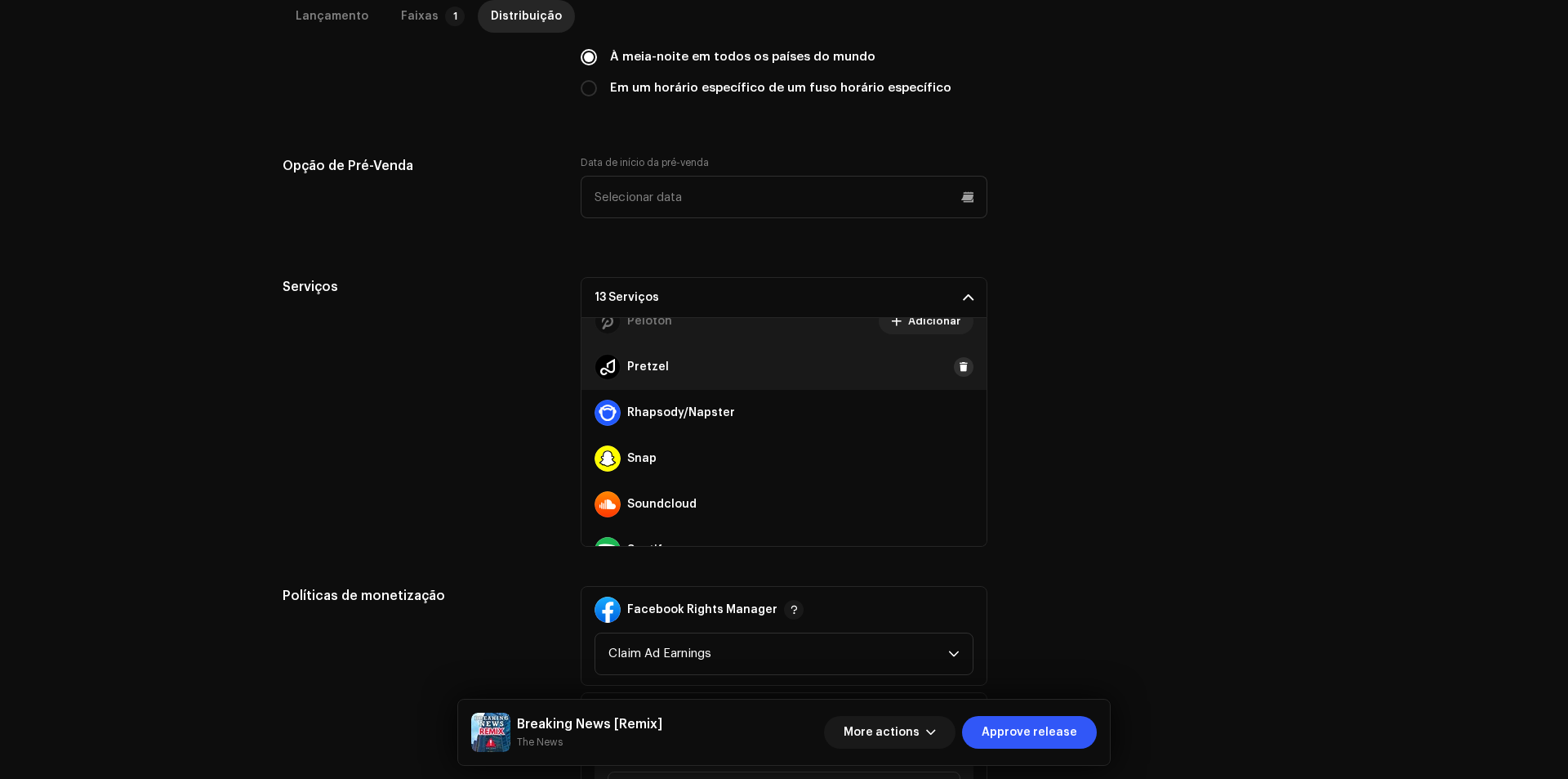
click at [958, 363] on span at bounding box center [963, 367] width 10 height 13
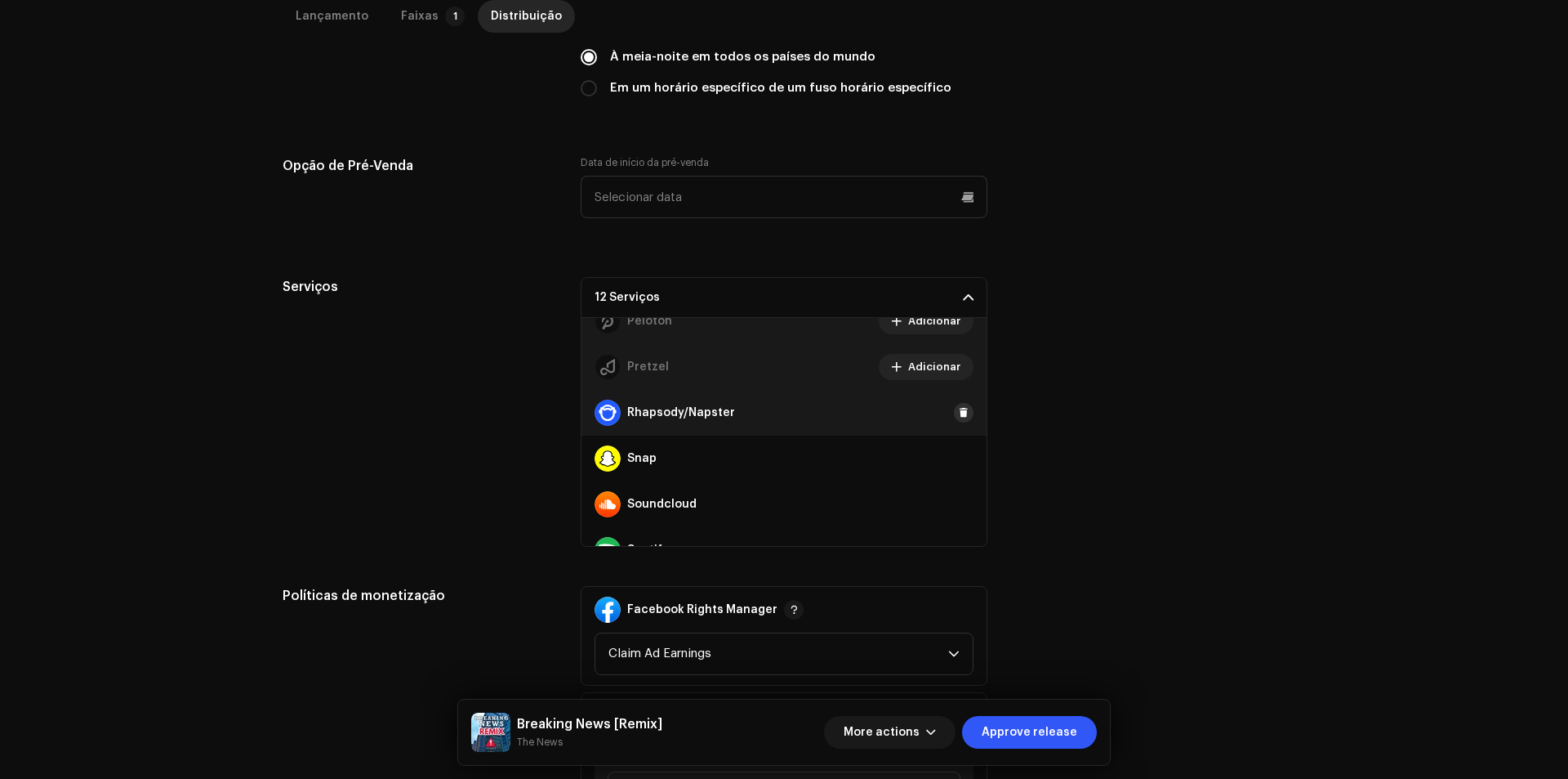
click at [956, 405] on button at bounding box center [964, 413] width 20 height 20
click at [954, 466] on button at bounding box center [964, 459] width 20 height 20
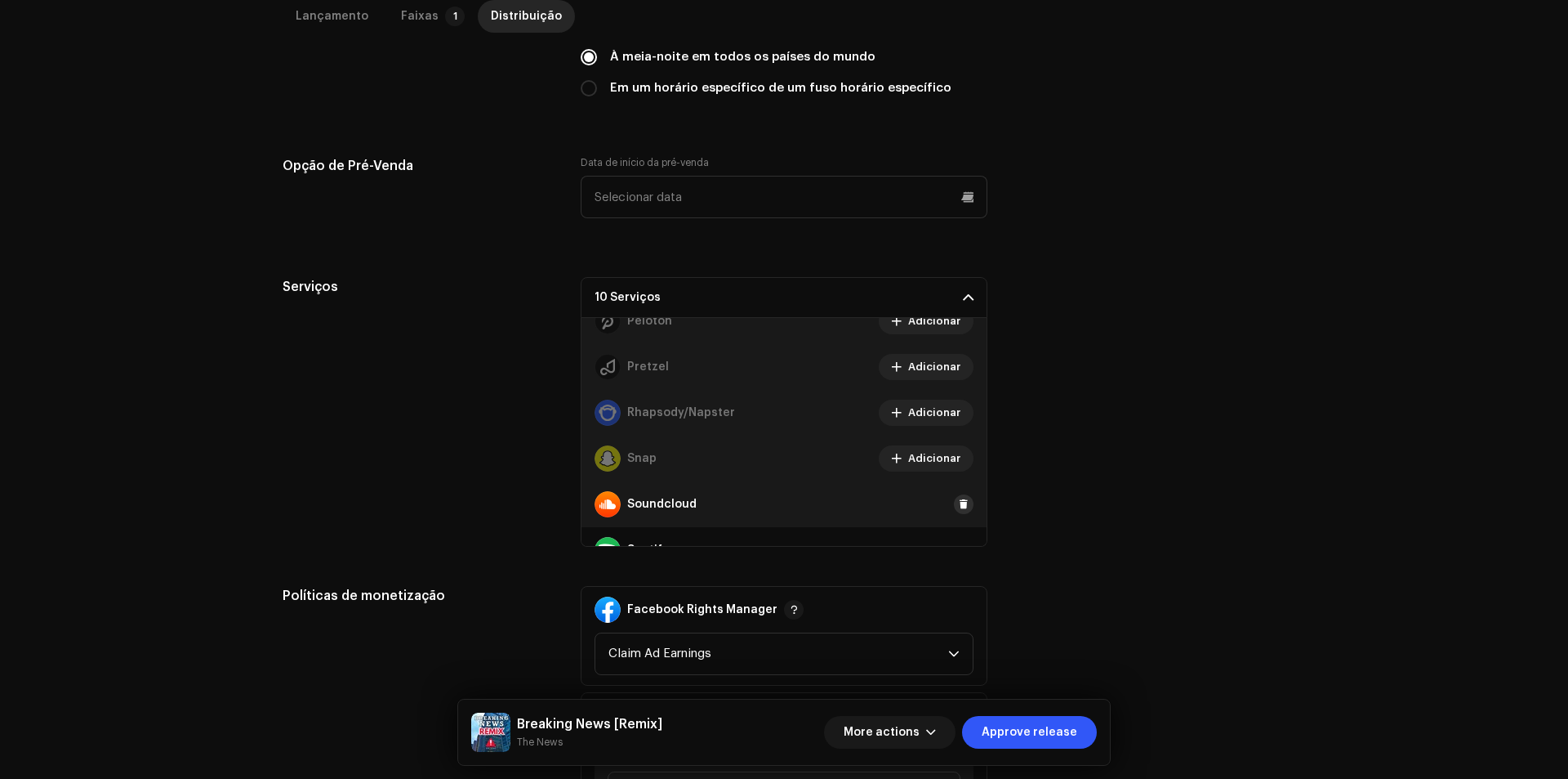
click at [954, 496] on button at bounding box center [964, 504] width 20 height 20
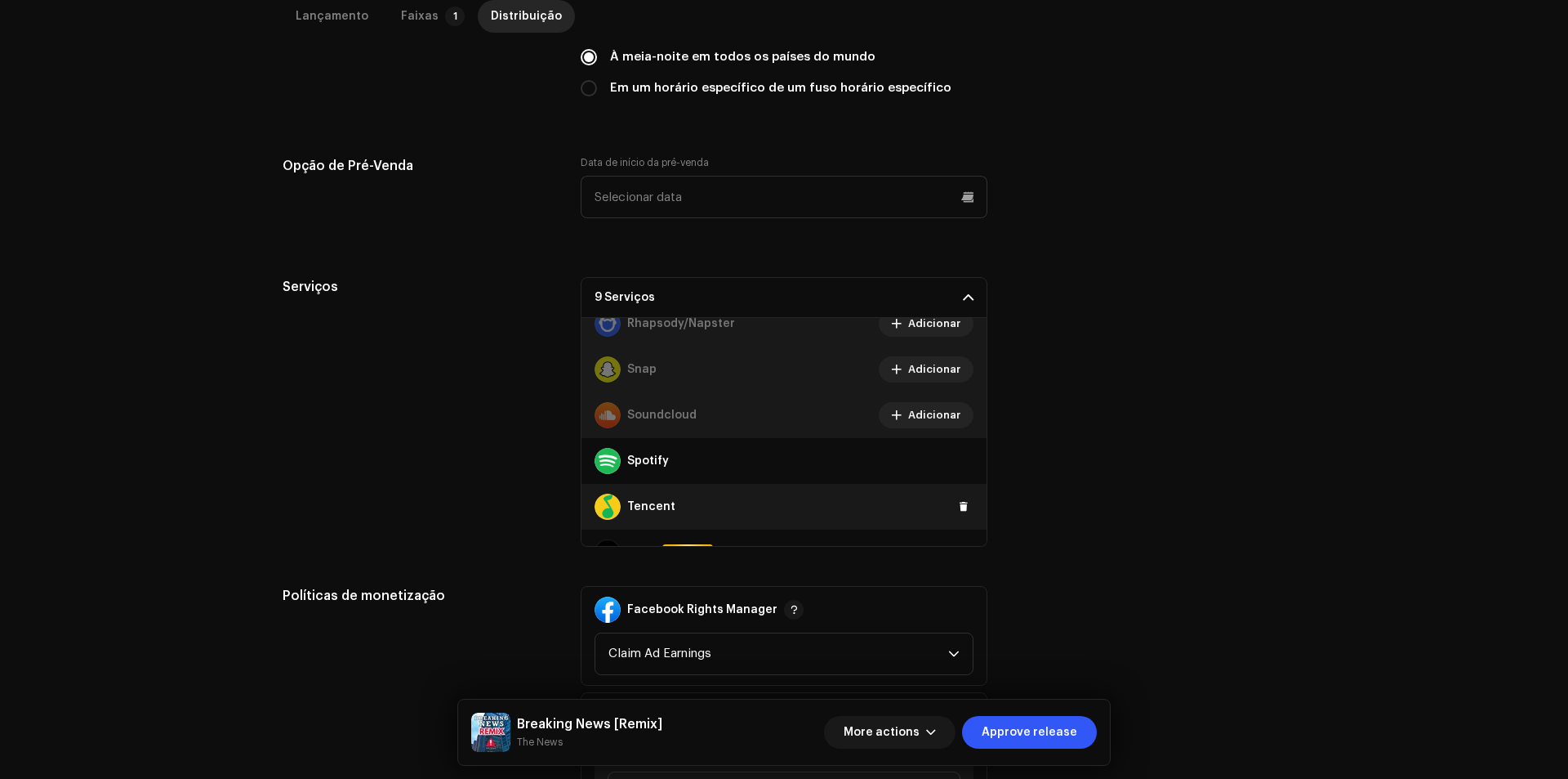
scroll to position [1143, 0]
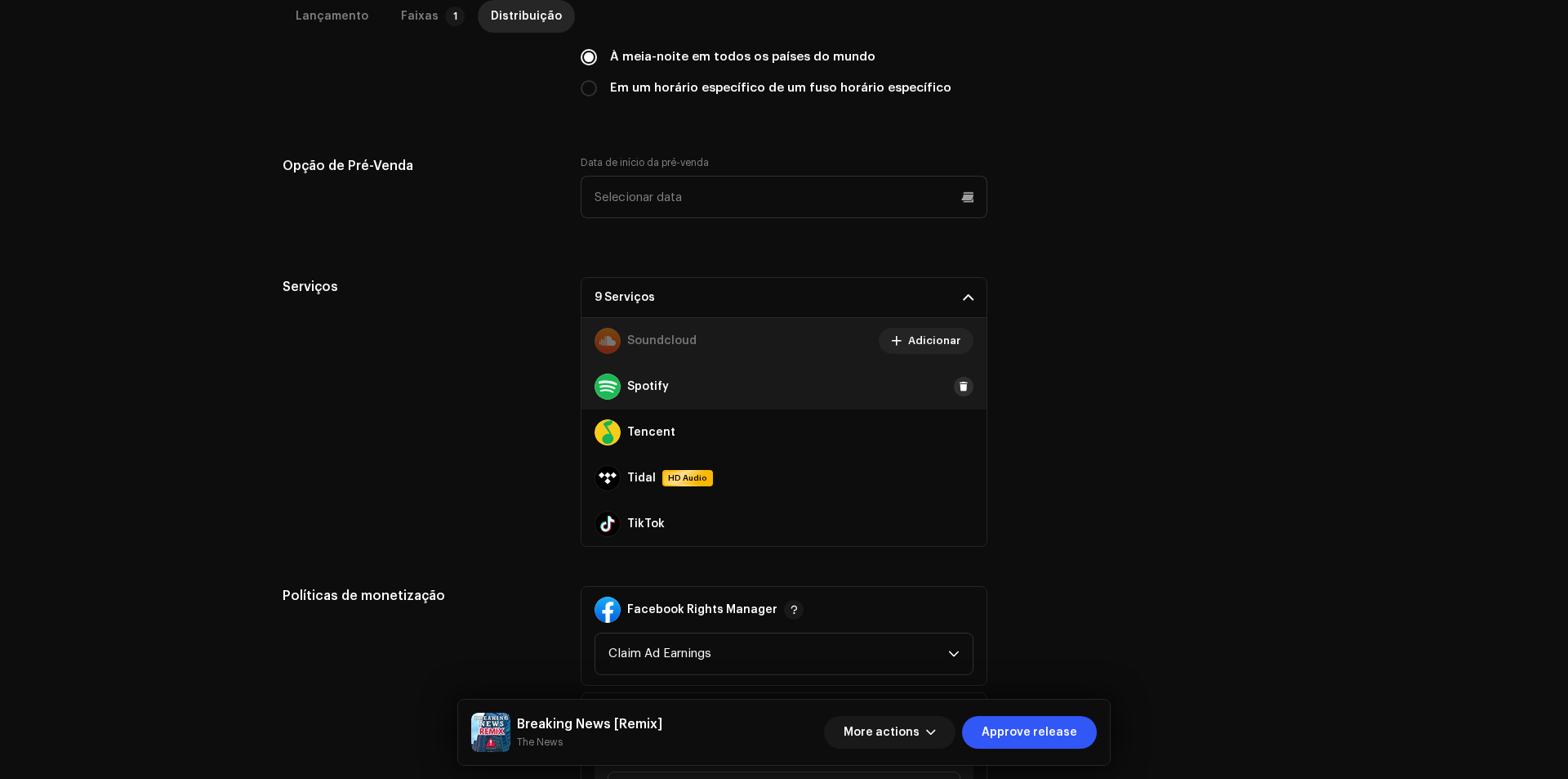
click at [958, 388] on span at bounding box center [963, 386] width 10 height 13
click at [958, 428] on span at bounding box center [963, 432] width 10 height 13
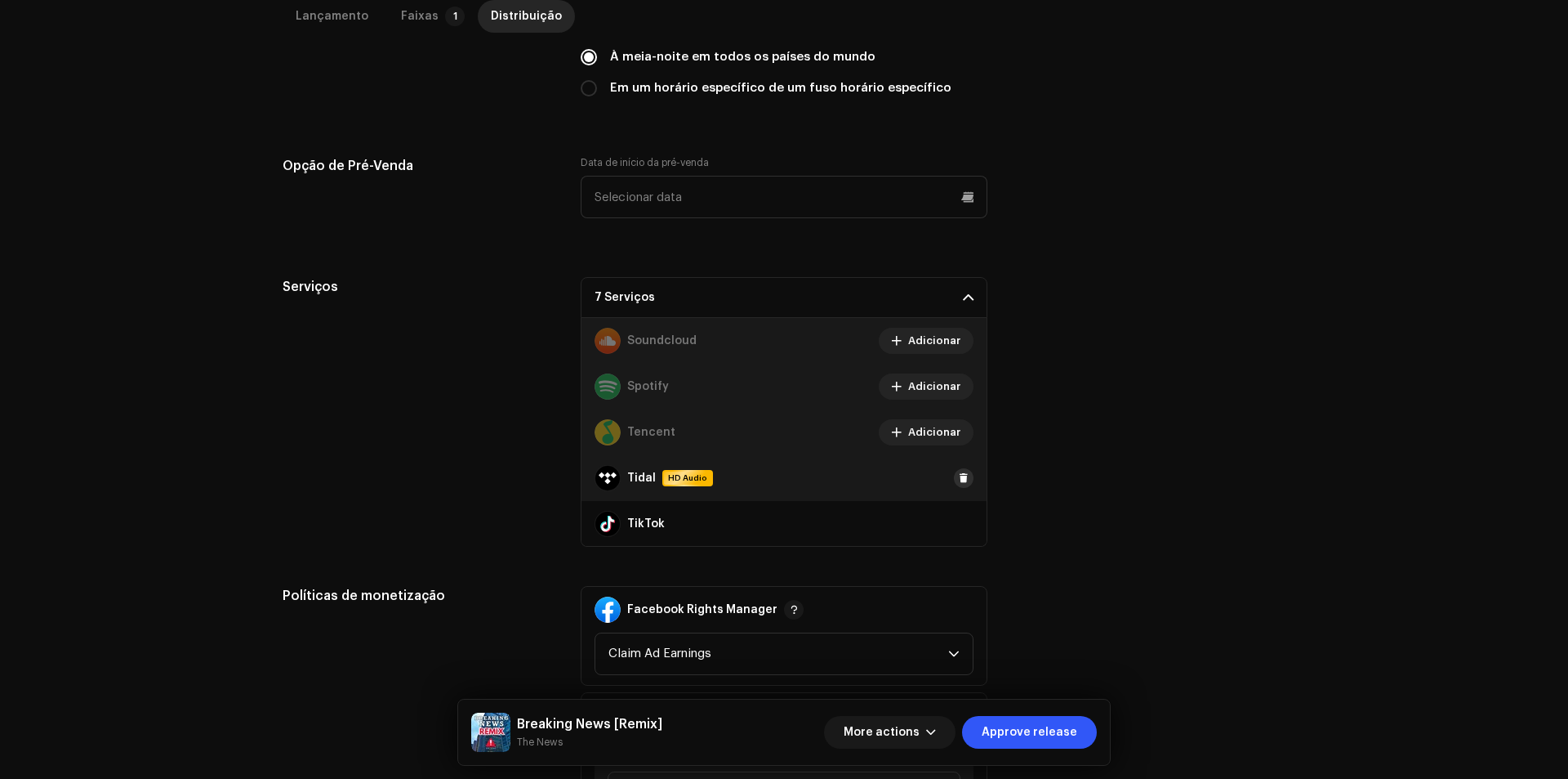
click at [958, 477] on span at bounding box center [963, 478] width 10 height 13
click at [958, 521] on span at bounding box center [963, 524] width 10 height 13
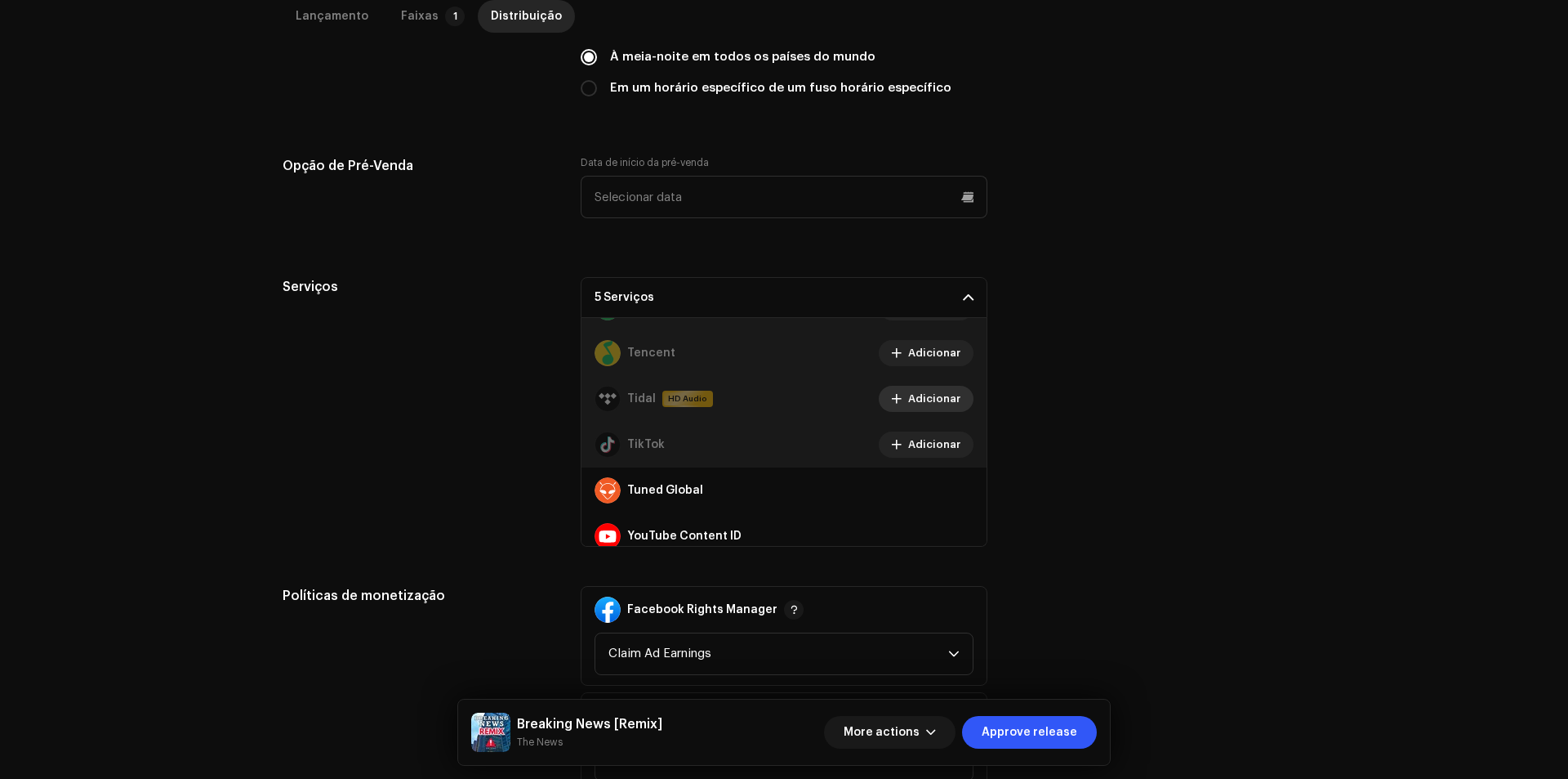
scroll to position [1282, 0]
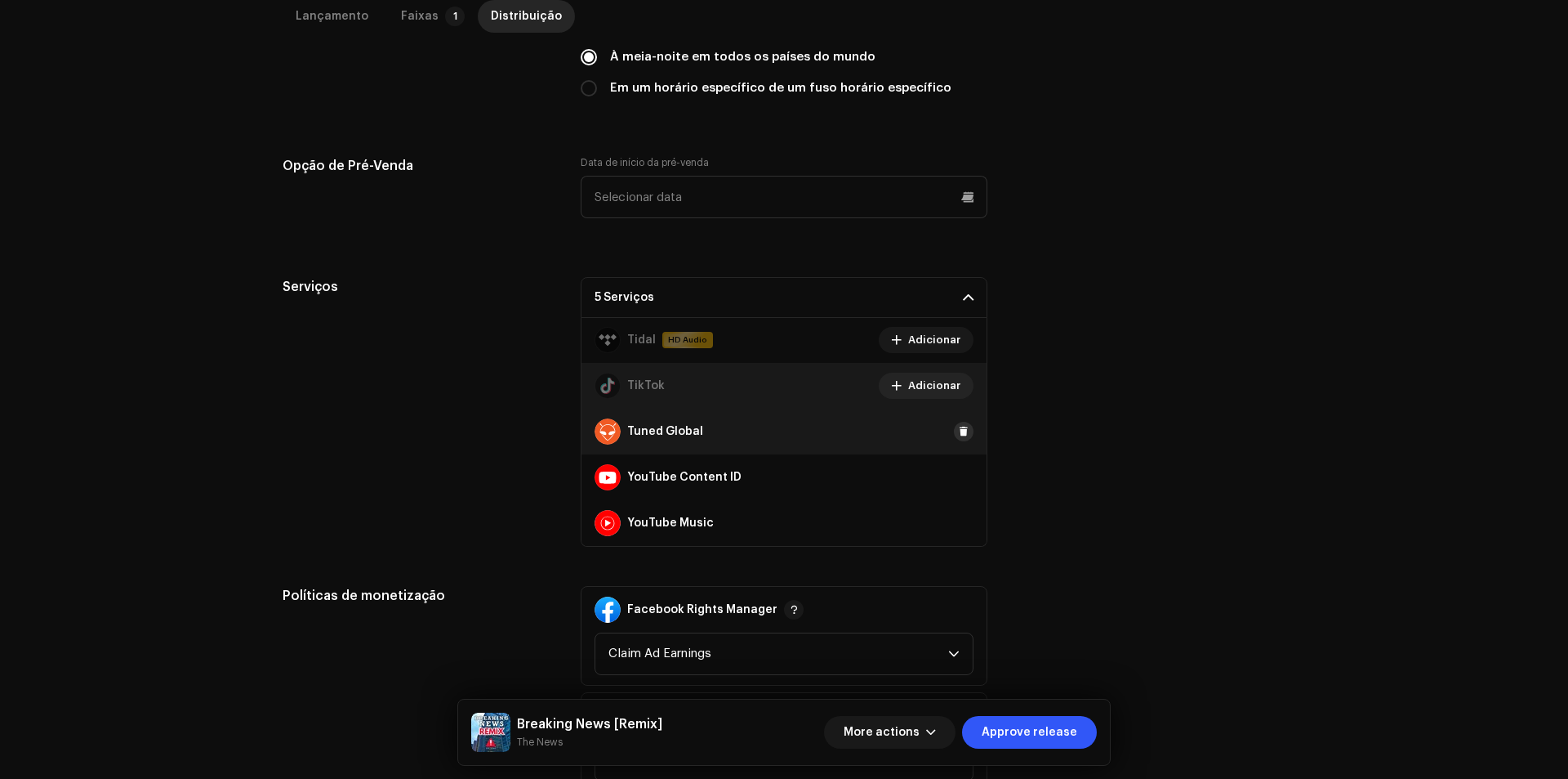
click at [958, 430] on span at bounding box center [963, 431] width 10 height 13
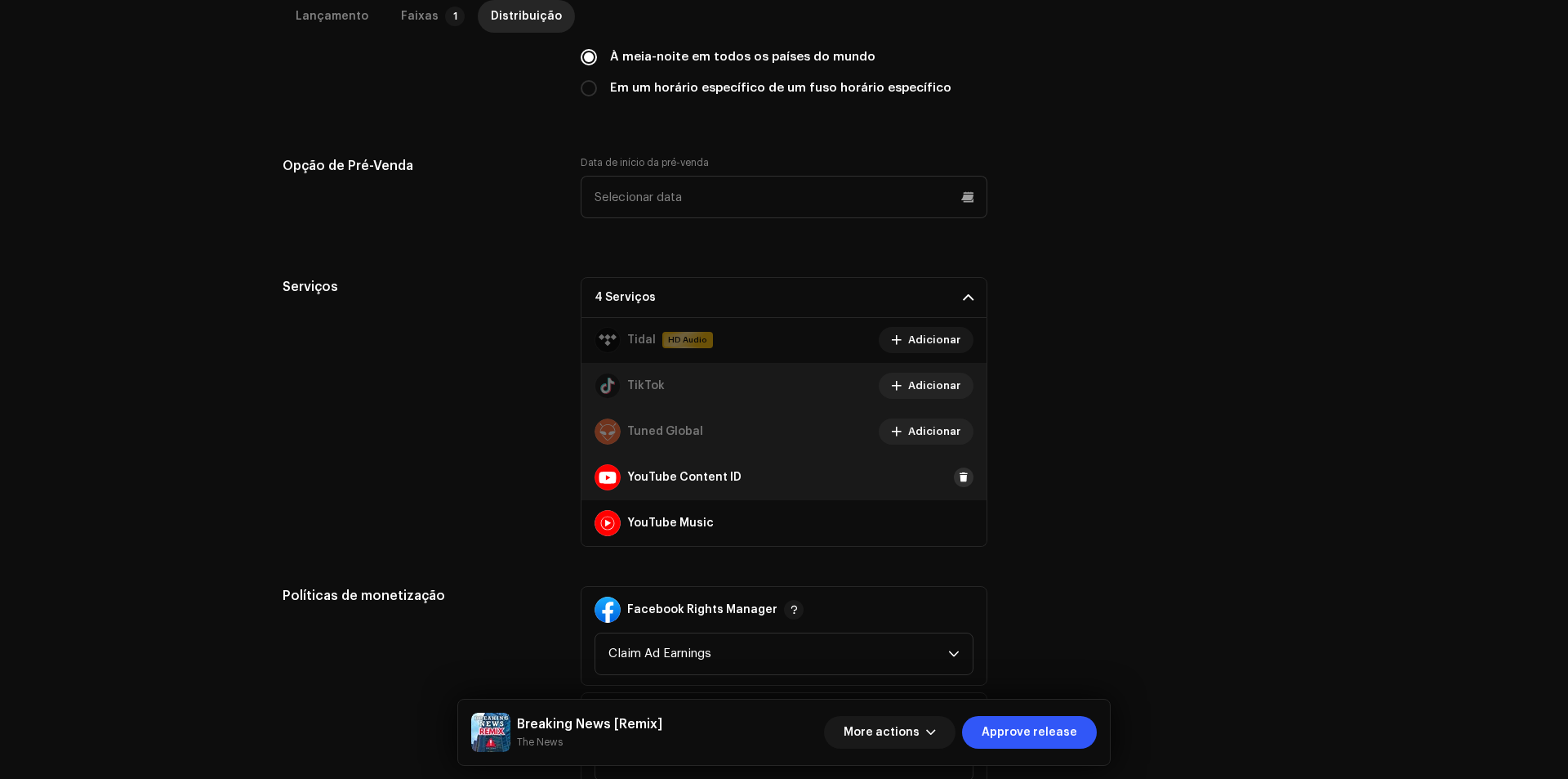
click at [958, 475] on span at bounding box center [963, 477] width 10 height 13
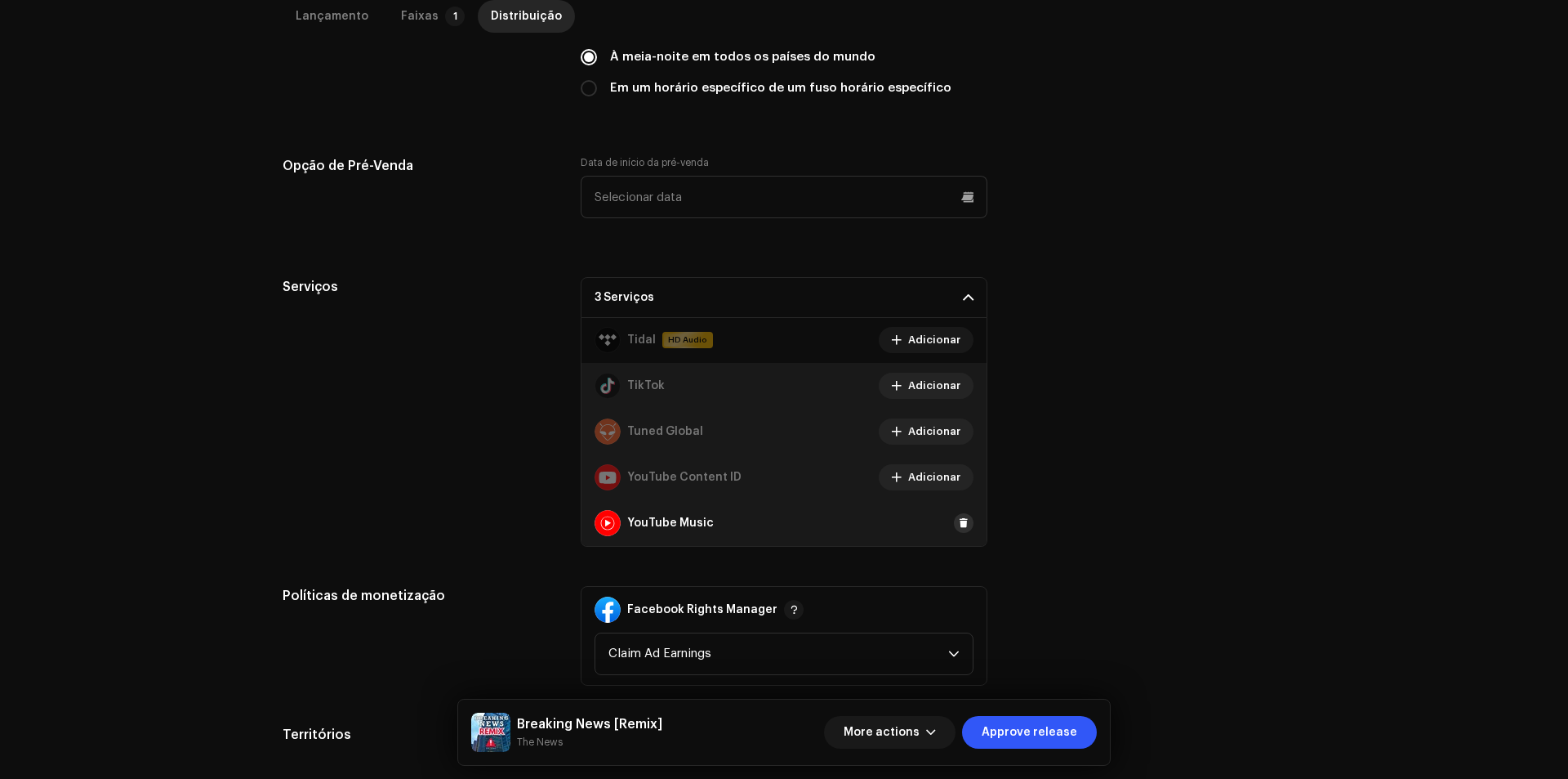
click at [958, 524] on span at bounding box center [963, 523] width 10 height 13
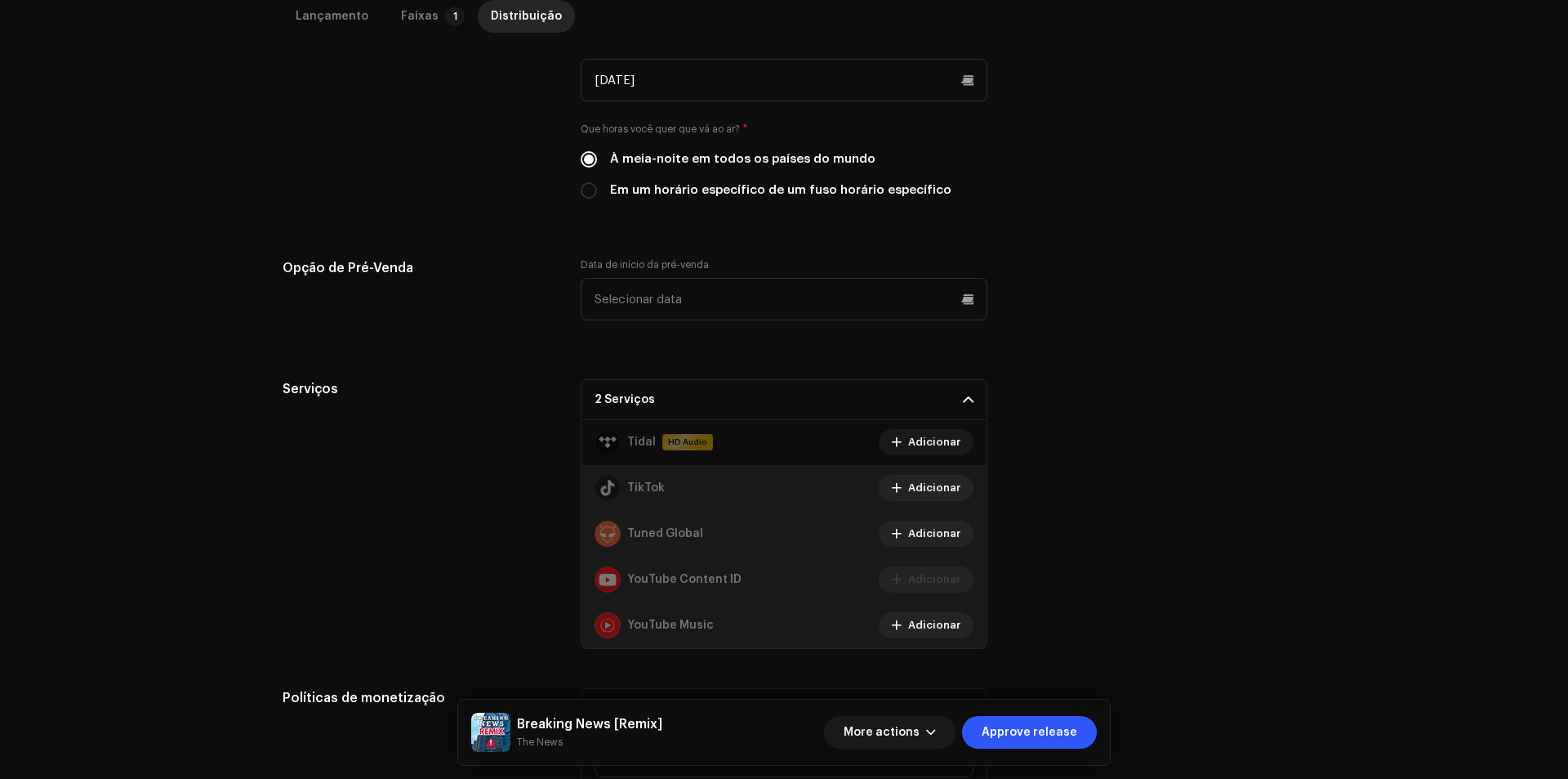
scroll to position [408, 0]
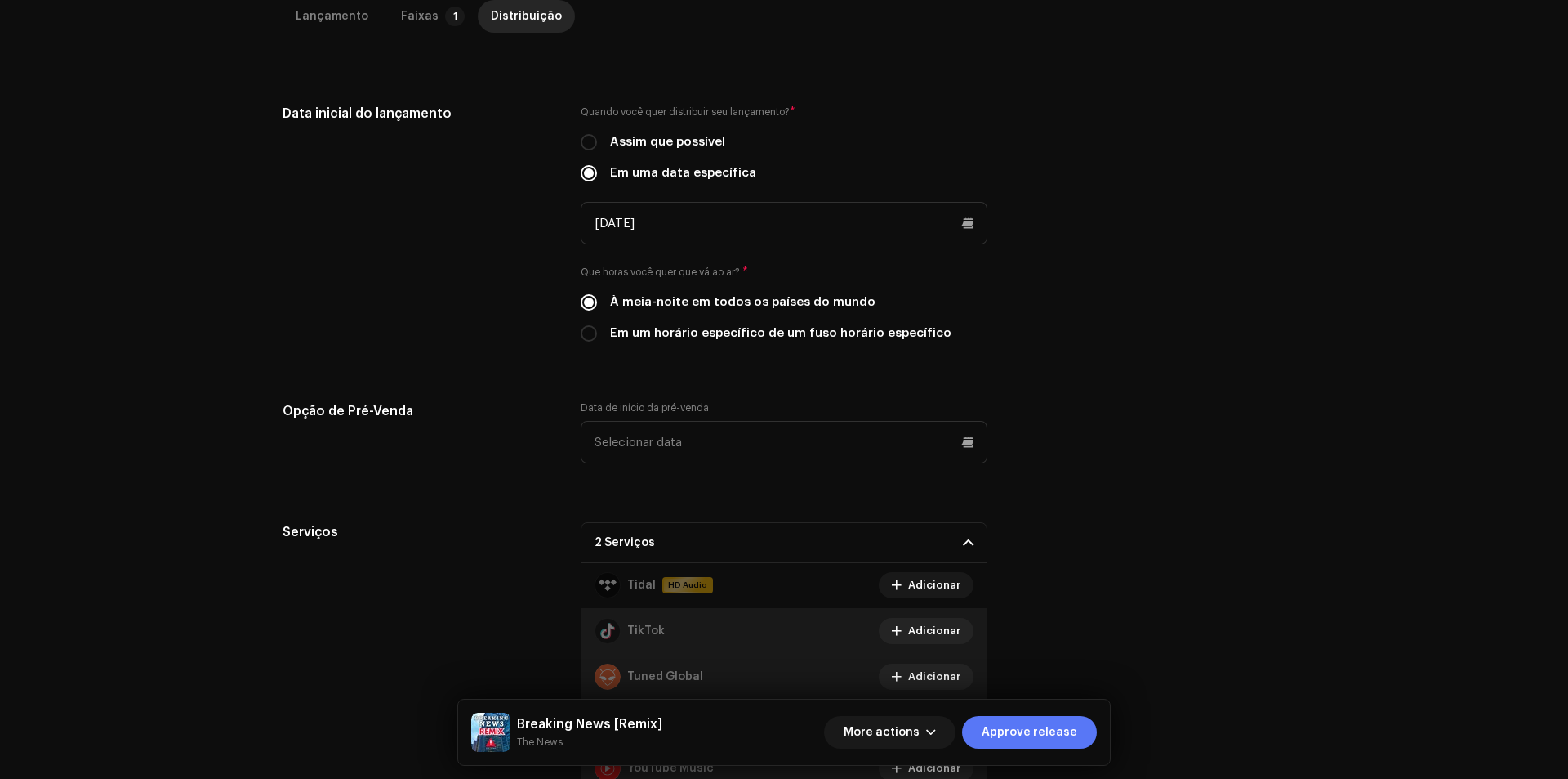
click at [1038, 719] on span "Approve release" at bounding box center [1029, 732] width 95 height 32
